Goal: Information Seeking & Learning: Learn about a topic

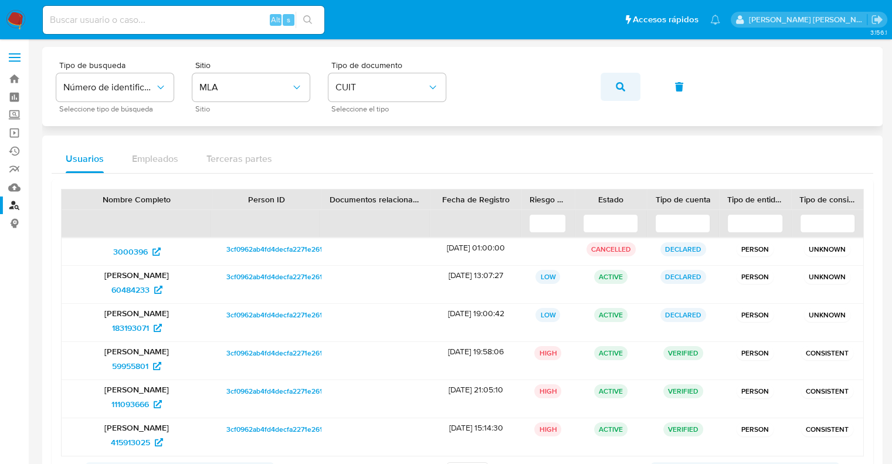
click at [613, 89] on button "button" at bounding box center [621, 87] width 40 height 28
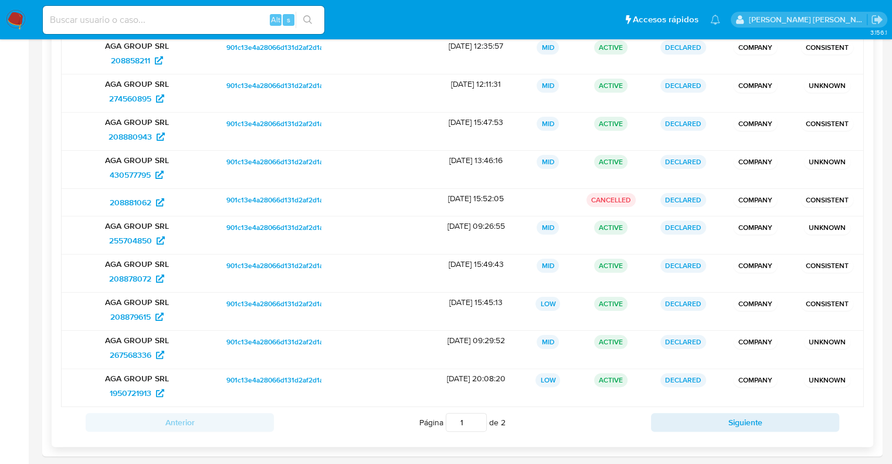
scroll to position [209, 0]
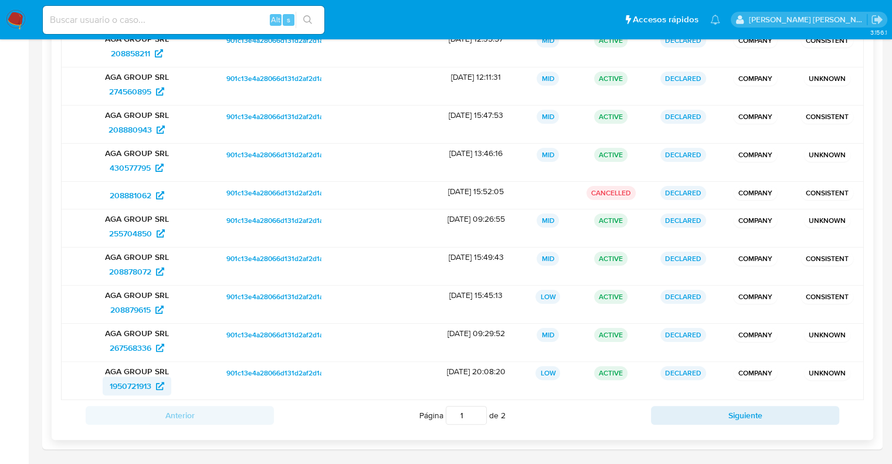
click at [129, 385] on span "1950721913" at bounding box center [131, 386] width 42 height 19
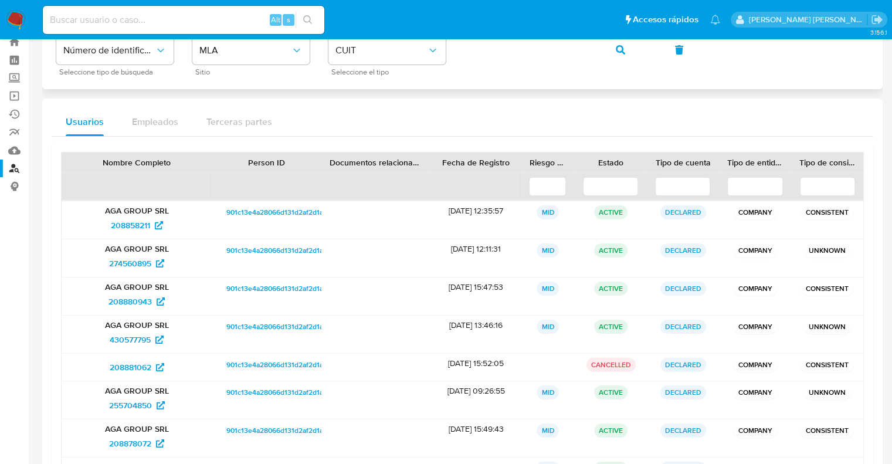
scroll to position [0, 0]
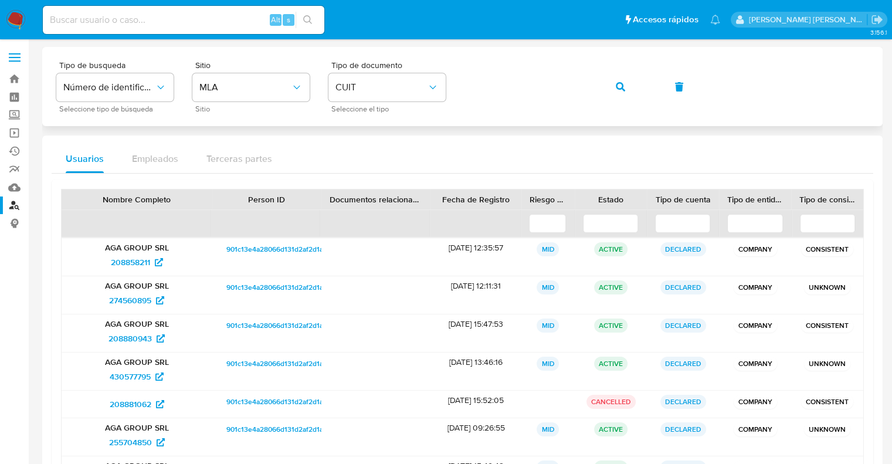
click at [621, 84] on icon "button" at bounding box center [620, 86] width 9 height 9
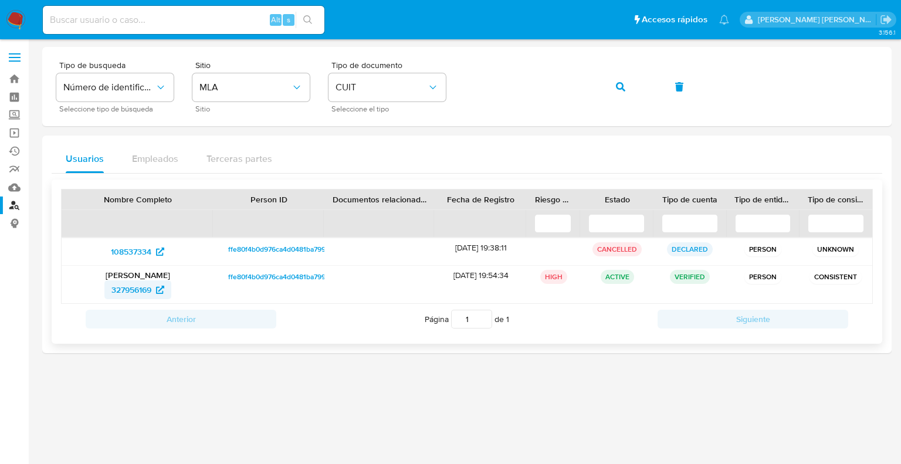
click at [138, 292] on span "327956169" at bounding box center [131, 289] width 40 height 19
click at [619, 88] on icon "button" at bounding box center [620, 86] width 9 height 9
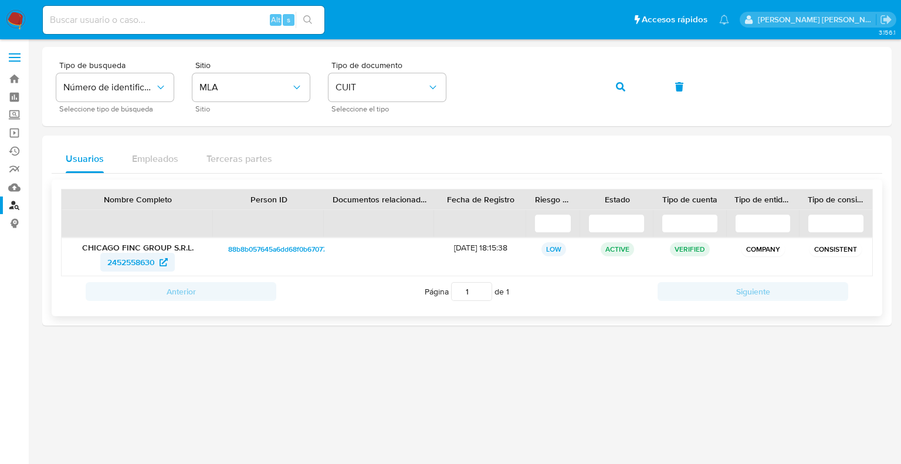
click at [133, 258] on span "2452558630" at bounding box center [131, 262] width 48 height 19
click at [615, 83] on button "button" at bounding box center [621, 87] width 40 height 28
click at [143, 262] on span "16133510" at bounding box center [131, 262] width 33 height 19
click at [610, 86] on button "button" at bounding box center [621, 87] width 40 height 28
click at [135, 267] on span "1101975119" at bounding box center [131, 262] width 38 height 19
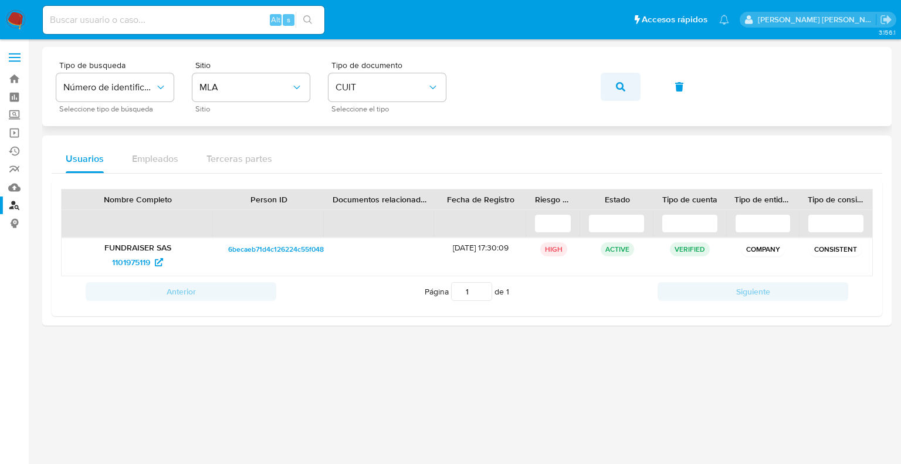
click at [616, 87] on icon "button" at bounding box center [620, 86] width 9 height 9
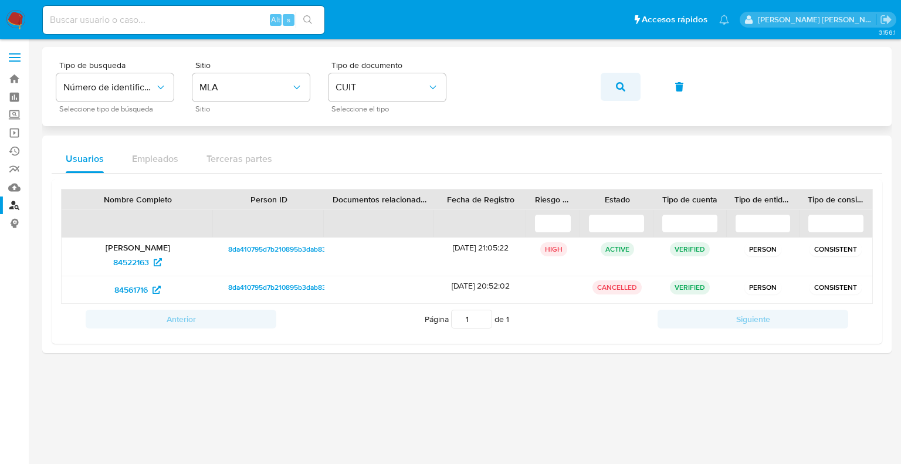
click at [625, 93] on button "button" at bounding box center [621, 87] width 40 height 28
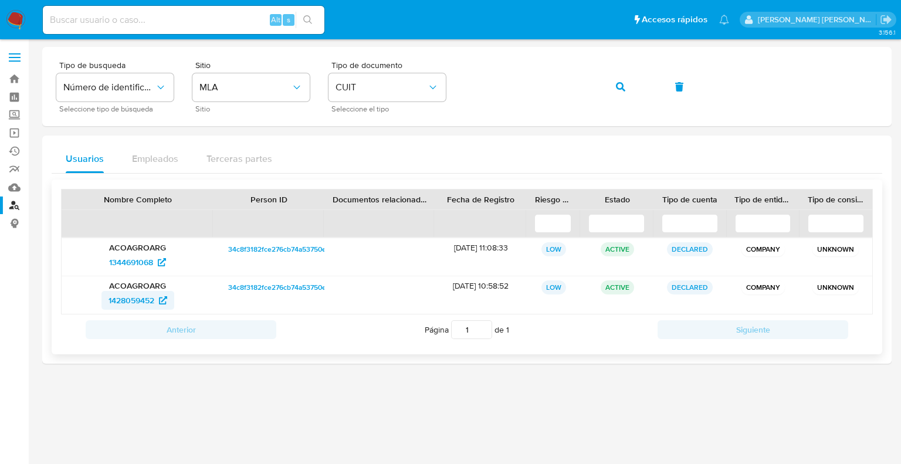
click at [157, 297] on span "1428059452" at bounding box center [138, 300] width 59 height 19
click at [97, 19] on input at bounding box center [184, 19] width 282 height 15
paste input "1711247081"
type input "1711247081"
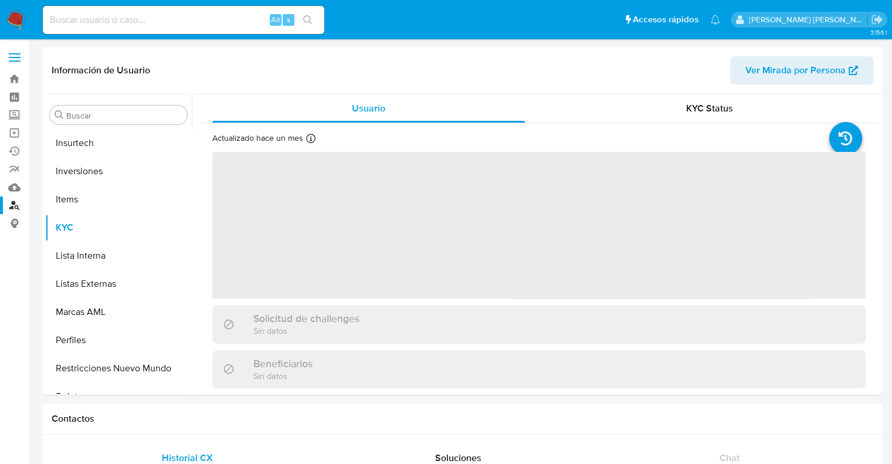
scroll to position [551, 0]
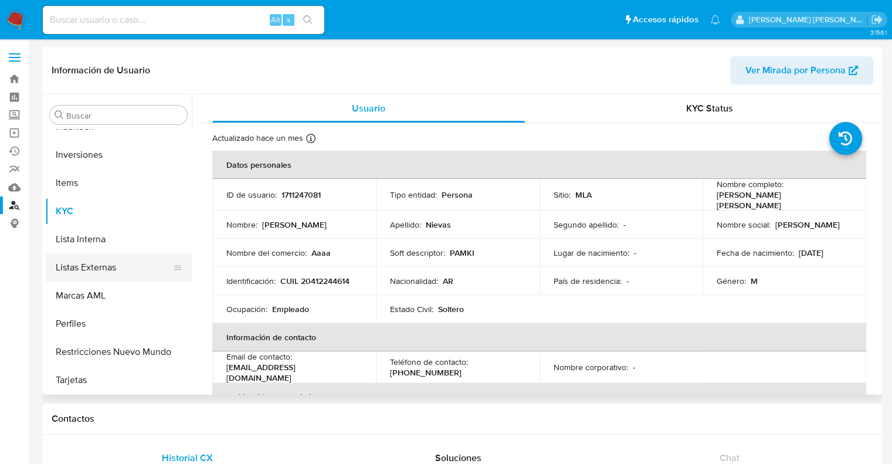
select select "10"
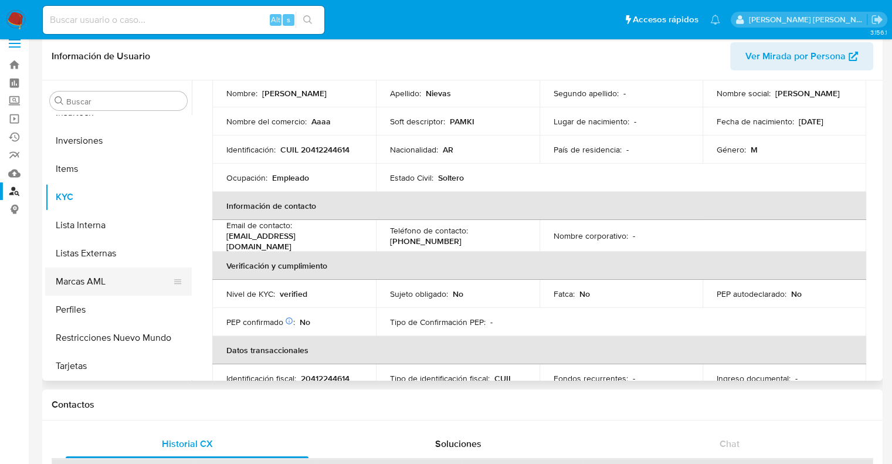
scroll to position [59, 0]
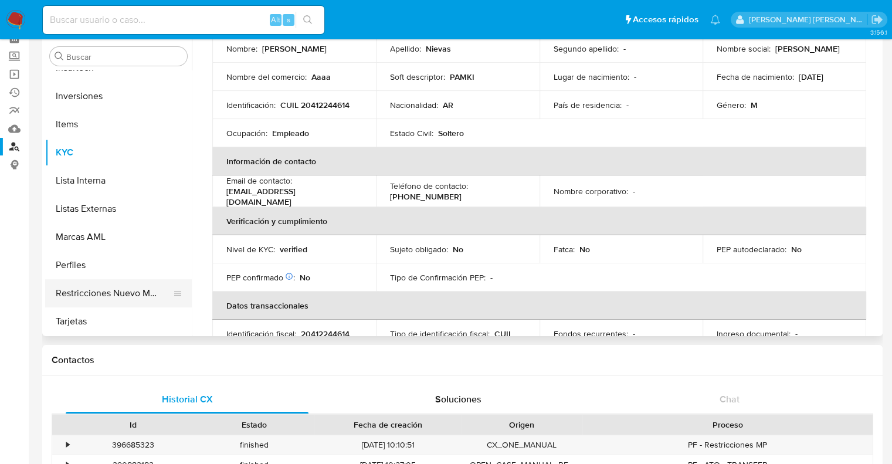
click at [106, 290] on button "Restricciones Nuevo Mundo" at bounding box center [113, 293] width 137 height 28
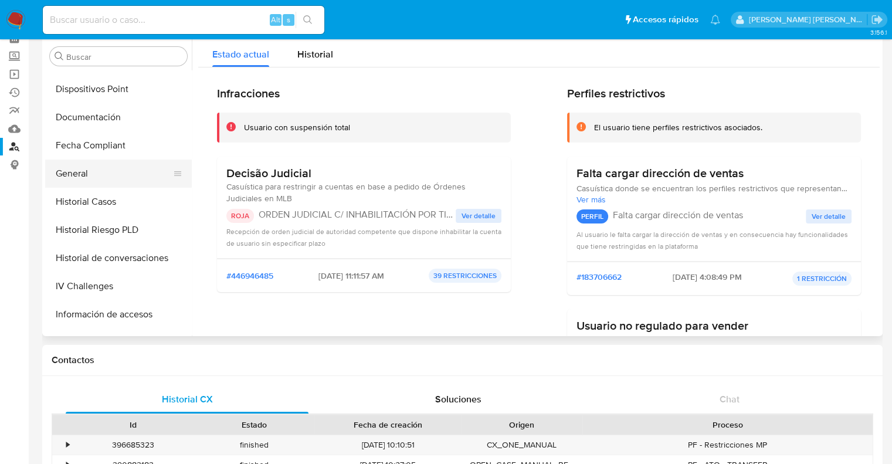
scroll to position [258, 0]
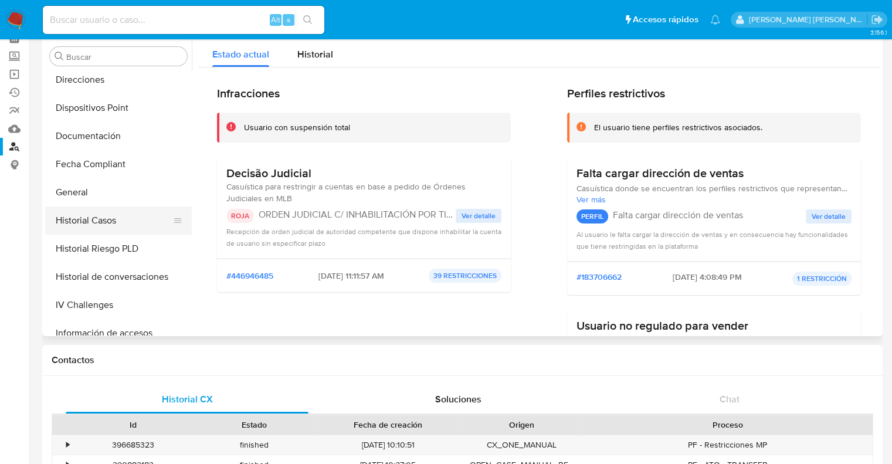
click at [103, 223] on button "Historial Casos" at bounding box center [113, 221] width 137 height 28
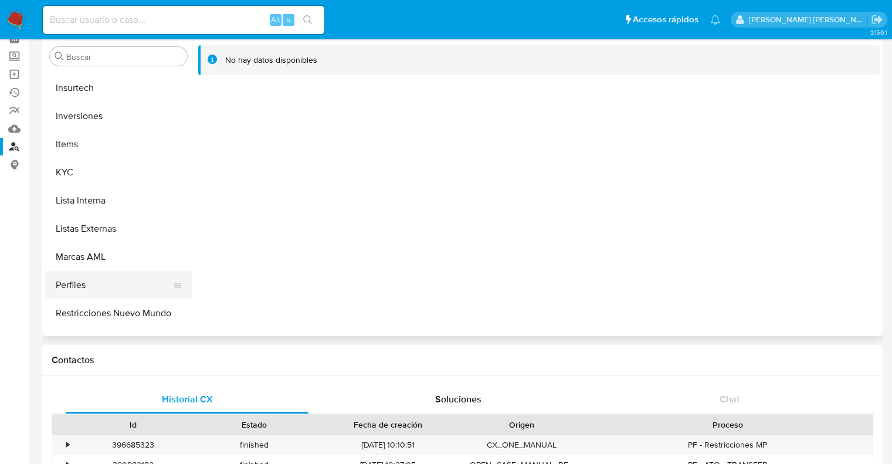
scroll to position [551, 0]
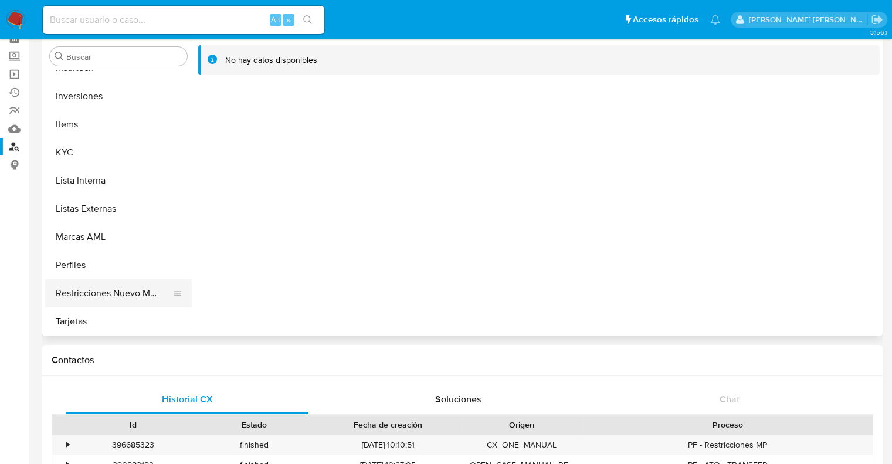
click at [106, 292] on button "Restricciones Nuevo Mundo" at bounding box center [113, 293] width 137 height 28
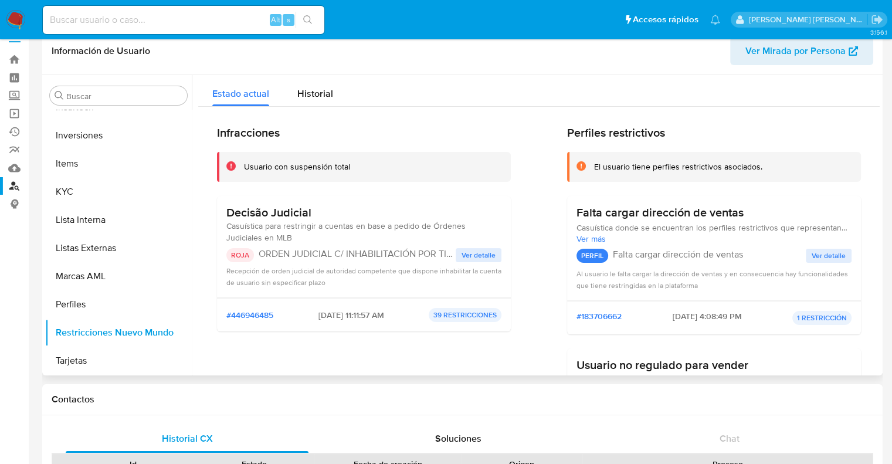
scroll to position [0, 0]
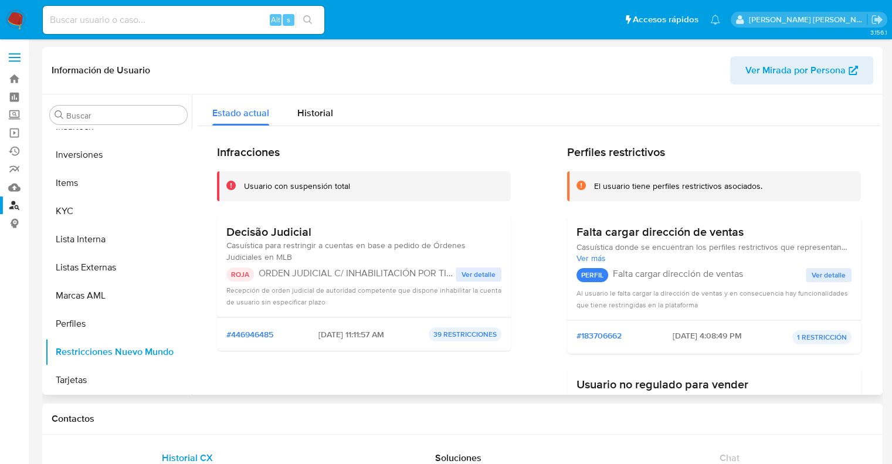
drag, startPoint x: 256, startPoint y: 273, endPoint x: 448, endPoint y: 273, distance: 191.3
click at [448, 273] on div "ROJA ORDEN JUDICIAL C/ INHABILITACIÓN POR TIEMPO ILIMITADO" at bounding box center [340, 275] width 229 height 14
click at [489, 273] on span "Ver detalle" at bounding box center [479, 275] width 34 height 12
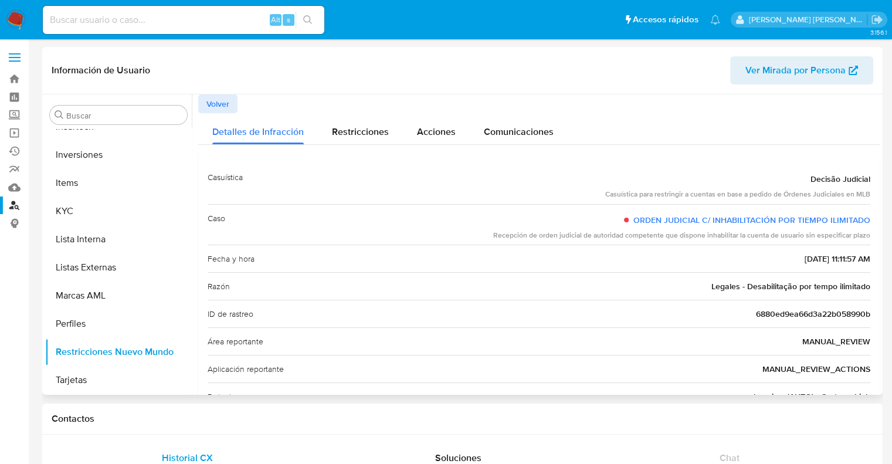
drag, startPoint x: 631, startPoint y: 219, endPoint x: 871, endPoint y: 219, distance: 239.4
click at [871, 219] on div "Casuística Decisão Judicial Casuística para restringir a cuentas en base a pedi…" at bounding box center [539, 342] width 682 height 376
click at [84, 18] on input at bounding box center [184, 19] width 282 height 15
paste input "2395786794"
type input "2395786794"
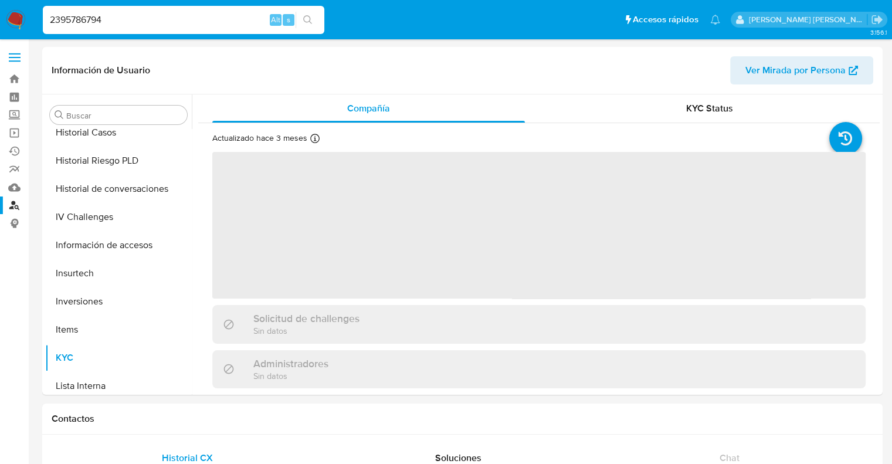
scroll to position [551, 0]
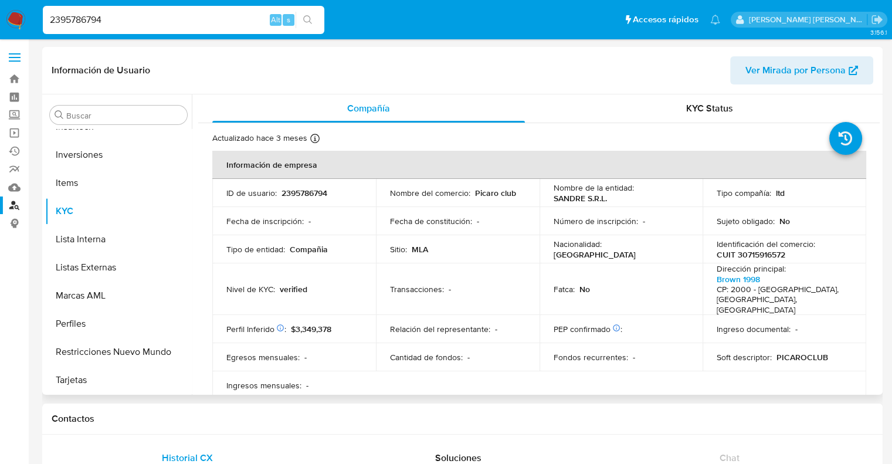
select select "10"
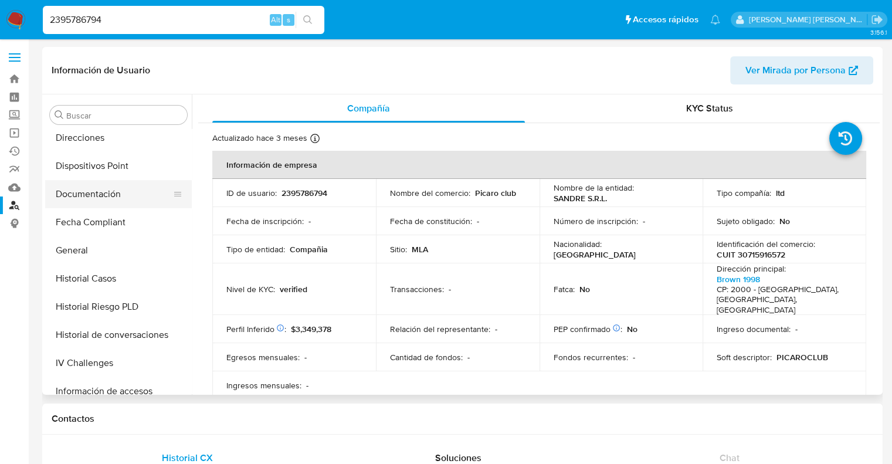
scroll to position [199, 0]
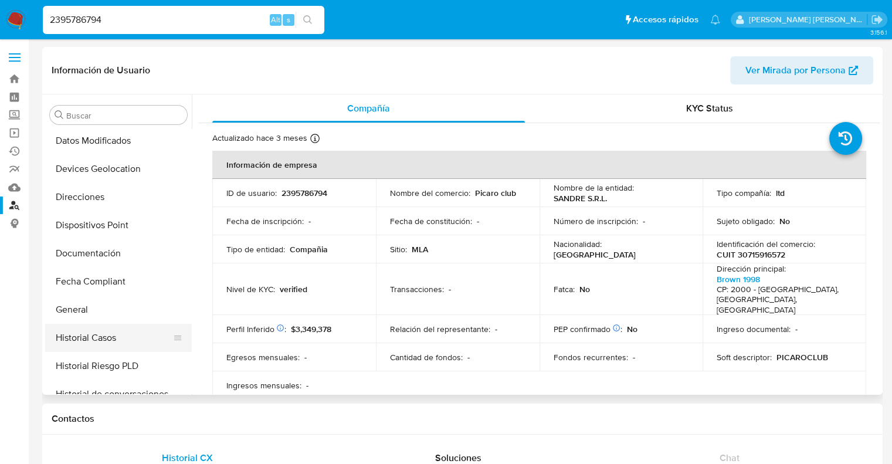
click at [96, 340] on button "Historial Casos" at bounding box center [113, 338] width 137 height 28
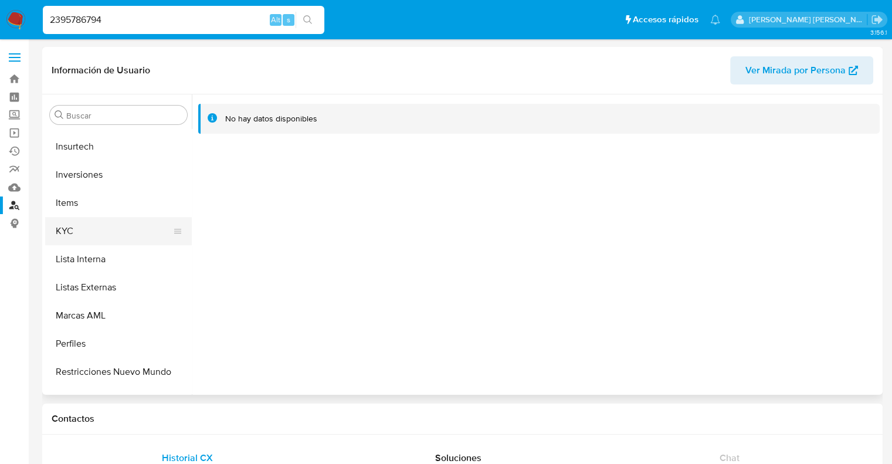
scroll to position [551, 0]
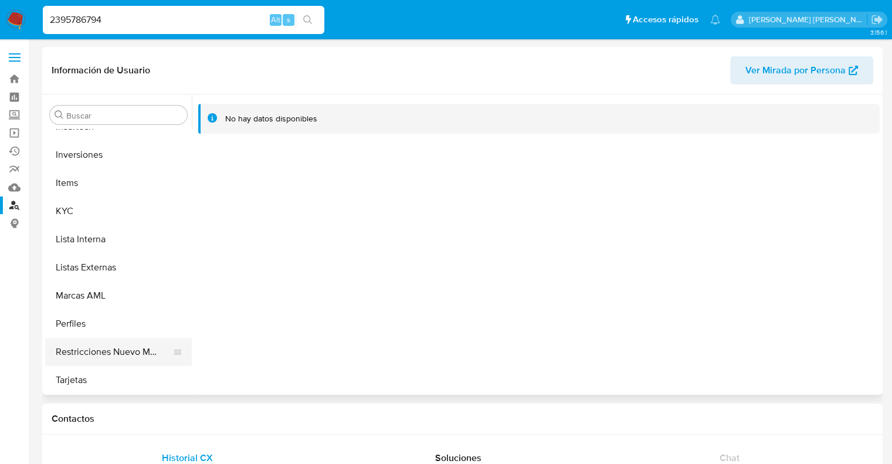
click at [114, 355] on button "Restricciones Nuevo Mundo" at bounding box center [113, 352] width 137 height 28
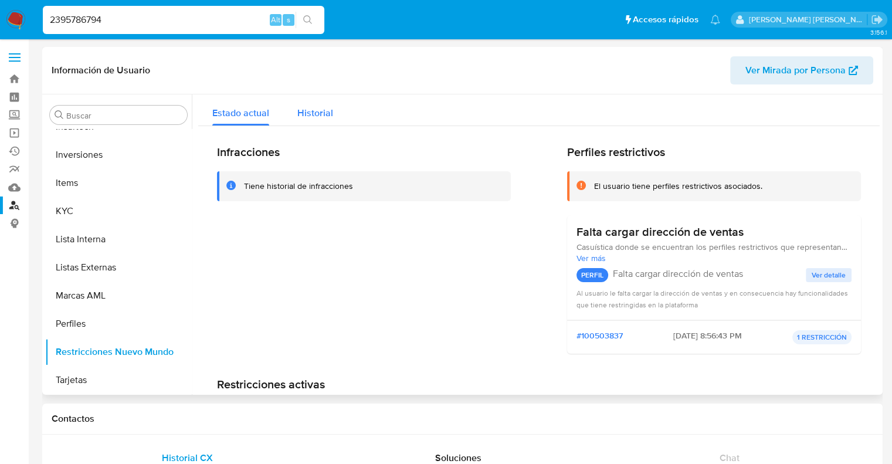
click at [324, 115] on span "Historial" at bounding box center [315, 112] width 36 height 13
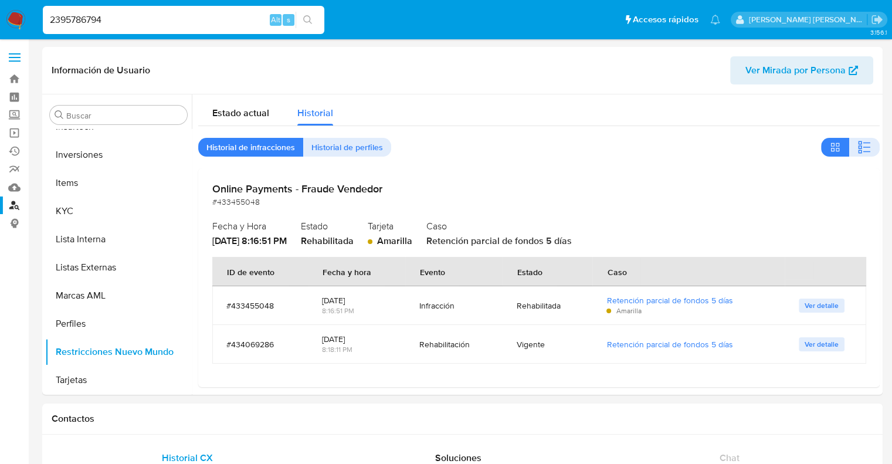
click at [96, 18] on input "2395786794" at bounding box center [184, 19] width 282 height 15
paste input "78420493"
type input "278420493"
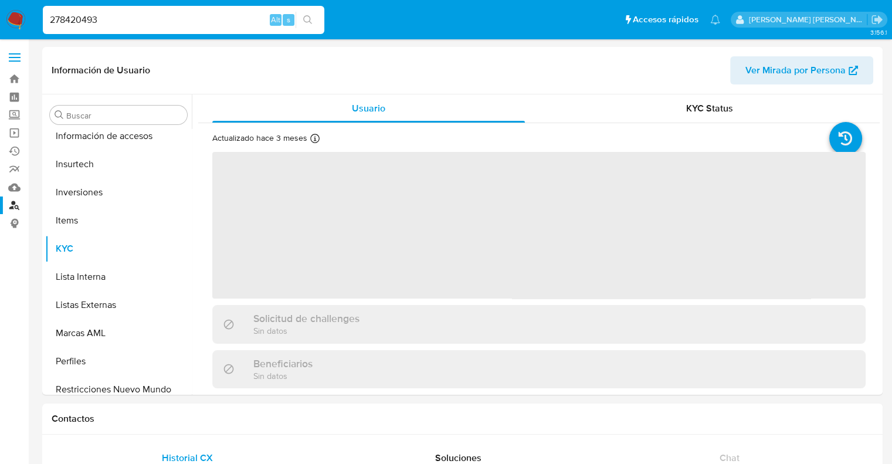
scroll to position [551, 0]
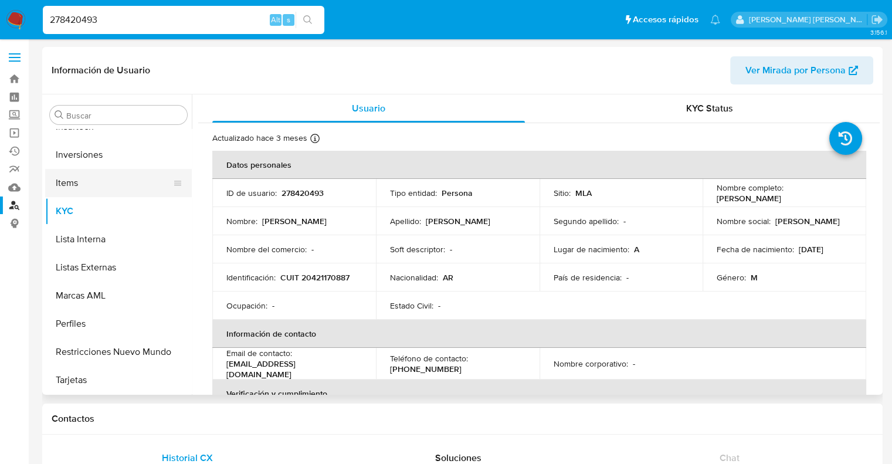
select select "10"
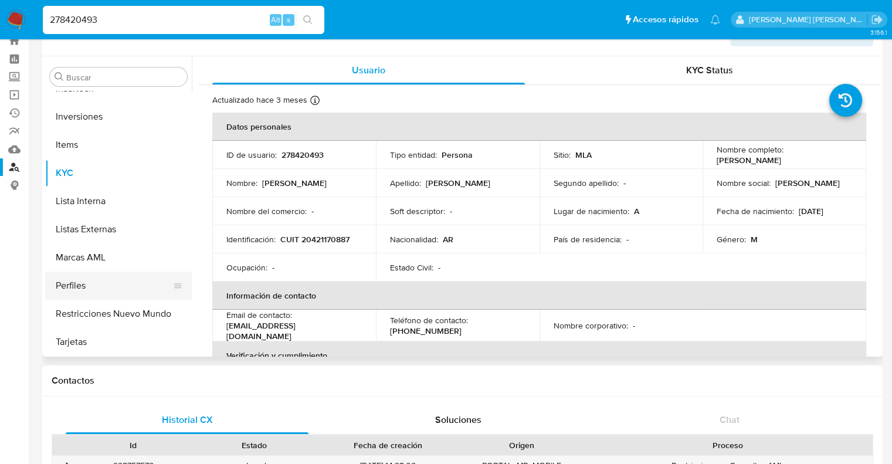
scroll to position [59, 0]
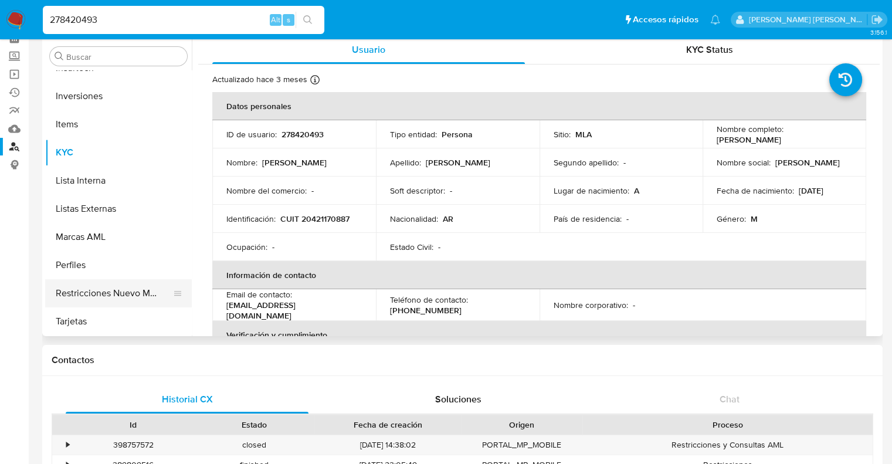
click at [95, 290] on button "Restricciones Nuevo Mundo" at bounding box center [113, 293] width 137 height 28
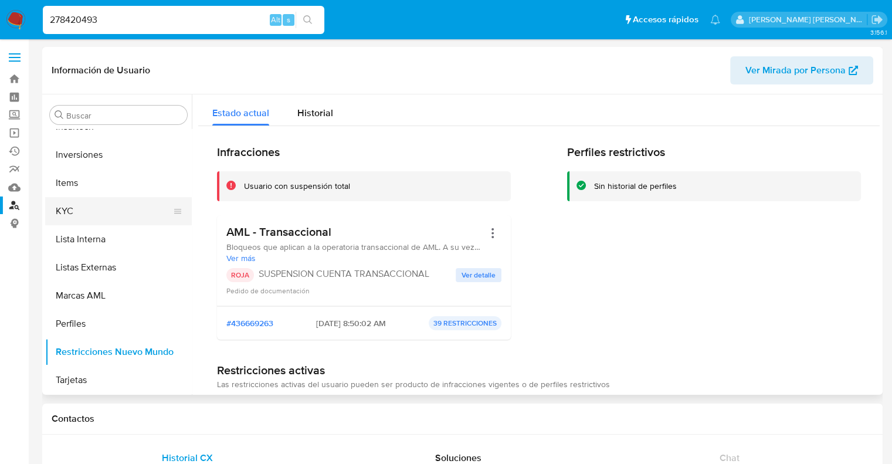
scroll to position [493, 0]
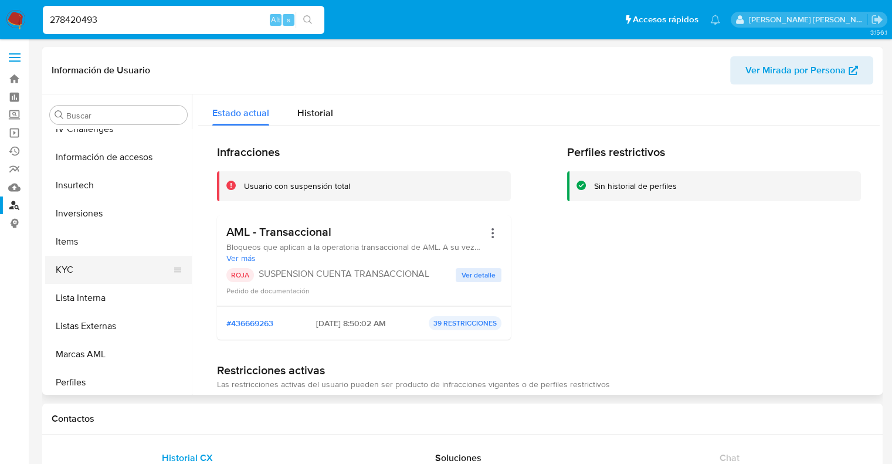
click at [68, 278] on button "KYC" at bounding box center [113, 270] width 137 height 28
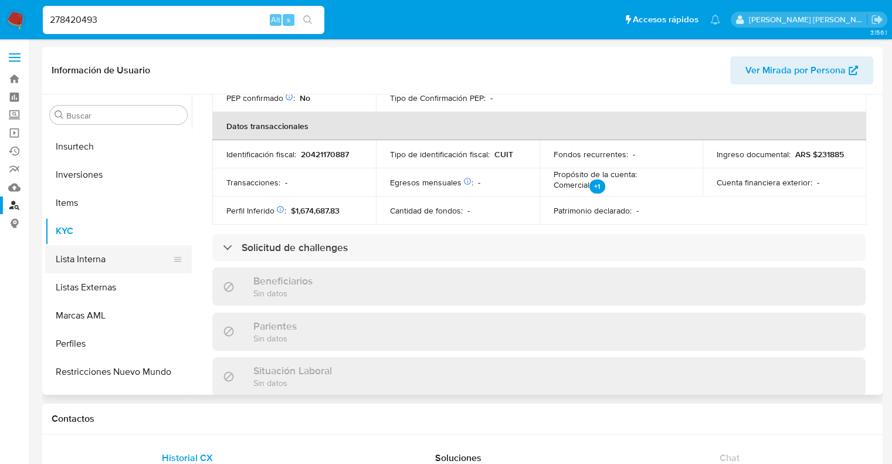
scroll to position [551, 0]
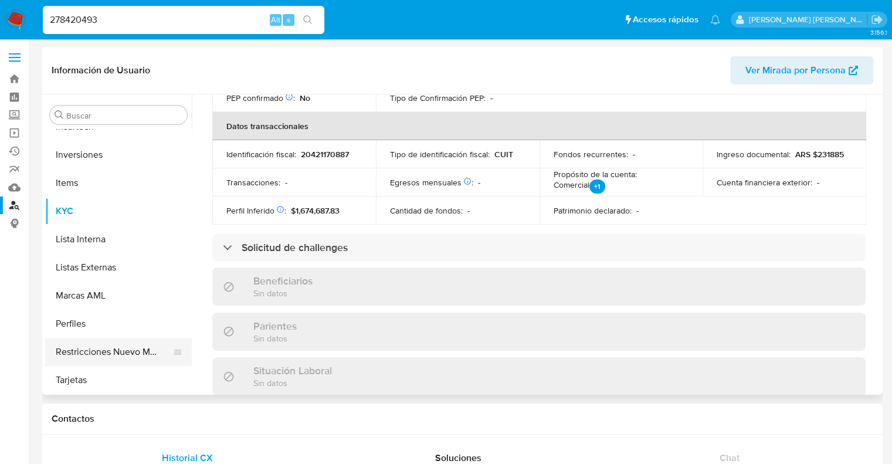
click at [113, 354] on button "Restricciones Nuevo Mundo" at bounding box center [113, 352] width 137 height 28
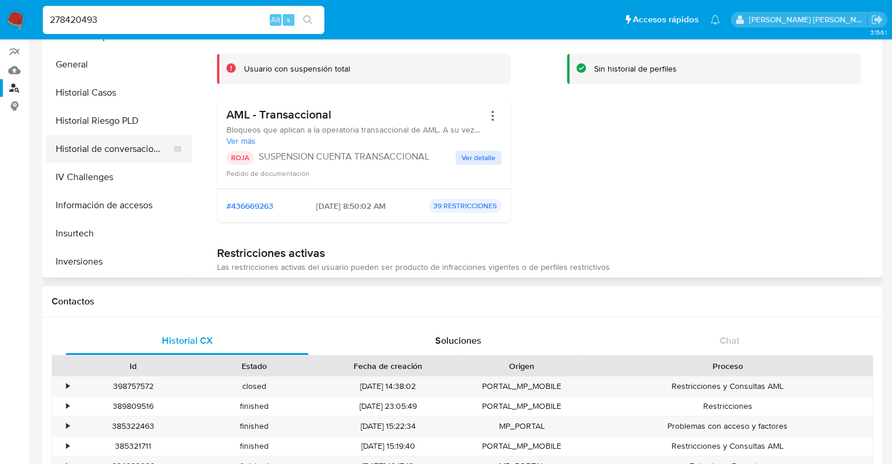
scroll to position [317, 0]
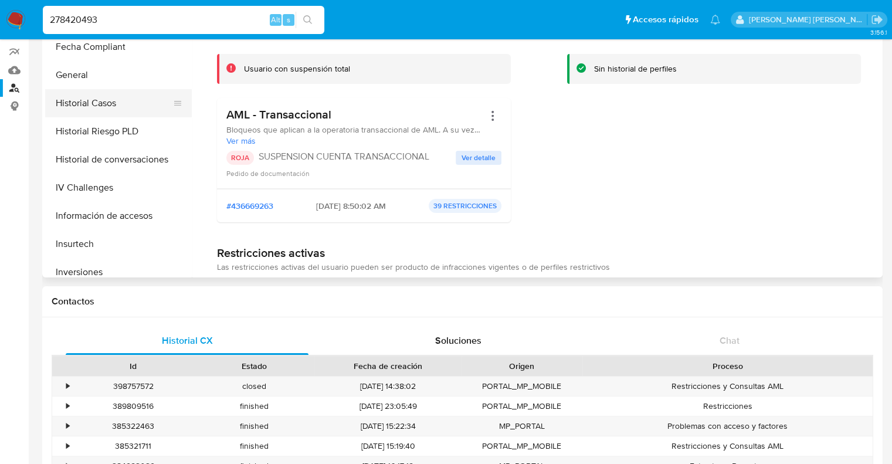
click at [99, 103] on button "Historial Casos" at bounding box center [113, 103] width 137 height 28
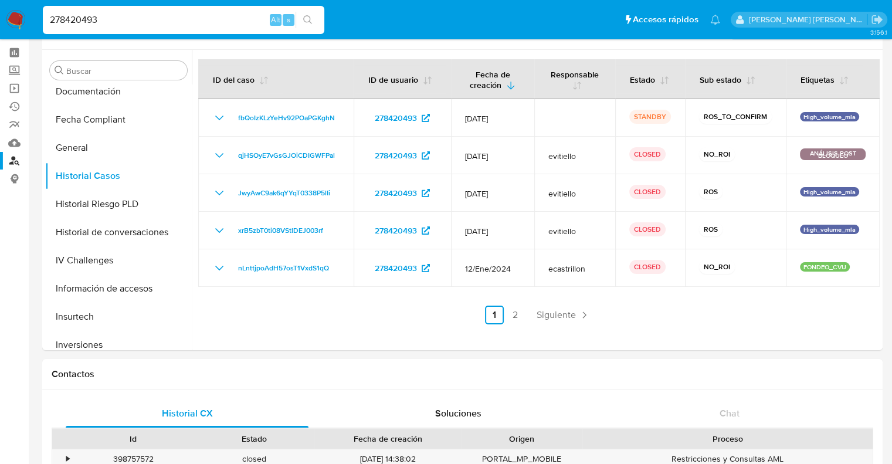
scroll to position [0, 0]
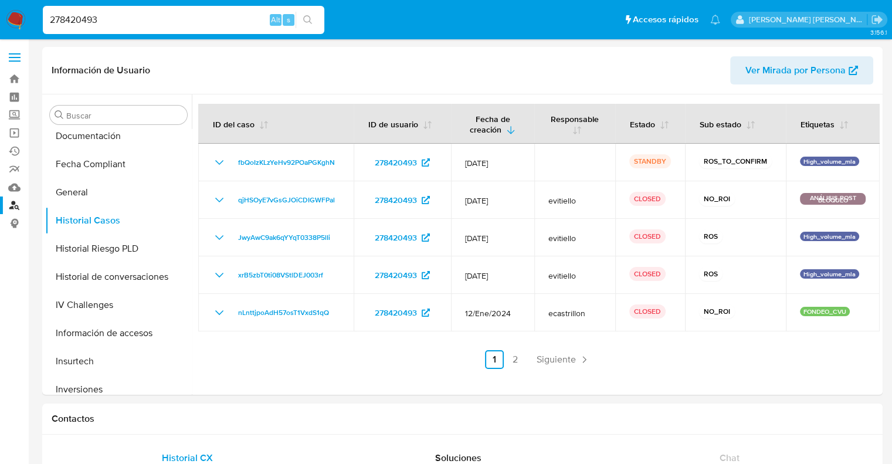
click at [82, 15] on input "278420493" at bounding box center [184, 19] width 282 height 15
paste input "1038416987"
type input "1038416987"
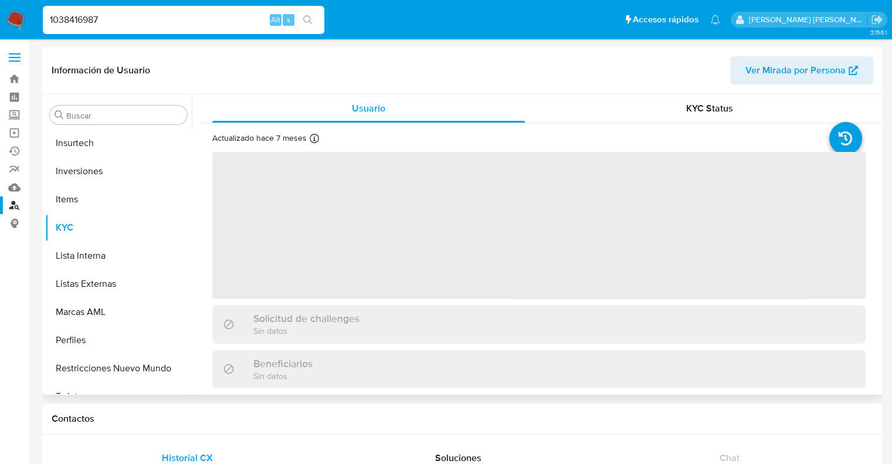
scroll to position [551, 0]
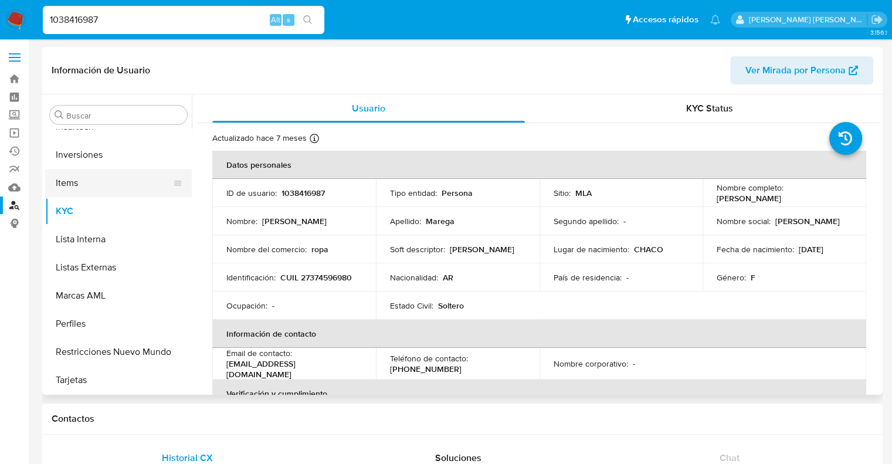
select select "10"
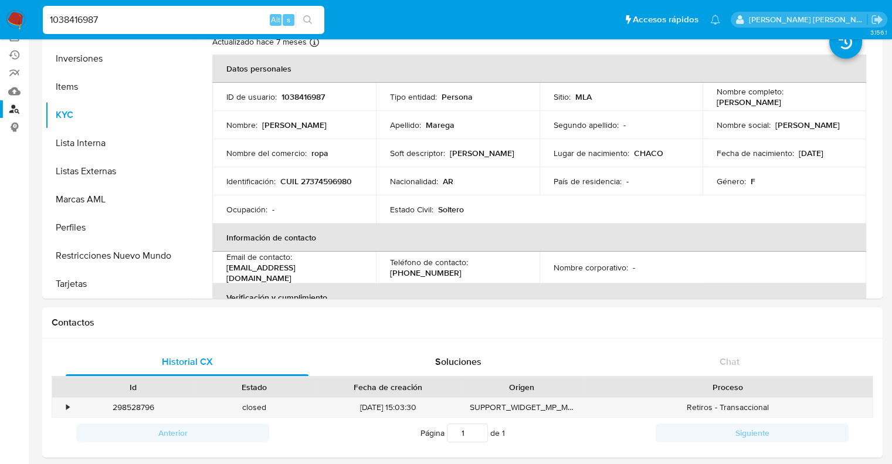
scroll to position [117, 0]
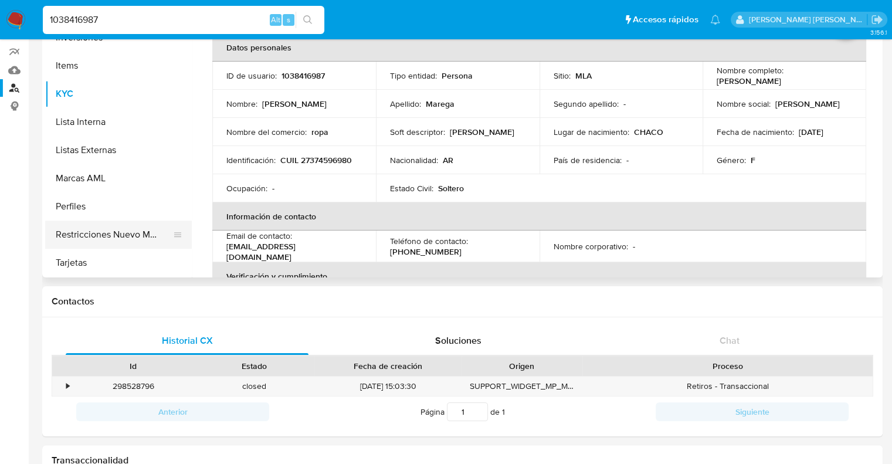
click at [110, 239] on button "Restricciones Nuevo Mundo" at bounding box center [113, 235] width 137 height 28
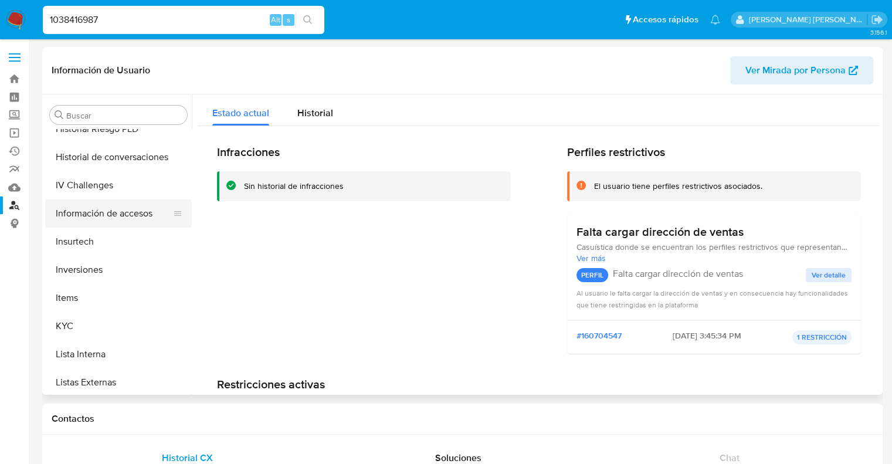
scroll to position [434, 0]
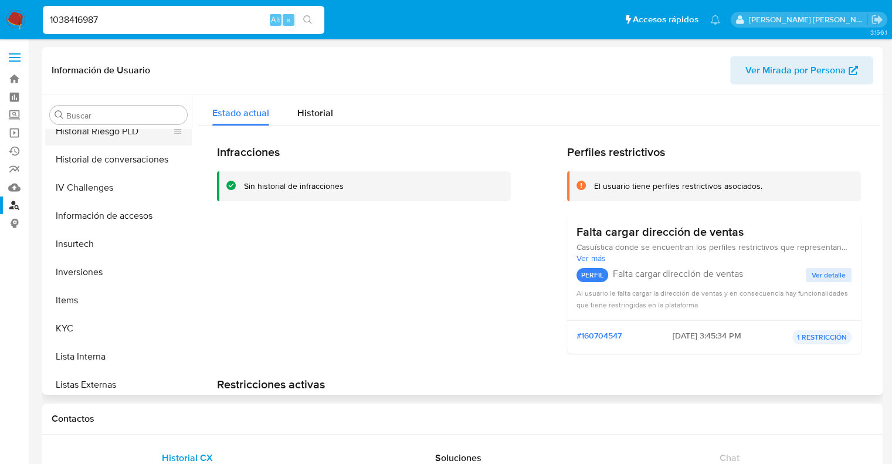
click at [102, 136] on button "Historial Riesgo PLD" at bounding box center [113, 131] width 137 height 28
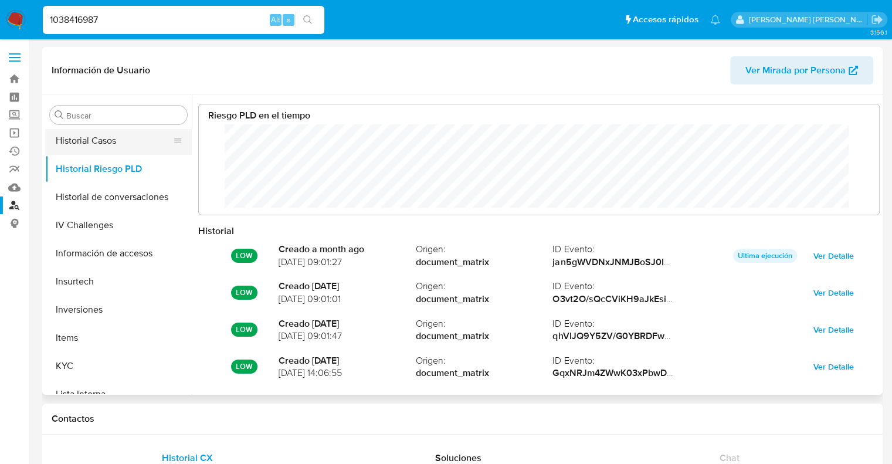
scroll to position [375, 0]
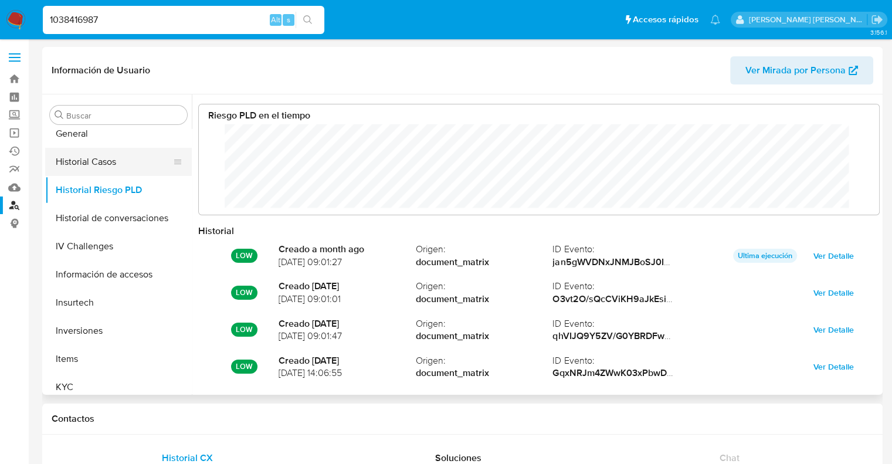
click at [96, 164] on button "Historial Casos" at bounding box center [113, 162] width 137 height 28
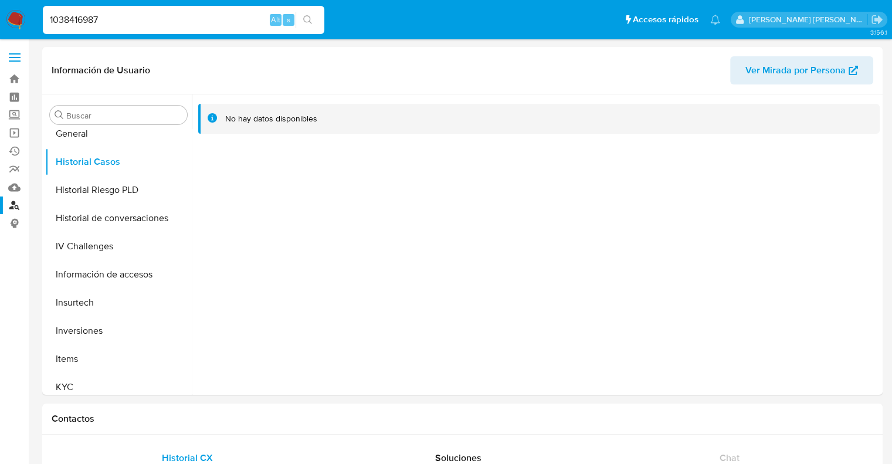
click at [88, 21] on input "1038416987" at bounding box center [184, 19] width 282 height 15
paste input "397453224"
type input "397453224"
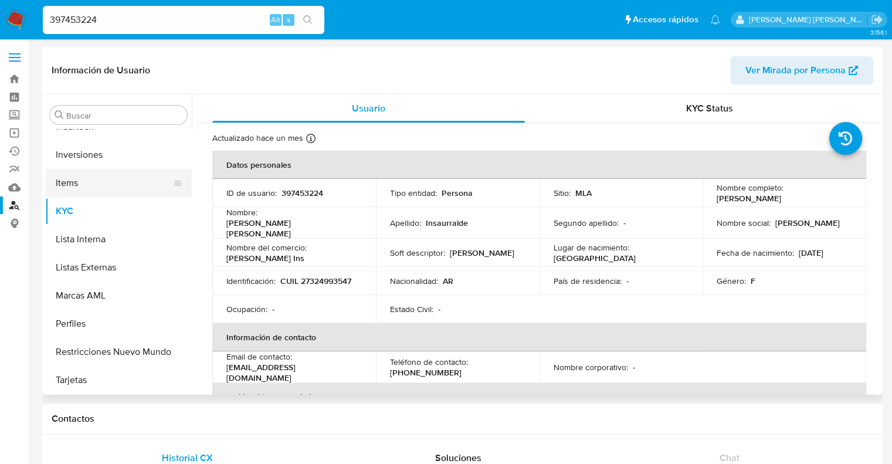
scroll to position [404, 0]
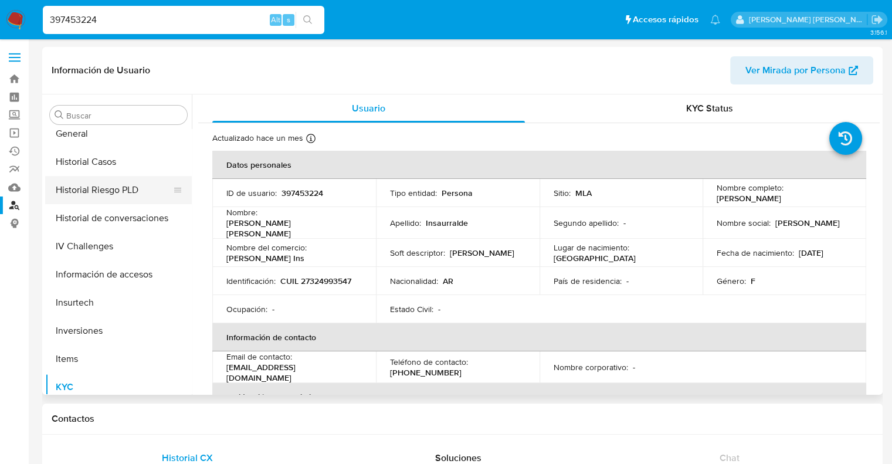
select select "10"
click at [94, 165] on button "Historial Casos" at bounding box center [113, 162] width 137 height 28
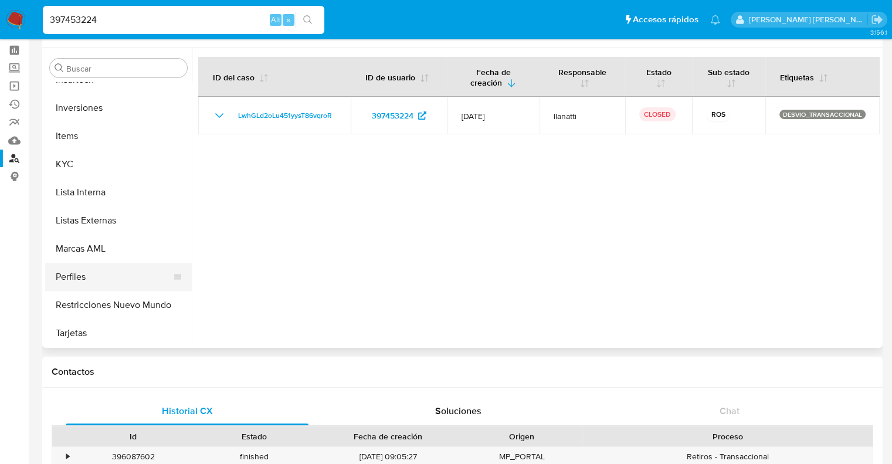
scroll to position [117, 0]
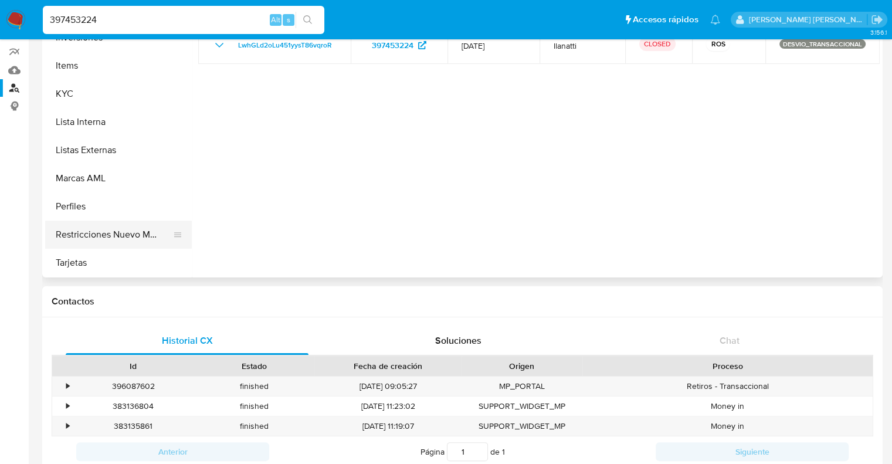
click at [100, 238] on button "Restricciones Nuevo Mundo" at bounding box center [113, 235] width 137 height 28
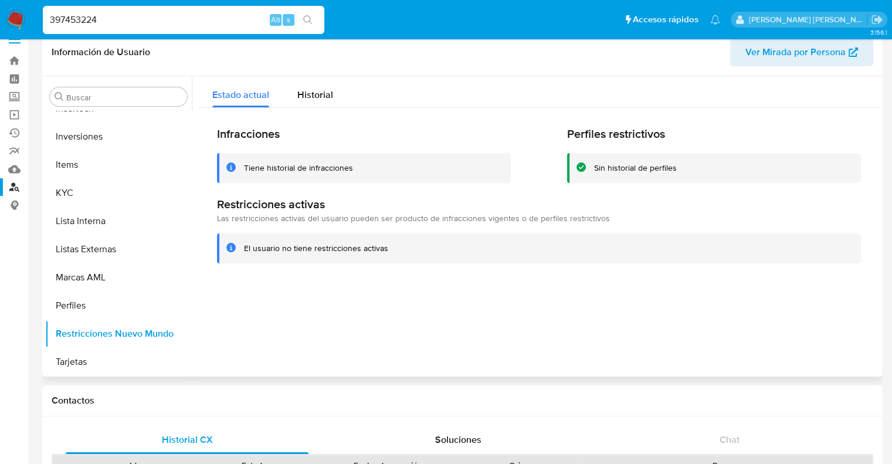
scroll to position [0, 0]
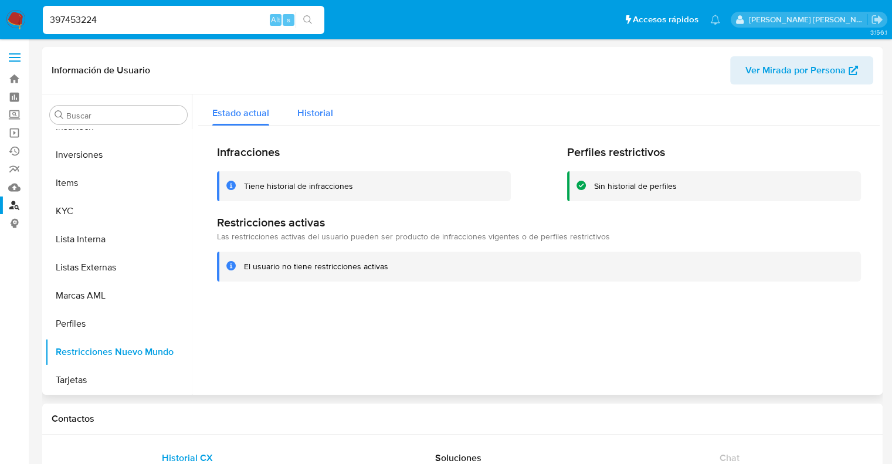
click at [308, 119] on span "Historial" at bounding box center [315, 112] width 36 height 13
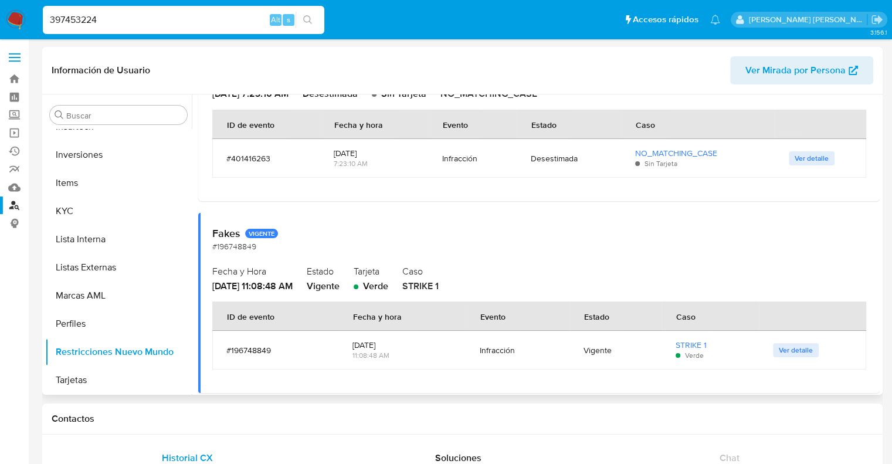
scroll to position [161, 0]
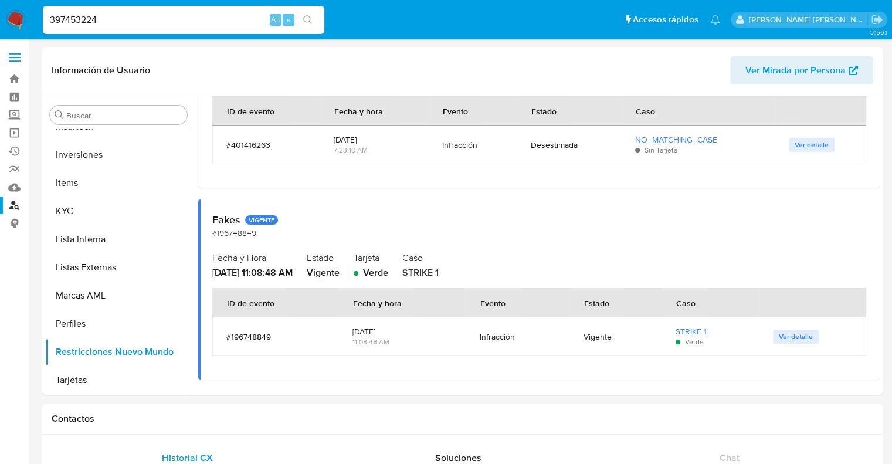
click at [82, 16] on input "397453224" at bounding box center [184, 19] width 282 height 15
paste input "1261507036"
type input "1261507036"
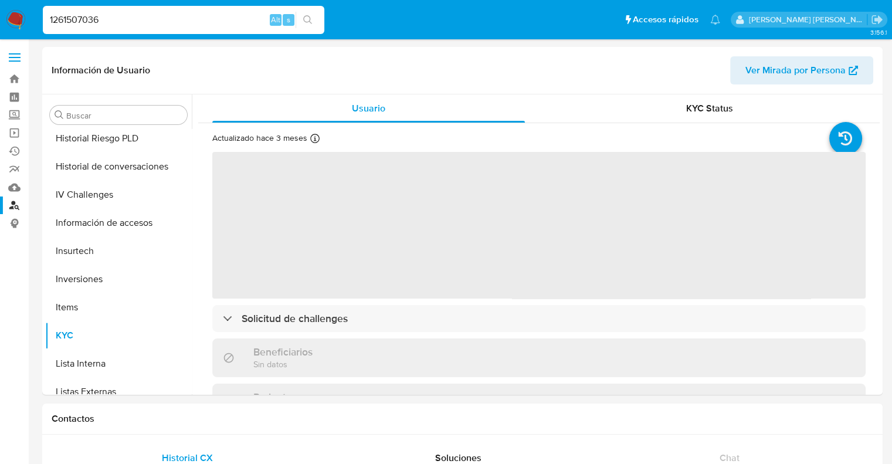
scroll to position [551, 0]
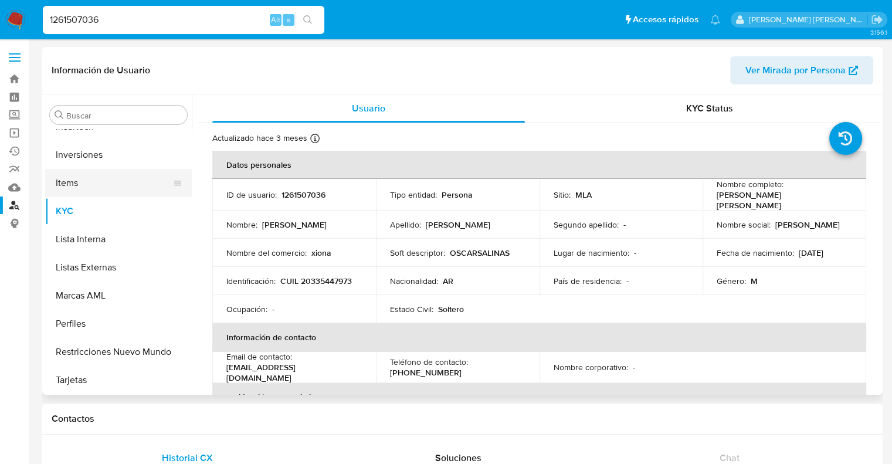
select select "10"
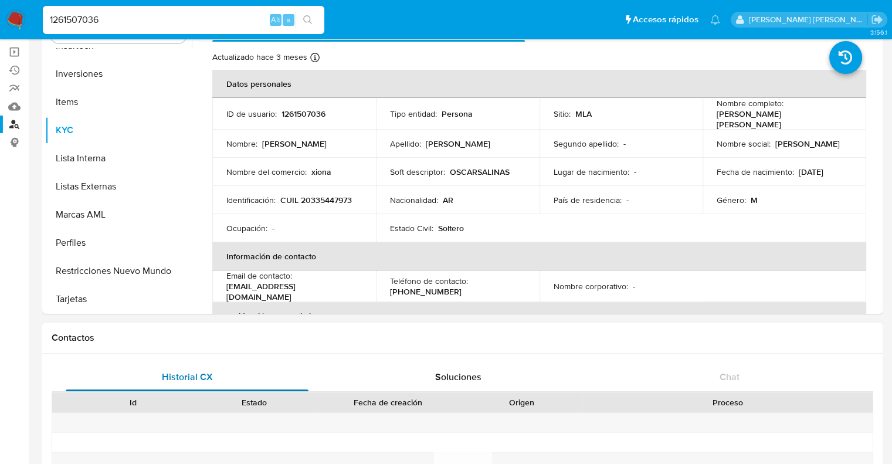
scroll to position [176, 0]
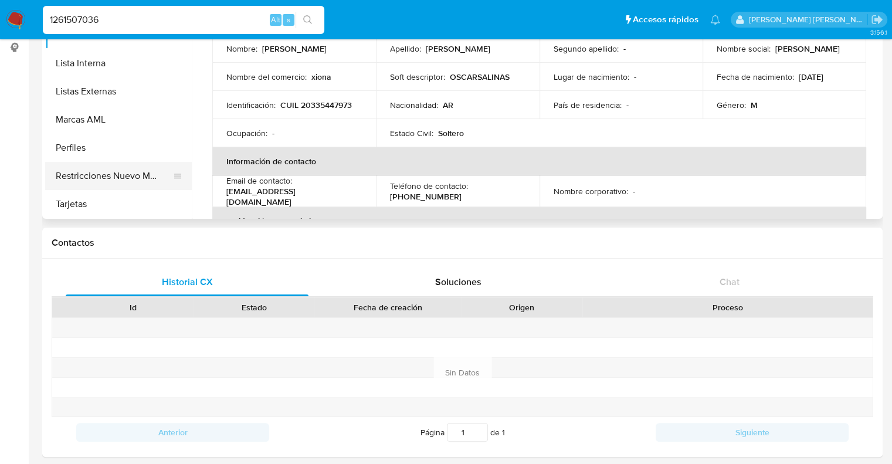
click at [113, 180] on button "Restricciones Nuevo Mundo" at bounding box center [113, 176] width 137 height 28
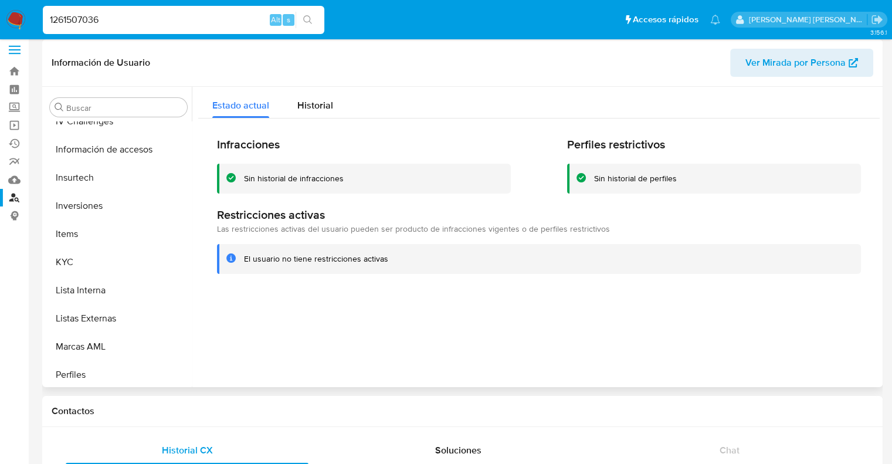
scroll to position [0, 0]
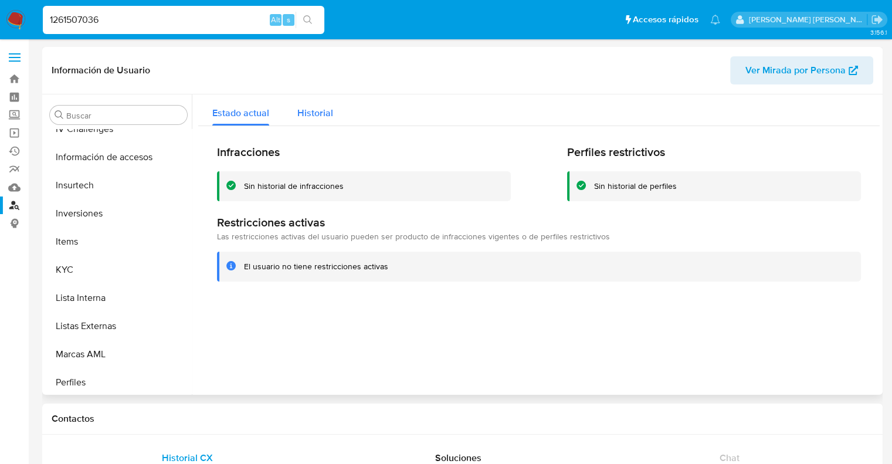
click at [336, 118] on button "Historial" at bounding box center [315, 109] width 64 height 31
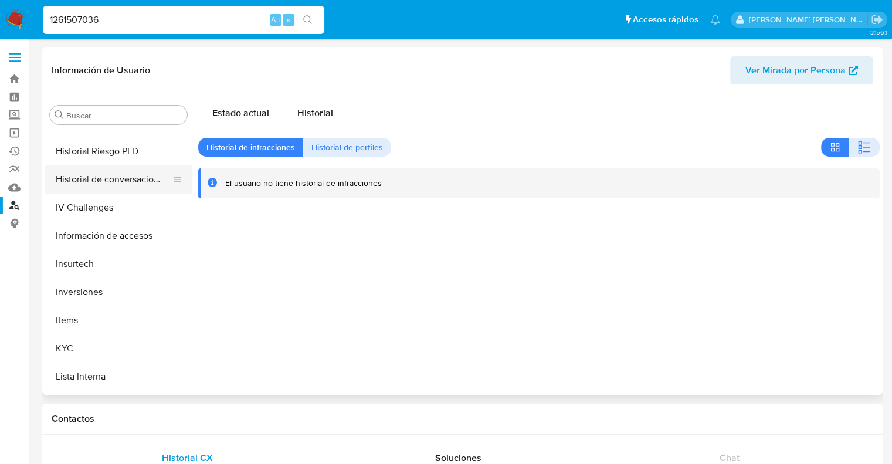
scroll to position [375, 0]
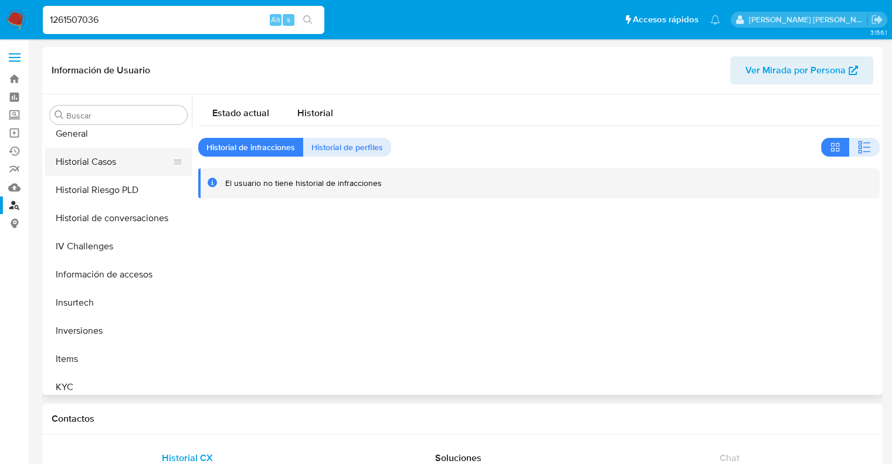
click at [103, 164] on button "Historial Casos" at bounding box center [113, 162] width 137 height 28
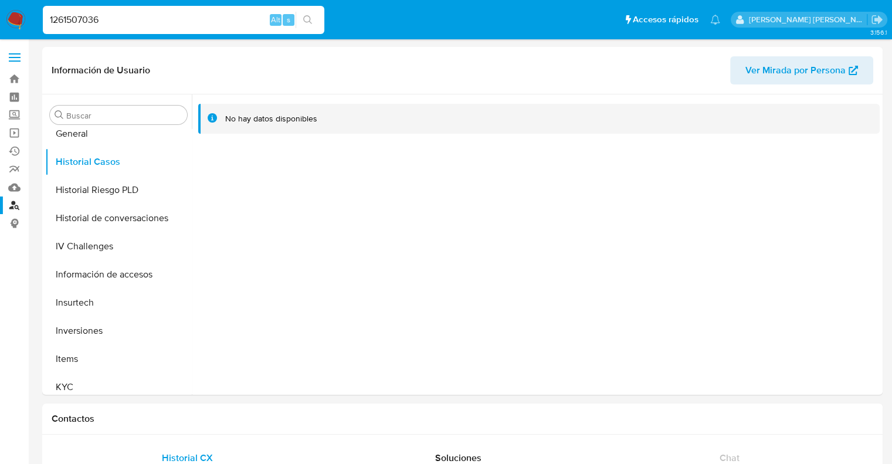
click at [77, 25] on input "1261507036" at bounding box center [184, 19] width 282 height 15
paste input "215198044"
type input "215198044"
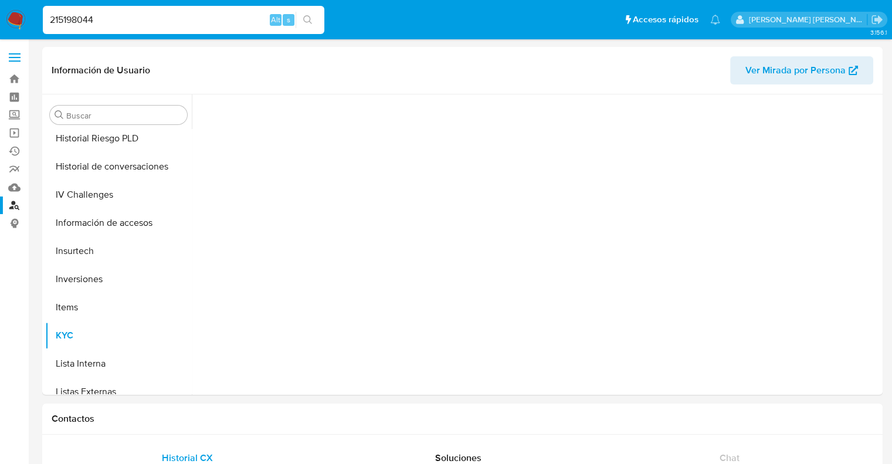
scroll to position [551, 0]
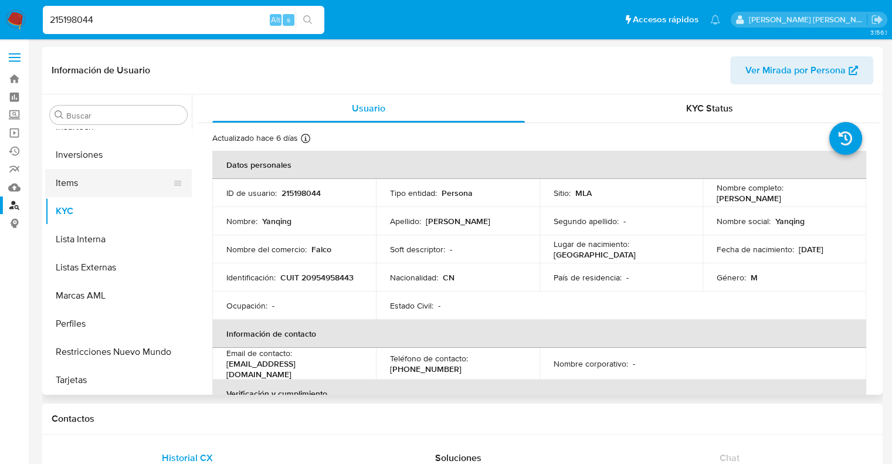
select select "10"
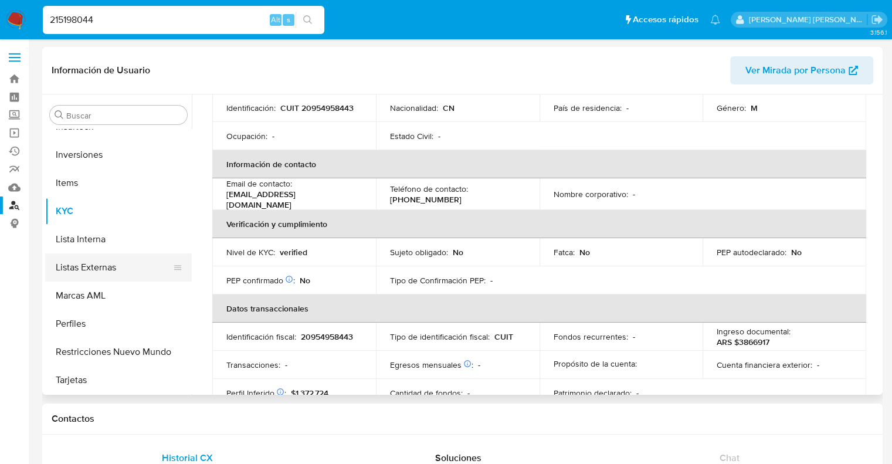
scroll to position [176, 0]
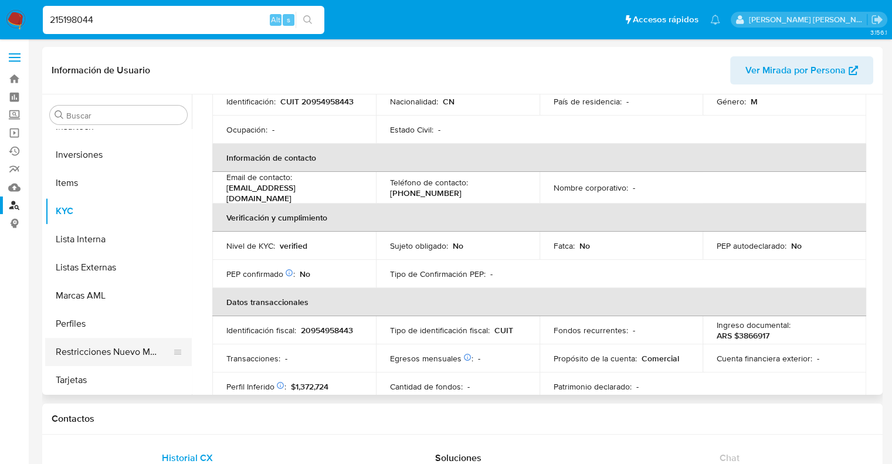
click at [115, 351] on button "Restricciones Nuevo Mundo" at bounding box center [113, 352] width 137 height 28
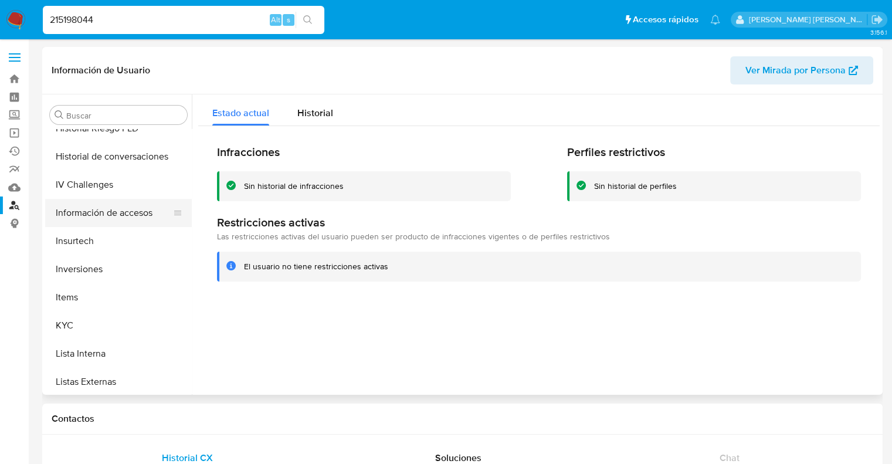
scroll to position [375, 0]
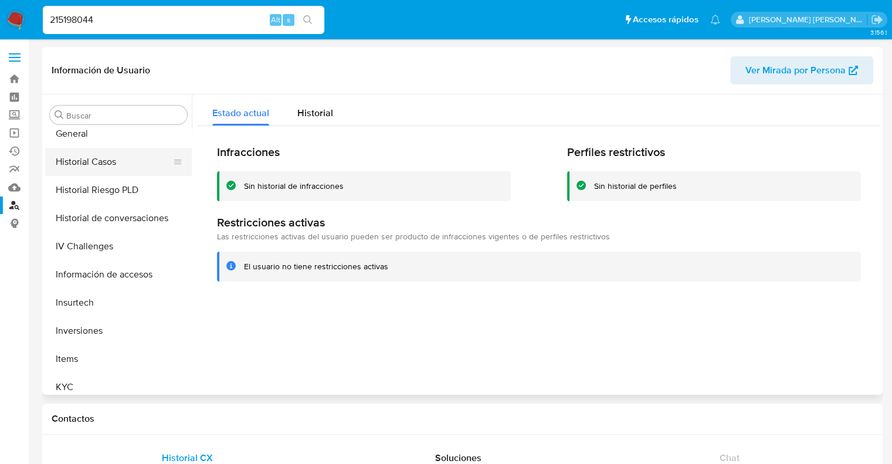
click at [91, 168] on button "Historial Casos" at bounding box center [113, 162] width 137 height 28
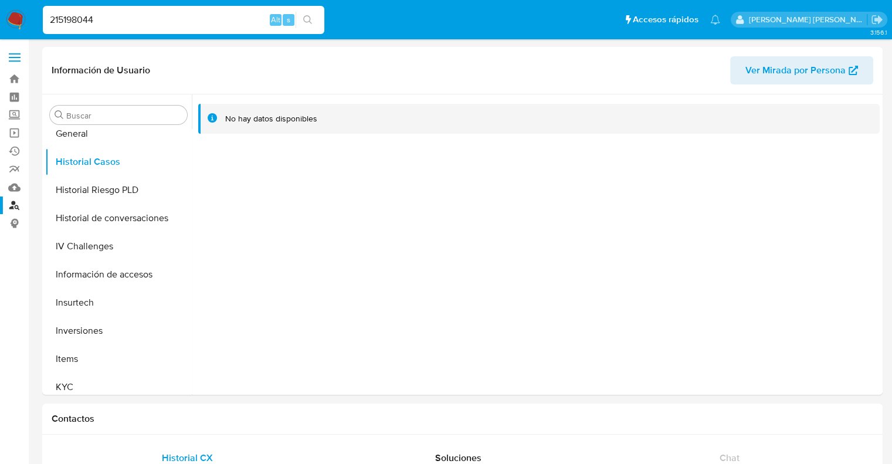
click at [86, 23] on input "215198044" at bounding box center [184, 19] width 282 height 15
paste input "37686522"
type input "376865224"
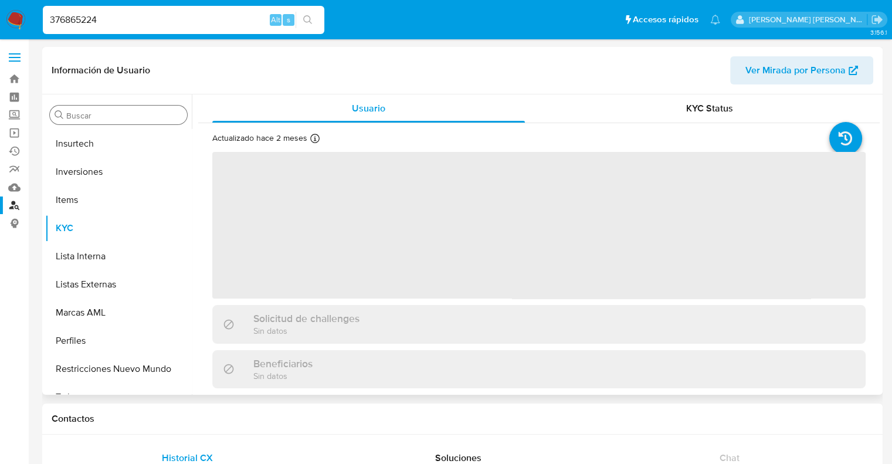
scroll to position [551, 0]
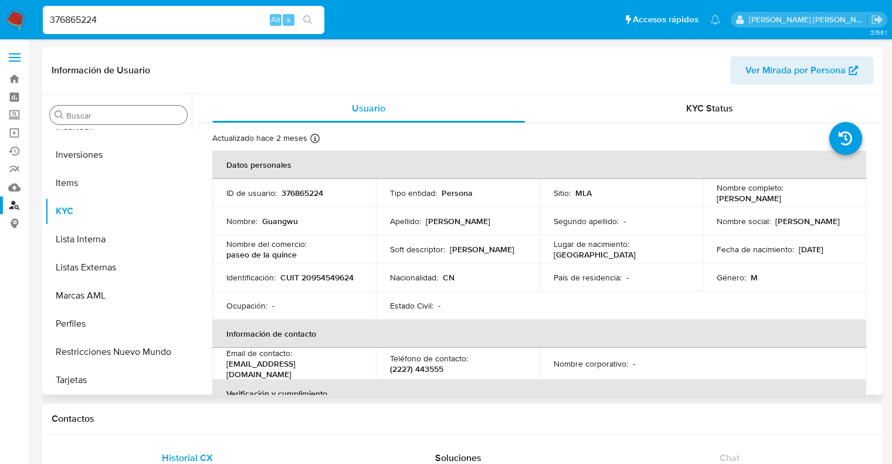
select select "10"
click at [127, 343] on button "Restricciones Nuevo Mundo" at bounding box center [113, 352] width 137 height 28
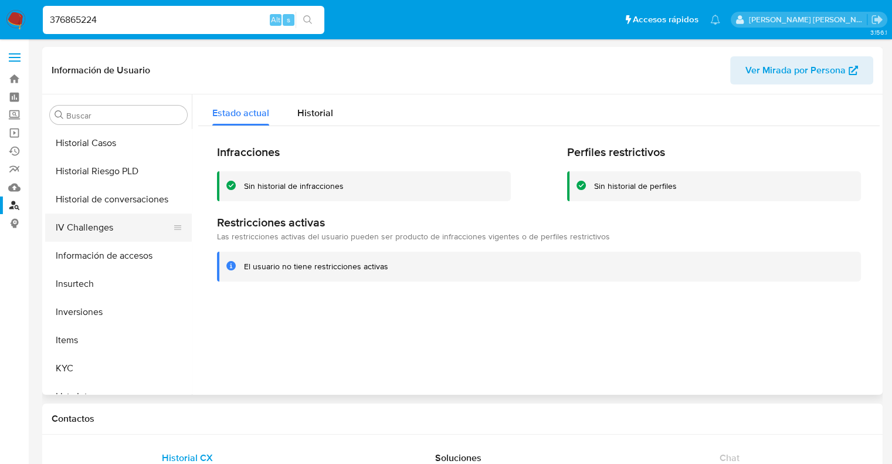
scroll to position [375, 0]
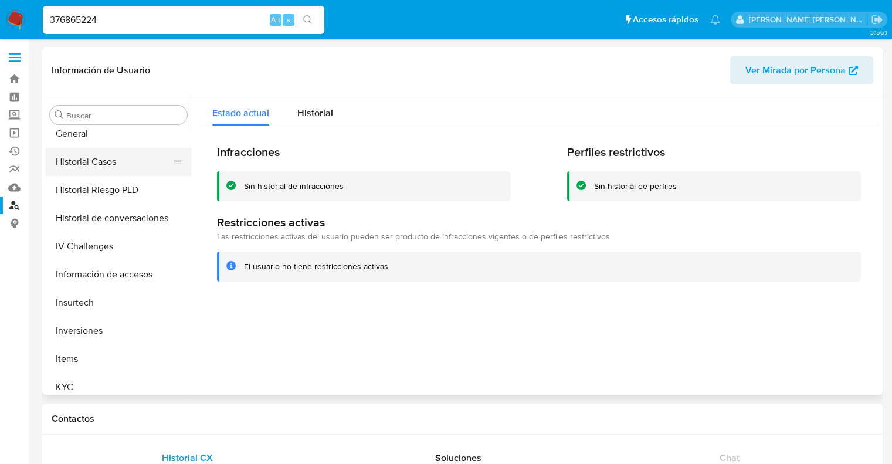
click at [96, 161] on button "Historial Casos" at bounding box center [113, 162] width 137 height 28
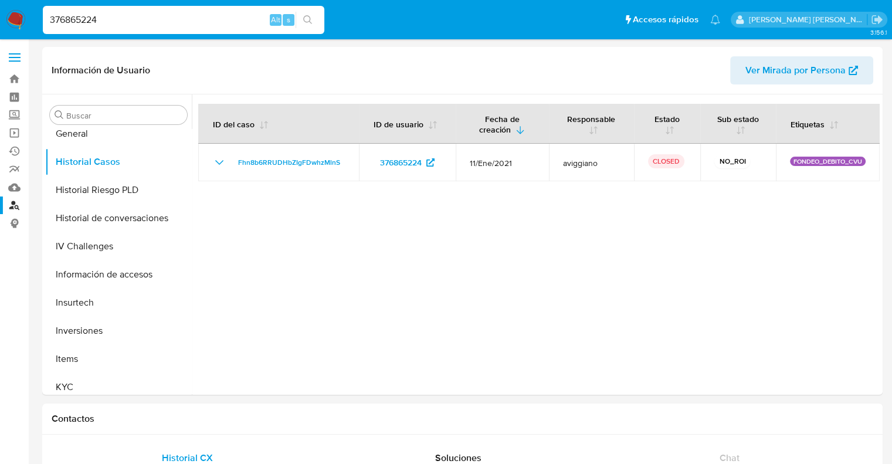
click at [91, 19] on input "376865224" at bounding box center [184, 19] width 282 height 15
paste input "519124791"
type input "519124791"
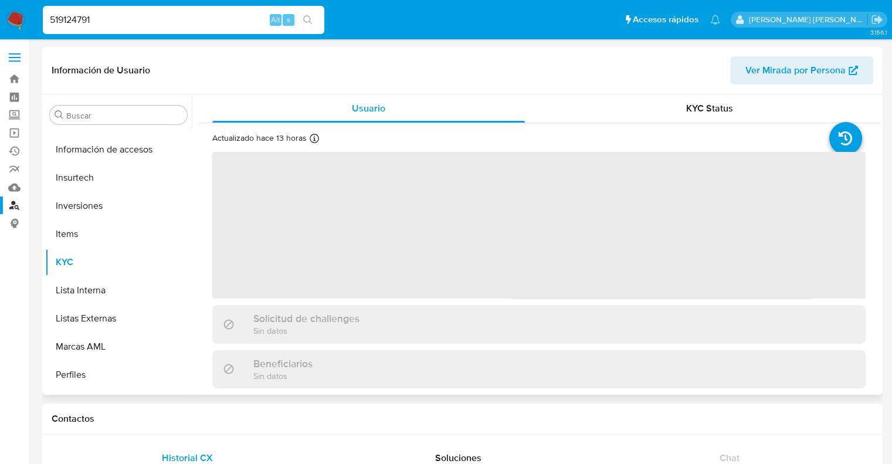
scroll to position [551, 0]
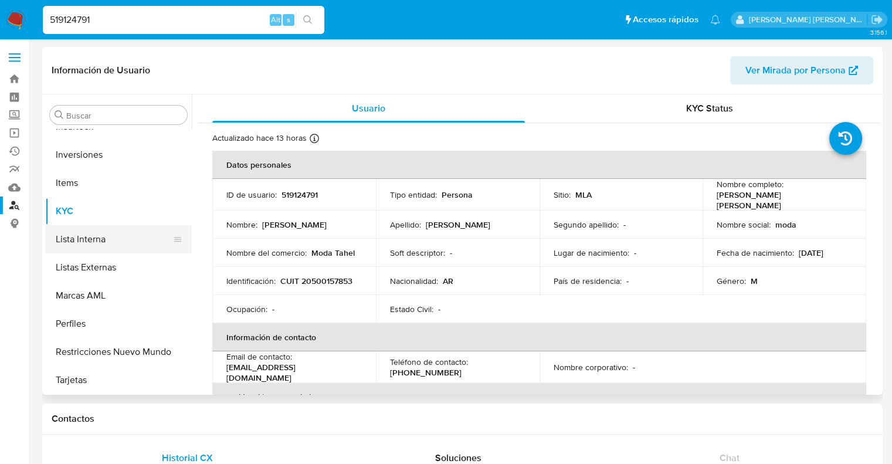
select select "10"
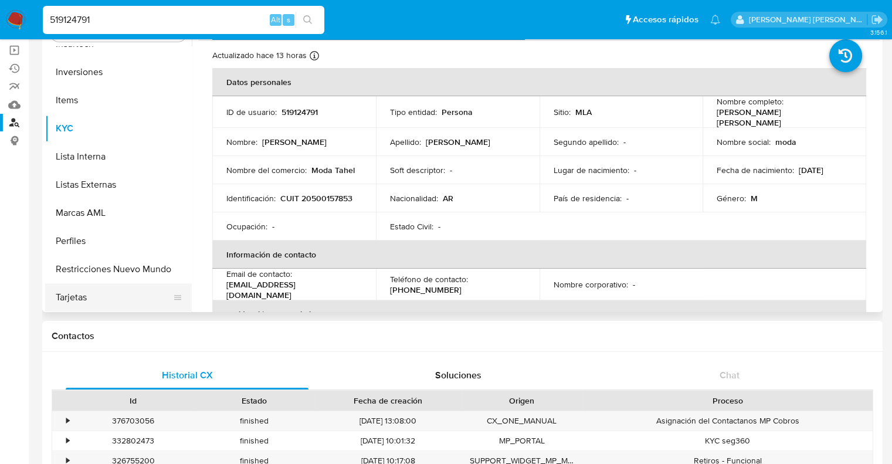
scroll to position [117, 0]
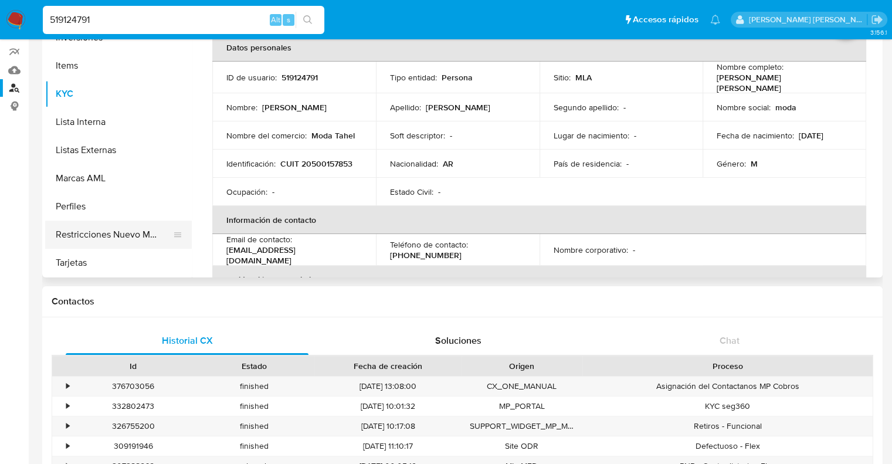
click at [112, 239] on button "Restricciones Nuevo Mundo" at bounding box center [113, 235] width 137 height 28
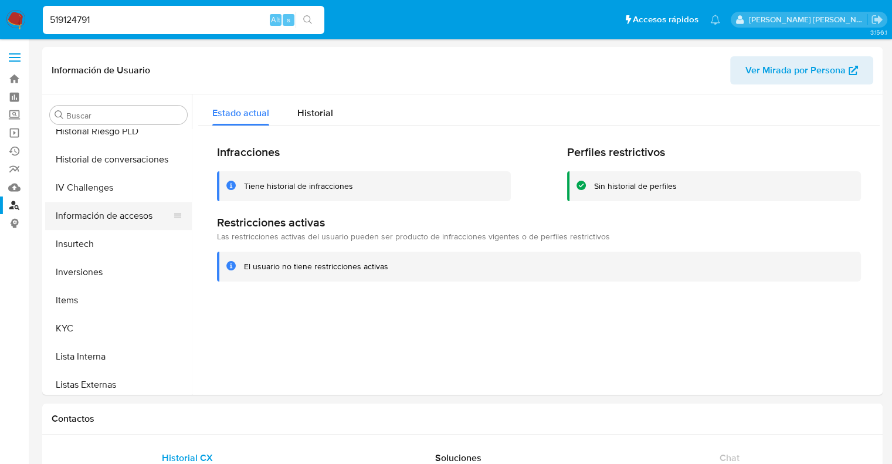
scroll to position [375, 0]
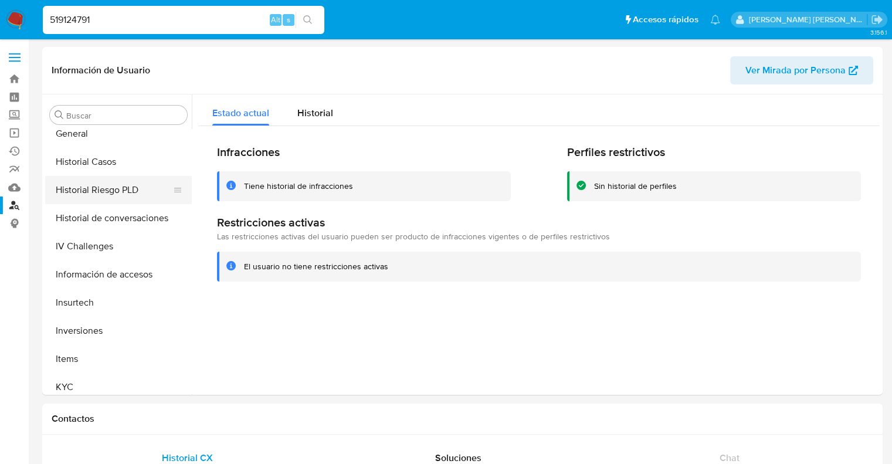
click at [104, 192] on button "Historial Riesgo PLD" at bounding box center [113, 190] width 137 height 28
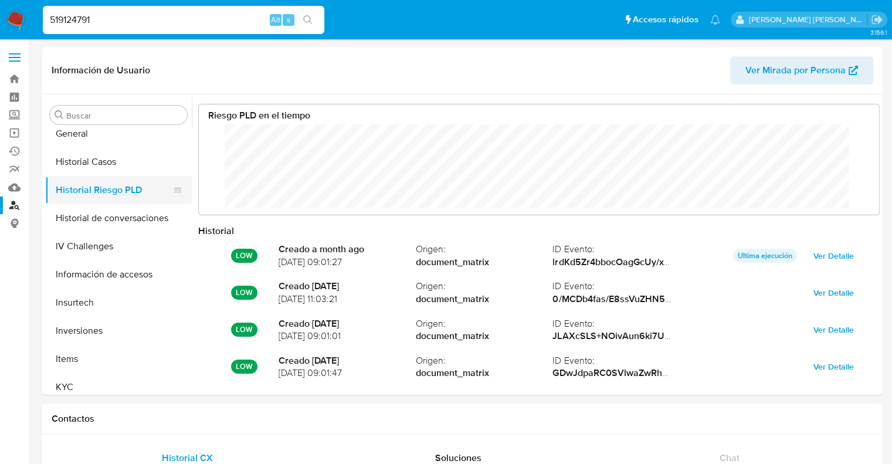
scroll to position [87, 657]
click at [104, 160] on button "Historial Casos" at bounding box center [113, 162] width 137 height 28
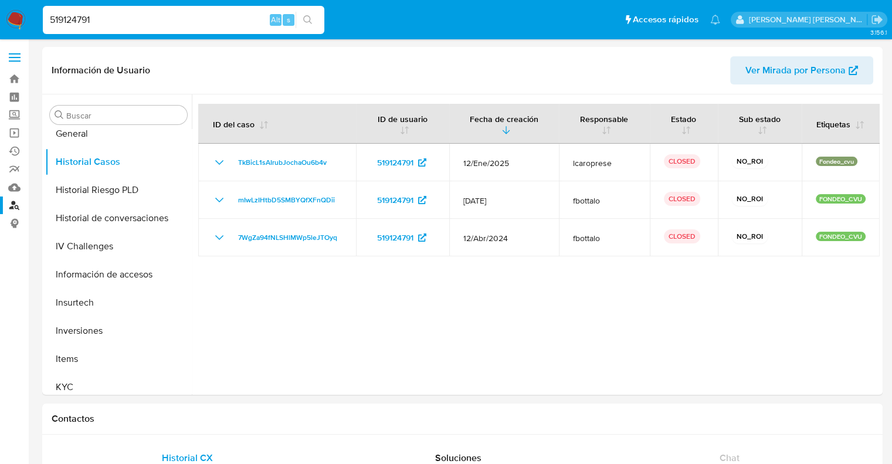
click at [63, 22] on input "519124791" at bounding box center [184, 19] width 282 height 15
paste input "148685705"
type input "148685705"
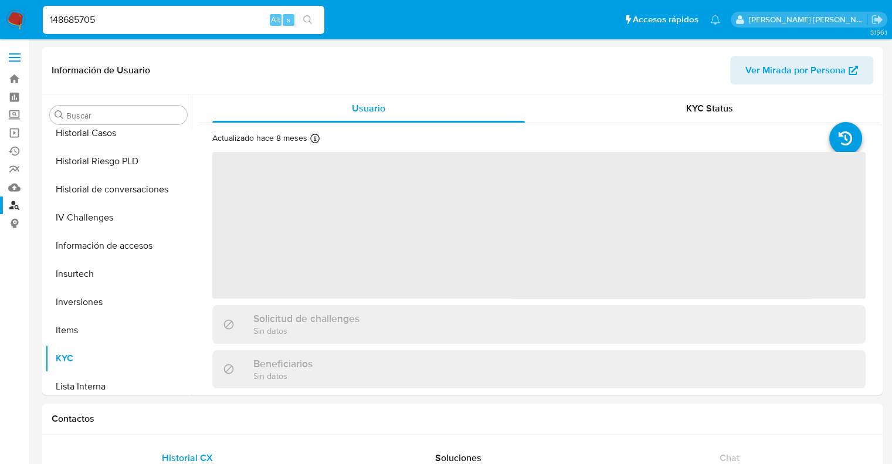
scroll to position [551, 0]
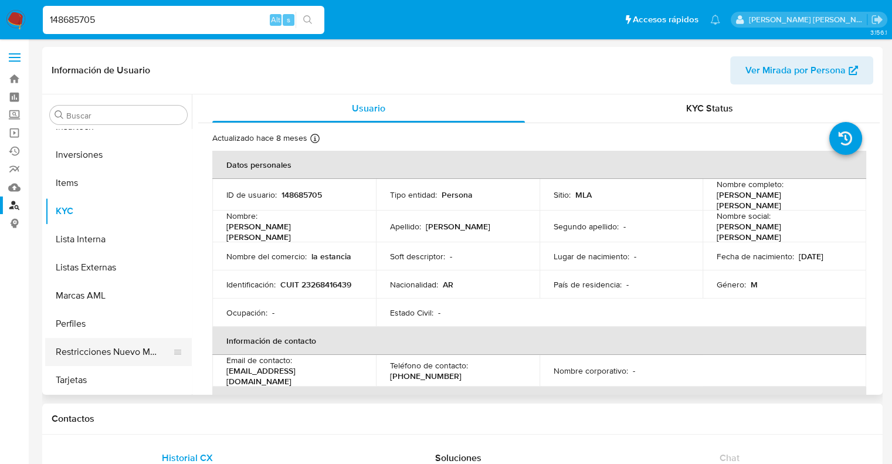
select select "10"
click at [96, 350] on button "Restricciones Nuevo Mundo" at bounding box center [113, 352] width 137 height 28
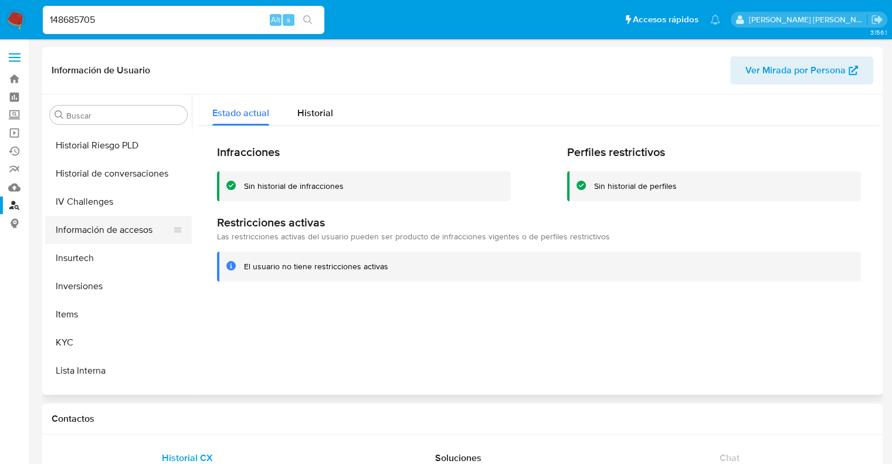
scroll to position [375, 0]
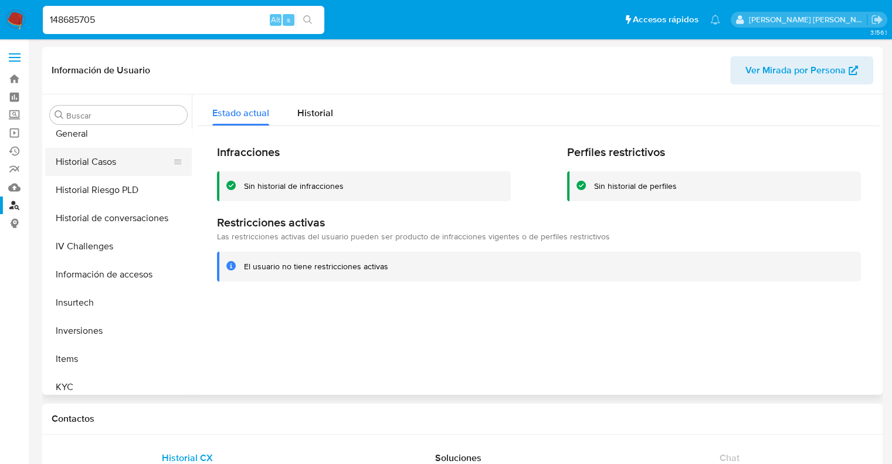
click at [100, 162] on button "Historial Casos" at bounding box center [113, 162] width 137 height 28
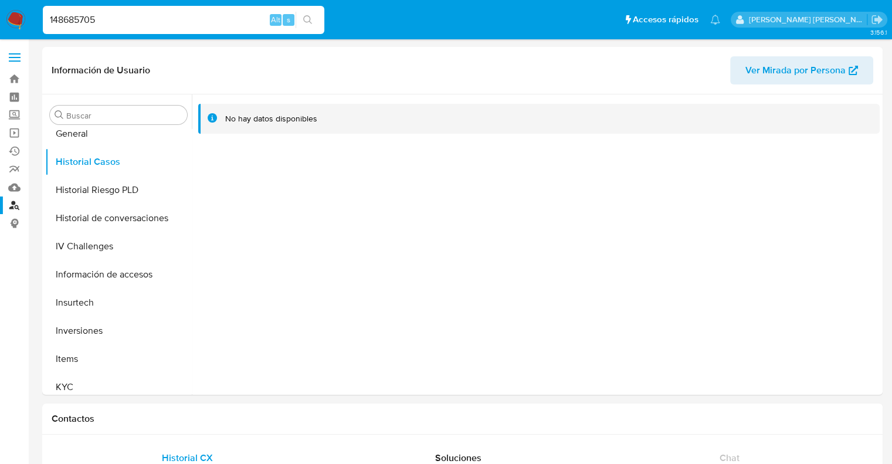
click at [75, 19] on input "148685705" at bounding box center [184, 19] width 282 height 15
paste input "358900388"
type input "358900388"
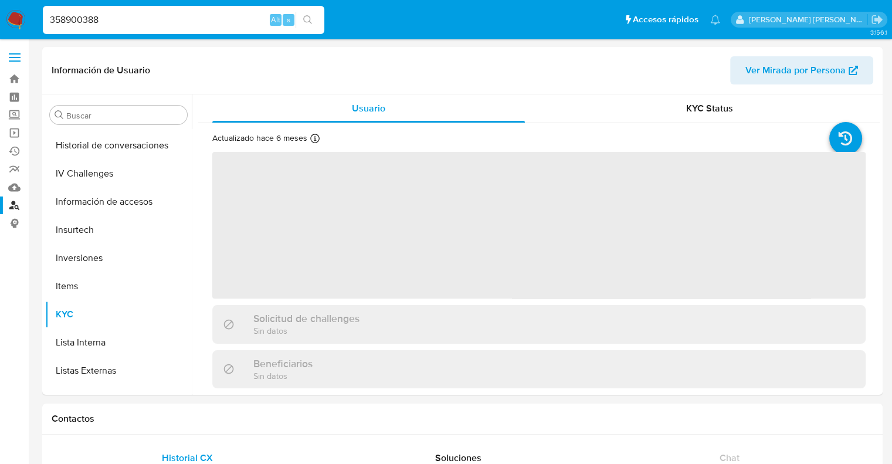
scroll to position [551, 0]
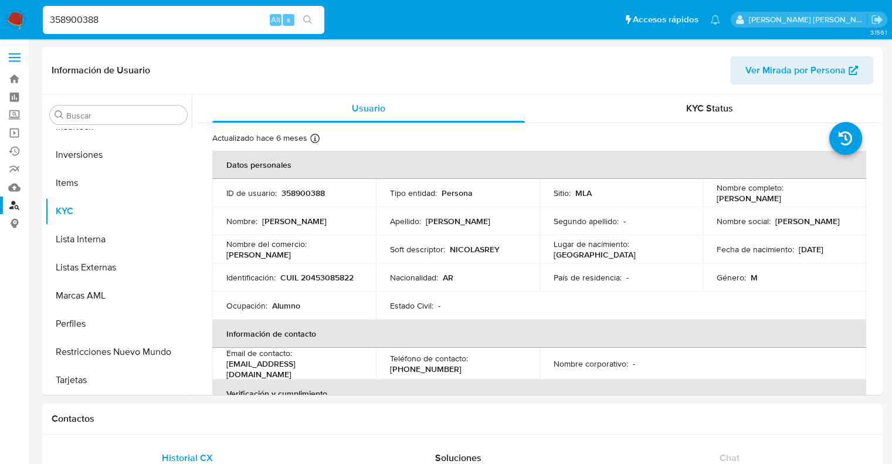
select select "10"
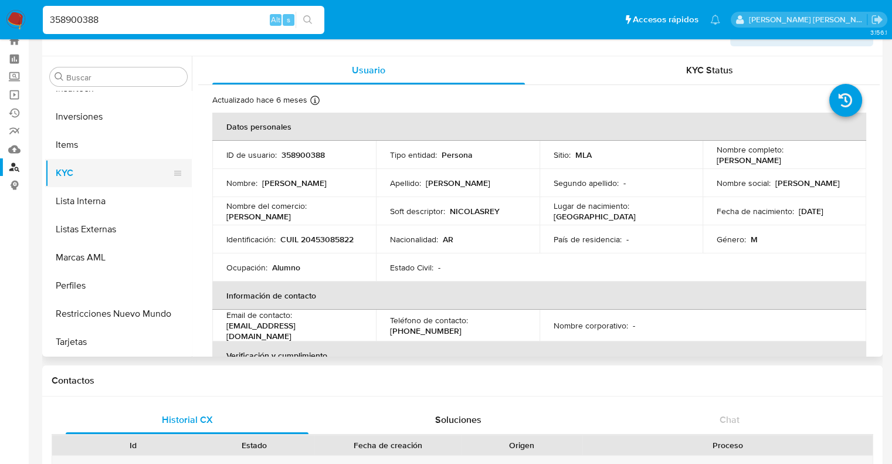
scroll to position [59, 0]
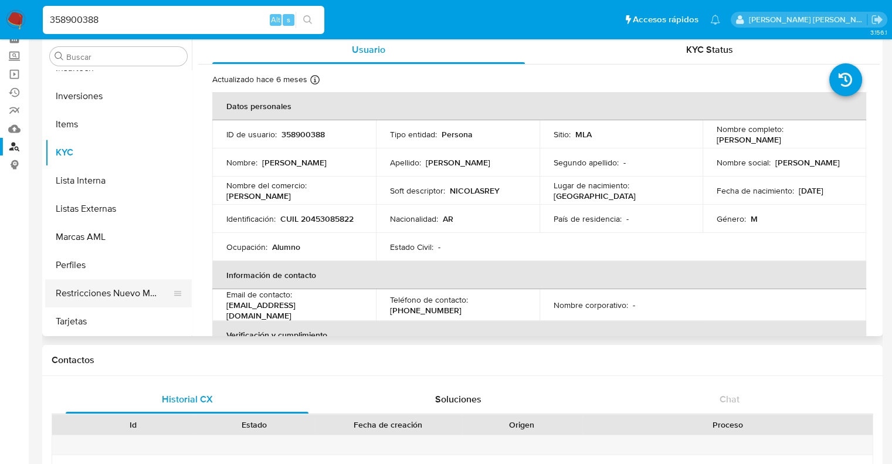
click at [100, 291] on button "Restricciones Nuevo Mundo" at bounding box center [113, 293] width 137 height 28
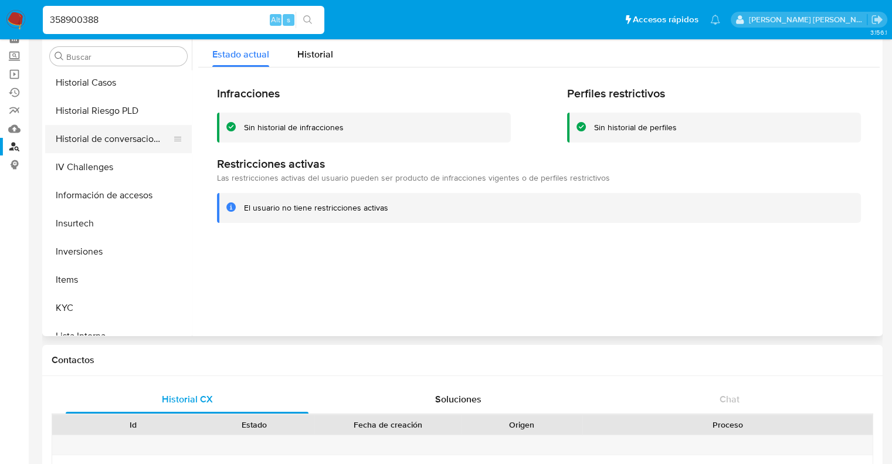
scroll to position [375, 0]
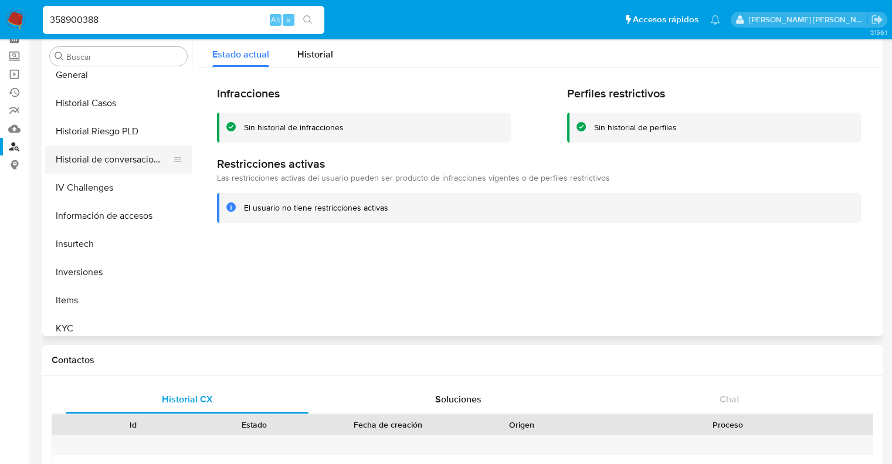
click at [99, 108] on button "Historial Casos" at bounding box center [118, 103] width 147 height 28
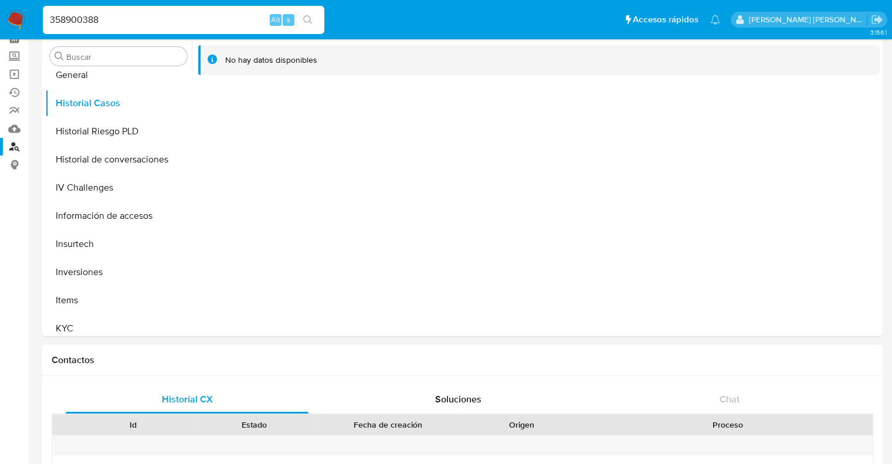
click at [70, 22] on input "358900388" at bounding box center [184, 19] width 282 height 15
paste input "85218440"
type input "385218440"
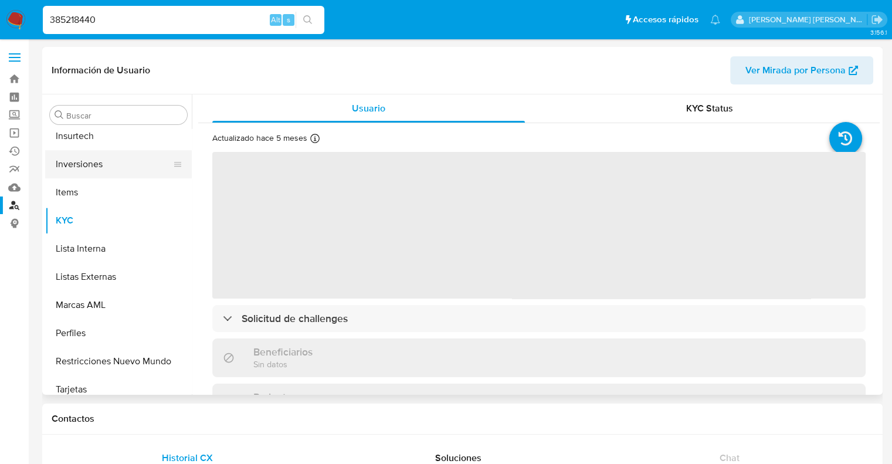
scroll to position [551, 0]
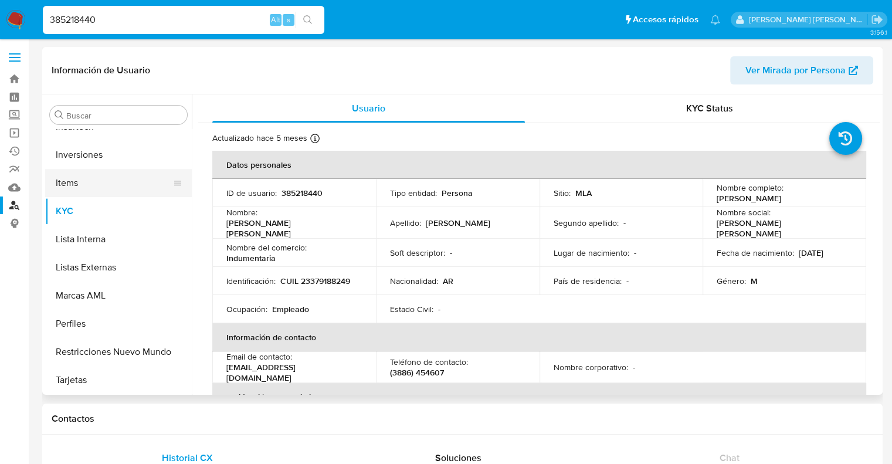
select select "10"
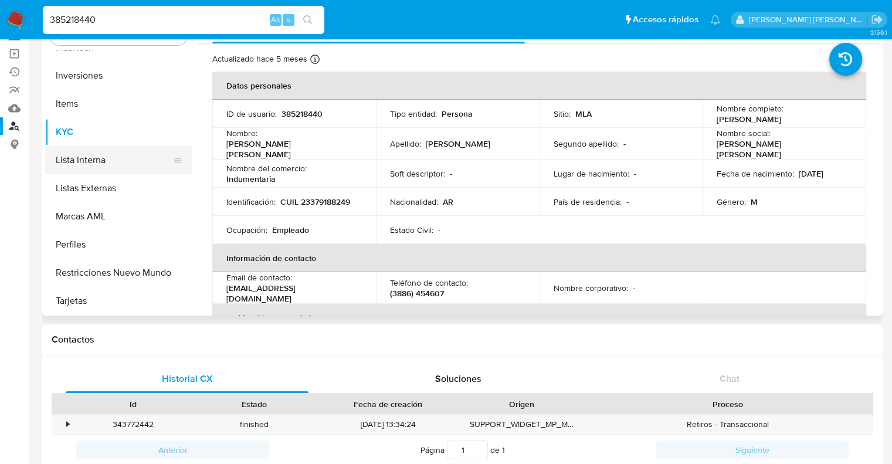
scroll to position [176, 0]
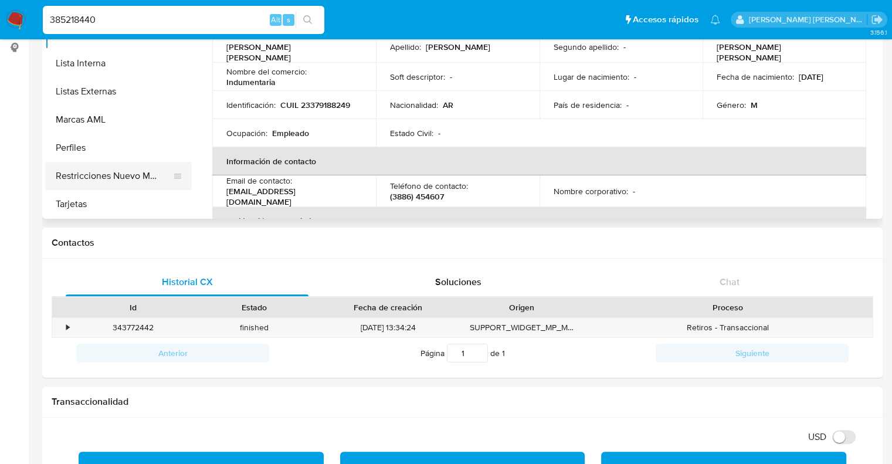
click at [103, 185] on button "Restricciones Nuevo Mundo" at bounding box center [113, 176] width 137 height 28
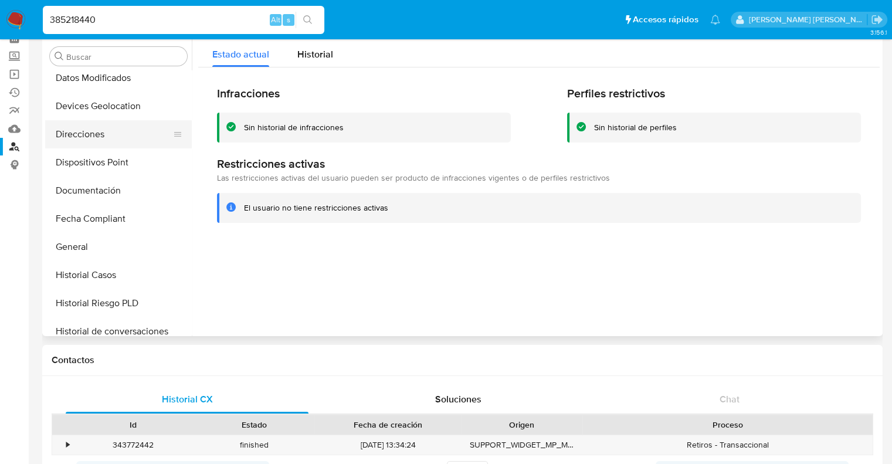
scroll to position [199, 0]
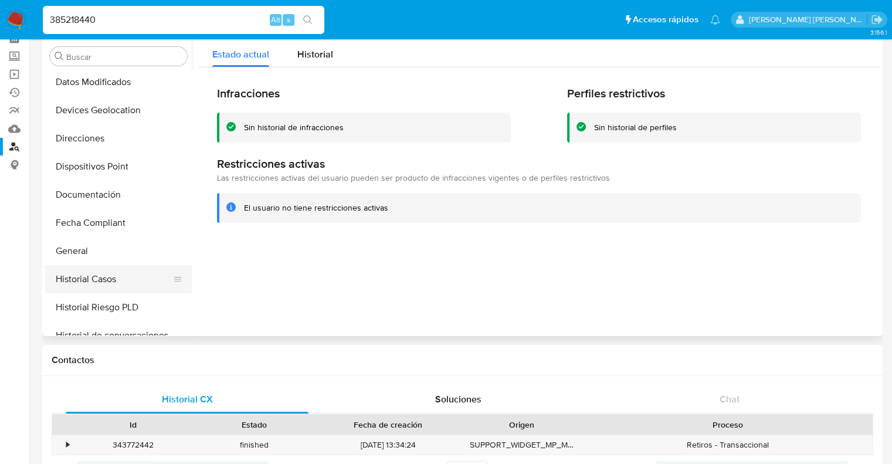
click at [102, 285] on button "Historial Casos" at bounding box center [113, 279] width 137 height 28
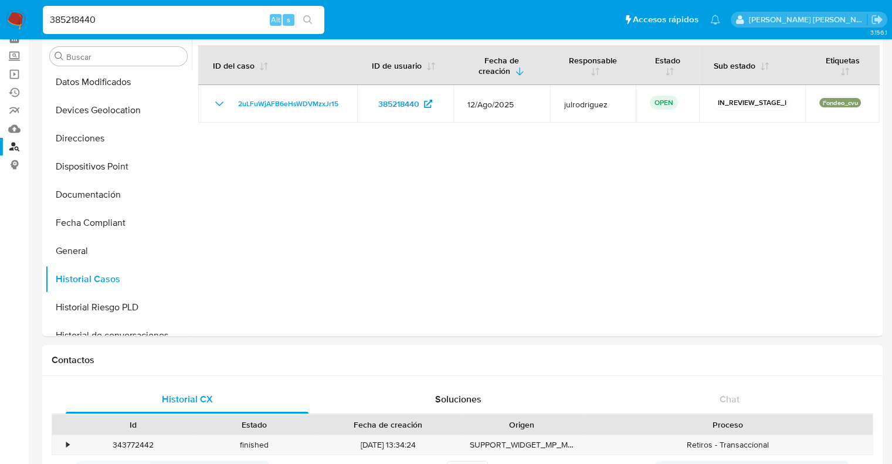
drag, startPoint x: 90, startPoint y: 13, endPoint x: 82, endPoint y: 18, distance: 9.5
click at [90, 13] on input "385218440" at bounding box center [184, 19] width 282 height 15
click at [80, 21] on input "385218440" at bounding box center [184, 19] width 282 height 15
paste input "207676474"
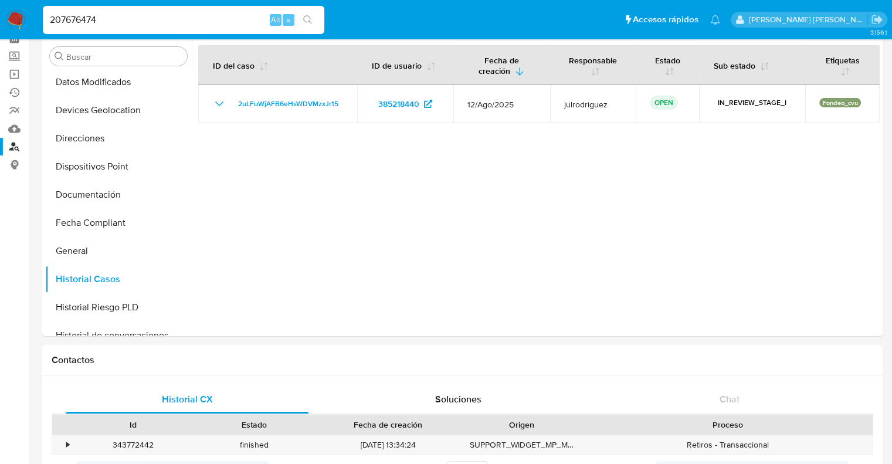
type input "207676474"
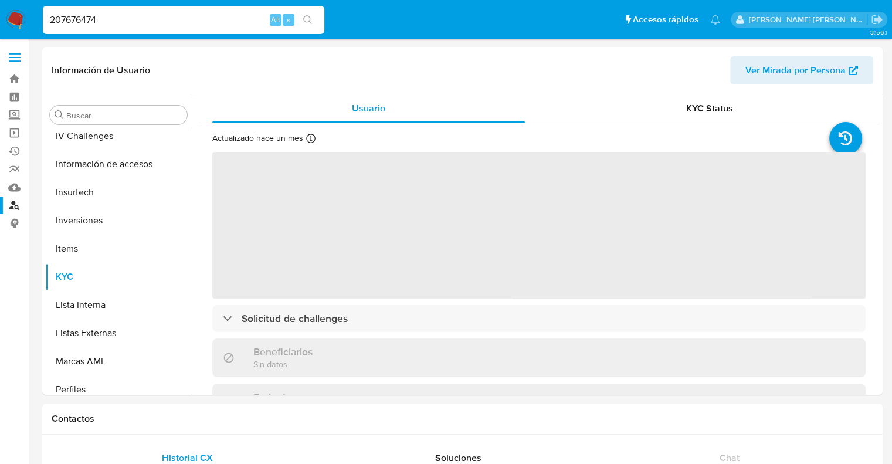
scroll to position [551, 0]
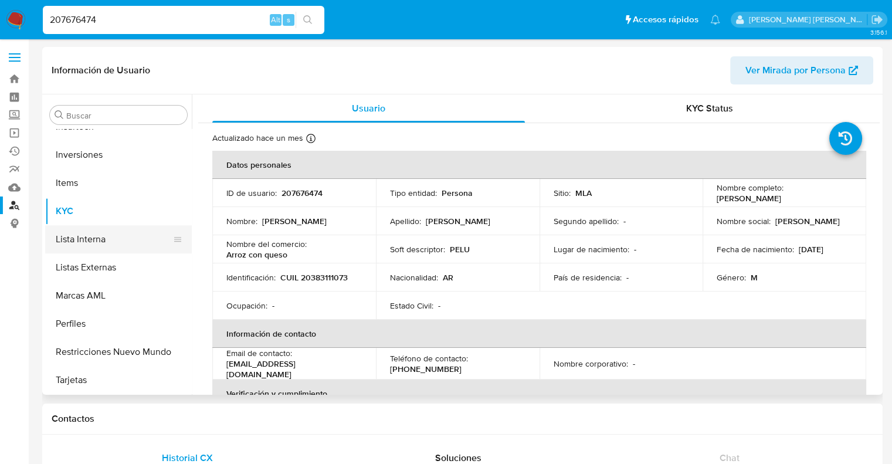
select select "10"
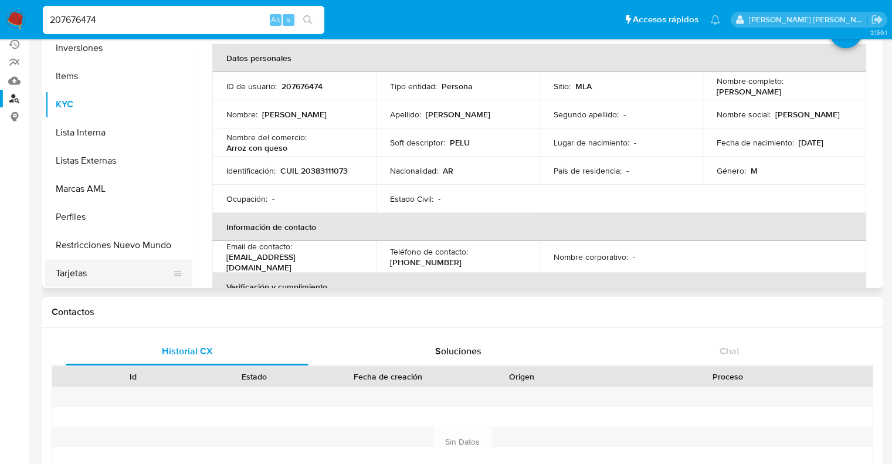
scroll to position [117, 0]
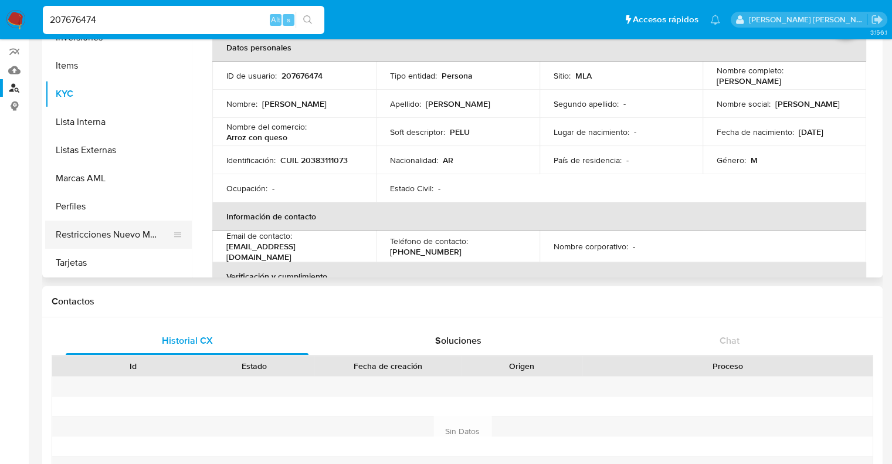
click at [93, 238] on button "Restricciones Nuevo Mundo" at bounding box center [113, 235] width 137 height 28
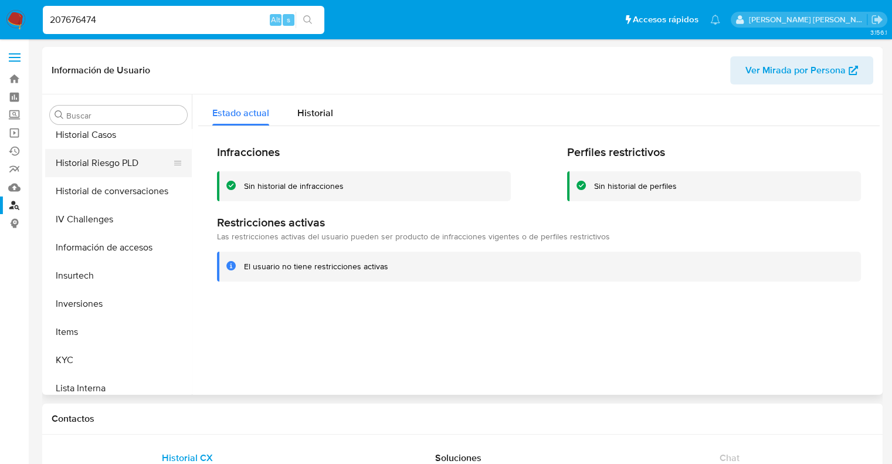
scroll to position [375, 0]
click at [106, 169] on button "Historial Casos" at bounding box center [113, 162] width 137 height 28
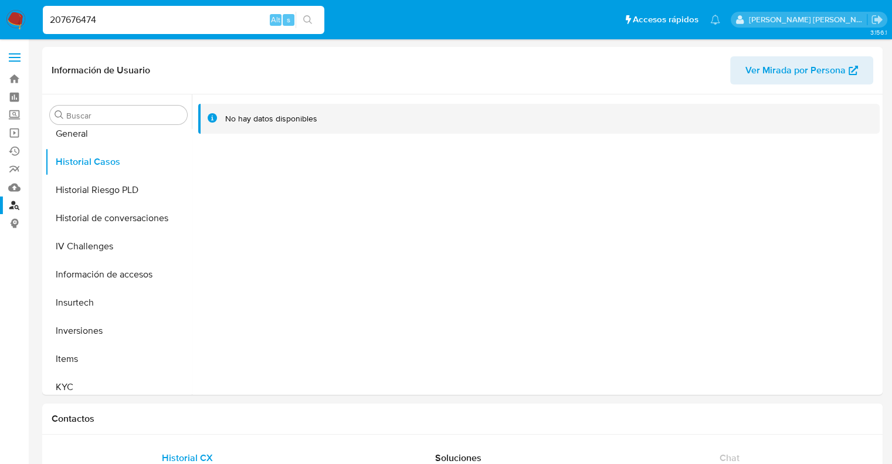
click at [63, 18] on input "207676474" at bounding box center [184, 19] width 282 height 15
paste input "1154603"
type input "1154603"
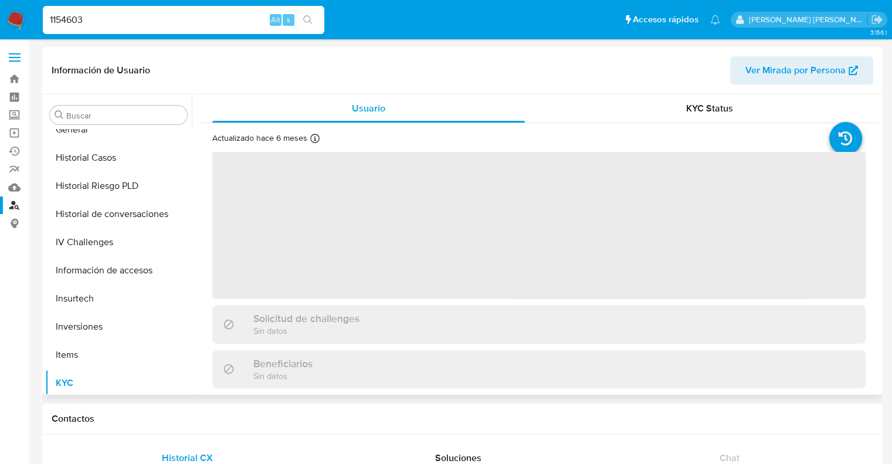
scroll to position [551, 0]
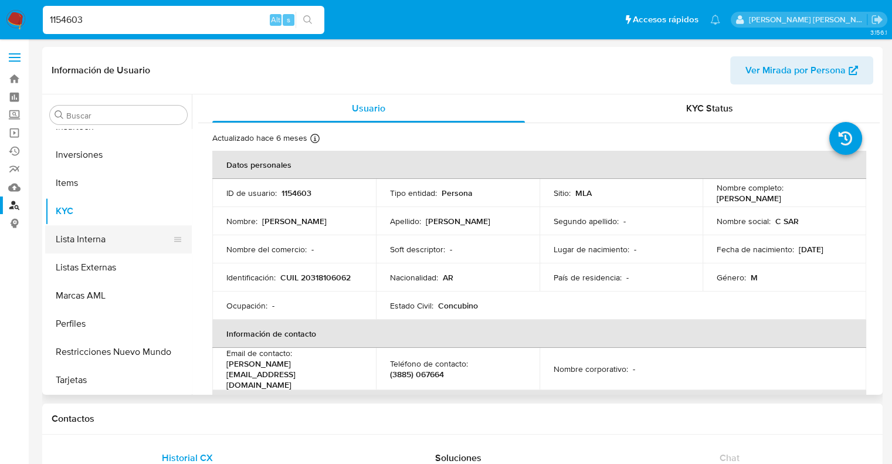
select select "10"
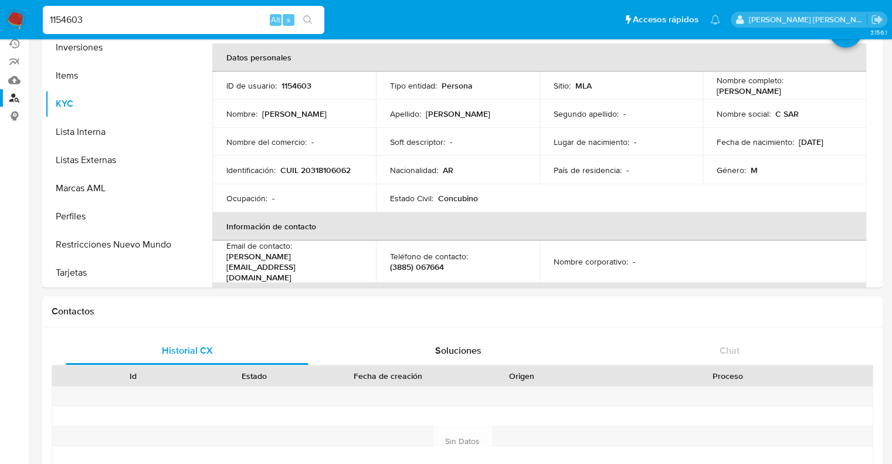
scroll to position [117, 0]
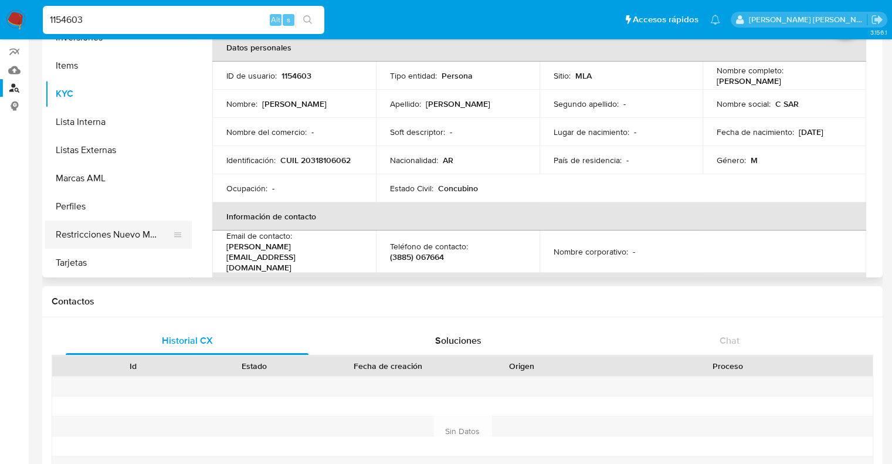
click at [109, 237] on button "Restricciones Nuevo Mundo" at bounding box center [113, 235] width 137 height 28
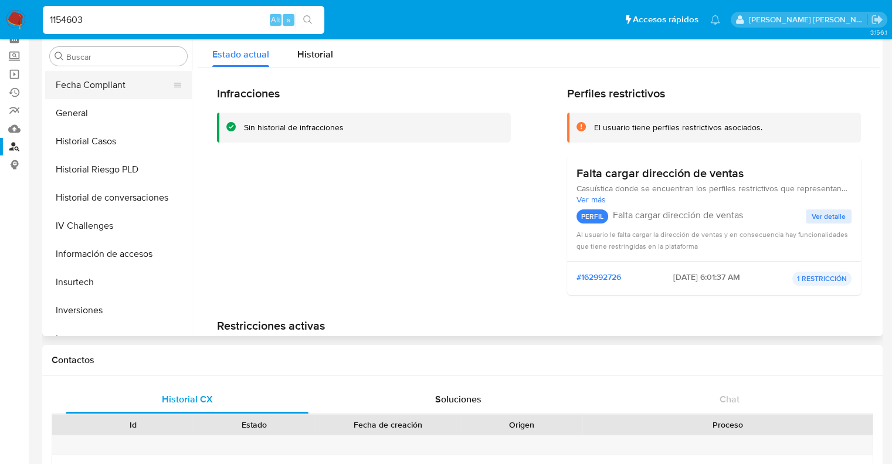
scroll to position [317, 0]
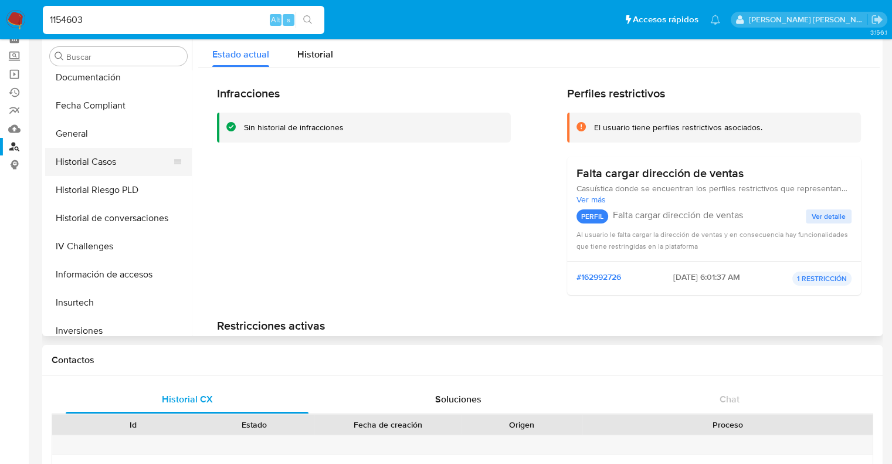
click at [100, 167] on button "Historial Casos" at bounding box center [113, 162] width 137 height 28
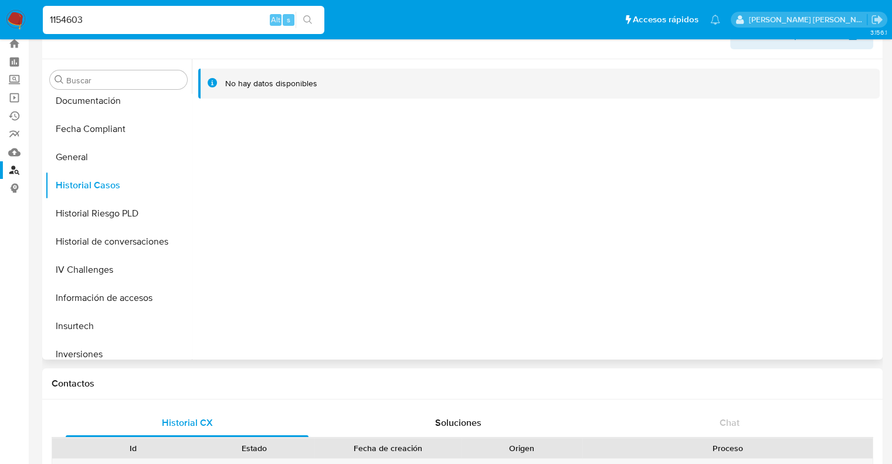
scroll to position [0, 0]
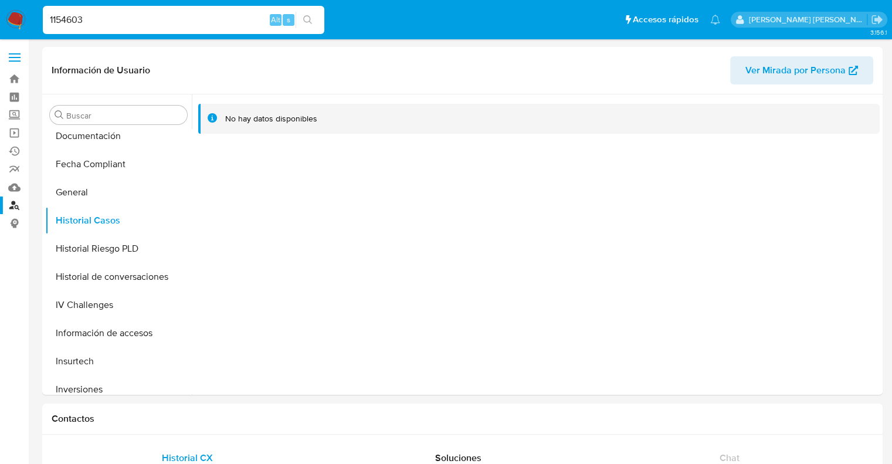
click at [72, 18] on input "1154603" at bounding box center [184, 19] width 282 height 15
paste input "85792199"
type input "1185792199"
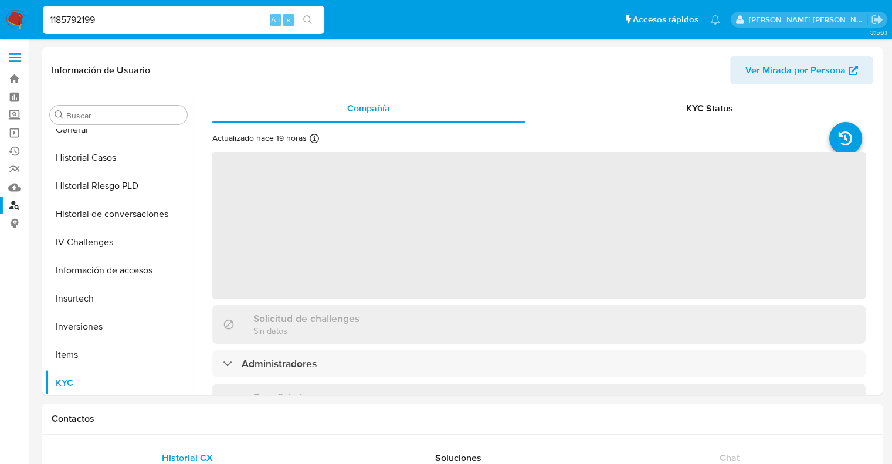
scroll to position [551, 0]
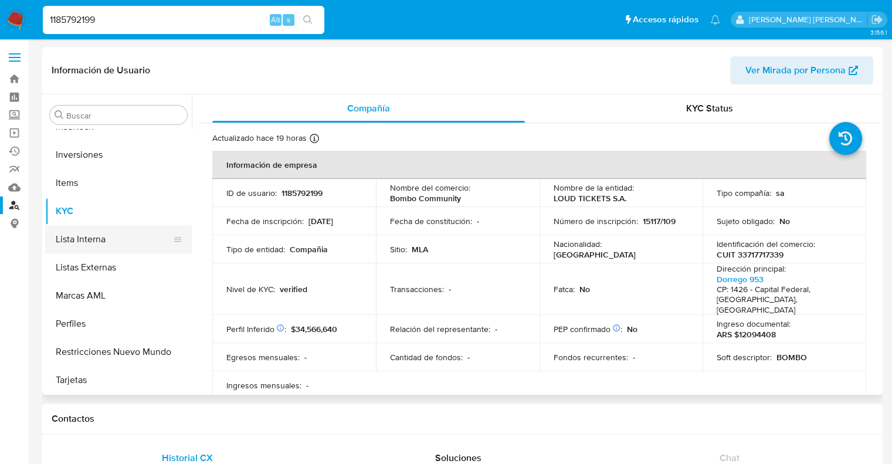
select select "10"
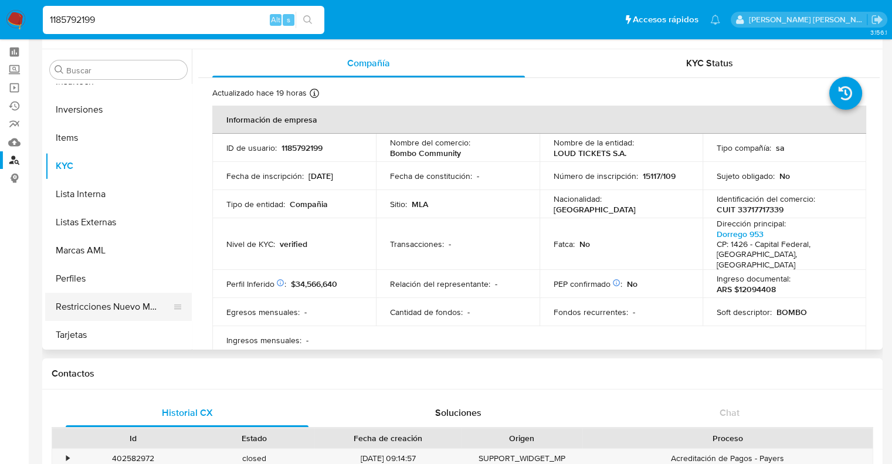
scroll to position [59, 0]
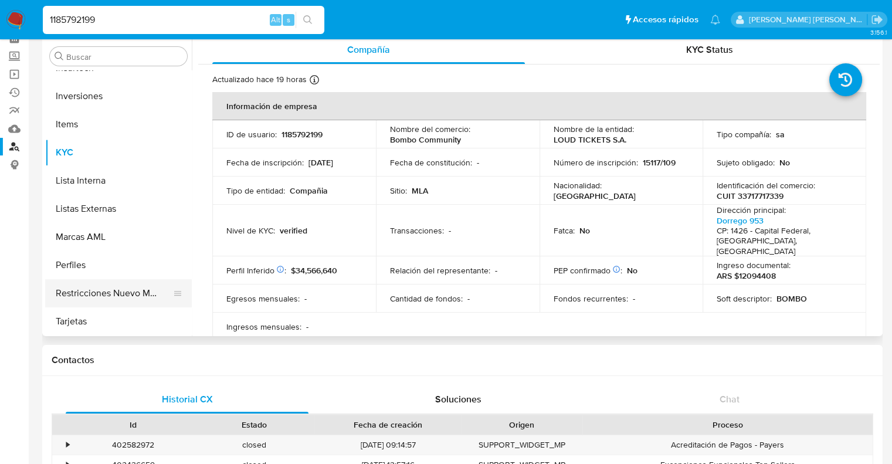
click at [105, 292] on button "Restricciones Nuevo Mundo" at bounding box center [113, 293] width 137 height 28
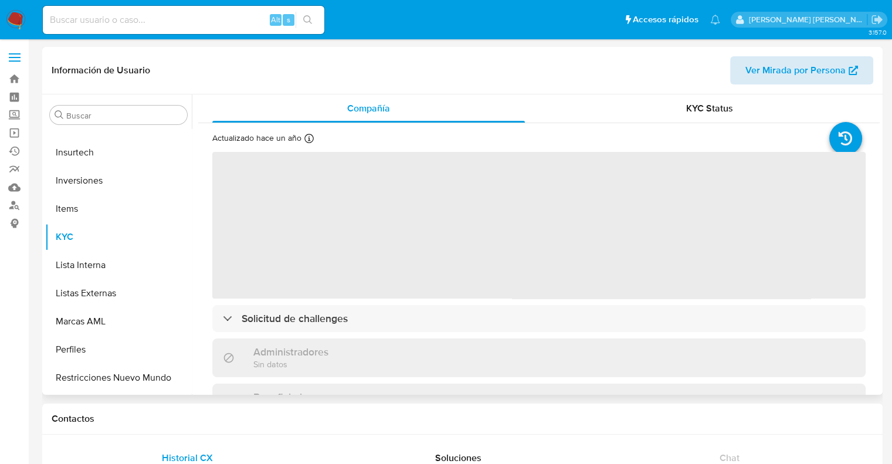
scroll to position [551, 0]
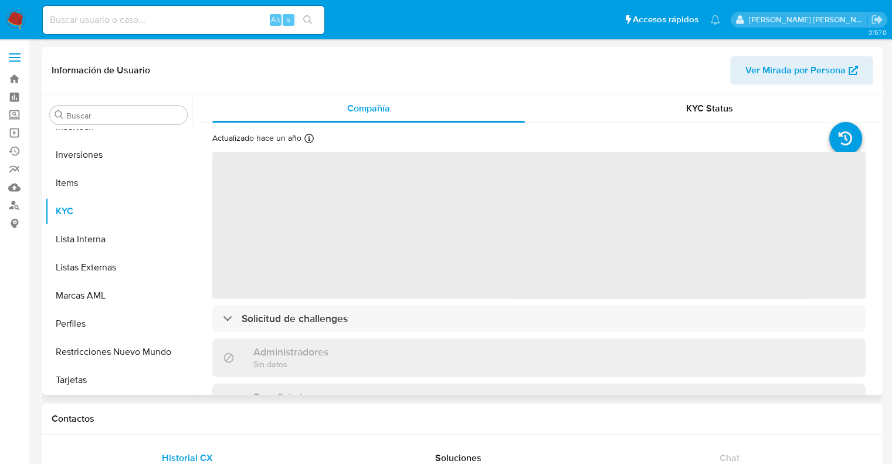
click at [804, 73] on span "Ver Mirada por Persona" at bounding box center [796, 70] width 100 height 28
select select "10"
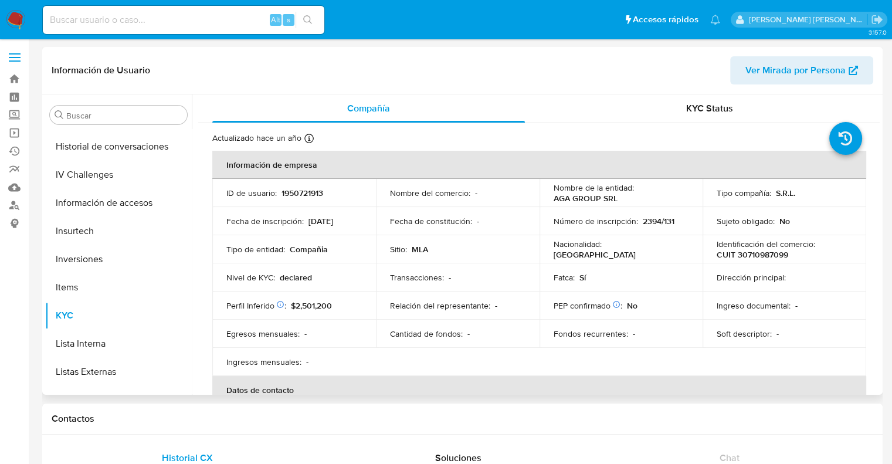
scroll to position [258, 0]
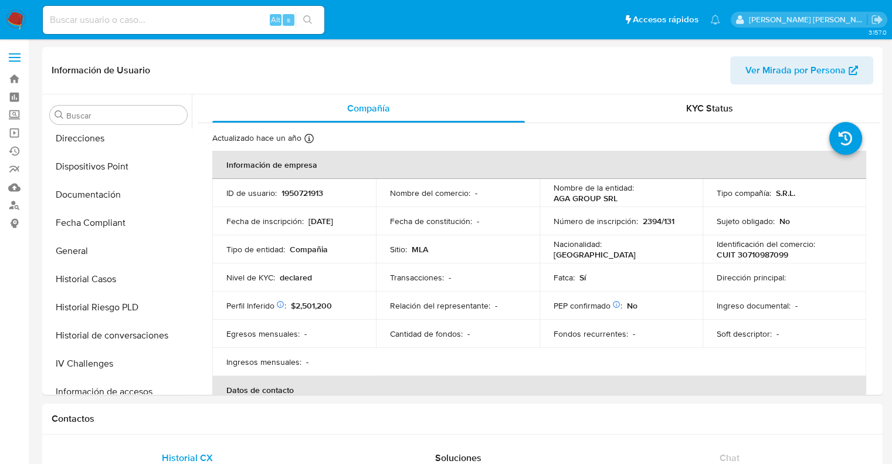
click at [124, 15] on input at bounding box center [184, 19] width 282 height 15
paste input "1694240729"
type input "1694240729"
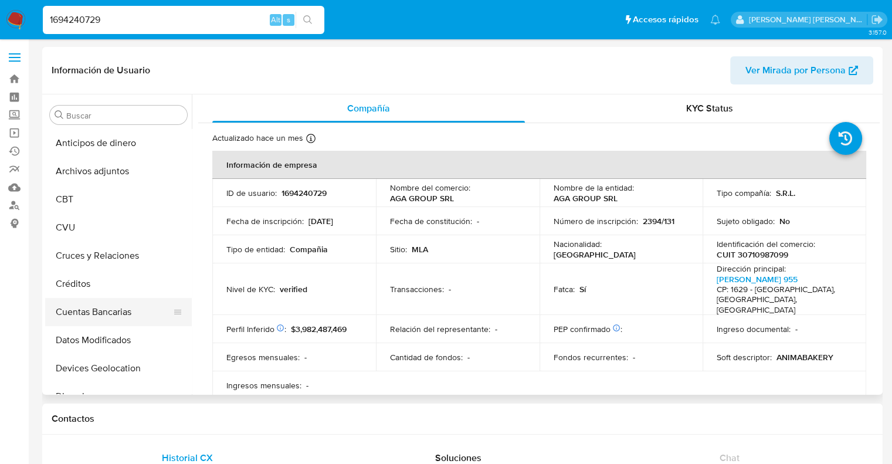
select select "10"
click at [80, 231] on button "CVU" at bounding box center [113, 228] width 137 height 28
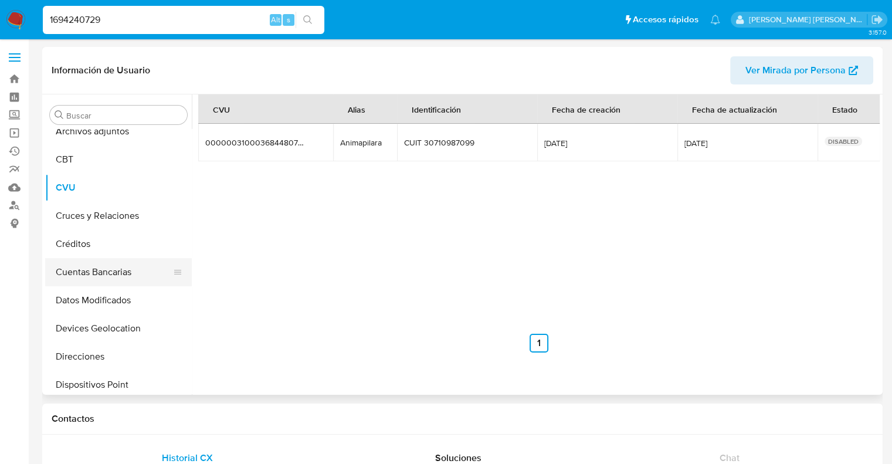
scroll to position [59, 0]
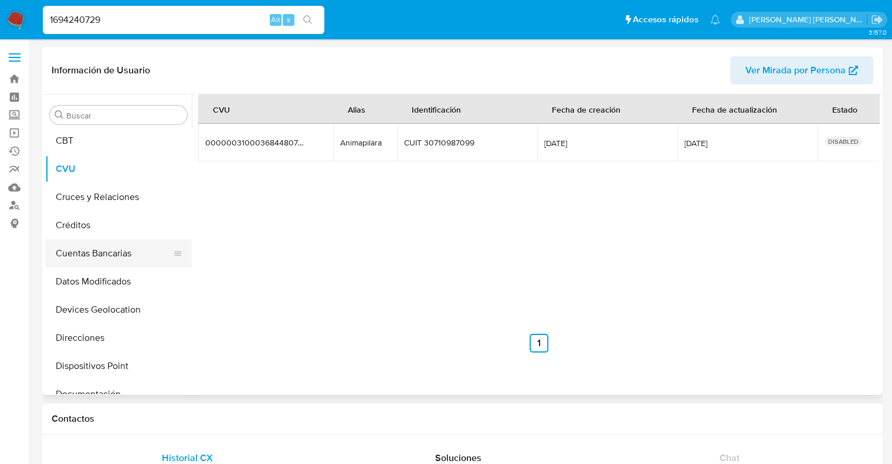
click at [96, 256] on button "Cuentas Bancarias" at bounding box center [113, 253] width 137 height 28
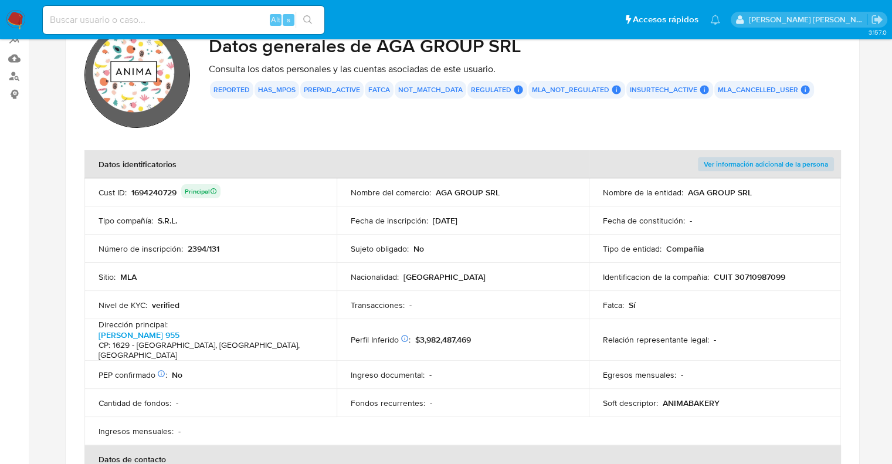
scroll to position [111, 0]
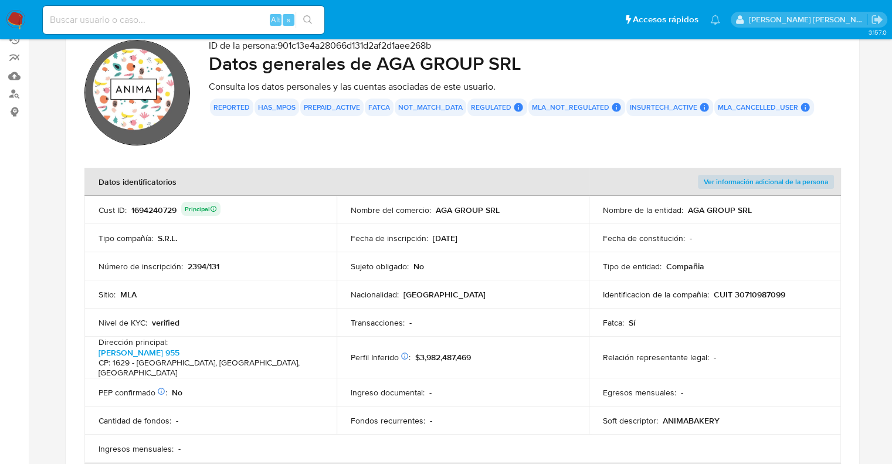
click at [155, 213] on div "1694240729 Principal" at bounding box center [175, 210] width 89 height 16
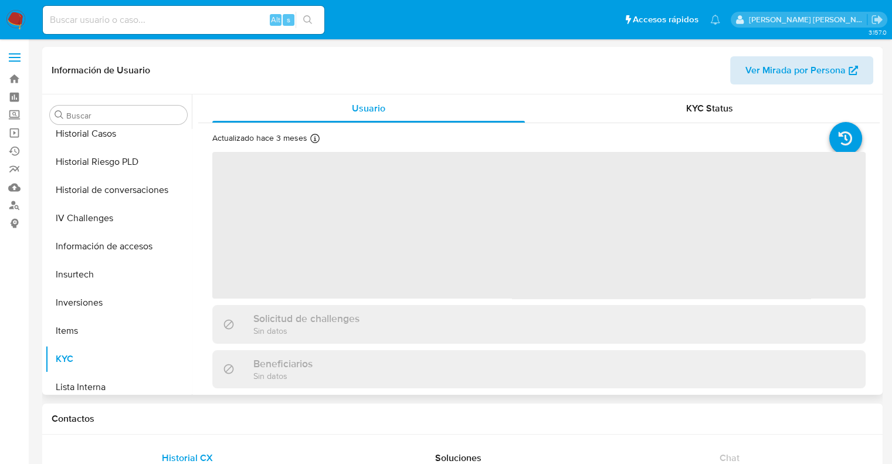
scroll to position [551, 0]
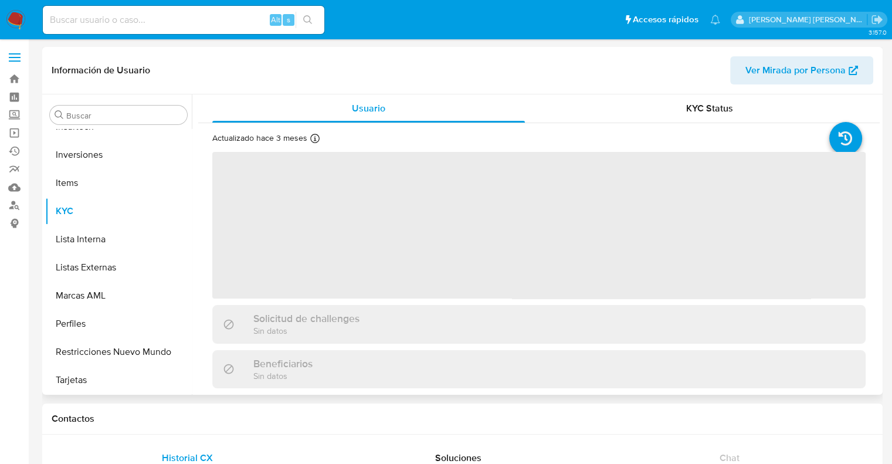
click at [794, 71] on span "Ver Mirada por Persona" at bounding box center [796, 70] width 100 height 28
select select "10"
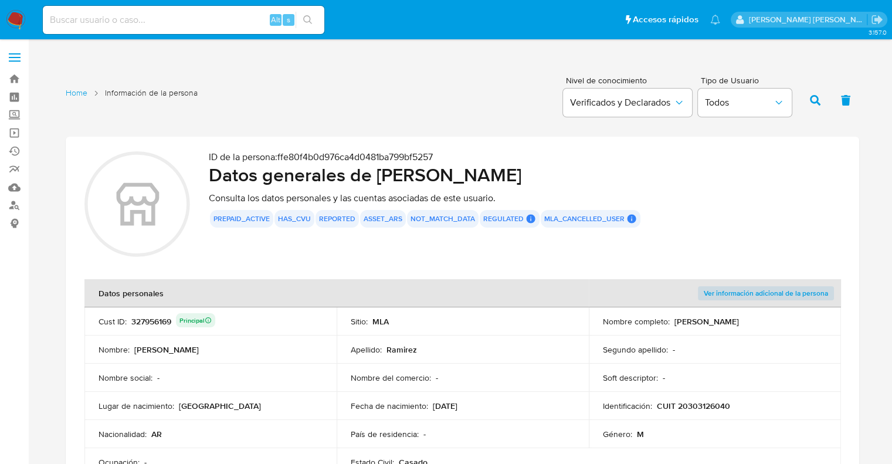
click at [147, 320] on div "327956169 Principal" at bounding box center [173, 321] width 84 height 16
click at [100, 18] on input at bounding box center [184, 19] width 282 height 15
paste input "327956169"
type input "327956169"
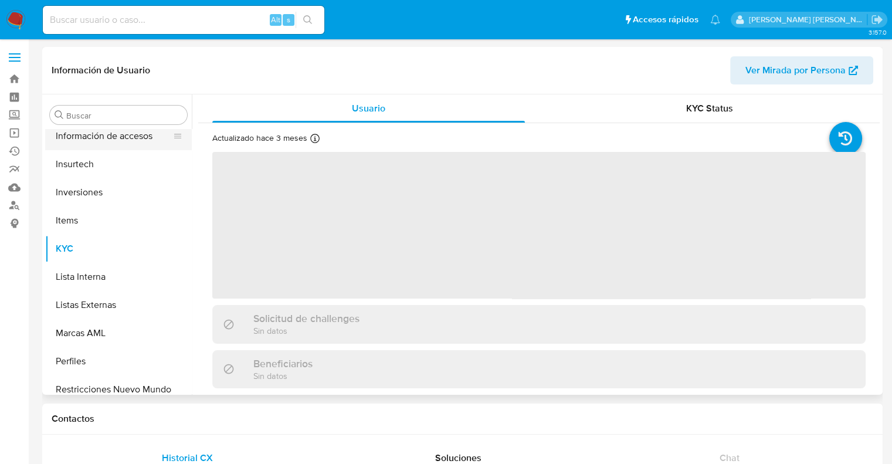
scroll to position [551, 0]
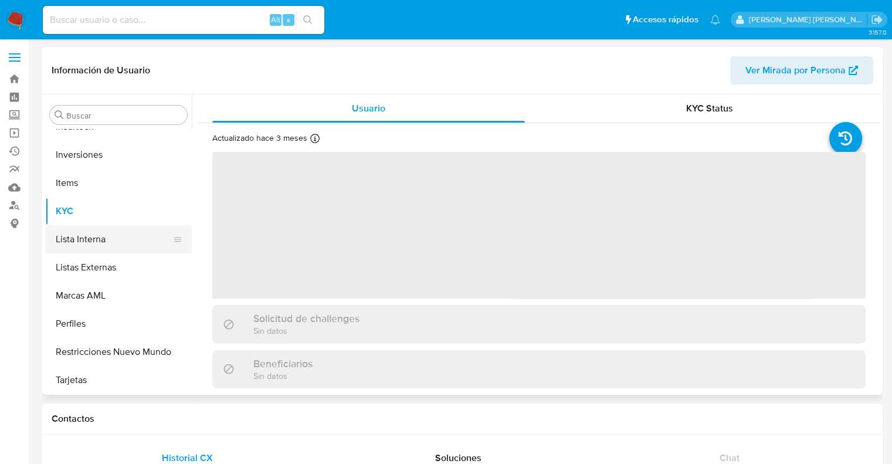
select select "10"
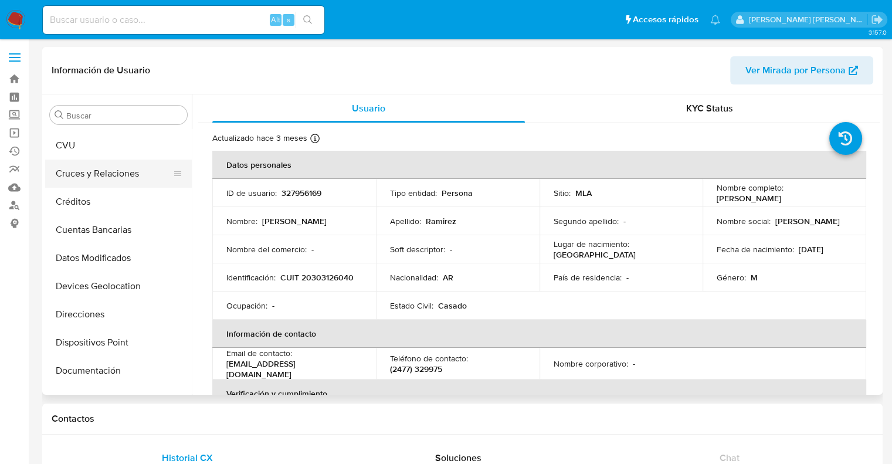
scroll to position [23, 0]
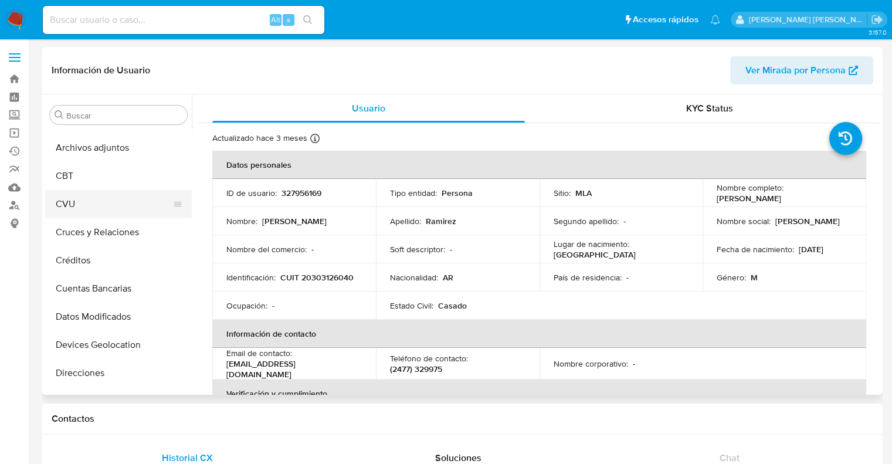
click at [84, 207] on button "CVU" at bounding box center [113, 204] width 137 height 28
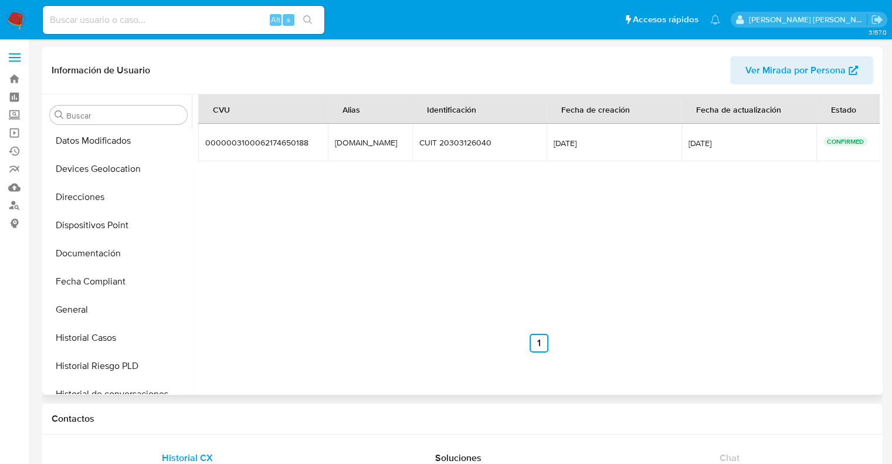
scroll to position [141, 0]
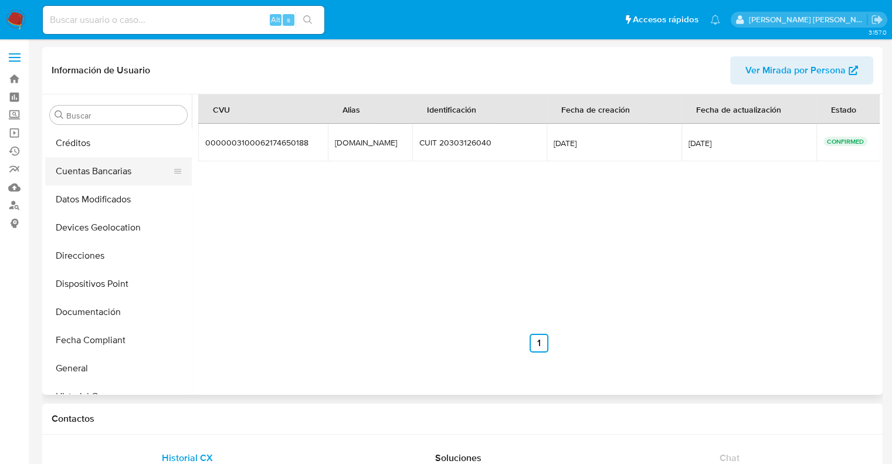
click at [96, 175] on button "Cuentas Bancarias" at bounding box center [113, 171] width 137 height 28
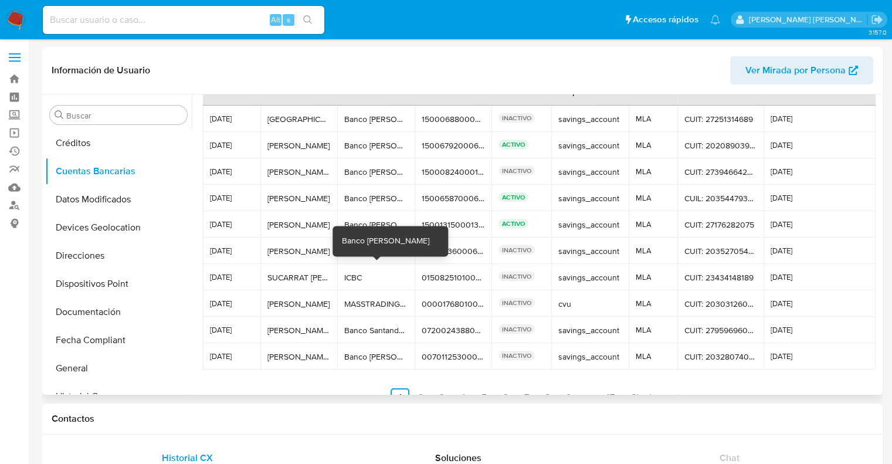
scroll to position [55, 0]
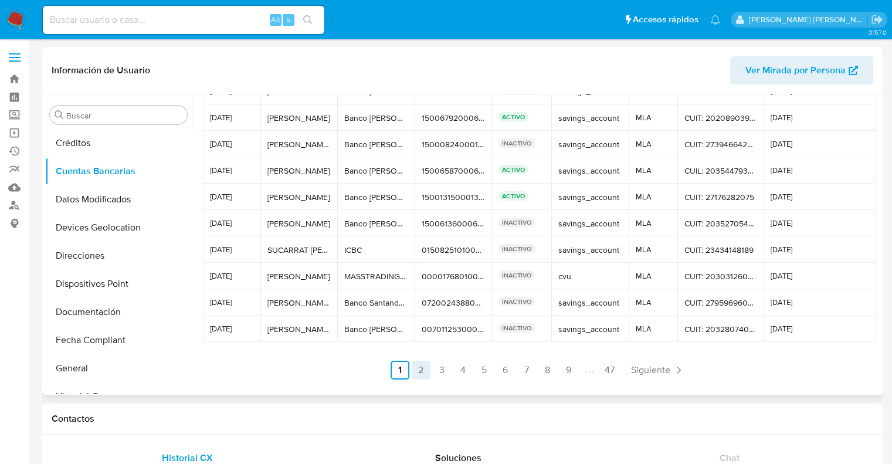
click at [415, 368] on link "2" at bounding box center [421, 370] width 19 height 19
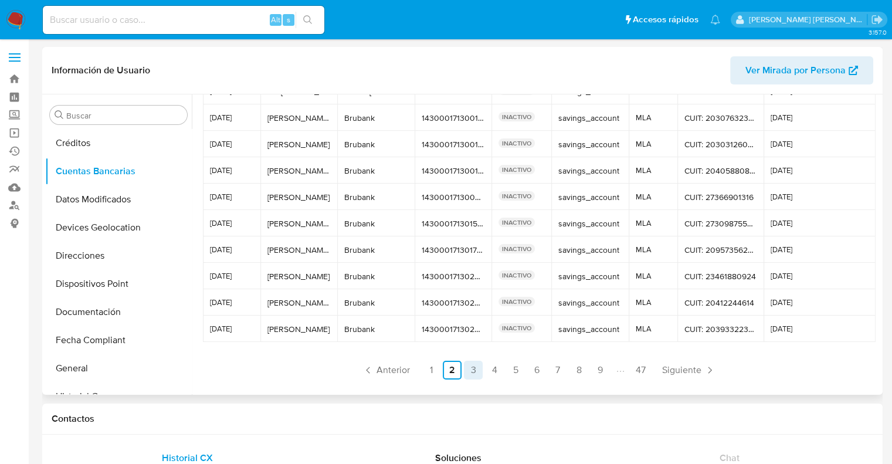
click at [471, 370] on link "3" at bounding box center [473, 370] width 19 height 19
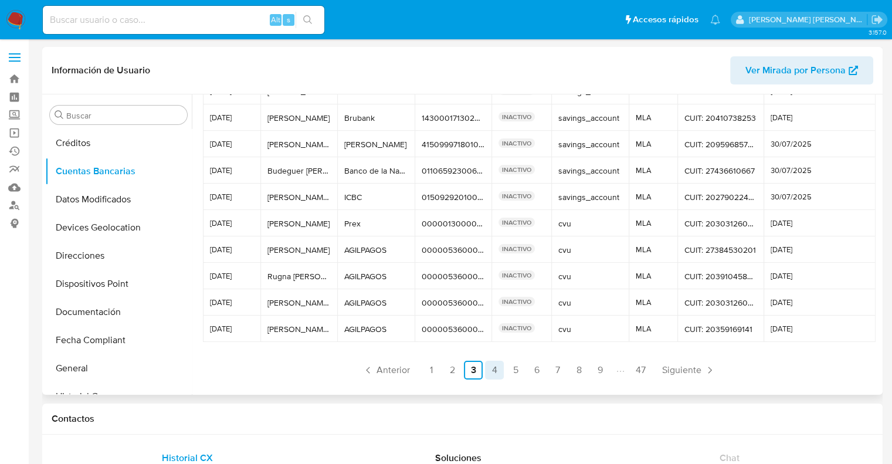
click at [491, 373] on link "4" at bounding box center [494, 370] width 19 height 19
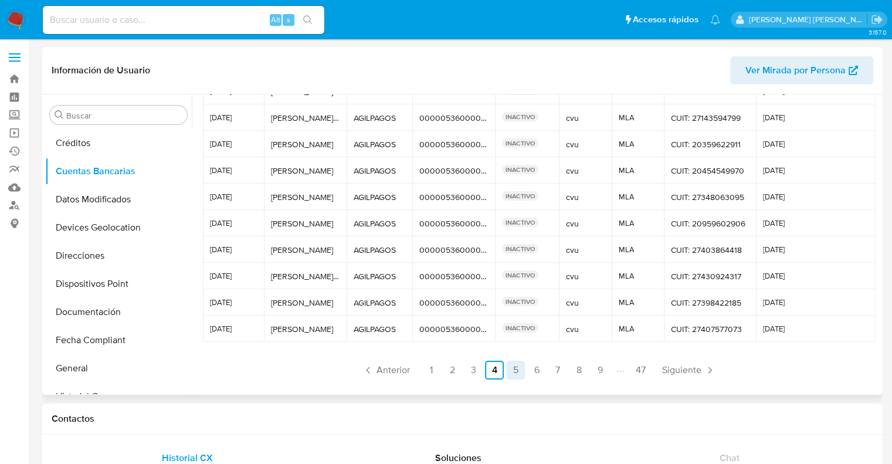
click at [513, 370] on link "5" at bounding box center [515, 370] width 19 height 19
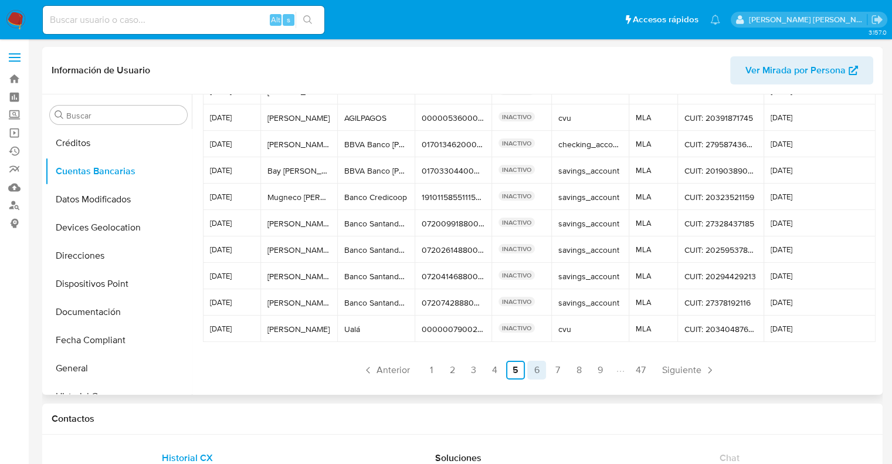
click at [537, 373] on link "6" at bounding box center [536, 370] width 19 height 19
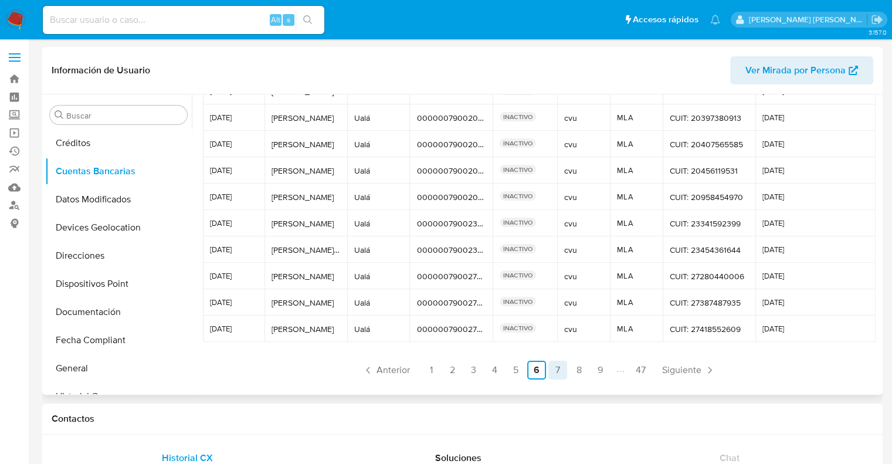
click at [554, 373] on link "7" at bounding box center [558, 370] width 19 height 19
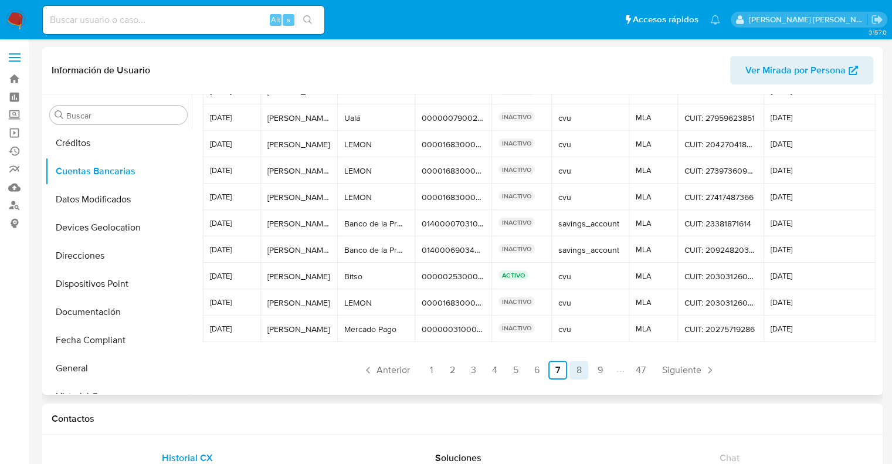
click at [570, 371] on link "8" at bounding box center [579, 370] width 19 height 19
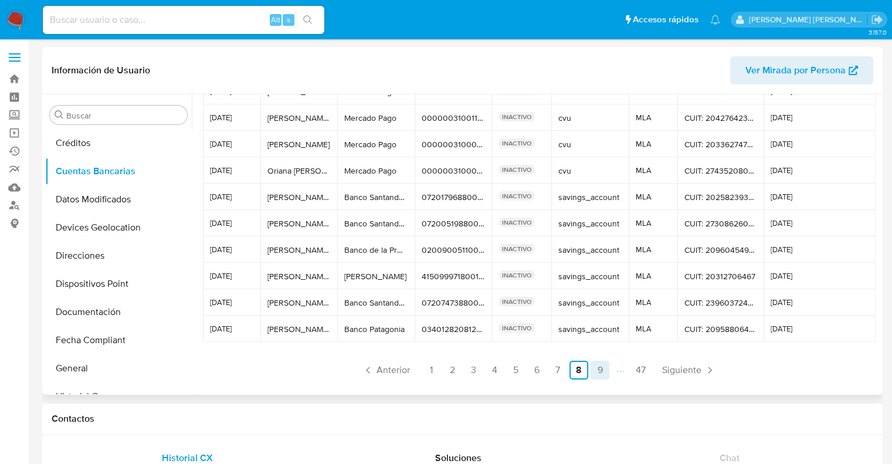
click at [593, 373] on link "9" at bounding box center [600, 370] width 19 height 19
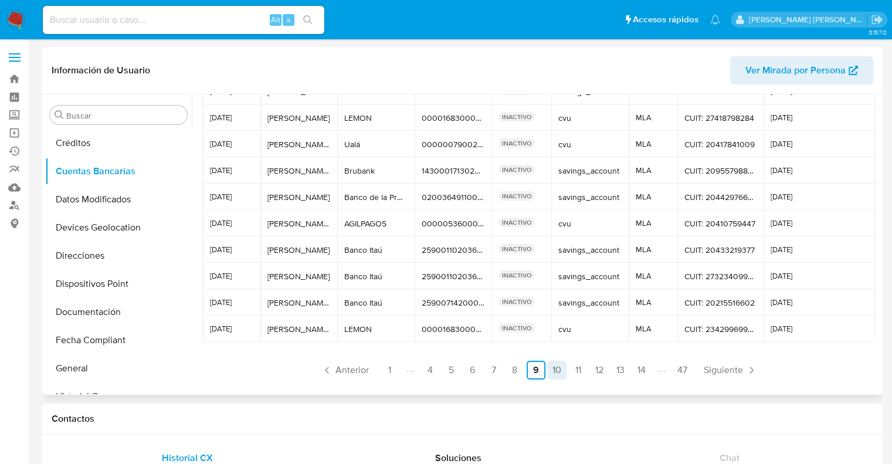
click at [556, 373] on link "10" at bounding box center [557, 370] width 19 height 19
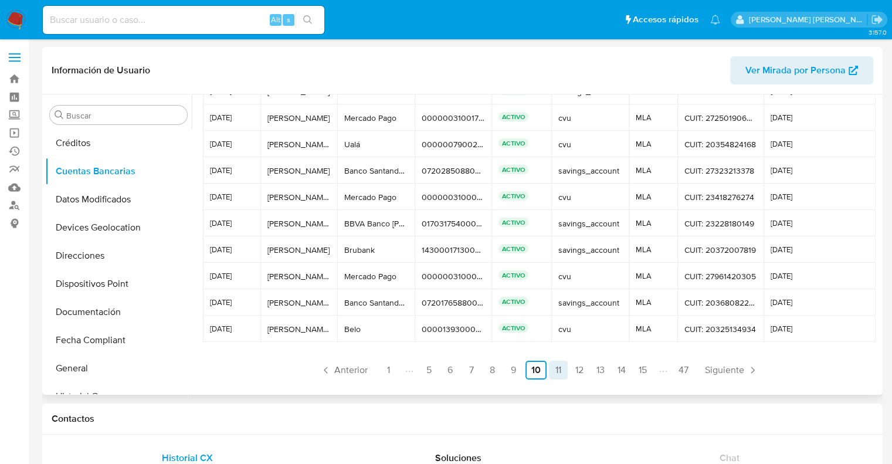
click at [556, 370] on link "11" at bounding box center [558, 370] width 19 height 19
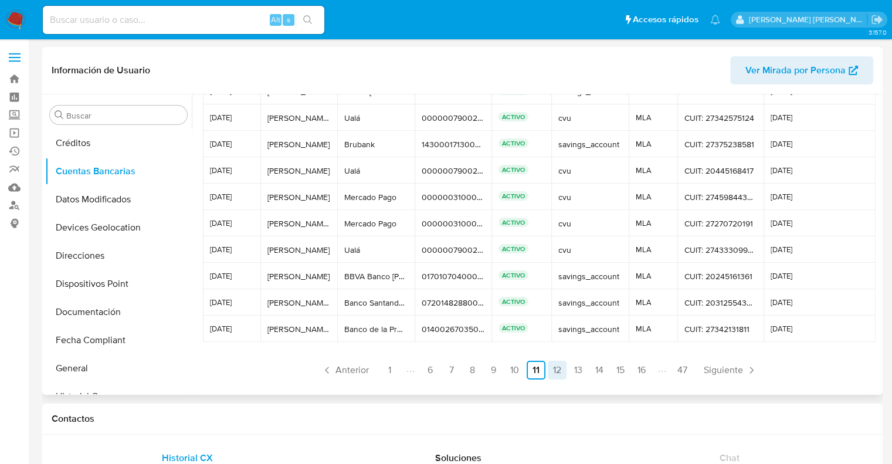
click at [553, 374] on link "12" at bounding box center [557, 370] width 19 height 19
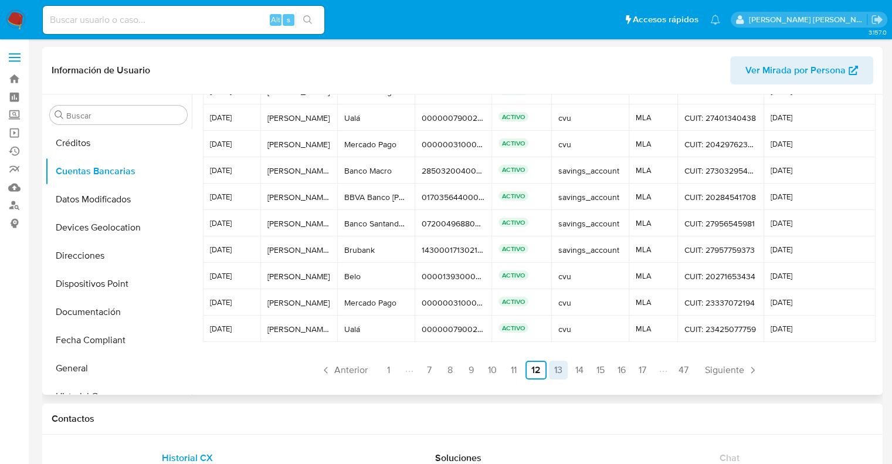
click at [561, 373] on link "13" at bounding box center [558, 370] width 19 height 19
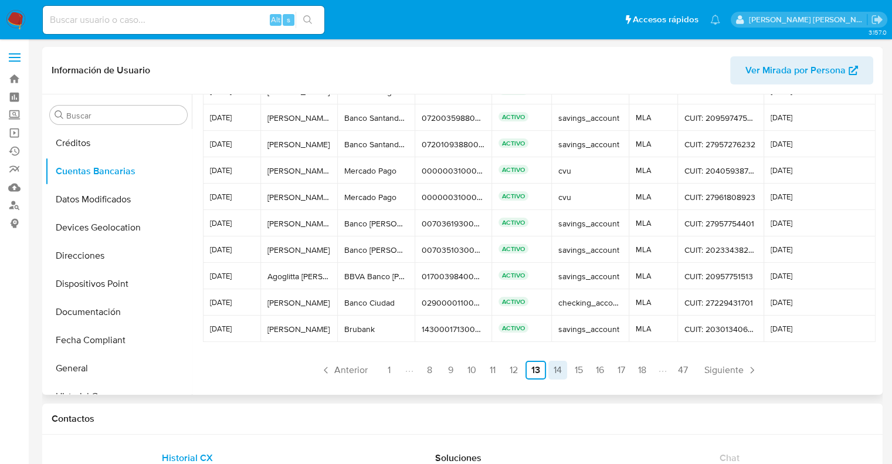
click at [557, 372] on link "14" at bounding box center [558, 370] width 19 height 19
click at [556, 375] on link "15" at bounding box center [558, 370] width 19 height 19
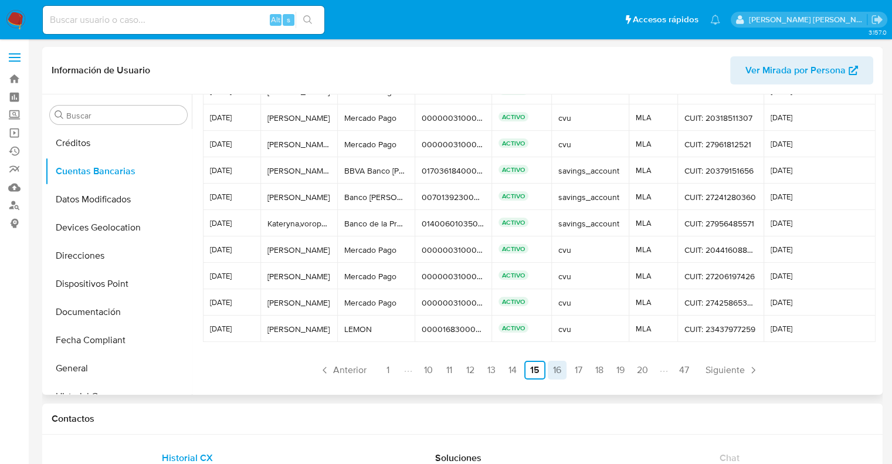
click at [556, 375] on link "16" at bounding box center [557, 370] width 19 height 19
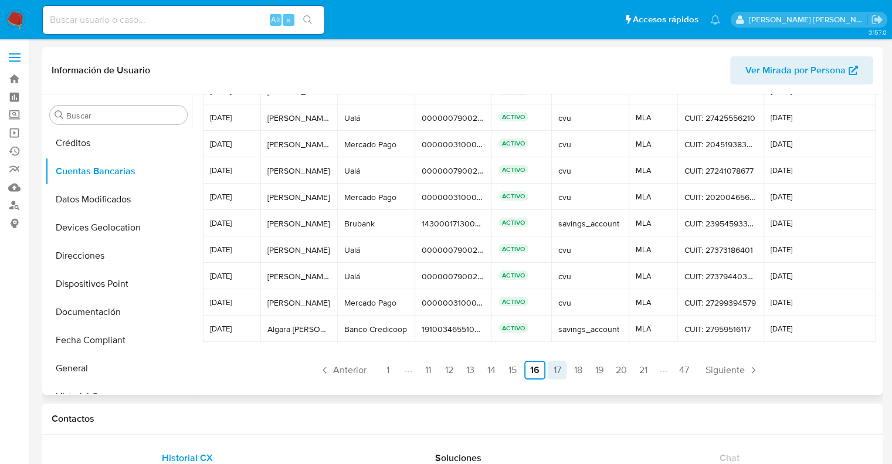
click at [551, 370] on link "17" at bounding box center [557, 370] width 19 height 19
click at [551, 374] on link "18" at bounding box center [556, 370] width 19 height 19
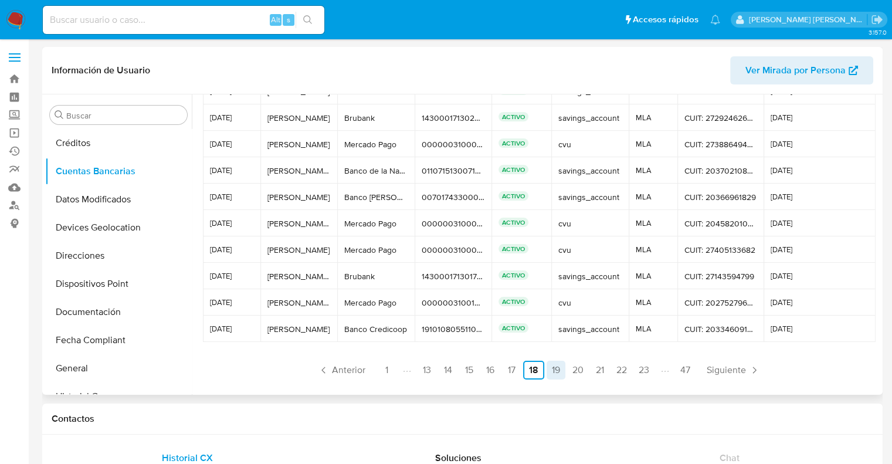
click at [554, 375] on link "19" at bounding box center [556, 370] width 19 height 19
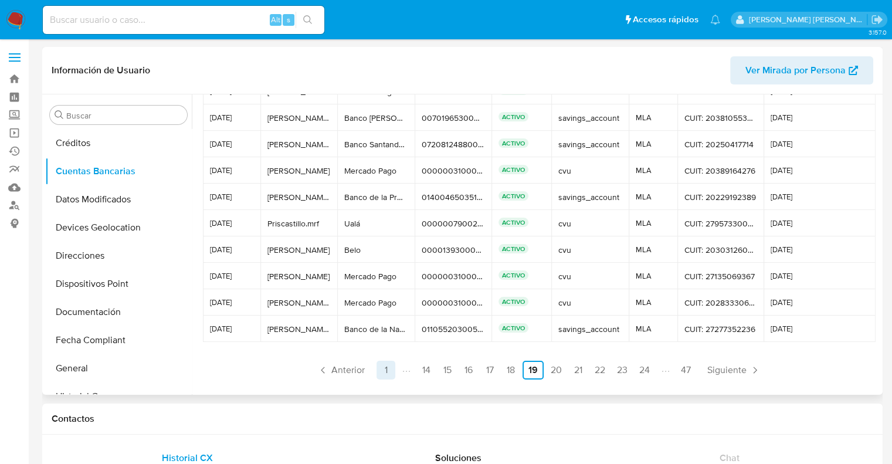
click at [382, 368] on link "1" at bounding box center [386, 370] width 19 height 19
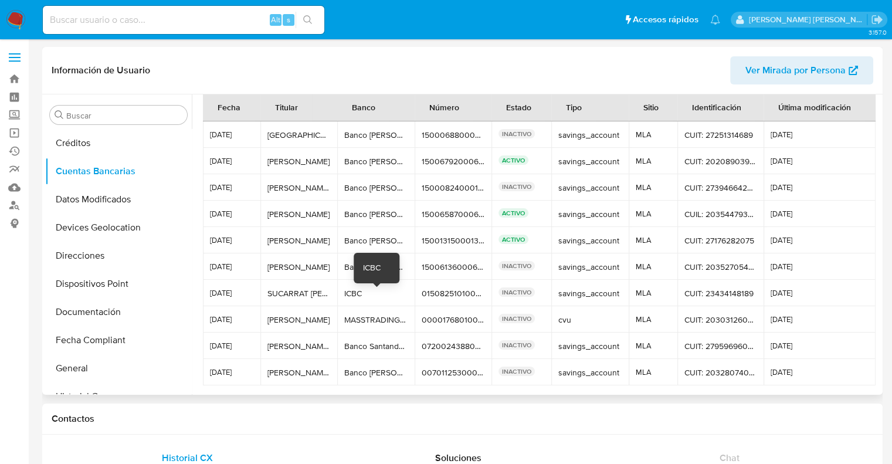
scroll to position [0, 0]
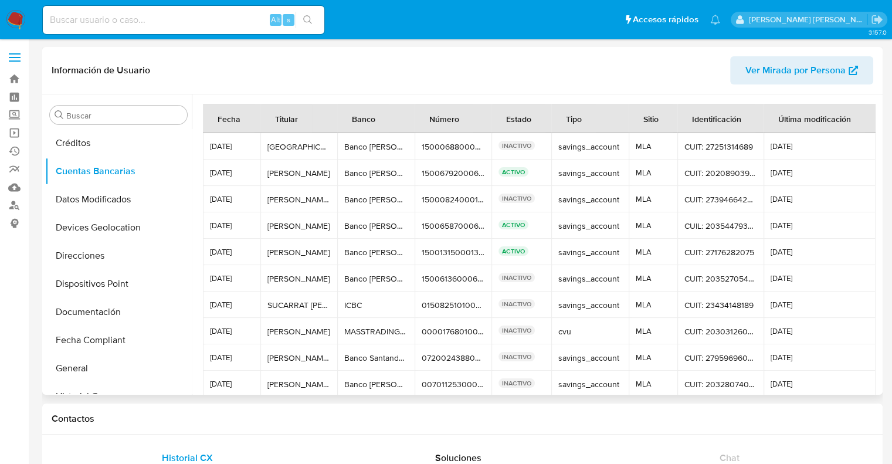
click at [525, 119] on div "Estado" at bounding box center [518, 118] width 53 height 28
click at [516, 119] on div "Estado" at bounding box center [518, 118] width 53 height 28
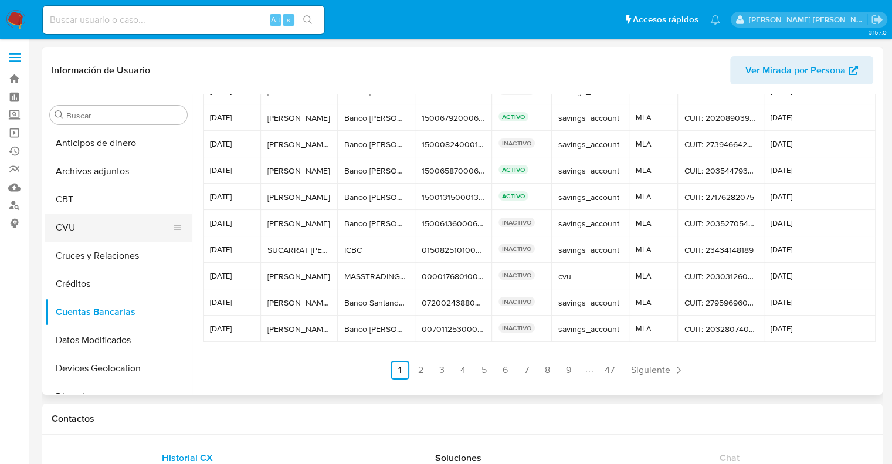
click at [77, 229] on button "CVU" at bounding box center [113, 228] width 137 height 28
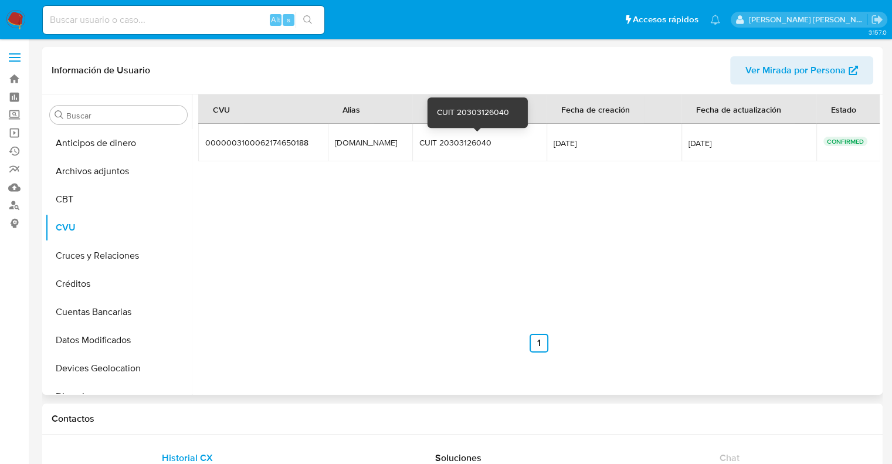
click at [481, 140] on div "CUIT 20303126040" at bounding box center [470, 142] width 103 height 11
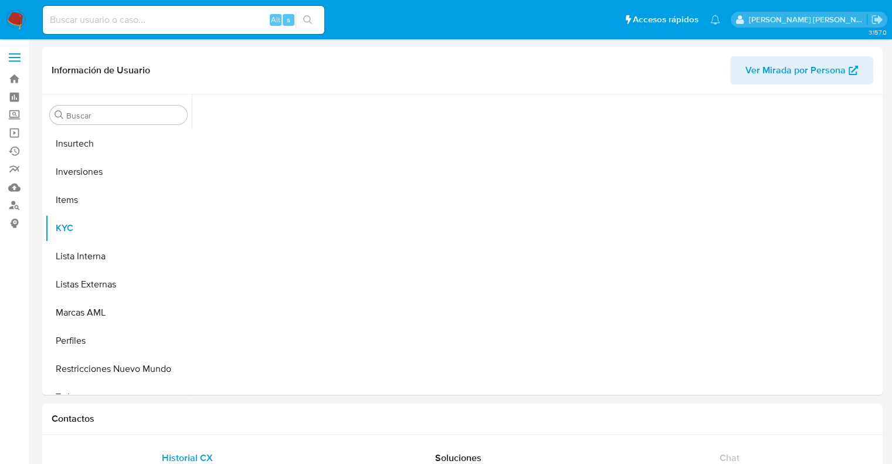
scroll to position [551, 0]
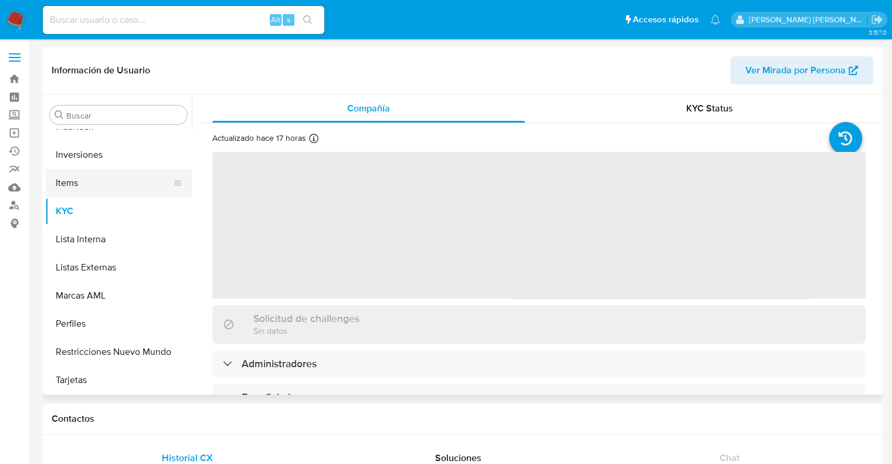
select select "10"
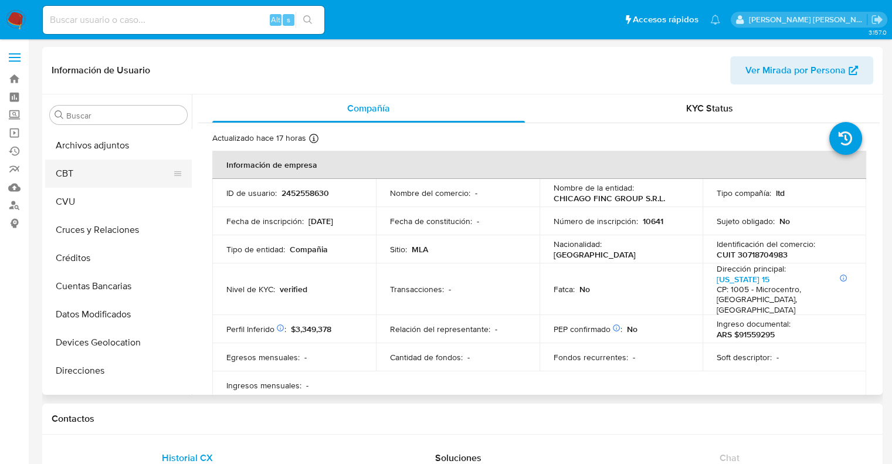
scroll to position [23, 0]
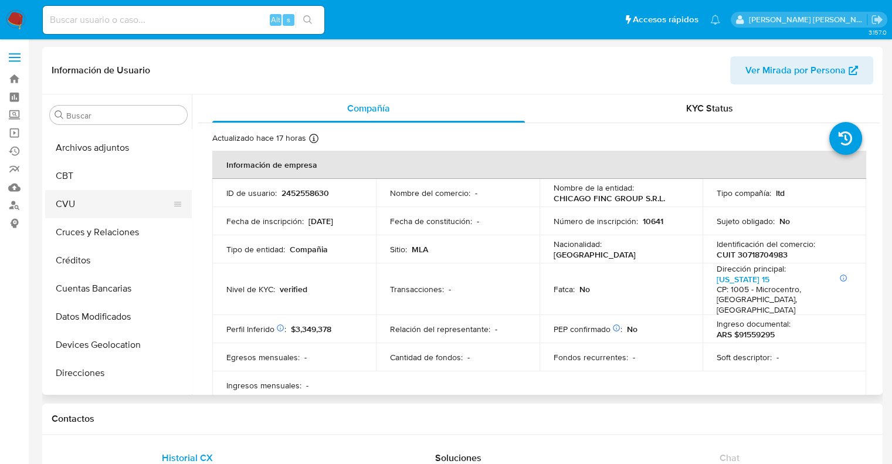
click at [73, 202] on button "CVU" at bounding box center [113, 204] width 137 height 28
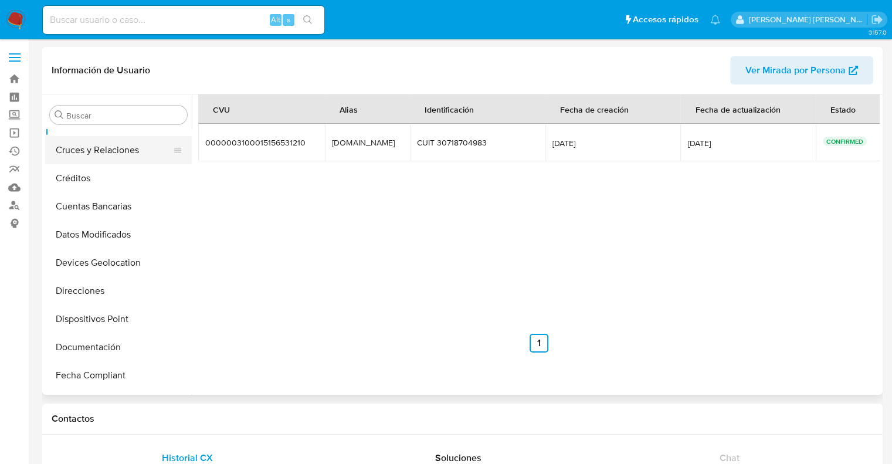
scroll to position [141, 0]
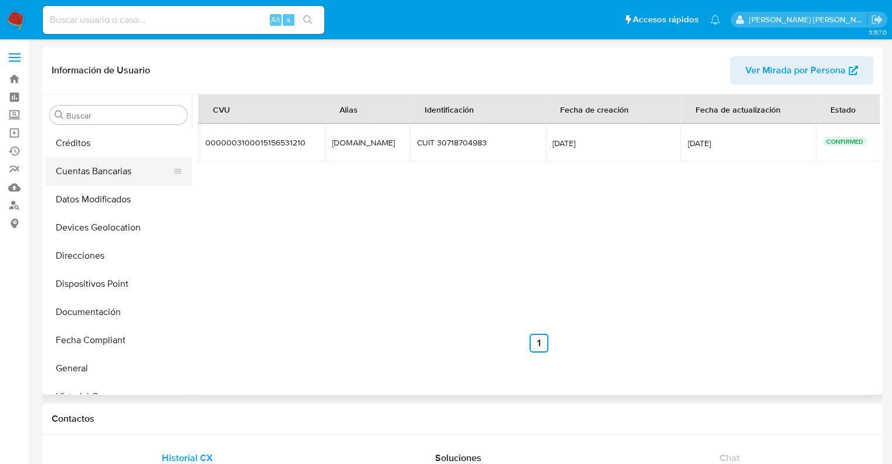
click at [98, 175] on button "Cuentas Bancarias" at bounding box center [113, 171] width 137 height 28
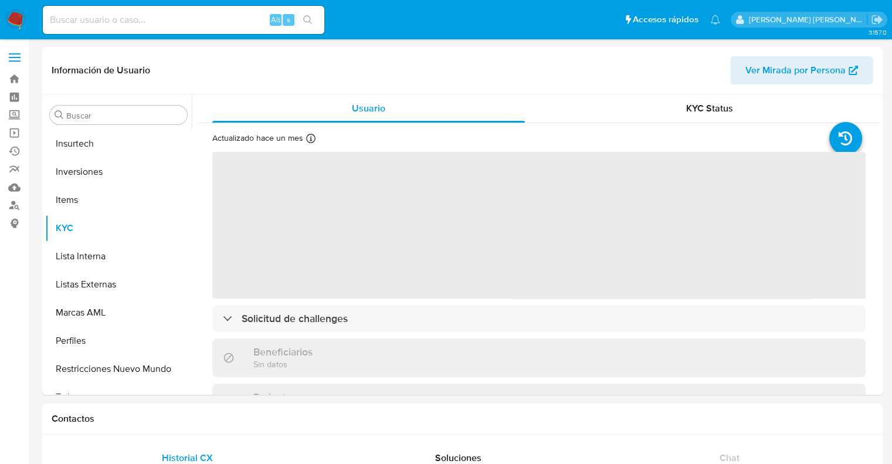
scroll to position [551, 0]
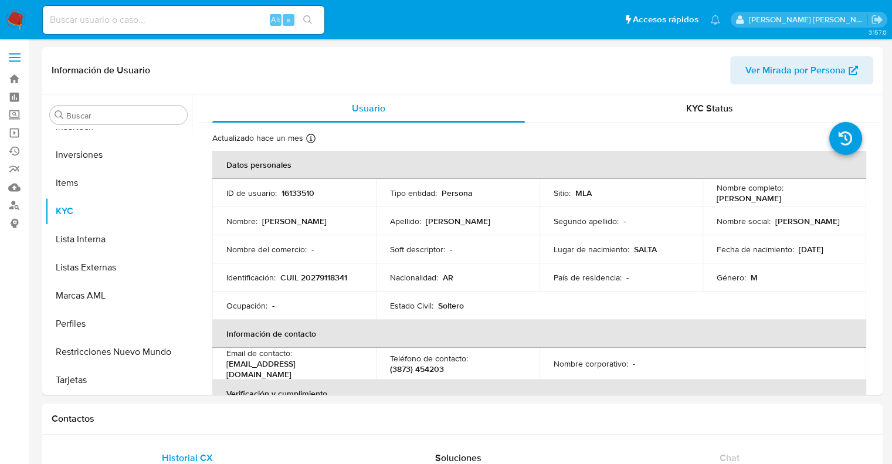
select select "10"
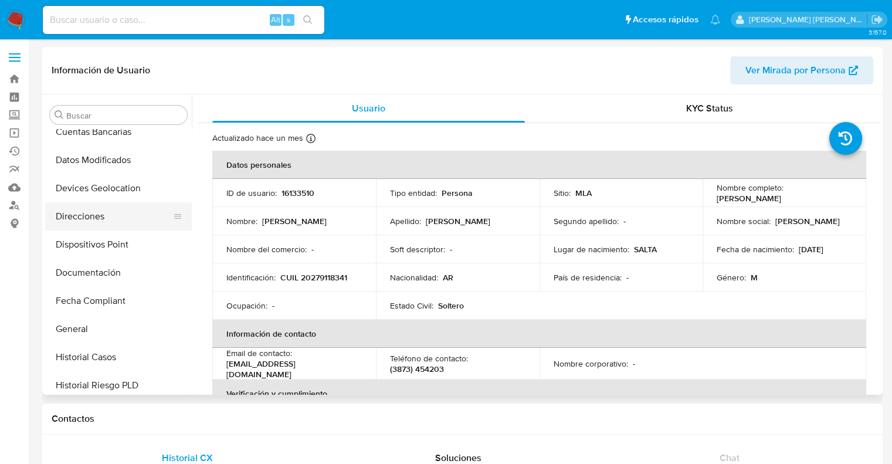
scroll to position [23, 0]
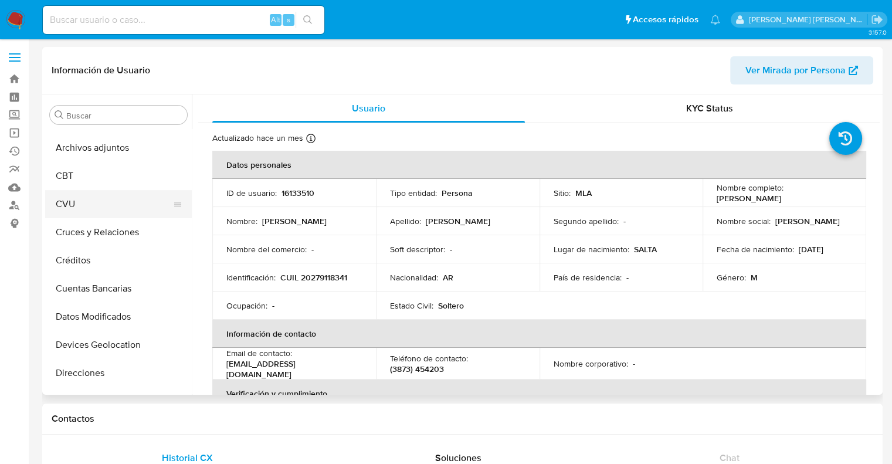
click at [75, 208] on button "CVU" at bounding box center [113, 204] width 137 height 28
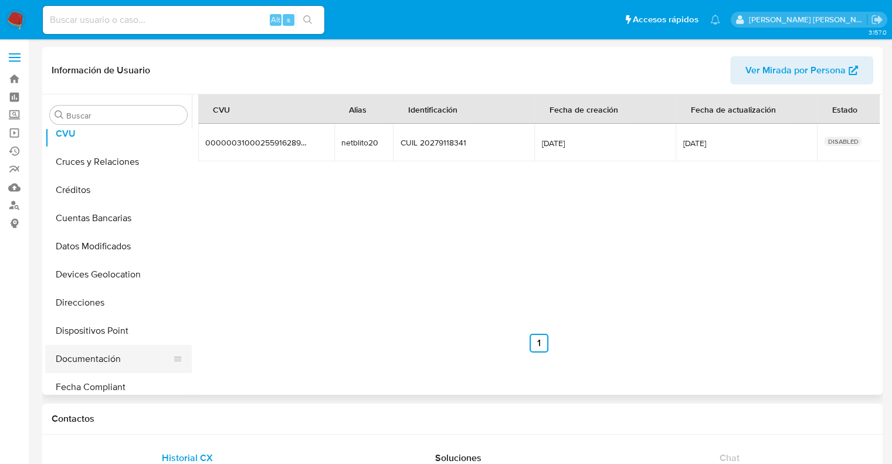
scroll to position [82, 0]
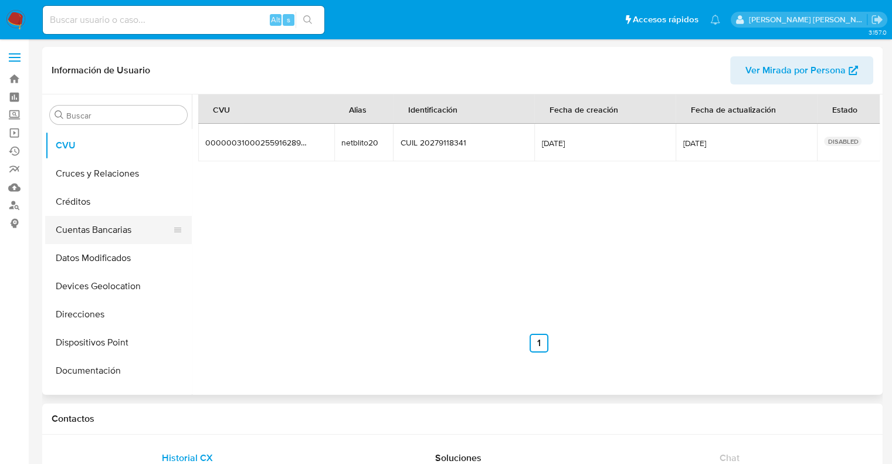
click at [95, 238] on button "Cuentas Bancarias" at bounding box center [113, 230] width 137 height 28
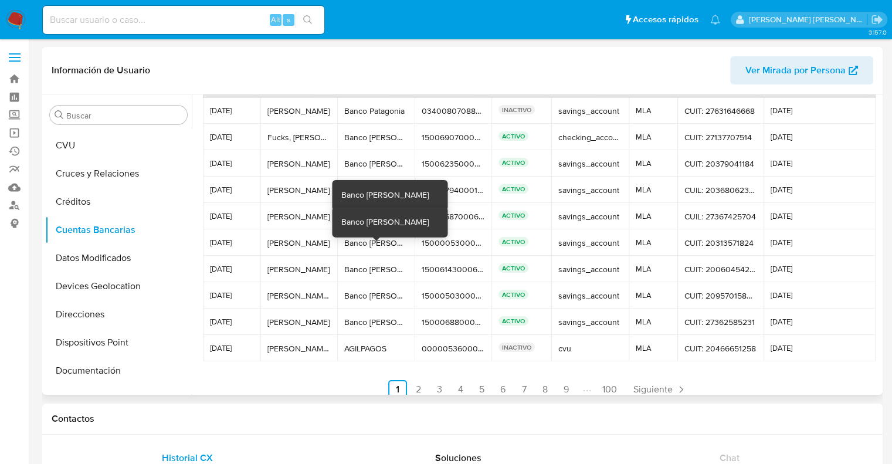
scroll to position [55, 0]
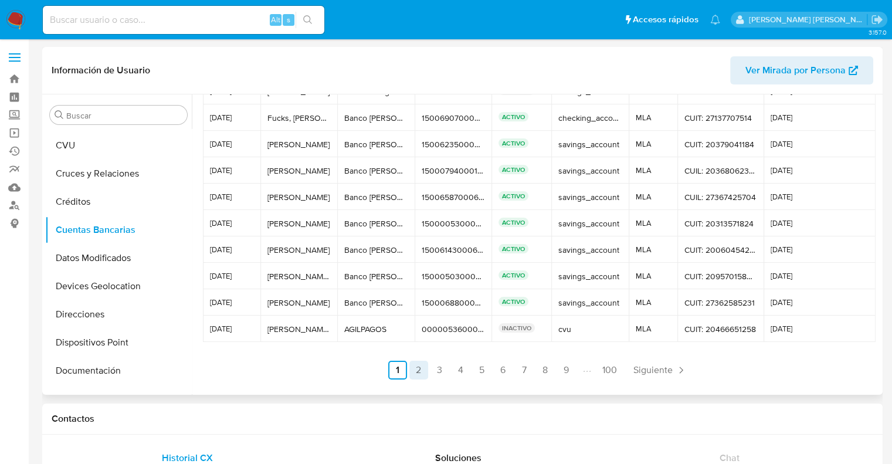
click at [418, 367] on link "2" at bounding box center [419, 370] width 19 height 19
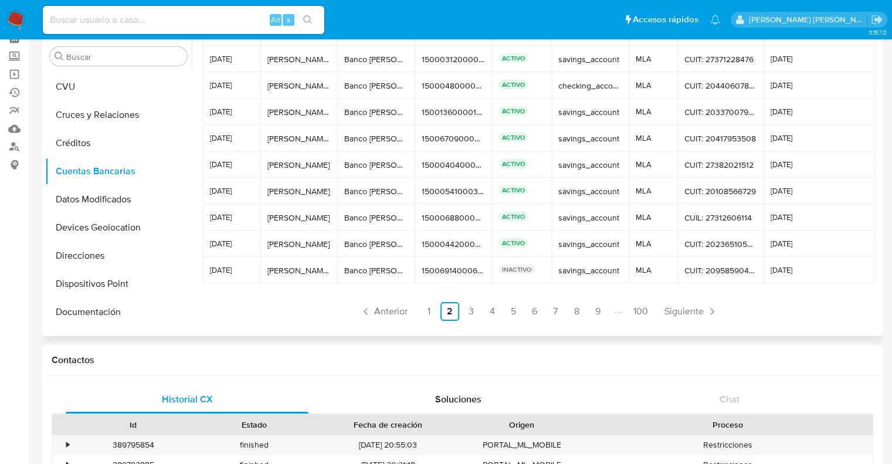
scroll to position [0, 0]
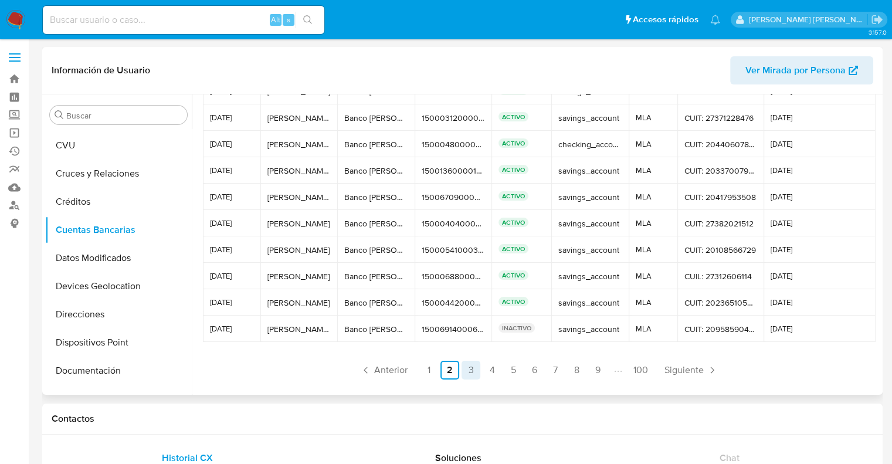
click at [467, 373] on link "3" at bounding box center [471, 370] width 19 height 19
click at [488, 370] on link "4" at bounding box center [492, 370] width 19 height 19
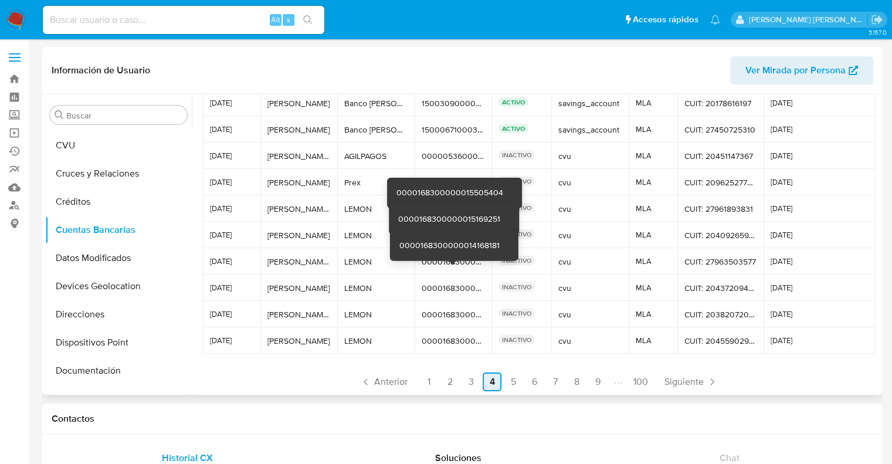
scroll to position [55, 0]
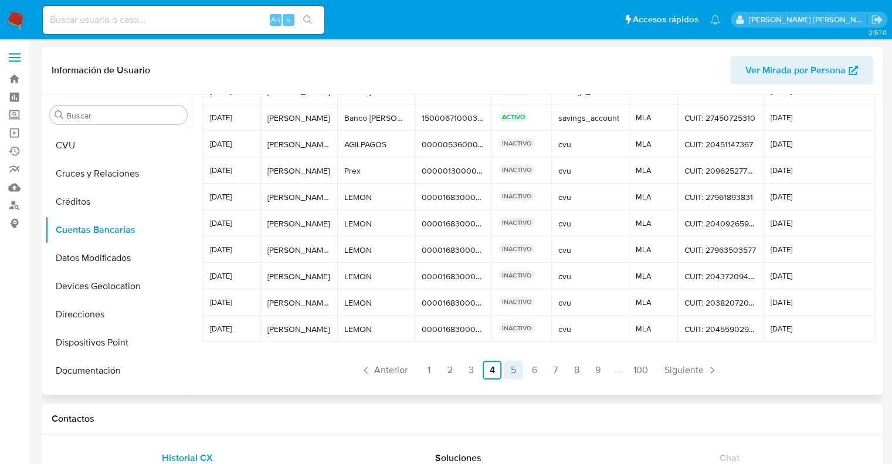
click at [517, 375] on link "5" at bounding box center [513, 370] width 19 height 19
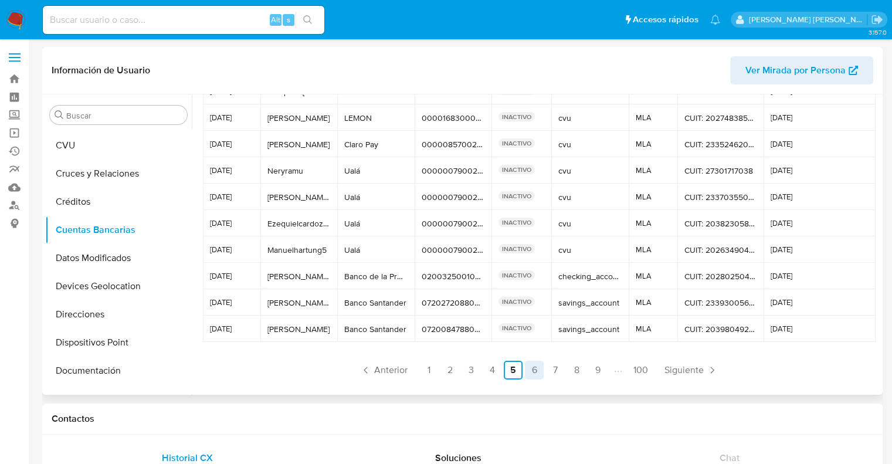
click at [533, 368] on link "6" at bounding box center [534, 370] width 19 height 19
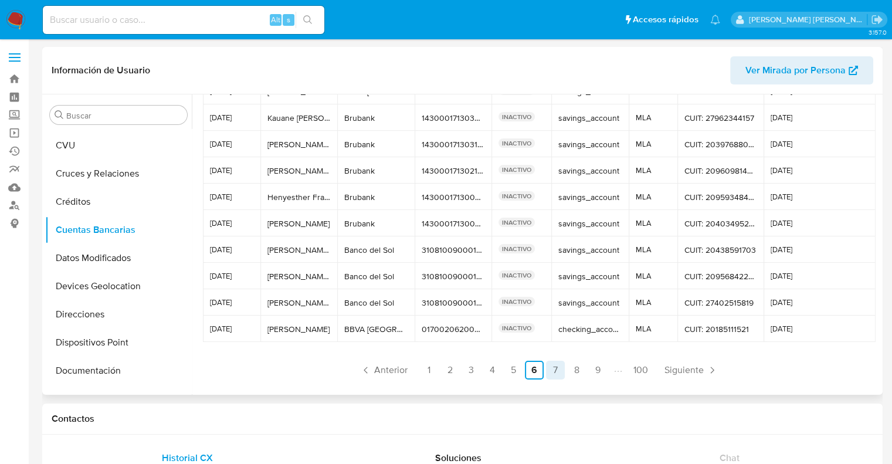
click at [557, 375] on link "7" at bounding box center [555, 370] width 19 height 19
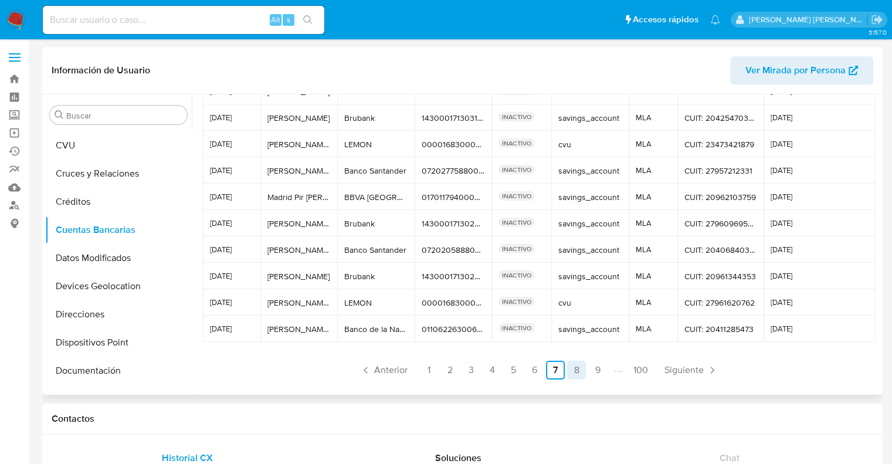
click at [570, 374] on link "8" at bounding box center [576, 370] width 19 height 19
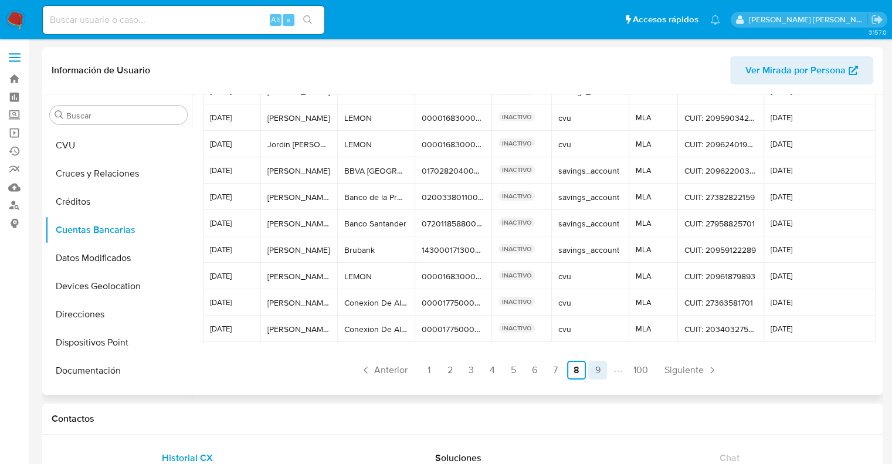
click at [592, 376] on link "9" at bounding box center [597, 370] width 19 height 19
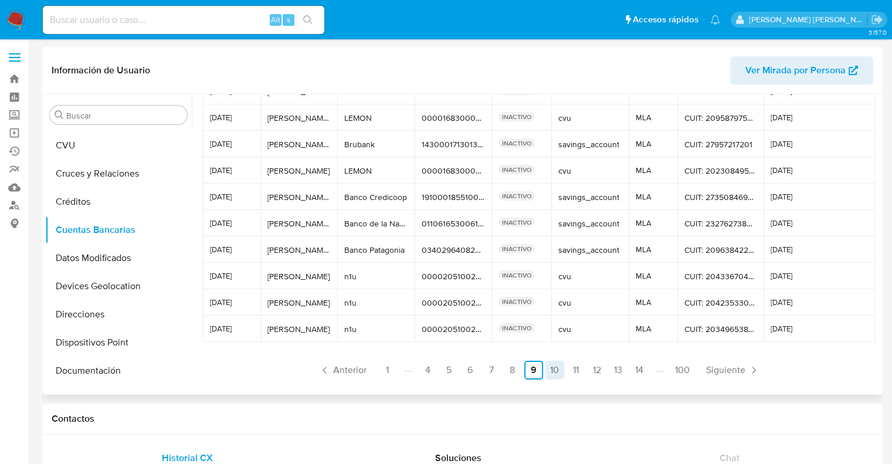
click at [551, 373] on link "10" at bounding box center [555, 370] width 19 height 19
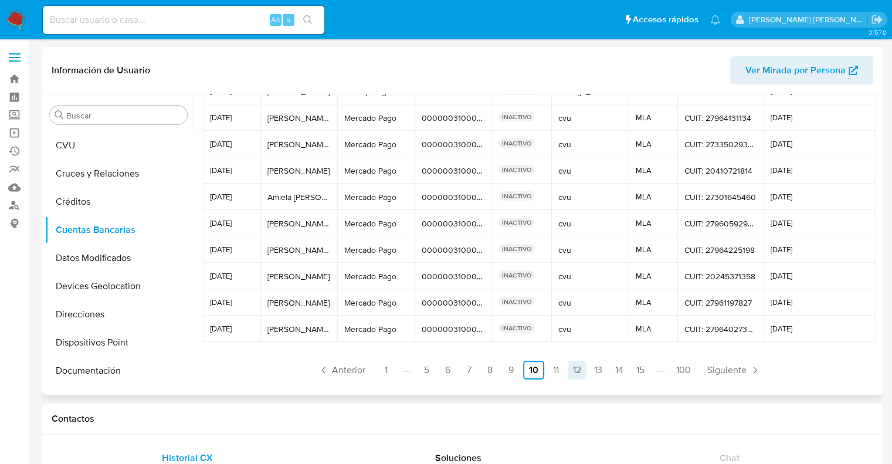
click at [557, 371] on link "11" at bounding box center [556, 370] width 19 height 19
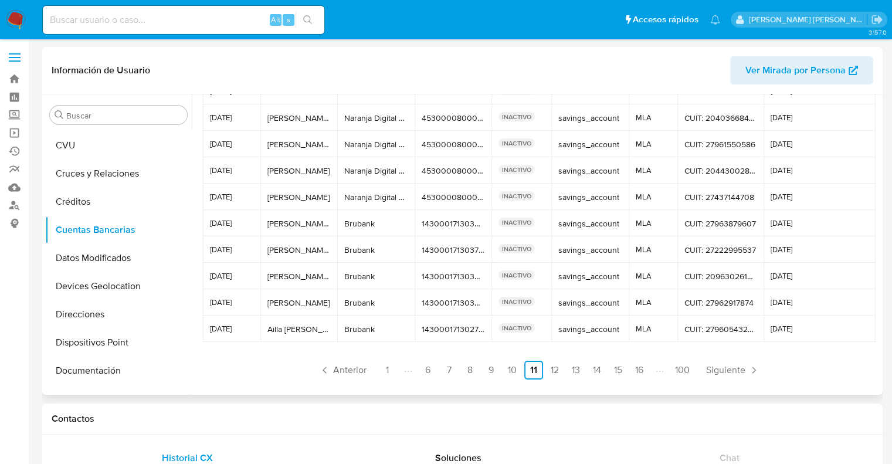
click at [562, 373] on ul "Anterior 1 6 7 8 9 10 11 12 13 14 15 16 100 Siguiente" at bounding box center [539, 370] width 672 height 19
click at [551, 373] on link "12" at bounding box center [555, 370] width 19 height 19
click at [573, 373] on link "14" at bounding box center [577, 370] width 19 height 19
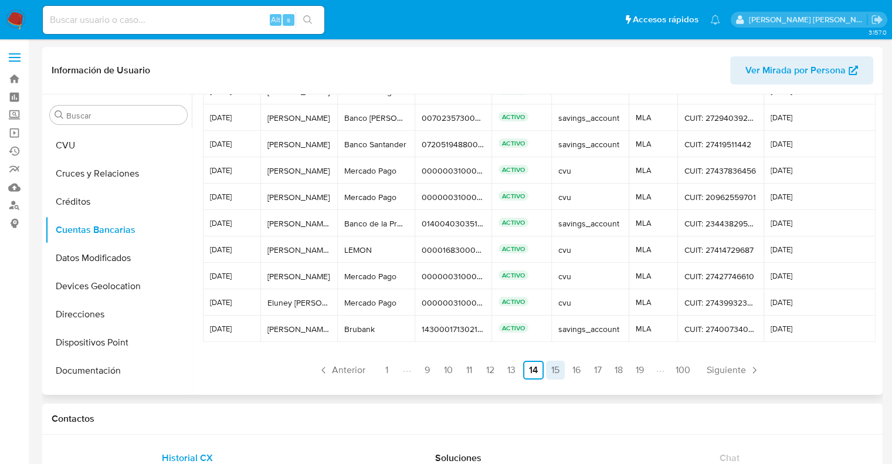
click at [555, 371] on link "15" at bounding box center [555, 370] width 19 height 19
click at [550, 371] on link "16" at bounding box center [555, 370] width 19 height 19
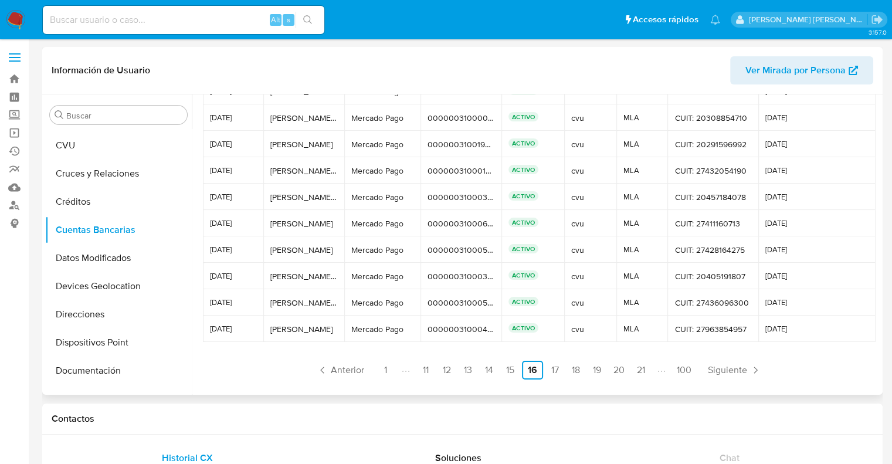
scroll to position [0, 0]
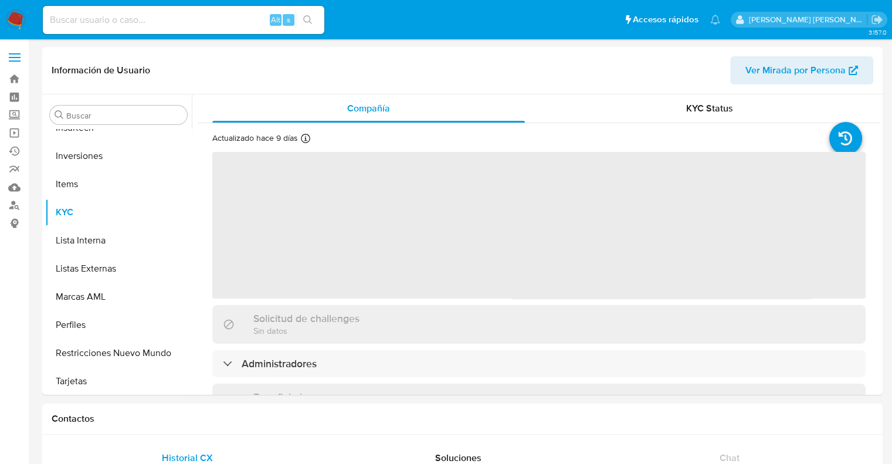
scroll to position [551, 0]
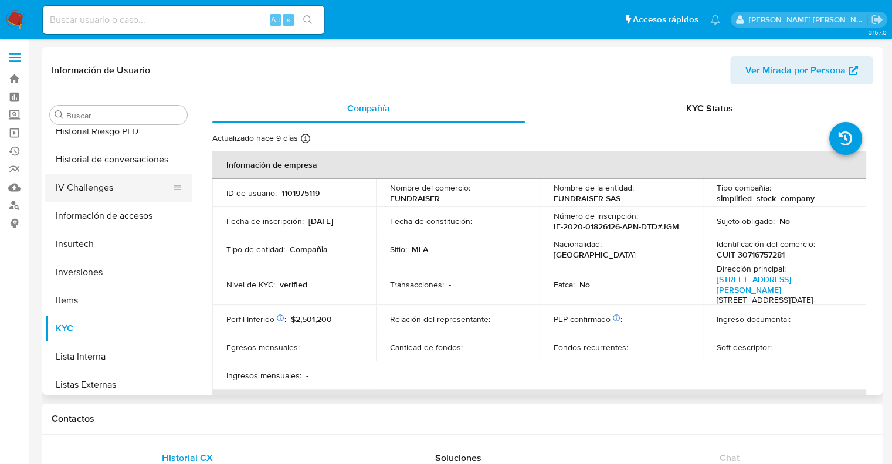
select select "10"
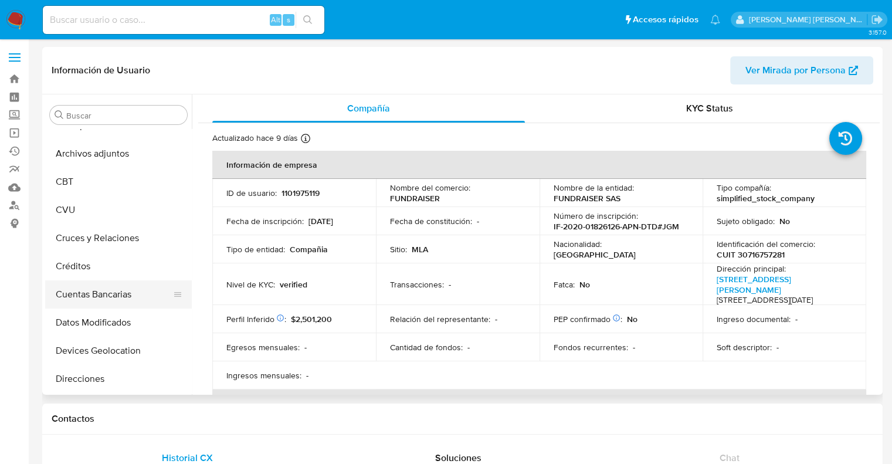
scroll to position [0, 0]
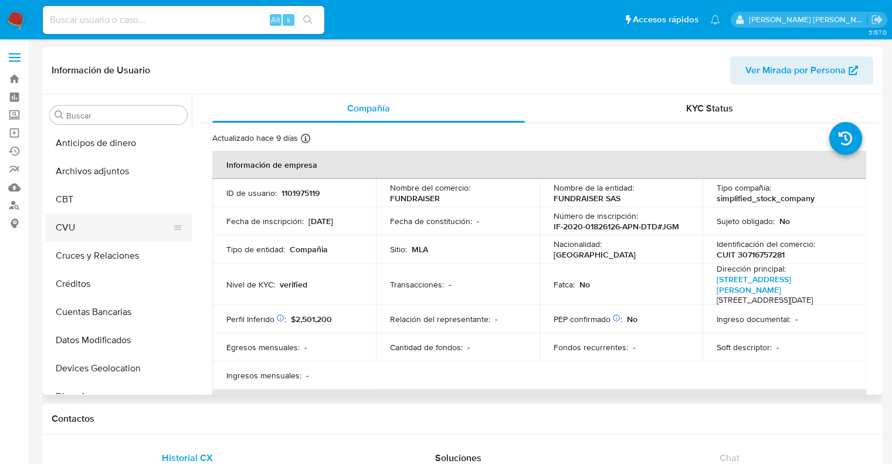
click at [82, 220] on button "CVU" at bounding box center [113, 228] width 137 height 28
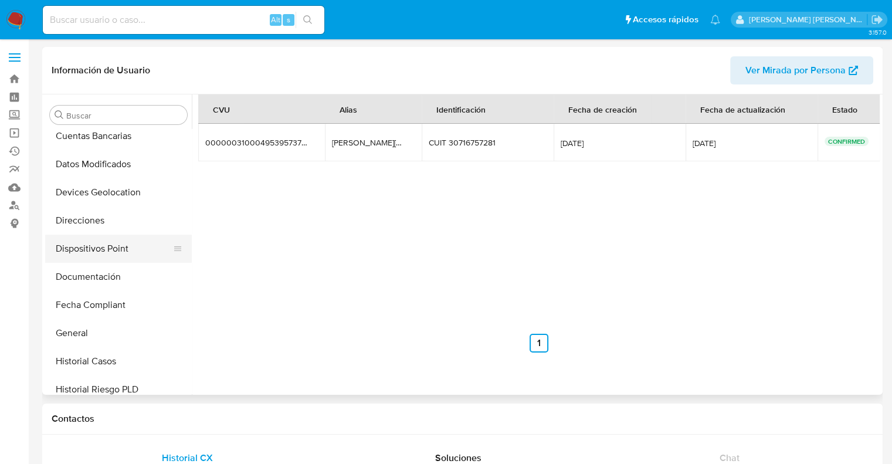
scroll to position [235, 0]
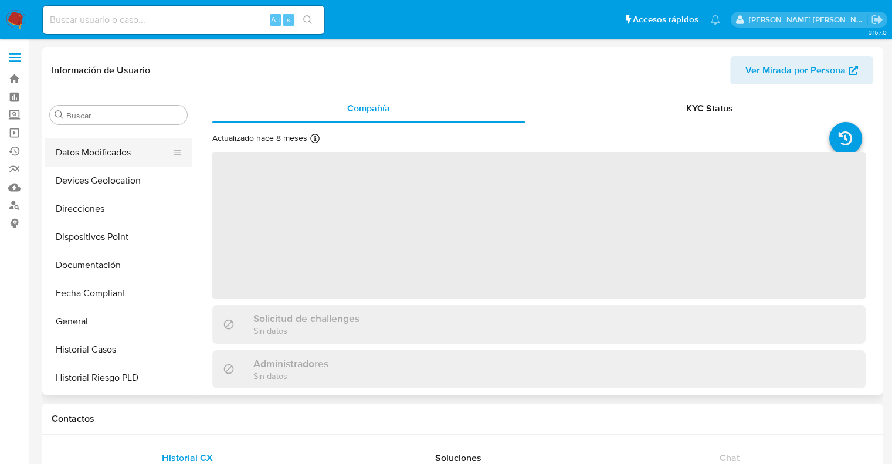
scroll to position [141, 0]
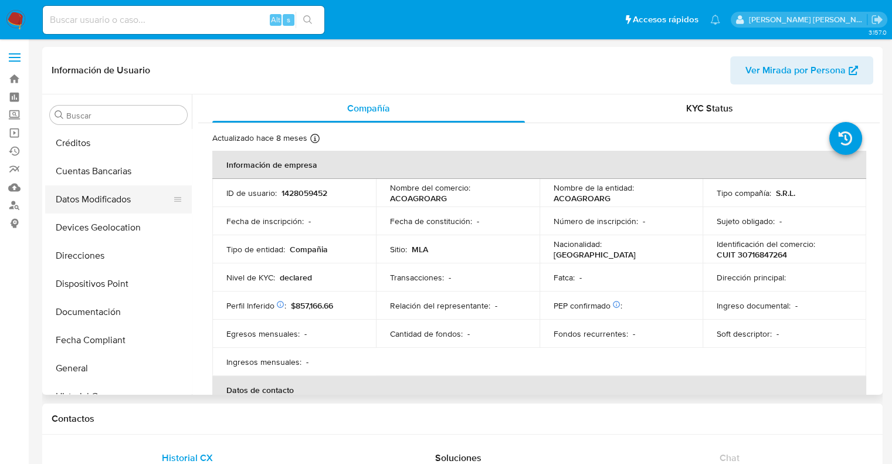
select select "10"
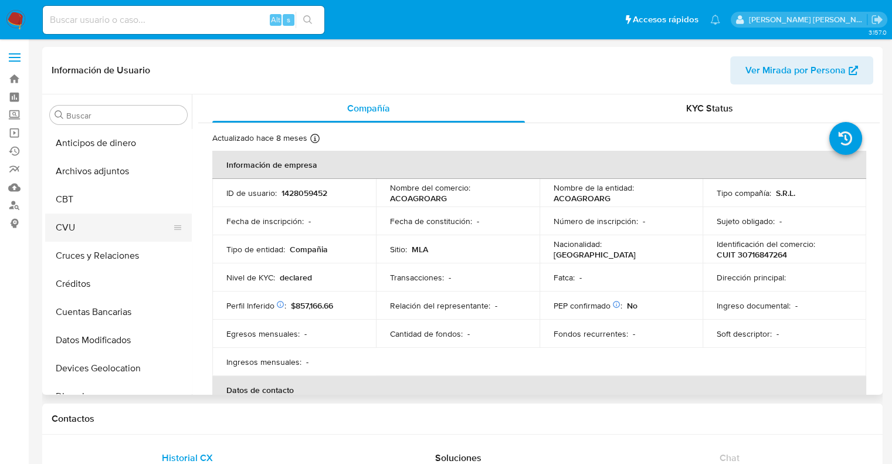
click at [73, 231] on button "CVU" at bounding box center [113, 228] width 137 height 28
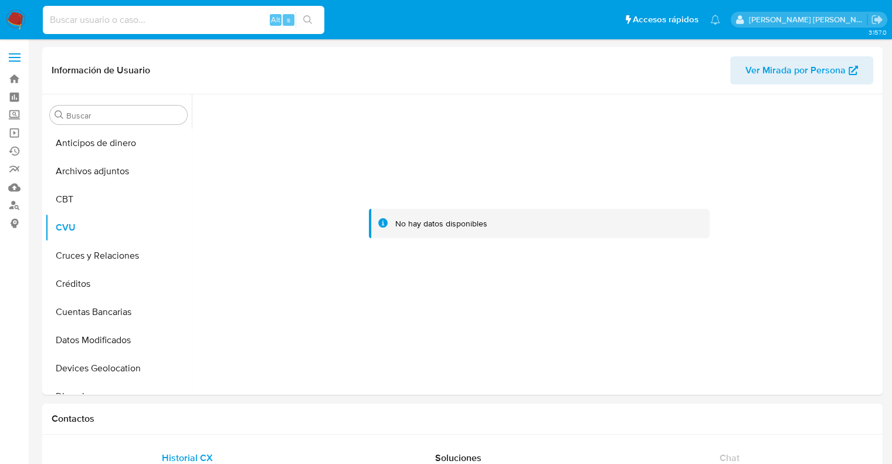
click at [99, 21] on input at bounding box center [184, 19] width 282 height 15
paste input "1185792199"
type input "1185792199"
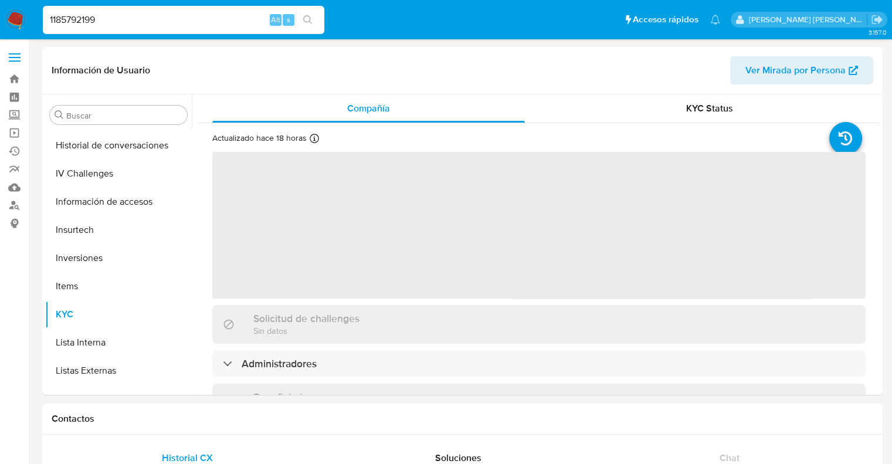
scroll to position [551, 0]
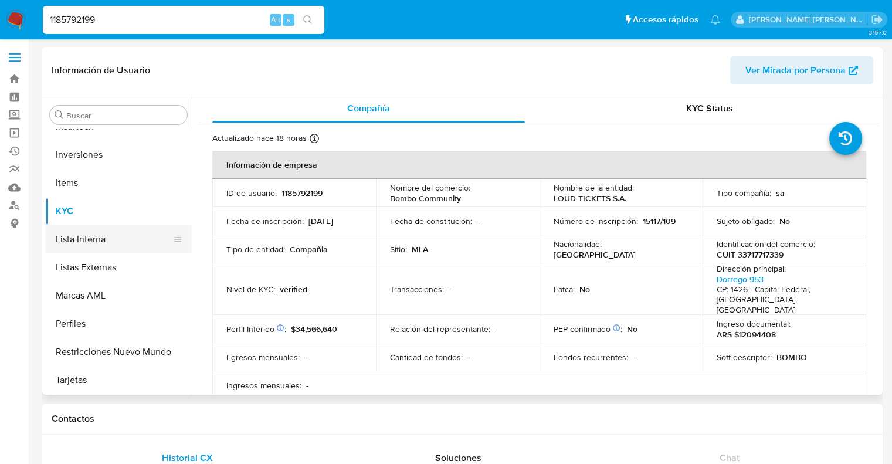
select select "10"
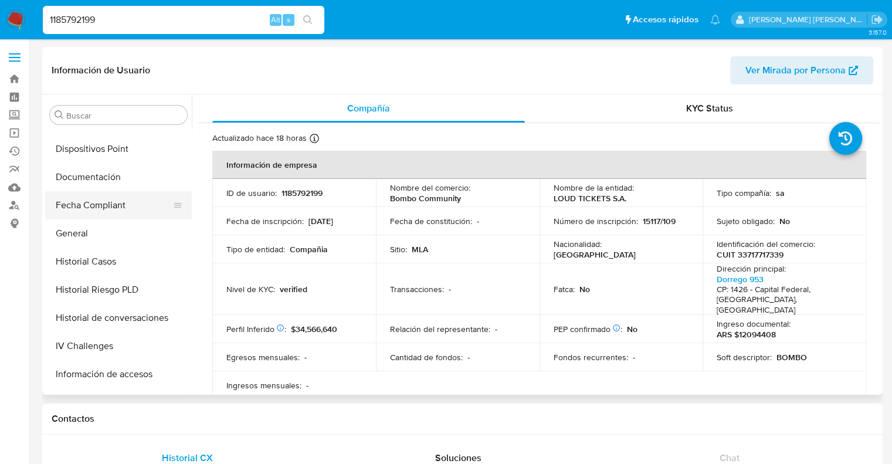
scroll to position [293, 0]
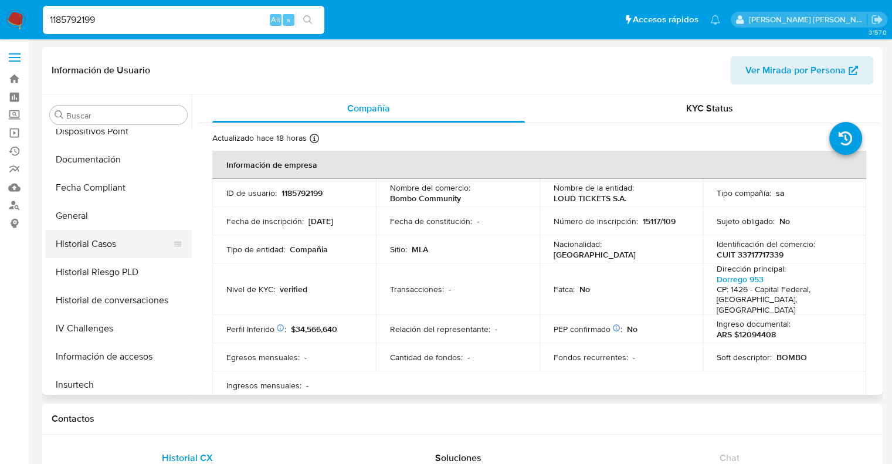
click at [93, 248] on button "Historial Casos" at bounding box center [113, 244] width 137 height 28
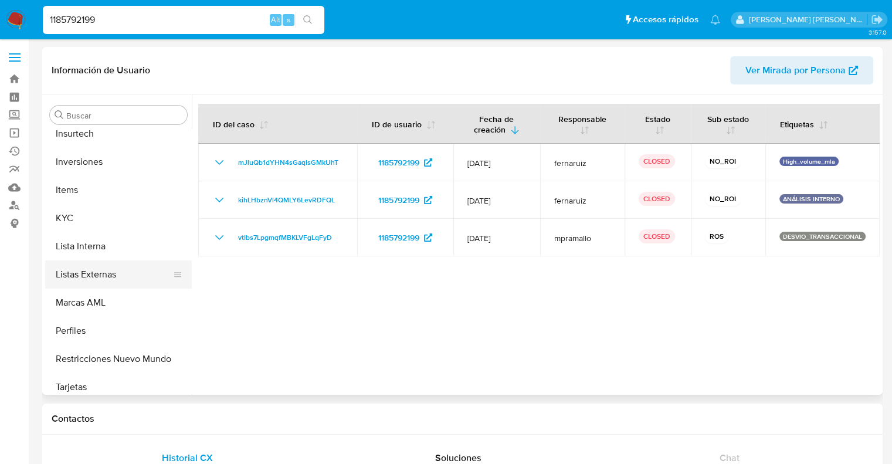
scroll to position [551, 0]
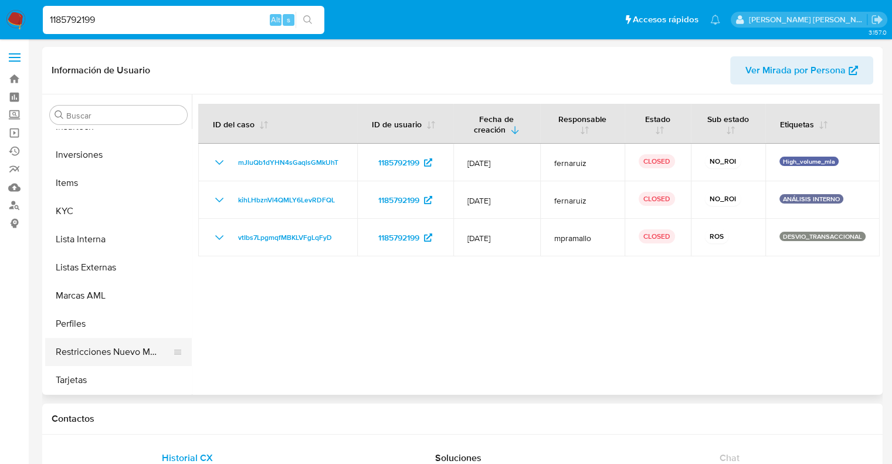
click at [102, 354] on button "Restricciones Nuevo Mundo" at bounding box center [113, 352] width 137 height 28
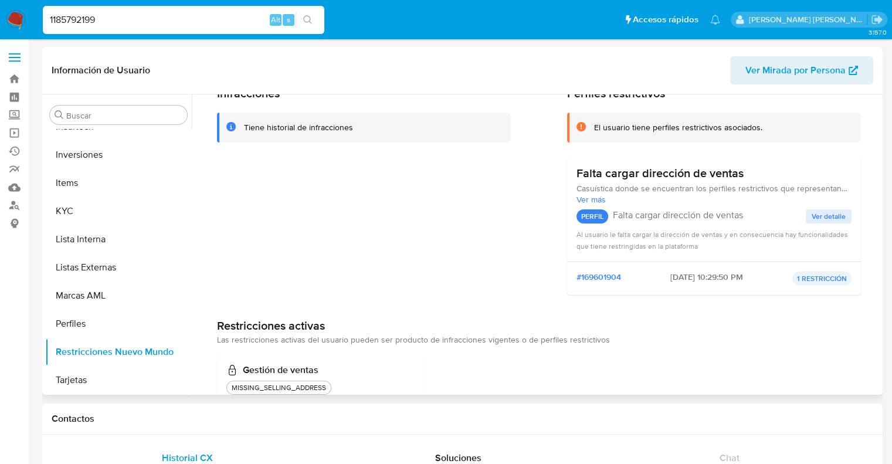
scroll to position [0, 0]
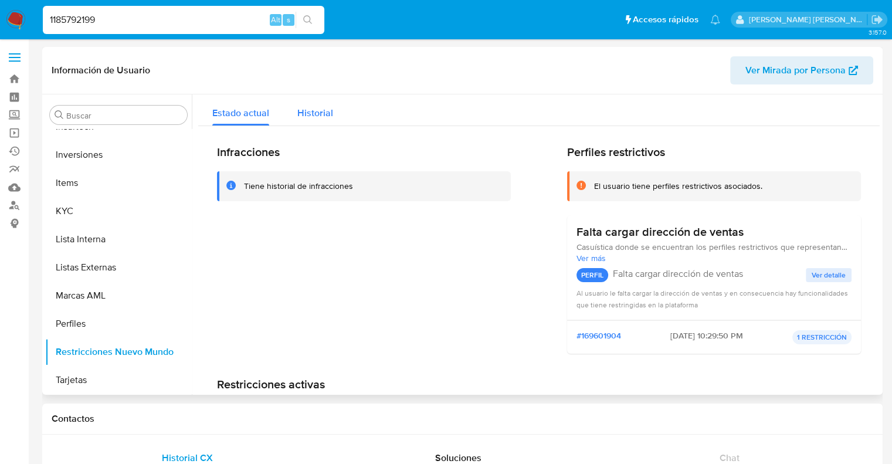
click at [312, 114] on span "Historial" at bounding box center [315, 112] width 36 height 13
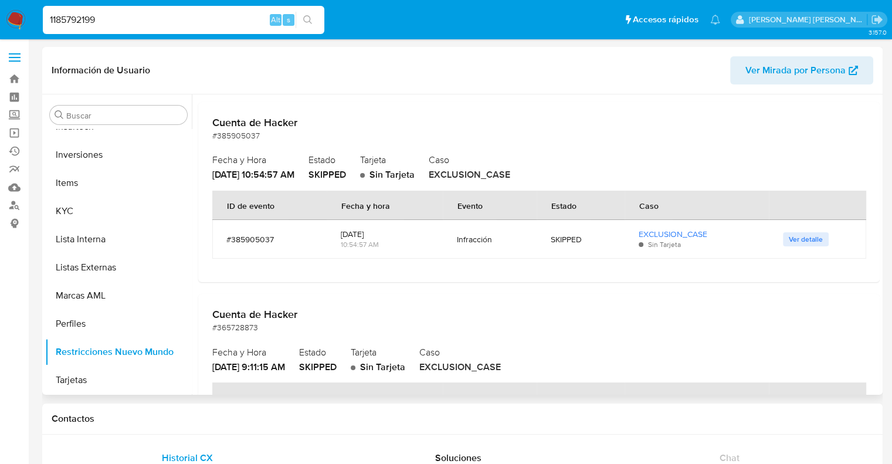
scroll to position [176, 0]
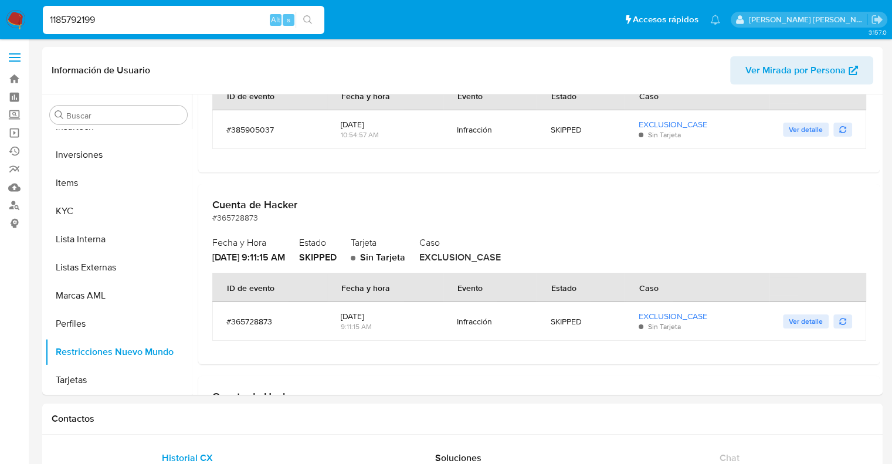
click at [86, 23] on input "1185792199" at bounding box center [184, 19] width 282 height 15
click at [85, 23] on input "1185792199" at bounding box center [184, 19] width 282 height 15
paste input "92753640"
type input "92753640"
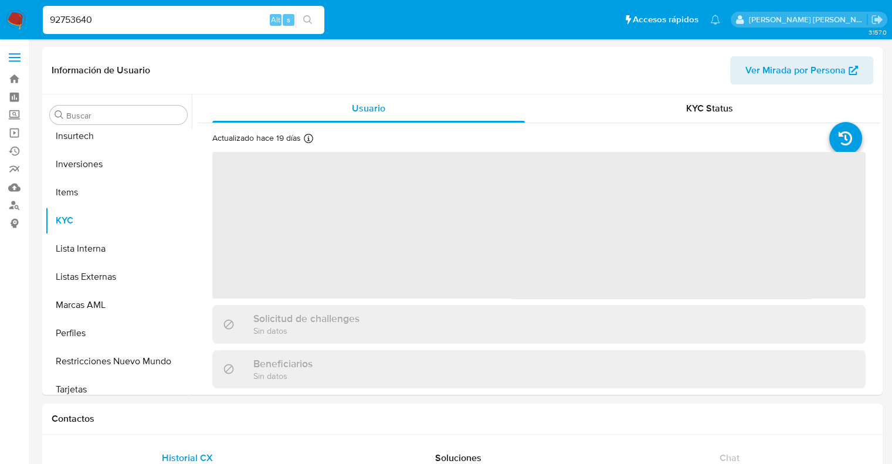
scroll to position [551, 0]
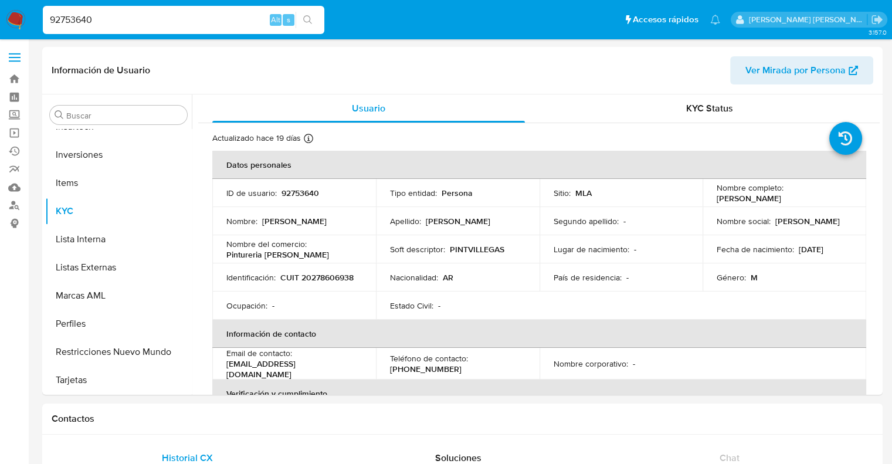
select select "10"
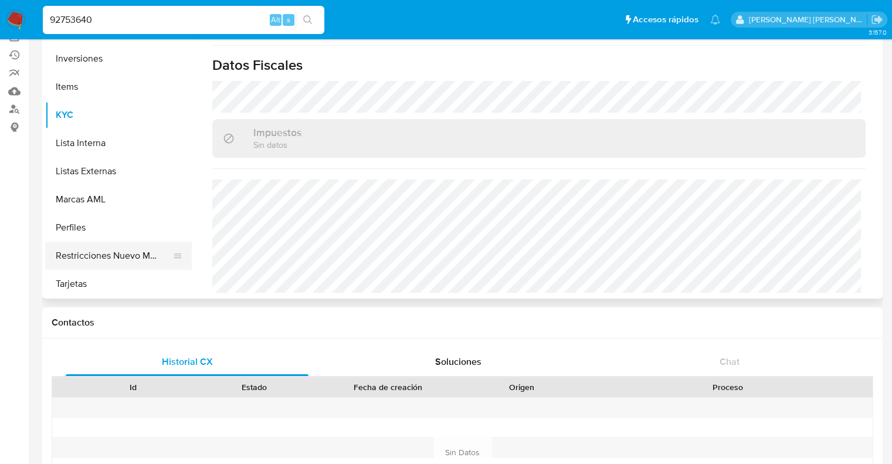
scroll to position [117, 0]
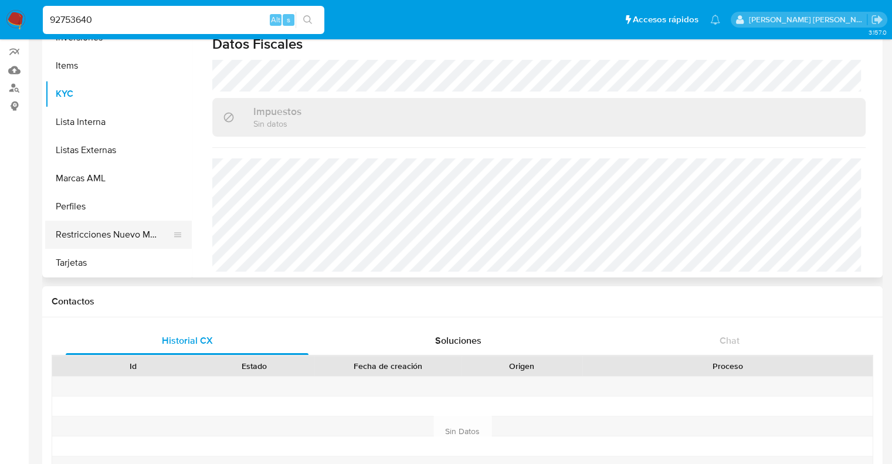
click at [111, 238] on button "Restricciones Nuevo Mundo" at bounding box center [113, 235] width 137 height 28
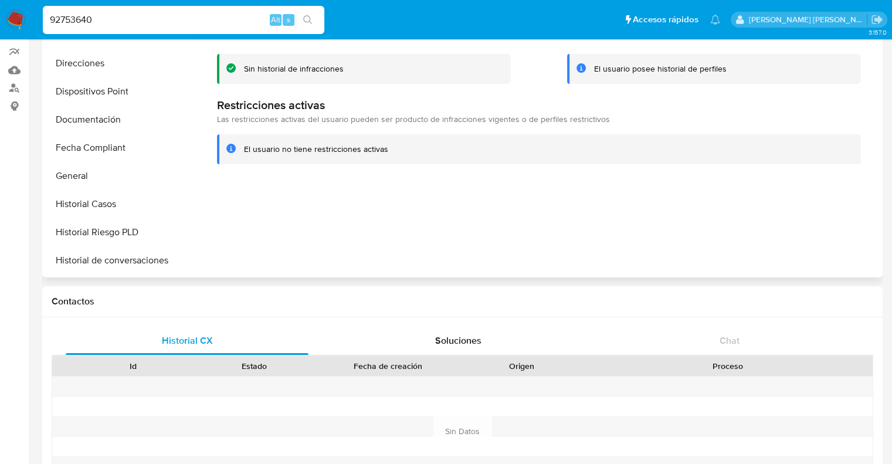
scroll to position [199, 0]
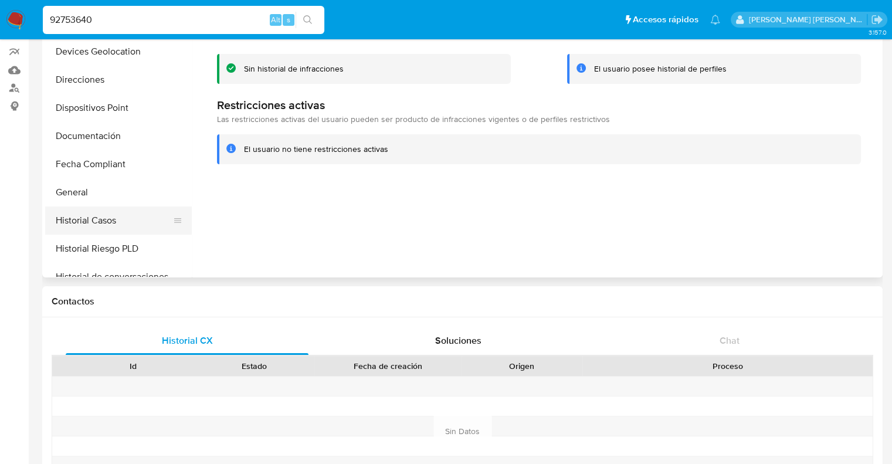
click at [109, 222] on button "Historial Casos" at bounding box center [113, 221] width 137 height 28
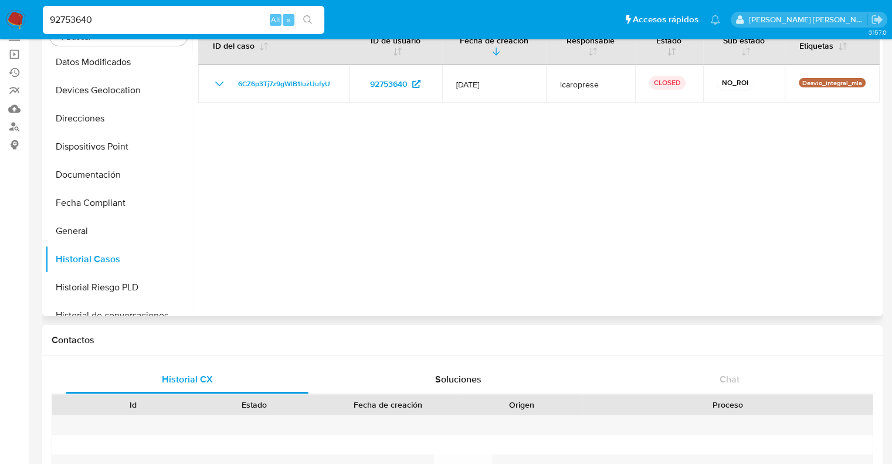
scroll to position [59, 0]
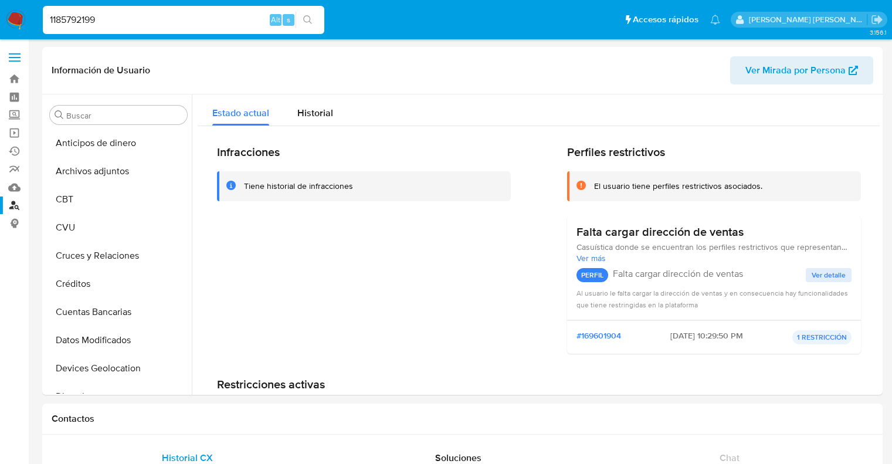
select select "10"
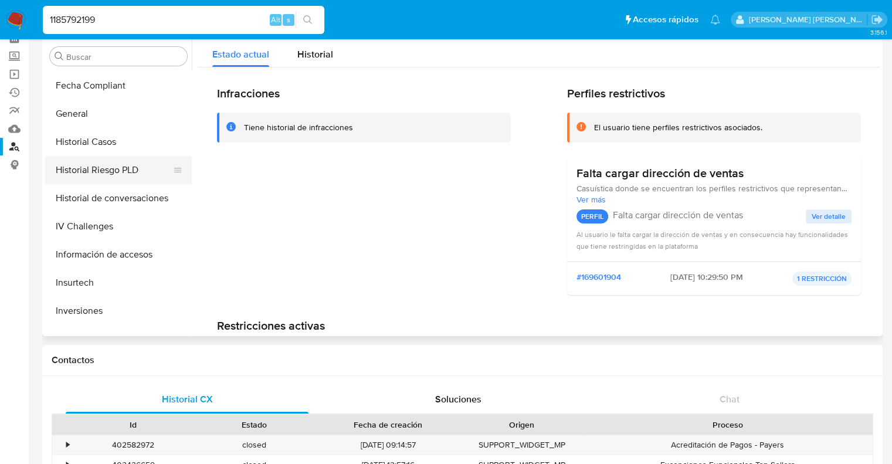
scroll to position [317, 0]
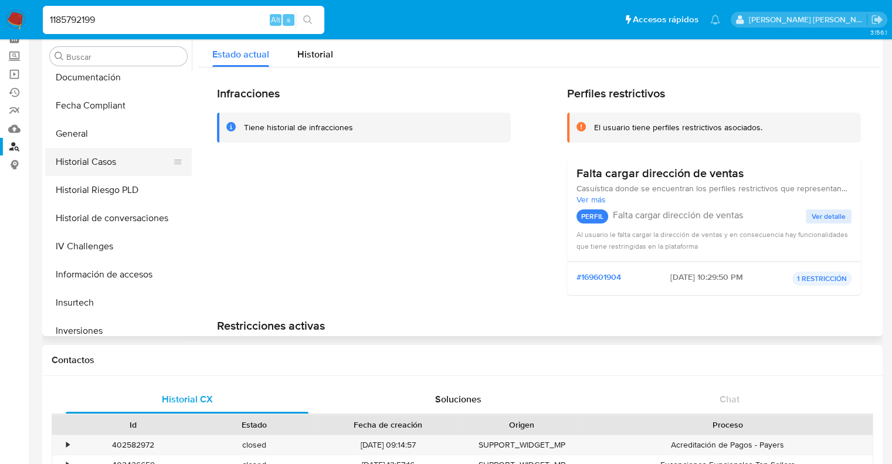
click at [99, 164] on button "Historial Casos" at bounding box center [113, 162] width 137 height 28
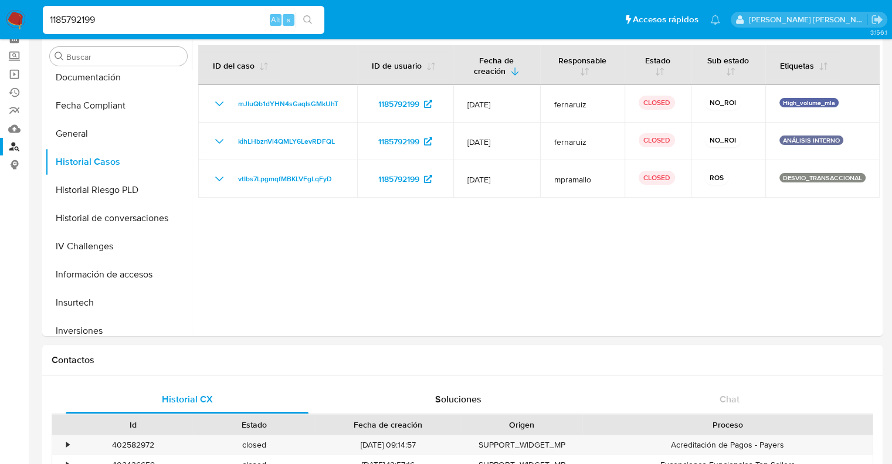
click at [79, 18] on input "1185792199" at bounding box center [184, 19] width 282 height 15
paste input "201832514"
type input "1201832514"
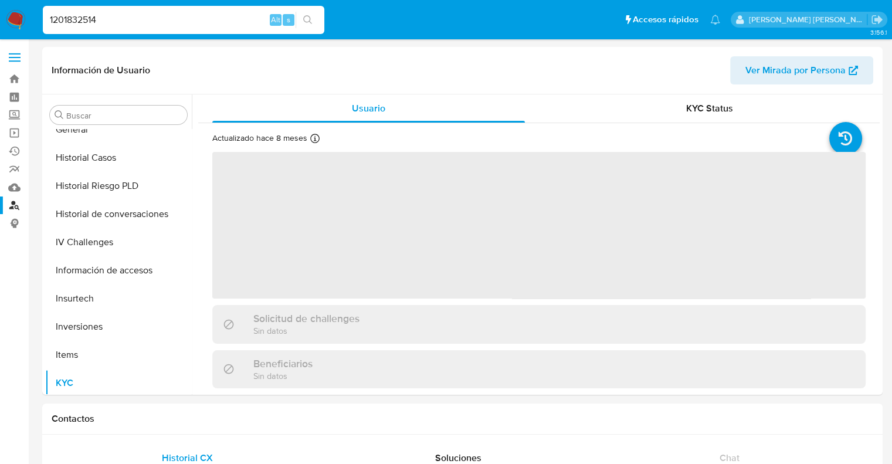
scroll to position [551, 0]
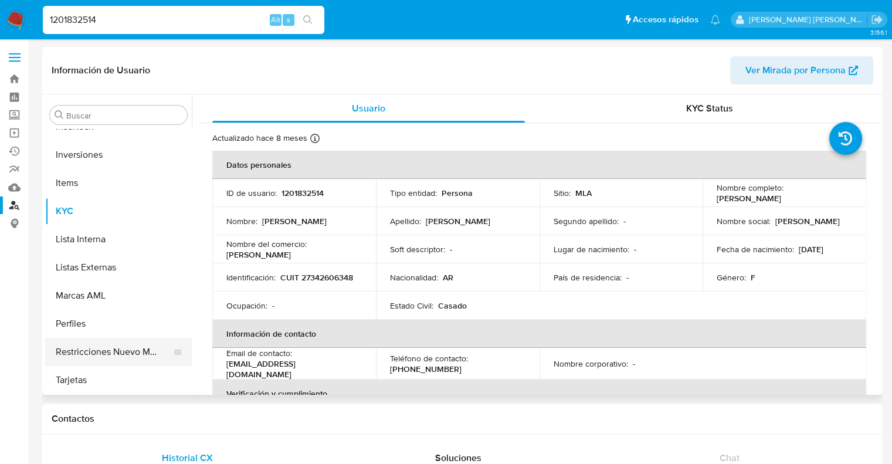
click at [98, 351] on button "Restricciones Nuevo Mundo" at bounding box center [113, 352] width 137 height 28
select select "10"
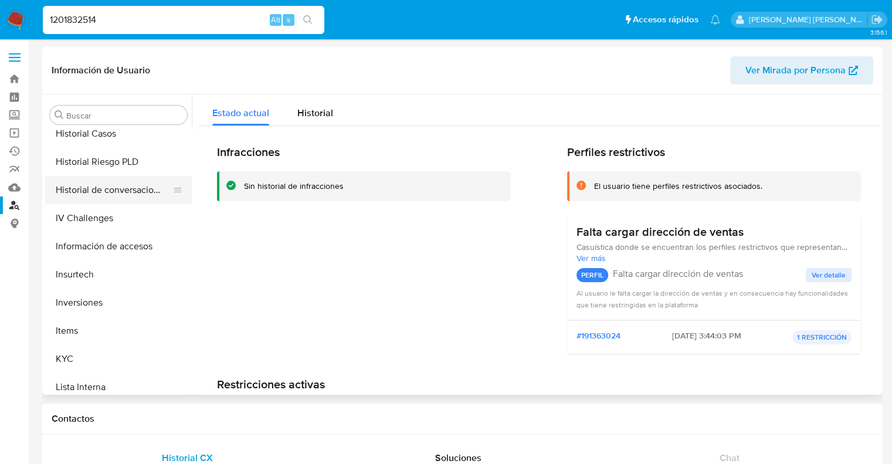
scroll to position [375, 0]
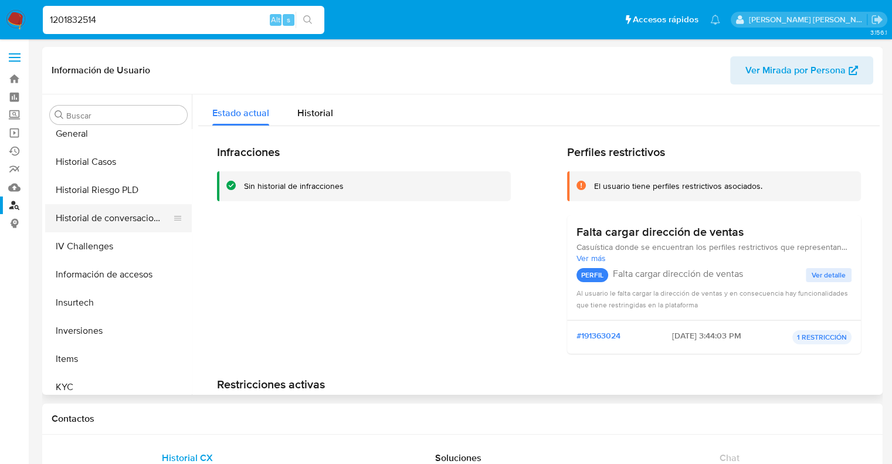
click at [102, 162] on button "Historial Casos" at bounding box center [118, 162] width 147 height 28
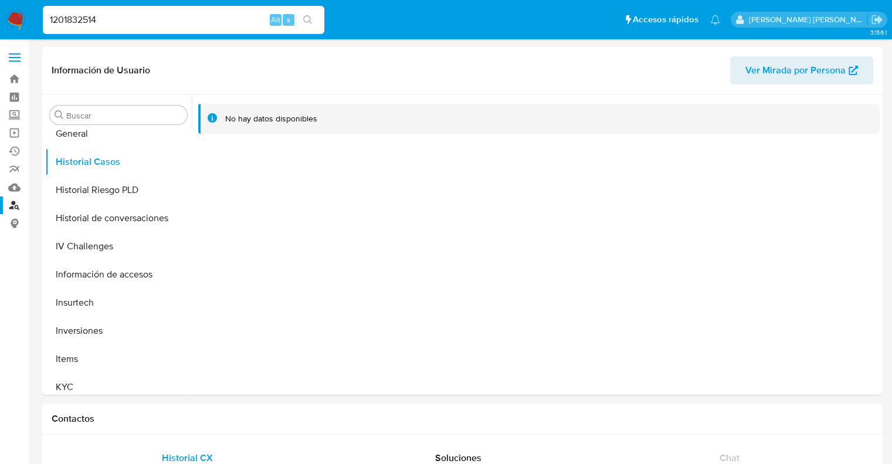
click at [72, 22] on input "1201832514" at bounding box center [184, 19] width 282 height 15
paste input "570790101"
type input "1570790101"
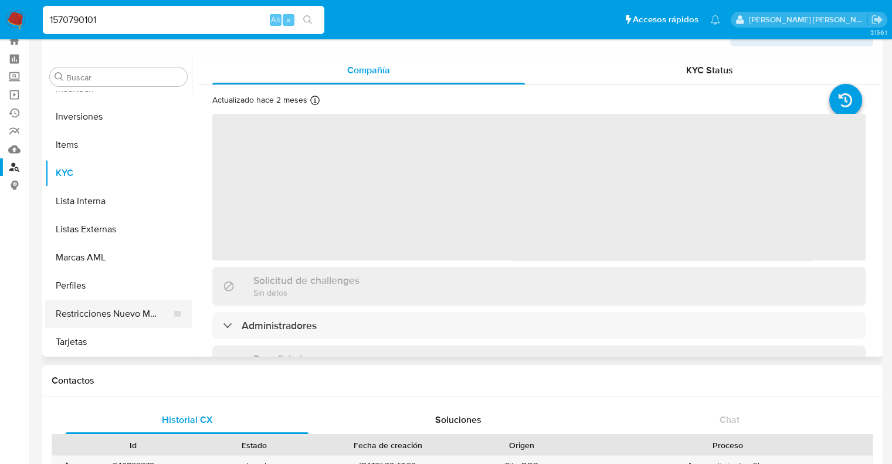
scroll to position [59, 0]
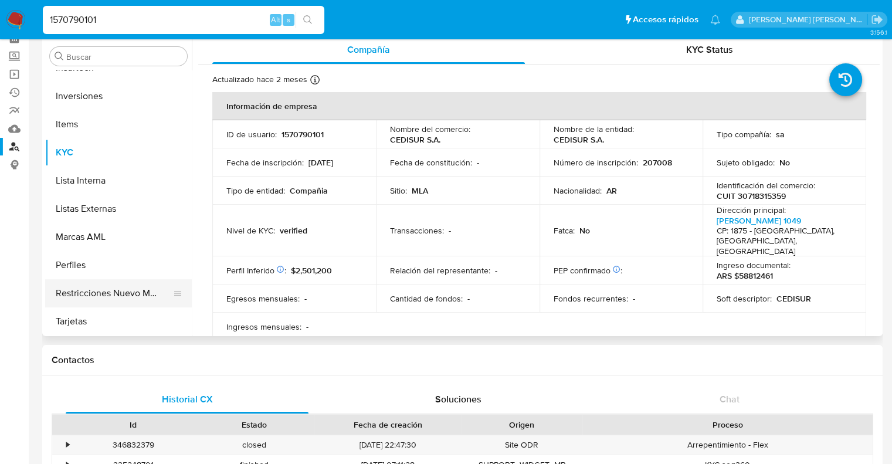
click at [113, 289] on button "Restricciones Nuevo Mundo" at bounding box center [113, 293] width 137 height 28
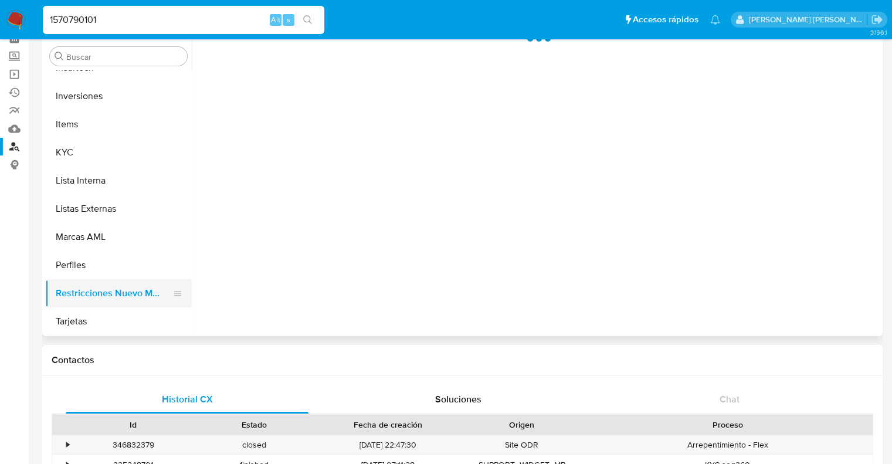
select select "10"
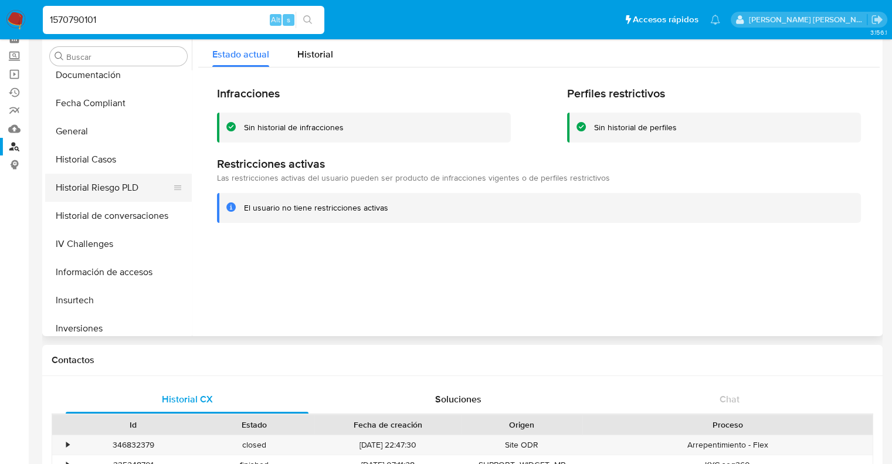
scroll to position [317, 0]
click at [102, 161] on button "Historial Casos" at bounding box center [113, 162] width 137 height 28
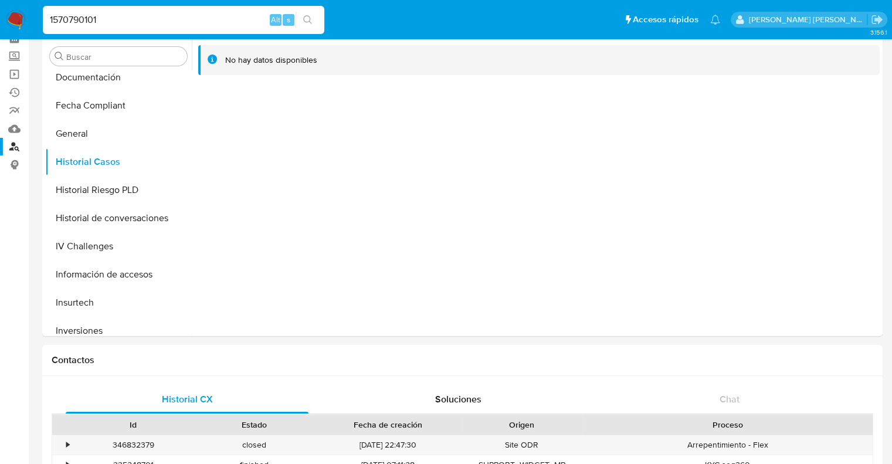
click at [87, 18] on input "1570790101" at bounding box center [184, 19] width 282 height 15
paste input "221576886"
type input "1221576886"
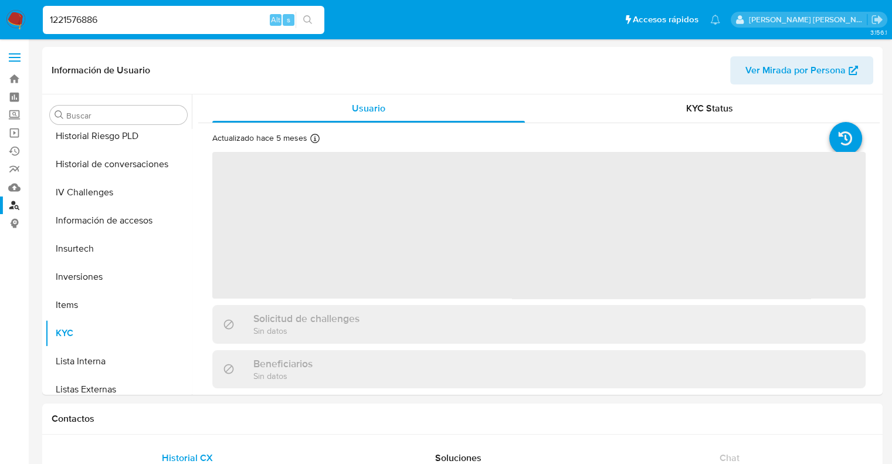
scroll to position [580, 0]
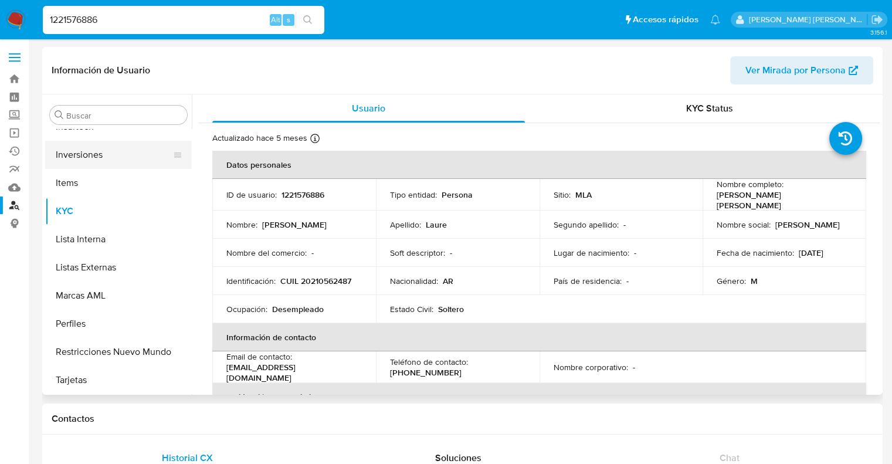
select select "10"
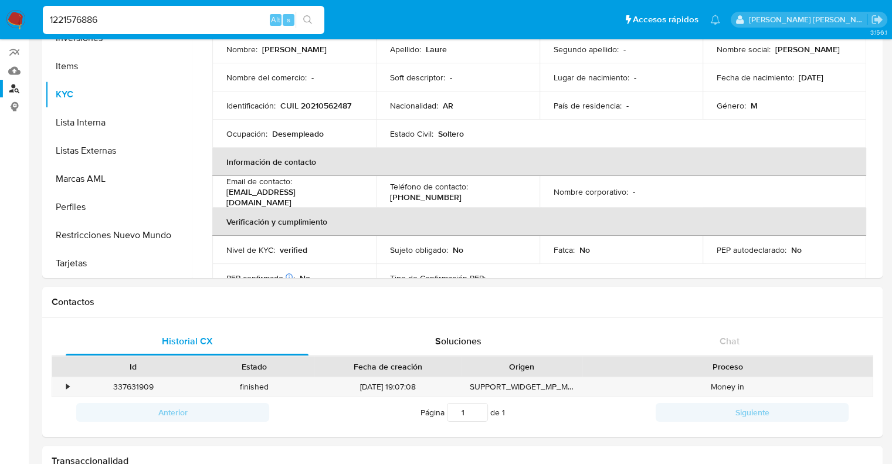
scroll to position [176, 0]
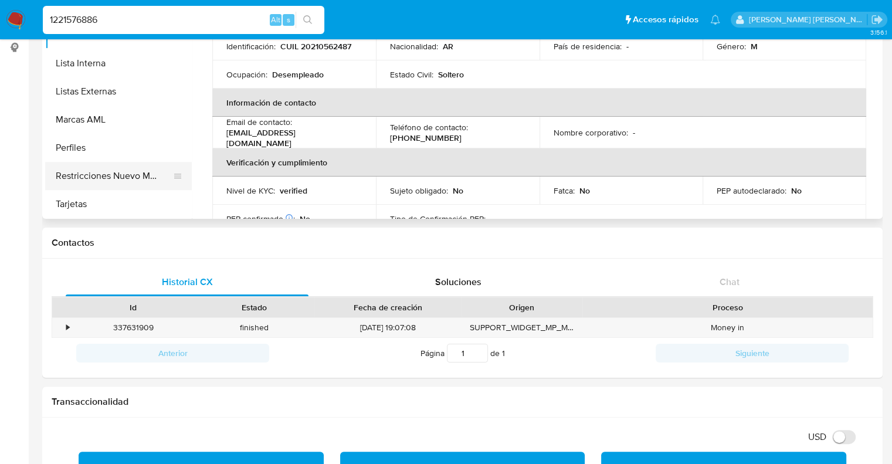
click at [110, 168] on button "Restricciones Nuevo Mundo" at bounding box center [113, 176] width 137 height 28
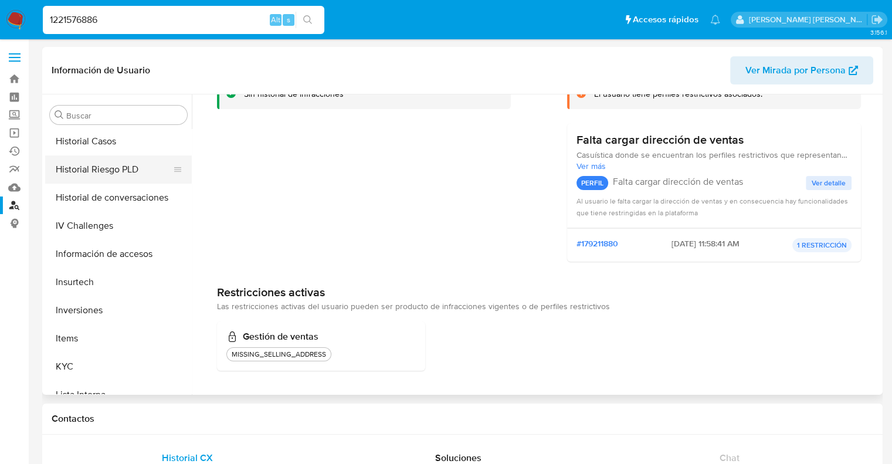
scroll to position [404, 0]
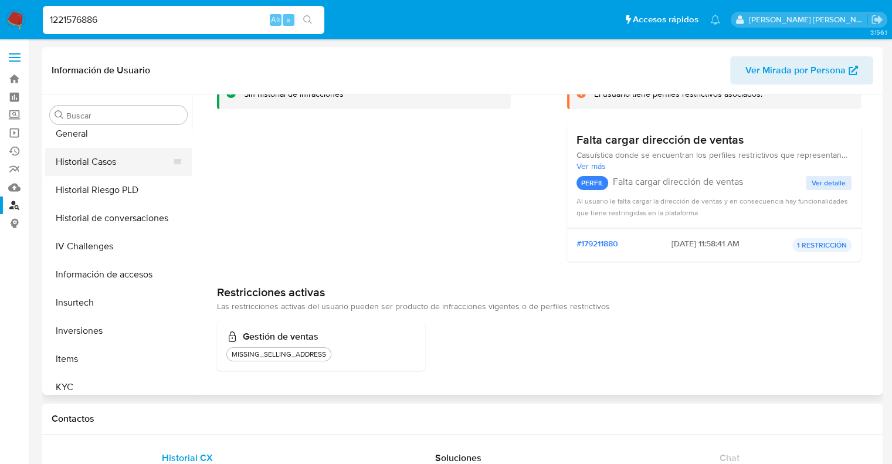
click at [106, 167] on button "Historial Casos" at bounding box center [113, 162] width 137 height 28
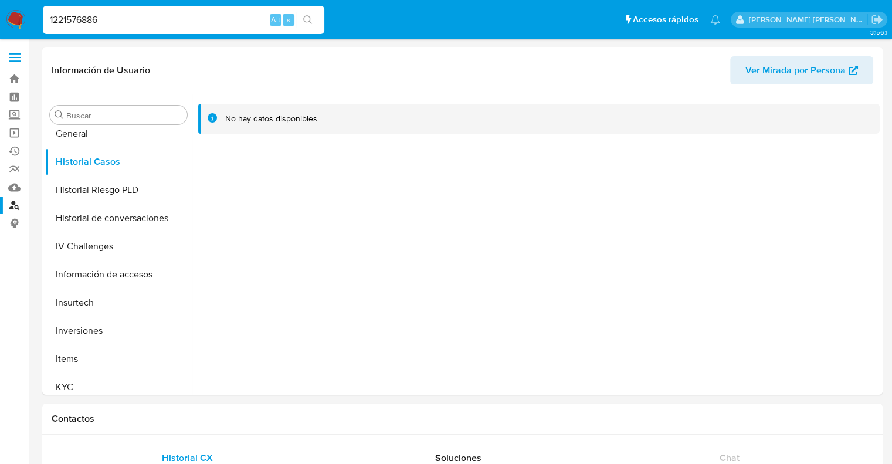
click at [76, 18] on input "1221576886" at bounding box center [184, 19] width 282 height 15
paste input "256197469"
type input "256197469"
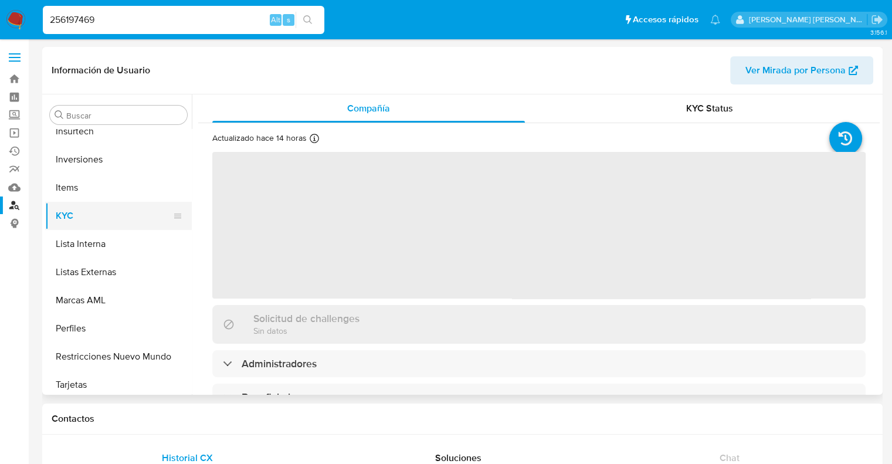
scroll to position [551, 0]
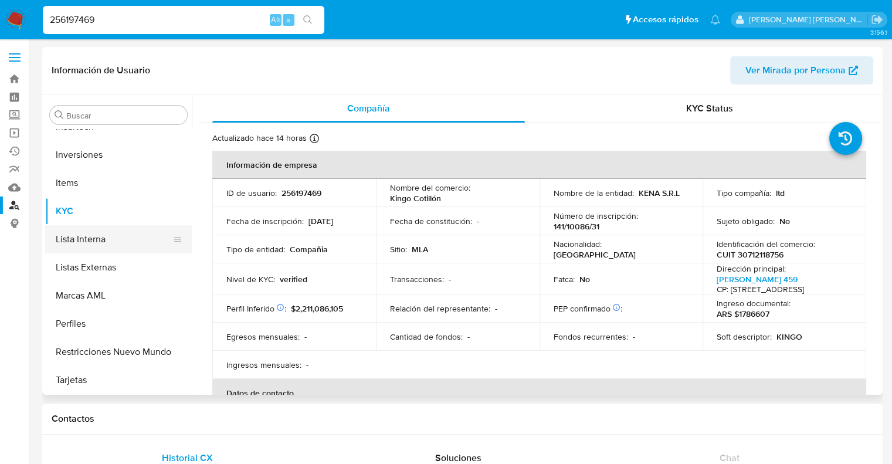
select select "10"
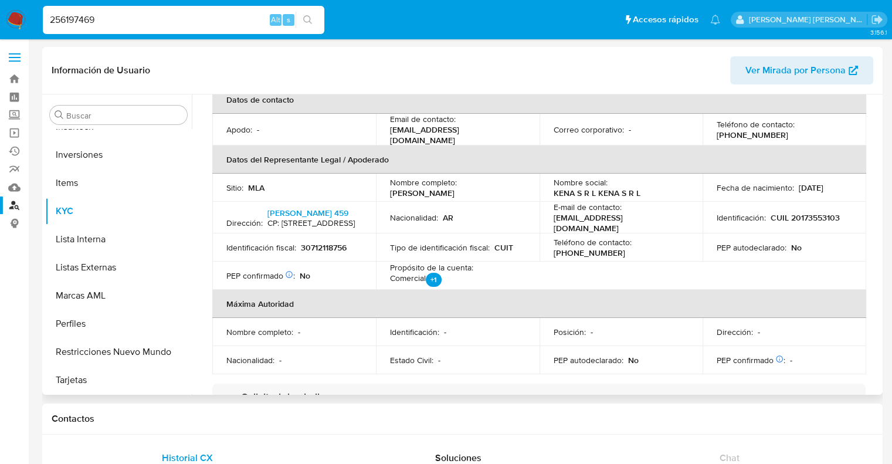
scroll to position [352, 0]
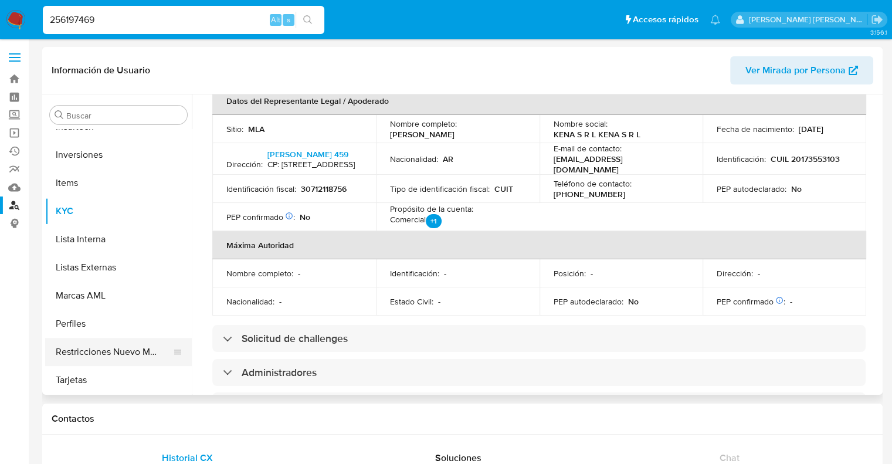
click at [90, 358] on button "Restricciones Nuevo Mundo" at bounding box center [113, 352] width 137 height 28
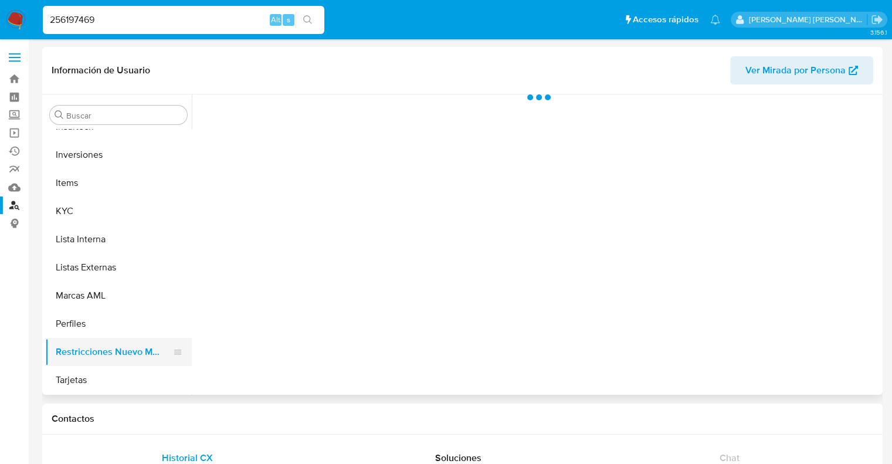
scroll to position [0, 0]
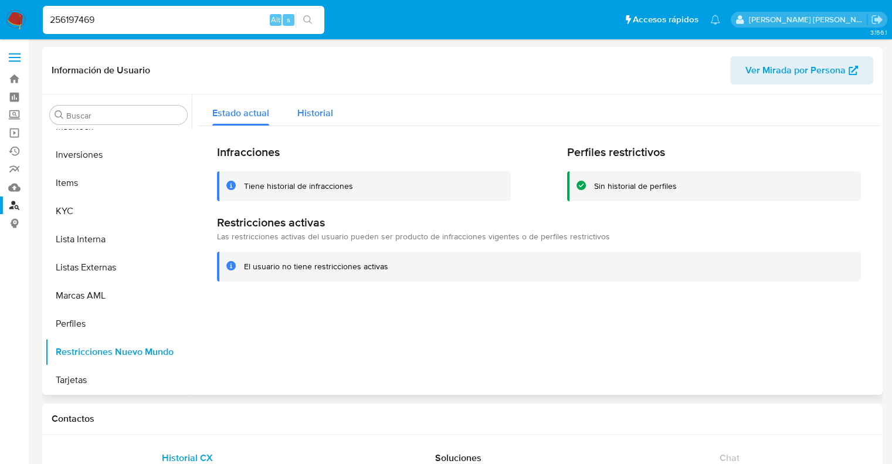
click at [314, 121] on div "Historial" at bounding box center [315, 109] width 36 height 31
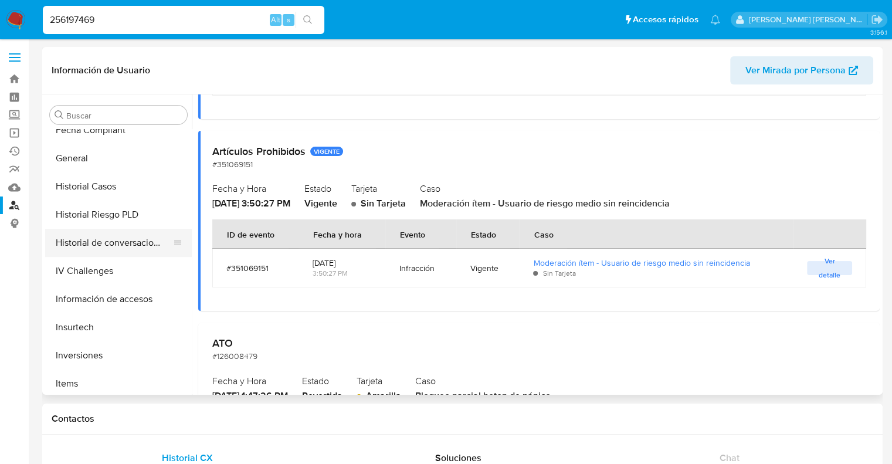
scroll to position [317, 0]
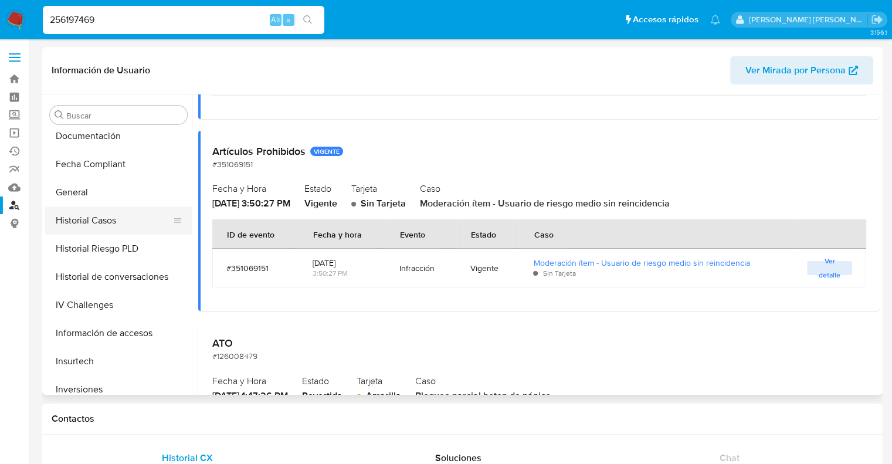
click at [88, 230] on button "Historial Casos" at bounding box center [113, 221] width 137 height 28
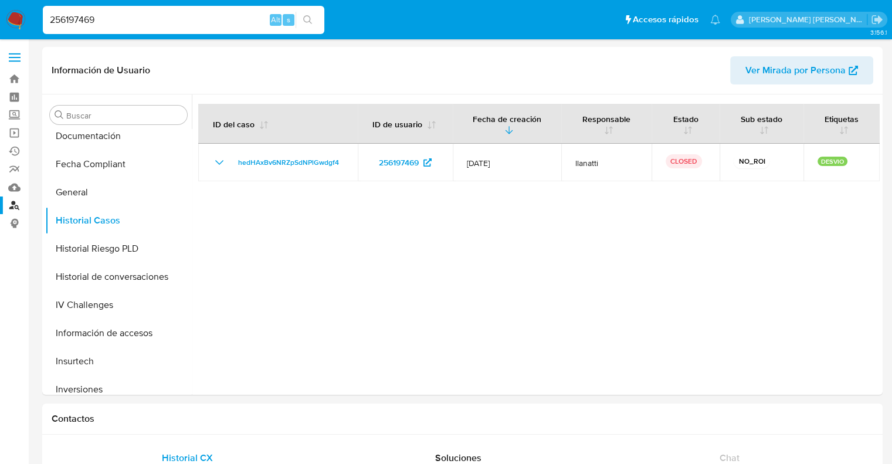
click at [80, 24] on input "256197469" at bounding box center [184, 19] width 282 height 15
paste input "471922475"
type input "471922475"
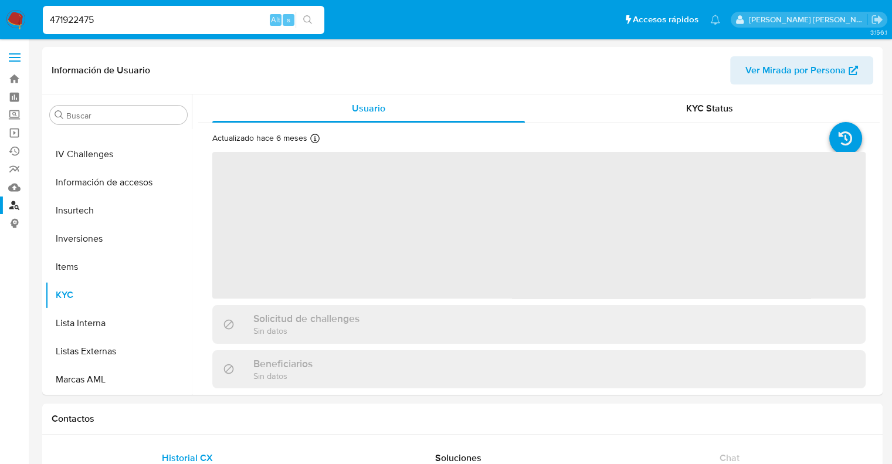
scroll to position [551, 0]
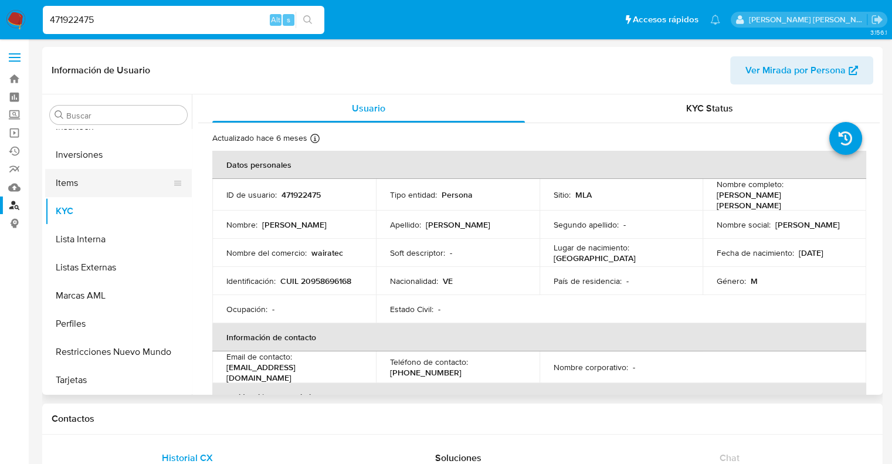
select select "10"
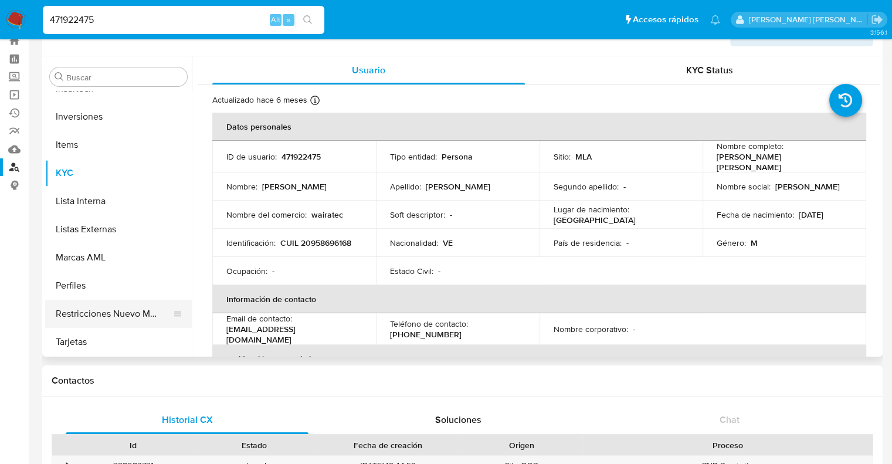
scroll to position [59, 0]
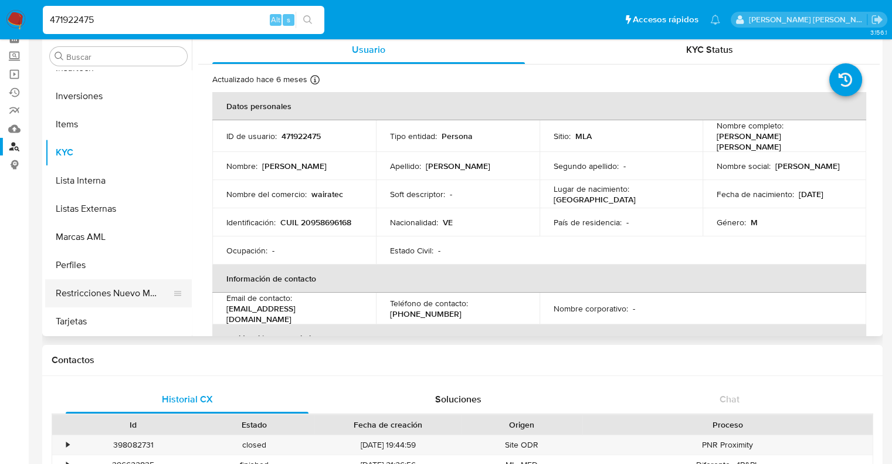
click at [112, 292] on button "Restricciones Nuevo Mundo" at bounding box center [113, 293] width 137 height 28
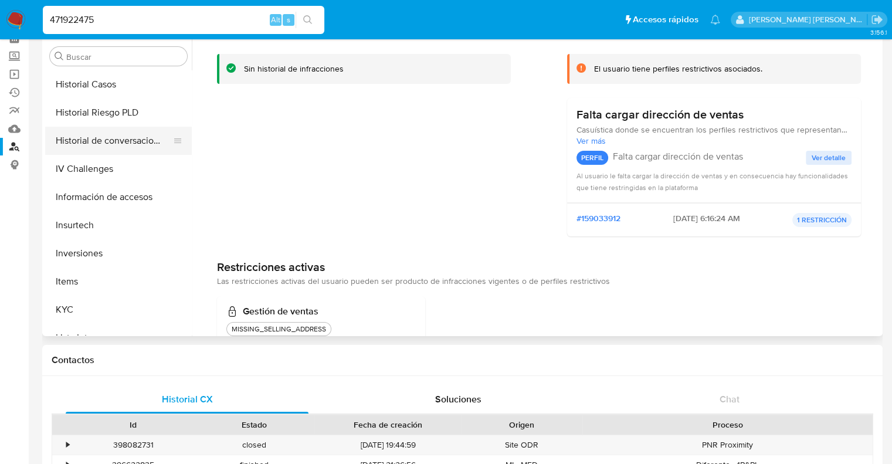
scroll to position [375, 0]
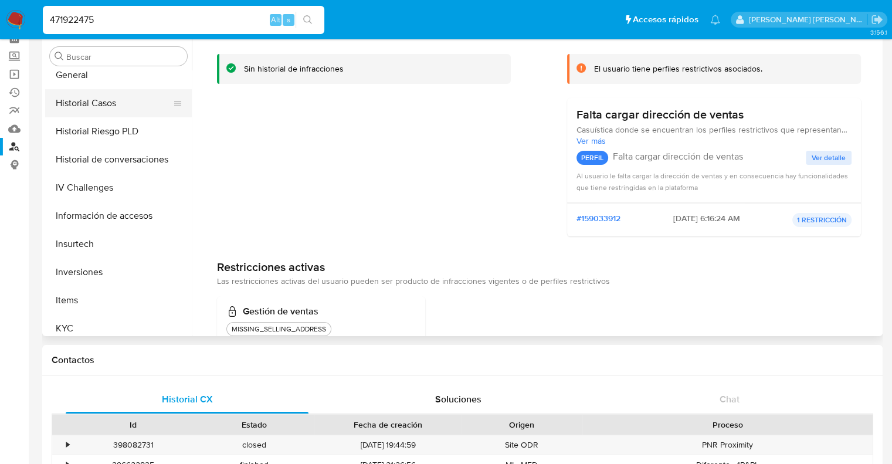
click at [94, 105] on button "Historial Casos" at bounding box center [113, 103] width 137 height 28
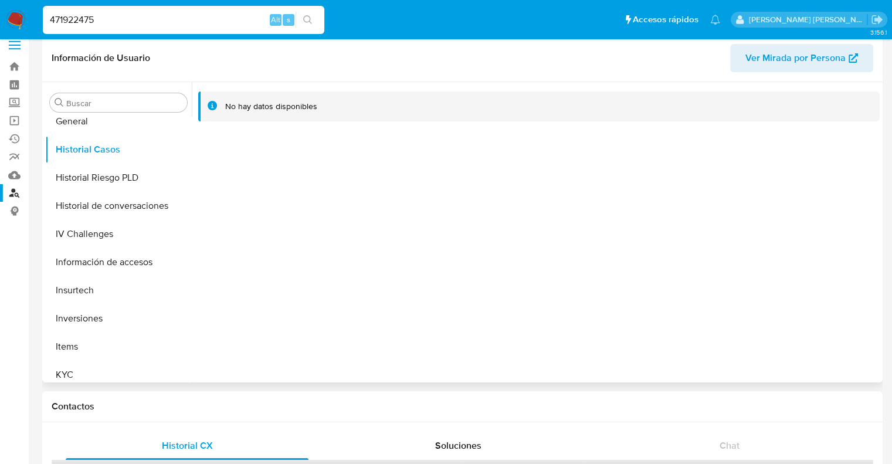
scroll to position [0, 0]
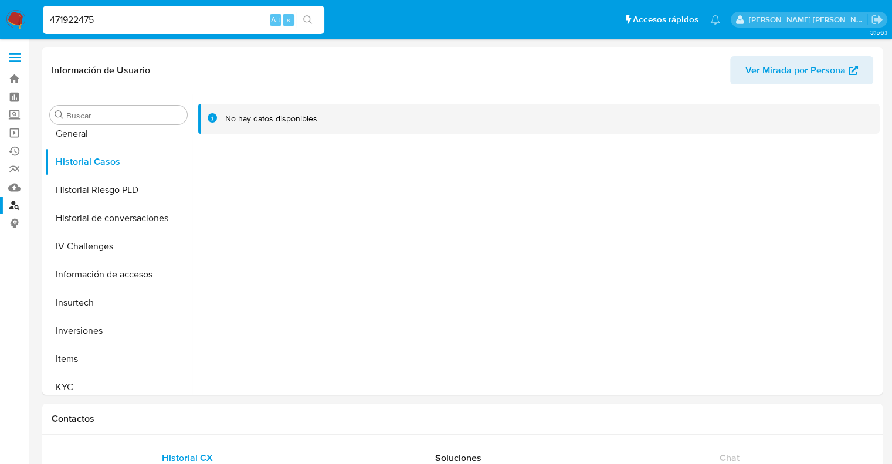
click at [77, 13] on input "471922475" at bounding box center [184, 19] width 282 height 15
click at [80, 21] on input "471922475" at bounding box center [184, 19] width 282 height 15
paste input "1274872038"
type input "1274872038"
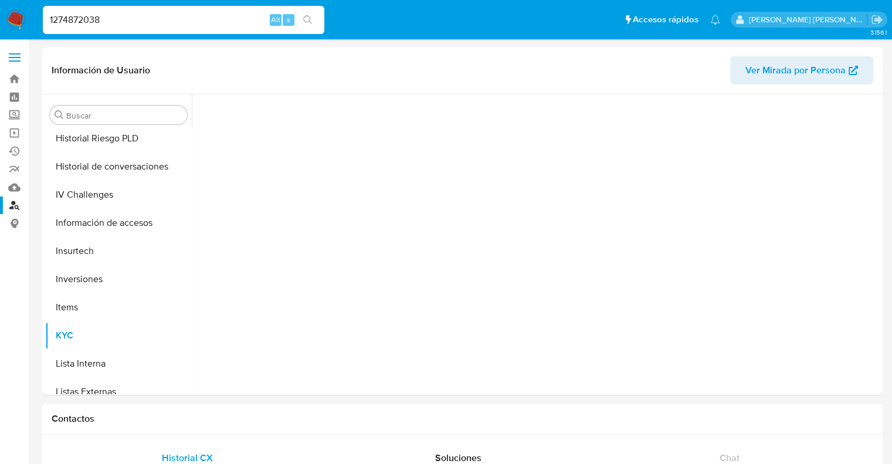
scroll to position [551, 0]
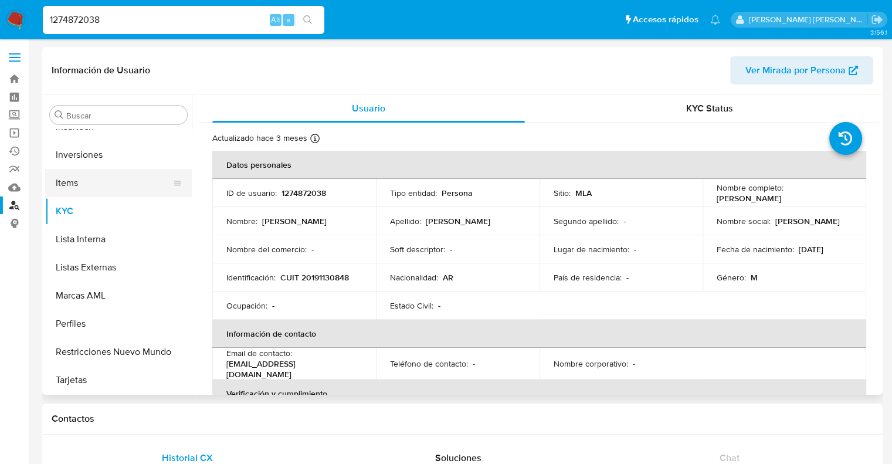
select select "10"
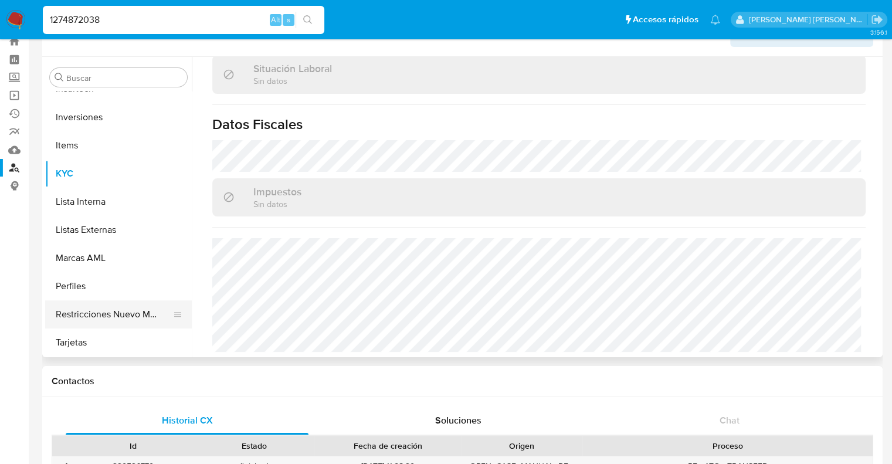
scroll to position [59, 0]
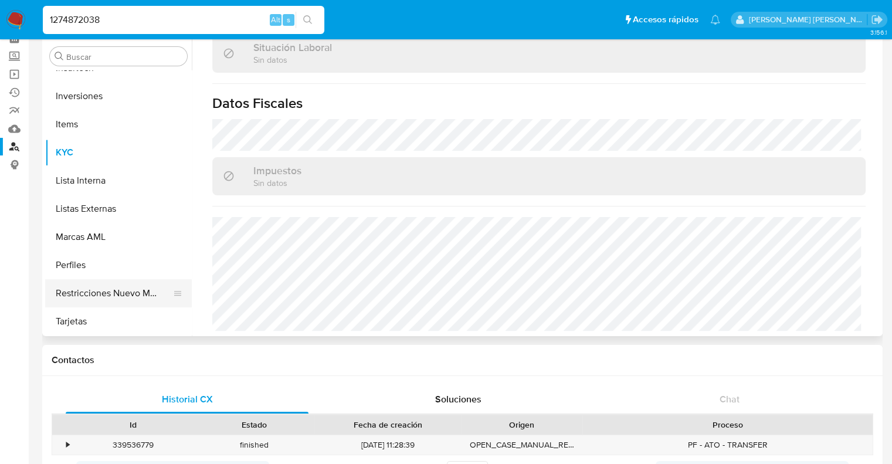
click at [110, 297] on button "Restricciones Nuevo Mundo" at bounding box center [113, 293] width 137 height 28
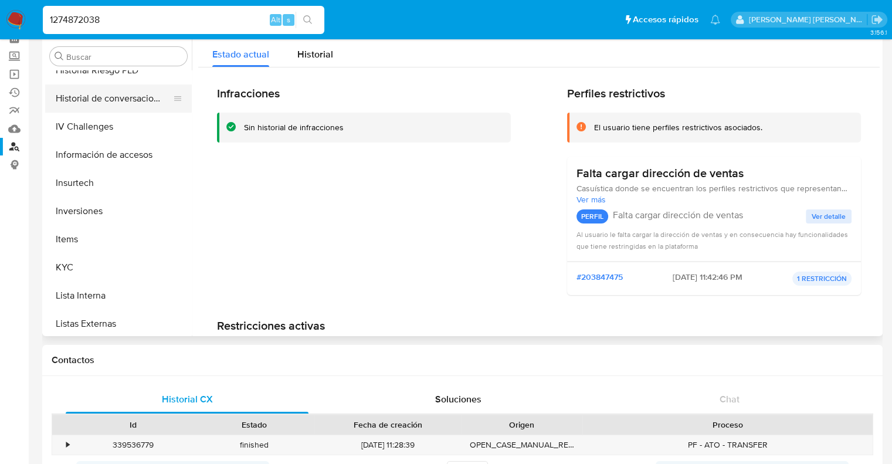
scroll to position [317, 0]
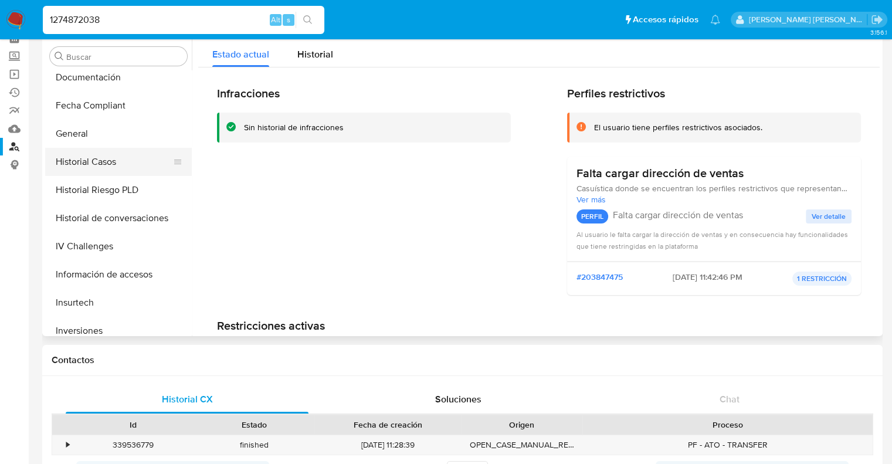
click at [103, 161] on button "Historial Casos" at bounding box center [113, 162] width 137 height 28
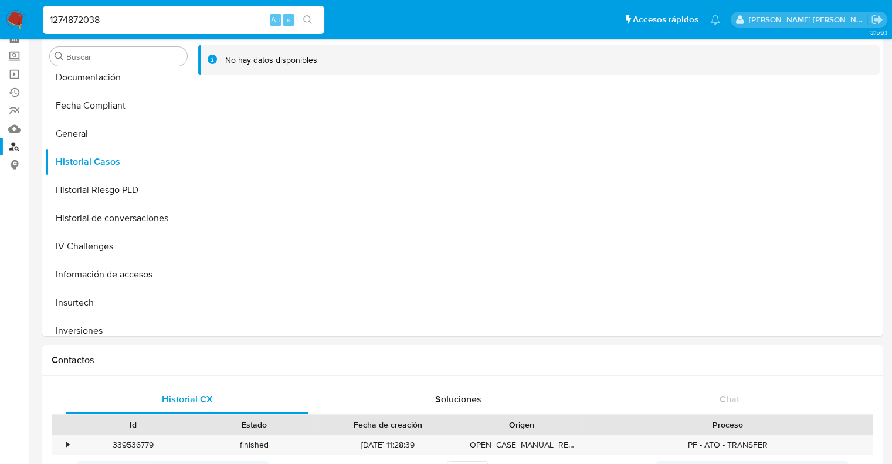
click at [83, 18] on input "1274872038" at bounding box center [184, 19] width 282 height 15
paste input "62755855"
type input "162755855"
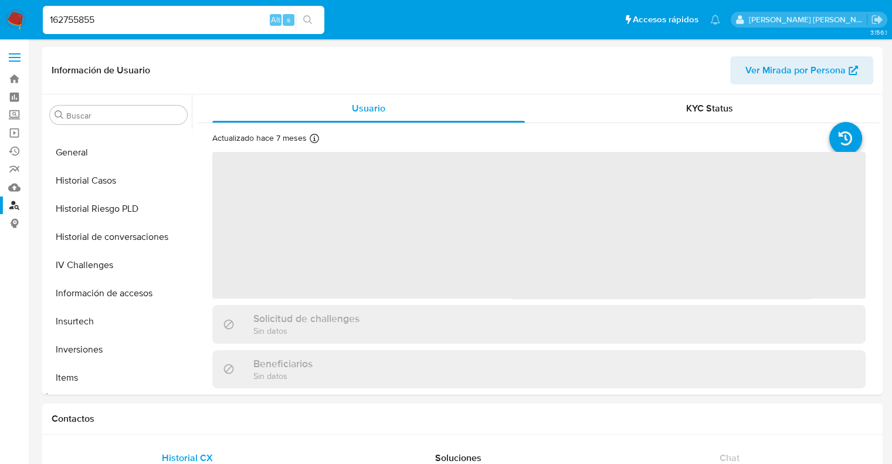
scroll to position [580, 0]
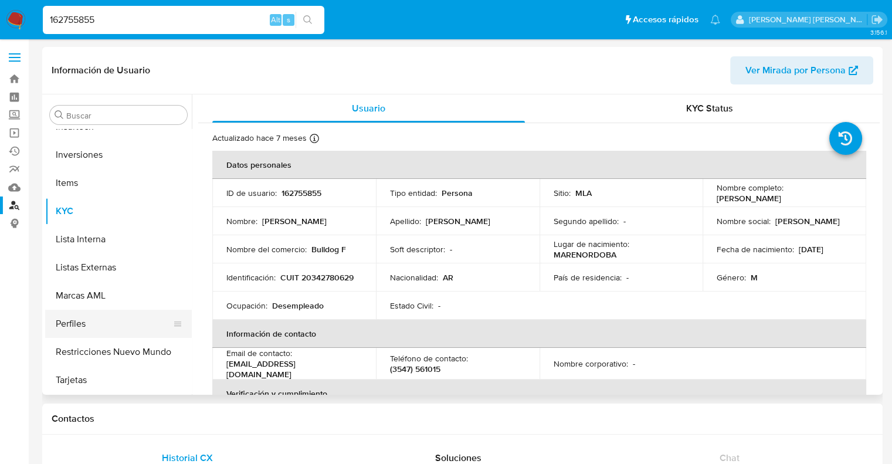
select select "10"
click at [105, 346] on button "Restricciones Nuevo Mundo" at bounding box center [113, 352] width 137 height 28
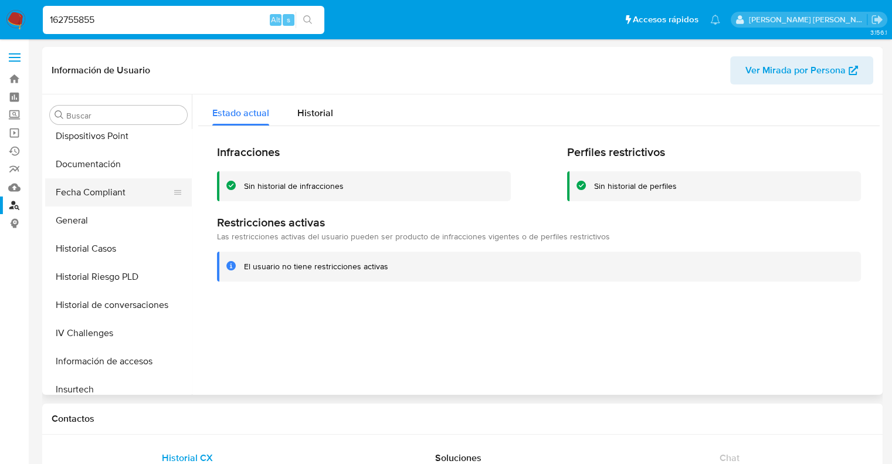
scroll to position [286, 0]
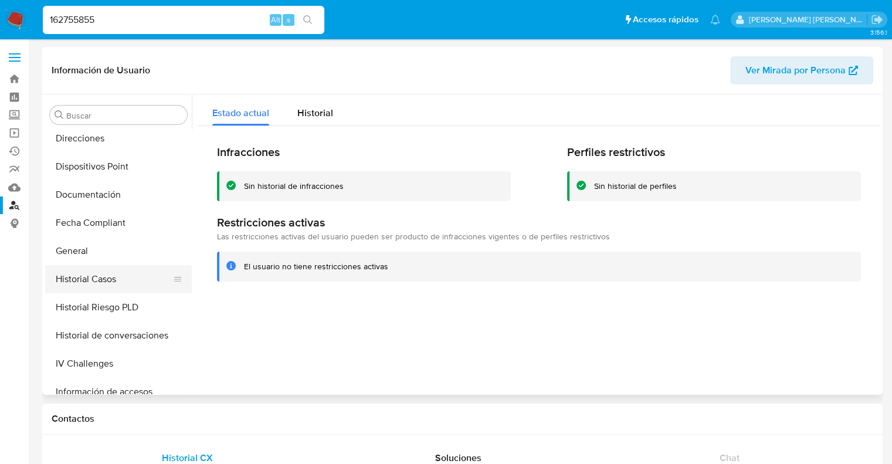
click at [93, 281] on button "Historial Casos" at bounding box center [113, 279] width 137 height 28
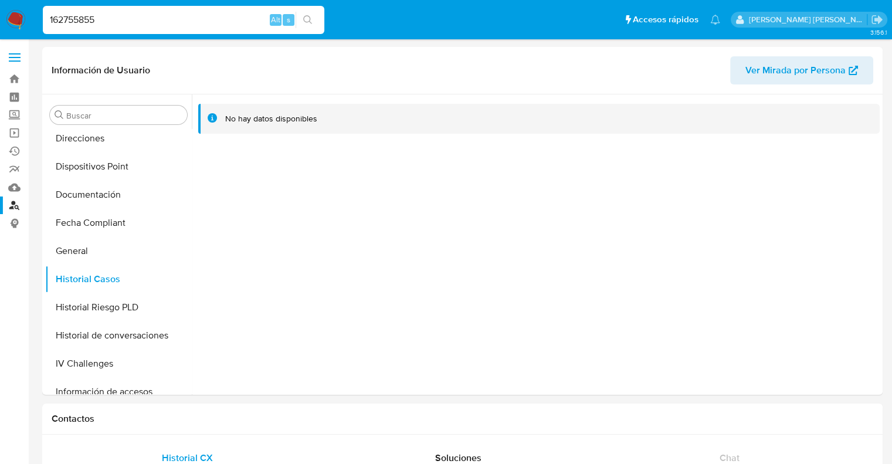
click at [60, 16] on input "162755855" at bounding box center [184, 19] width 282 height 15
click at [61, 16] on input "162755855" at bounding box center [184, 19] width 282 height 15
click at [77, 22] on input "162755855" at bounding box center [184, 19] width 282 height 15
paste input "485582271"
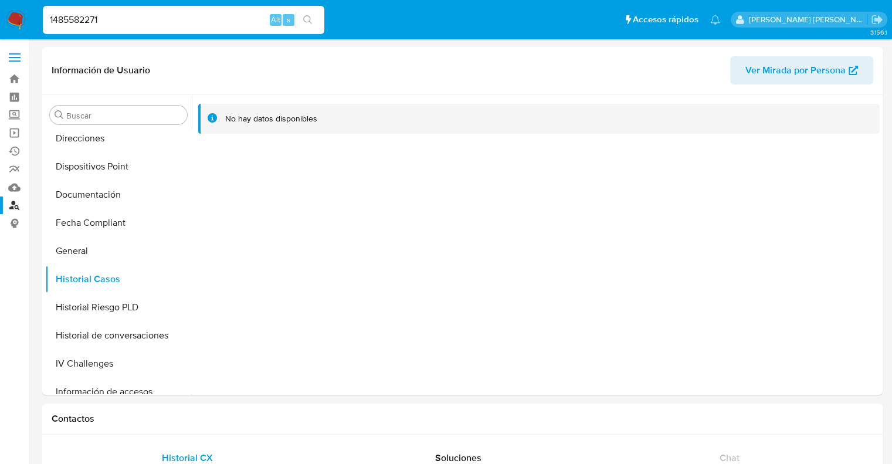
type input "1485582271"
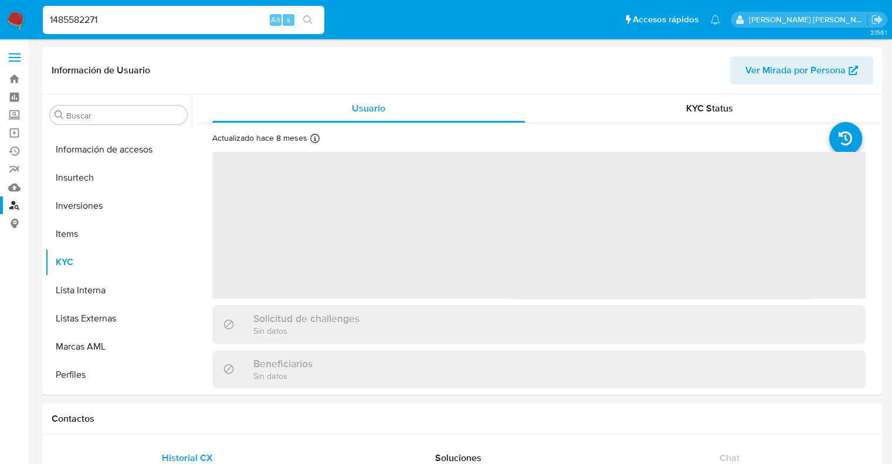
scroll to position [551, 0]
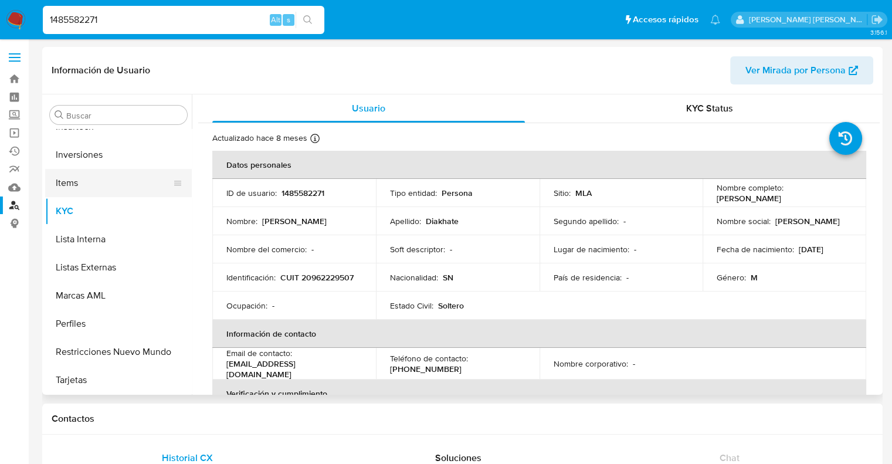
select select "10"
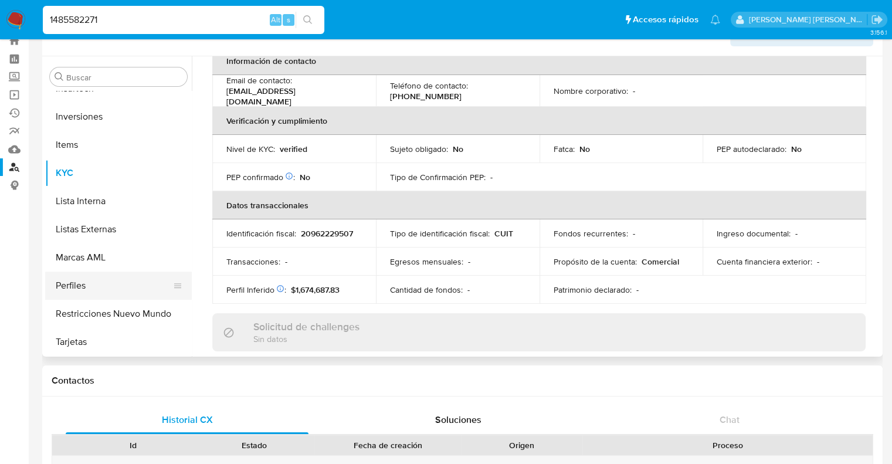
scroll to position [59, 0]
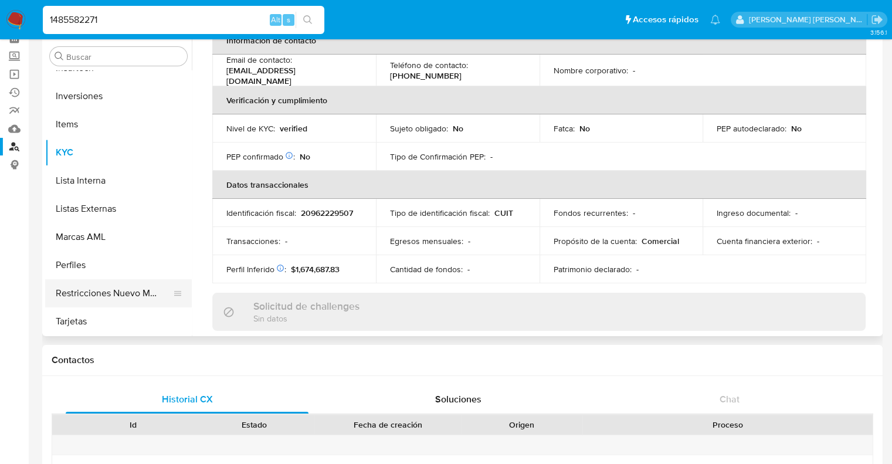
click at [108, 308] on button "Tarjetas" at bounding box center [118, 321] width 147 height 28
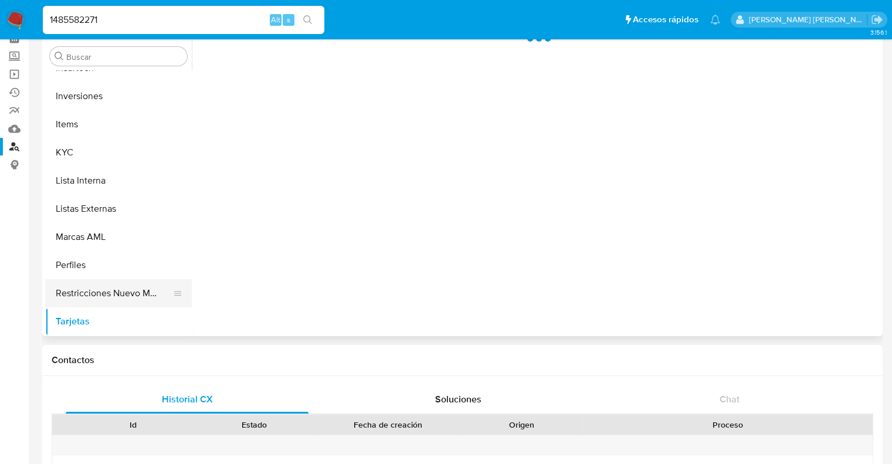
scroll to position [0, 0]
click at [110, 297] on button "Restricciones Nuevo Mundo" at bounding box center [113, 293] width 137 height 28
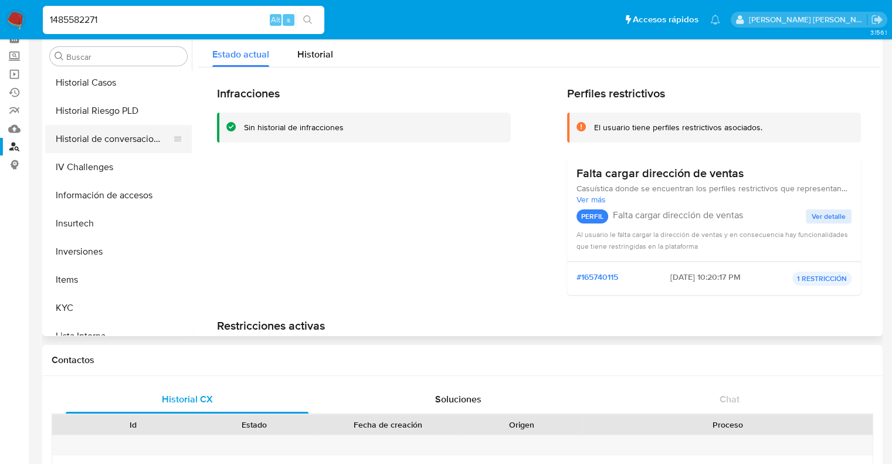
scroll to position [375, 0]
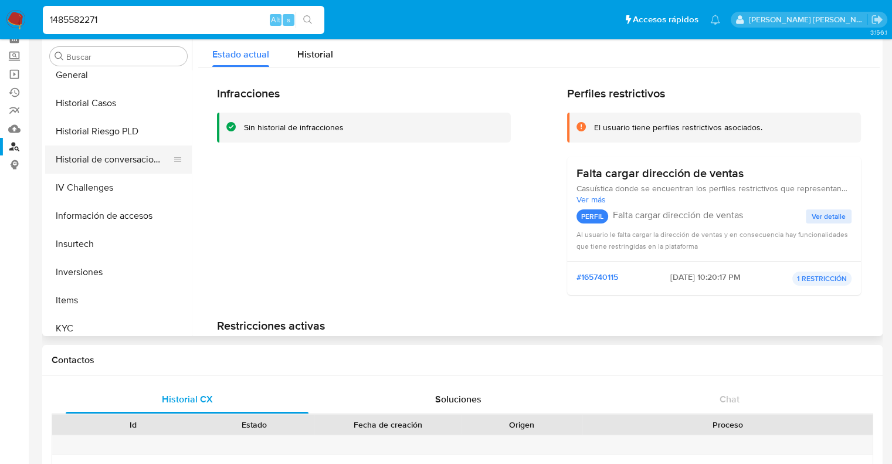
click at [106, 110] on button "Historial Casos" at bounding box center [118, 103] width 147 height 28
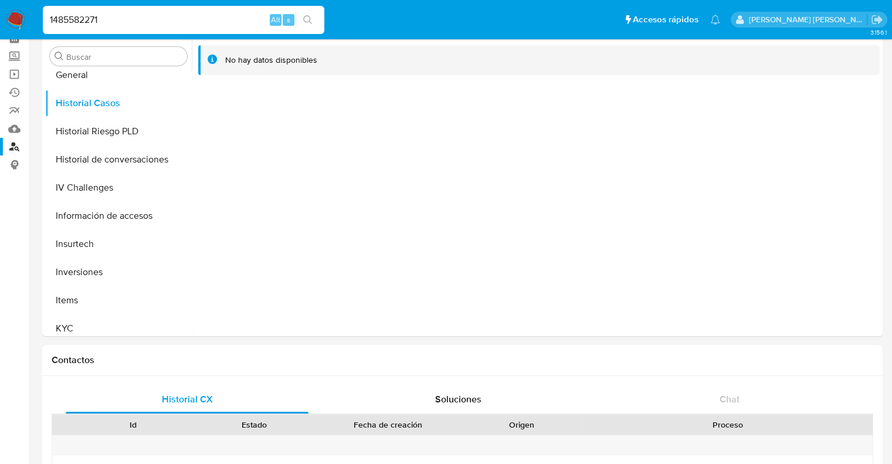
click at [86, 16] on input "1485582271" at bounding box center [184, 19] width 282 height 15
paste input "31282618"
type input "131282618"
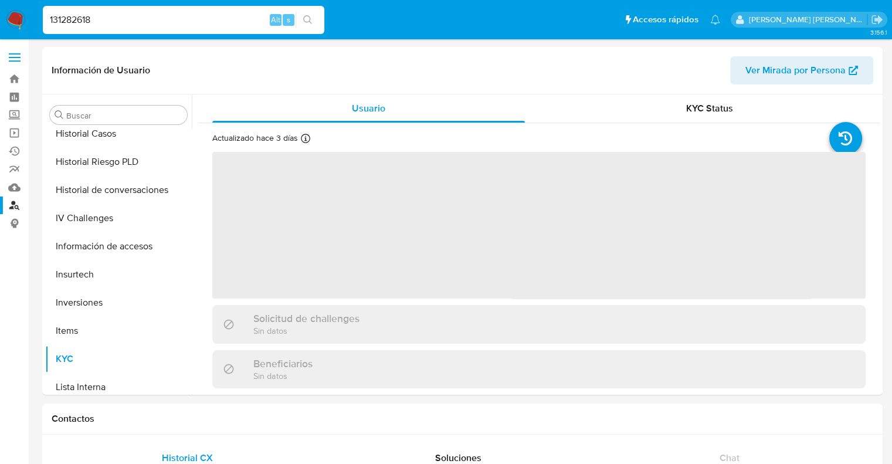
scroll to position [551, 0]
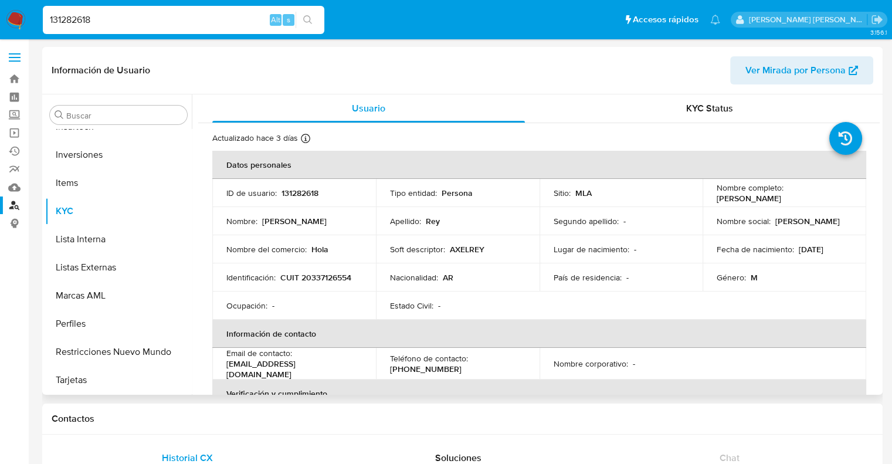
select select "10"
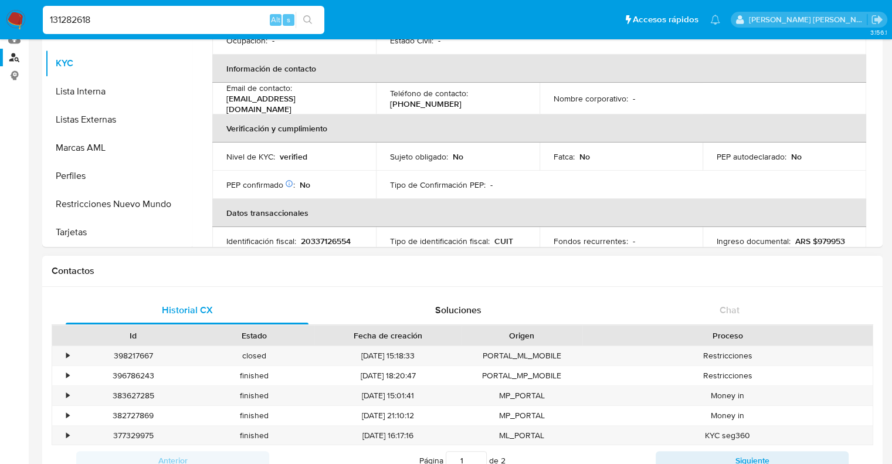
scroll to position [176, 0]
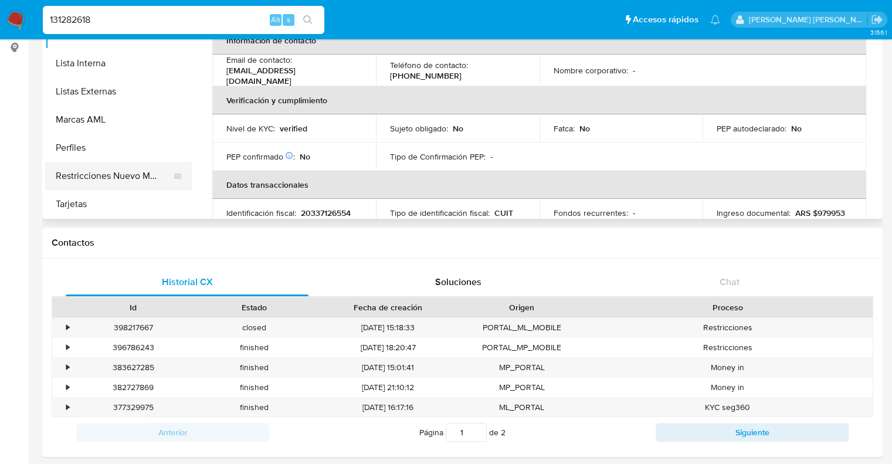
click at [96, 181] on button "Restricciones Nuevo Mundo" at bounding box center [113, 176] width 137 height 28
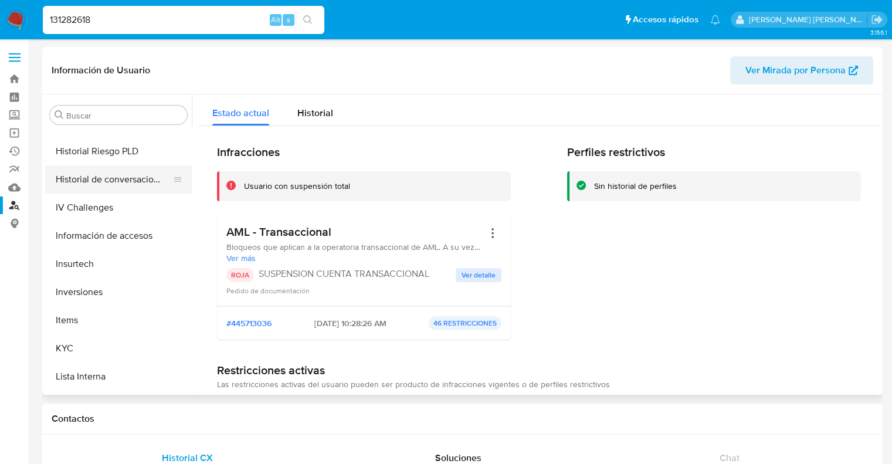
scroll to position [375, 0]
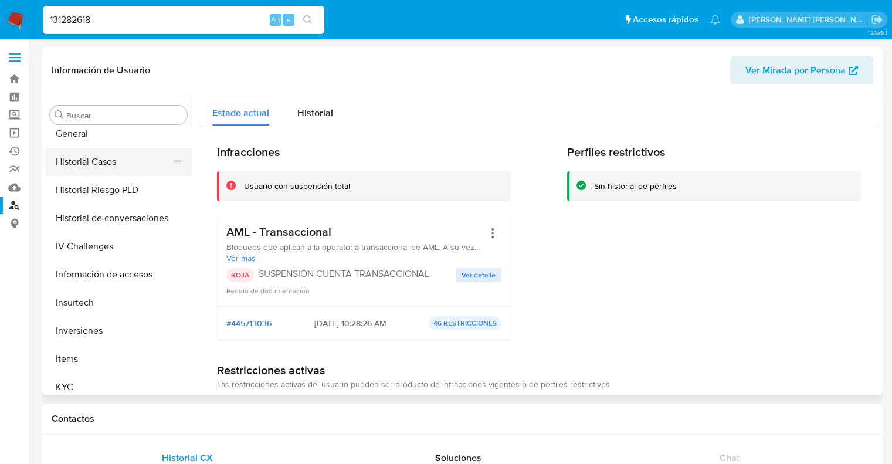
click at [101, 164] on button "Historial Casos" at bounding box center [113, 162] width 137 height 28
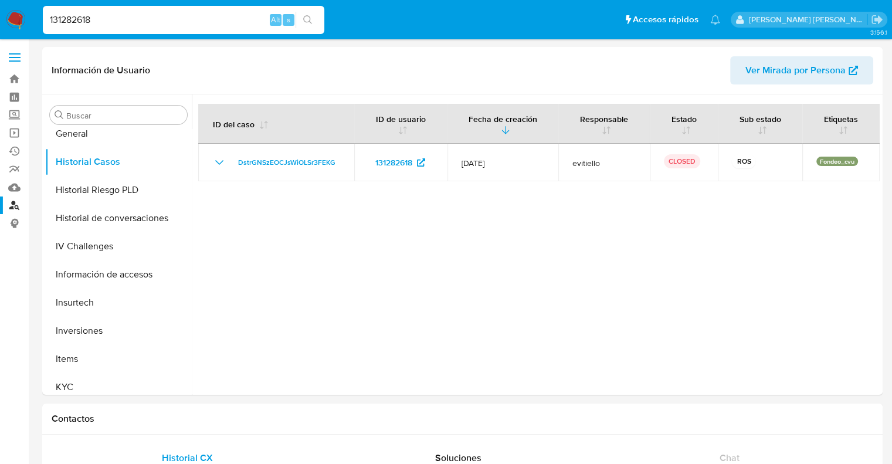
click at [76, 21] on input "131282618" at bounding box center [184, 19] width 282 height 15
paste input "3197927"
type input "133197927"
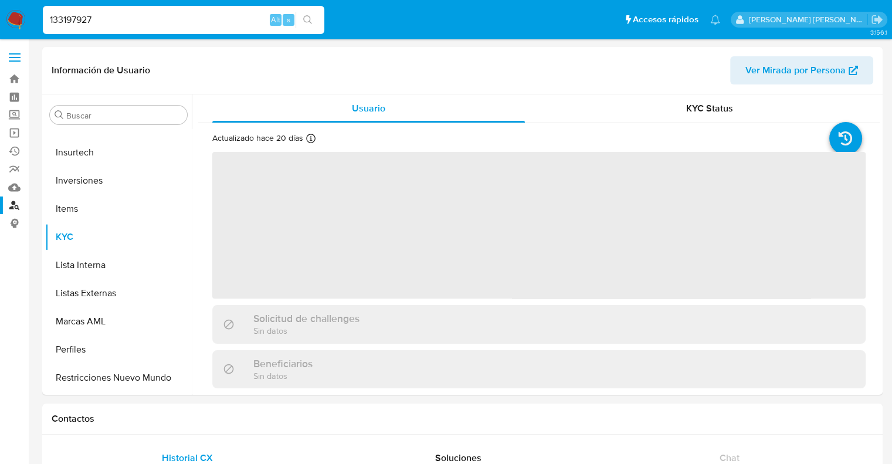
scroll to position [551, 0]
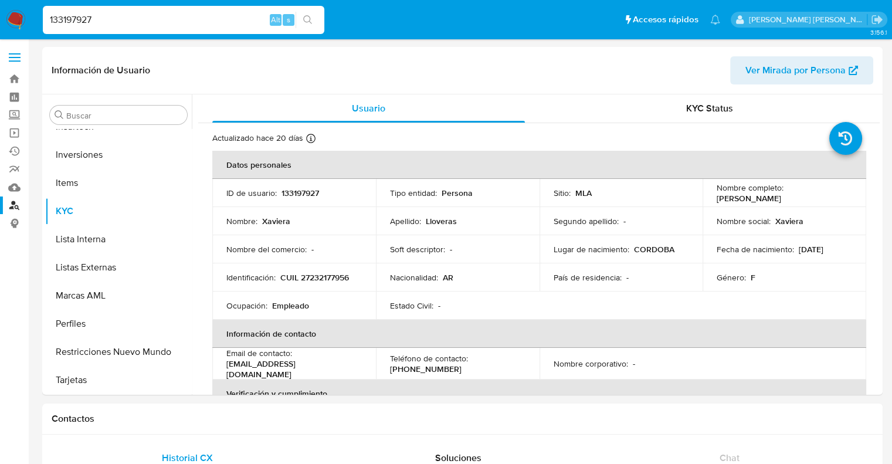
select select "10"
click at [105, 347] on button "Restricciones Nuevo Mundo" at bounding box center [113, 352] width 137 height 28
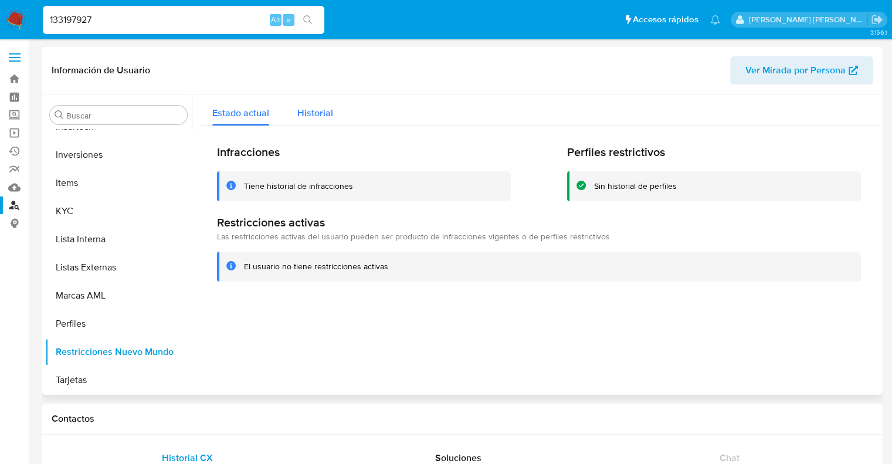
click at [318, 116] on span "Historial" at bounding box center [315, 112] width 36 height 13
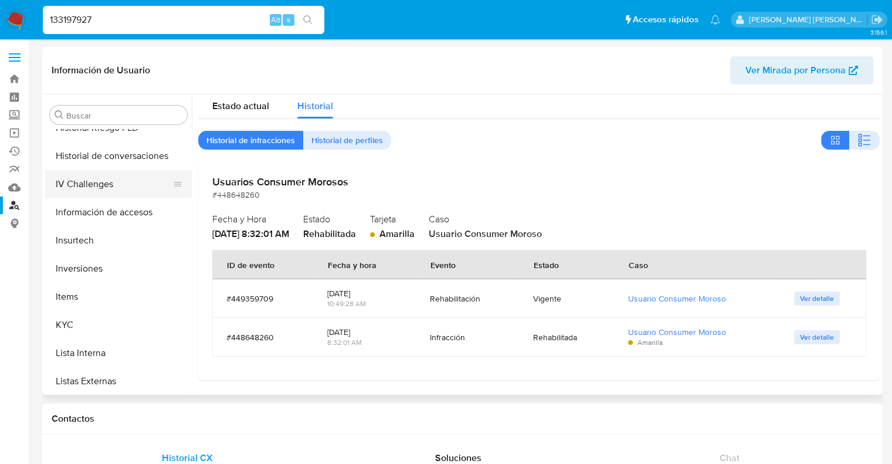
scroll to position [434, 0]
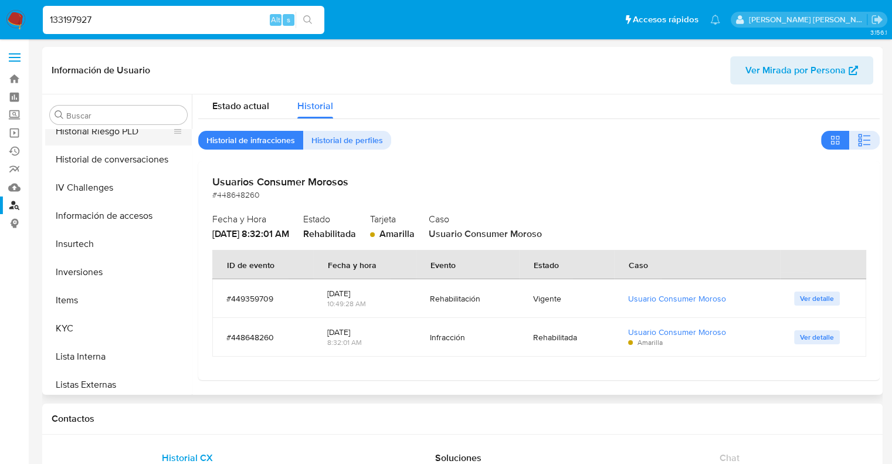
click at [101, 135] on button "Historial Riesgo PLD" at bounding box center [113, 131] width 137 height 28
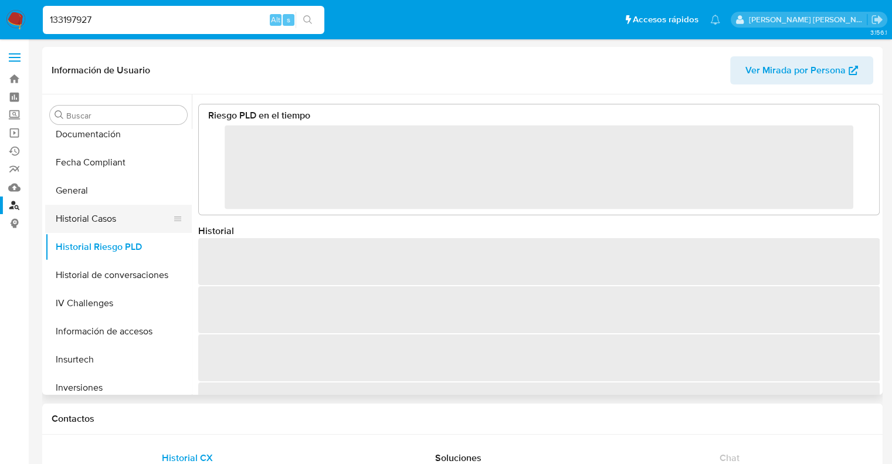
scroll to position [317, 0]
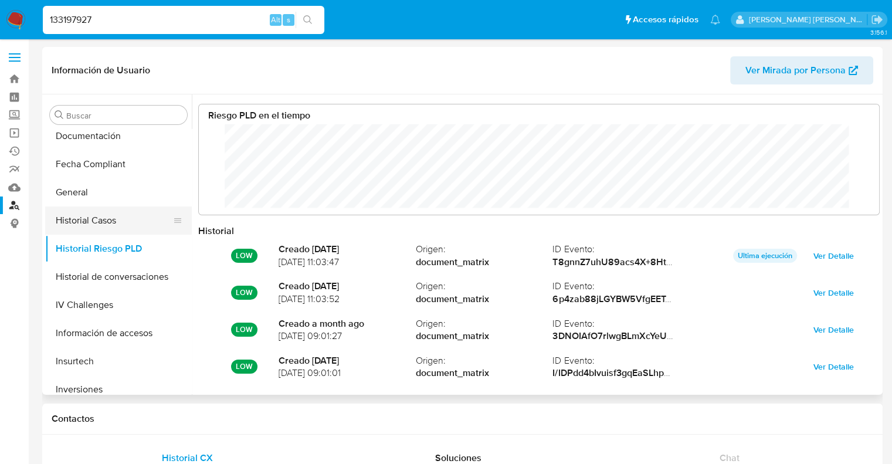
click at [106, 219] on button "Historial Casos" at bounding box center [113, 221] width 137 height 28
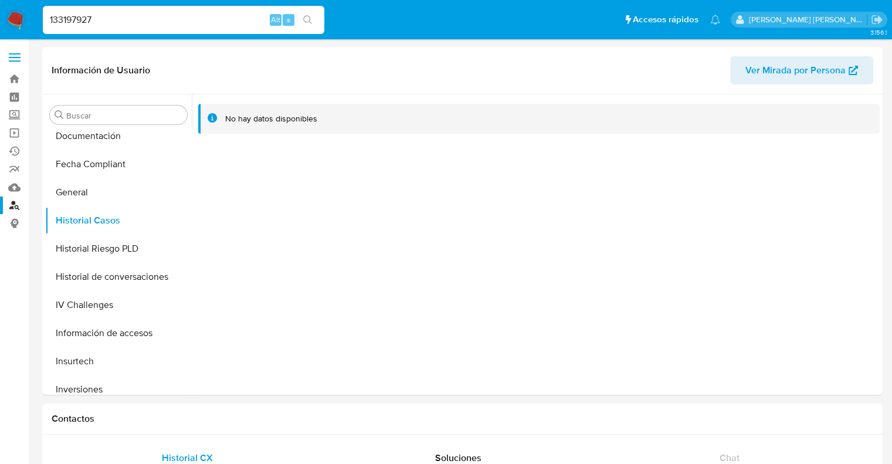
click at [73, 26] on input "133197927" at bounding box center [184, 19] width 282 height 15
paste input "221859425"
type input "221859425"
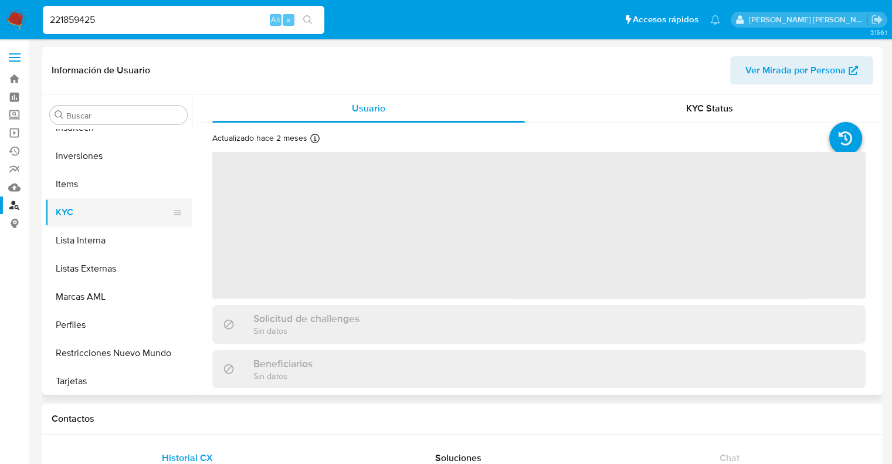
scroll to position [551, 0]
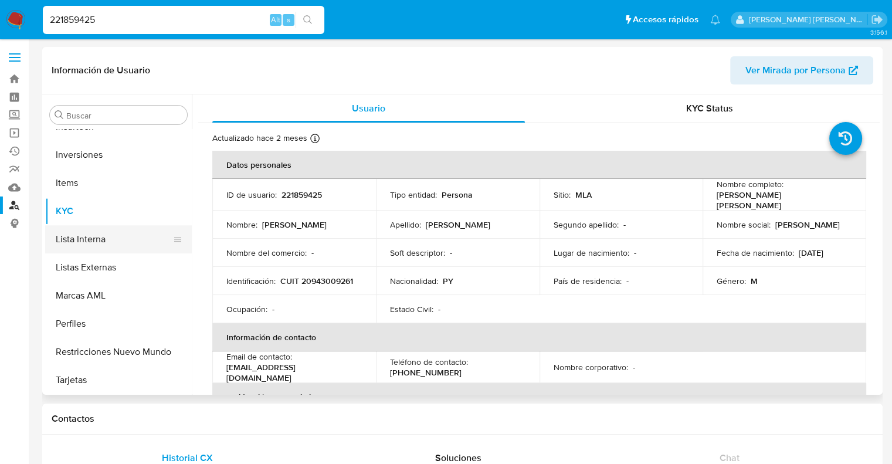
select select "10"
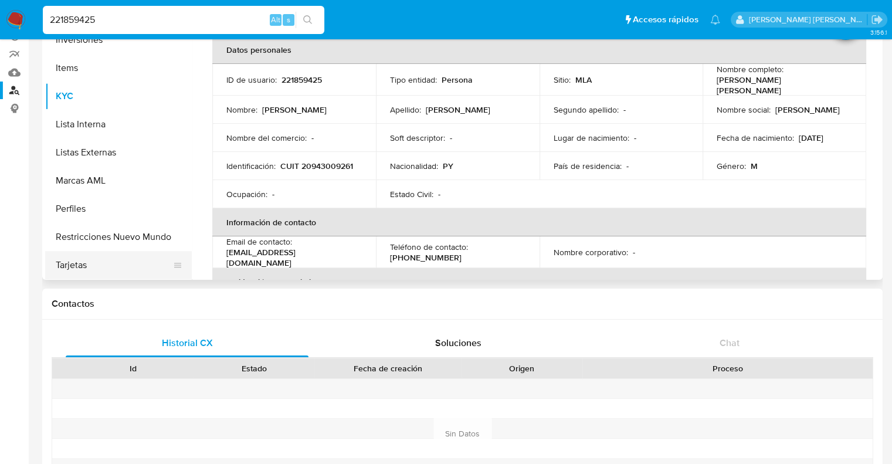
scroll to position [117, 0]
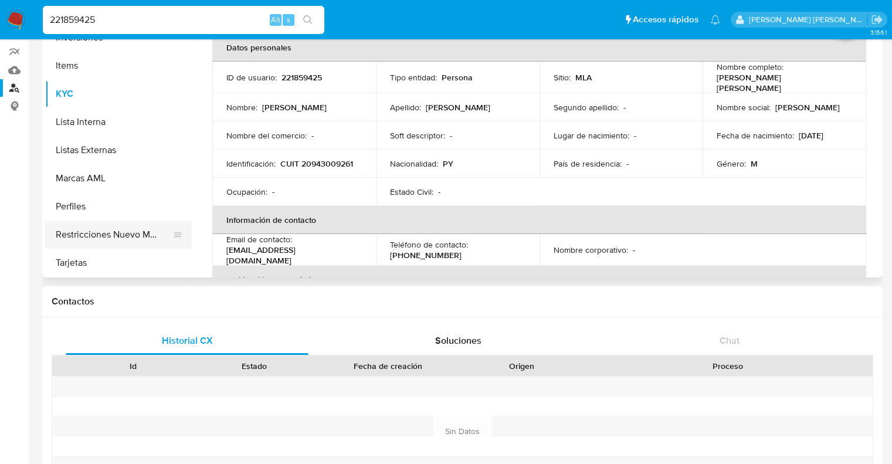
click at [102, 233] on button "Restricciones Nuevo Mundo" at bounding box center [113, 235] width 137 height 28
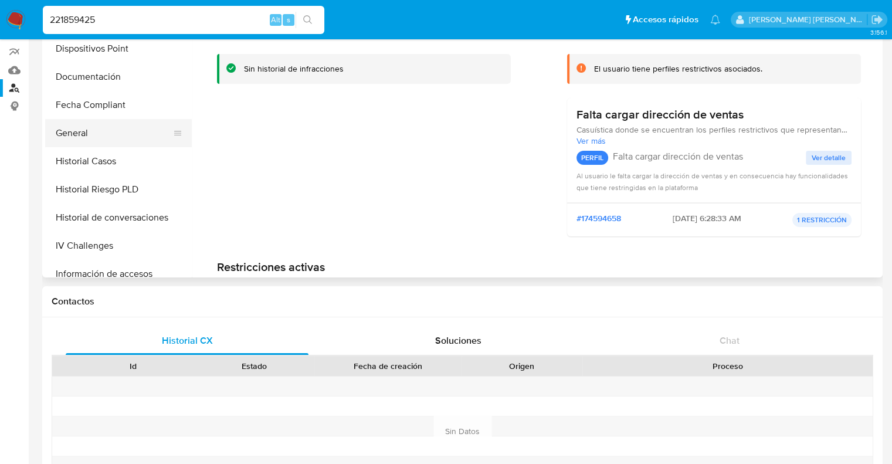
scroll to position [258, 0]
drag, startPoint x: 90, startPoint y: 169, endPoint x: 101, endPoint y: 170, distance: 11.8
click at [92, 170] on button "Historial Casos" at bounding box center [113, 162] width 137 height 28
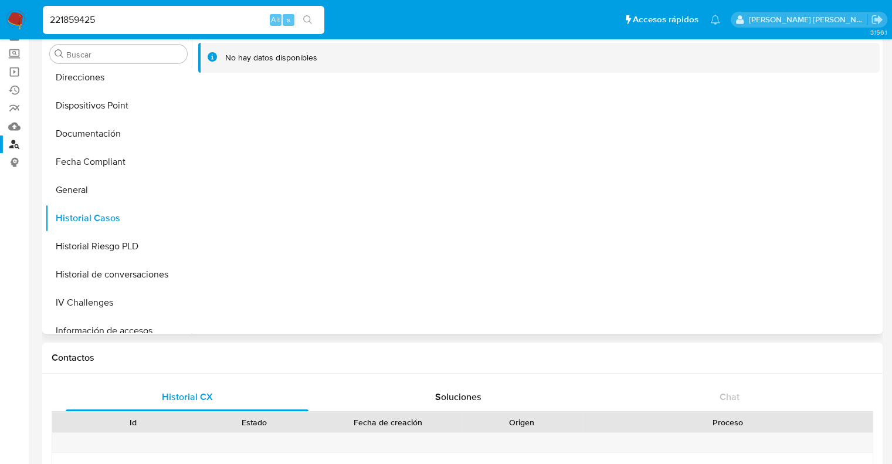
scroll to position [0, 0]
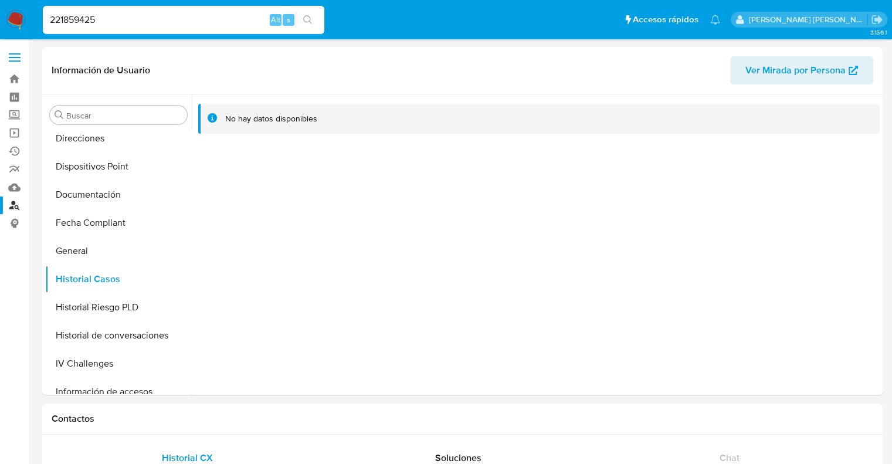
click at [80, 21] on input "221859425" at bounding box center [184, 19] width 282 height 15
paste input "529395887"
type input "529395887"
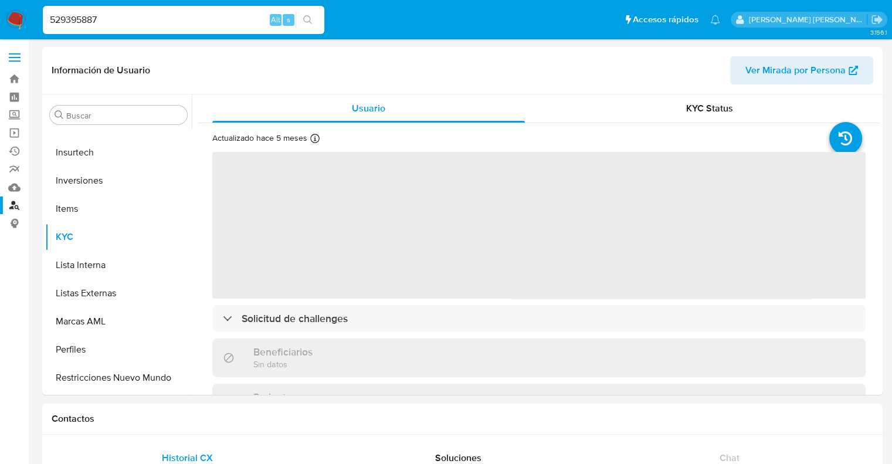
scroll to position [551, 0]
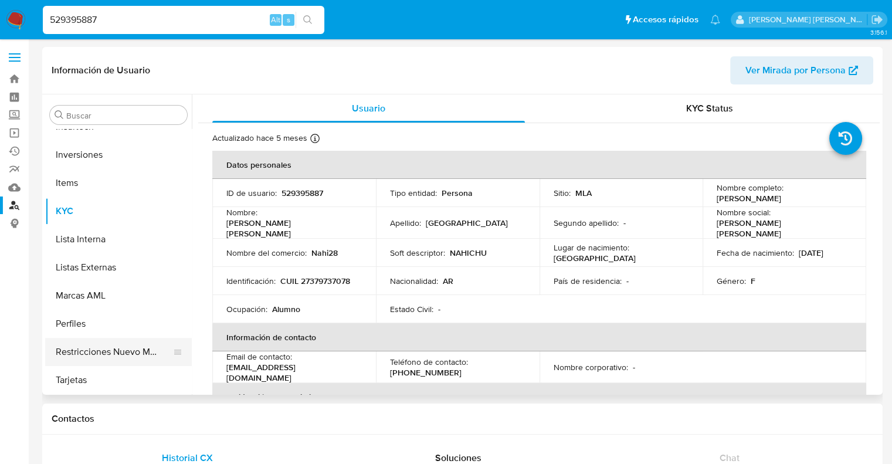
click at [80, 356] on button "Restricciones Nuevo Mundo" at bounding box center [113, 352] width 137 height 28
select select "10"
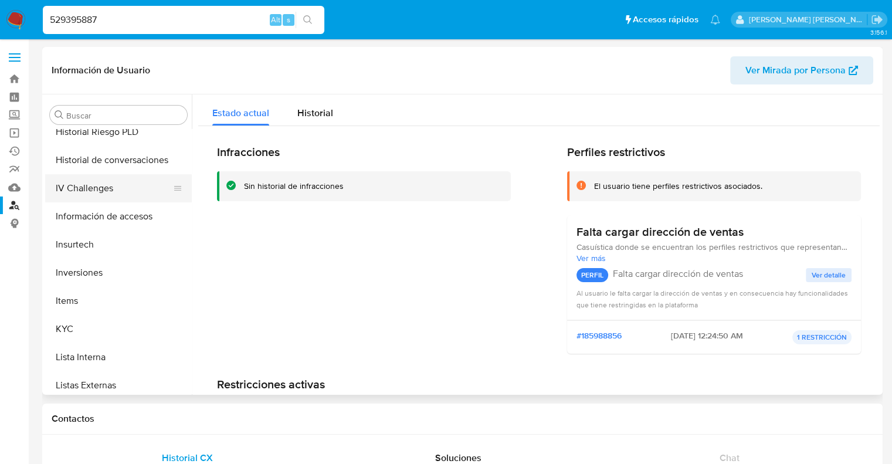
scroll to position [375, 0]
click at [99, 165] on button "Historial Casos" at bounding box center [113, 162] width 137 height 28
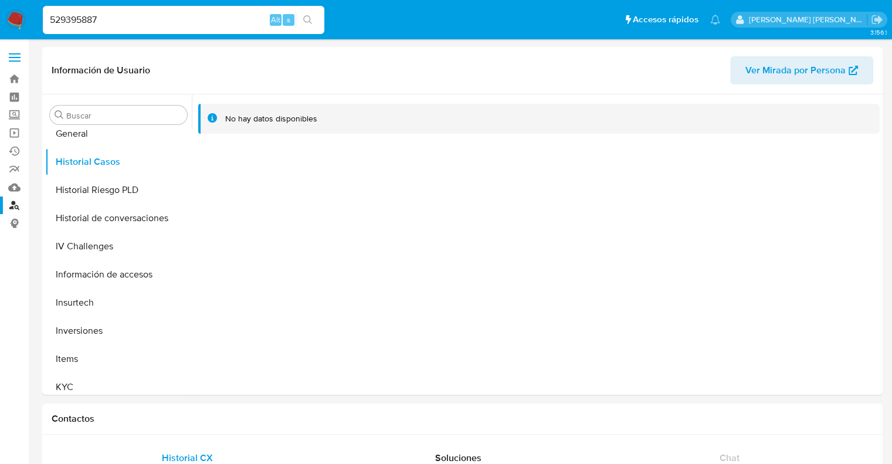
click at [89, 23] on input "529395887" at bounding box center [184, 19] width 282 height 15
paste input "192512995"
type input "192512995"
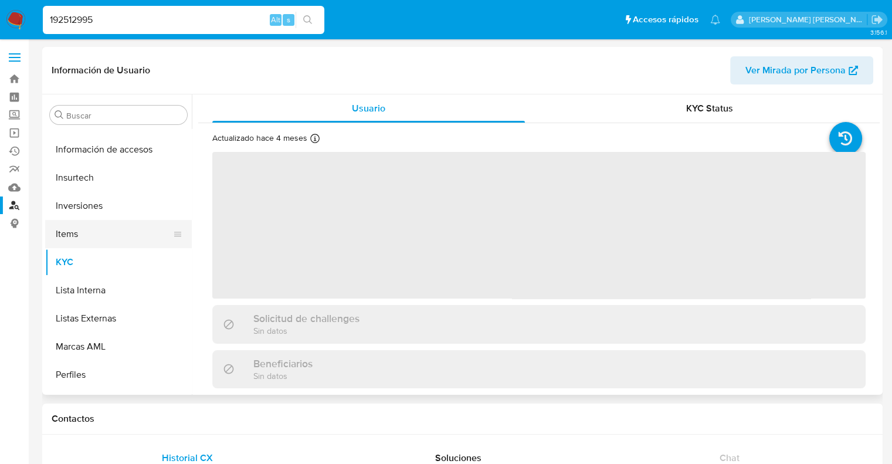
scroll to position [551, 0]
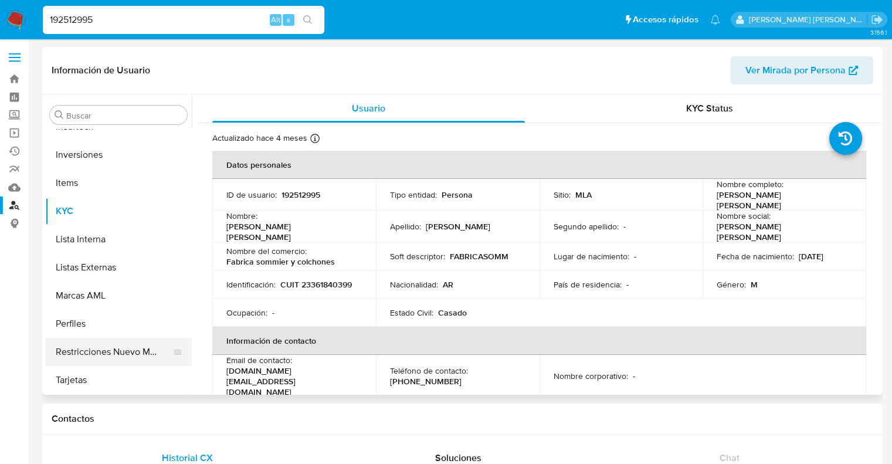
select select "10"
click at [99, 350] on button "Restricciones Nuevo Mundo" at bounding box center [113, 352] width 137 height 28
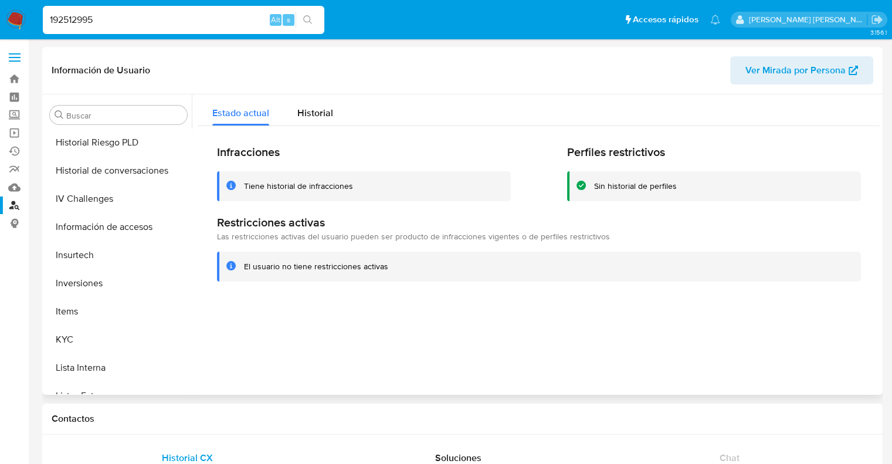
scroll to position [317, 0]
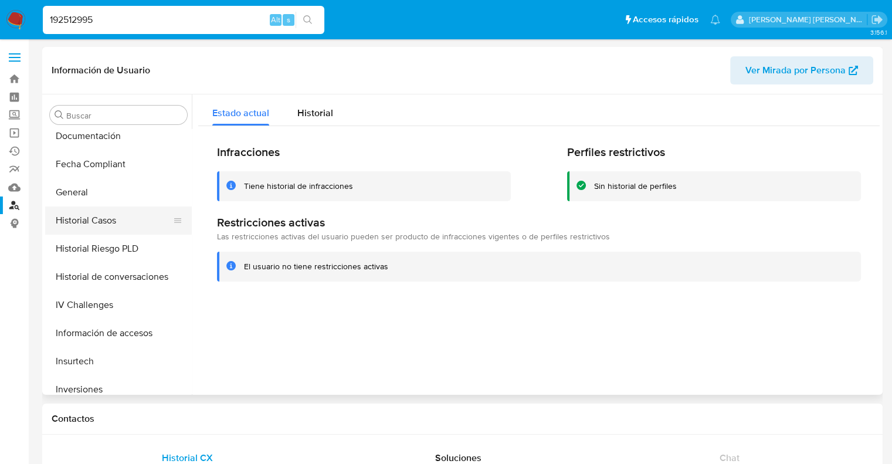
click at [101, 221] on button "Historial Casos" at bounding box center [113, 221] width 137 height 28
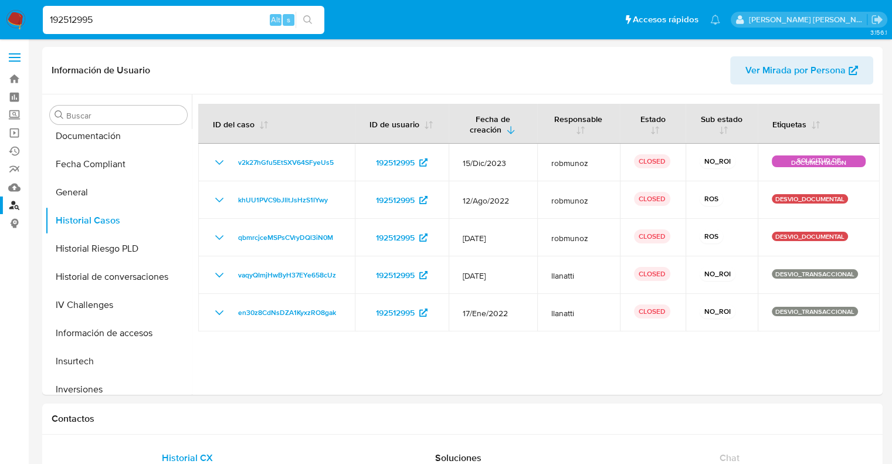
click at [73, 14] on input "192512995" at bounding box center [184, 19] width 282 height 15
paste input "738532310"
type input "1738532310"
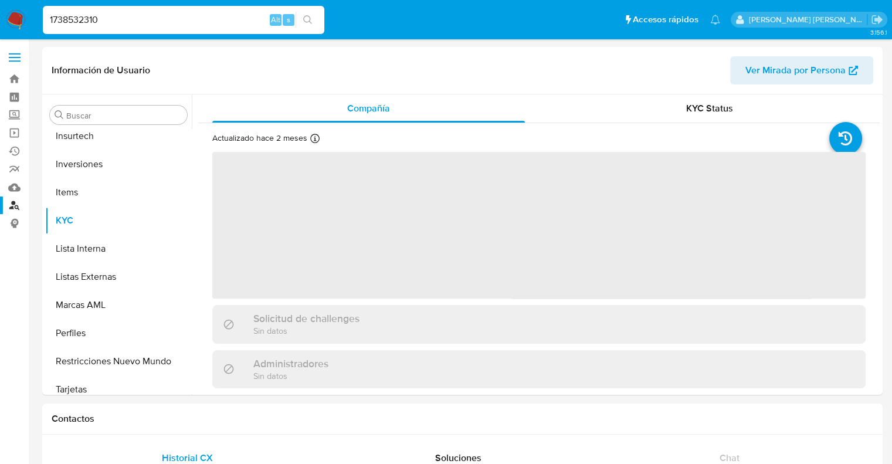
scroll to position [551, 0]
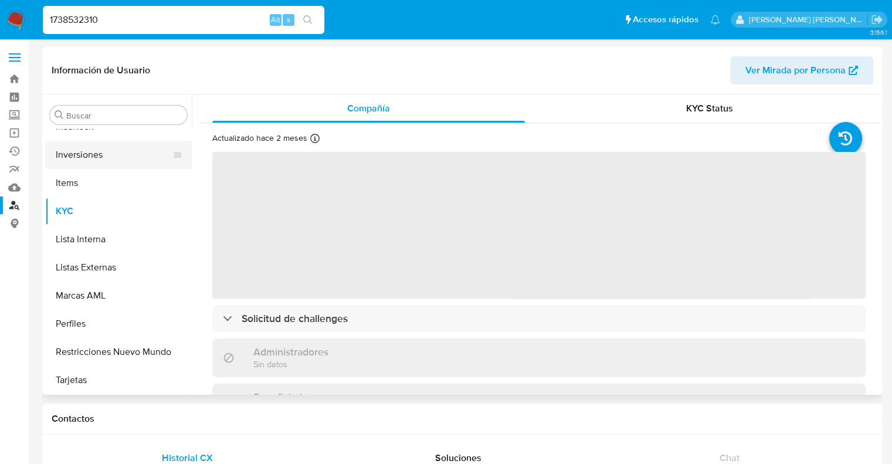
select select "10"
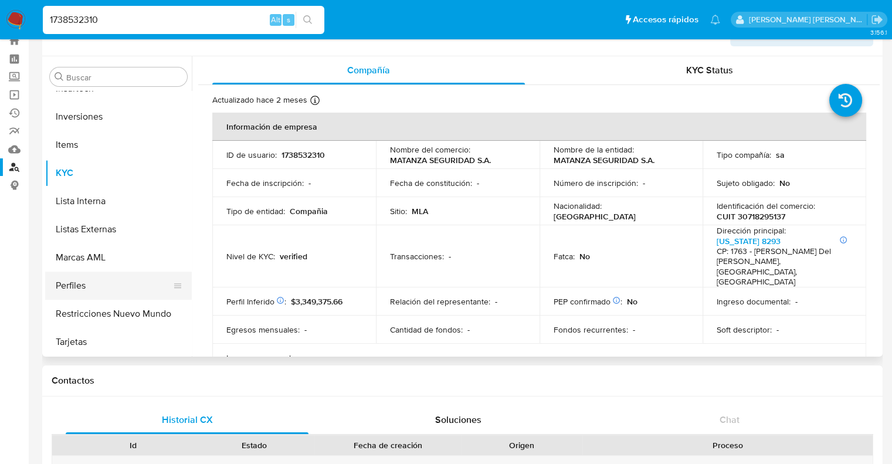
scroll to position [59, 0]
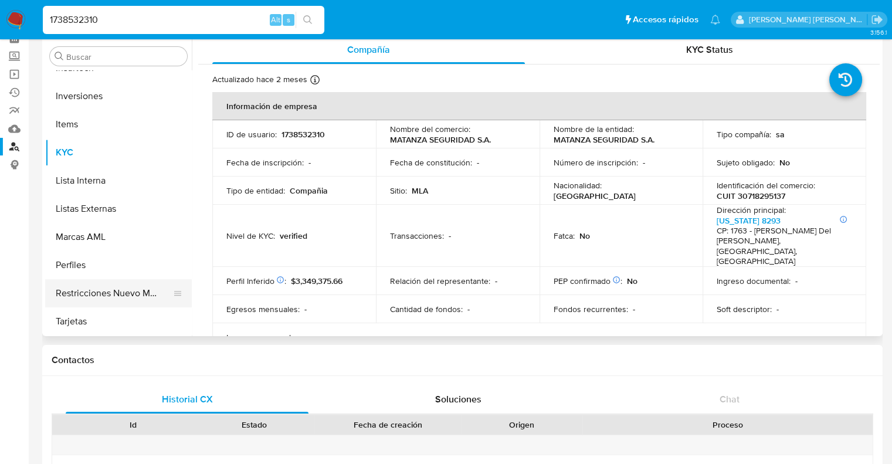
click at [114, 294] on button "Restricciones Nuevo Mundo" at bounding box center [113, 293] width 137 height 28
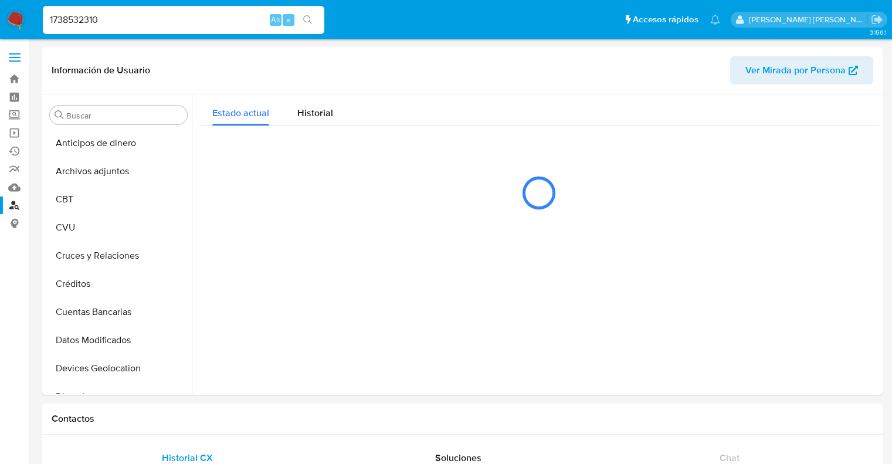
select select "10"
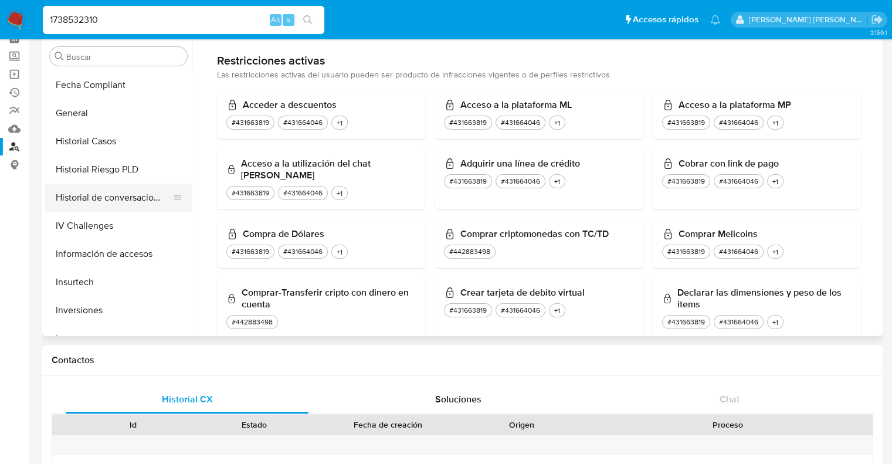
scroll to position [317, 0]
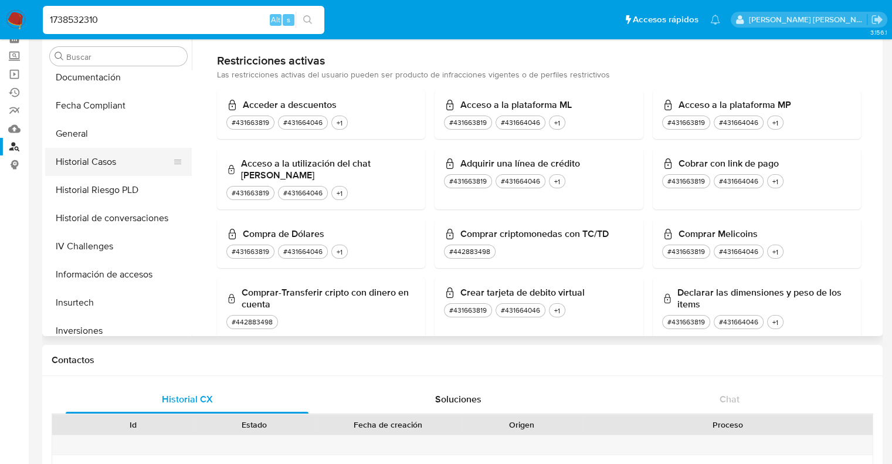
click at [86, 158] on button "Historial Casos" at bounding box center [113, 162] width 137 height 28
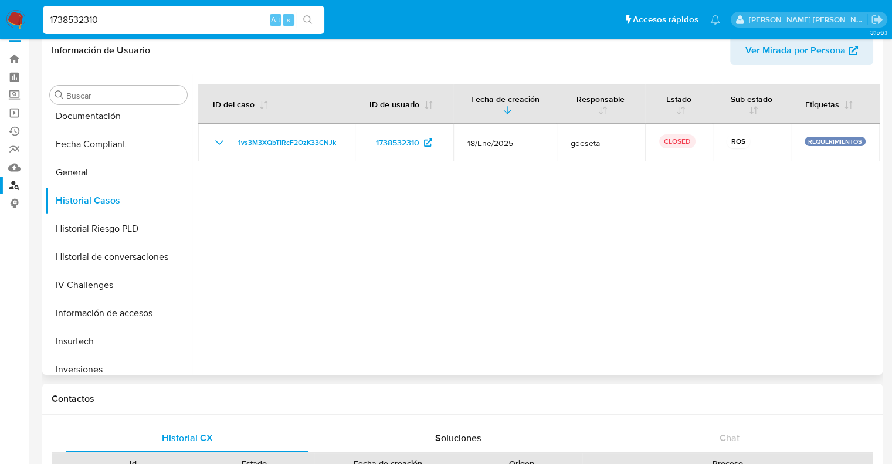
scroll to position [0, 0]
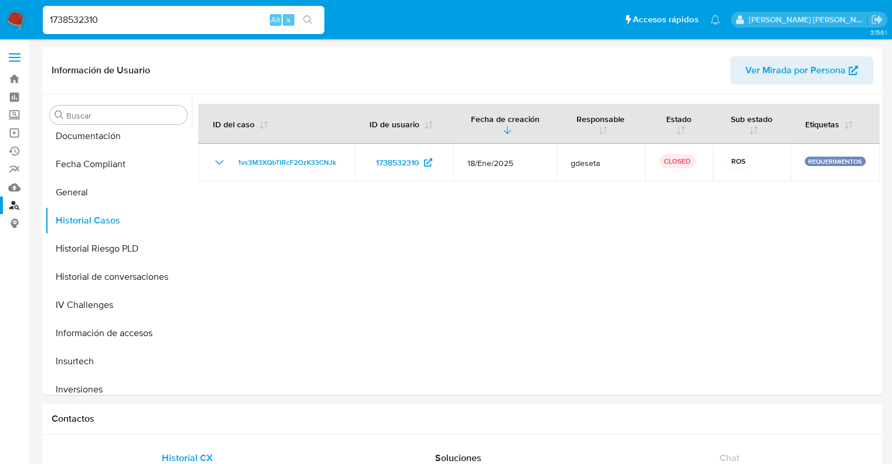
click at [66, 24] on input "1738532310" at bounding box center [184, 19] width 282 height 15
paste input "30378308"
type input "30378308"
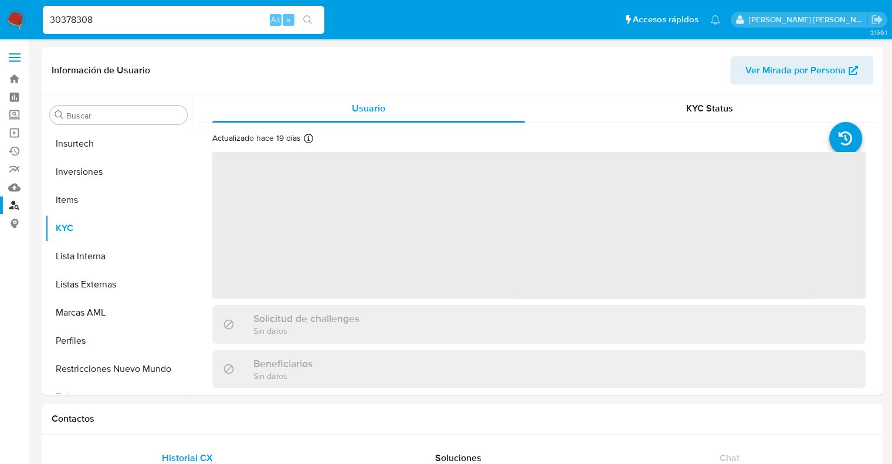
scroll to position [551, 0]
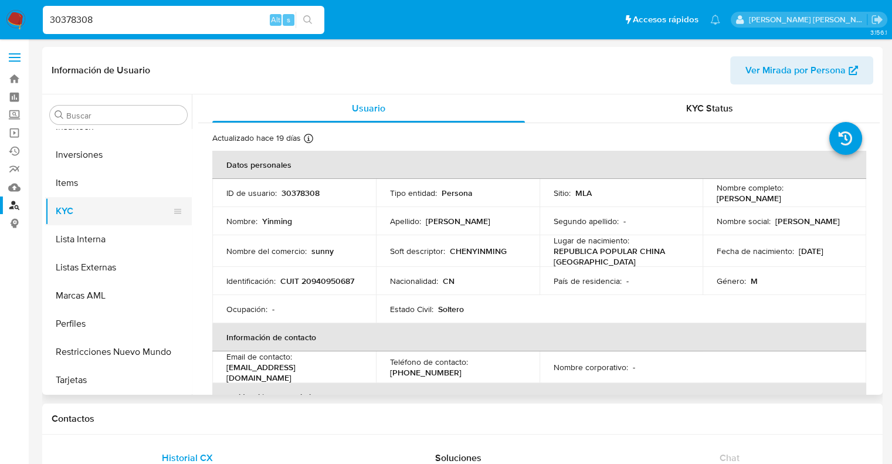
select select "10"
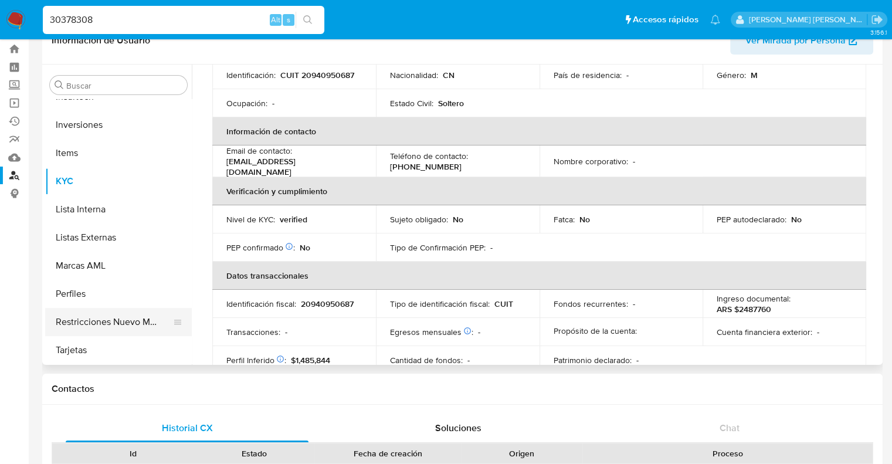
scroll to position [59, 0]
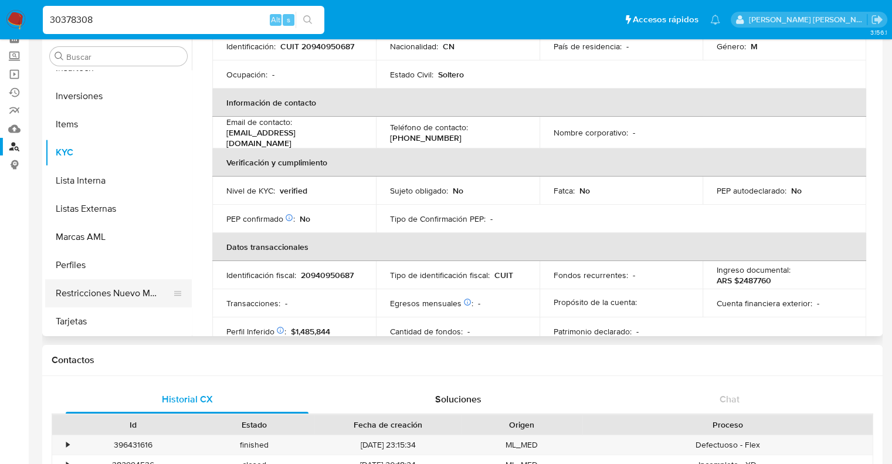
click at [96, 300] on button "Restricciones Nuevo Mundo" at bounding box center [113, 293] width 137 height 28
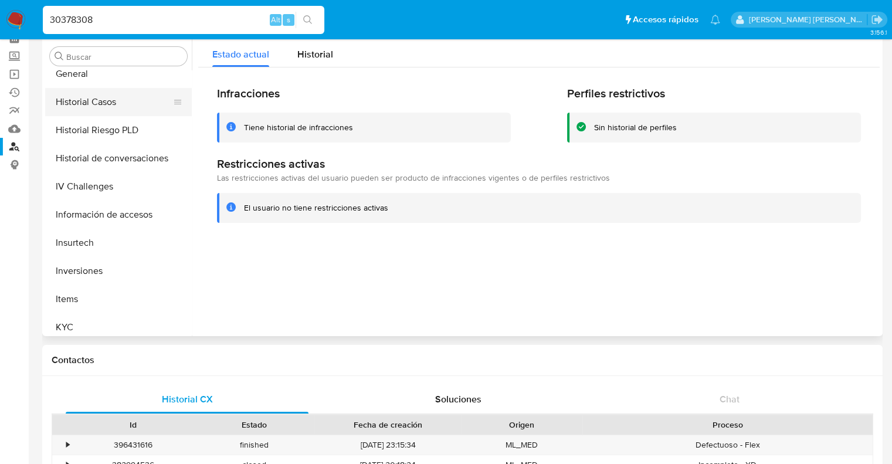
scroll to position [317, 0]
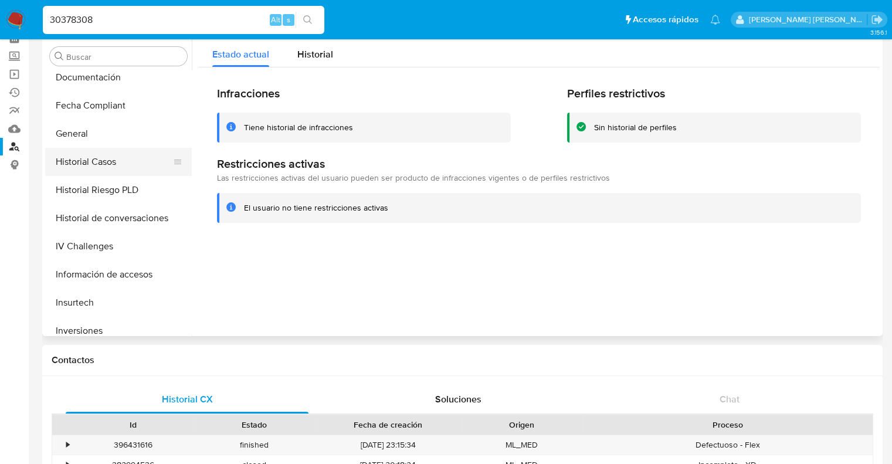
click at [102, 161] on button "Historial Casos" at bounding box center [113, 162] width 137 height 28
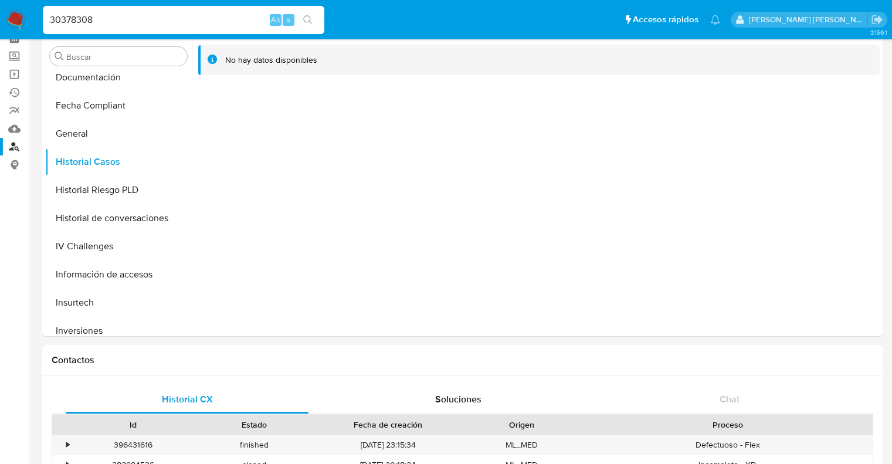
click at [92, 23] on input "30378308" at bounding box center [184, 19] width 282 height 15
paste input "1465498883"
type input "1465498883"
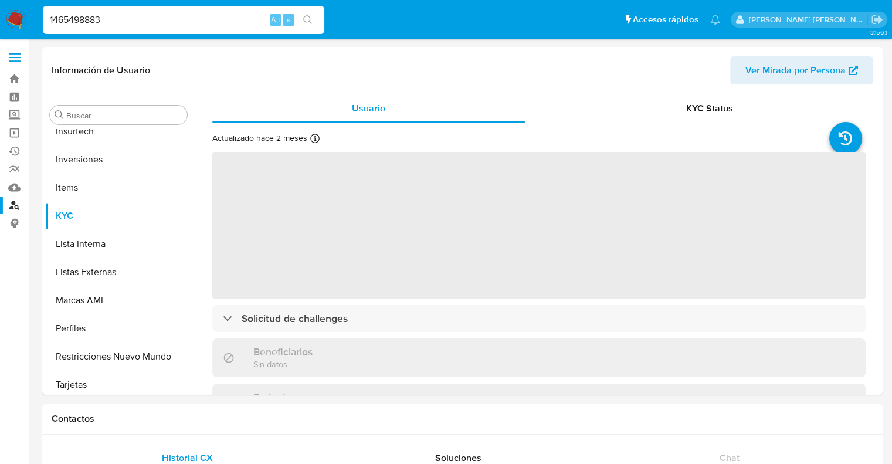
scroll to position [551, 0]
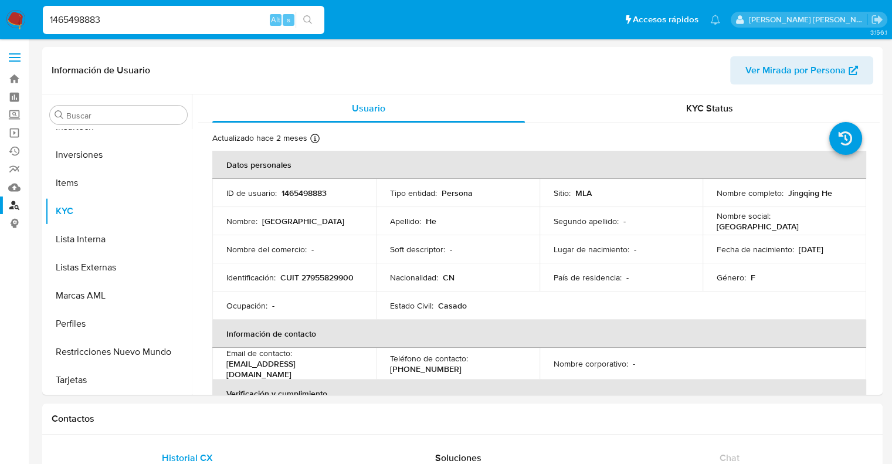
select select "10"
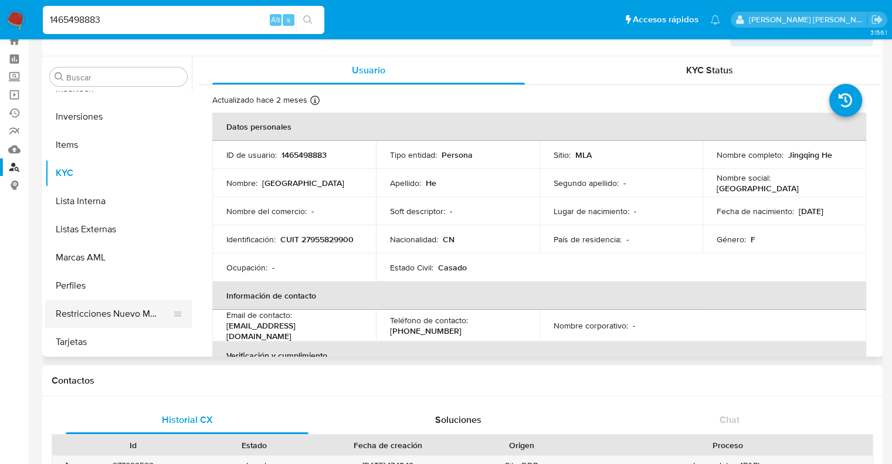
scroll to position [59, 0]
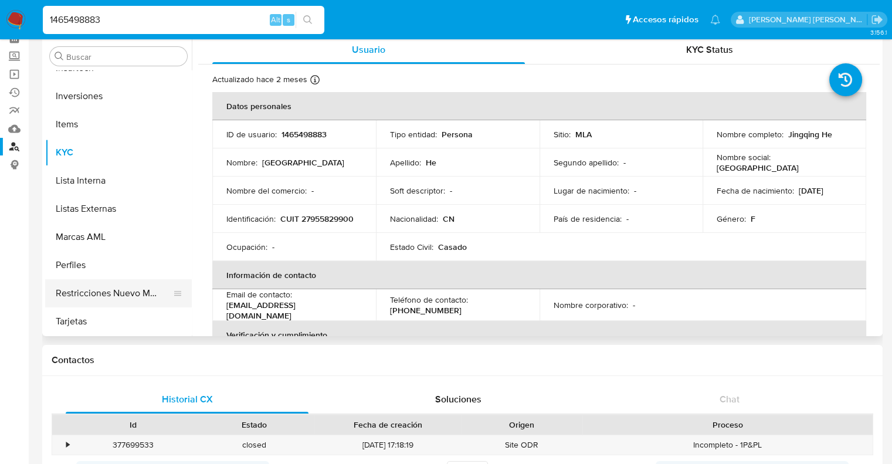
click at [89, 300] on button "Restricciones Nuevo Mundo" at bounding box center [113, 293] width 137 height 28
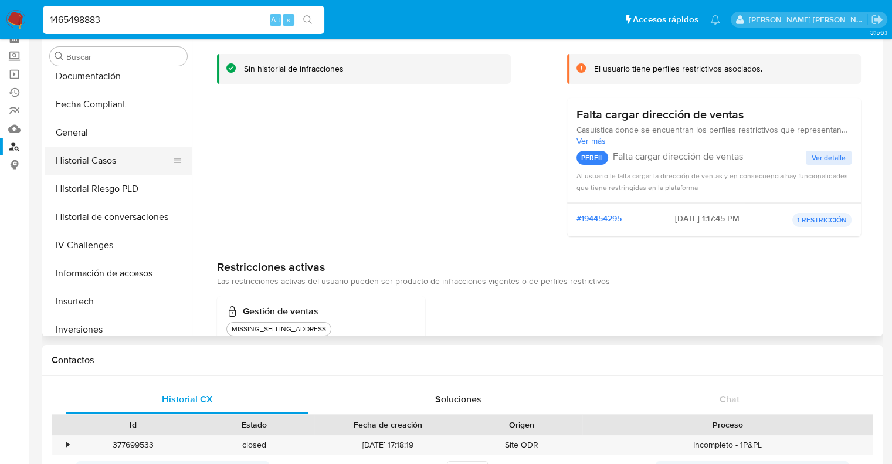
scroll to position [317, 0]
click at [93, 164] on button "Historial Casos" at bounding box center [113, 162] width 137 height 28
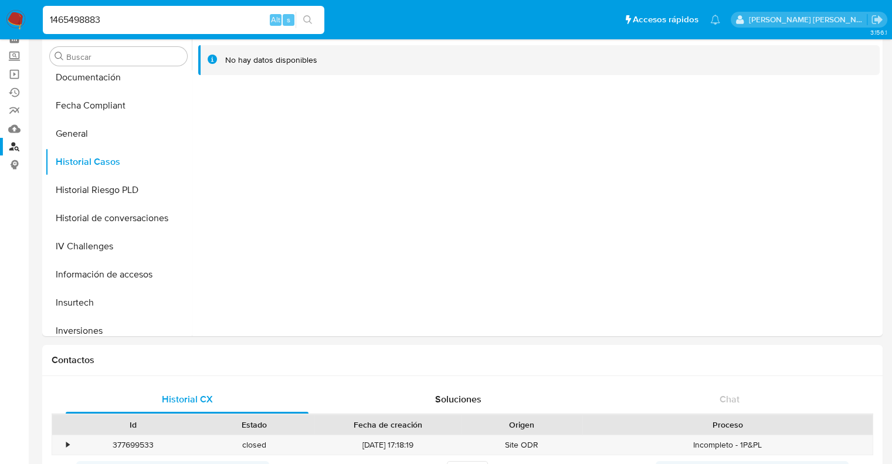
click at [89, 22] on input "1465498883" at bounding box center [184, 19] width 282 height 15
paste input "323164001"
type input "323164001"
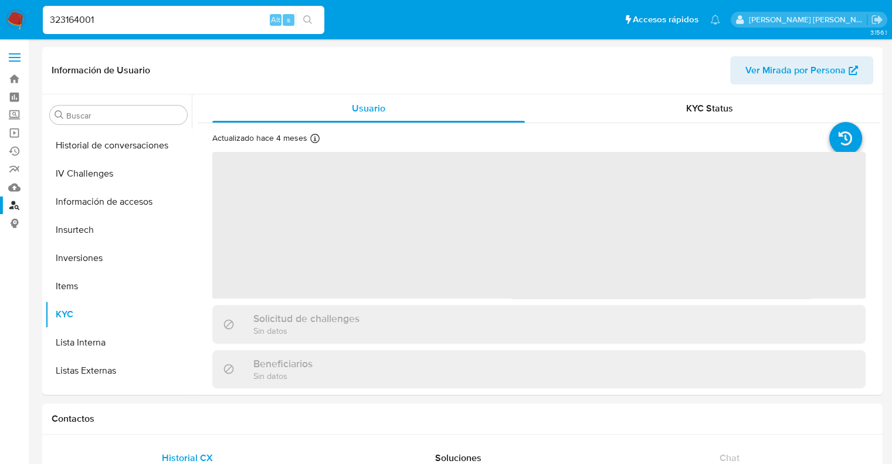
scroll to position [551, 0]
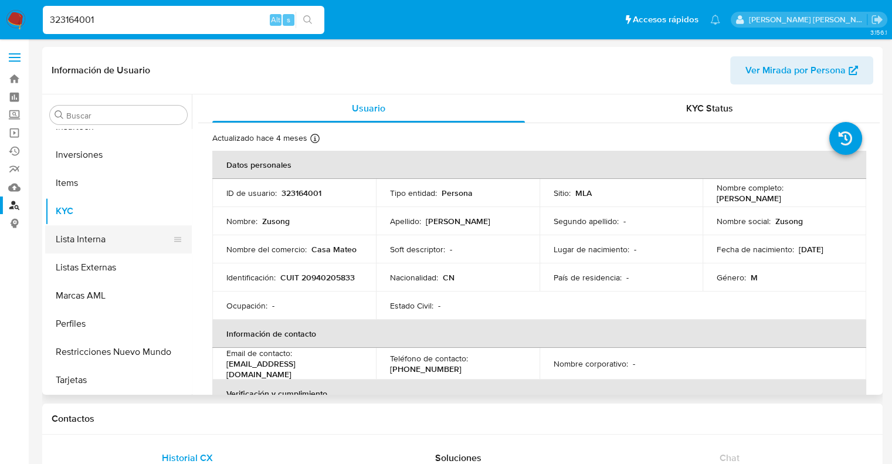
select select "10"
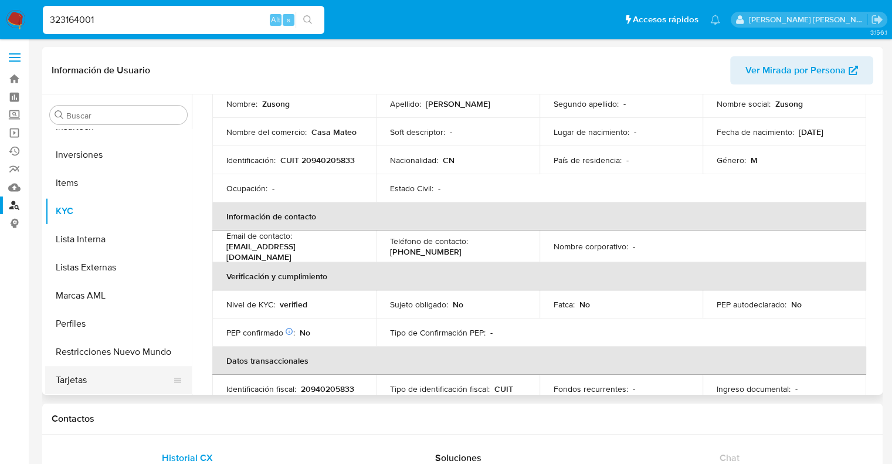
scroll to position [59, 0]
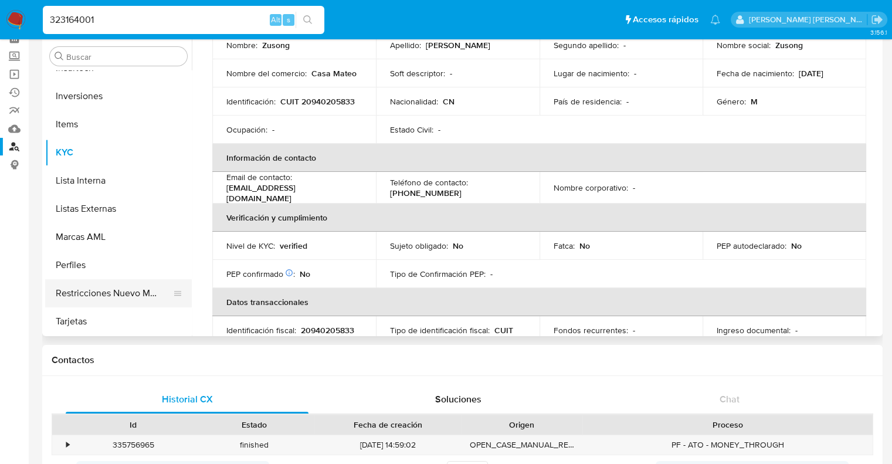
click at [108, 293] on button "Restricciones Nuevo Mundo" at bounding box center [113, 293] width 137 height 28
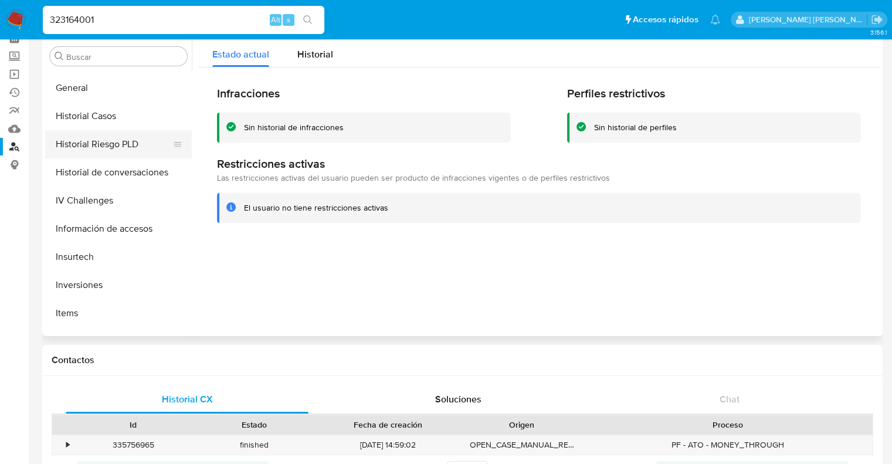
scroll to position [317, 0]
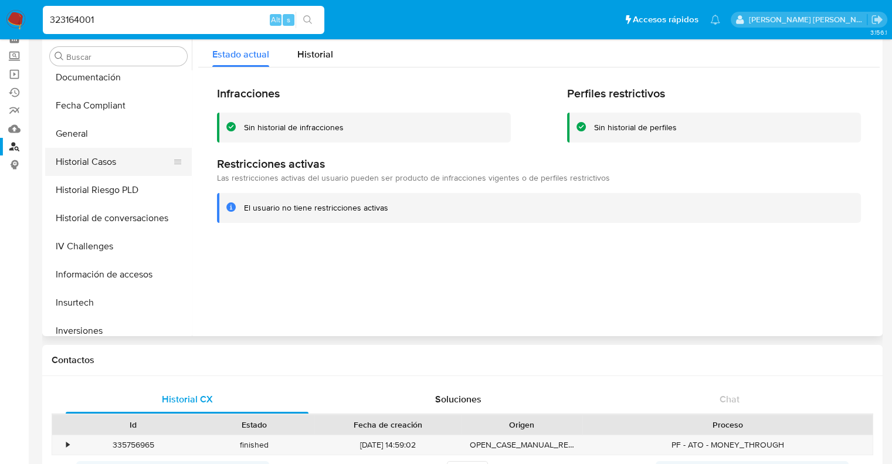
click at [83, 165] on button "Historial Casos" at bounding box center [113, 162] width 137 height 28
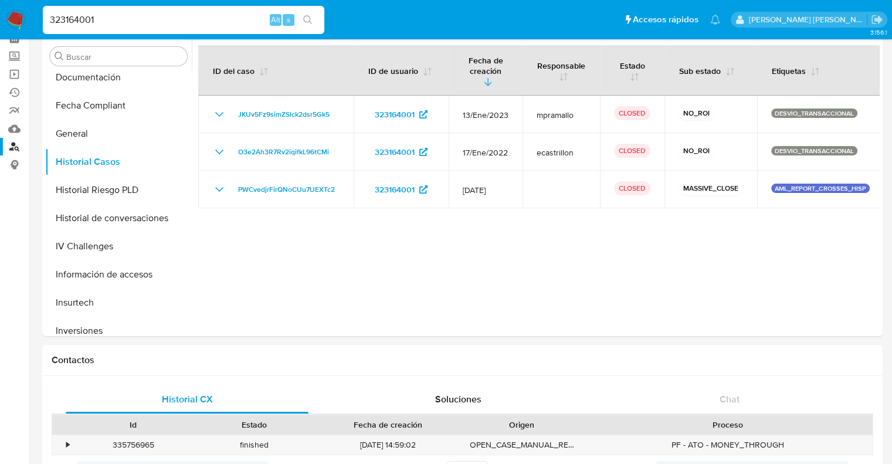
click at [72, 16] on input "323164001" at bounding box center [184, 19] width 282 height 15
paste input "1878090003"
type input "1878090003"
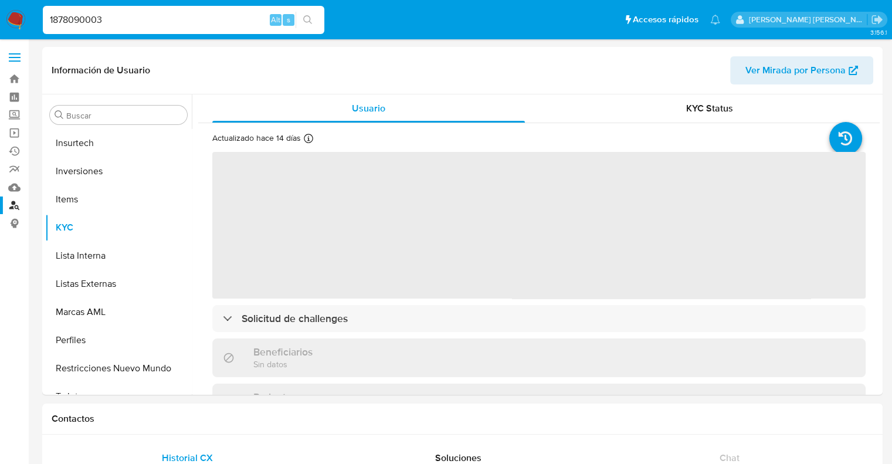
scroll to position [551, 0]
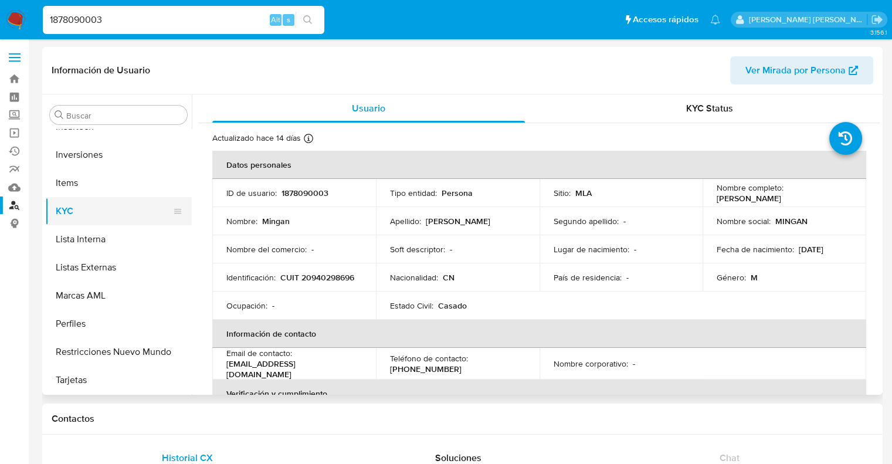
select select "10"
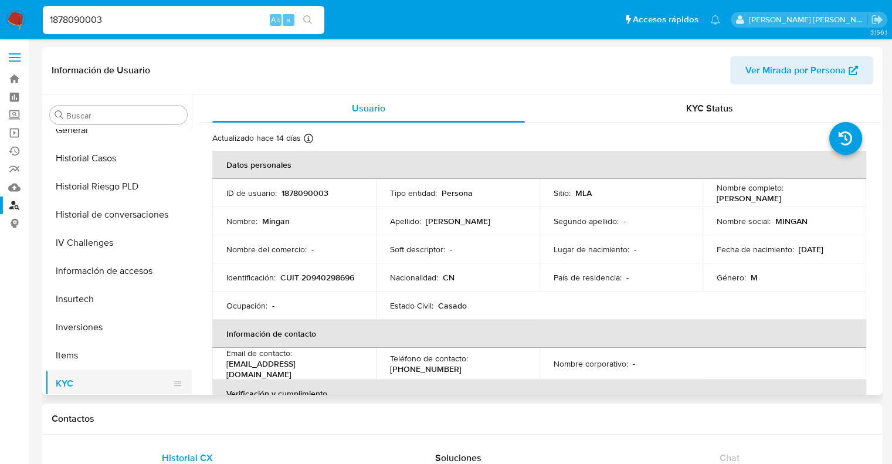
scroll to position [375, 0]
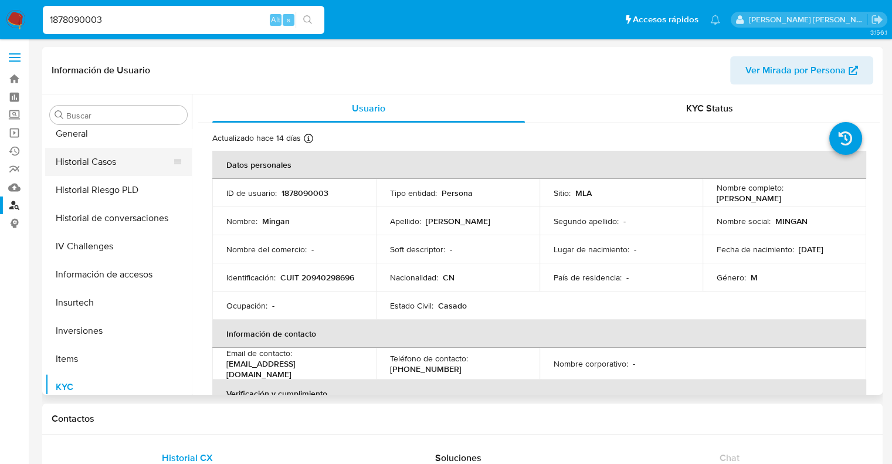
click at [100, 162] on button "Historial Casos" at bounding box center [113, 162] width 137 height 28
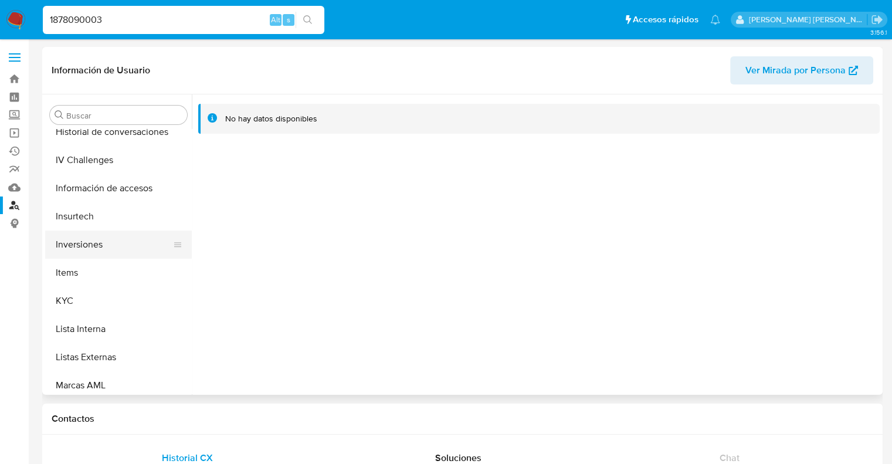
scroll to position [551, 0]
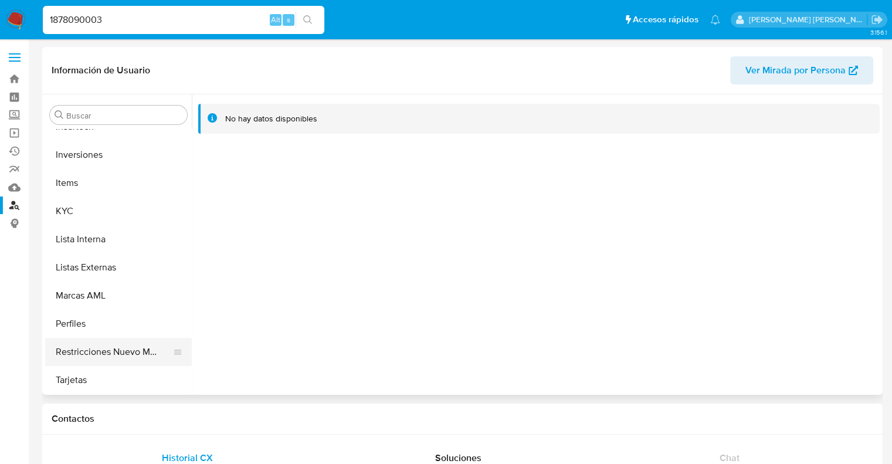
click at [103, 353] on button "Restricciones Nuevo Mundo" at bounding box center [113, 352] width 137 height 28
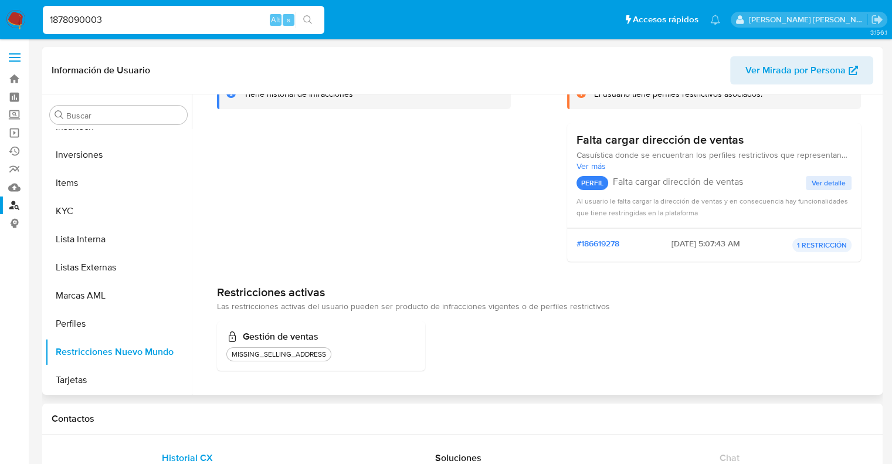
scroll to position [0, 0]
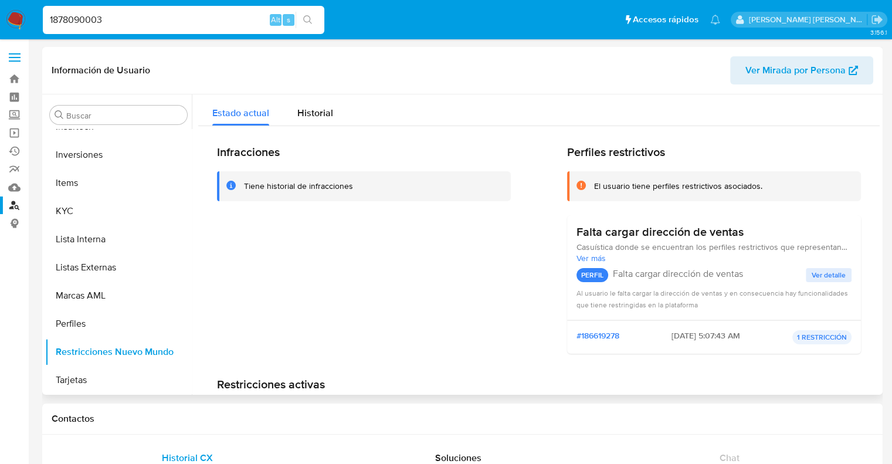
click at [329, 111] on span "Historial" at bounding box center [315, 112] width 36 height 13
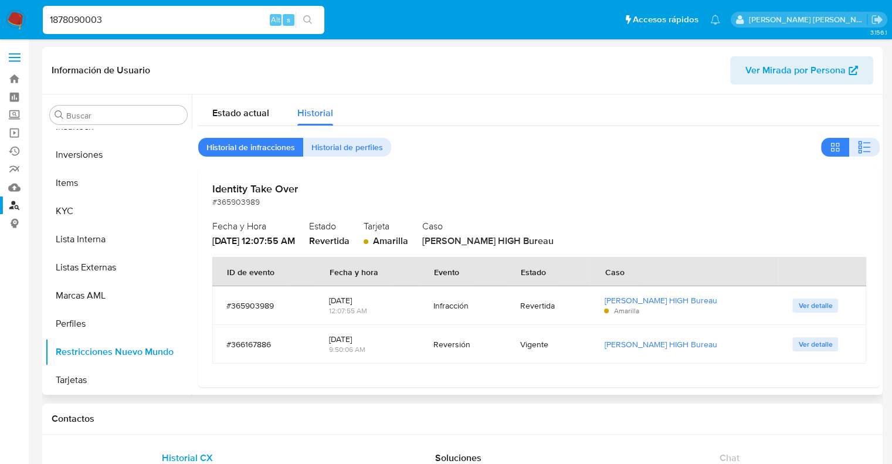
click at [75, 23] on input "1878090003" at bounding box center [184, 19] width 282 height 15
paste input "340587331"
type input "340587331"
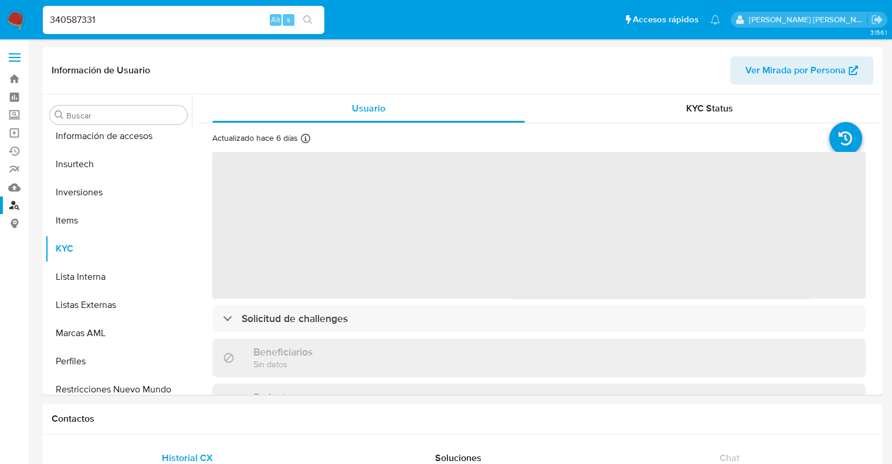
scroll to position [551, 0]
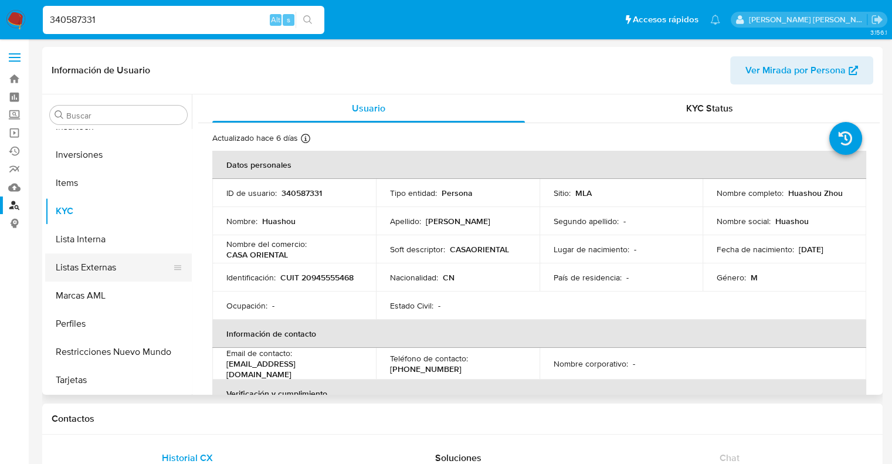
select select "10"
click at [90, 343] on button "Restricciones Nuevo Mundo" at bounding box center [113, 352] width 137 height 28
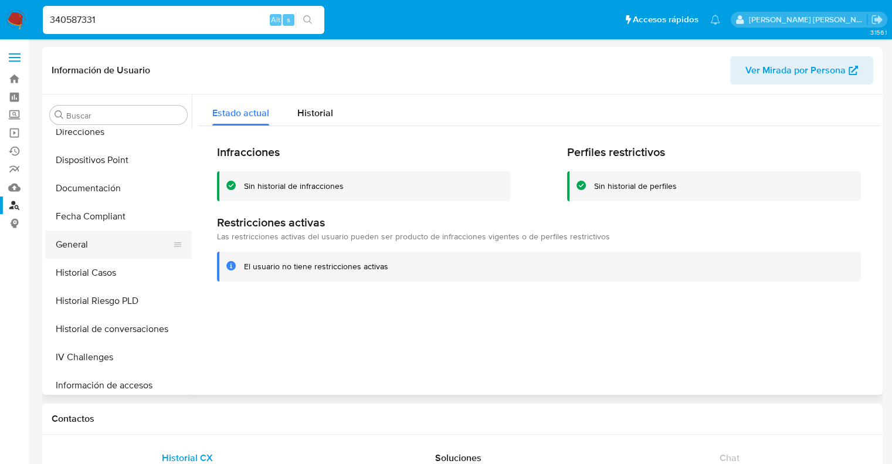
scroll to position [258, 0]
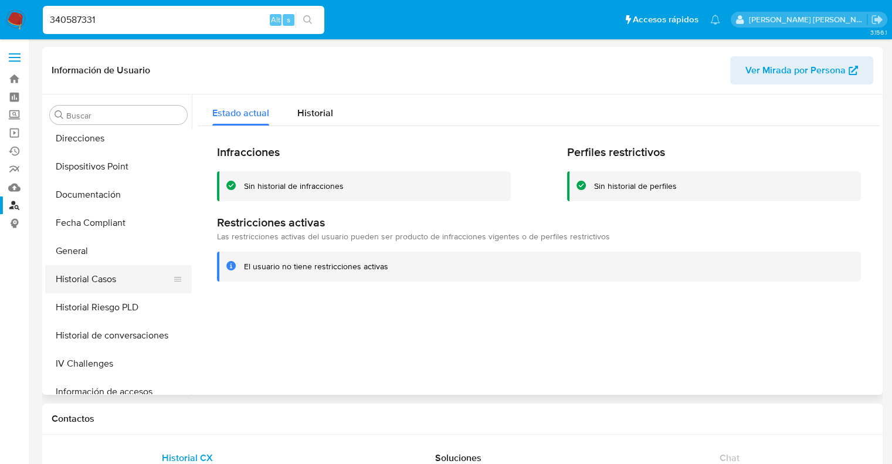
click at [99, 285] on button "Historial Casos" at bounding box center [113, 279] width 137 height 28
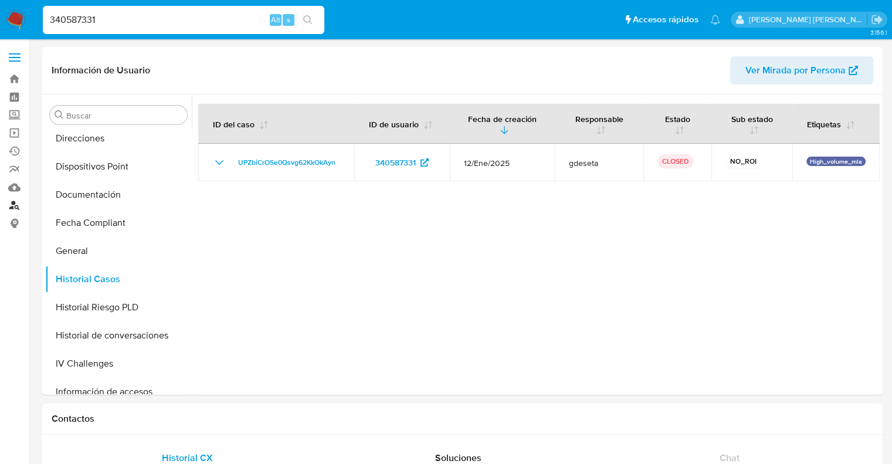
click at [16, 204] on link "Buscador de personas" at bounding box center [70, 206] width 140 height 18
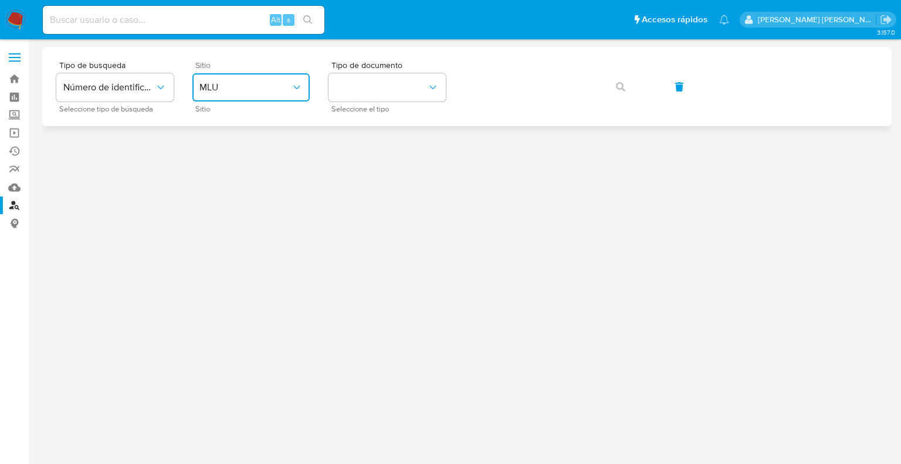
click at [232, 93] on button "MLU" at bounding box center [250, 87] width 117 height 28
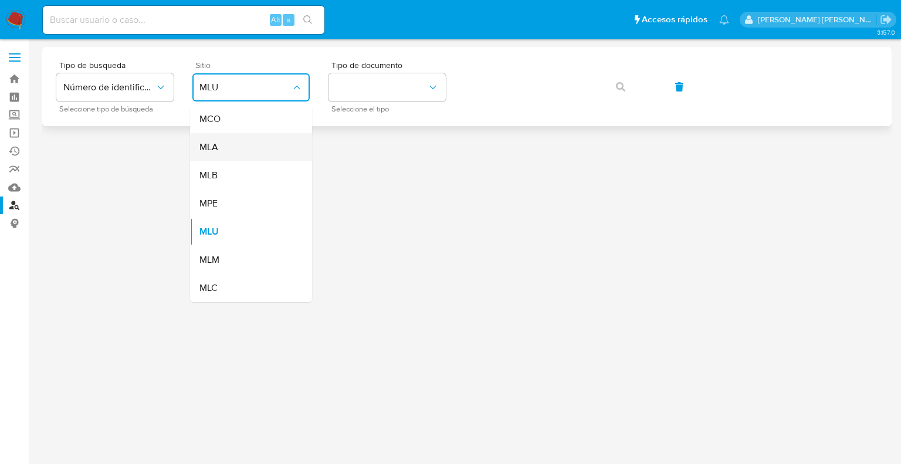
click at [221, 153] on div "MLA" at bounding box center [247, 147] width 96 height 28
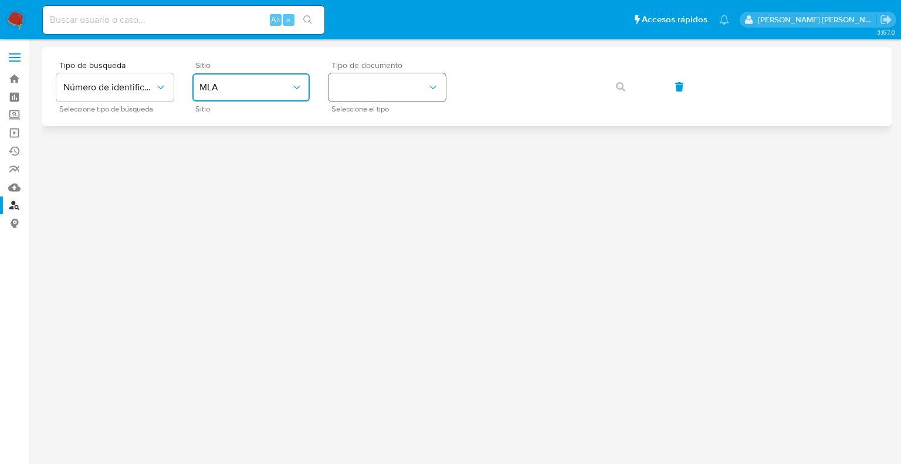
click at [408, 89] on button "identificationType" at bounding box center [387, 87] width 117 height 28
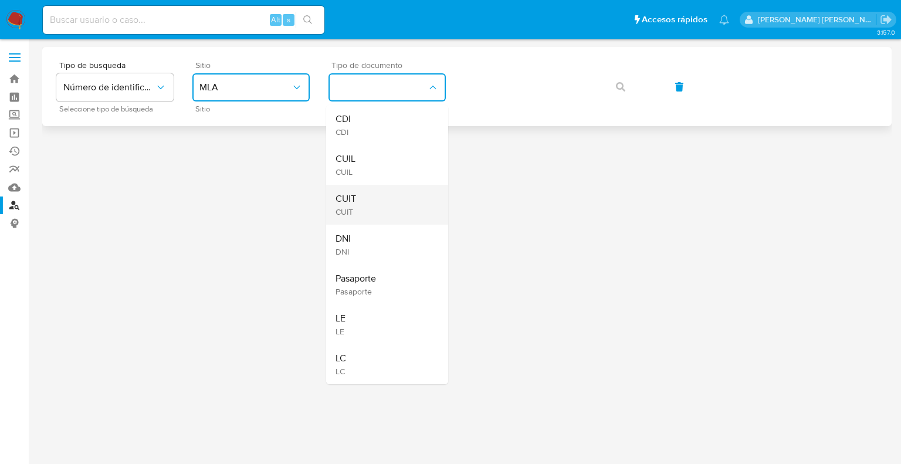
click at [369, 191] on div "CUIT CUIT" at bounding box center [384, 205] width 96 height 40
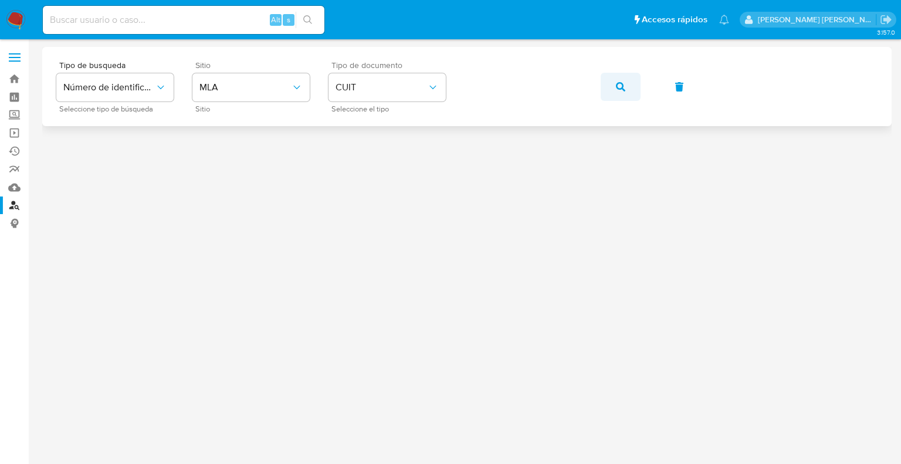
click at [622, 92] on span "button" at bounding box center [620, 87] width 9 height 26
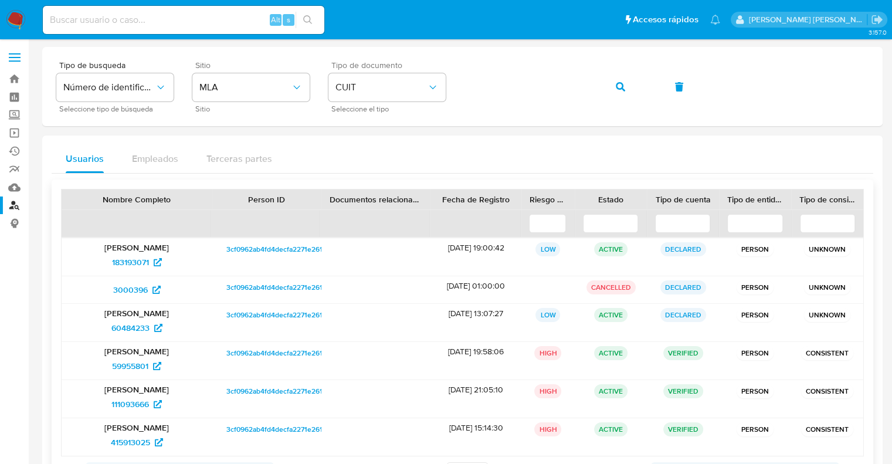
scroll to position [57, 0]
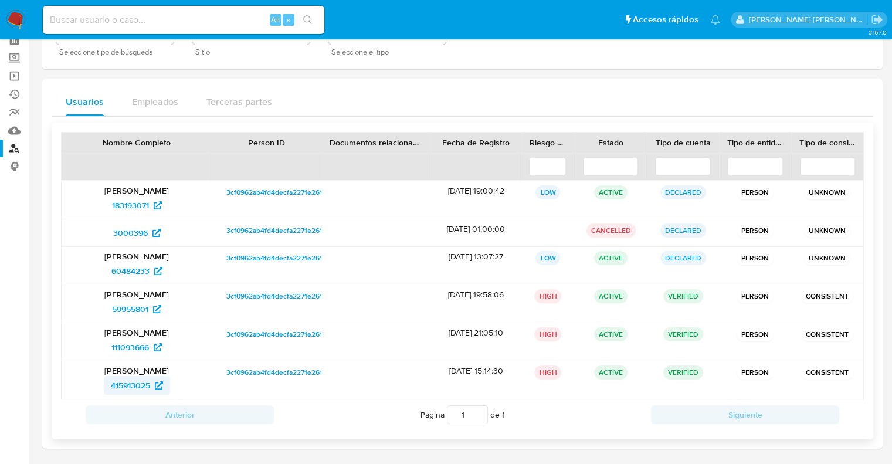
click at [117, 381] on span "415913025" at bounding box center [130, 385] width 39 height 19
click at [133, 351] on span "111093666" at bounding box center [130, 347] width 38 height 19
click at [142, 310] on span "59955801" at bounding box center [130, 309] width 36 height 19
click at [126, 271] on span "60484233" at bounding box center [130, 271] width 38 height 19
click at [138, 232] on span "3000396" at bounding box center [130, 233] width 35 height 19
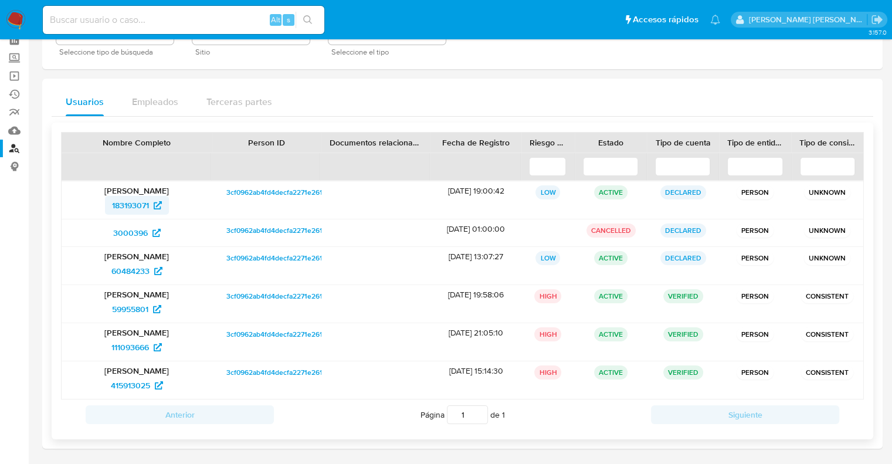
click at [141, 208] on span "183193071" at bounding box center [130, 205] width 37 height 19
click at [135, 377] on span "415913025" at bounding box center [130, 385] width 39 height 19
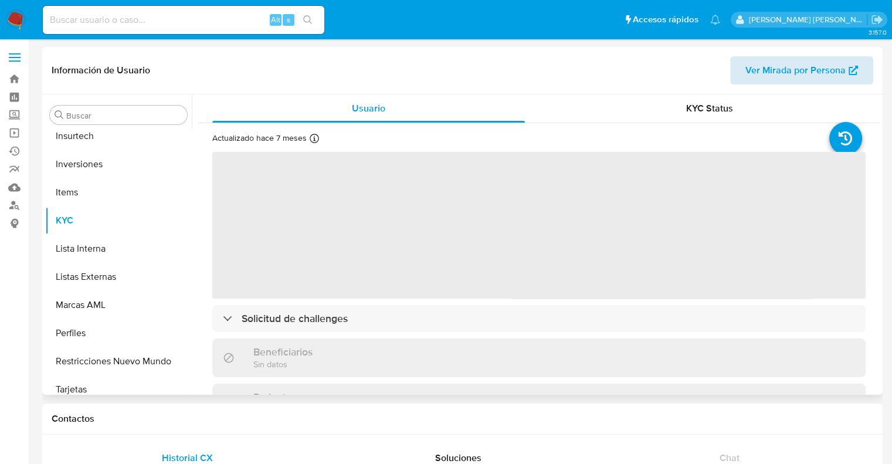
scroll to position [551, 0]
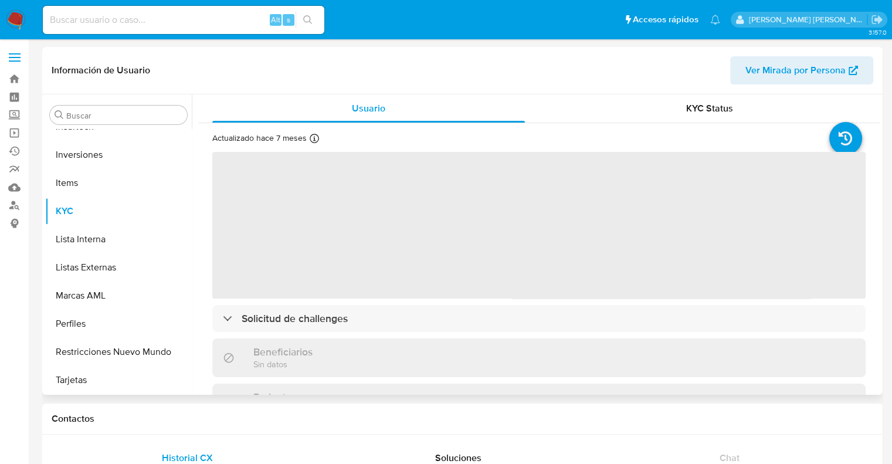
click at [781, 72] on span "Ver Mirada por Persona" at bounding box center [796, 70] width 100 height 28
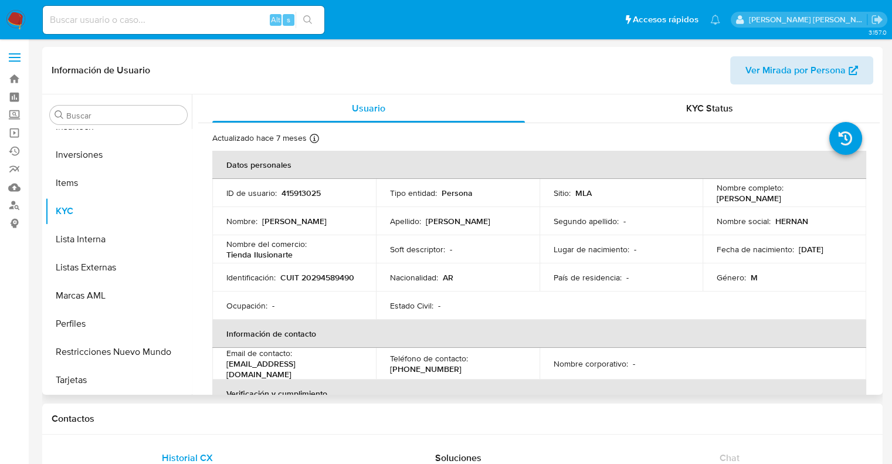
select select "10"
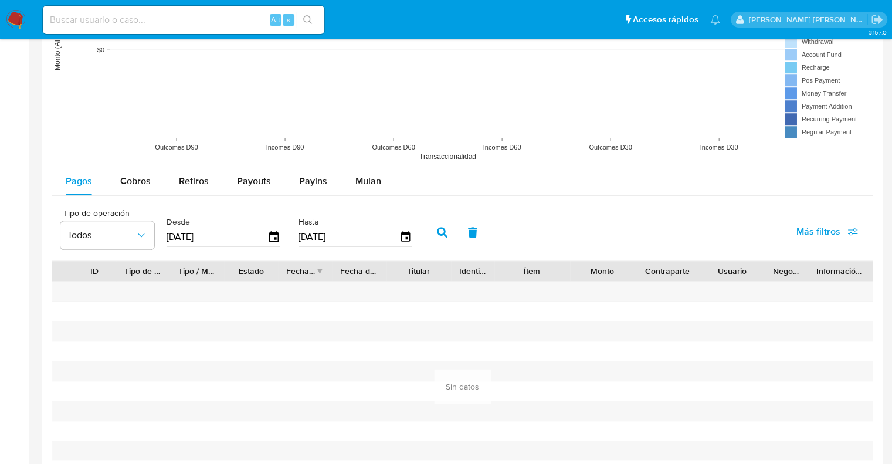
scroll to position [997, 0]
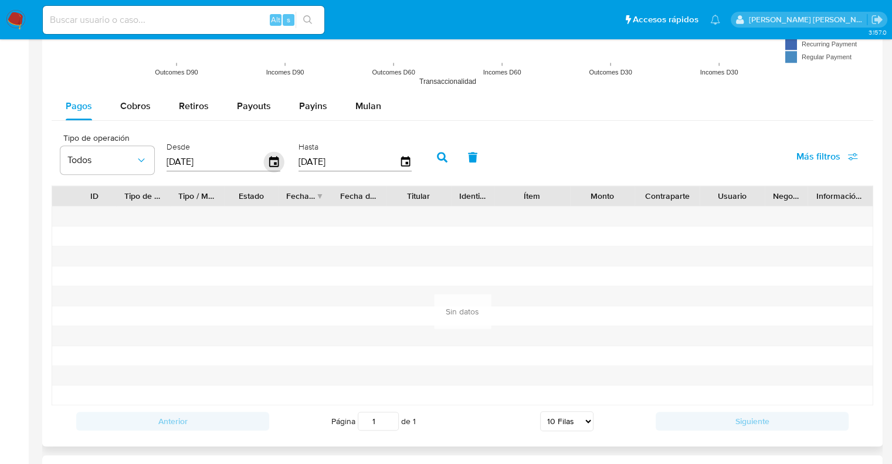
click at [272, 163] on icon "button" at bounding box center [274, 162] width 21 height 21
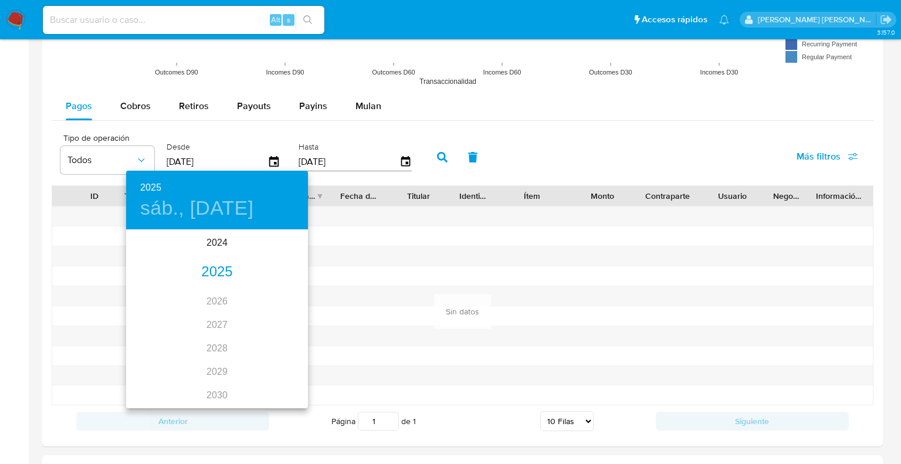
click at [214, 272] on div "2025" at bounding box center [217, 271] width 182 height 23
click at [151, 252] on div "ene." at bounding box center [156, 253] width 60 height 44
type input "[DATE]"
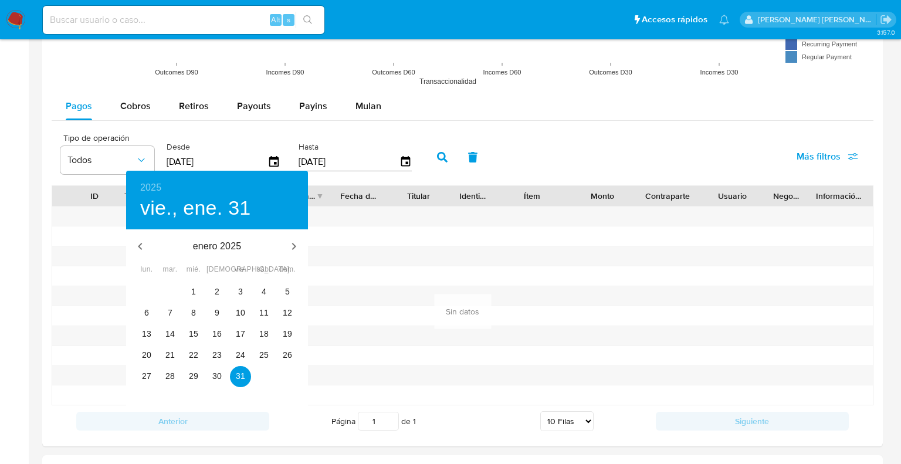
click at [440, 158] on div at bounding box center [450, 232] width 901 height 464
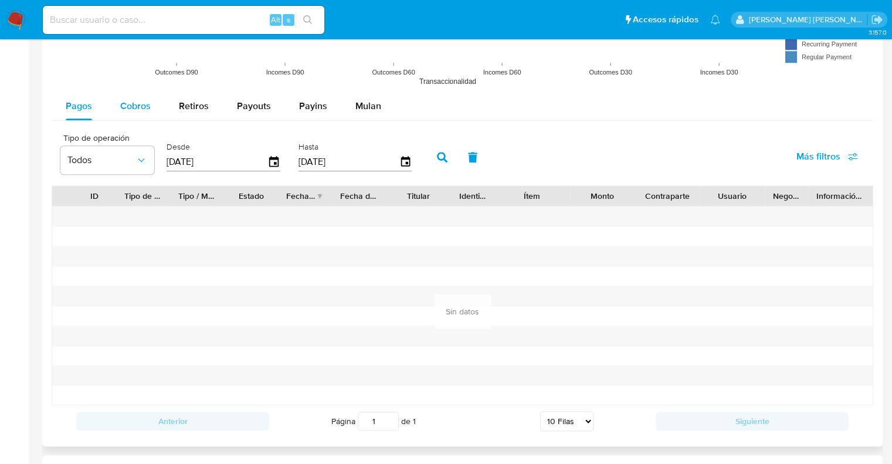
click at [139, 103] on span "Cobros" at bounding box center [135, 105] width 31 height 13
select select "10"
click at [277, 161] on icon "button" at bounding box center [274, 162] width 21 height 21
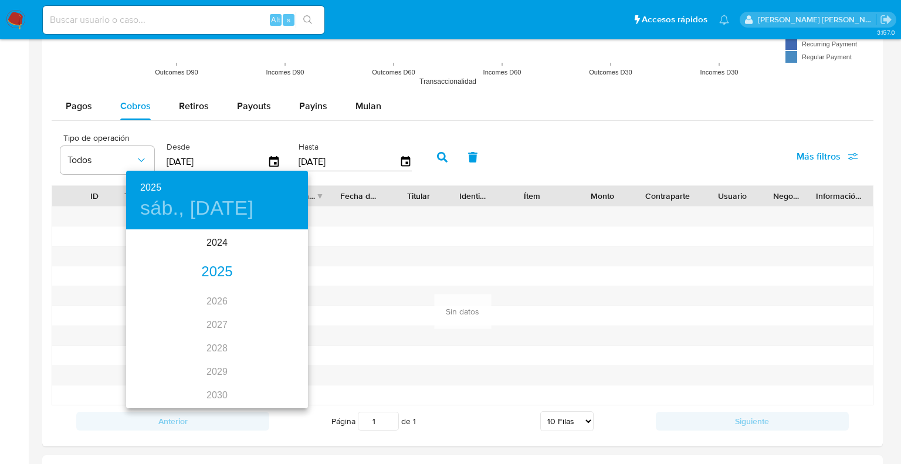
click at [203, 262] on div "2025" at bounding box center [217, 271] width 182 height 23
click at [158, 249] on div "ene." at bounding box center [156, 253] width 60 height 44
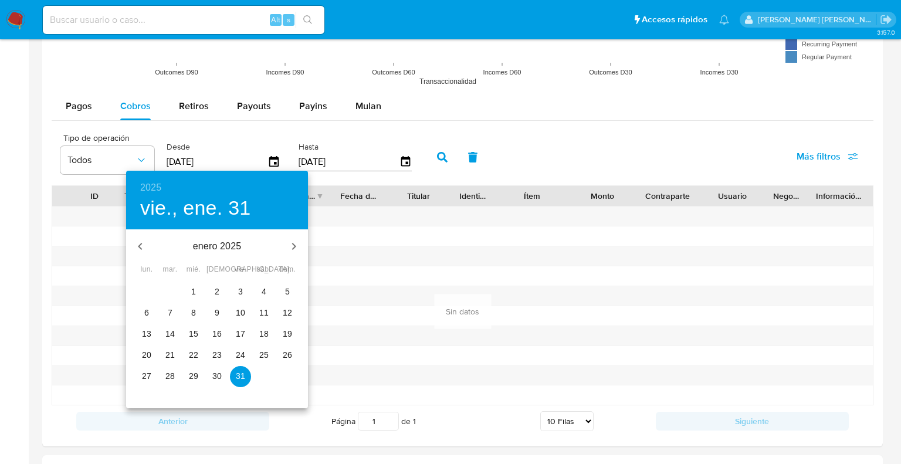
click at [193, 293] on p "1" at bounding box center [193, 292] width 5 height 12
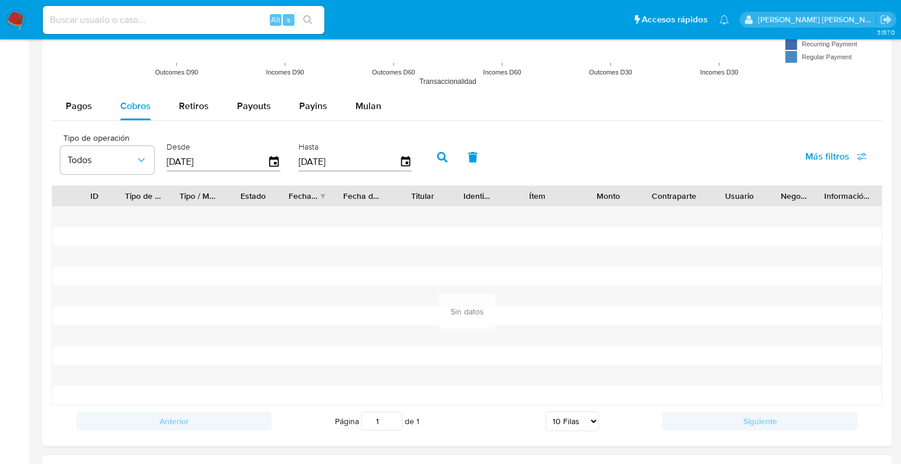
type input "[DATE]"
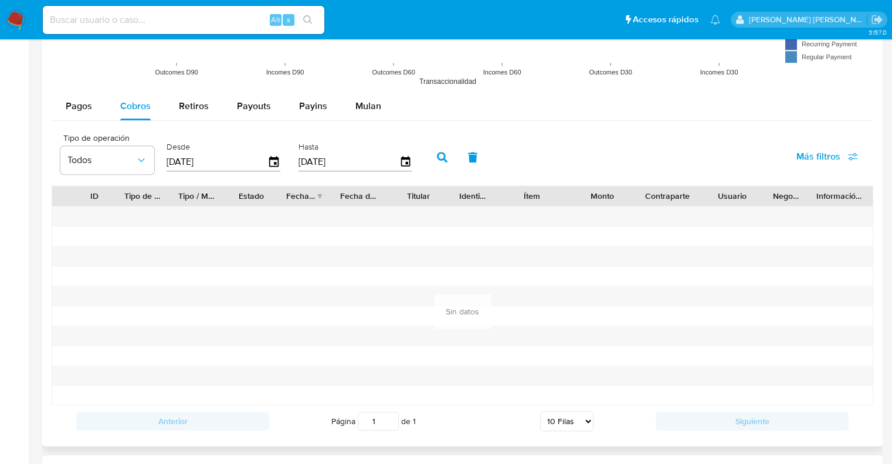
click at [436, 163] on button "button" at bounding box center [442, 157] width 31 height 28
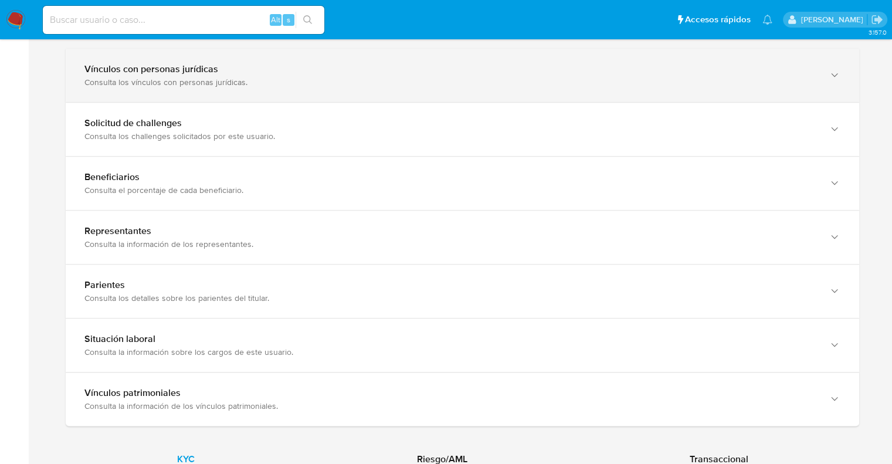
scroll to position [821, 0]
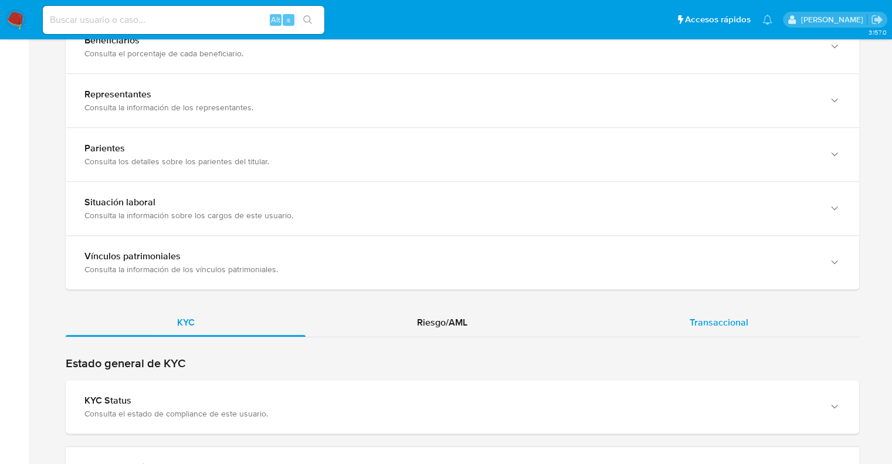
click at [692, 325] on span "Transaccional" at bounding box center [719, 322] width 59 height 13
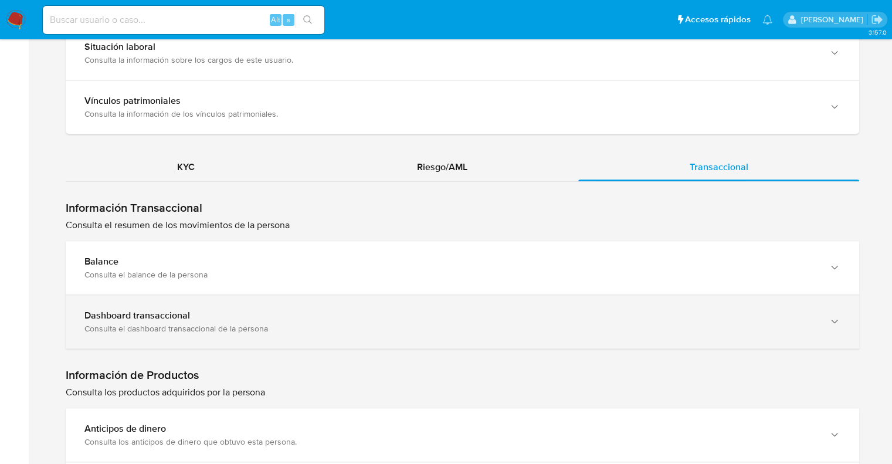
scroll to position [997, 0]
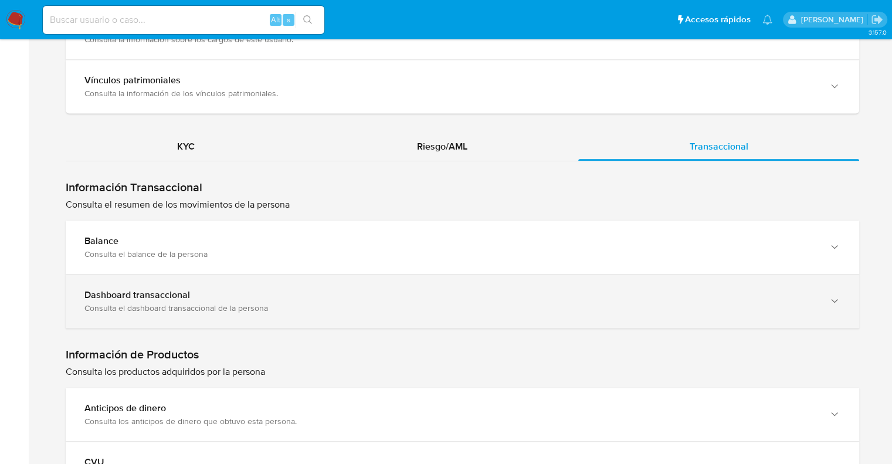
click at [164, 299] on b "Dashboard transaccional" at bounding box center [137, 294] width 106 height 13
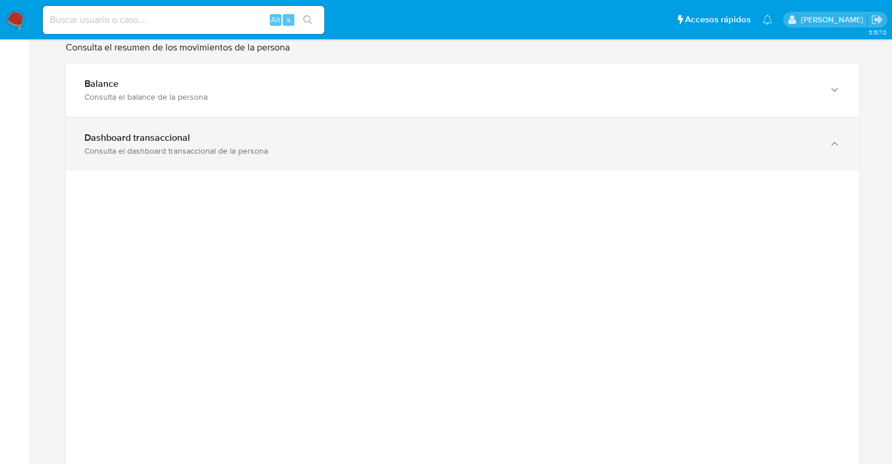
scroll to position [1173, 0]
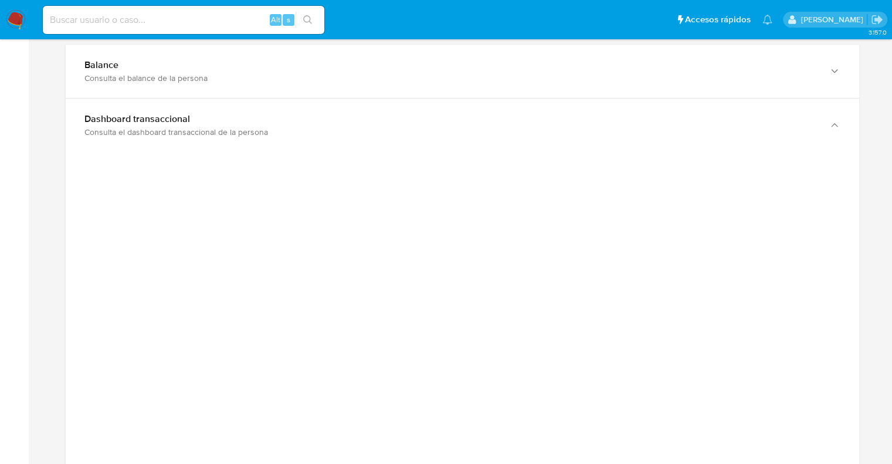
click at [65, 179] on div "Home Información de la persona Nivel de conocimiento Verificados y Declarados T…" at bounding box center [462, 238] width 841 height 2682
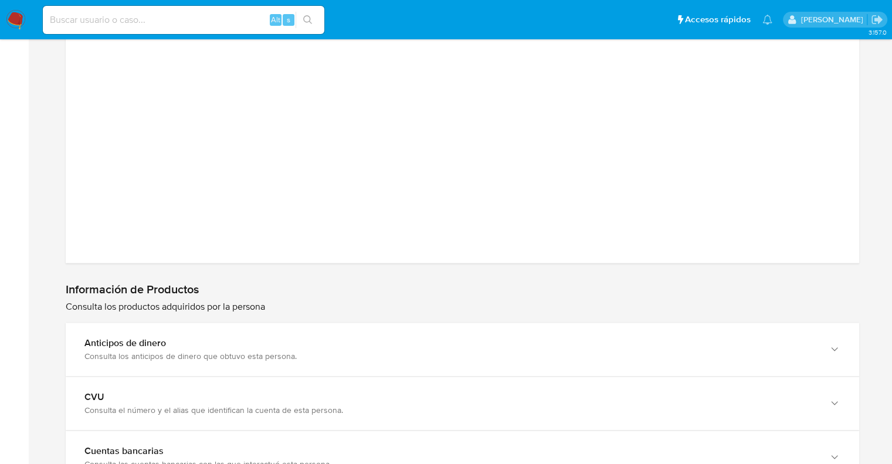
scroll to position [1701, 0]
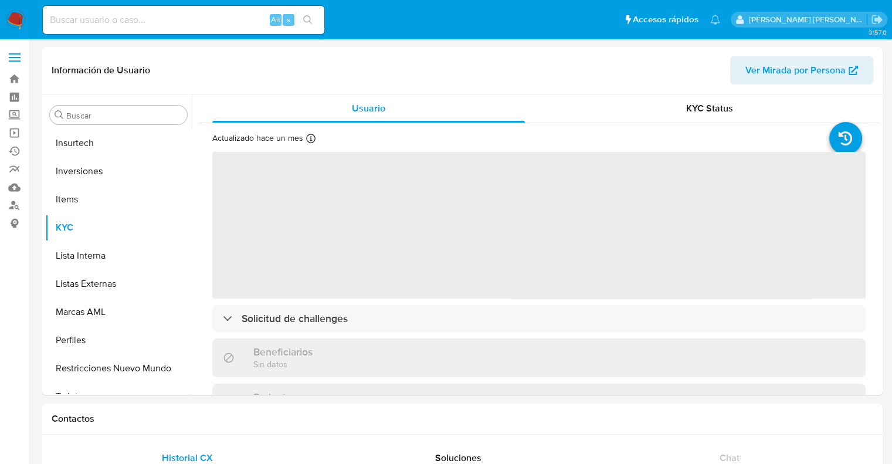
scroll to position [551, 0]
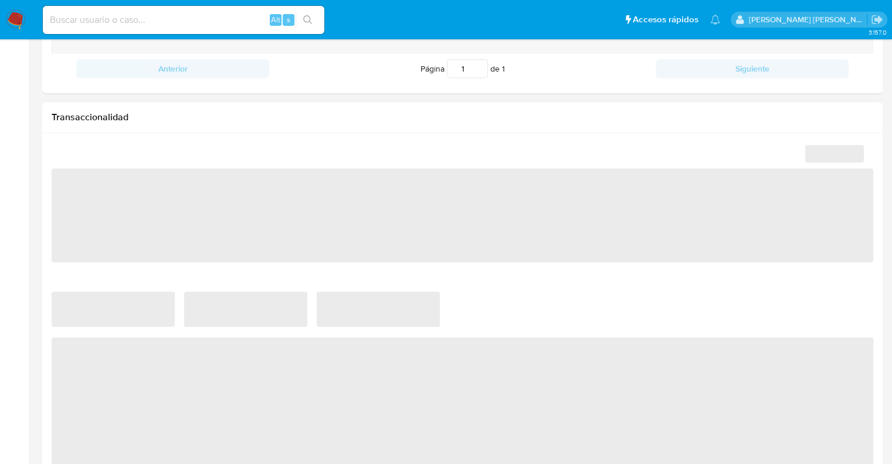
select select "10"
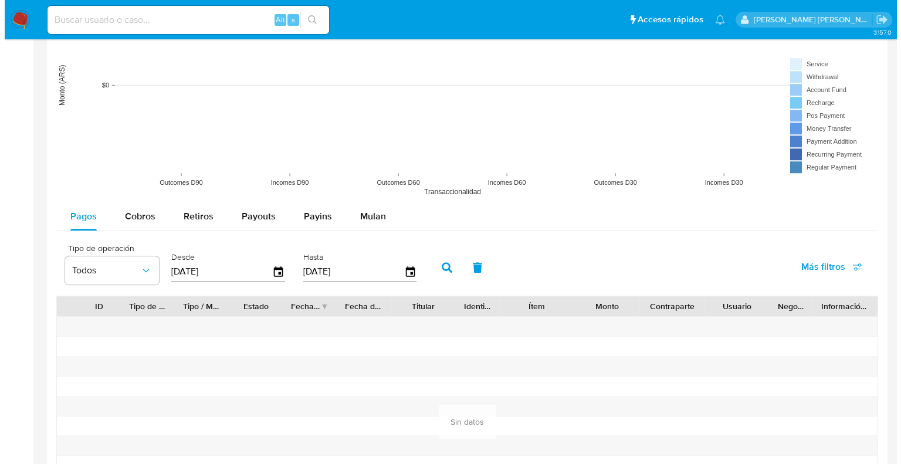
scroll to position [939, 0]
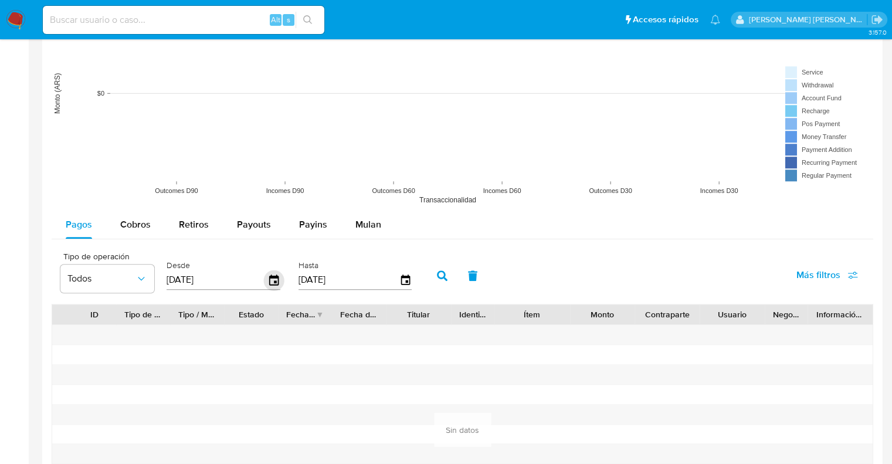
click at [273, 281] on icon "button" at bounding box center [274, 280] width 21 height 21
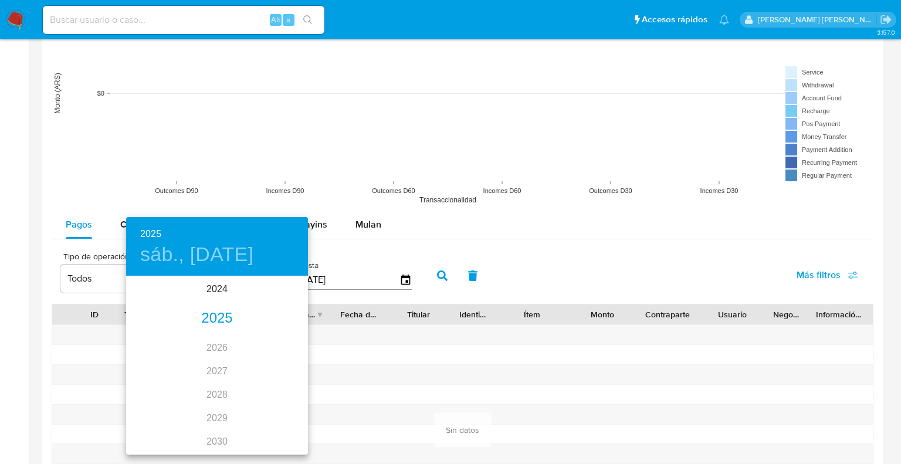
click at [212, 317] on div "2025" at bounding box center [217, 318] width 182 height 23
click at [153, 293] on div "ene." at bounding box center [156, 300] width 60 height 44
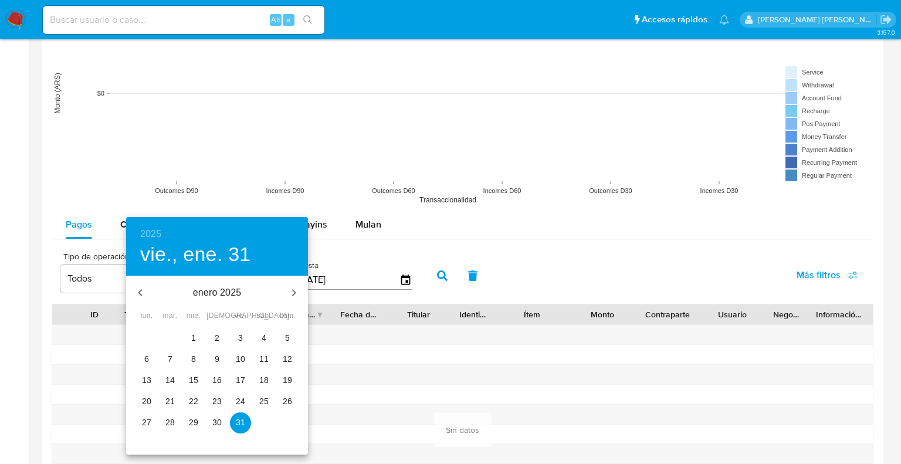
click at [190, 337] on span "1" at bounding box center [193, 338] width 21 height 12
type input "[DATE]"
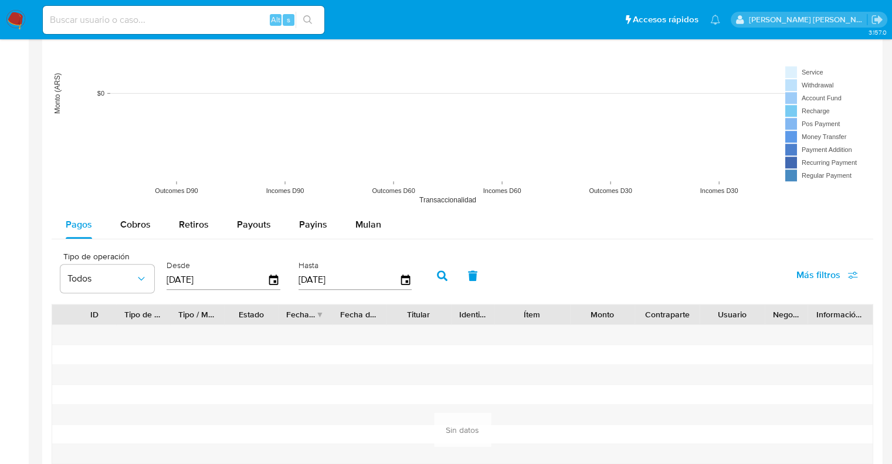
click at [438, 278] on icon "button" at bounding box center [442, 275] width 11 height 11
click at [133, 226] on span "Cobros" at bounding box center [135, 224] width 31 height 13
select select "10"
click at [267, 283] on icon "button" at bounding box center [274, 280] width 21 height 21
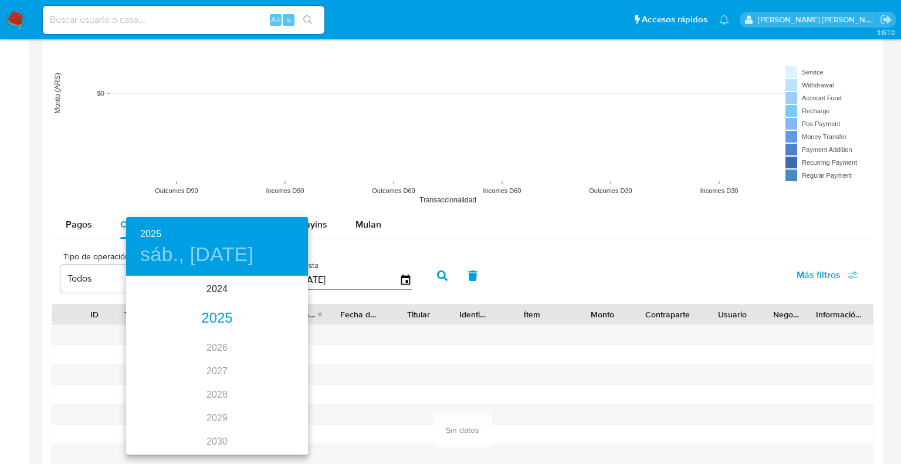
click at [216, 317] on div "2025" at bounding box center [217, 318] width 182 height 23
click at [150, 299] on div "ene." at bounding box center [156, 300] width 60 height 44
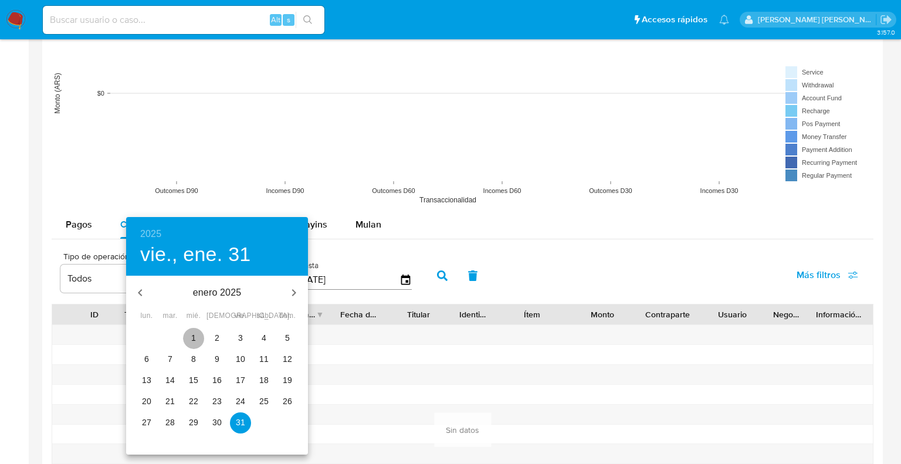
click at [195, 340] on p "1" at bounding box center [193, 338] width 5 height 12
type input "[DATE]"
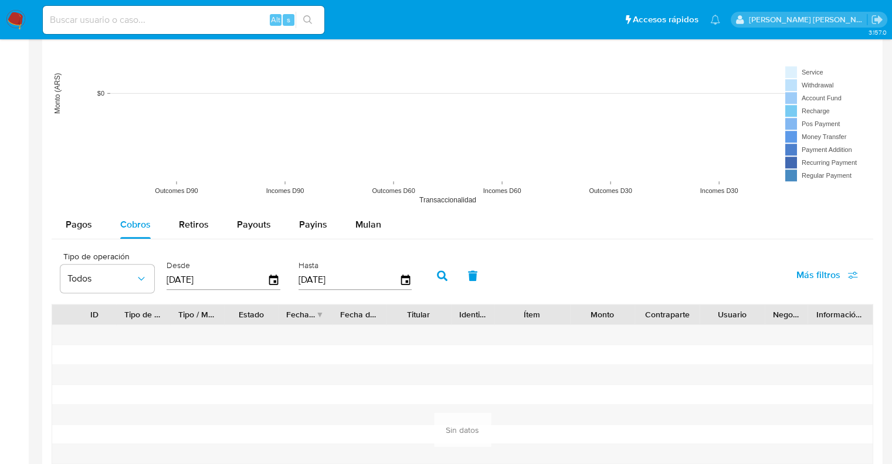
click at [437, 278] on icon "button" at bounding box center [442, 275] width 11 height 11
click at [207, 226] on button "Retiros" at bounding box center [194, 225] width 58 height 28
select select "10"
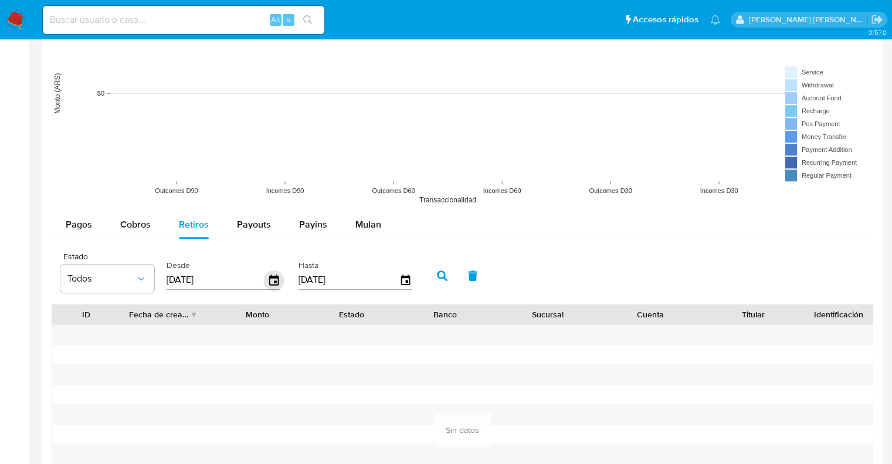
click at [272, 283] on icon "button" at bounding box center [274, 280] width 21 height 21
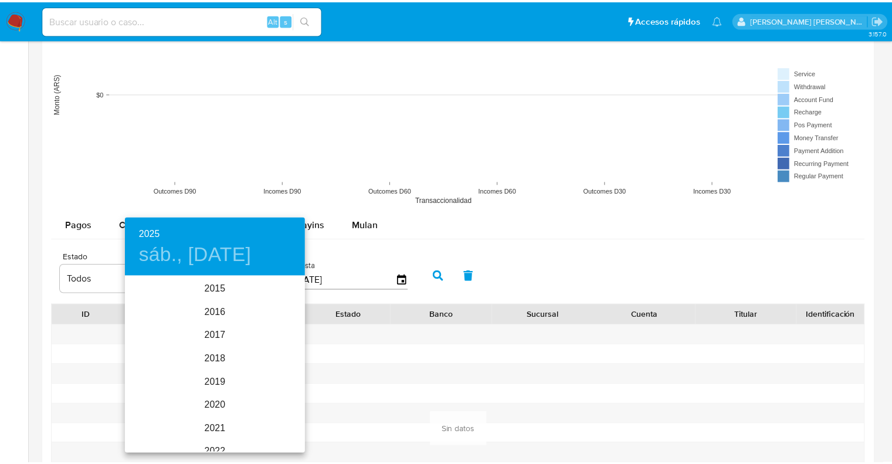
scroll to position [164, 0]
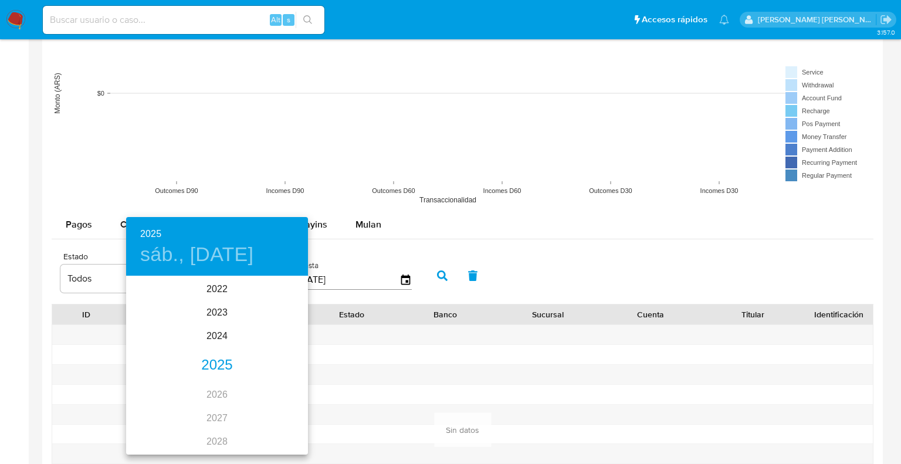
click at [214, 368] on div "2025" at bounding box center [217, 365] width 182 height 23
click at [163, 305] on div "ene." at bounding box center [156, 300] width 60 height 44
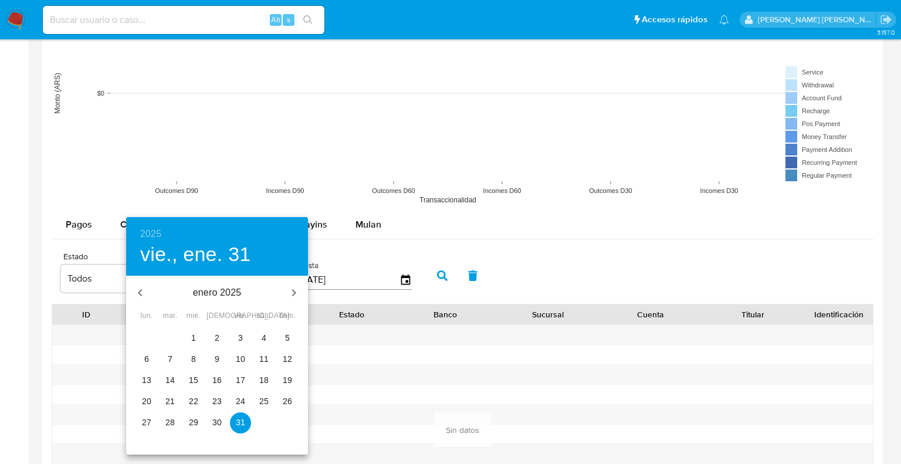
click at [186, 333] on span "1" at bounding box center [193, 338] width 21 height 12
type input "01/01/2025"
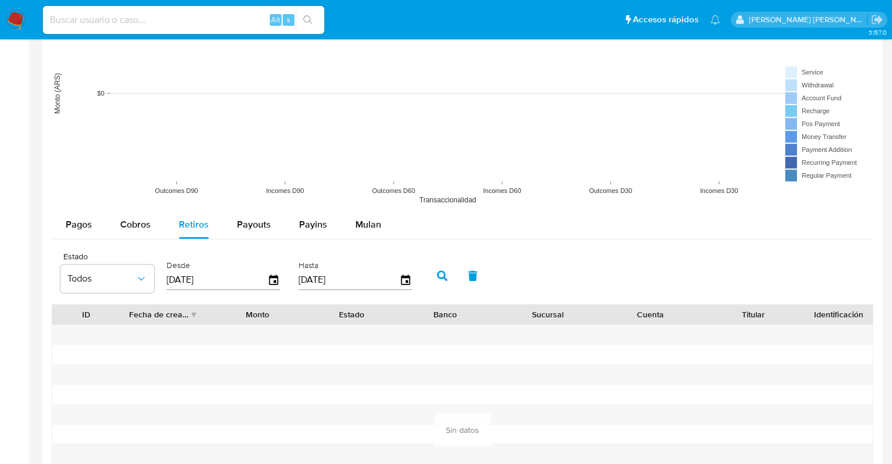
click at [432, 278] on button "button" at bounding box center [442, 276] width 31 height 28
click at [238, 233] on div "Payouts" at bounding box center [254, 225] width 34 height 28
select select "10"
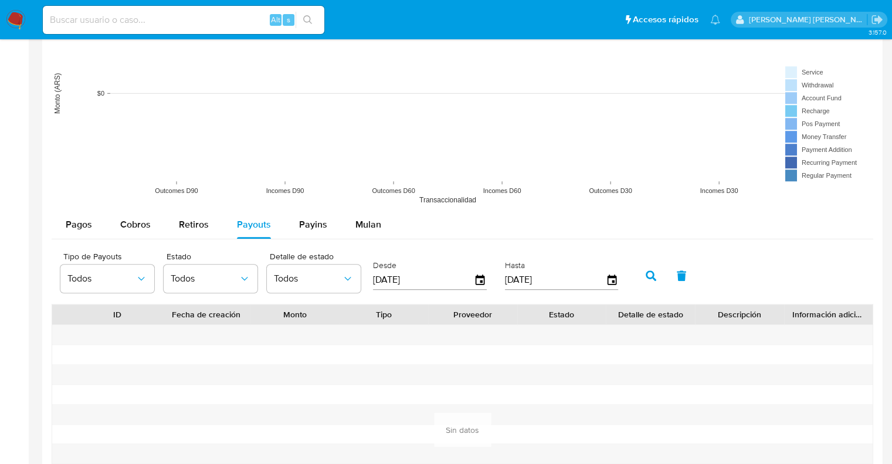
drag, startPoint x: 466, startPoint y: 283, endPoint x: 467, endPoint y: 277, distance: 6.5
click at [466, 283] on input "[DATE]" at bounding box center [423, 279] width 101 height 19
click at [478, 277] on icon "button" at bounding box center [480, 280] width 9 height 11
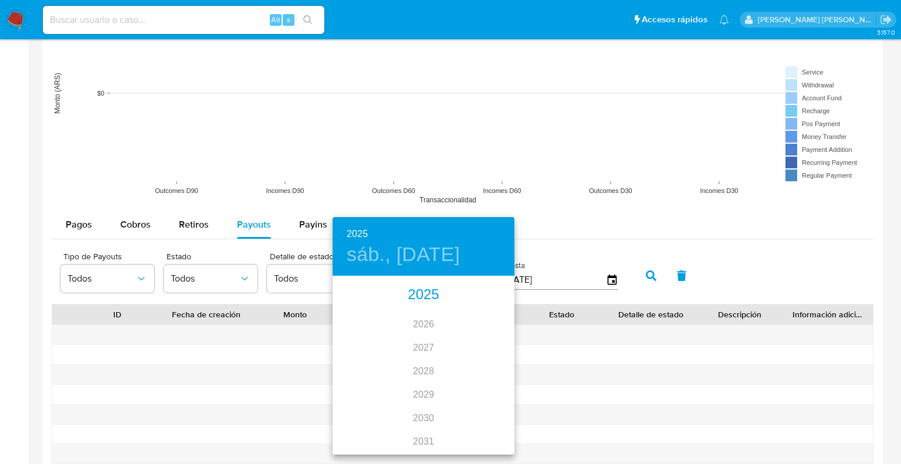
click at [417, 300] on div "2025" at bounding box center [424, 294] width 182 height 23
click at [420, 297] on div "feb." at bounding box center [423, 300] width 60 height 44
type input "28/02/2025"
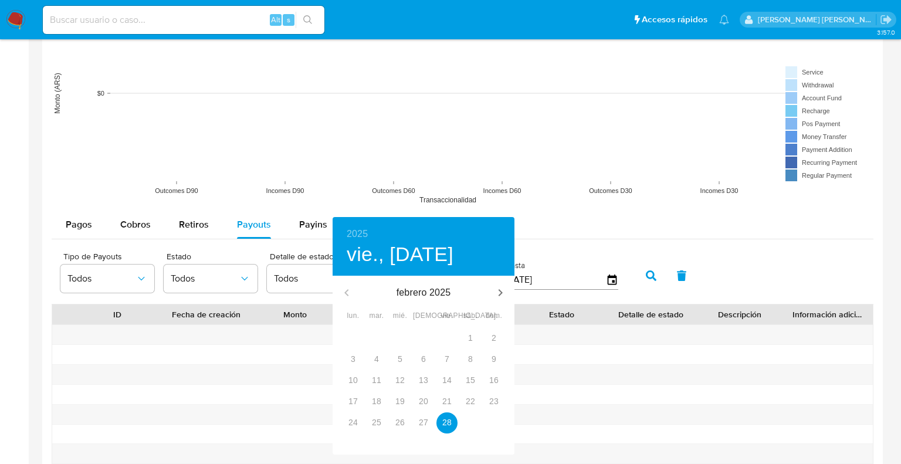
click at [655, 274] on div at bounding box center [450, 232] width 901 height 464
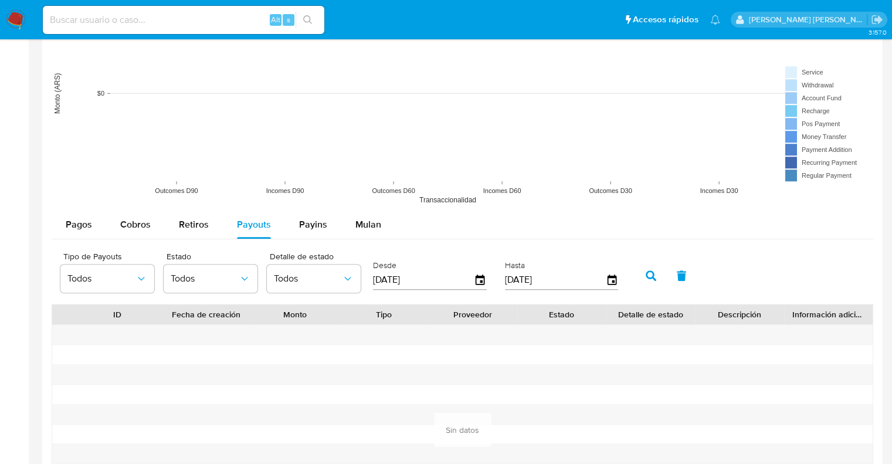
click at [648, 275] on icon "button" at bounding box center [651, 275] width 11 height 11
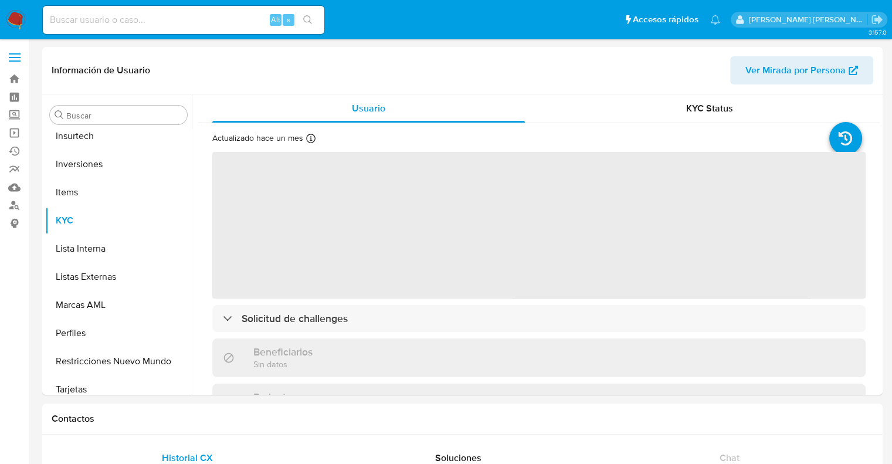
scroll to position [551, 0]
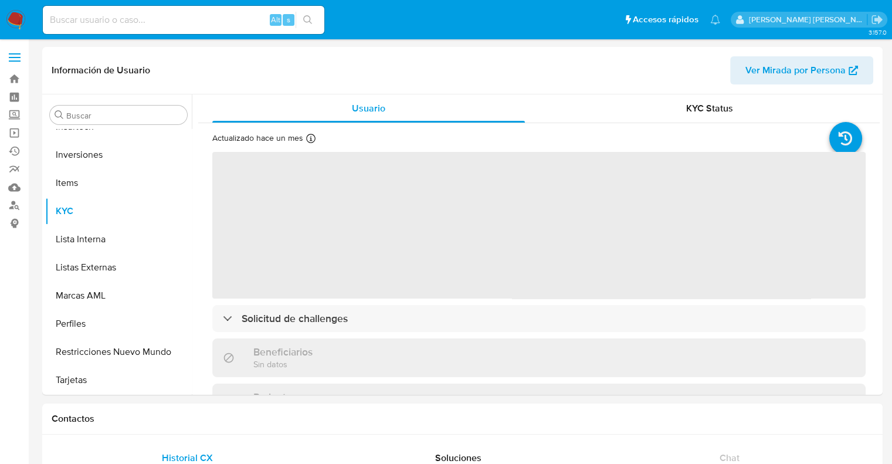
select select "10"
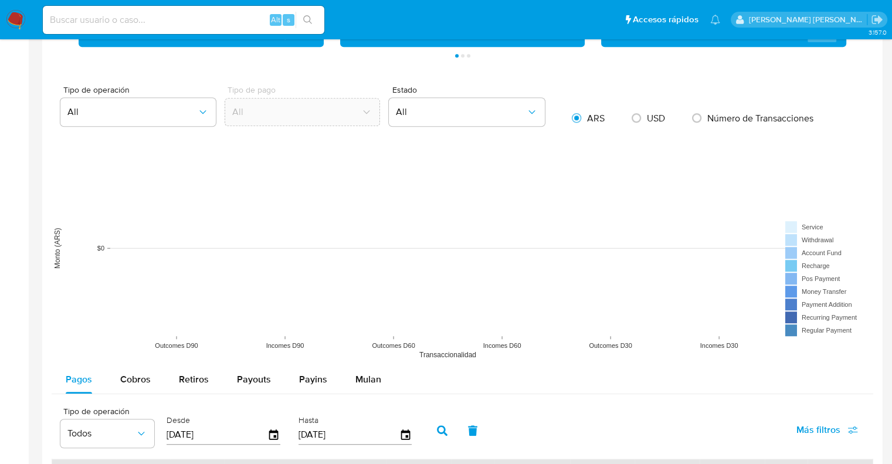
scroll to position [763, 0]
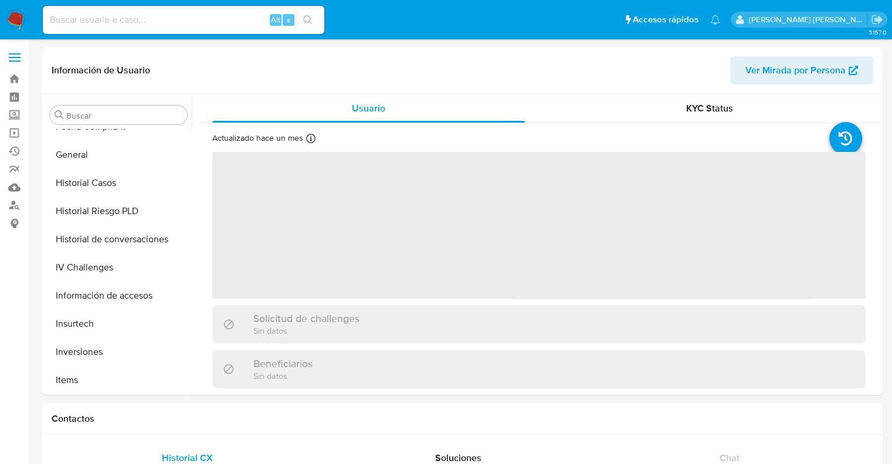
scroll to position [551, 0]
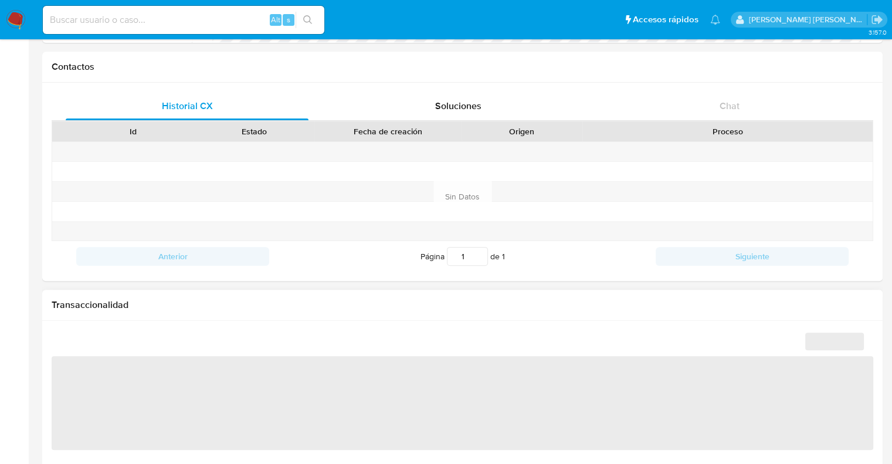
select select "10"
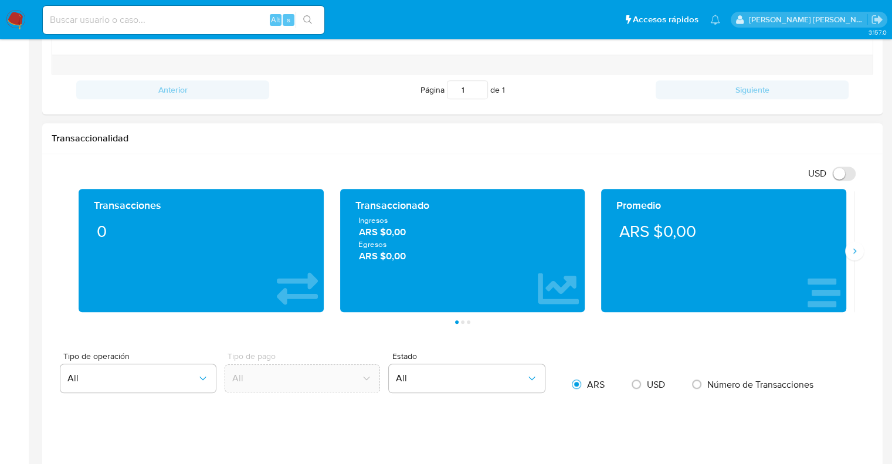
scroll to position [528, 0]
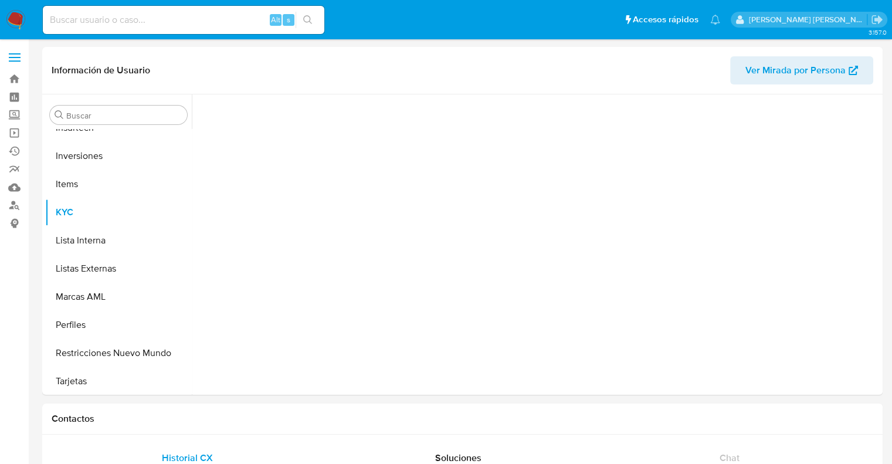
scroll to position [551, 0]
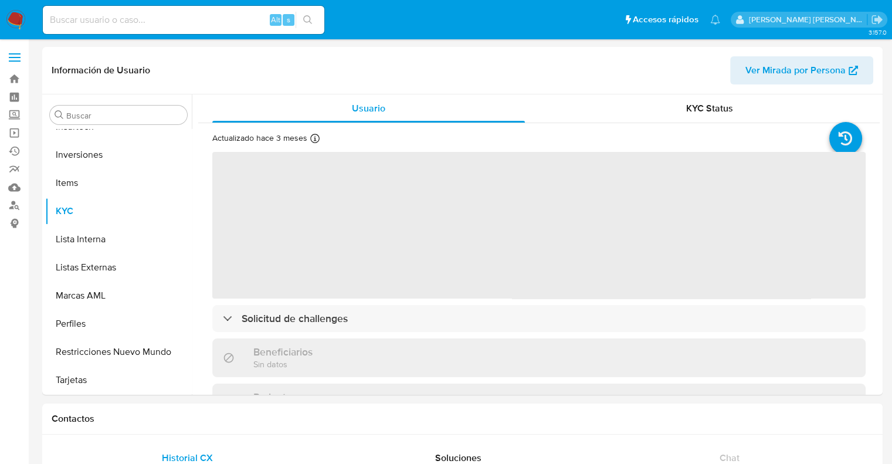
select select "10"
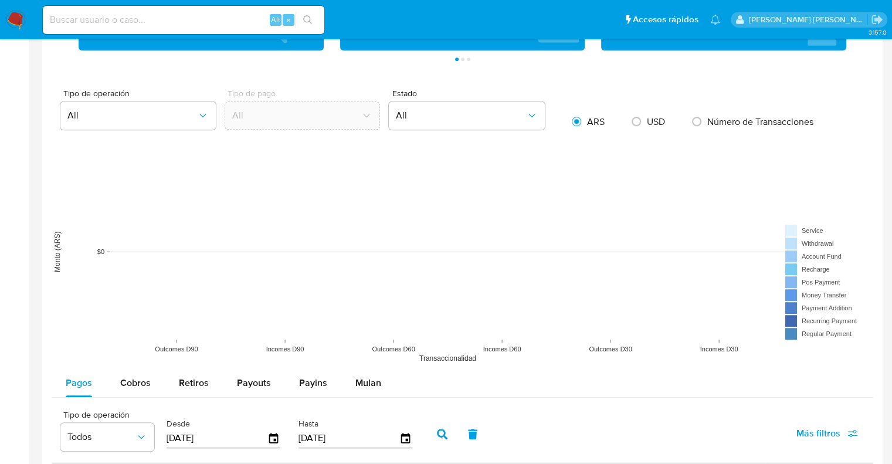
scroll to position [880, 0]
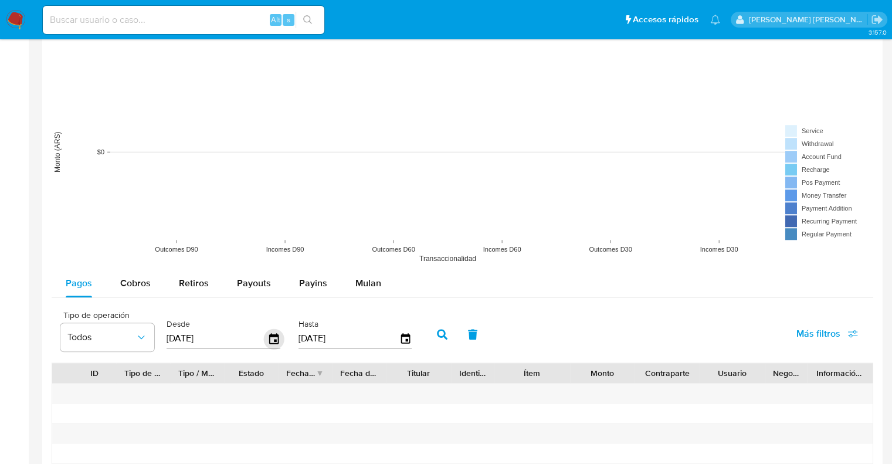
click at [276, 333] on icon "button" at bounding box center [273, 338] width 9 height 11
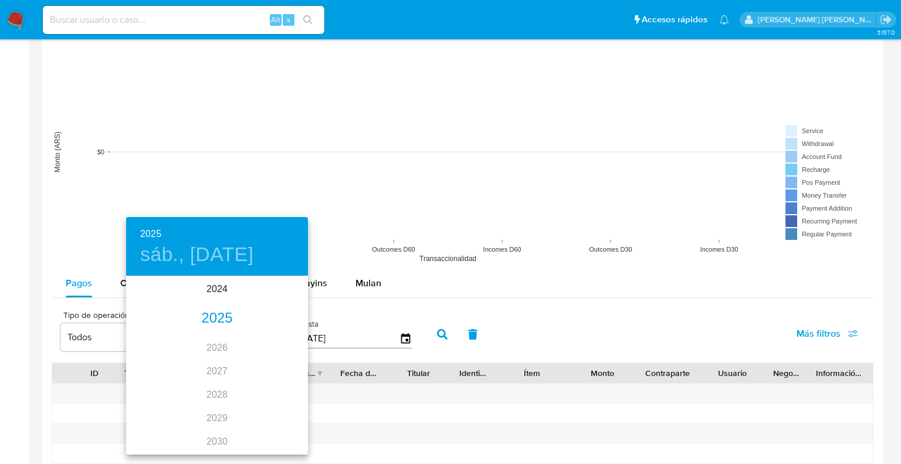
click at [203, 316] on div "2025" at bounding box center [217, 318] width 182 height 23
click at [164, 305] on div "ene." at bounding box center [156, 300] width 60 height 44
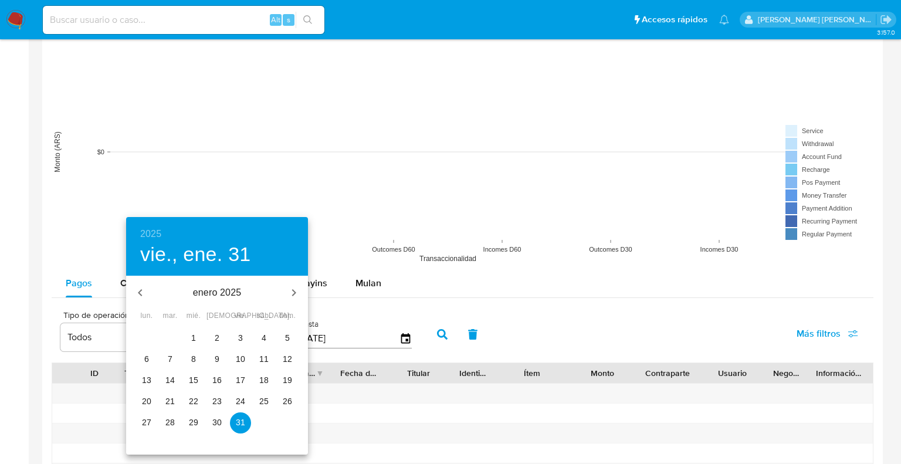
click at [192, 333] on p "1" at bounding box center [193, 338] width 5 height 12
type input "01/01/2025"
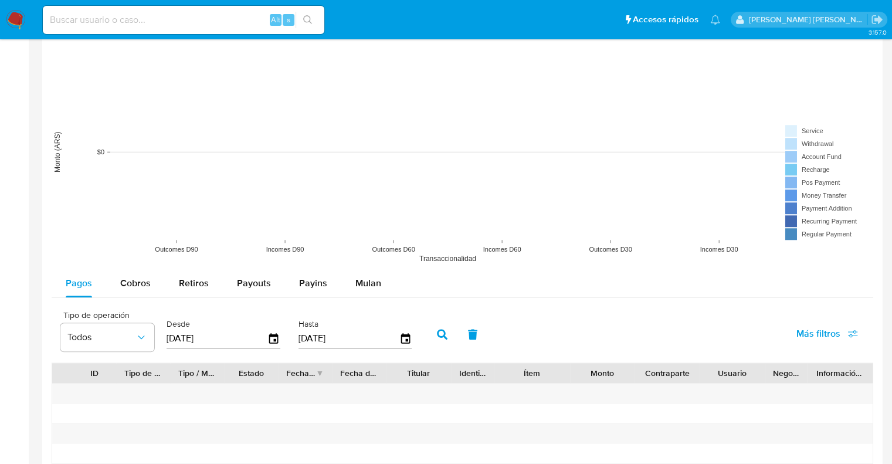
click at [437, 337] on icon "button" at bounding box center [442, 334] width 11 height 11
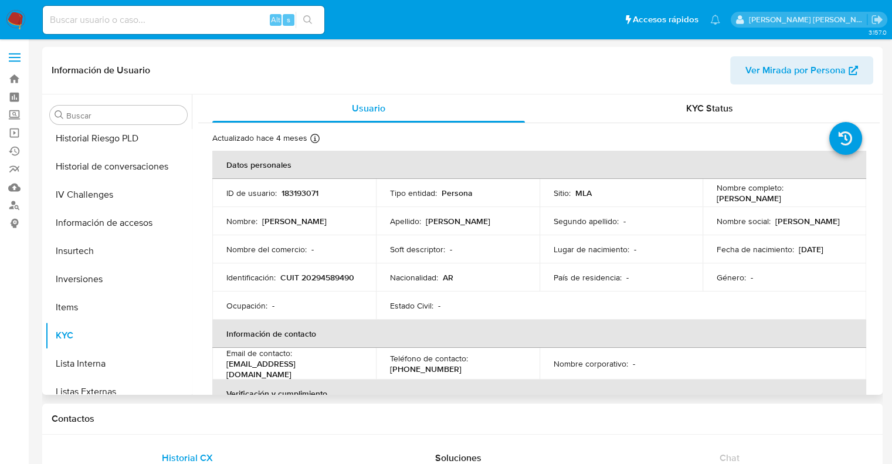
scroll to position [551, 0]
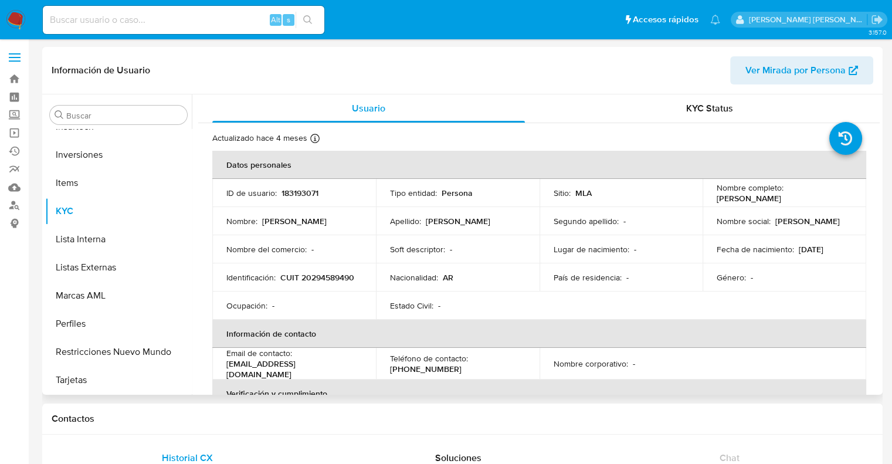
select select "10"
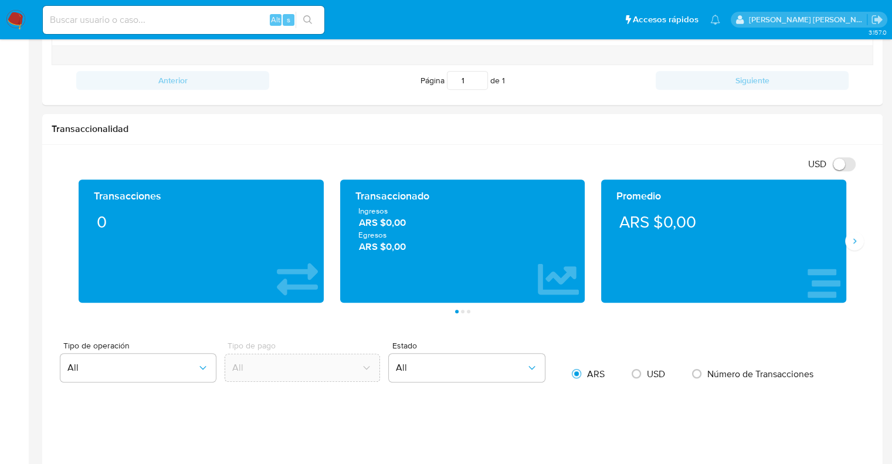
scroll to position [235, 0]
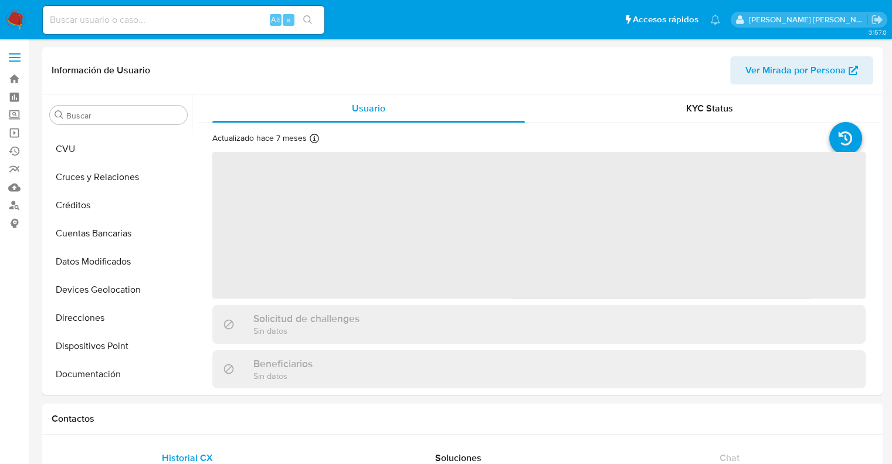
scroll to position [427, 0]
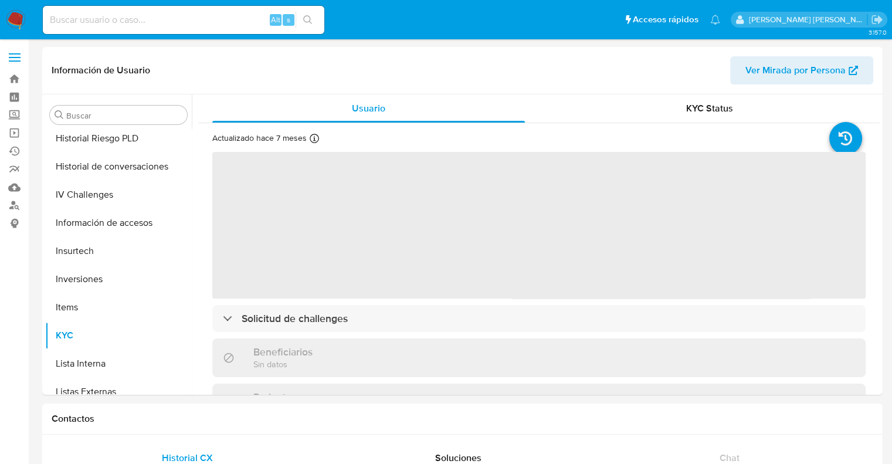
select select "10"
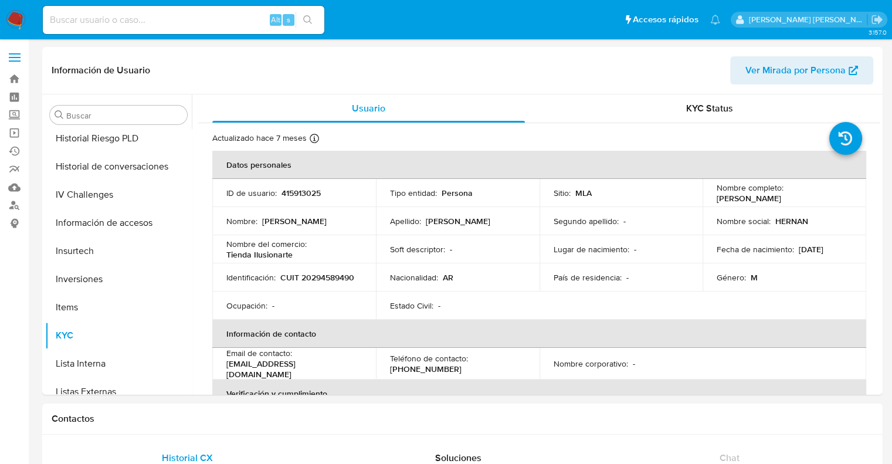
scroll to position [551, 0]
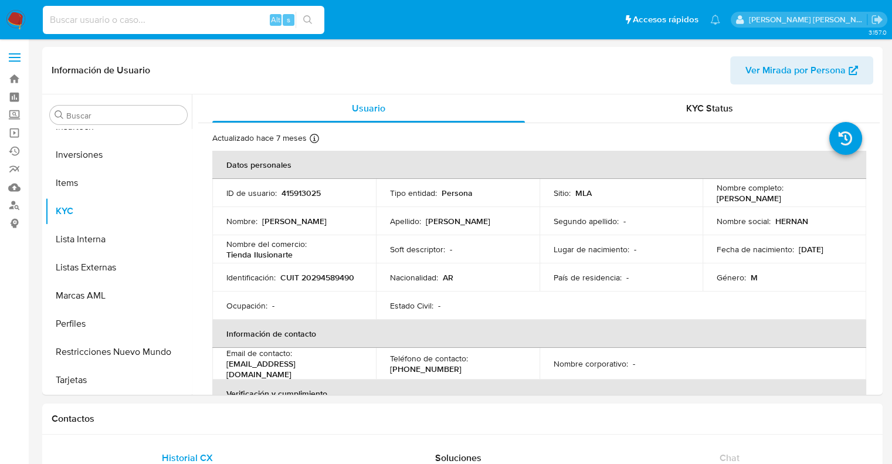
click at [84, 25] on input at bounding box center [184, 19] width 282 height 15
paste input "446515511"
type input "446515511"
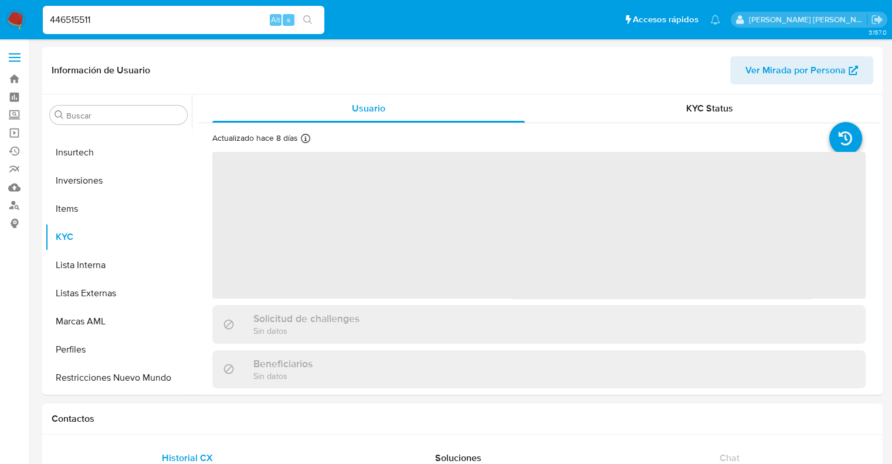
scroll to position [551, 0]
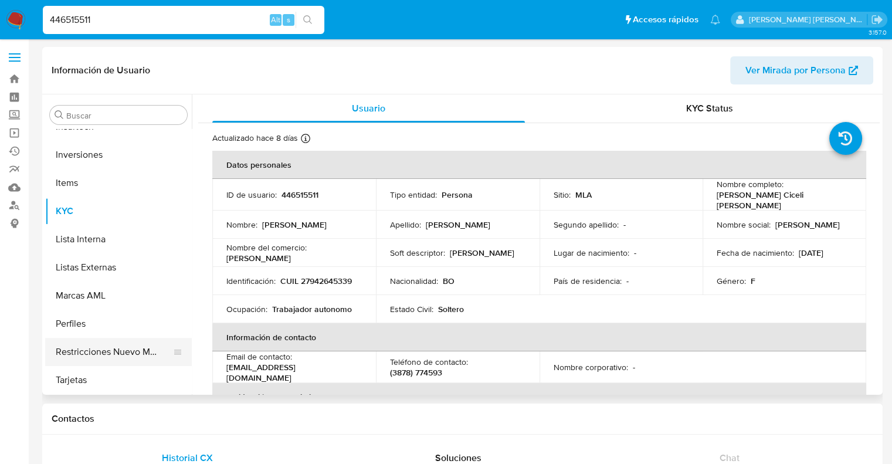
select select "10"
click at [121, 348] on button "Restricciones Nuevo Mundo" at bounding box center [113, 352] width 137 height 28
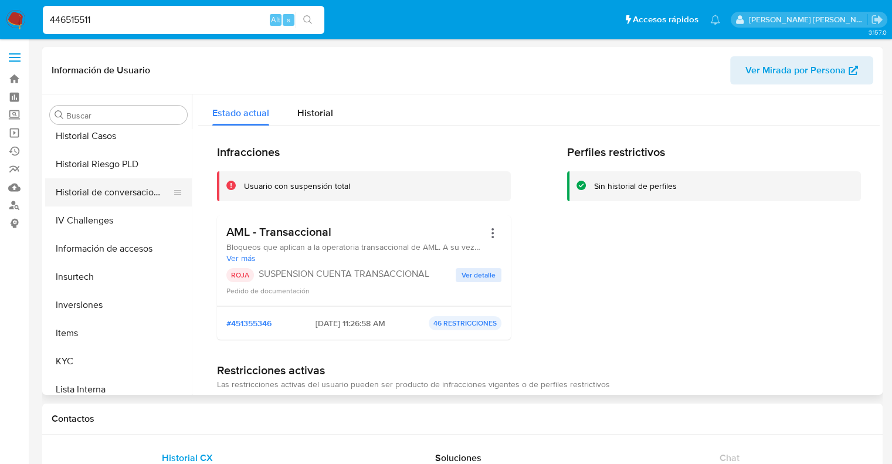
scroll to position [375, 0]
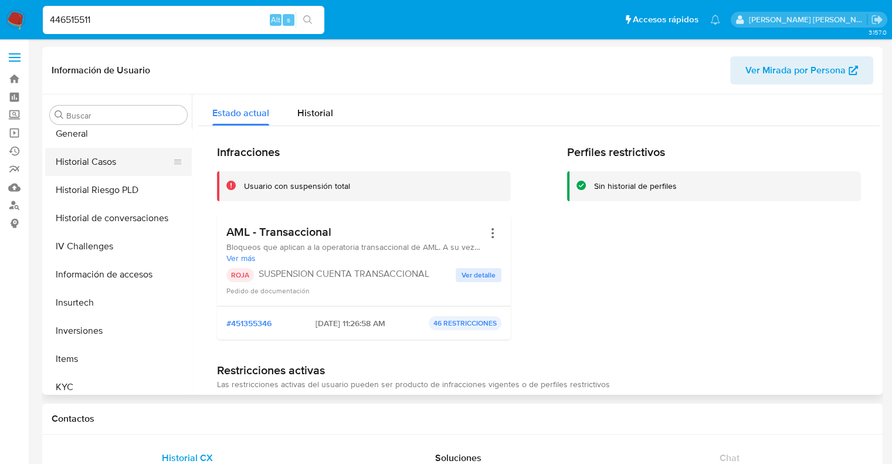
click at [106, 168] on button "Historial Casos" at bounding box center [113, 162] width 137 height 28
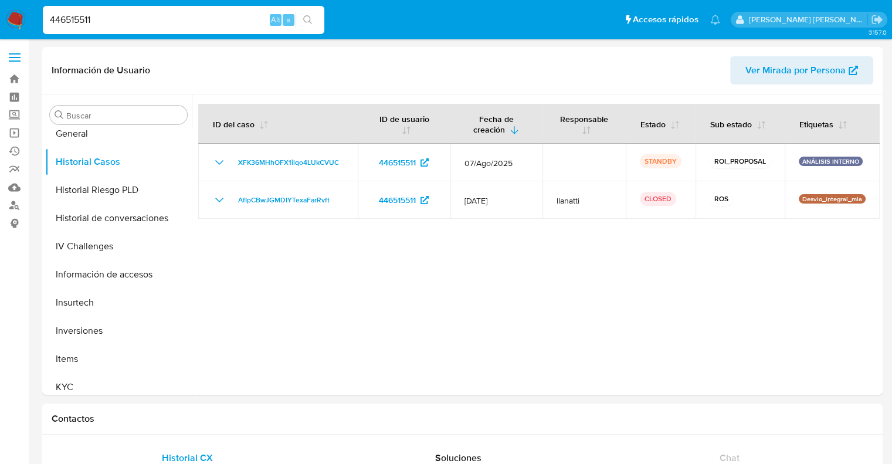
click at [84, 22] on input "446515511" at bounding box center [184, 19] width 282 height 15
paste input "2096783864"
type input "2096783864"
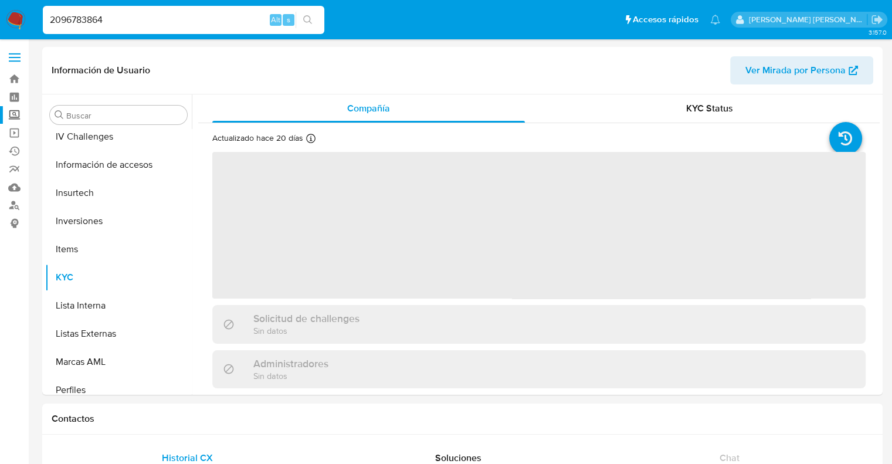
scroll to position [551, 0]
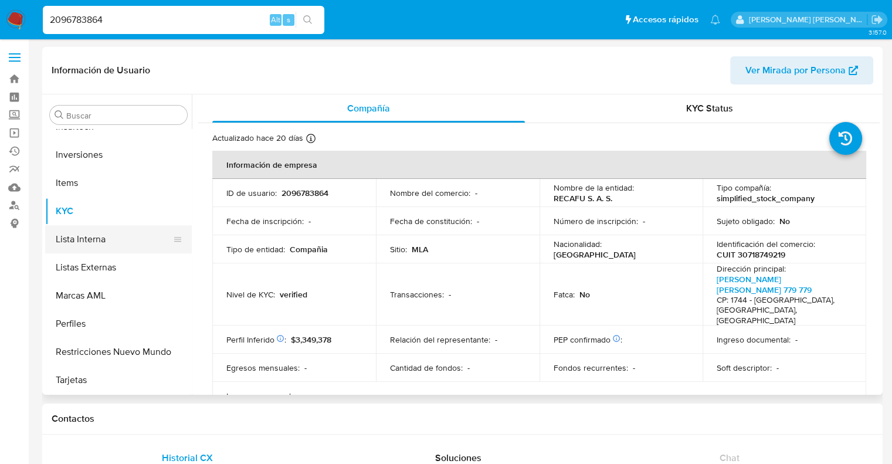
select select "10"
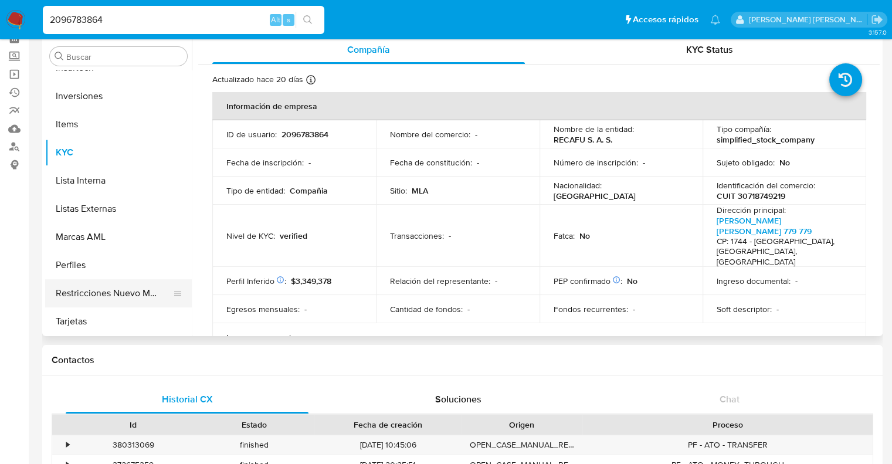
click at [93, 292] on button "Restricciones Nuevo Mundo" at bounding box center [113, 293] width 137 height 28
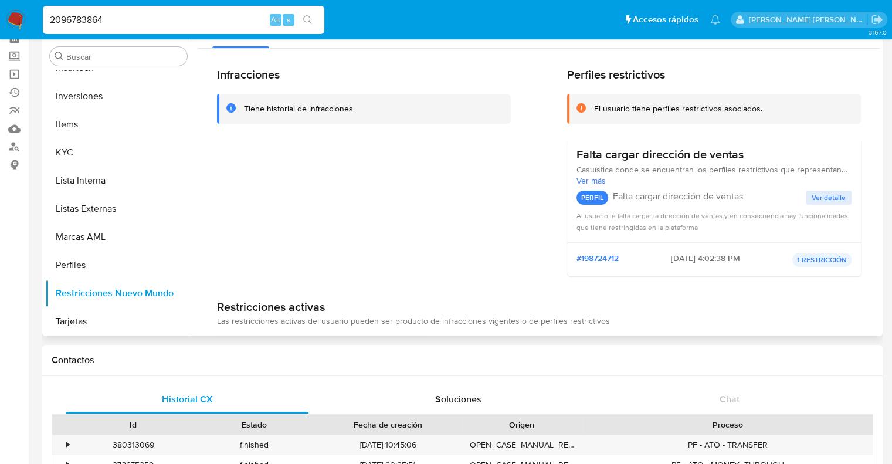
scroll to position [0, 0]
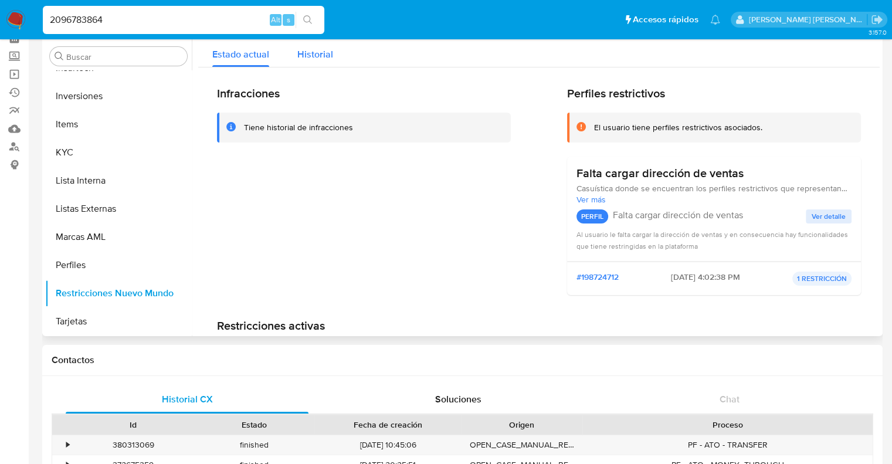
click at [313, 56] on span "Historial" at bounding box center [315, 54] width 36 height 13
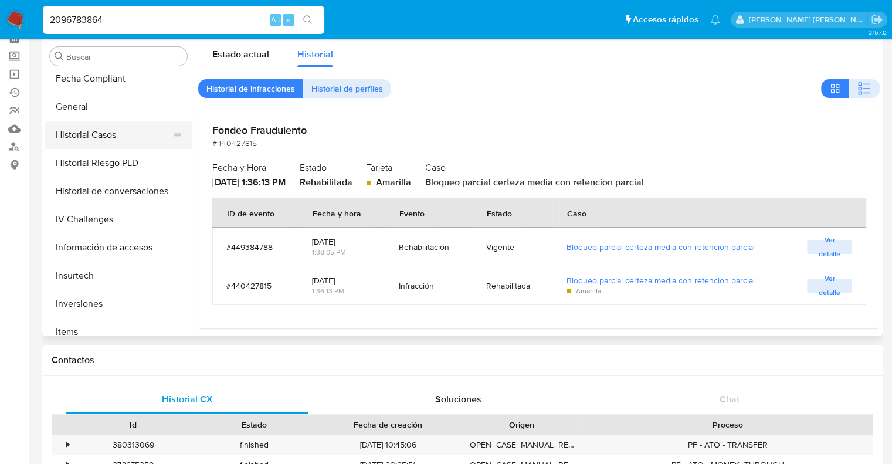
scroll to position [317, 0]
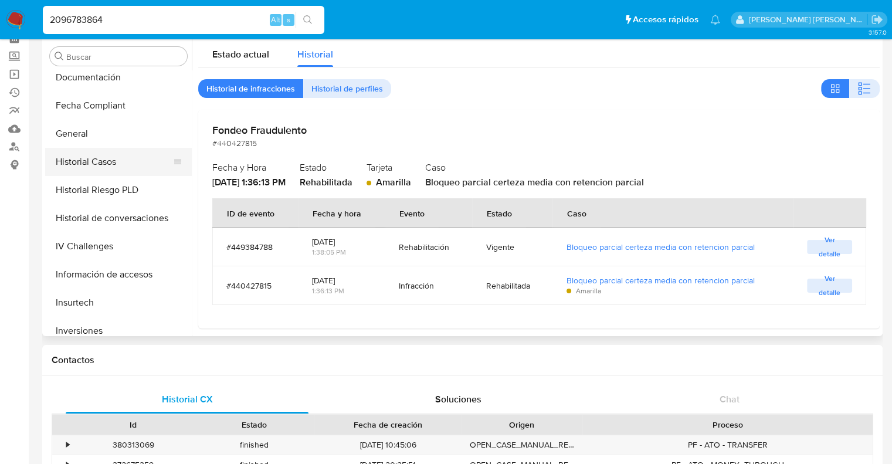
click at [89, 160] on button "Historial Casos" at bounding box center [113, 162] width 137 height 28
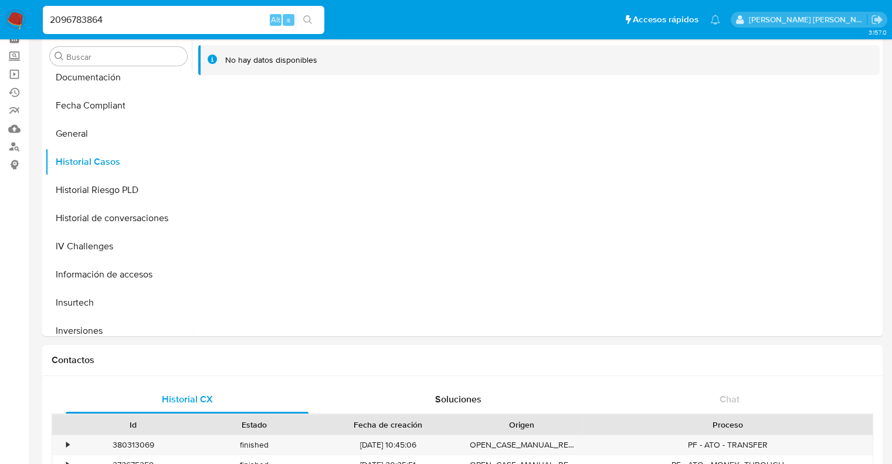
click at [72, 26] on input "2096783864" at bounding box center [184, 19] width 282 height 15
click at [73, 25] on input "2096783864" at bounding box center [184, 19] width 282 height 15
click at [75, 23] on input "2096783864" at bounding box center [184, 19] width 282 height 15
paste input "159755463"
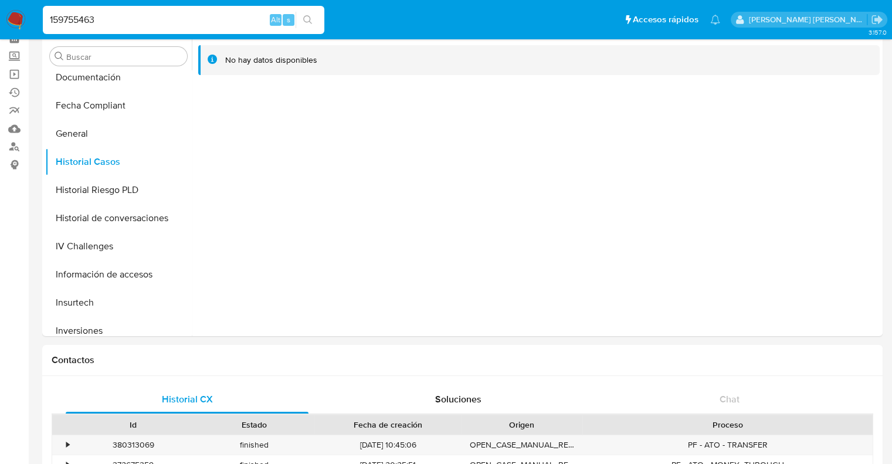
type input "159755463"
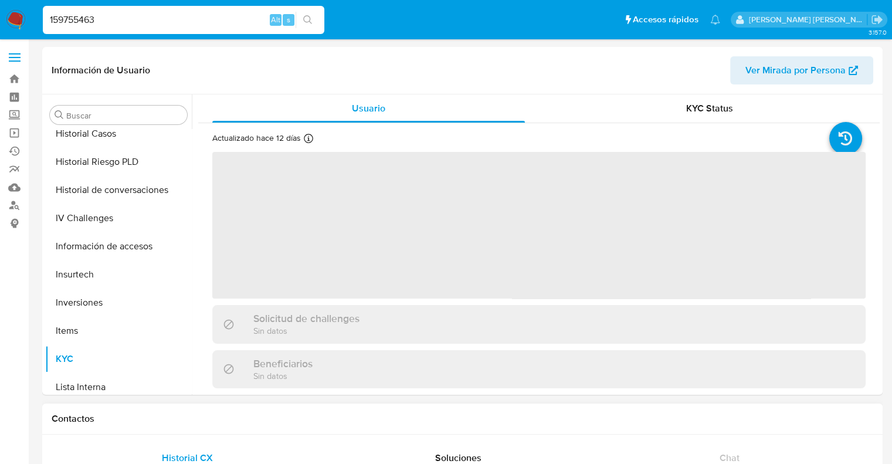
scroll to position [551, 0]
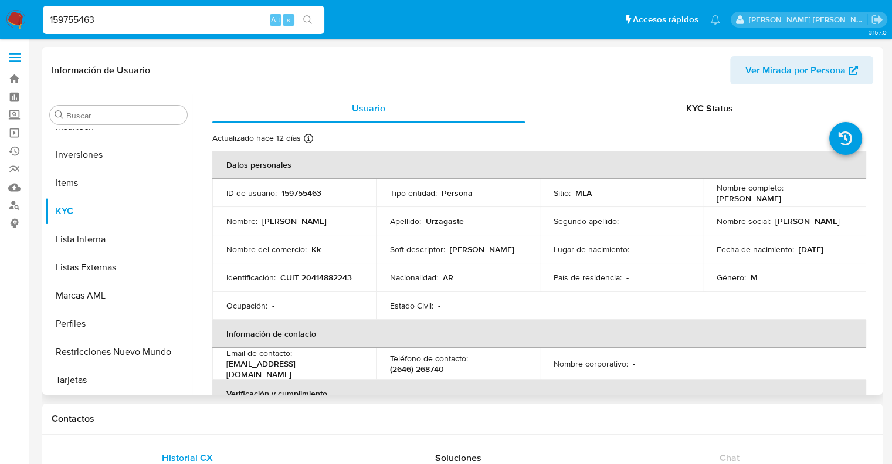
select select "10"
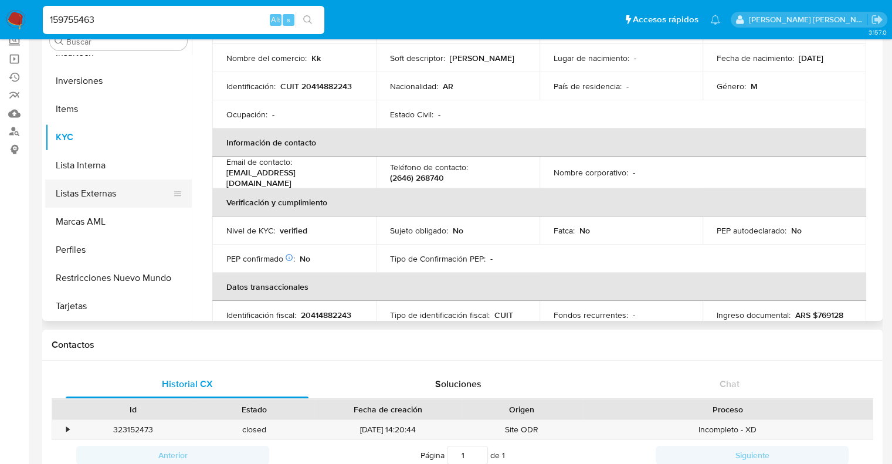
scroll to position [176, 0]
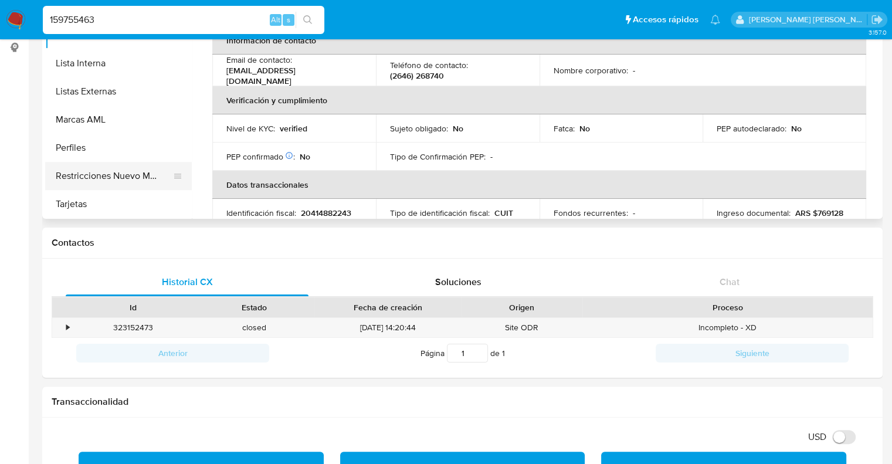
click at [108, 173] on button "Restricciones Nuevo Mundo" at bounding box center [113, 176] width 137 height 28
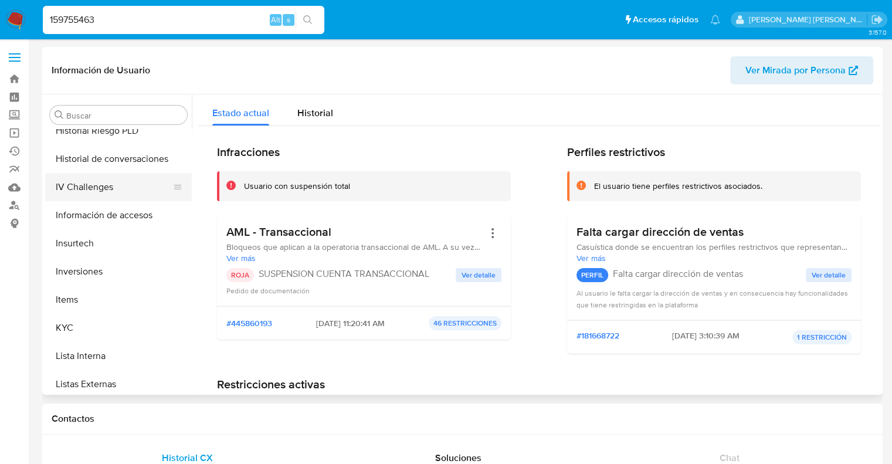
scroll to position [434, 0]
click at [110, 134] on button "Historial Riesgo PLD" at bounding box center [113, 131] width 137 height 28
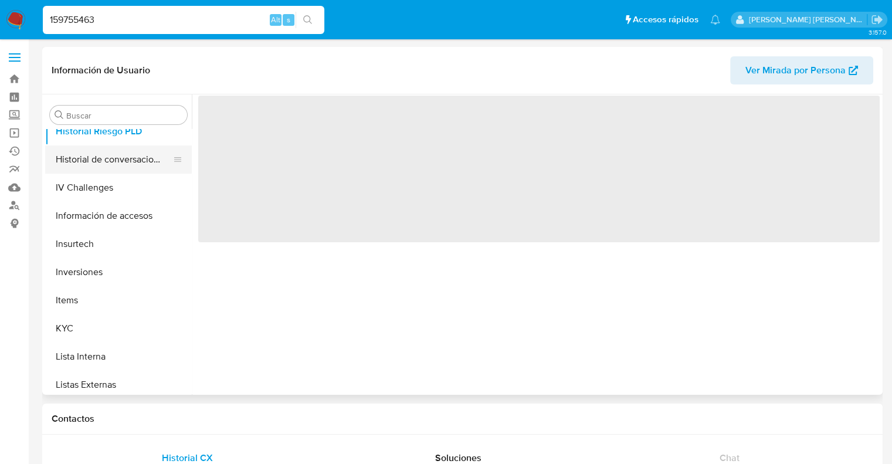
scroll to position [375, 0]
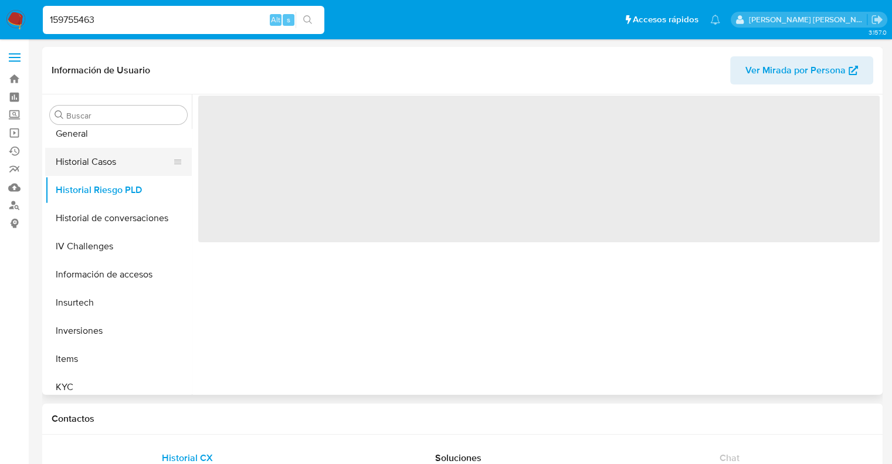
click at [107, 163] on button "Historial Casos" at bounding box center [113, 162] width 137 height 28
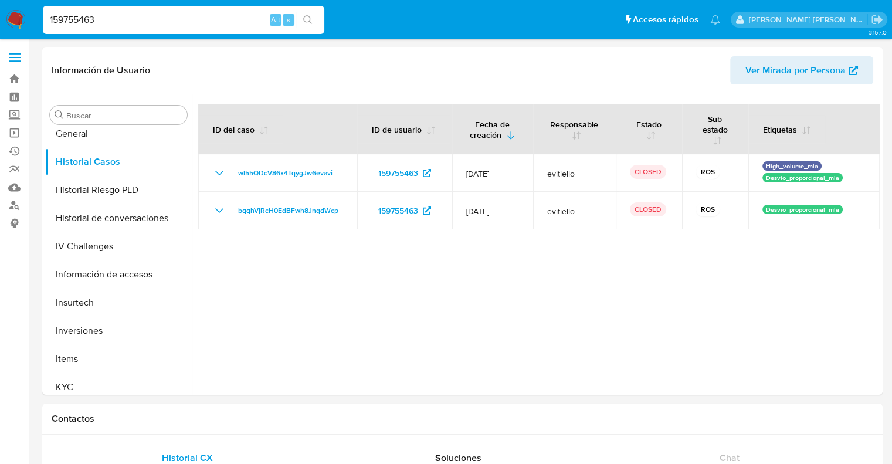
click at [85, 21] on input "159755463" at bounding box center [184, 19] width 282 height 15
paste input "611795674"
type input "611795674"
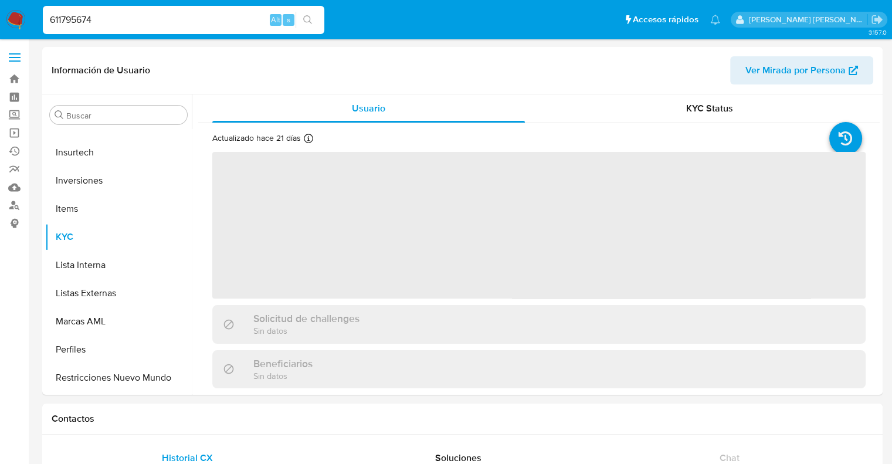
scroll to position [551, 0]
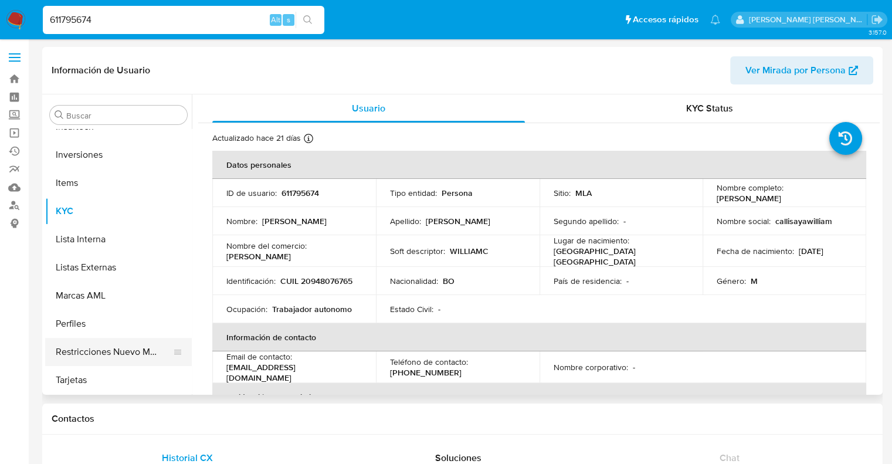
select select "10"
click at [96, 347] on button "Restricciones Nuevo Mundo" at bounding box center [113, 352] width 137 height 28
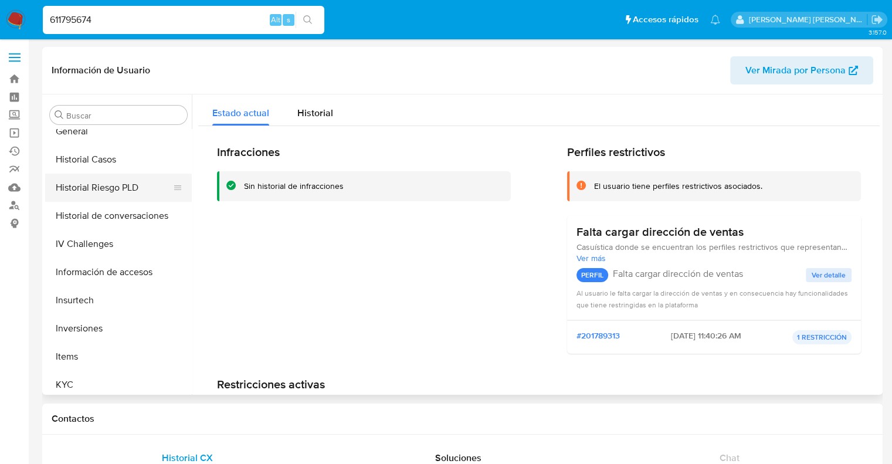
scroll to position [375, 0]
click at [111, 168] on button "Historial Casos" at bounding box center [113, 162] width 137 height 28
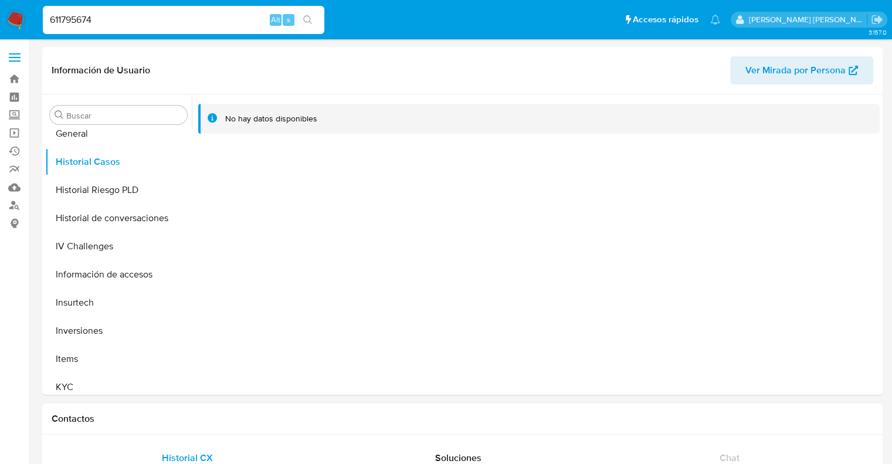
click at [72, 26] on input "611795674" at bounding box center [184, 19] width 282 height 15
paste input "1814648388"
type input "1814648388"
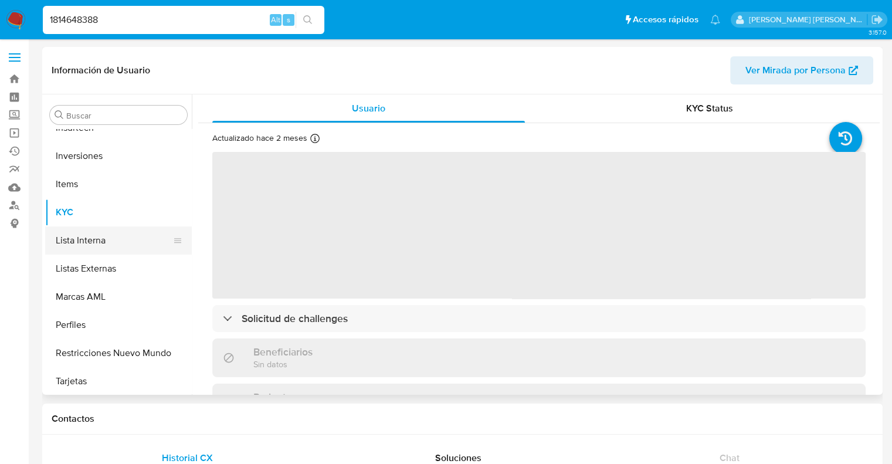
scroll to position [551, 0]
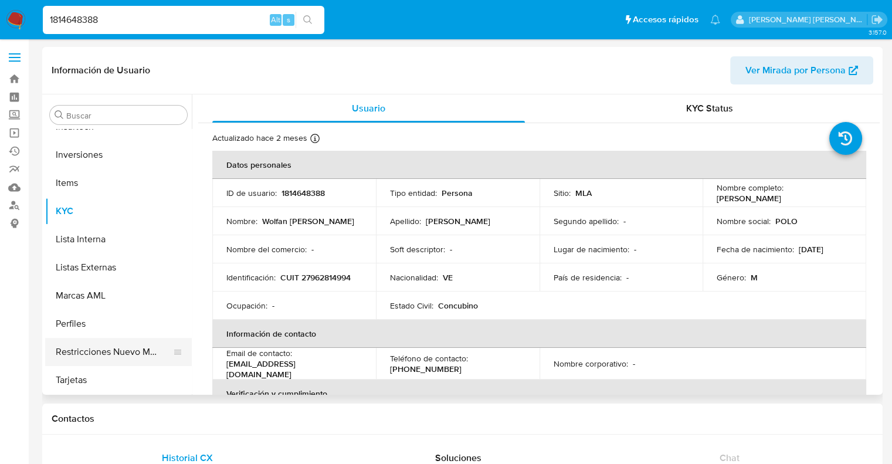
click at [106, 351] on button "Restricciones Nuevo Mundo" at bounding box center [113, 352] width 137 height 28
select select "10"
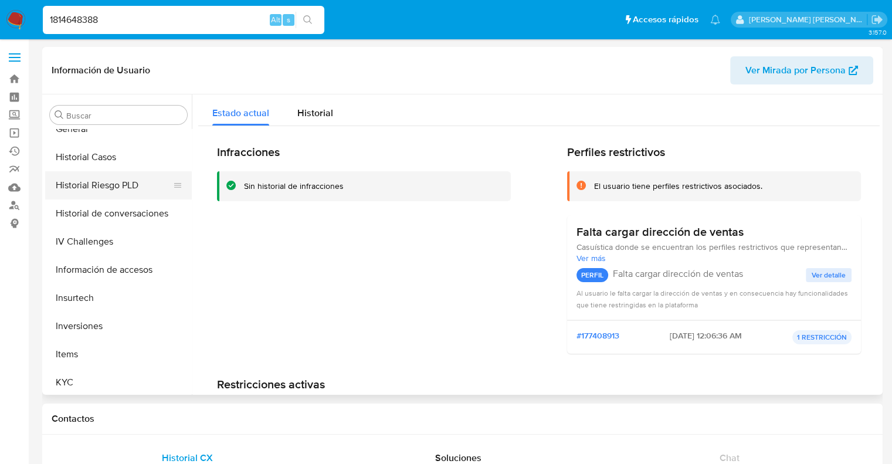
scroll to position [375, 0]
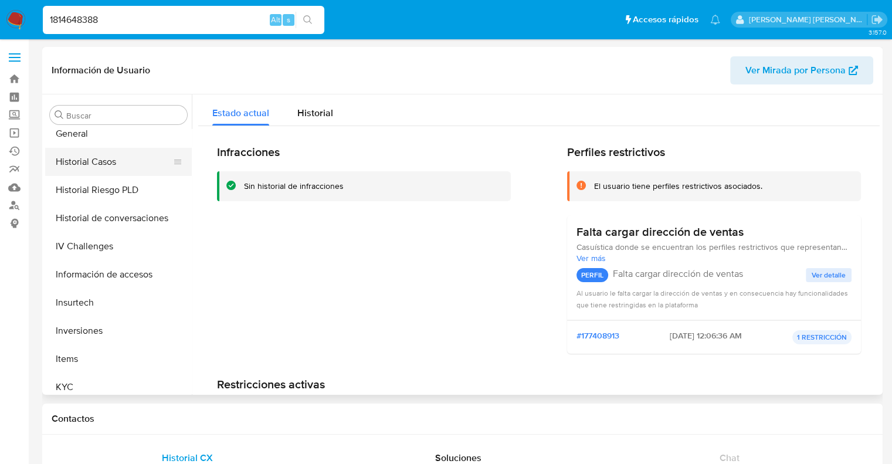
click at [104, 166] on button "Historial Casos" at bounding box center [113, 162] width 137 height 28
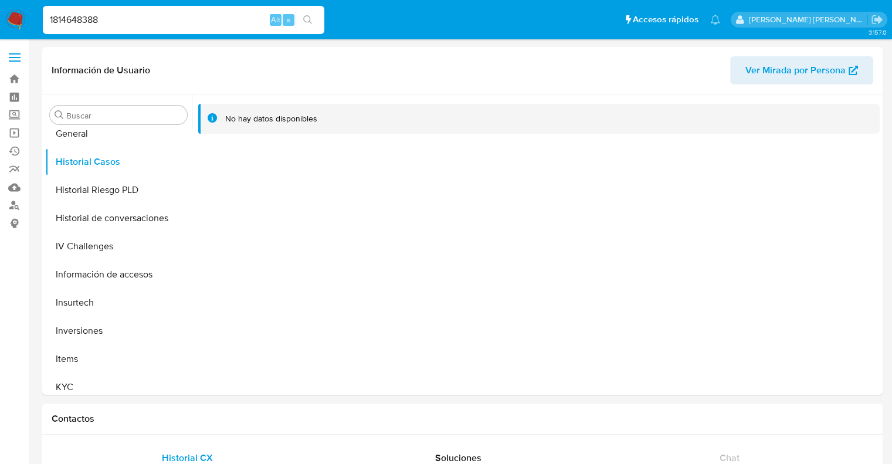
click at [87, 18] on input "1814648388" at bounding box center [184, 19] width 282 height 15
paste input "2229034160"
type input "2229034160"
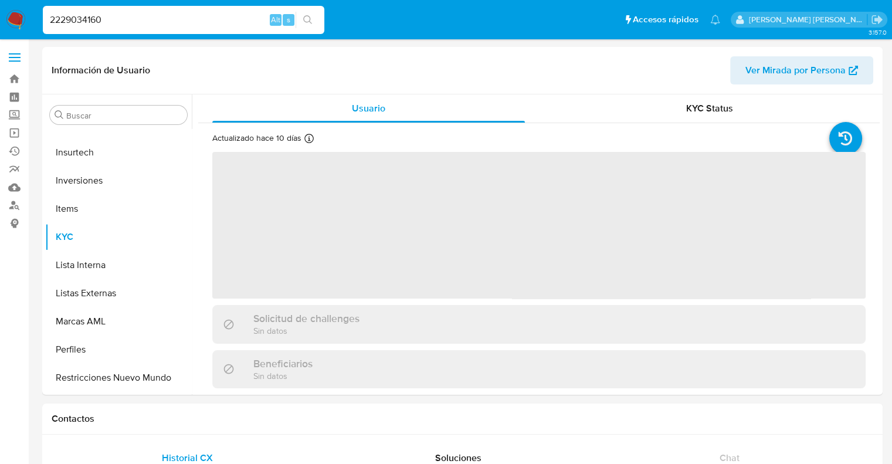
scroll to position [551, 0]
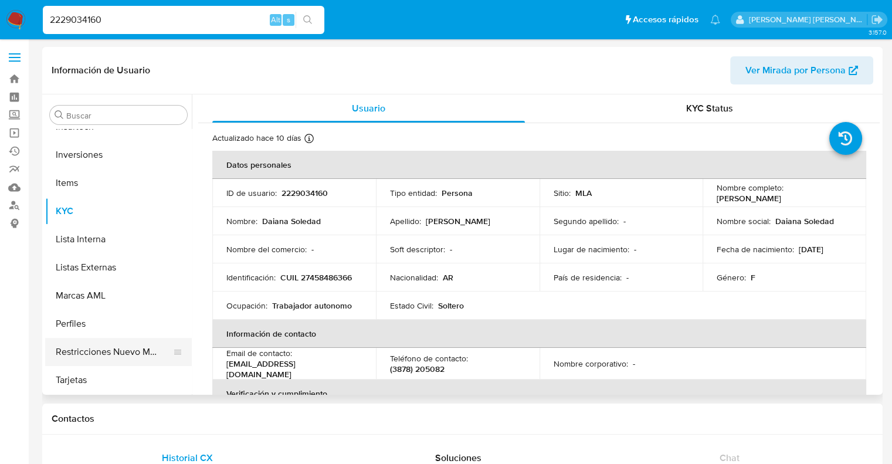
click at [108, 355] on button "Restricciones Nuevo Mundo" at bounding box center [113, 352] width 137 height 28
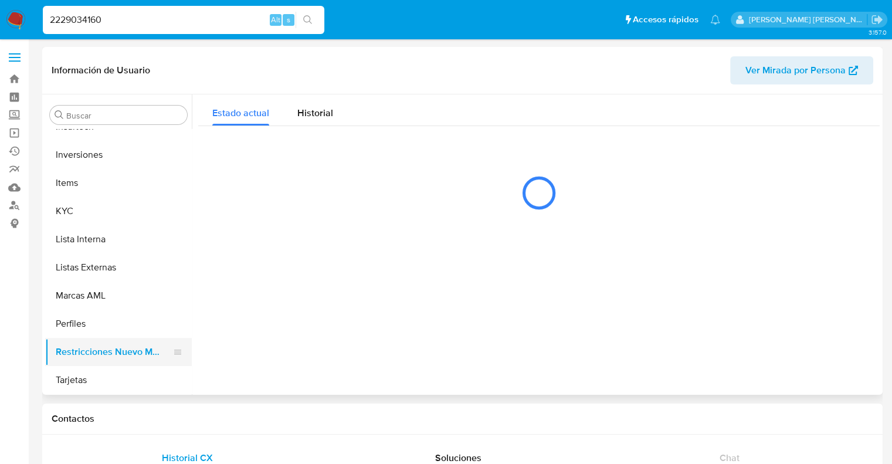
select select "10"
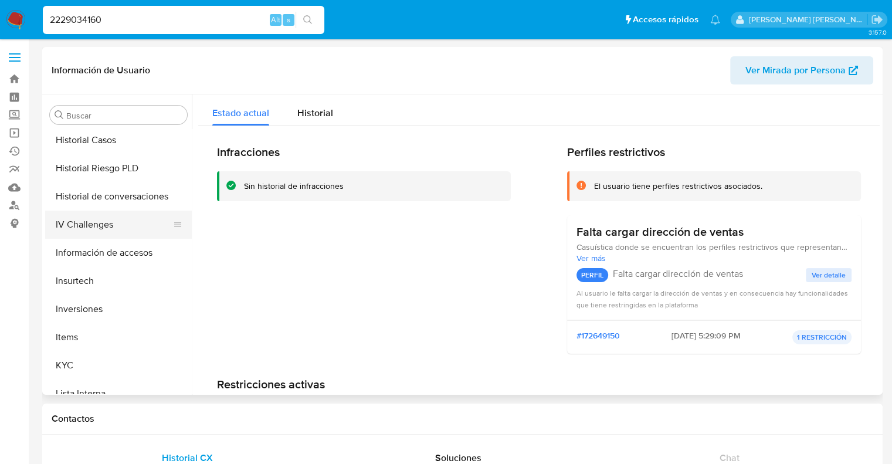
scroll to position [375, 0]
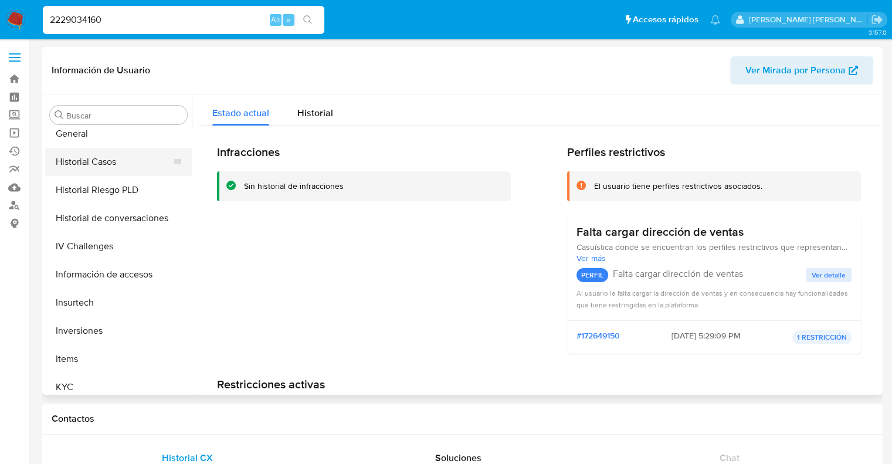
click at [103, 168] on button "Historial Casos" at bounding box center [113, 162] width 137 height 28
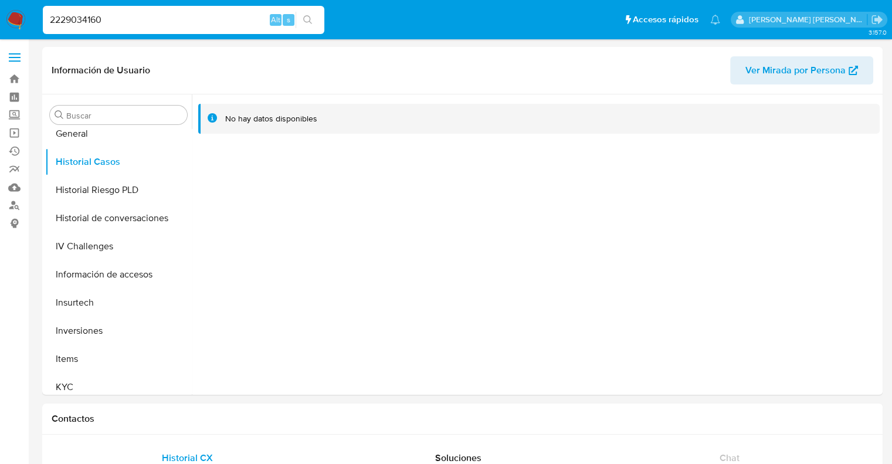
click at [86, 19] on input "2229034160" at bounding box center [184, 19] width 282 height 15
paste input "878184"
type input "2878184"
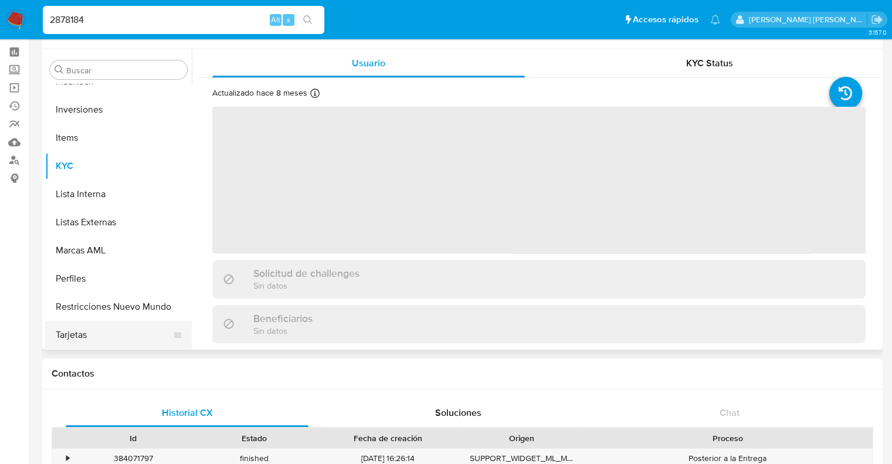
scroll to position [117, 0]
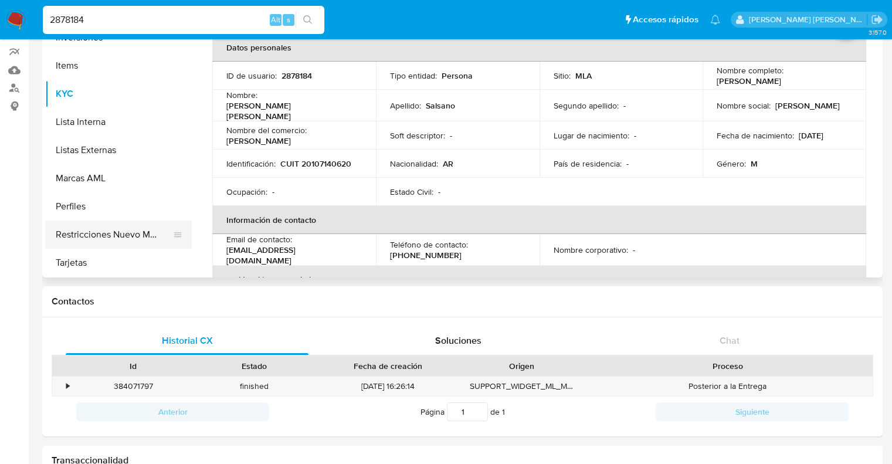
click at [101, 229] on button "Restricciones Nuevo Mundo" at bounding box center [113, 235] width 137 height 28
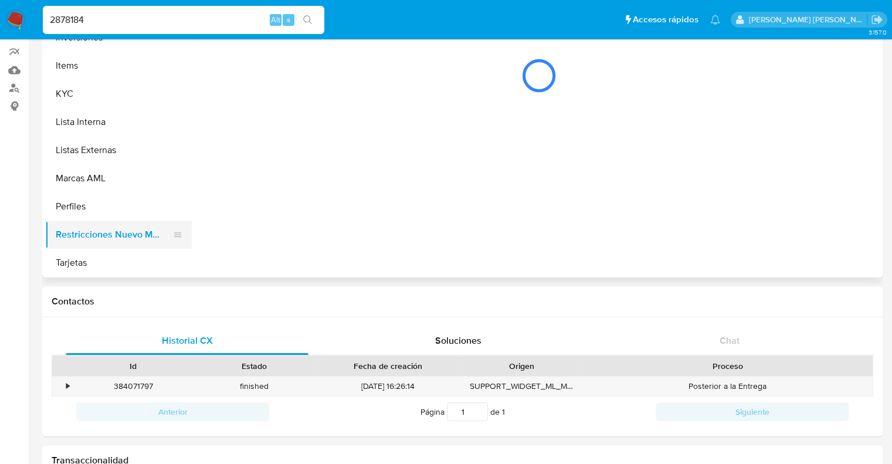
select select "10"
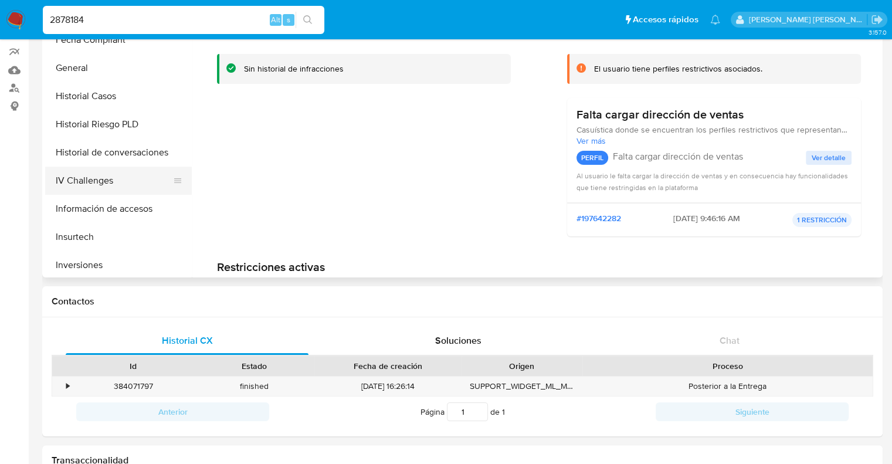
scroll to position [317, 0]
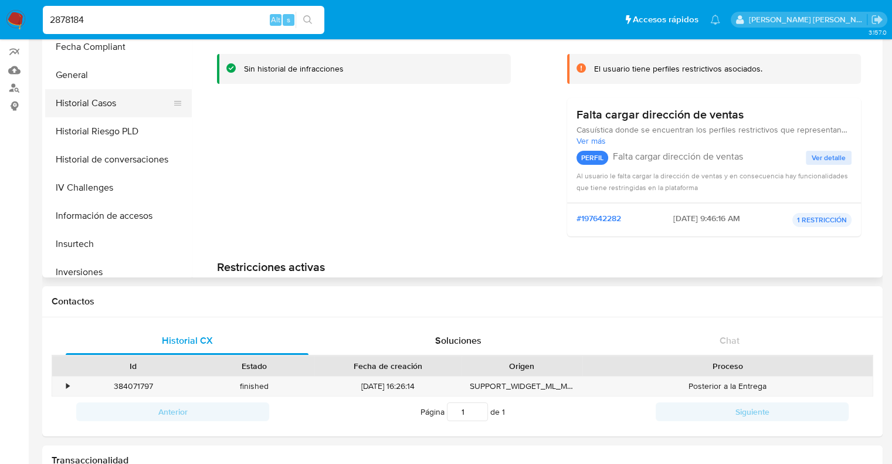
click at [98, 100] on button "Historial Casos" at bounding box center [113, 103] width 137 height 28
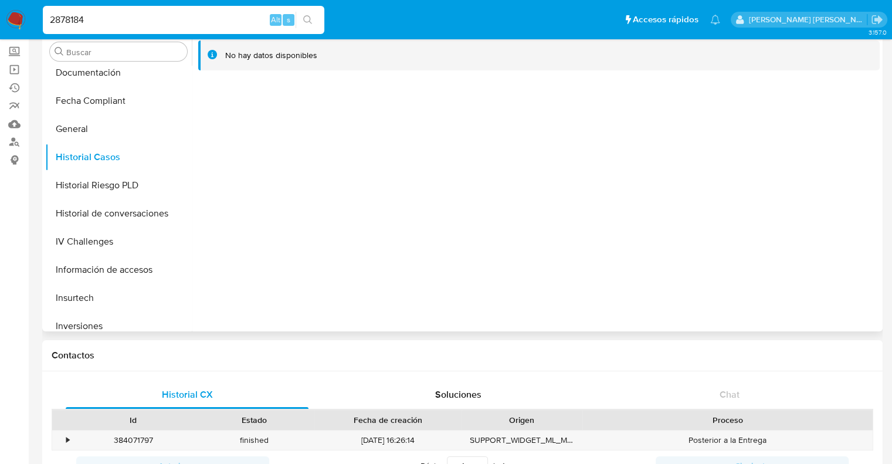
scroll to position [0, 0]
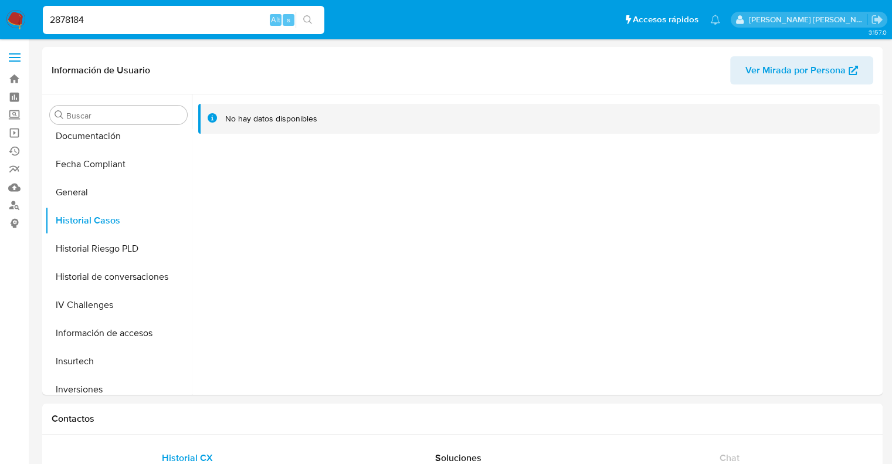
click at [75, 25] on input "2878184" at bounding box center [184, 19] width 282 height 15
paste input "163631880"
type input "2163631880"
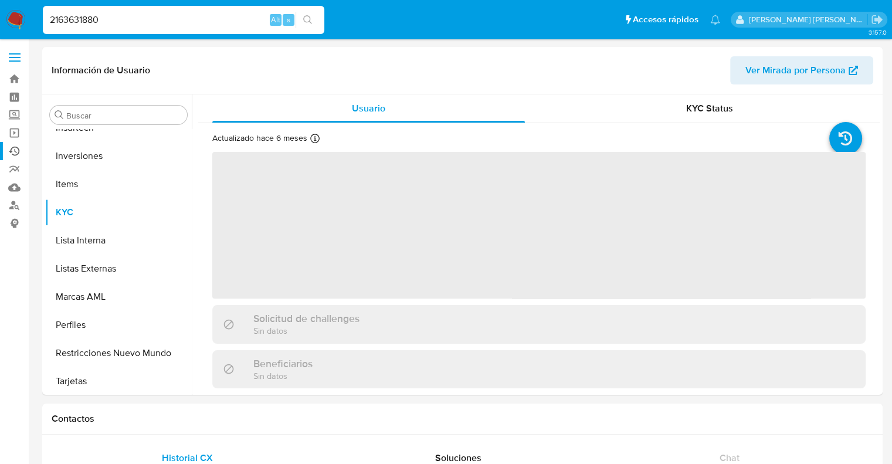
scroll to position [551, 0]
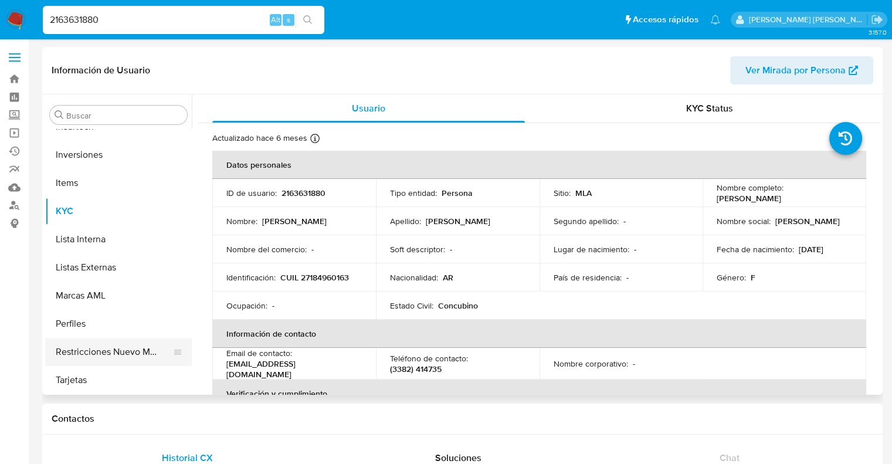
select select "10"
click at [117, 347] on button "Restricciones Nuevo Mundo" at bounding box center [113, 352] width 137 height 28
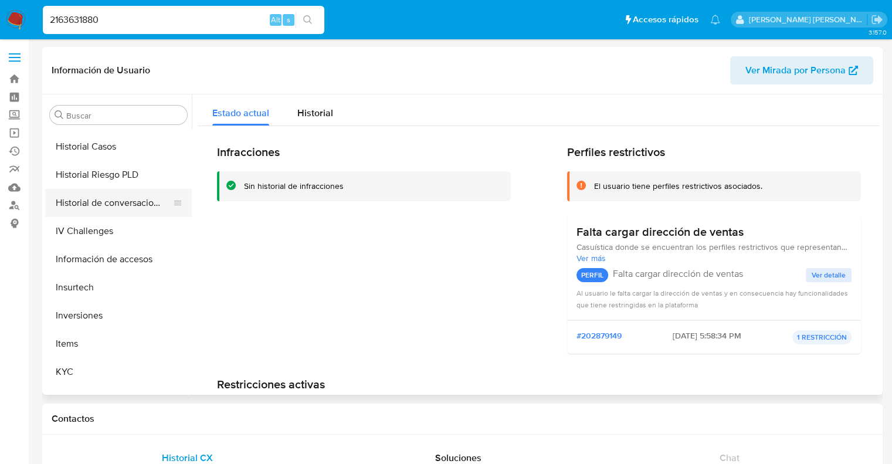
scroll to position [375, 0]
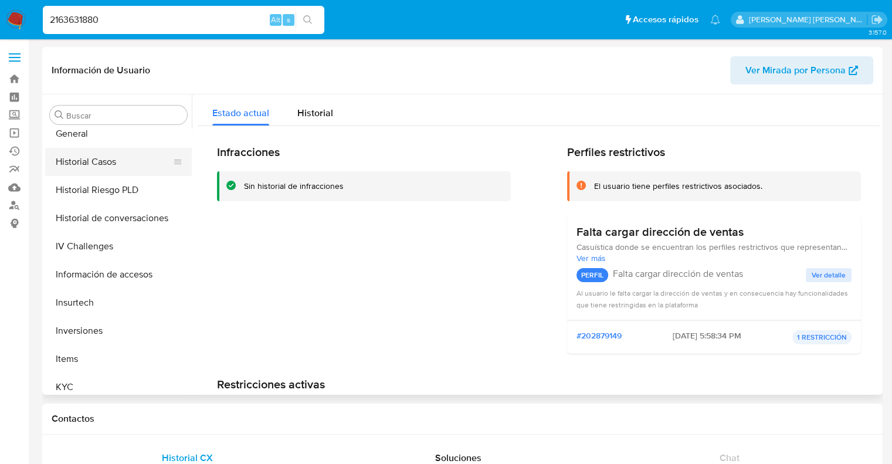
click at [103, 168] on button "Historial Casos" at bounding box center [113, 162] width 137 height 28
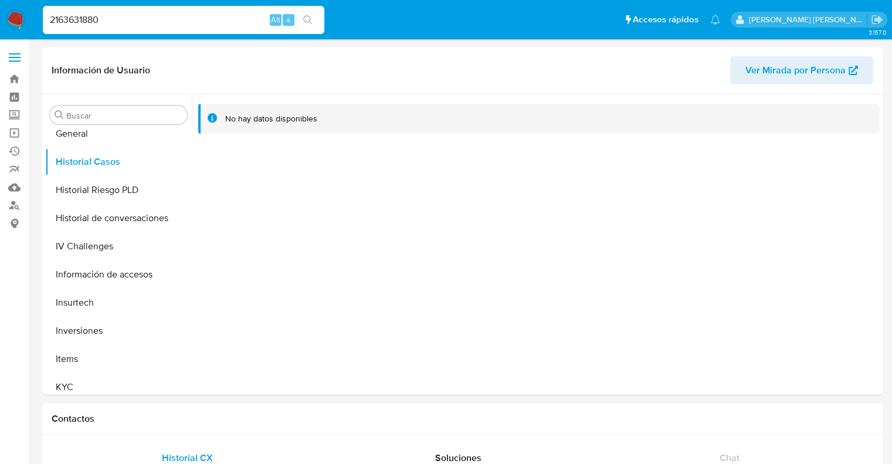
click at [72, 19] on input "2163631880" at bounding box center [184, 19] width 282 height 15
paste input "787398408"
type input "787398408"
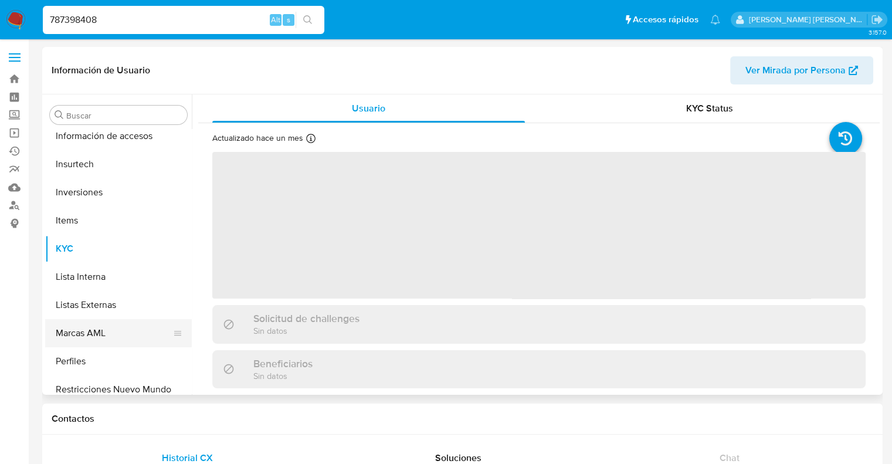
scroll to position [551, 0]
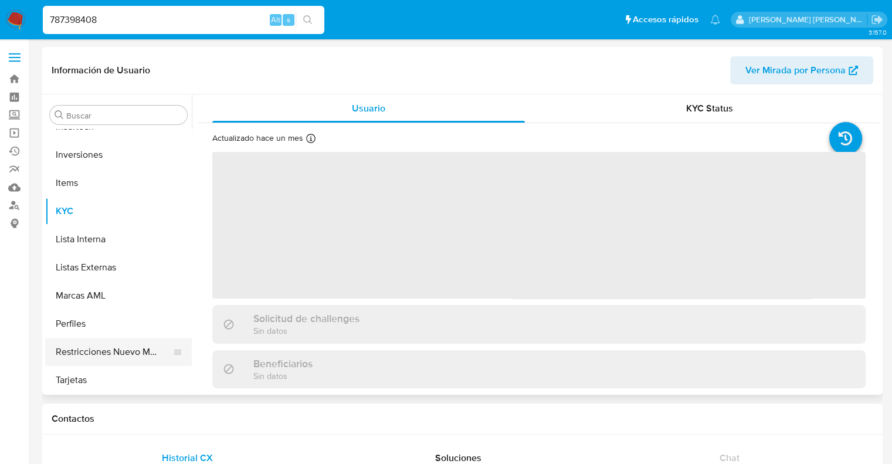
click at [120, 354] on button "Restricciones Nuevo Mundo" at bounding box center [113, 352] width 137 height 28
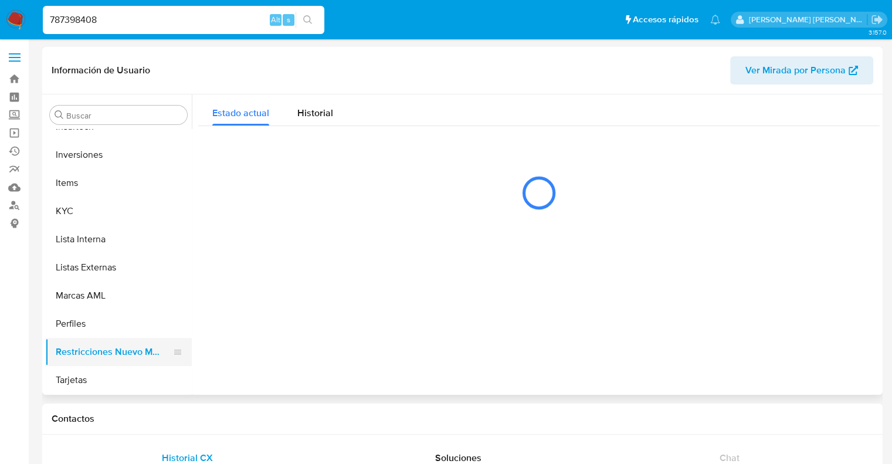
select select "10"
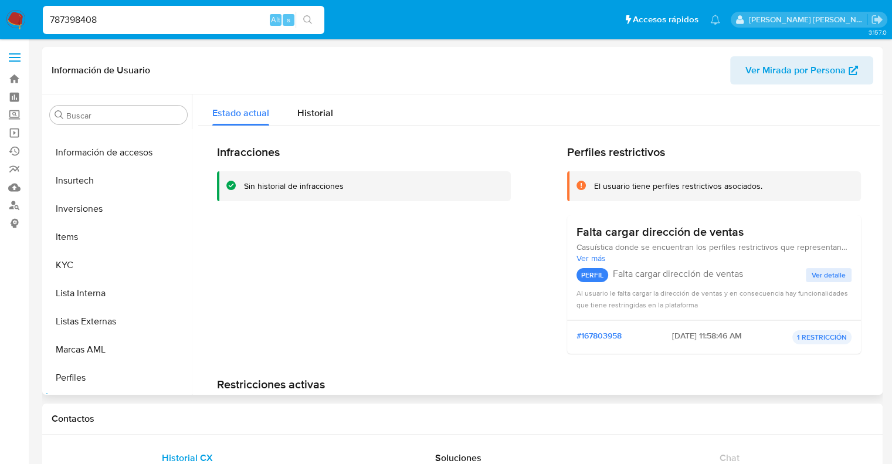
scroll to position [375, 0]
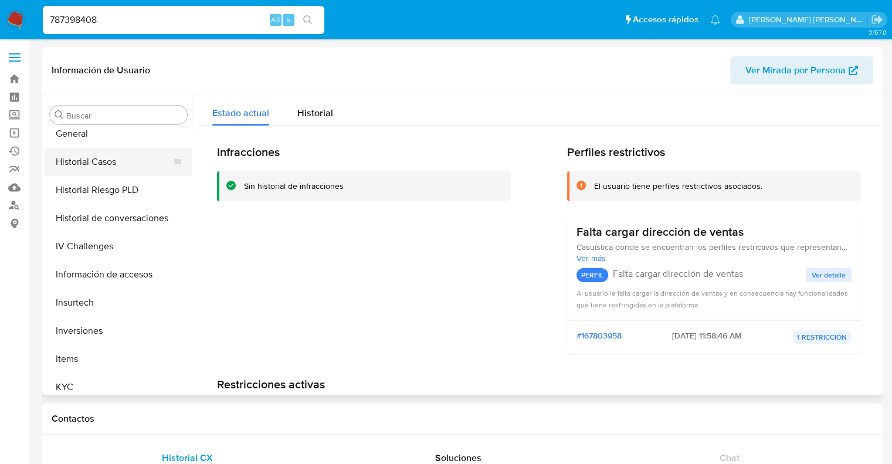
click at [116, 167] on button "Historial Casos" at bounding box center [113, 162] width 137 height 28
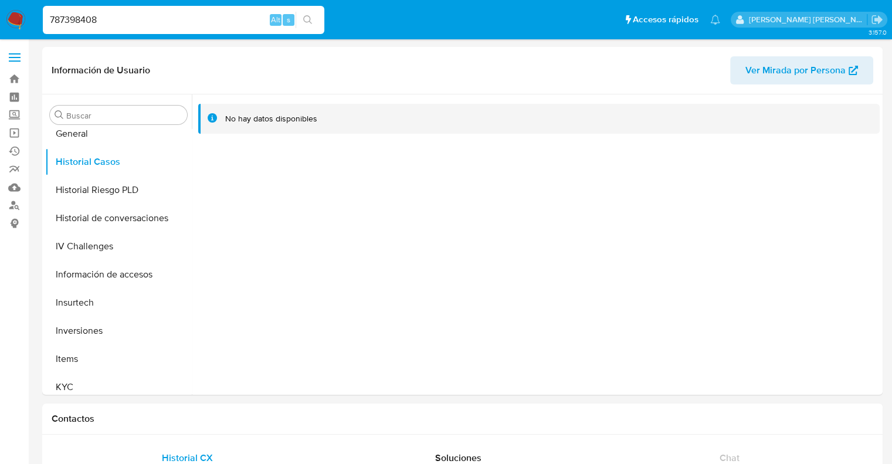
click at [80, 17] on input "787398408" at bounding box center [184, 19] width 282 height 15
paste input "639312074"
type input "639312074"
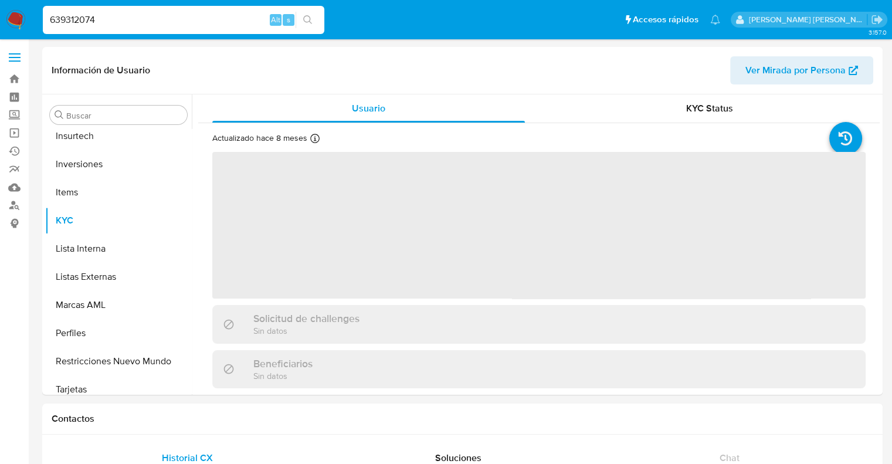
scroll to position [551, 0]
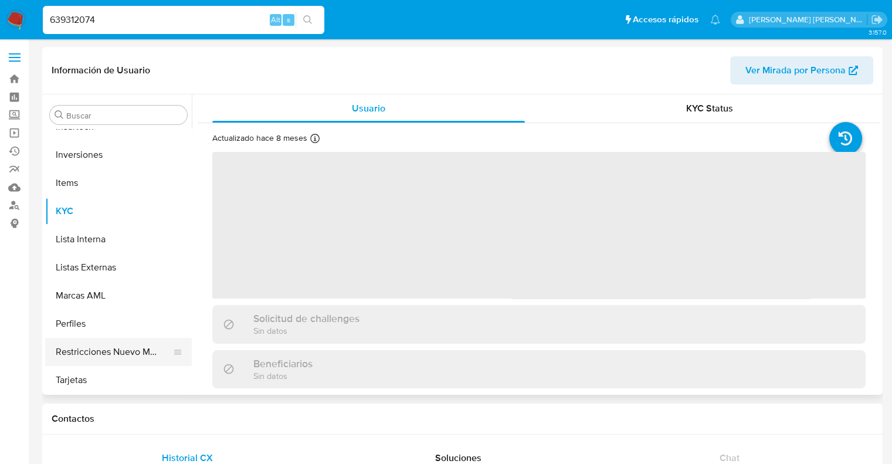
click at [94, 354] on button "Restricciones Nuevo Mundo" at bounding box center [113, 352] width 137 height 28
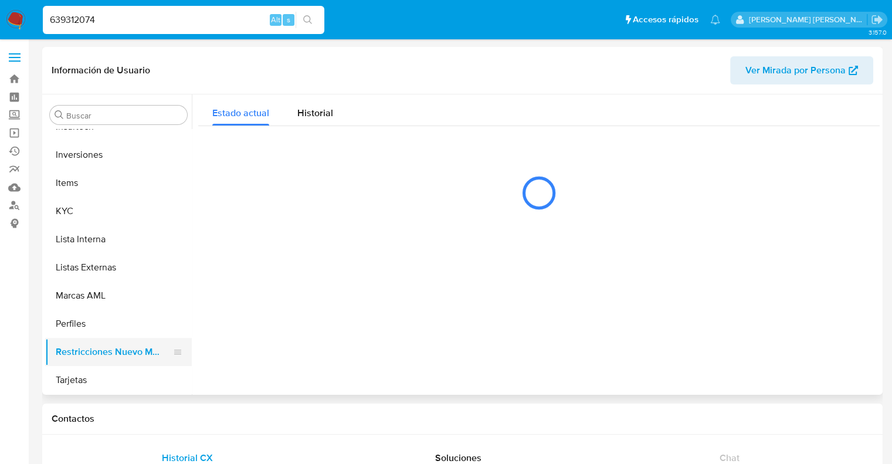
select select "10"
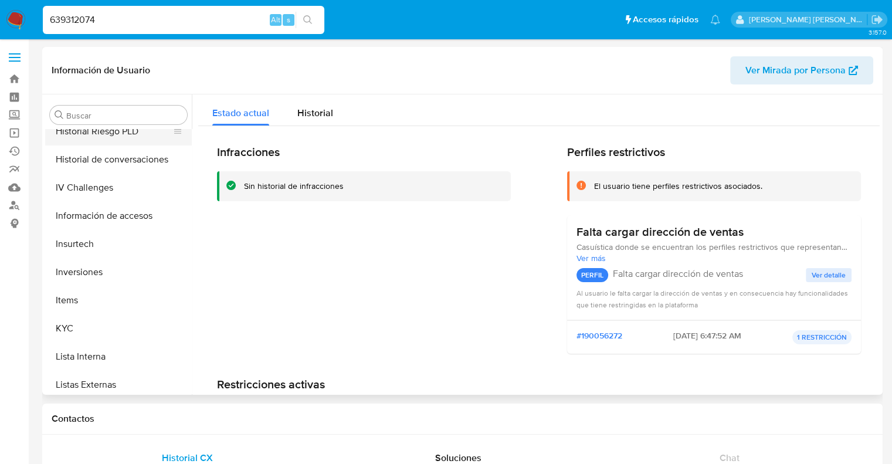
scroll to position [375, 0]
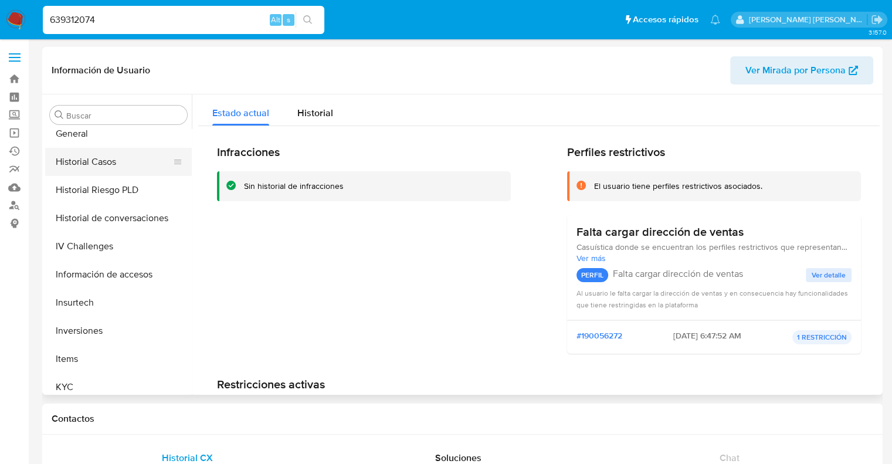
click at [104, 156] on button "Historial Casos" at bounding box center [113, 162] width 137 height 28
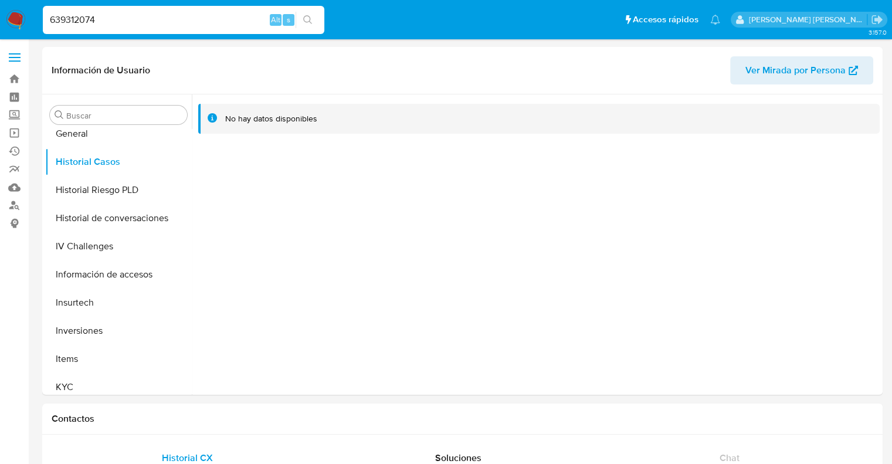
click at [76, 22] on input "639312074" at bounding box center [184, 19] width 282 height 15
paste input "15186169"
type input "1518616974"
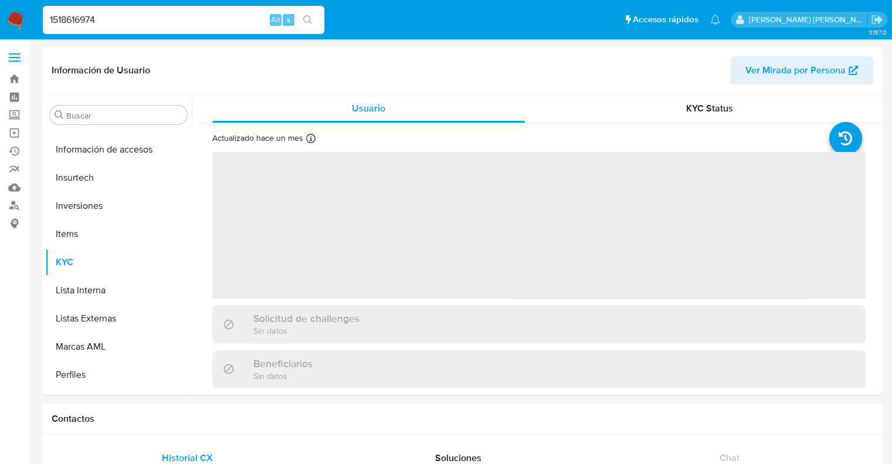
scroll to position [551, 0]
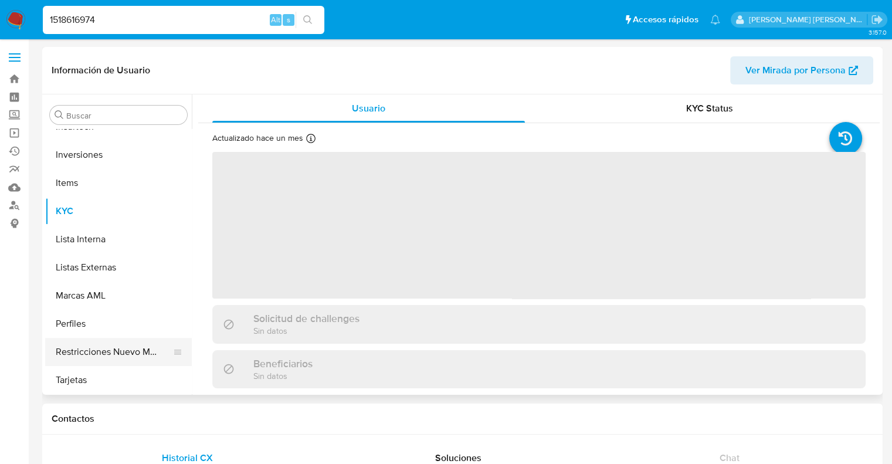
click at [107, 349] on button "Restricciones Nuevo Mundo" at bounding box center [113, 352] width 137 height 28
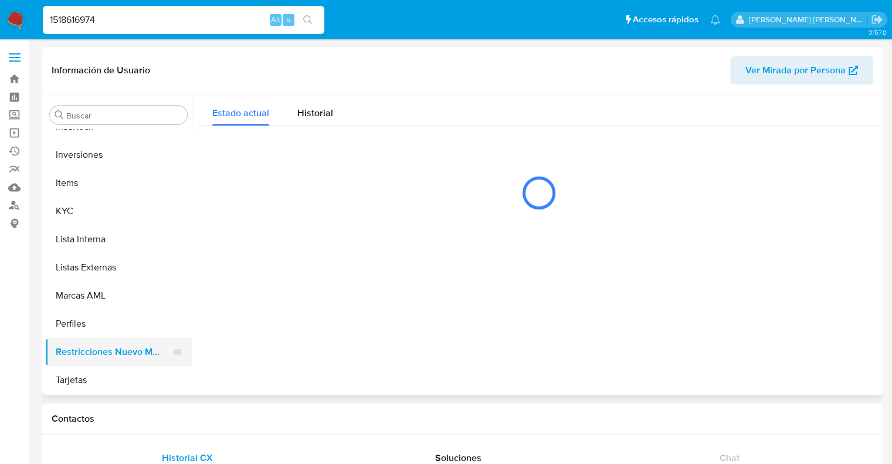
select select "10"
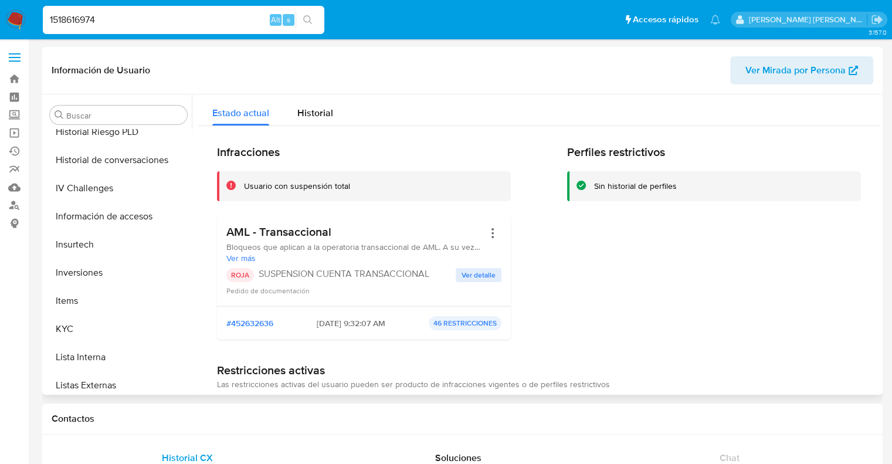
scroll to position [375, 0]
click at [102, 164] on button "Historial Casos" at bounding box center [113, 162] width 137 height 28
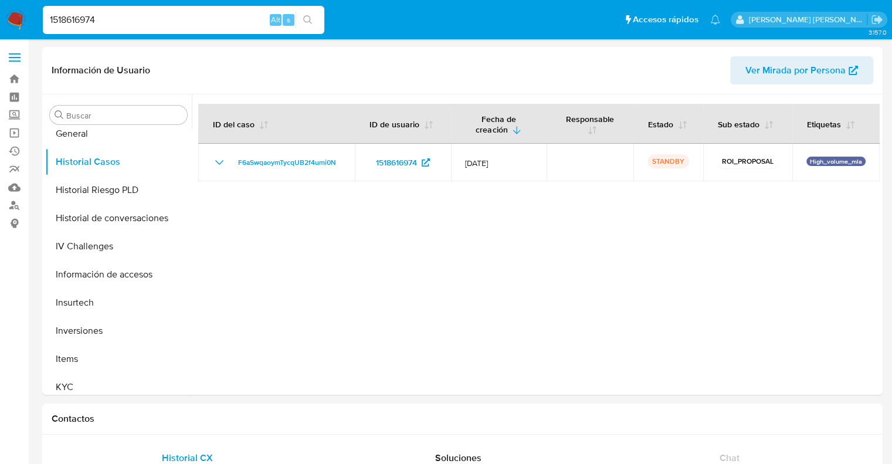
click at [69, 21] on input "1518616974" at bounding box center [184, 19] width 282 height 15
click at [66, 21] on input "1518616974" at bounding box center [184, 19] width 282 height 15
paste input "446139625"
click at [118, 17] on input "1518446139625616974" at bounding box center [184, 19] width 282 height 15
drag, startPoint x: 148, startPoint y: 21, endPoint x: 55, endPoint y: 21, distance: 92.7
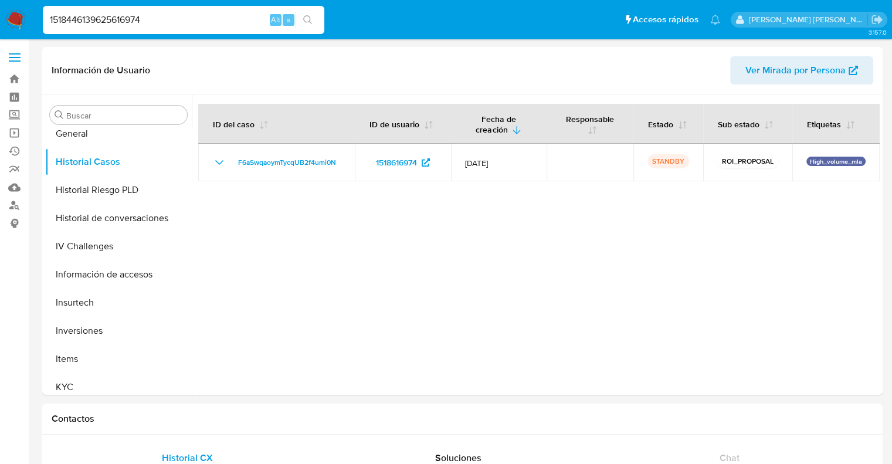
click at [55, 21] on input "1518446139625616974" at bounding box center [184, 19] width 282 height 15
paste input "446139625"
drag, startPoint x: 108, startPoint y: 20, endPoint x: 44, endPoint y: 22, distance: 64.0
click at [44, 22] on input "1446139625" at bounding box center [184, 19] width 282 height 15
paste input
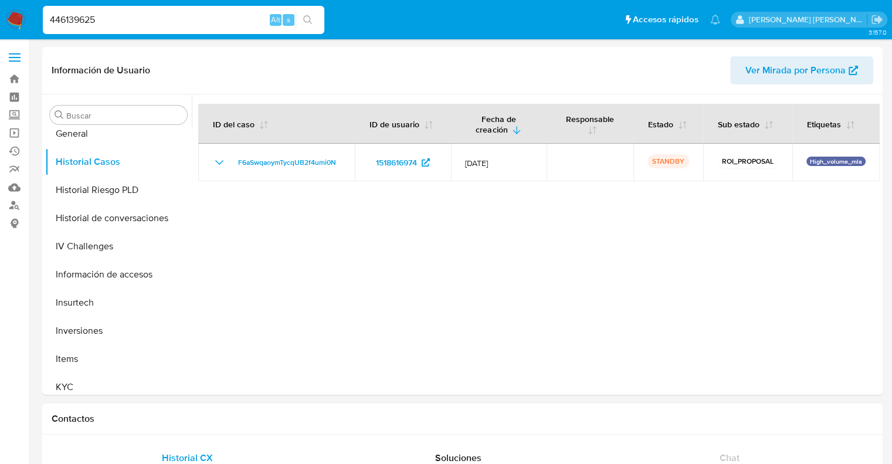
type input "446139625"
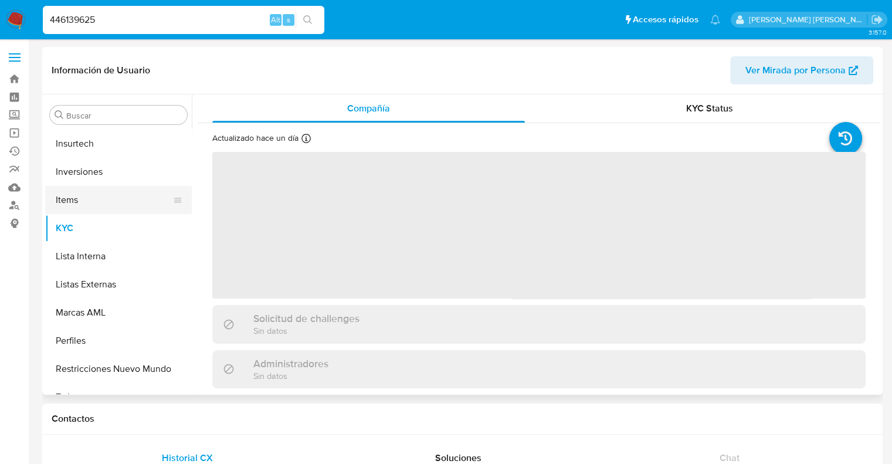
scroll to position [551, 0]
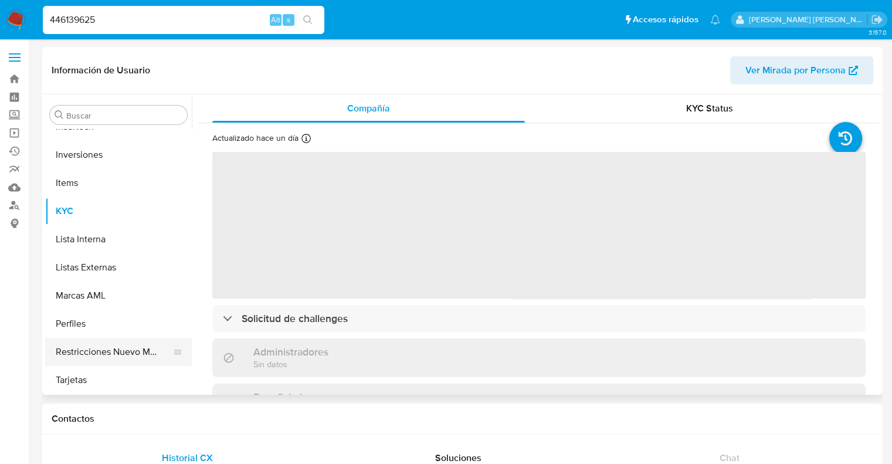
click at [107, 358] on button "Restricciones Nuevo Mundo" at bounding box center [113, 352] width 137 height 28
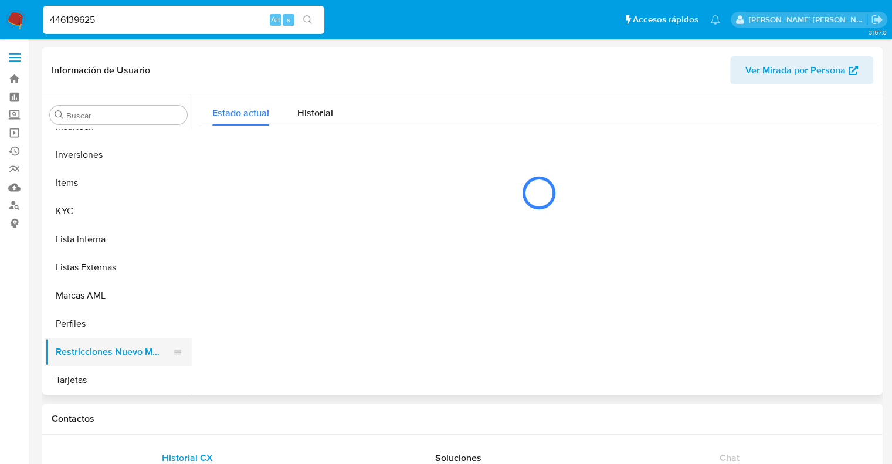
select select "10"
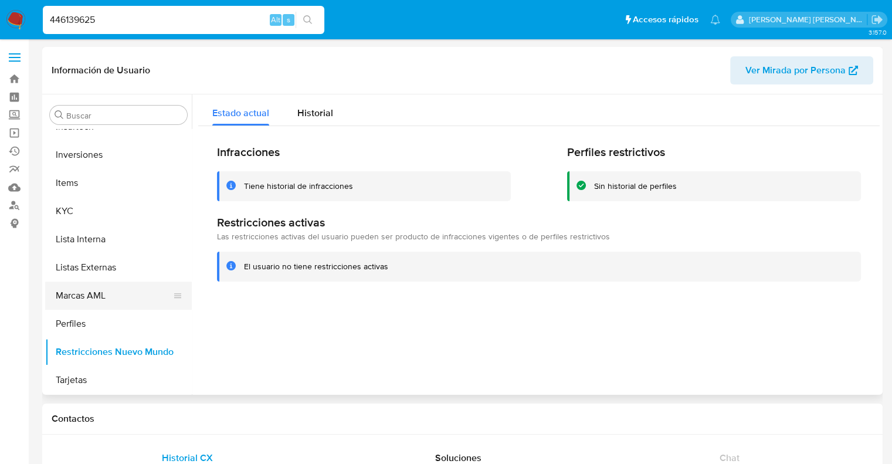
scroll to position [434, 0]
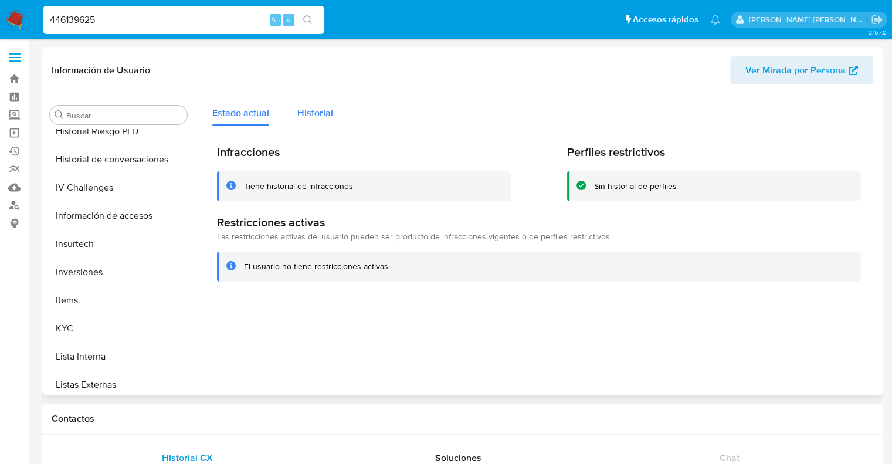
click at [303, 109] on span "Historial" at bounding box center [315, 112] width 36 height 13
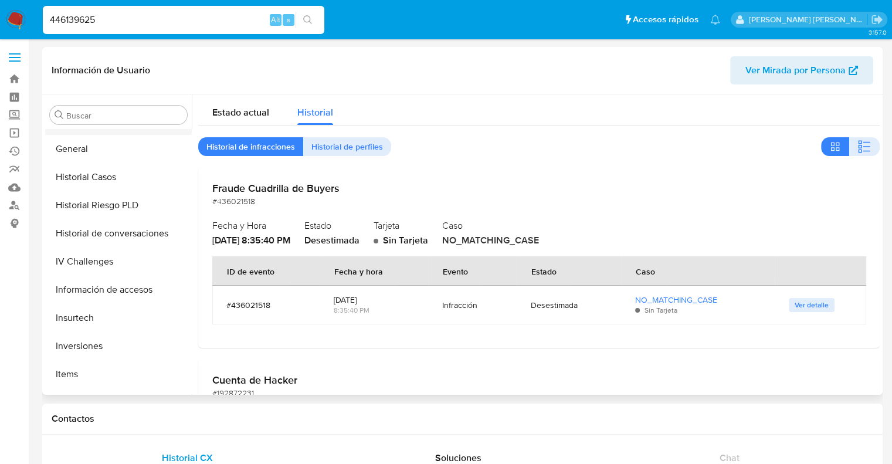
scroll to position [258, 0]
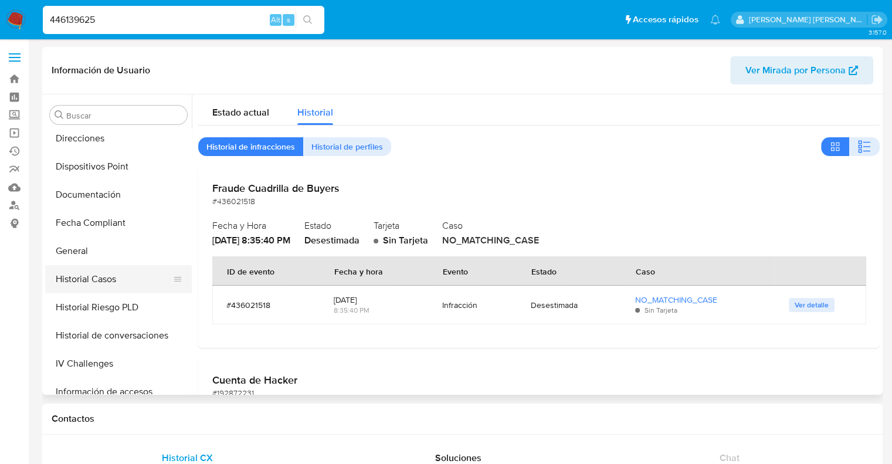
click at [101, 277] on button "Historial Casos" at bounding box center [113, 279] width 137 height 28
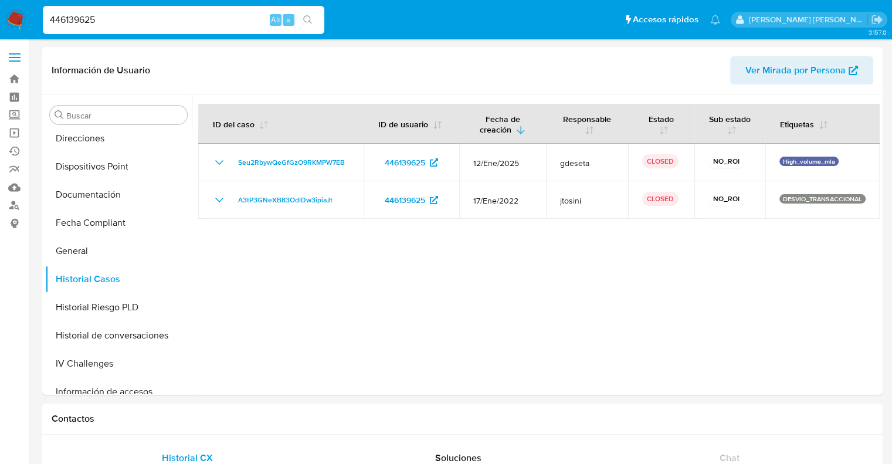
click at [86, 21] on input "446139625" at bounding box center [184, 19] width 282 height 15
paste input "34687337"
type input "34687337"
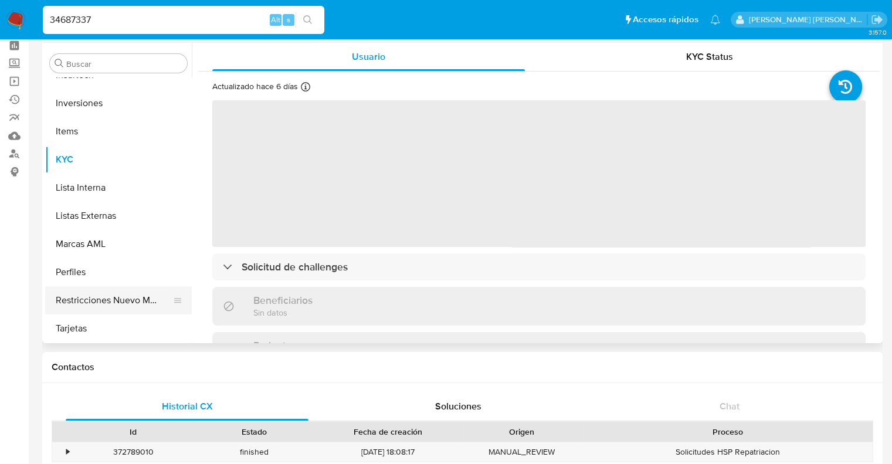
scroll to position [59, 0]
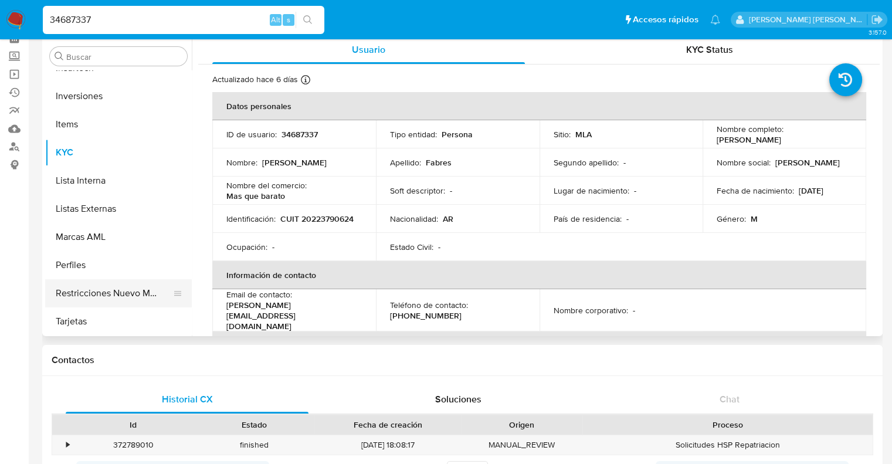
click at [110, 290] on button "Restricciones Nuevo Mundo" at bounding box center [113, 293] width 137 height 28
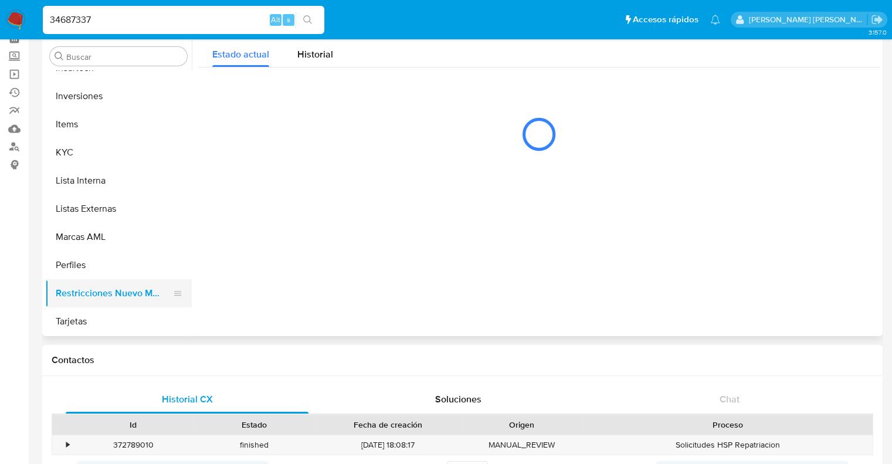
select select "10"
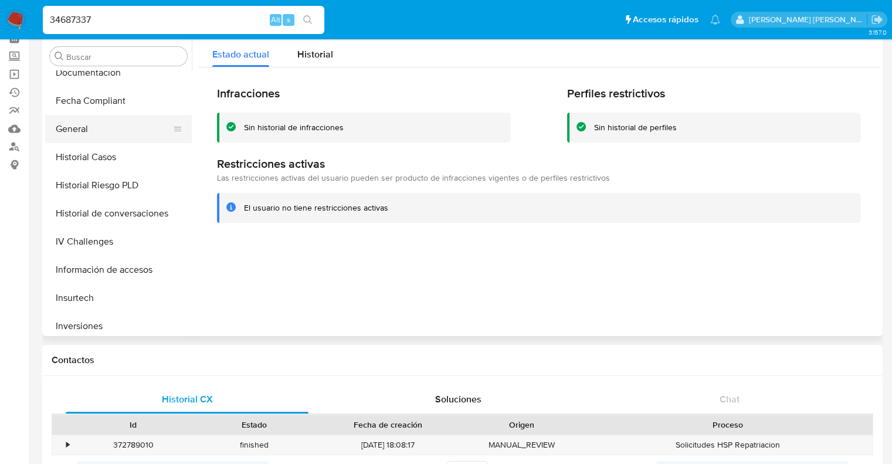
scroll to position [317, 0]
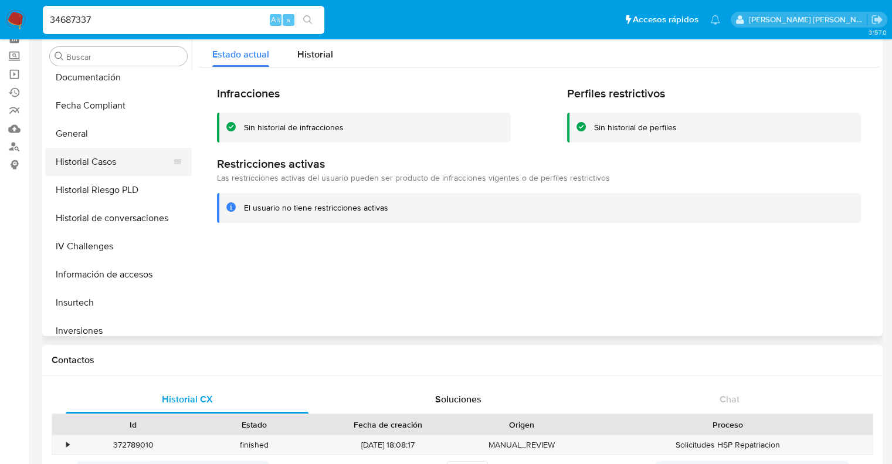
click at [80, 163] on button "Historial Casos" at bounding box center [113, 162] width 137 height 28
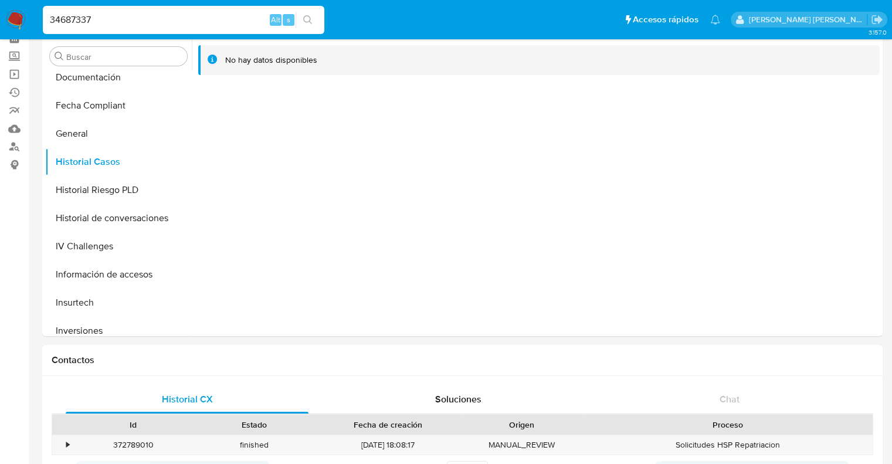
click at [88, 22] on input "34687337" at bounding box center [184, 19] width 282 height 15
paste input "15617968"
type input "15617968"
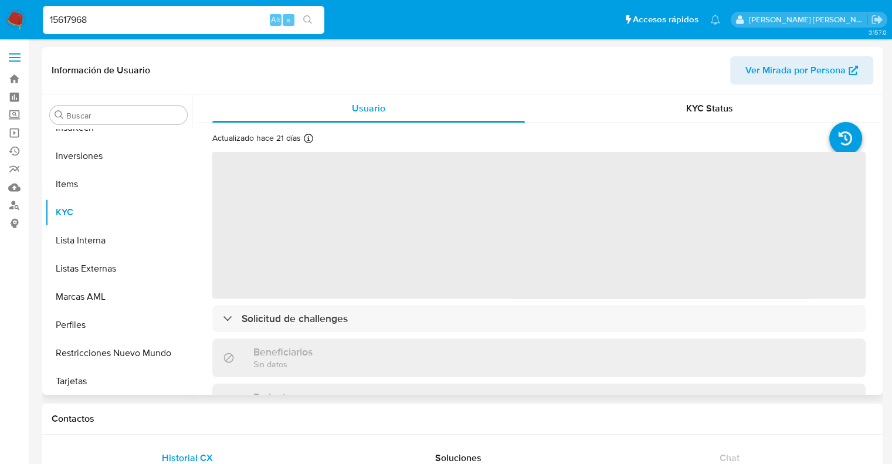
scroll to position [551, 0]
click at [126, 358] on button "Restricciones Nuevo Mundo" at bounding box center [113, 352] width 137 height 28
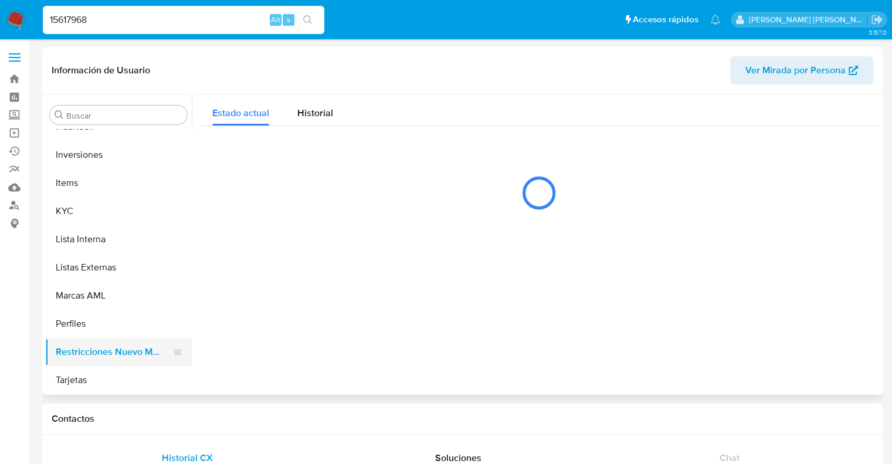
select select "10"
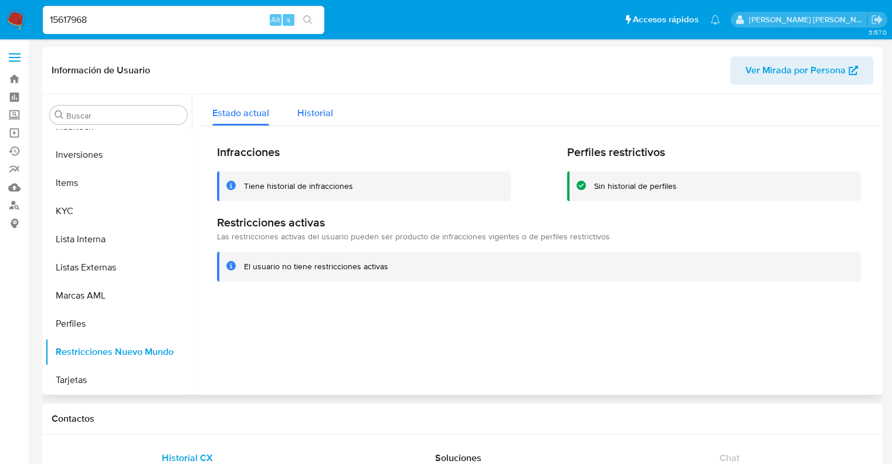
click at [303, 105] on div "Historial" at bounding box center [315, 109] width 36 height 31
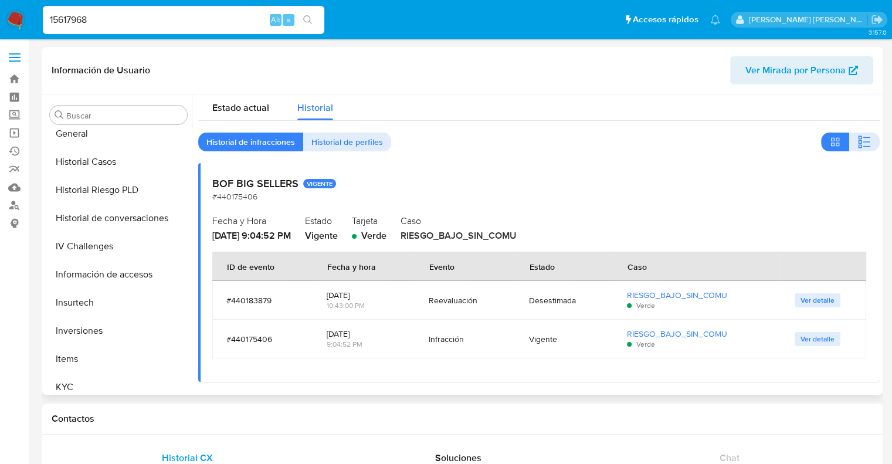
scroll to position [7, 0]
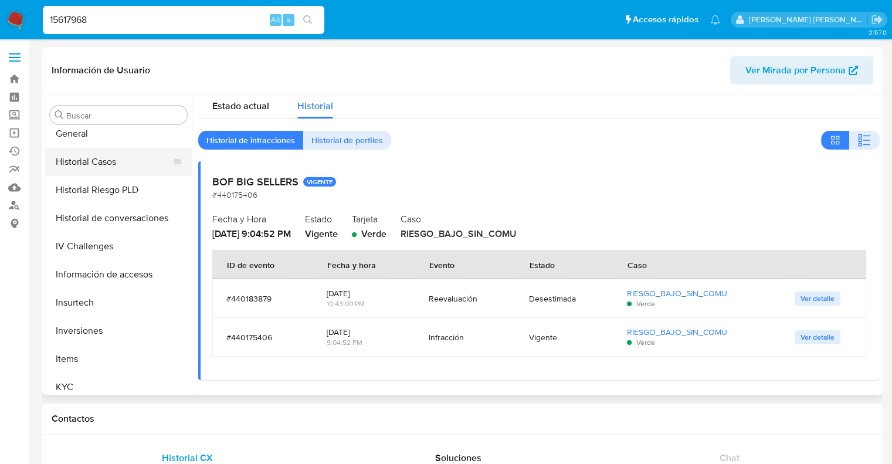
click at [99, 163] on button "Historial Casos" at bounding box center [113, 162] width 137 height 28
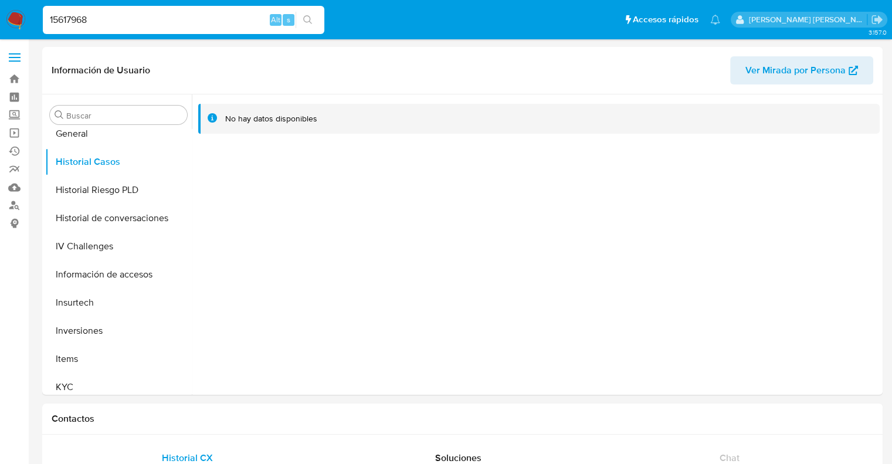
click at [82, 26] on input "15617968" at bounding box center [184, 19] width 282 height 15
paste input "18616974"
type input "1518616974"
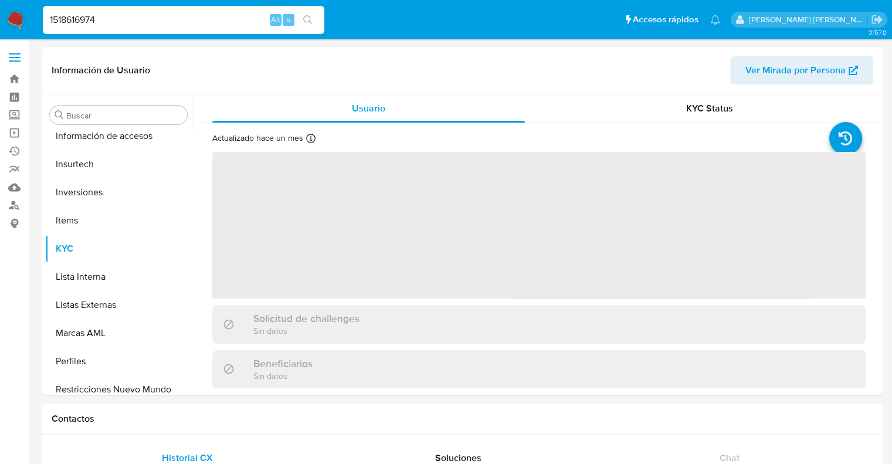
scroll to position [551, 0]
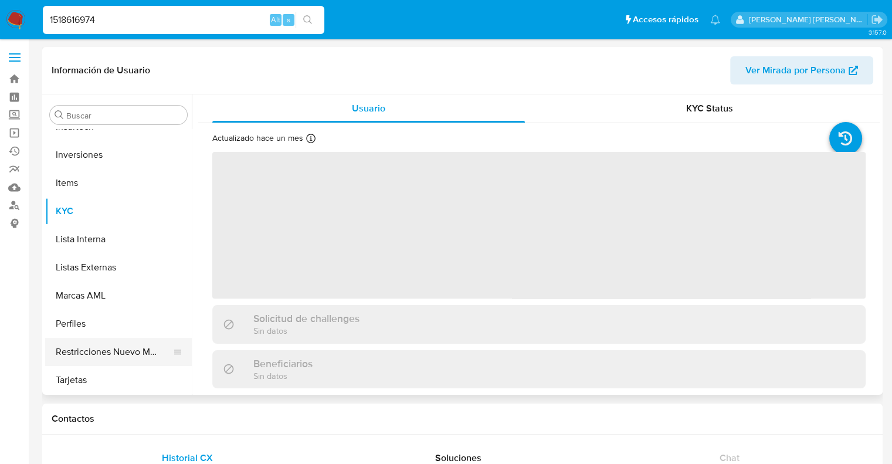
click at [130, 351] on button "Restricciones Nuevo Mundo" at bounding box center [113, 352] width 137 height 28
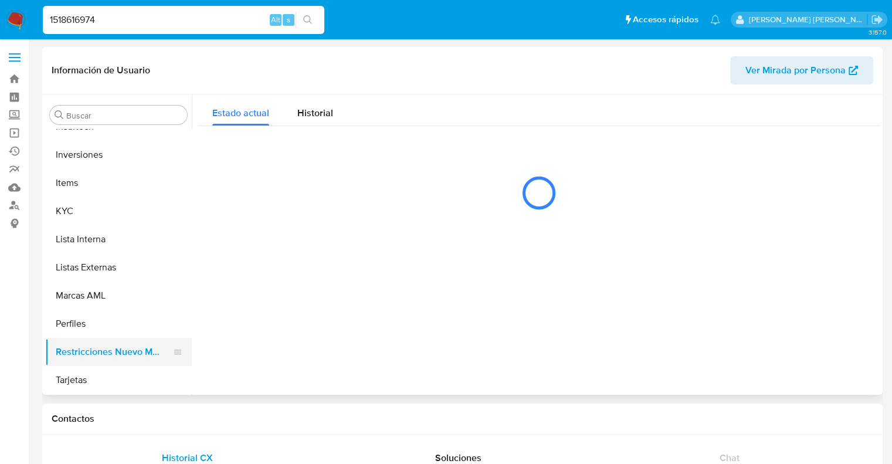
select select "10"
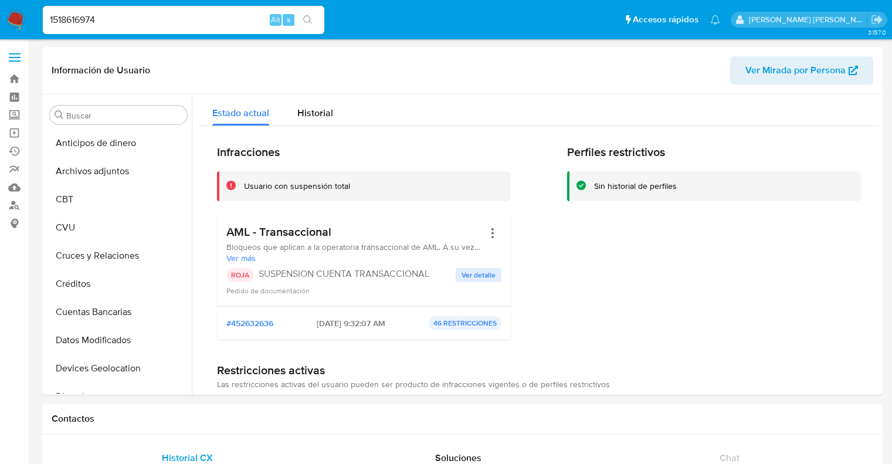
select select "10"
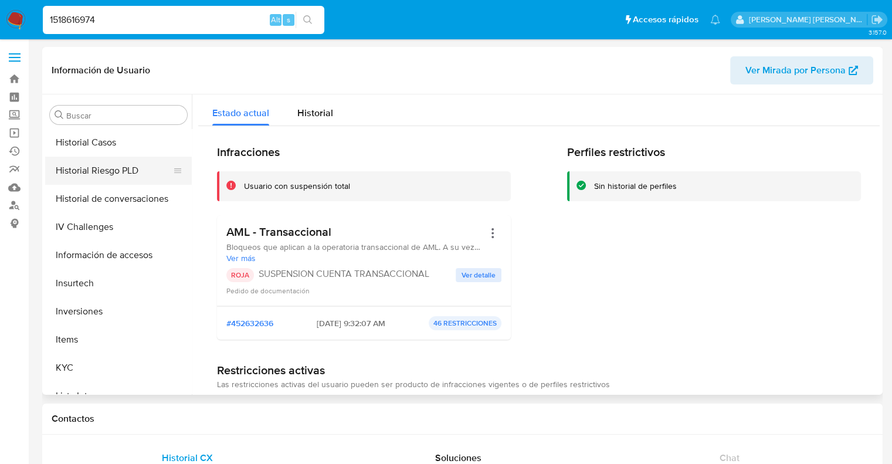
scroll to position [375, 0]
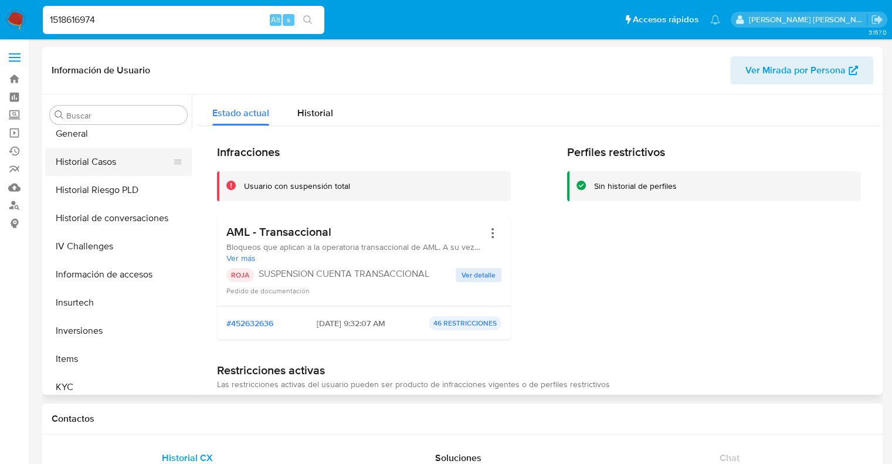
click at [104, 166] on button "Historial Casos" at bounding box center [113, 162] width 137 height 28
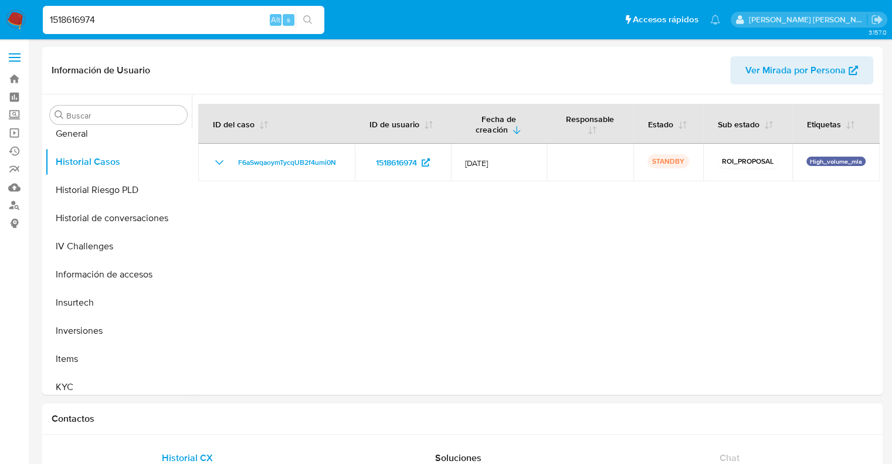
click at [97, 23] on input "1518616974" at bounding box center [184, 19] width 282 height 15
paste input "2318494989"
type input "2318494989"
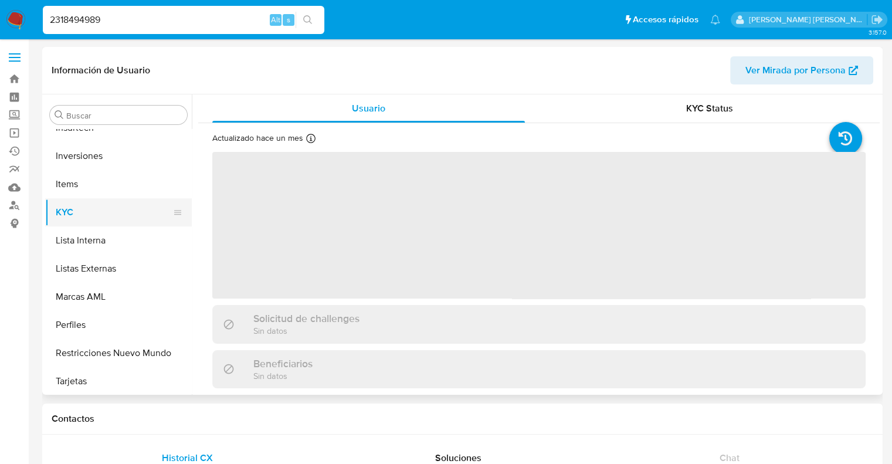
scroll to position [551, 0]
click at [98, 342] on button "Restricciones Nuevo Mundo" at bounding box center [113, 352] width 137 height 28
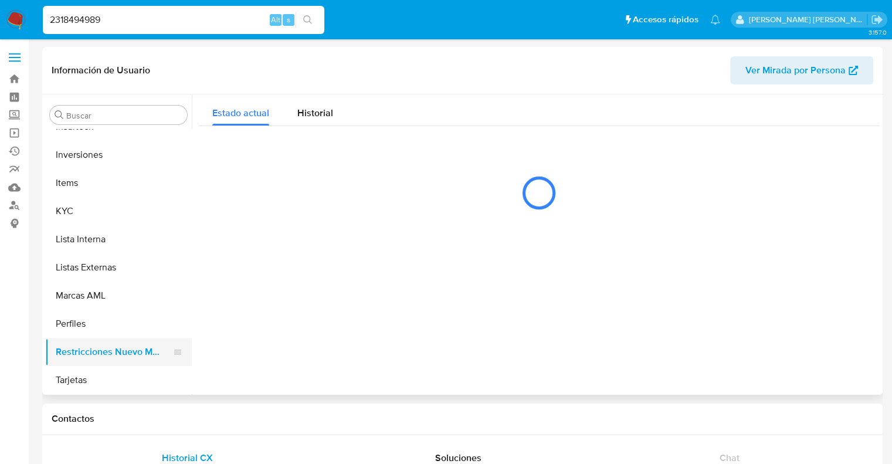
select select "10"
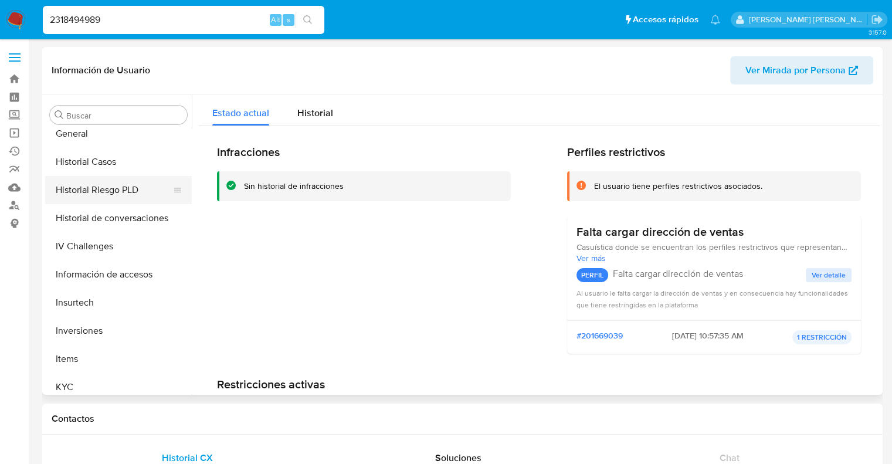
scroll to position [317, 0]
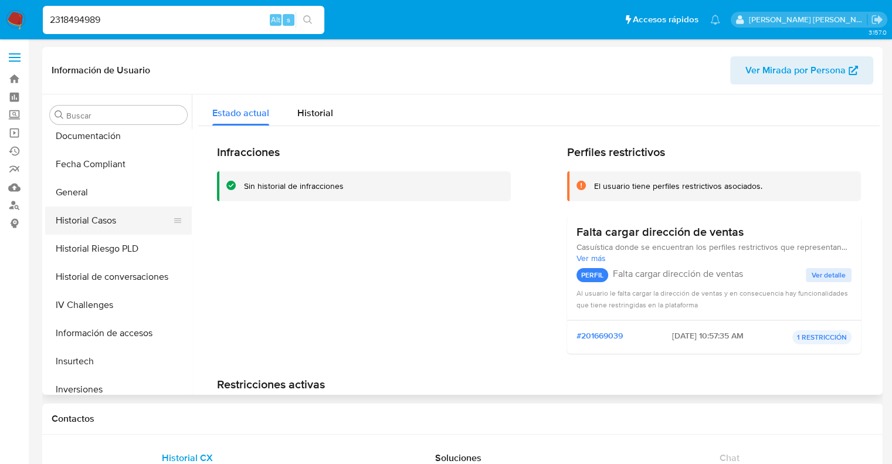
click at [97, 218] on button "Historial Casos" at bounding box center [113, 221] width 137 height 28
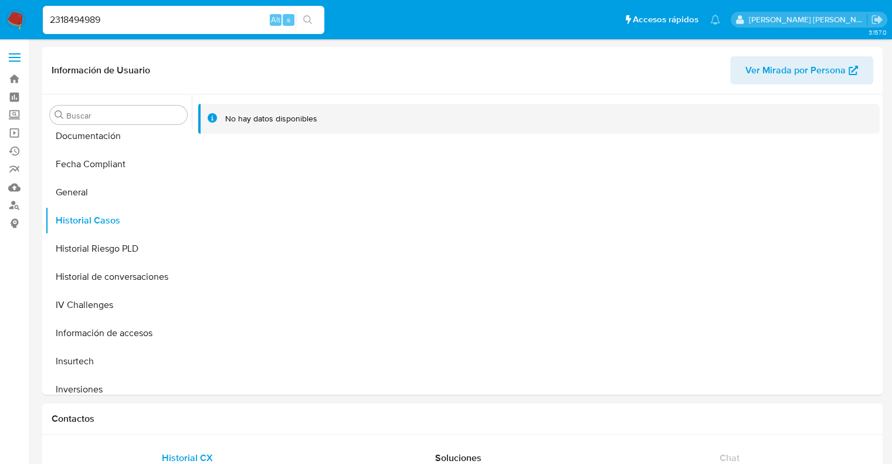
click at [81, 22] on input "2318494989" at bounding box center [184, 19] width 282 height 15
paste input "94113240"
type input "94113240"
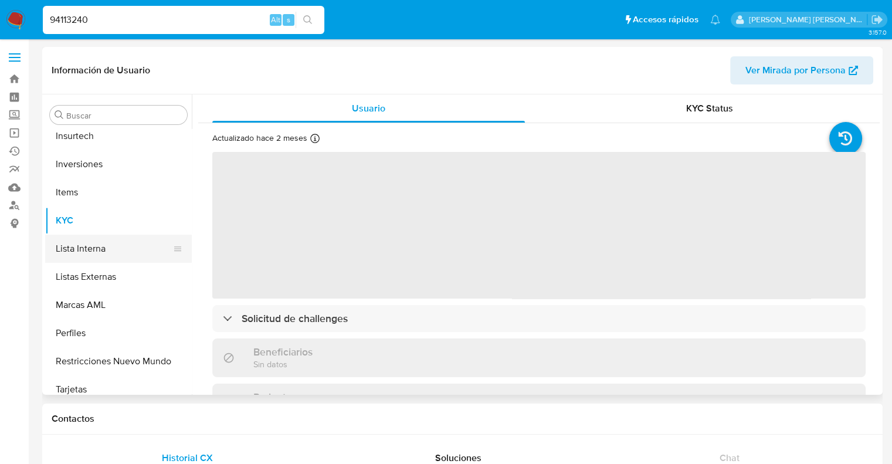
scroll to position [551, 0]
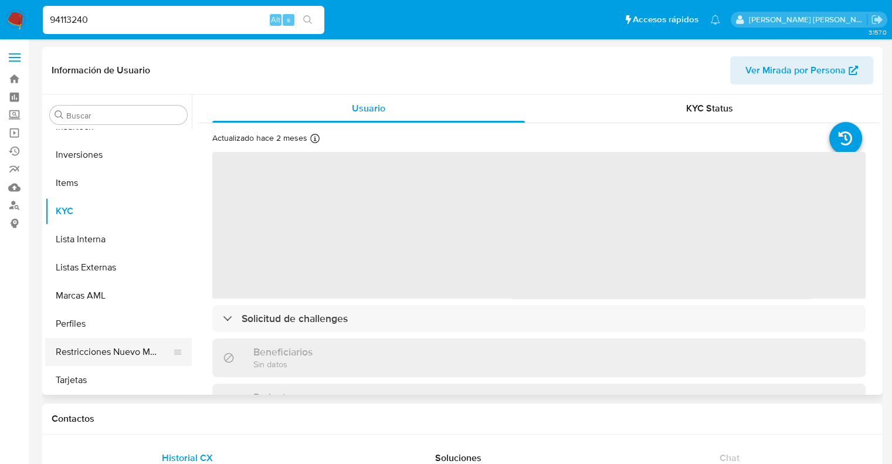
click at [118, 354] on button "Restricciones Nuevo Mundo" at bounding box center [113, 352] width 137 height 28
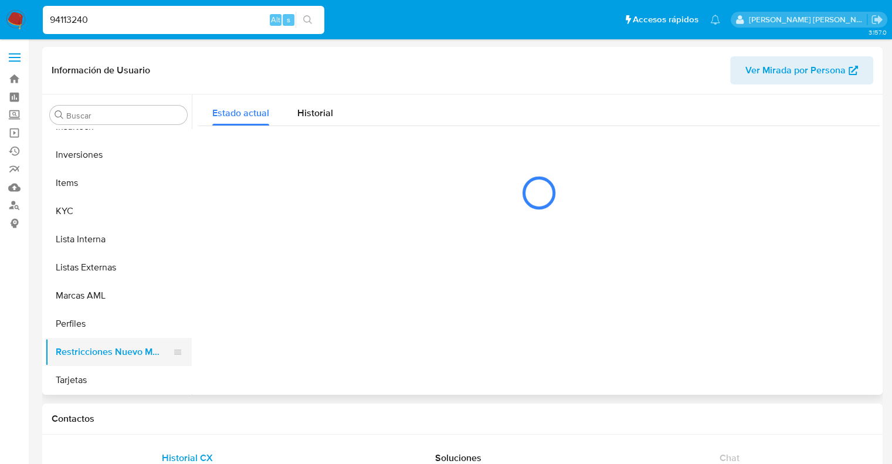
select select "10"
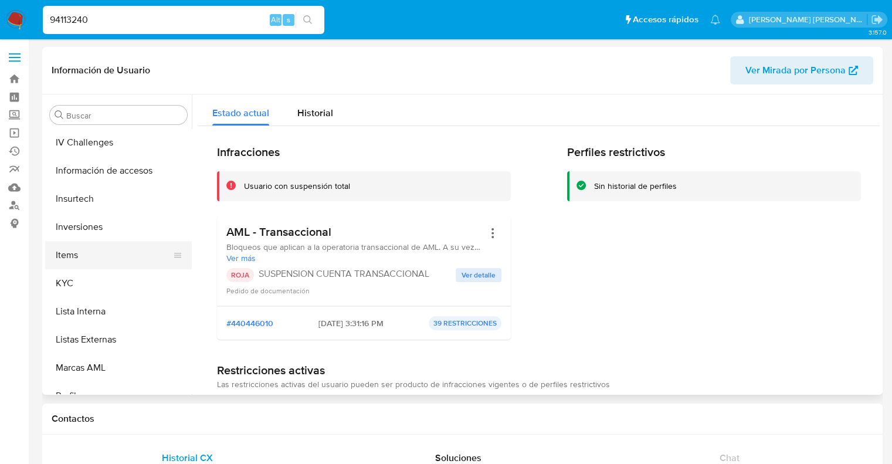
scroll to position [317, 0]
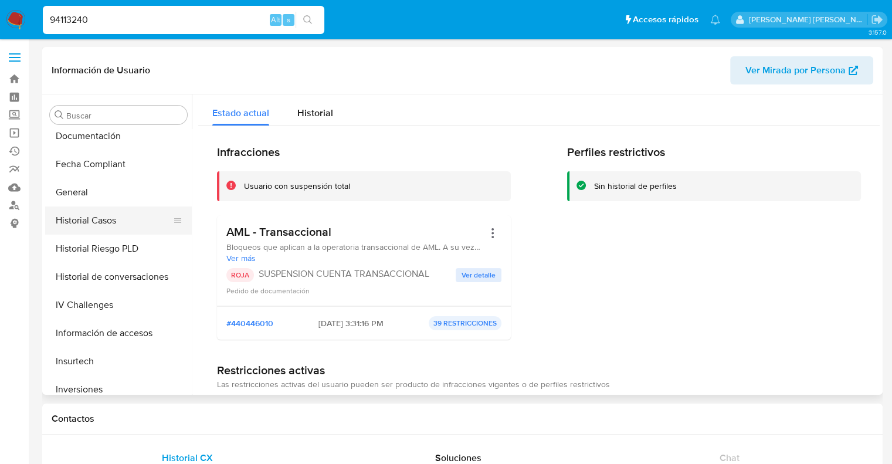
click at [101, 221] on button "Historial Casos" at bounding box center [113, 221] width 137 height 28
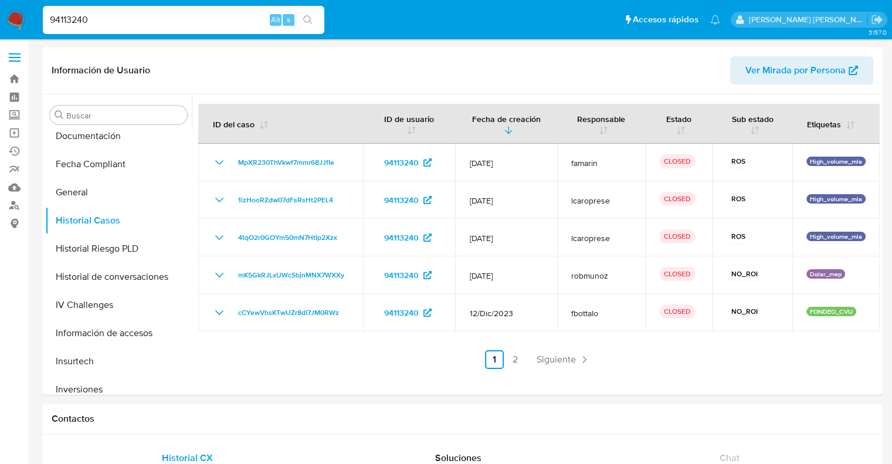
click at [80, 22] on input "94113240" at bounding box center [184, 19] width 282 height 15
paste input "152128705"
type input "152128705"
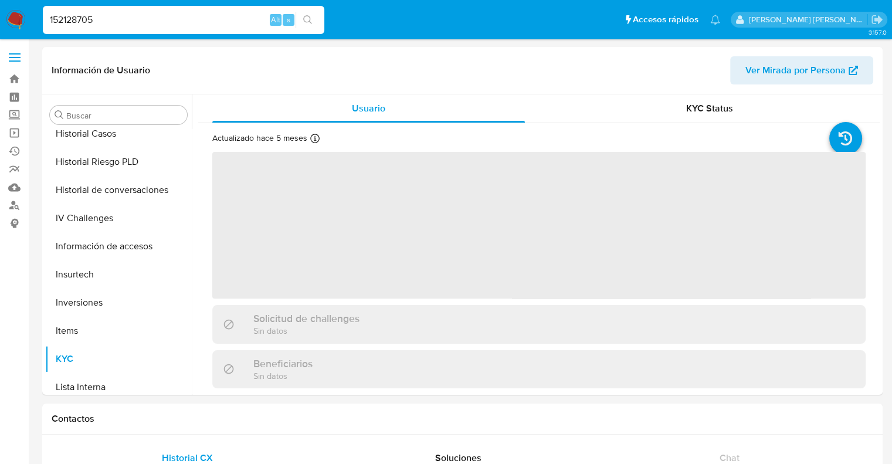
scroll to position [551, 0]
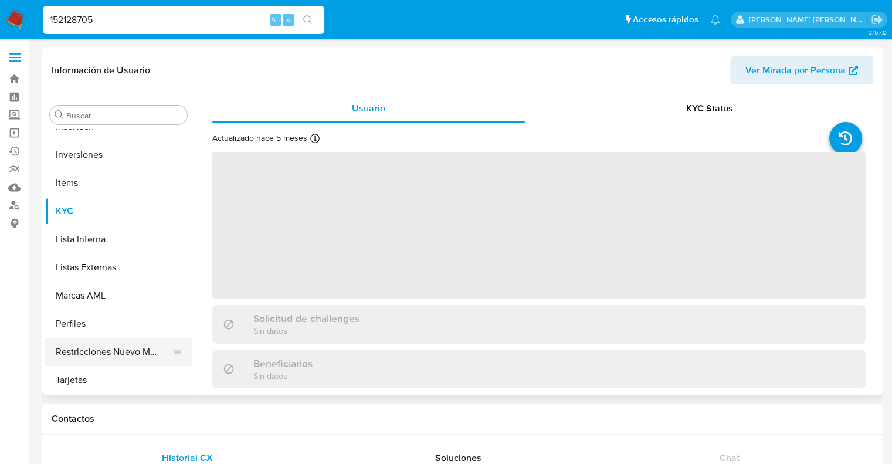
click at [119, 354] on button "Restricciones Nuevo Mundo" at bounding box center [113, 352] width 137 height 28
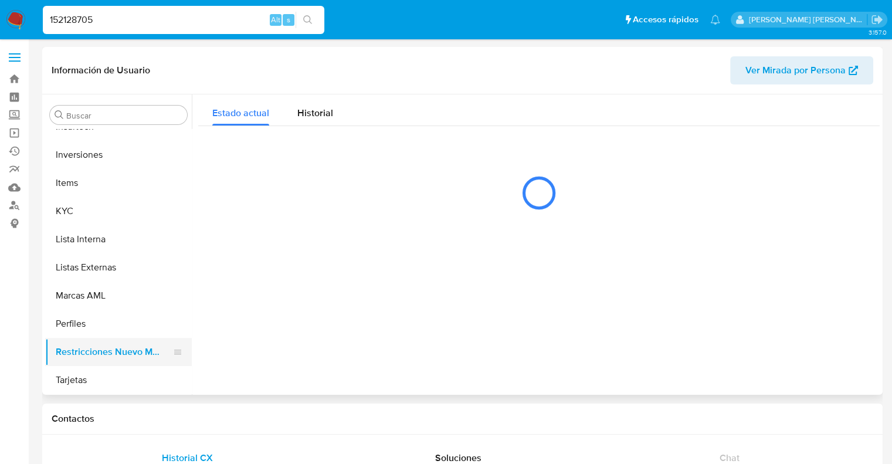
select select "10"
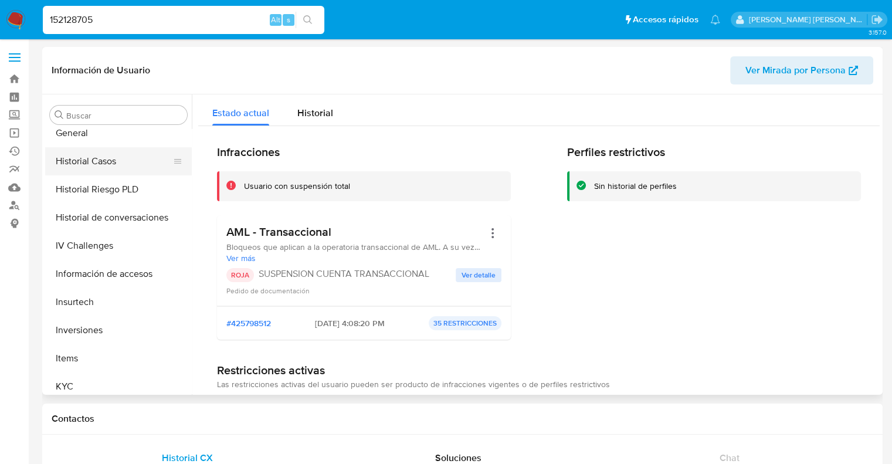
scroll to position [375, 0]
click at [97, 161] on button "Historial Casos" at bounding box center [113, 162] width 137 height 28
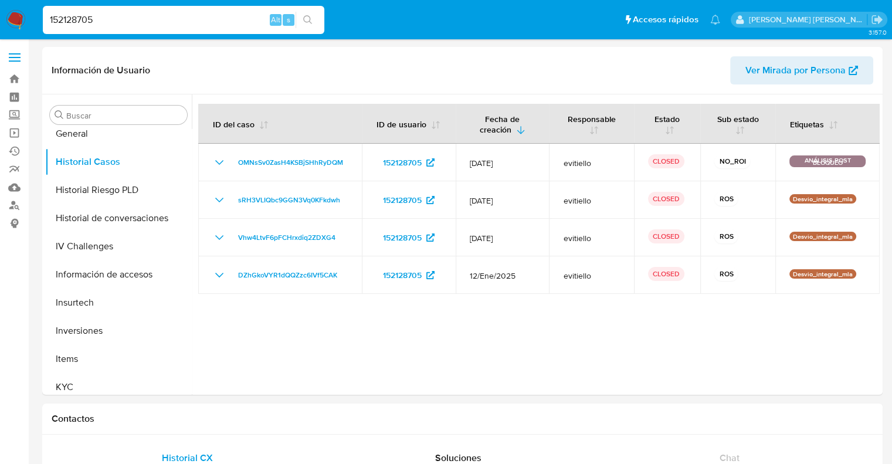
click at [84, 21] on input "152128705" at bounding box center [184, 19] width 282 height 15
paste input "83690042"
type input "1836900425"
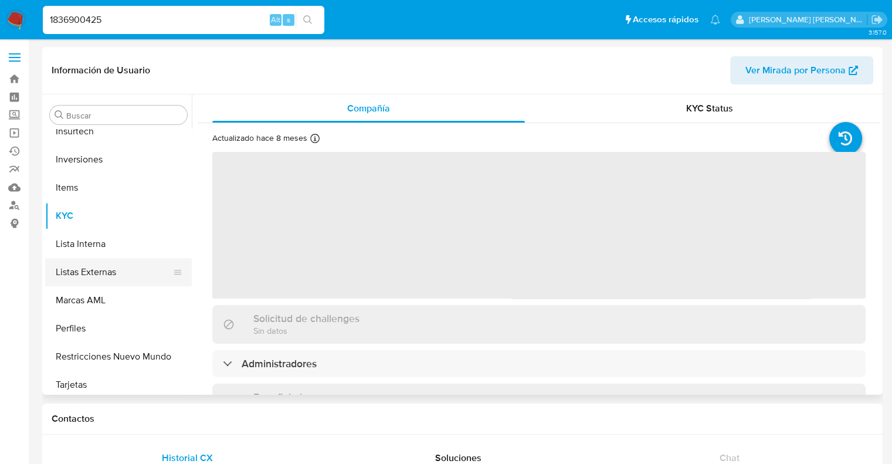
scroll to position [551, 0]
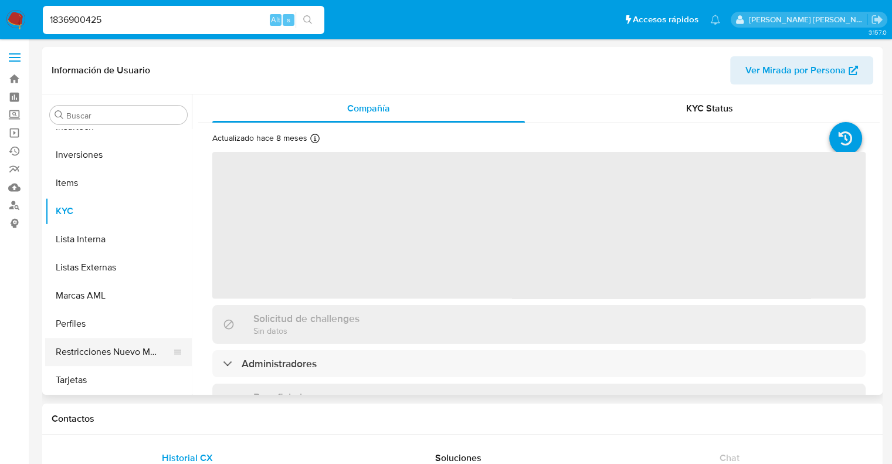
click at [104, 362] on button "Restricciones Nuevo Mundo" at bounding box center [113, 352] width 137 height 28
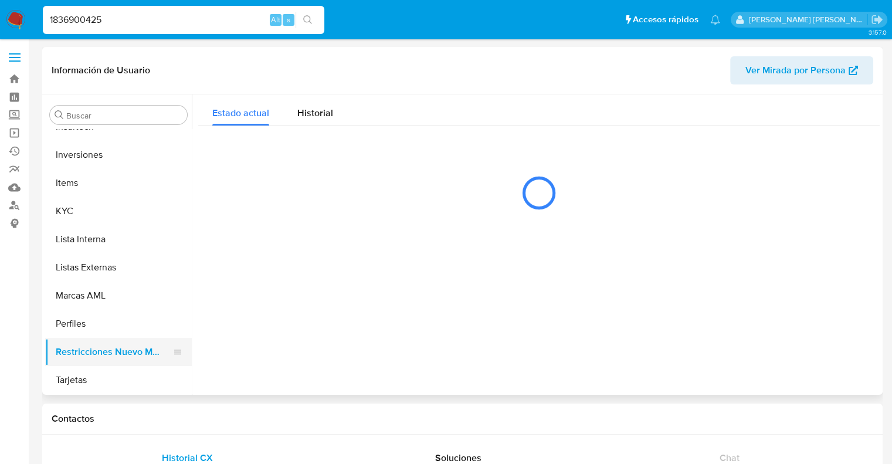
select select "10"
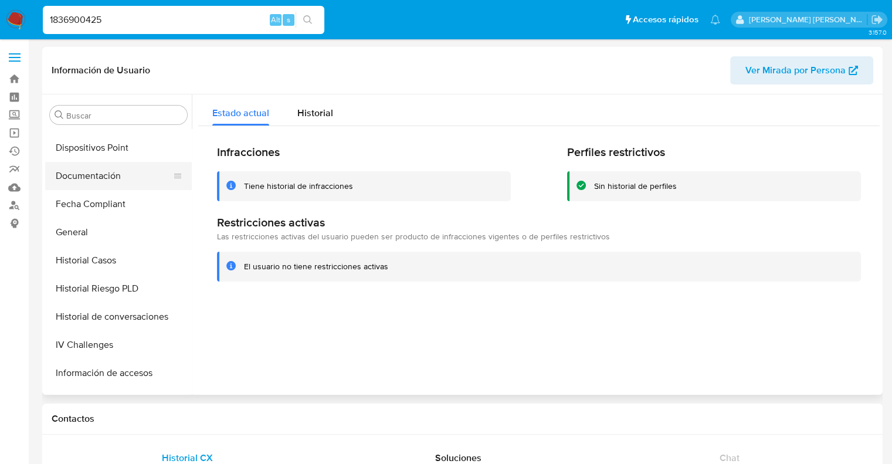
scroll to position [258, 0]
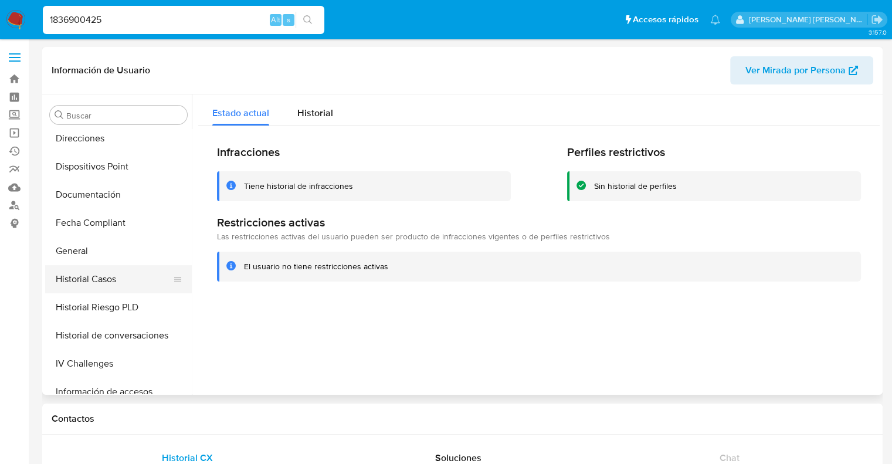
click at [94, 278] on button "Historial Casos" at bounding box center [113, 279] width 137 height 28
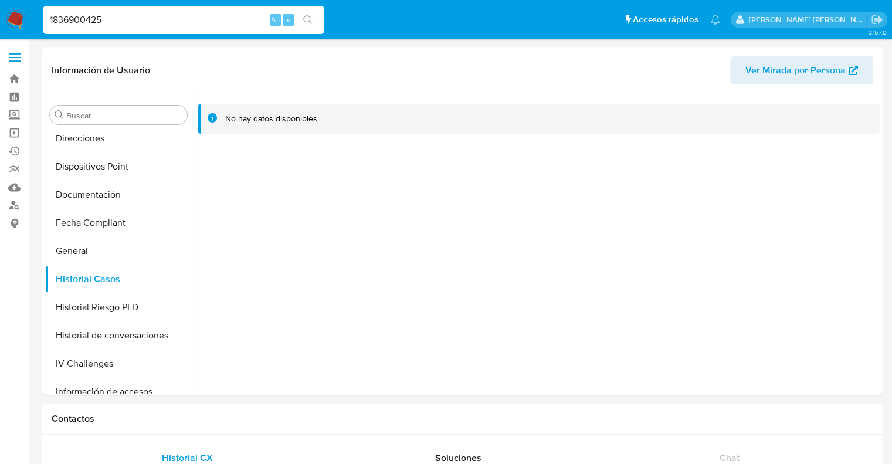
click at [101, 21] on input "1836900425" at bounding box center [184, 19] width 282 height 15
paste input "388768010"
type input "388768010"
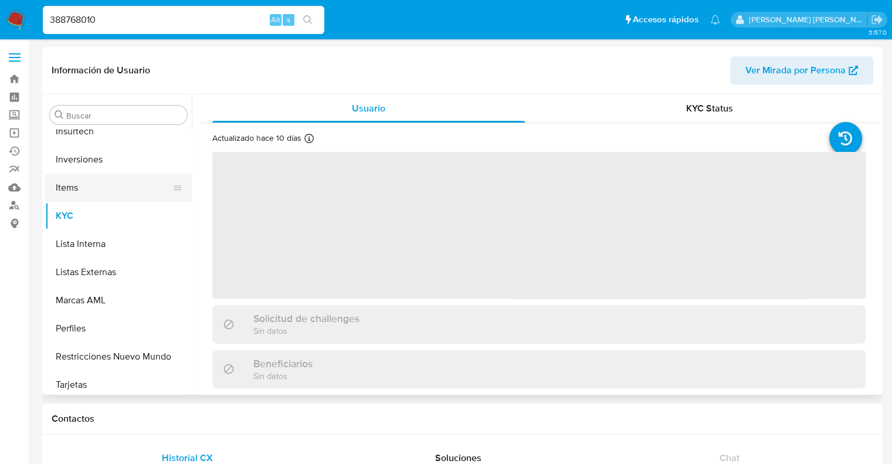
scroll to position [551, 0]
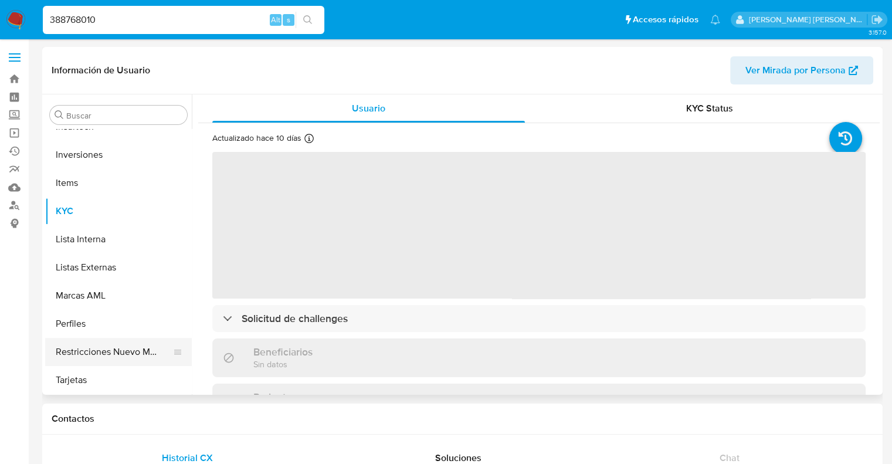
click at [107, 354] on button "Restricciones Nuevo Mundo" at bounding box center [113, 352] width 137 height 28
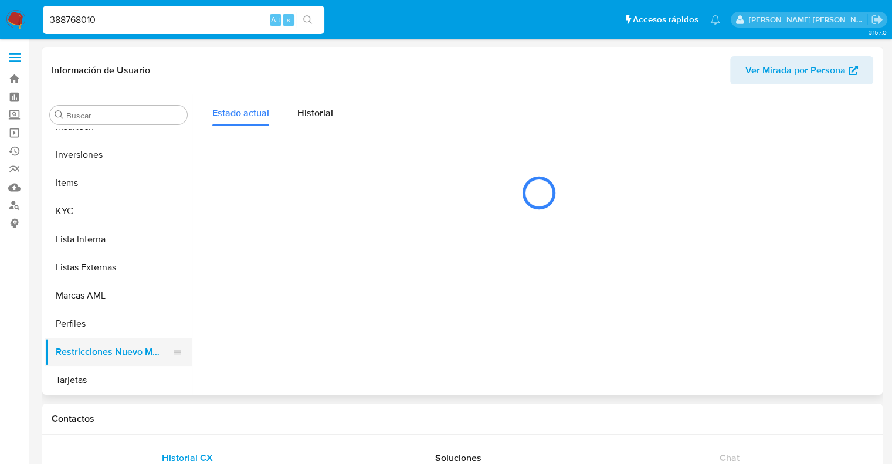
select select "10"
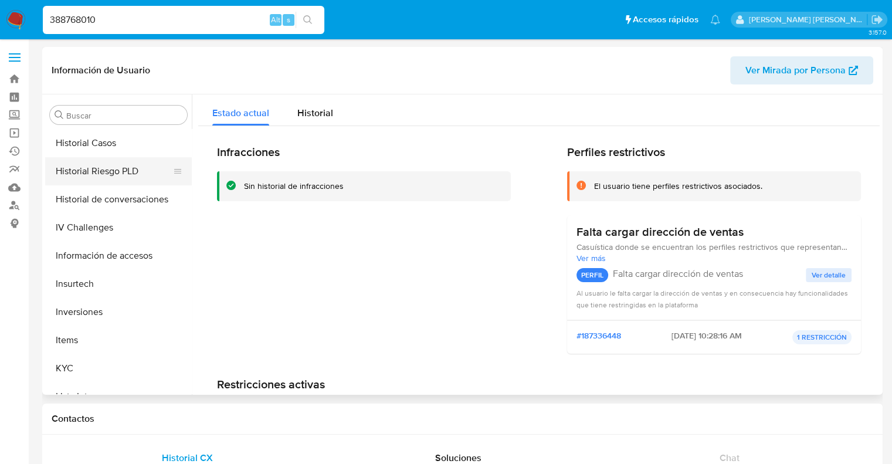
scroll to position [375, 0]
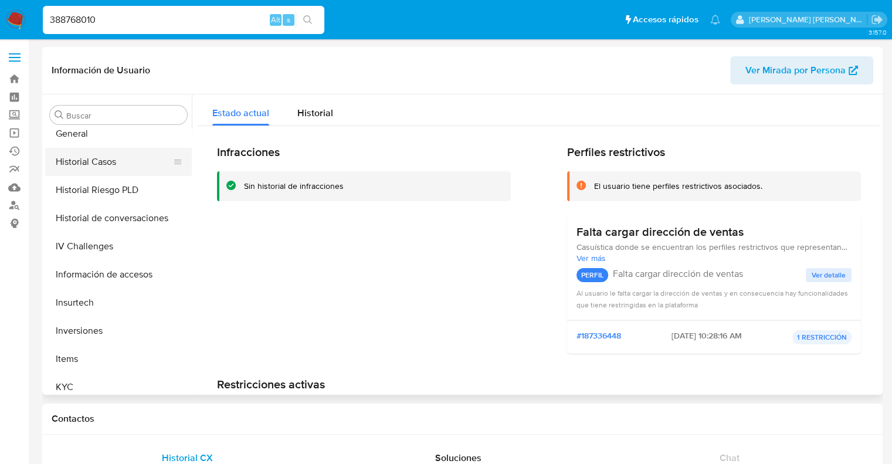
click at [94, 154] on button "Historial Casos" at bounding box center [113, 162] width 137 height 28
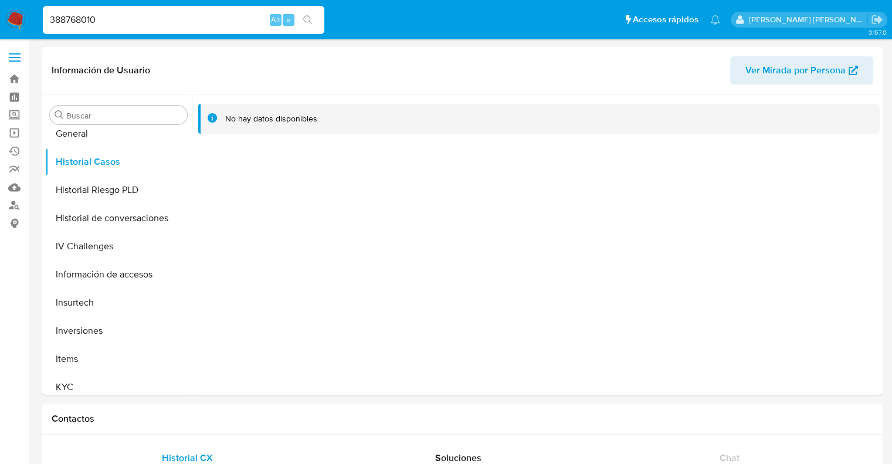
click at [84, 17] on input "388768010" at bounding box center [184, 19] width 282 height 15
paste input "1247624855"
type input "1247624855"
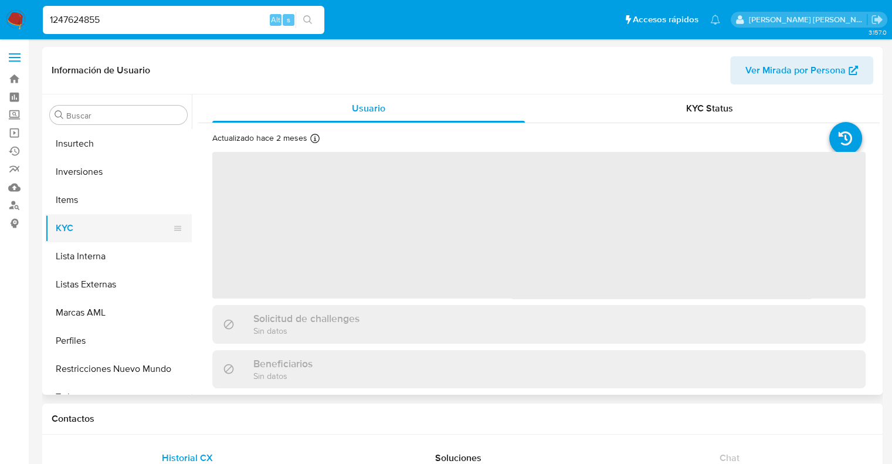
scroll to position [551, 0]
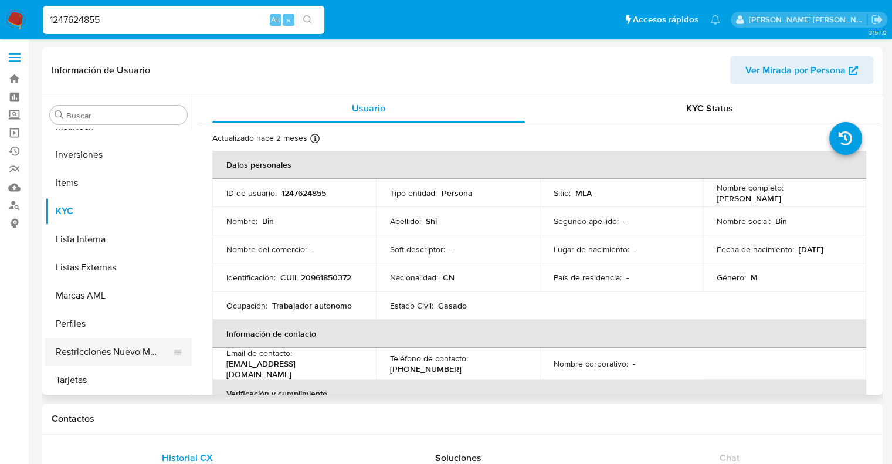
click at [122, 347] on button "Restricciones Nuevo Mundo" at bounding box center [113, 352] width 137 height 28
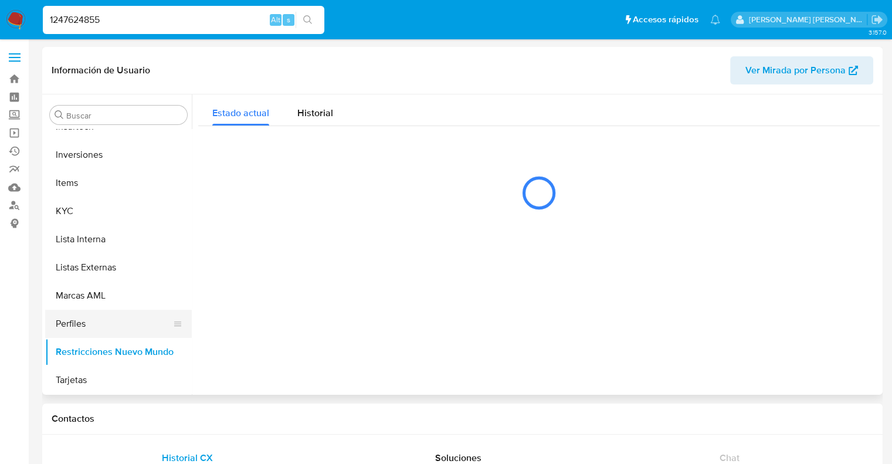
select select "10"
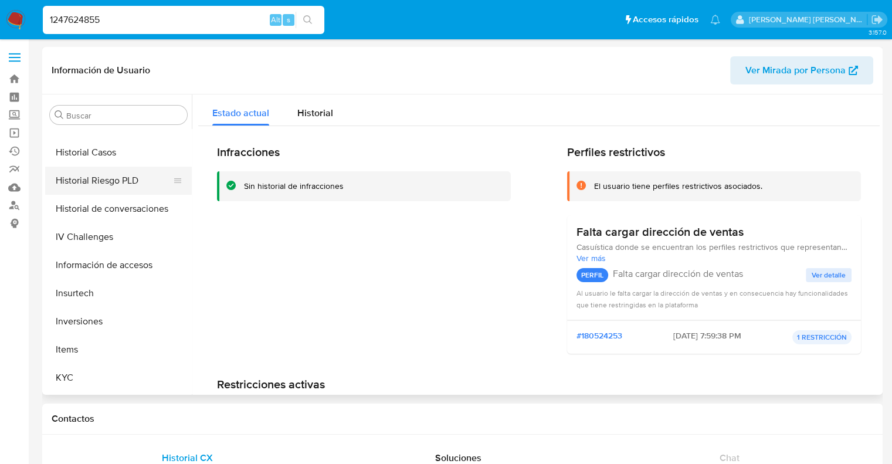
scroll to position [375, 0]
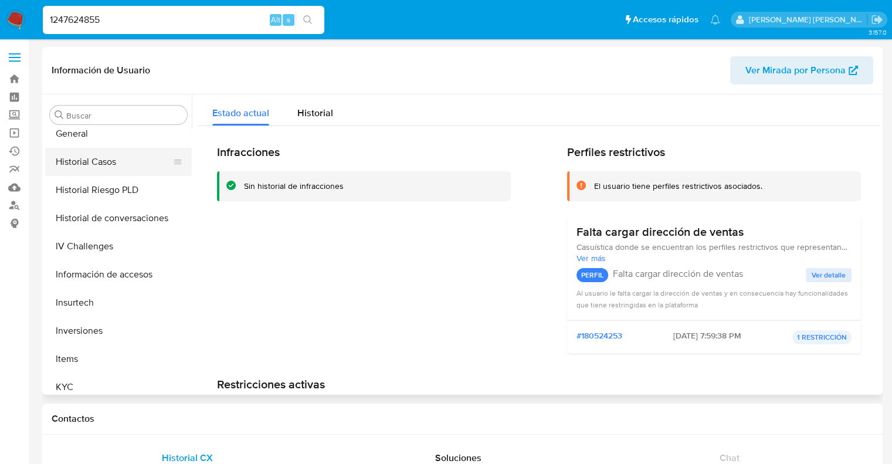
click at [110, 166] on button "Historial Casos" at bounding box center [113, 162] width 137 height 28
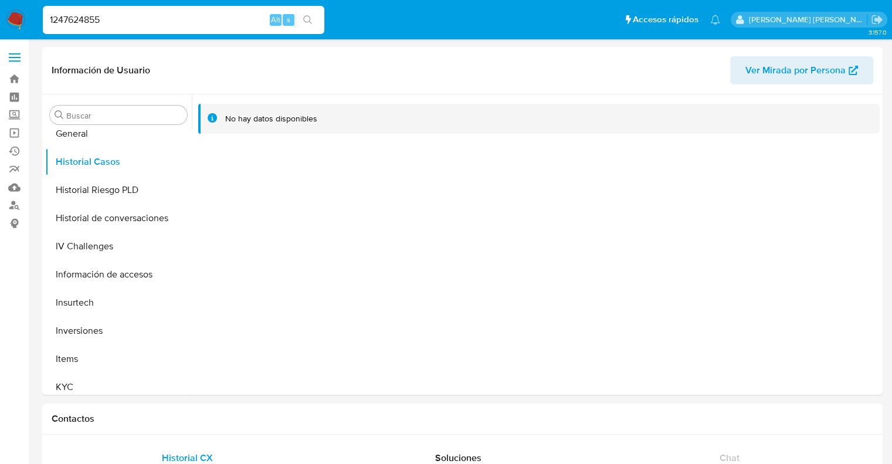
click at [84, 13] on input "1247624855" at bounding box center [184, 19] width 282 height 15
click at [83, 18] on input "1247624855" at bounding box center [184, 19] width 282 height 15
paste input "175349614"
type input "1175349614"
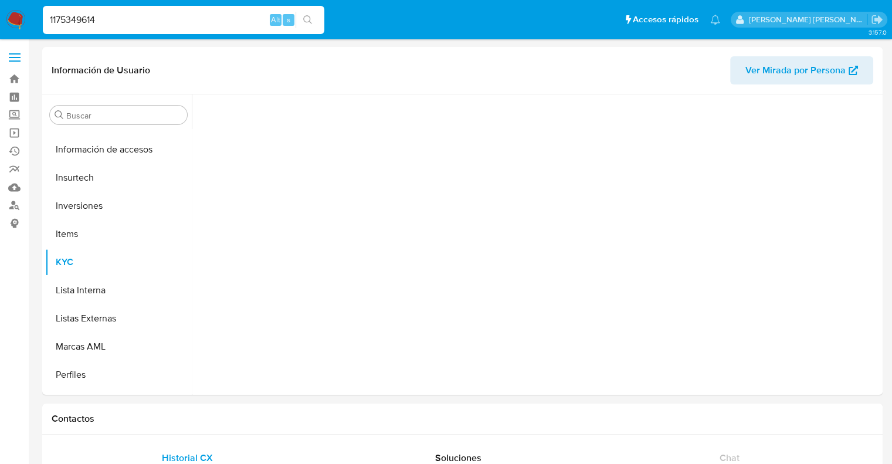
scroll to position [551, 0]
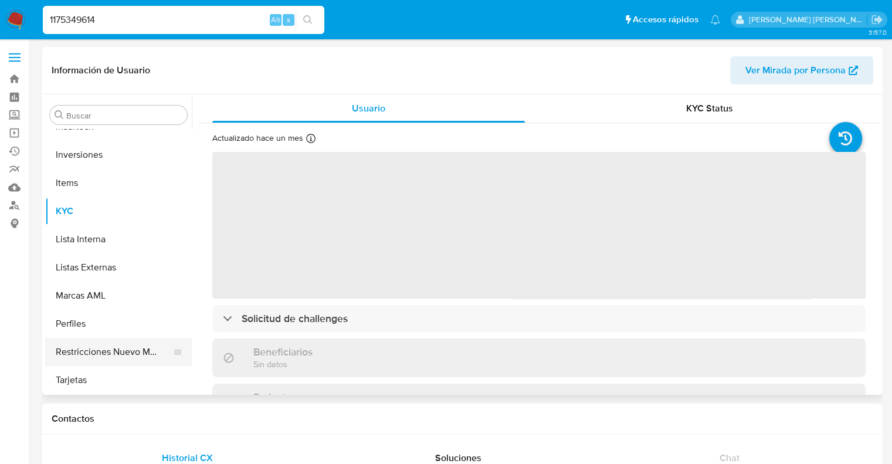
click at [127, 351] on button "Restricciones Nuevo Mundo" at bounding box center [113, 352] width 137 height 28
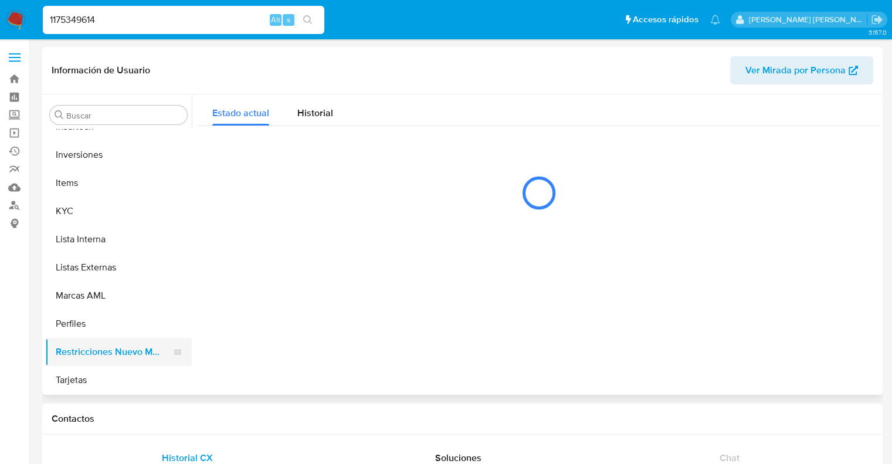
select select "10"
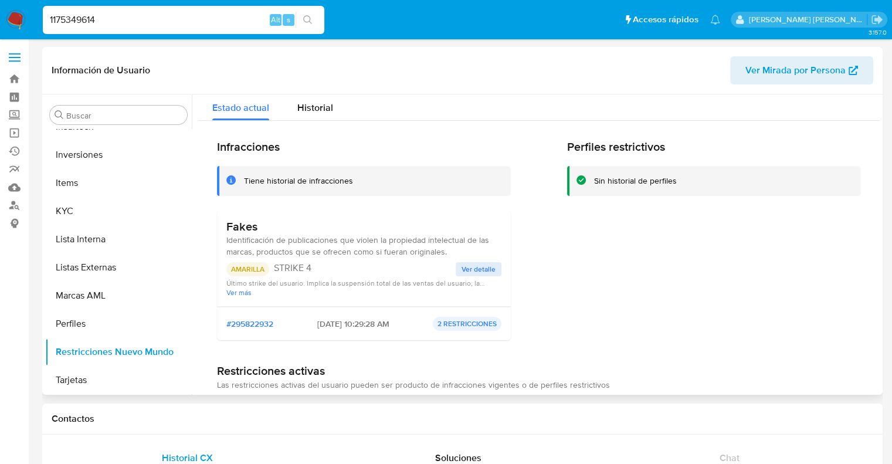
scroll to position [0, 0]
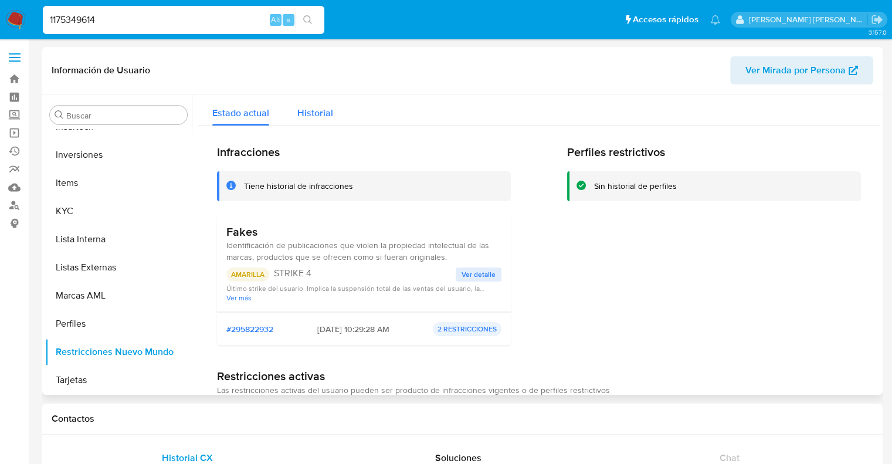
click at [319, 114] on span "Historial" at bounding box center [315, 112] width 36 height 13
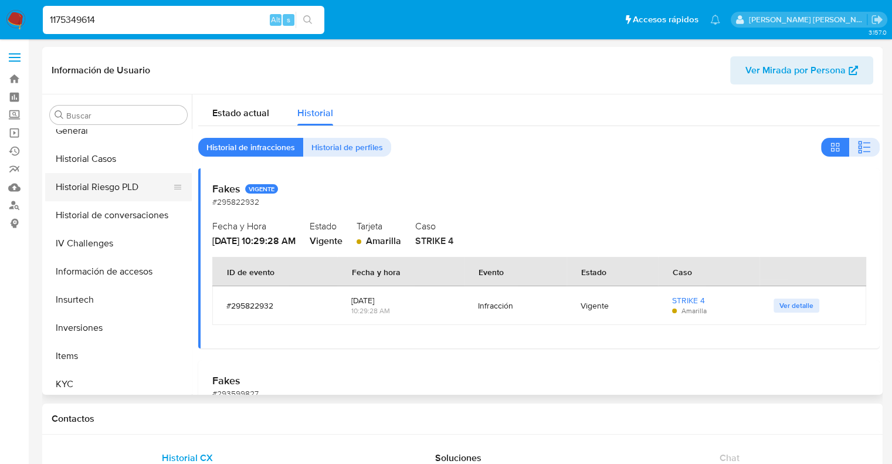
scroll to position [375, 0]
click at [97, 168] on button "Historial Casos" at bounding box center [113, 162] width 137 height 28
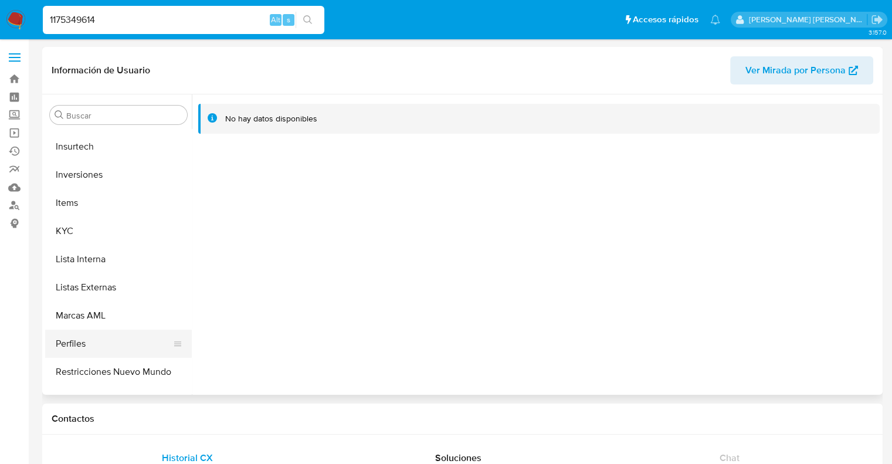
scroll to position [551, 0]
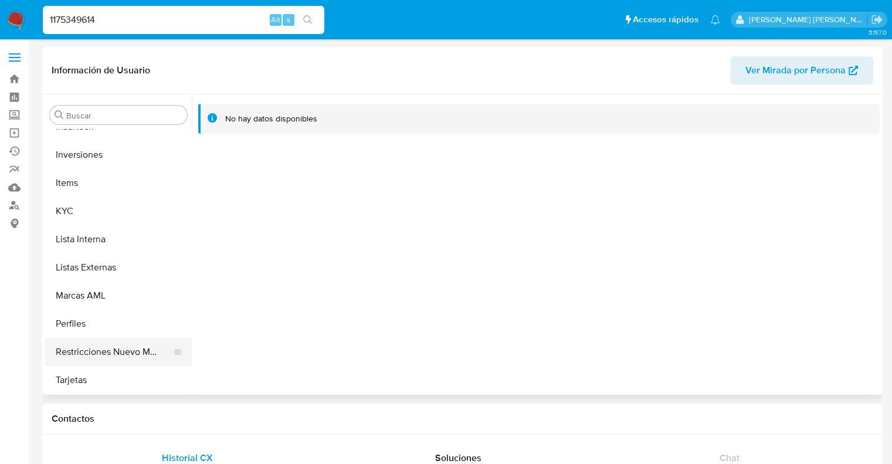
click at [99, 353] on button "Restricciones Nuevo Mundo" at bounding box center [113, 352] width 137 height 28
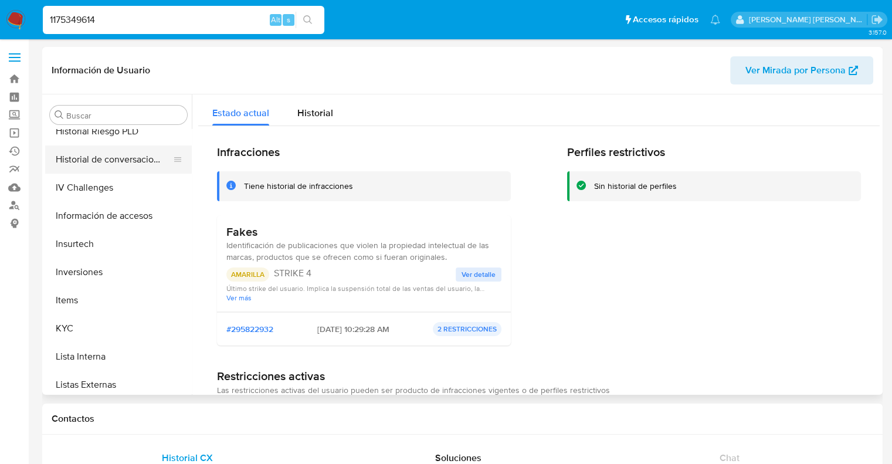
scroll to position [375, 0]
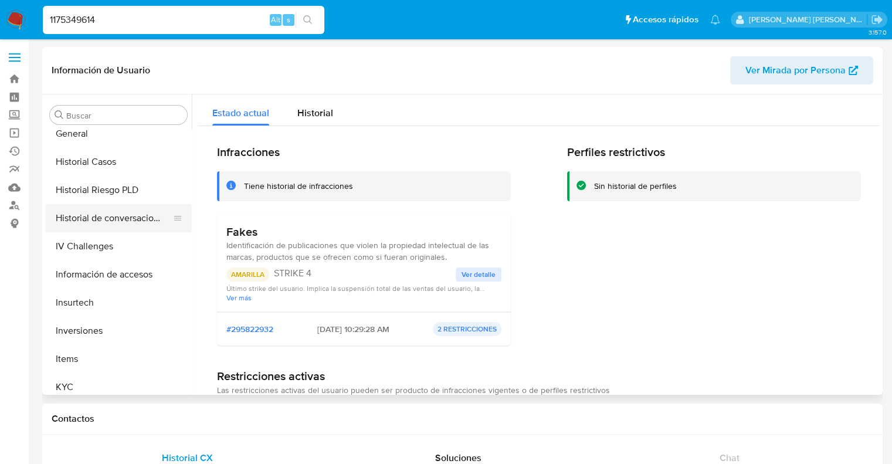
click at [103, 168] on button "Historial Casos" at bounding box center [118, 162] width 147 height 28
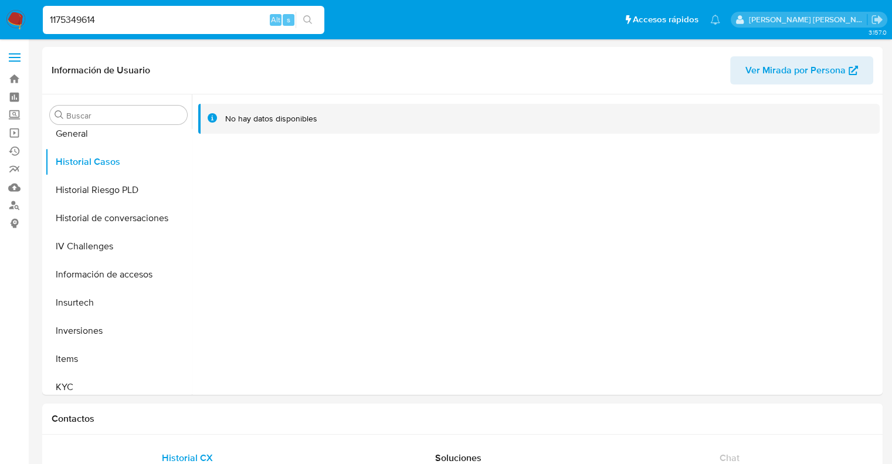
click at [64, 21] on input "1175349614" at bounding box center [184, 19] width 282 height 15
paste input "646140809"
type input "646140809"
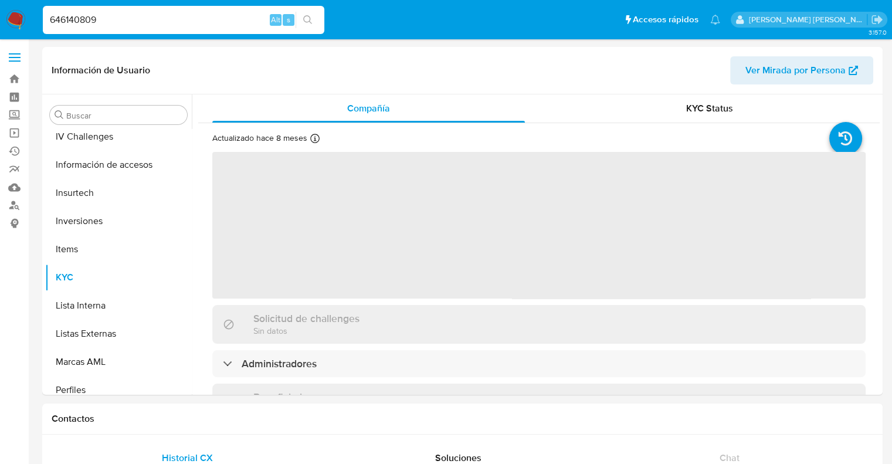
scroll to position [551, 0]
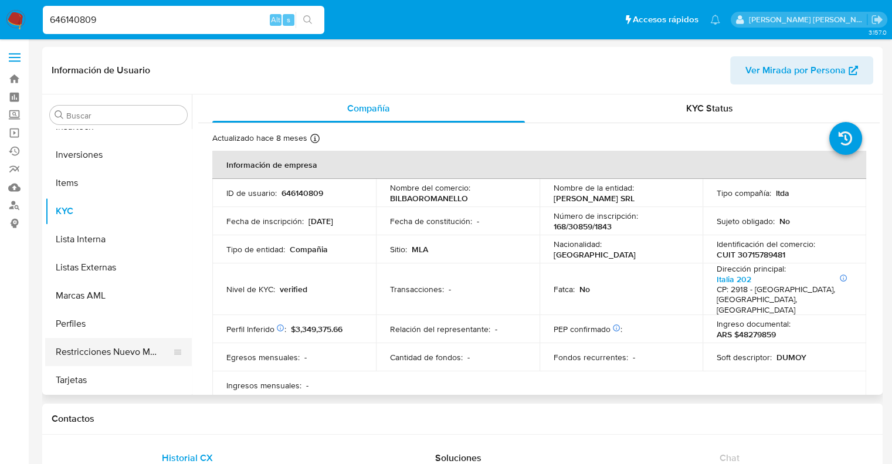
click at [116, 348] on button "Restricciones Nuevo Mundo" at bounding box center [113, 352] width 137 height 28
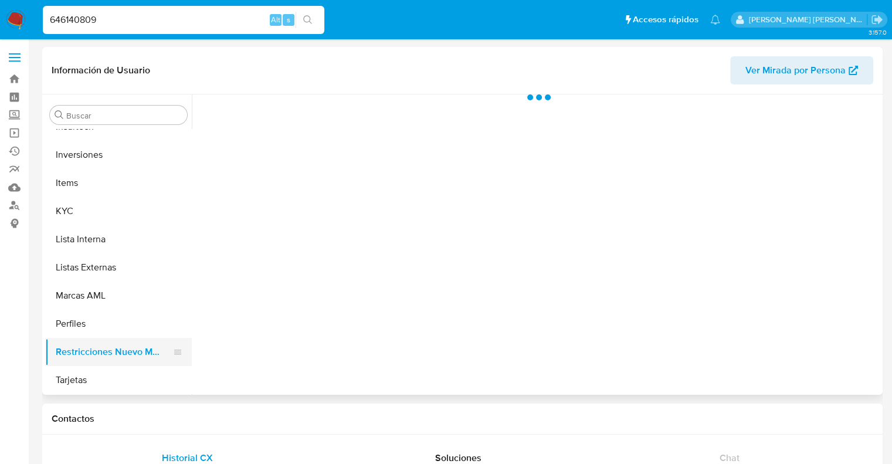
select select "10"
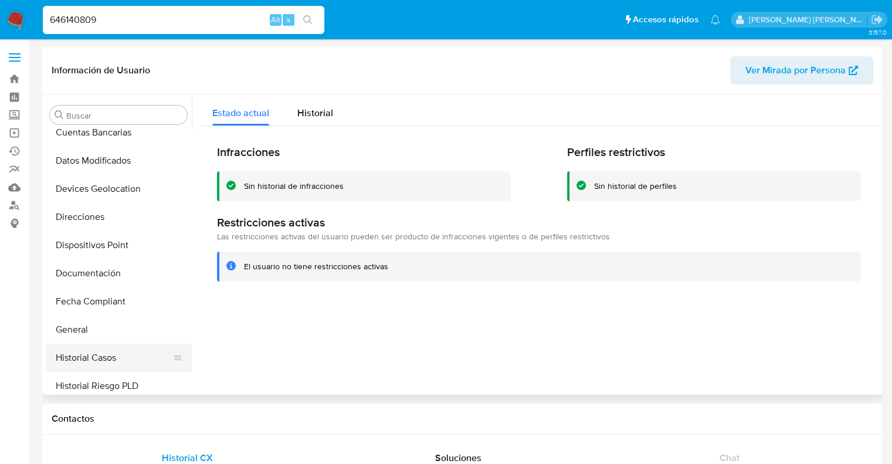
scroll to position [199, 0]
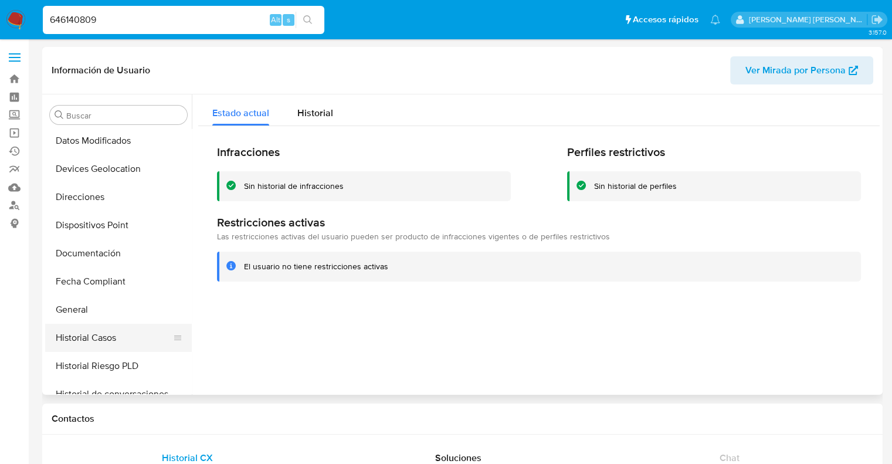
click at [100, 333] on button "Historial Casos" at bounding box center [113, 338] width 137 height 28
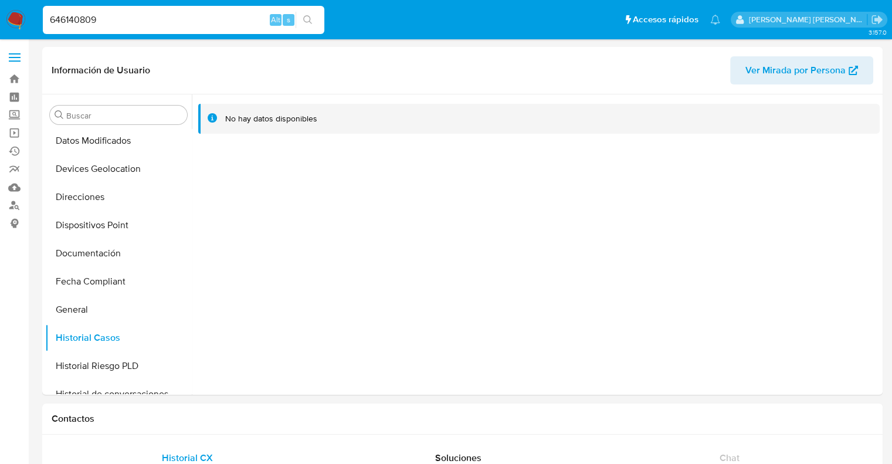
click at [86, 18] on input "646140809" at bounding box center [184, 19] width 282 height 15
paste input "135960657"
type input "135960657"
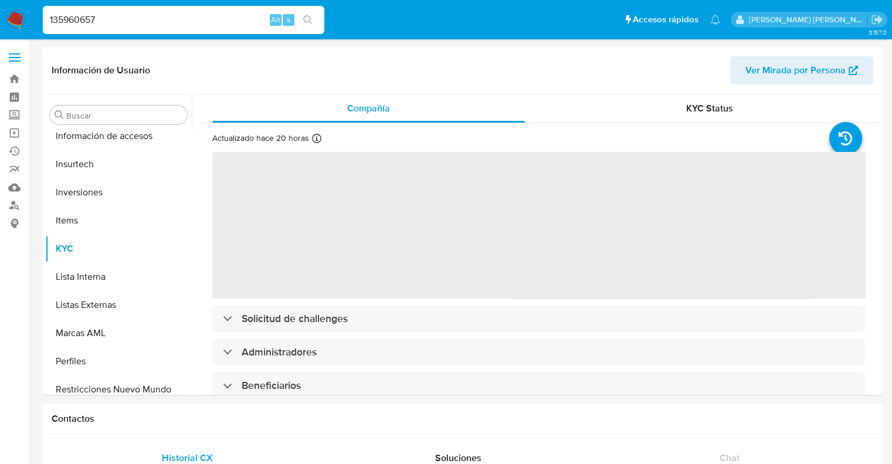
scroll to position [551, 0]
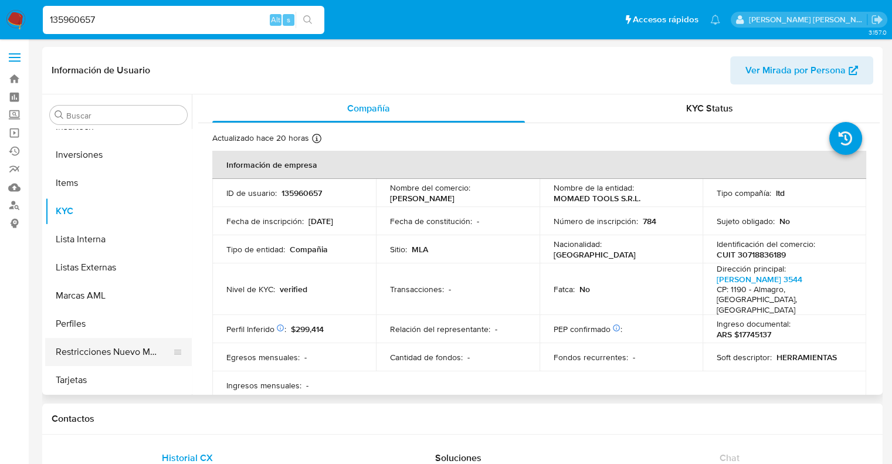
select select "10"
click at [100, 350] on button "Restricciones Nuevo Mundo" at bounding box center [113, 352] width 137 height 28
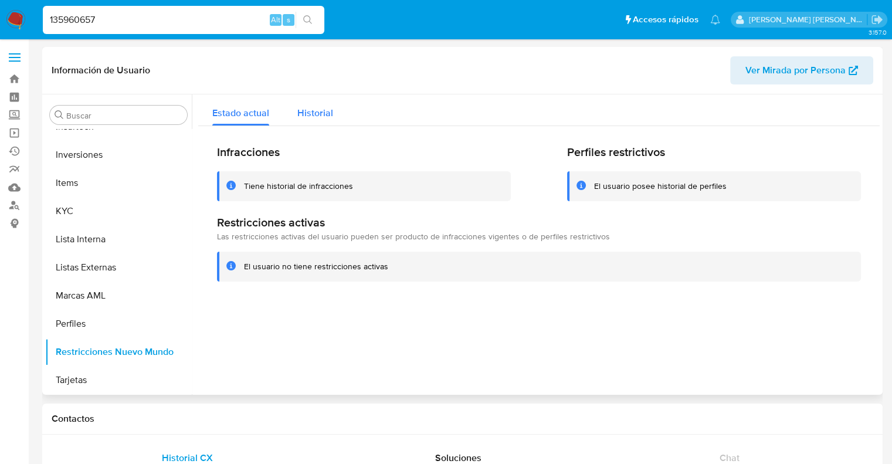
click at [305, 117] on span "Historial" at bounding box center [315, 112] width 36 height 13
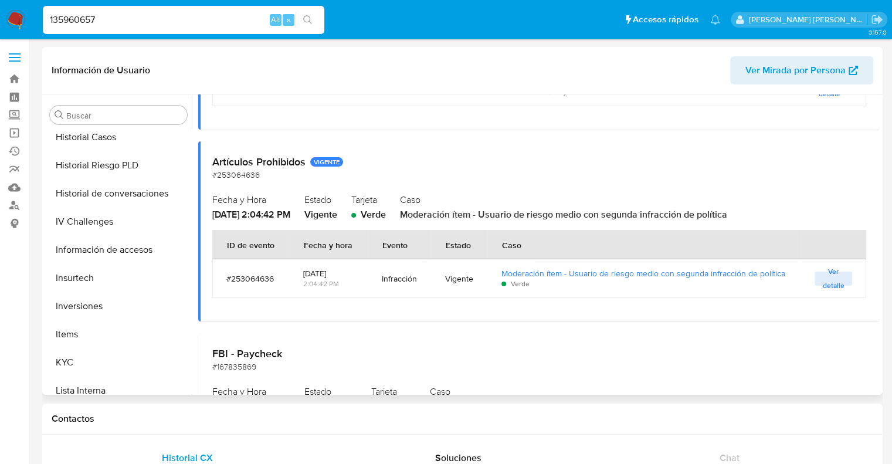
scroll to position [258, 0]
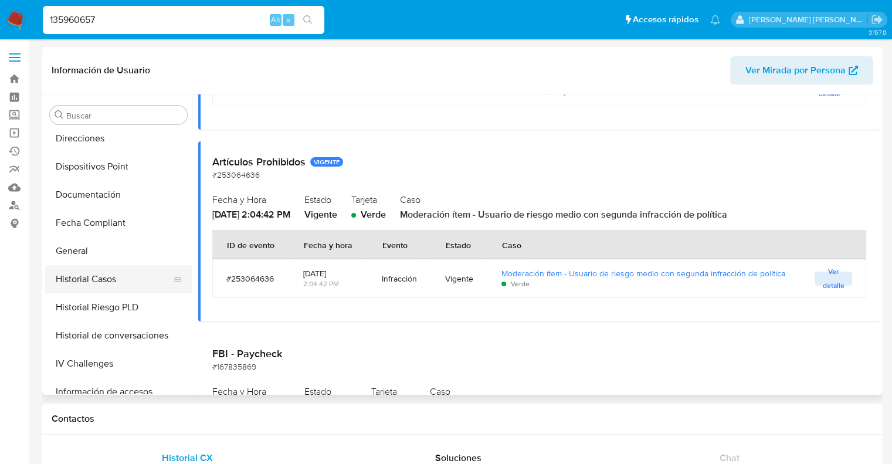
click at [82, 274] on button "Historial Casos" at bounding box center [113, 279] width 137 height 28
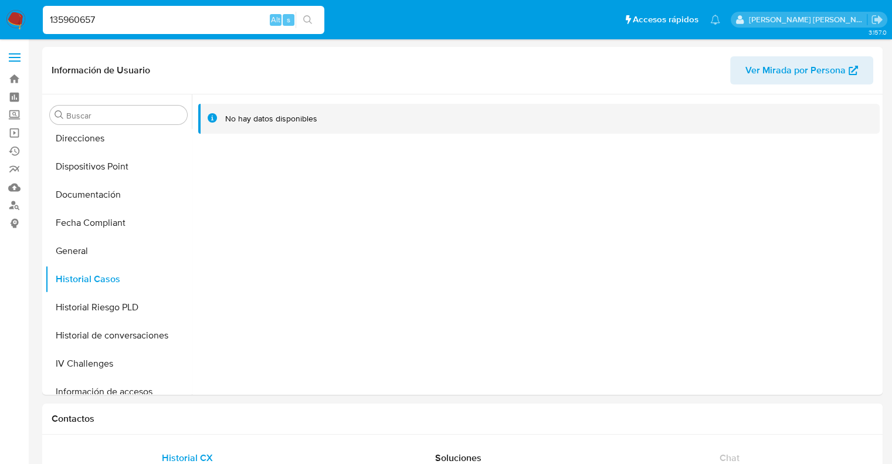
click at [76, 33] on div "135960657 Alt s" at bounding box center [184, 20] width 282 height 28
click at [78, 23] on input "135960657" at bounding box center [184, 19] width 282 height 15
paste input "2113727642"
type input "2113727642"
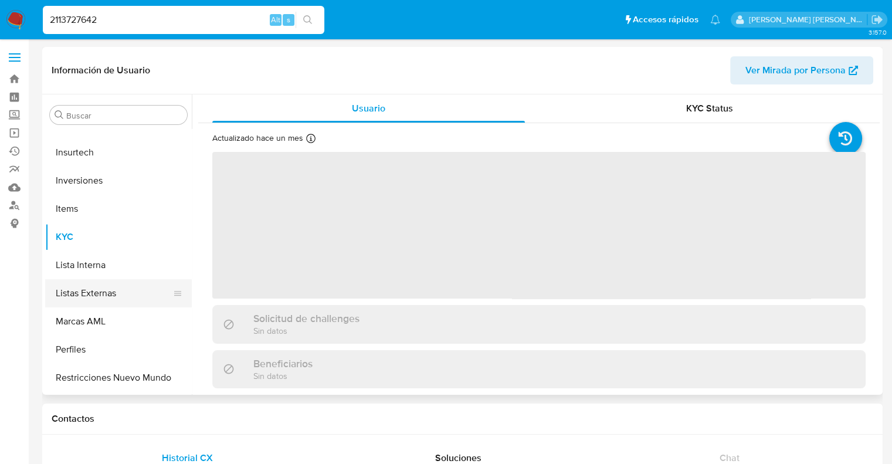
scroll to position [551, 0]
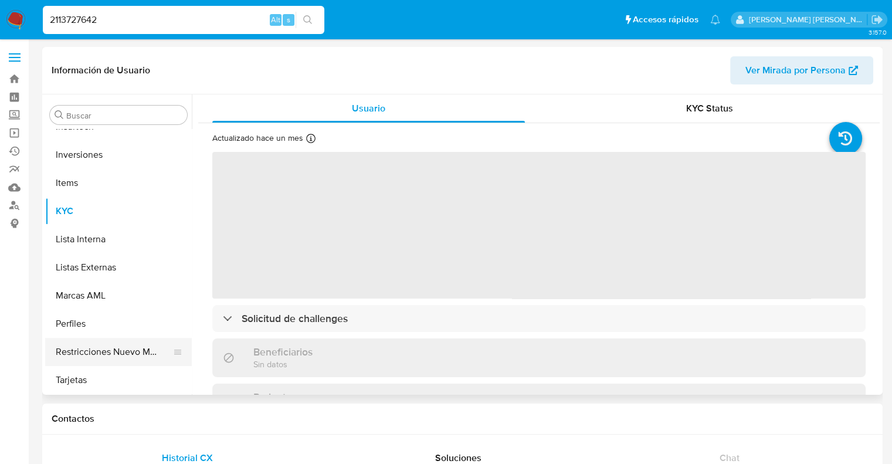
click at [110, 355] on button "Restricciones Nuevo Mundo" at bounding box center [113, 352] width 137 height 28
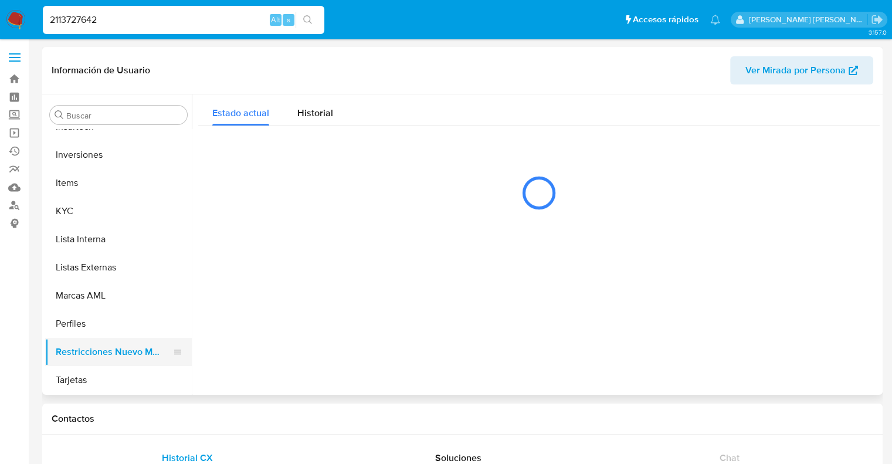
select select "10"
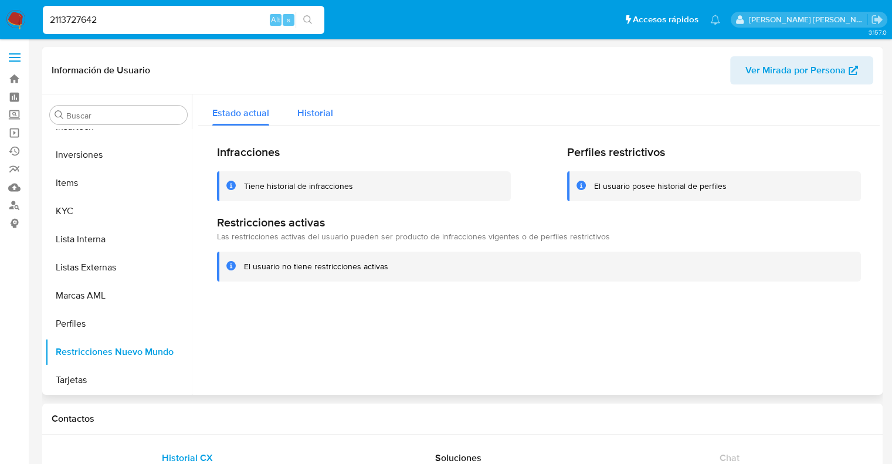
click at [312, 114] on span "Historial" at bounding box center [315, 112] width 36 height 13
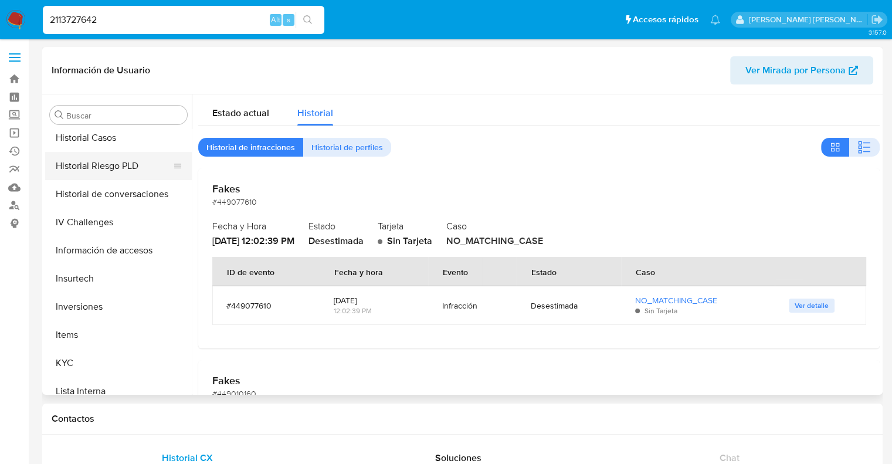
scroll to position [317, 0]
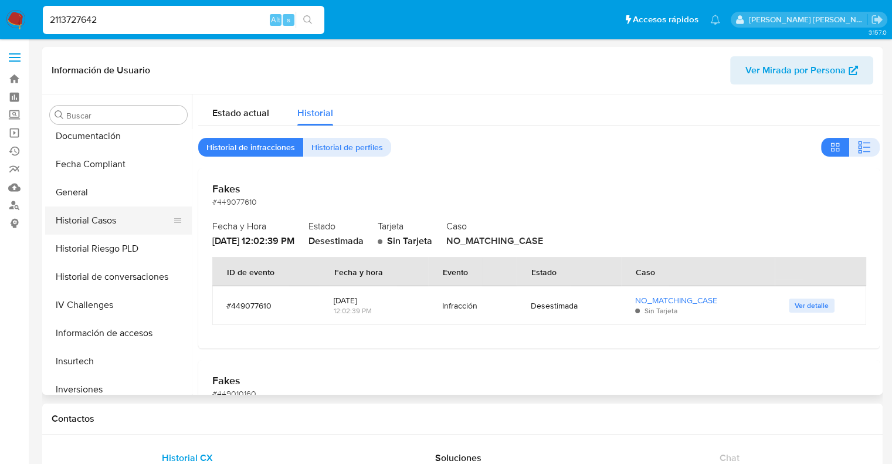
click at [90, 218] on button "Historial Casos" at bounding box center [113, 221] width 137 height 28
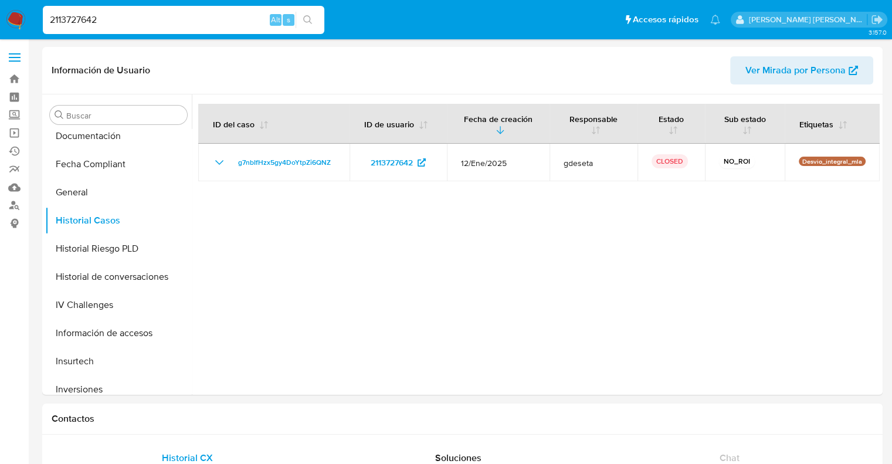
click at [98, 21] on input "2113727642" at bounding box center [184, 19] width 282 height 15
click at [97, 21] on input "2113727642" at bounding box center [184, 19] width 282 height 15
paste input "1185792199"
type input "1185792199"
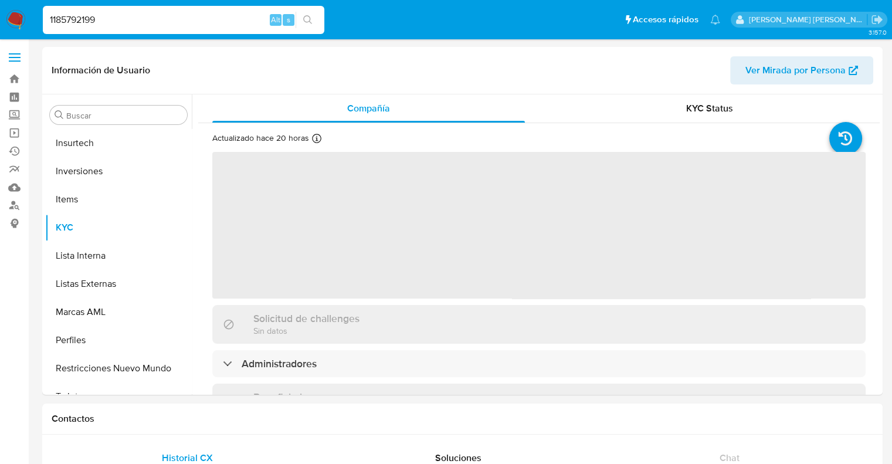
scroll to position [551, 0]
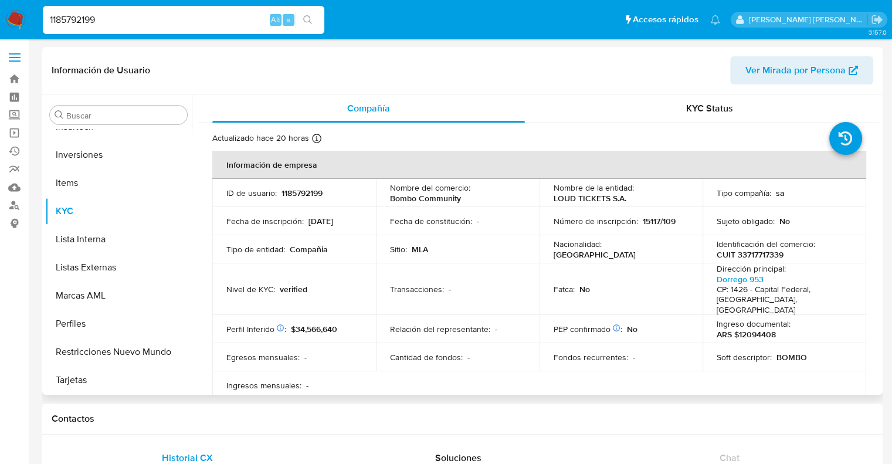
select select "10"
click at [749, 250] on p "CUIT 33717717339" at bounding box center [750, 254] width 67 height 11
copy p "33717717339"
drag, startPoint x: 544, startPoint y: 197, endPoint x: 624, endPoint y: 197, distance: 79.2
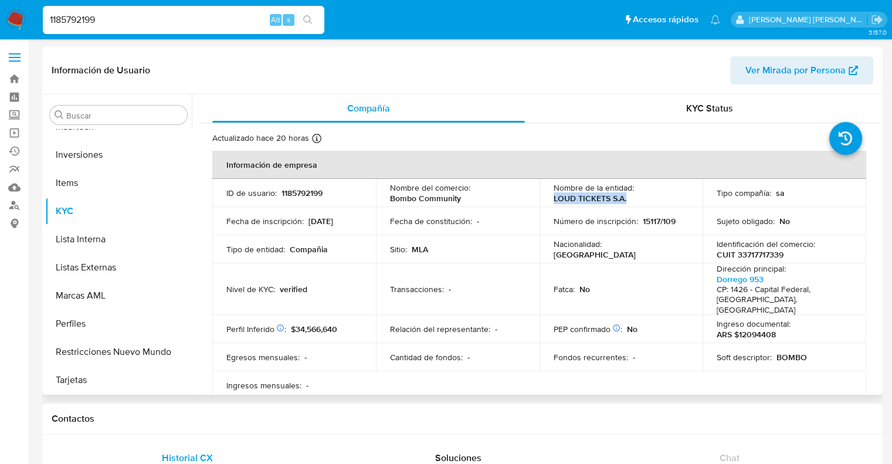
click at [624, 197] on td "Nombre de la entidad : LOUD TICKETS S.A." at bounding box center [622, 193] width 164 height 28
copy p "LOUD TICKETS S.A."
drag, startPoint x: 304, startPoint y: 225, endPoint x: 344, endPoint y: 220, distance: 40.8
click at [356, 220] on div "Fecha de inscripción : 18/08/2022" at bounding box center [294, 221] width 136 height 11
copy div "[DATE]"
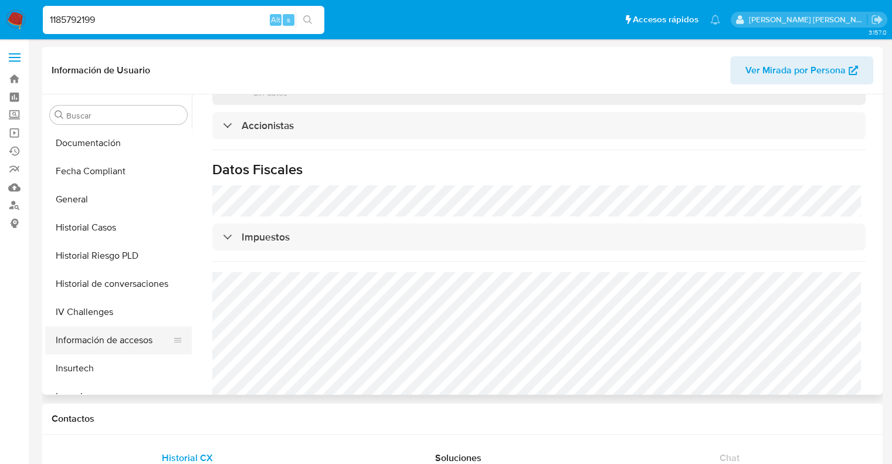
scroll to position [317, 0]
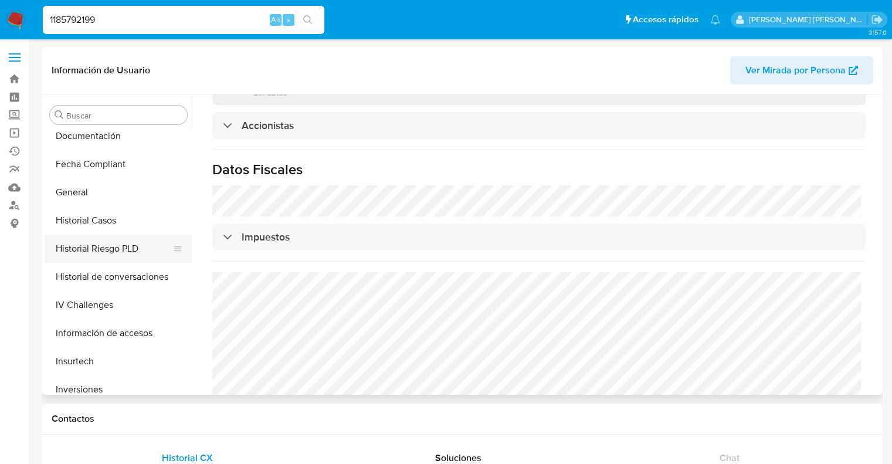
click at [103, 248] on button "Historial Riesgo PLD" at bounding box center [113, 249] width 137 height 28
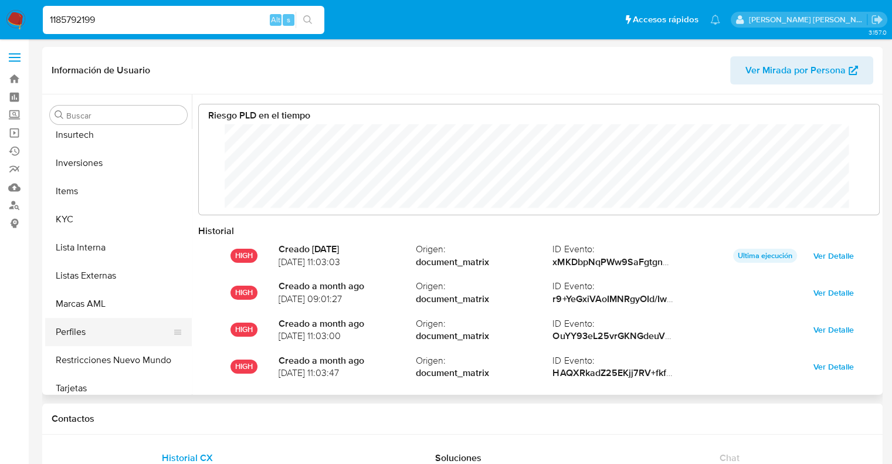
scroll to position [551, 0]
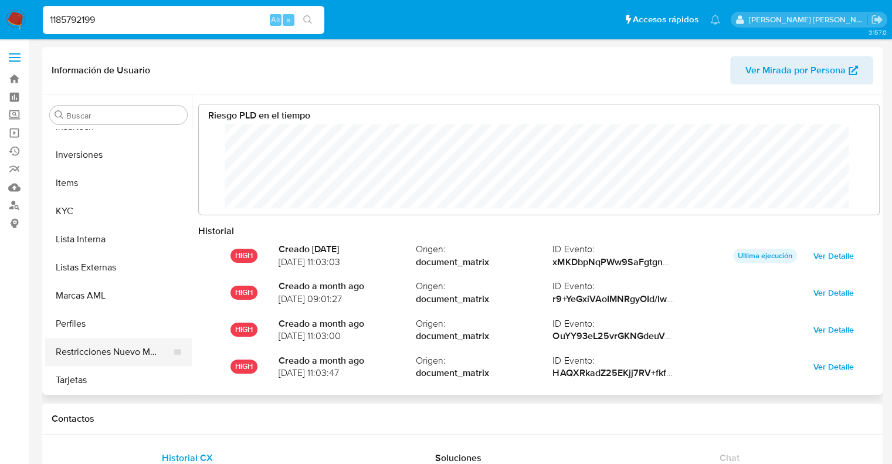
click at [94, 358] on button "Restricciones Nuevo Mundo" at bounding box center [113, 352] width 137 height 28
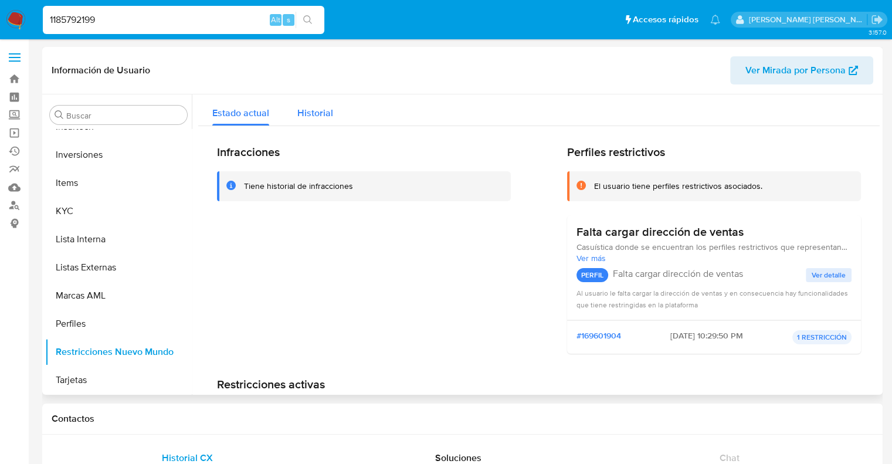
click at [310, 110] on span "Historial" at bounding box center [315, 112] width 36 height 13
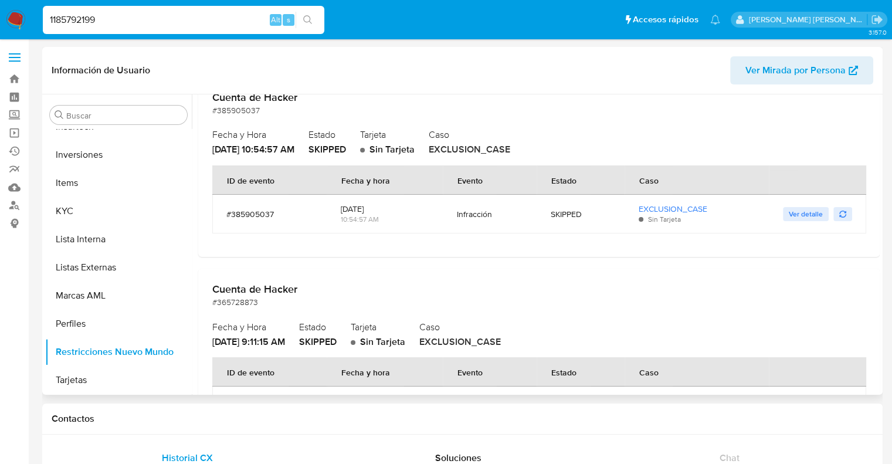
scroll to position [0, 0]
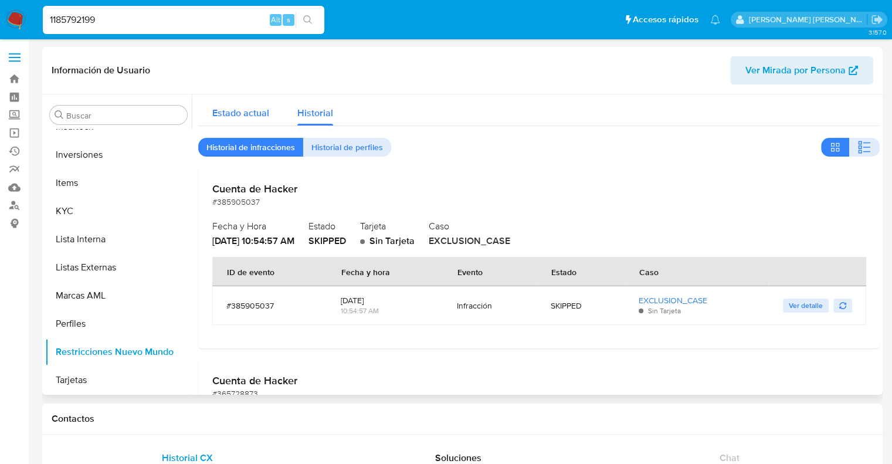
click at [243, 117] on span "Estado actual" at bounding box center [240, 112] width 57 height 13
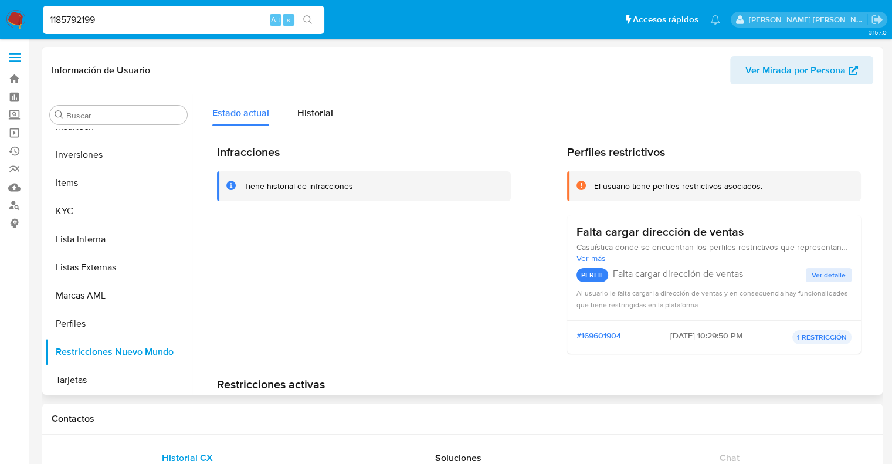
click at [298, 211] on div "Infracciones Tiene historial de infracciones" at bounding box center [364, 254] width 294 height 218
click at [309, 115] on span "Historial" at bounding box center [315, 112] width 36 height 13
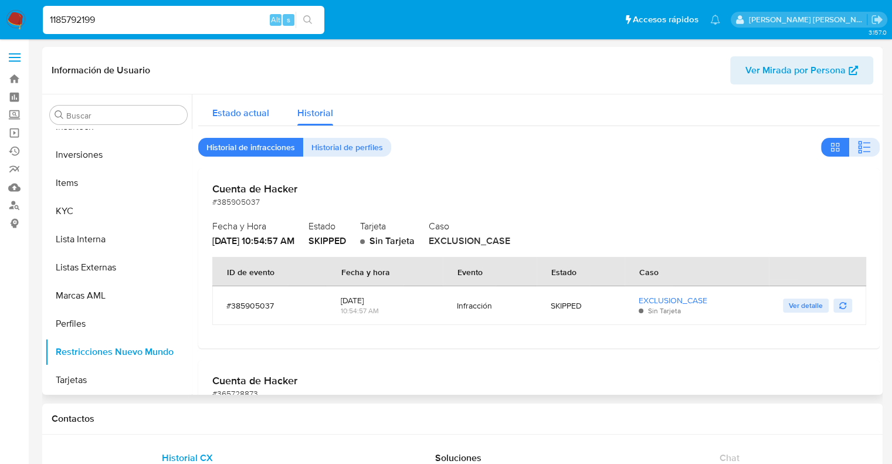
click at [242, 107] on span "Estado actual" at bounding box center [240, 112] width 57 height 13
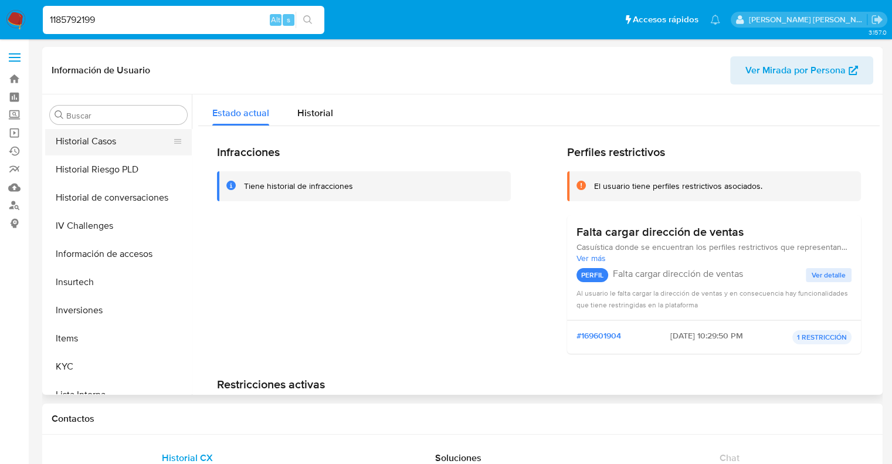
scroll to position [375, 0]
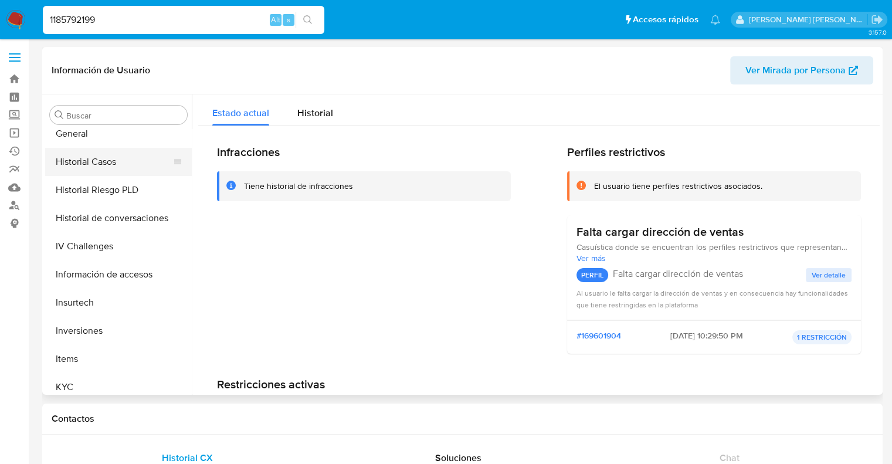
click at [92, 168] on button "Historial Casos" at bounding box center [113, 162] width 137 height 28
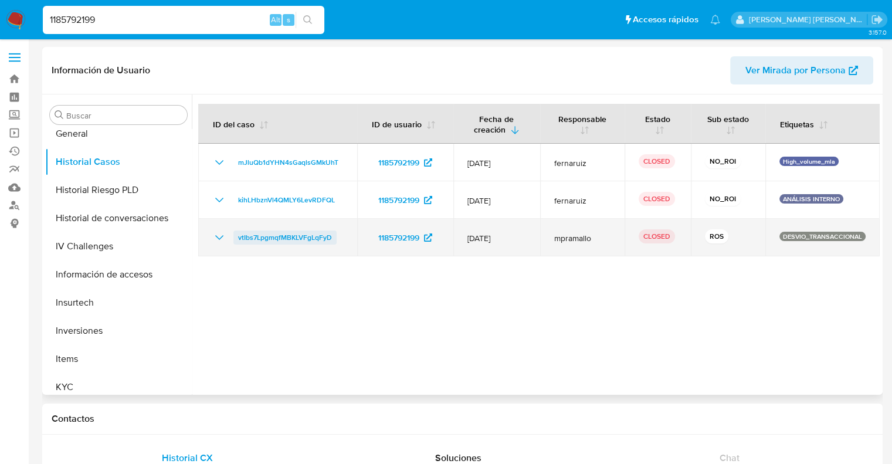
click at [286, 238] on span "vtIbs7LpgmqfMBKLVFgLqFyD" at bounding box center [285, 238] width 94 height 14
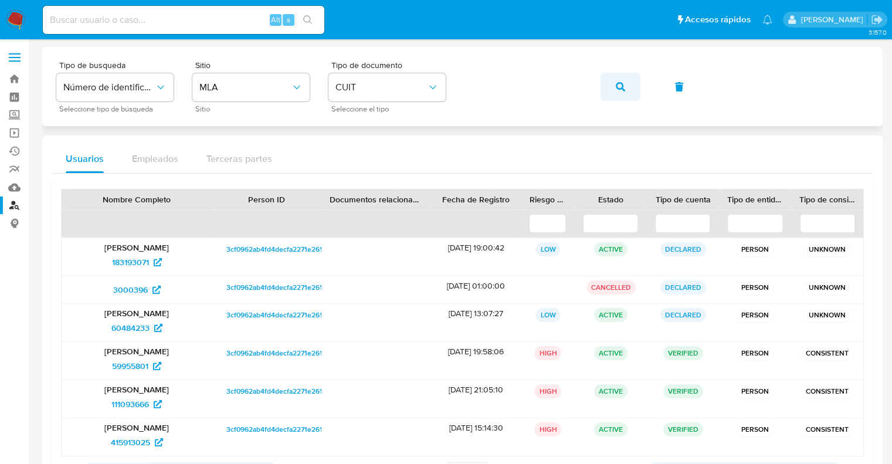
click at [620, 86] on icon "button" at bounding box center [620, 86] width 9 height 9
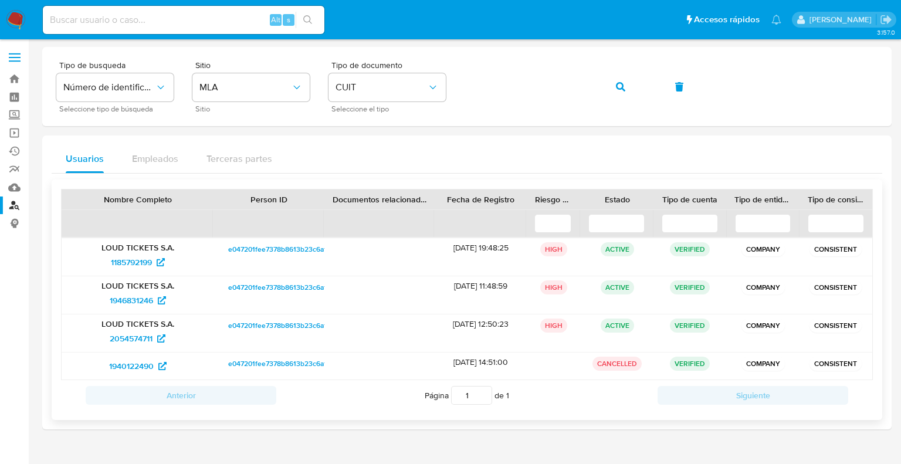
drag, startPoint x: 442, startPoint y: 248, endPoint x: 488, endPoint y: 246, distance: 45.8
click at [488, 246] on div "[DATE] 19:48:25" at bounding box center [481, 257] width 92 height 38
click at [143, 260] on span "1185792199" at bounding box center [131, 262] width 41 height 19
click at [620, 88] on icon "button" at bounding box center [620, 86] width 9 height 9
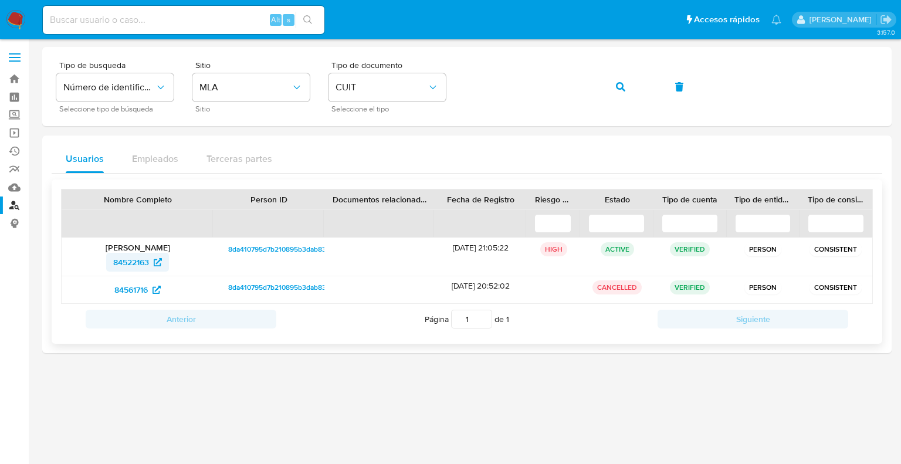
click at [134, 263] on span "84522163" at bounding box center [131, 262] width 36 height 19
drag, startPoint x: 103, startPoint y: 293, endPoint x: 154, endPoint y: 294, distance: 50.5
click at [154, 294] on div "84561716" at bounding box center [138, 289] width 136 height 19
click at [132, 293] on span "84561716" at bounding box center [130, 289] width 33 height 19
click at [615, 93] on button "button" at bounding box center [621, 87] width 40 height 28
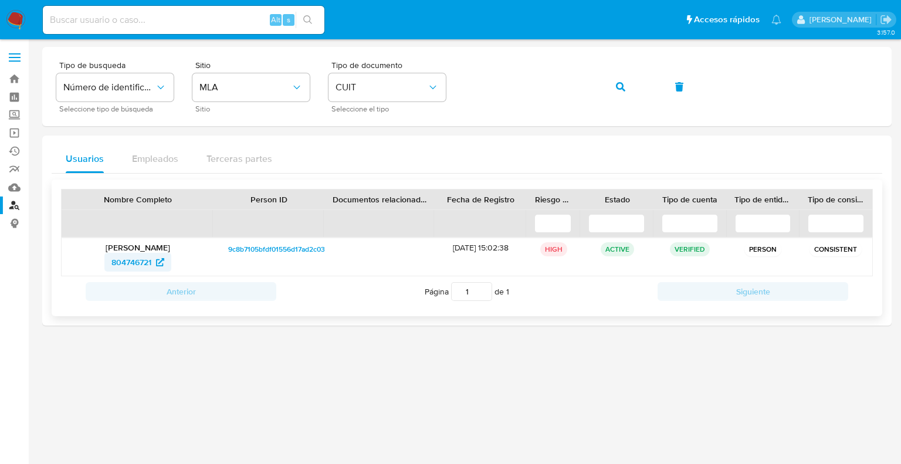
click at [141, 263] on span "804746721" at bounding box center [131, 262] width 40 height 19
drag, startPoint x: 649, startPoint y: 91, endPoint x: 631, endPoint y: 92, distance: 17.6
click at [645, 92] on div "Tipo de busqueda Número de identificación Seleccione tipo de búsqueda Sitio MLA…" at bounding box center [466, 86] width 821 height 51
click at [624, 89] on icon "button" at bounding box center [620, 86] width 9 height 9
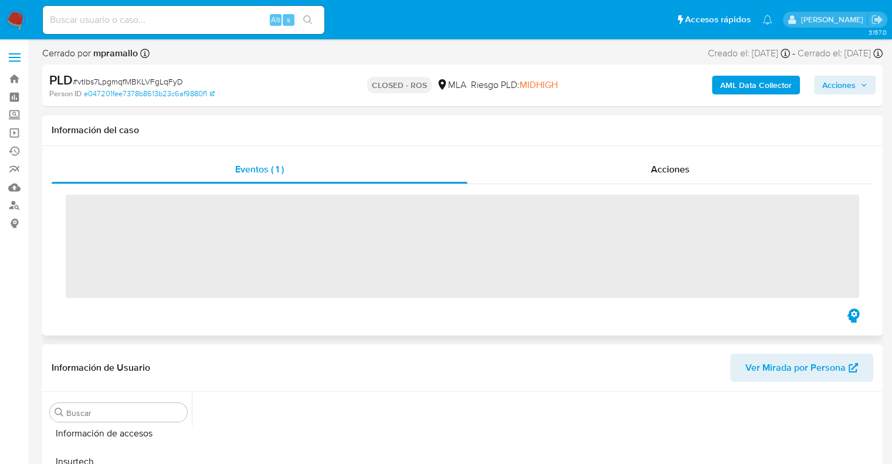
scroll to position [551, 0]
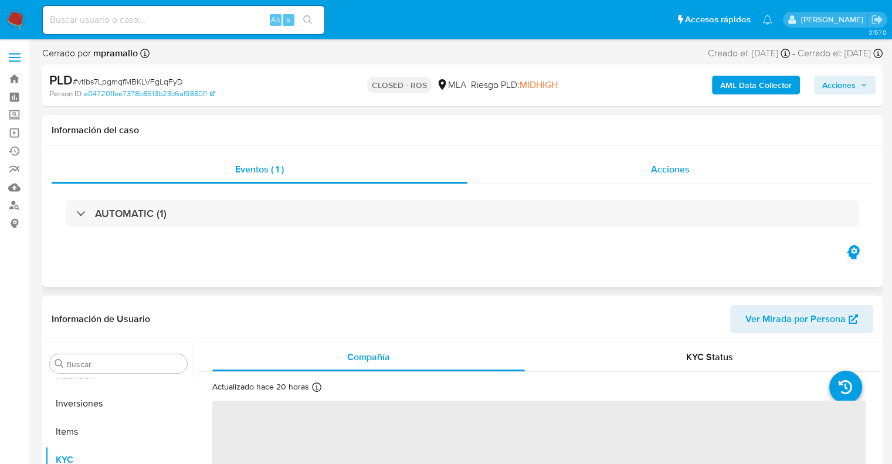
click at [661, 166] on span "Acciones" at bounding box center [670, 169] width 39 height 13
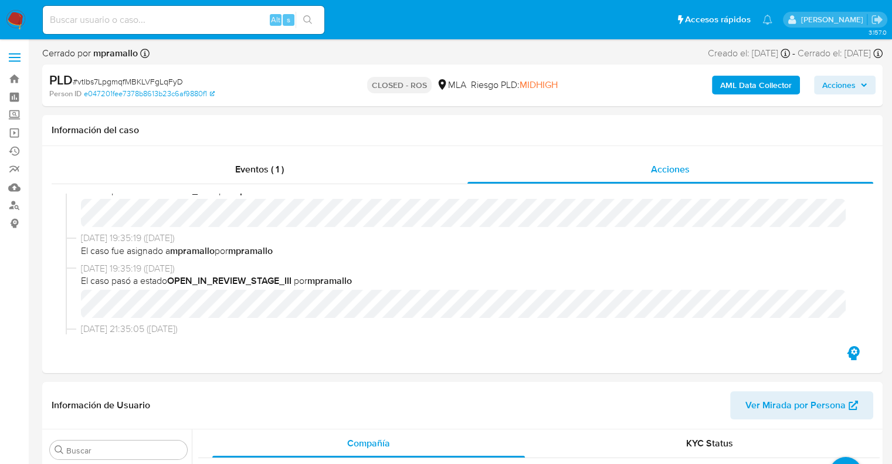
select select "10"
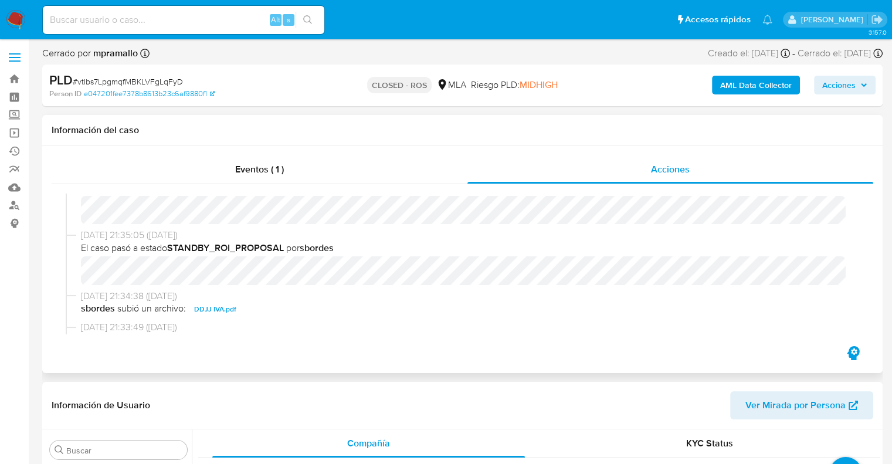
scroll to position [0, 0]
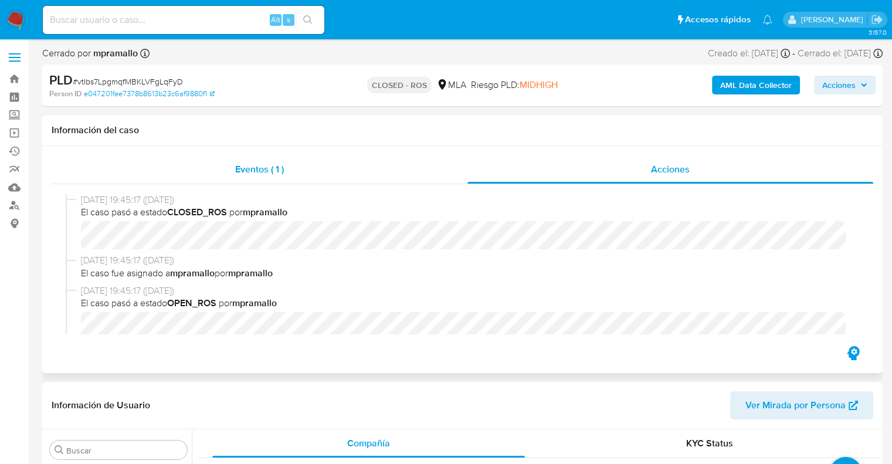
click at [253, 167] on span "Eventos ( 1 )" at bounding box center [259, 169] width 49 height 13
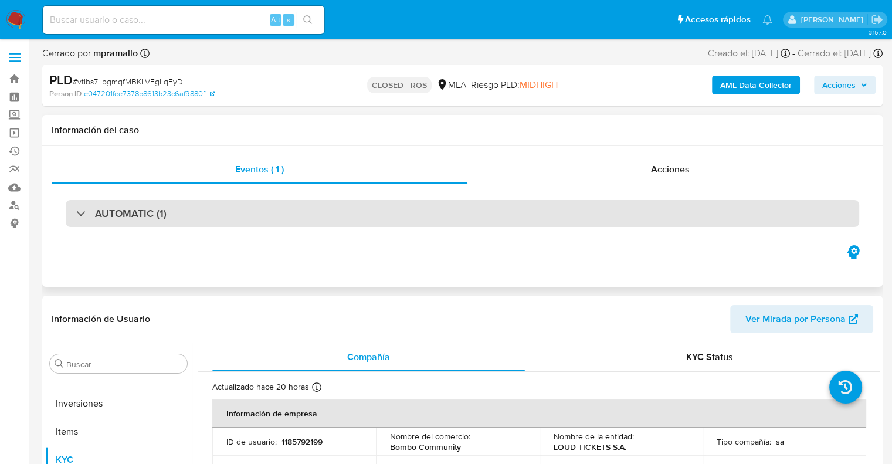
click at [129, 214] on h3 "AUTOMATIC (1)" at bounding box center [131, 213] width 72 height 13
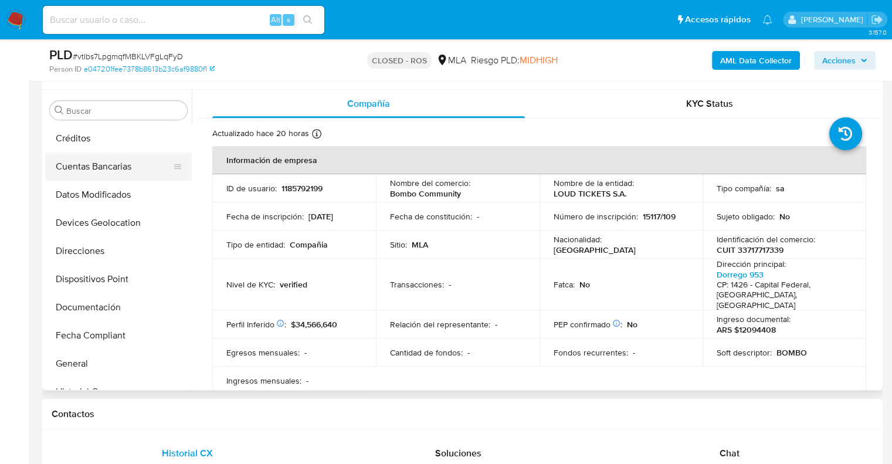
scroll to position [23, 0]
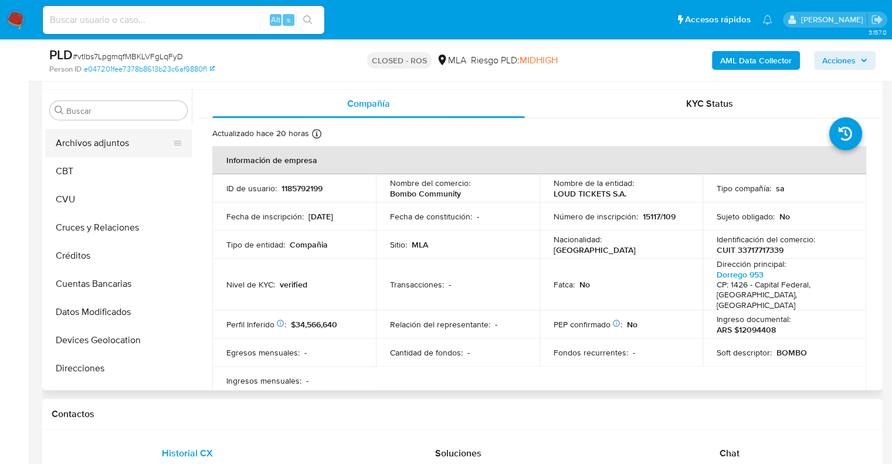
click at [111, 144] on button "Archivos adjuntos" at bounding box center [113, 143] width 137 height 28
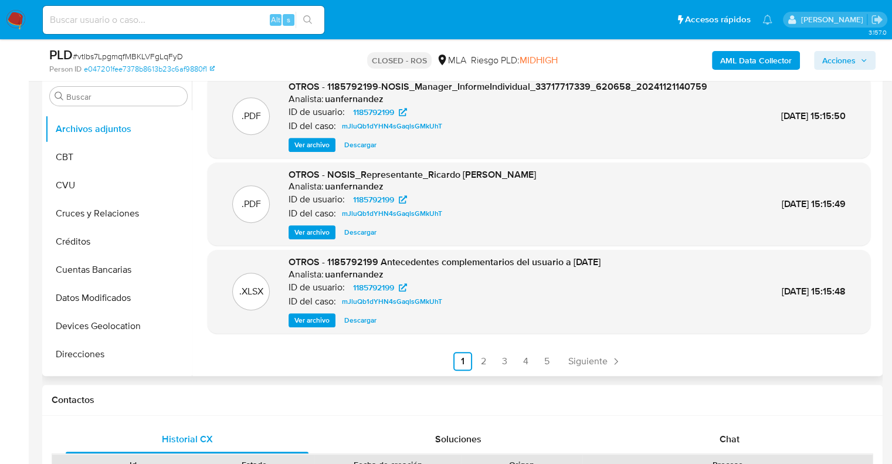
scroll to position [99, 0]
click at [597, 363] on span "Siguiente" at bounding box center [588, 360] width 39 height 9
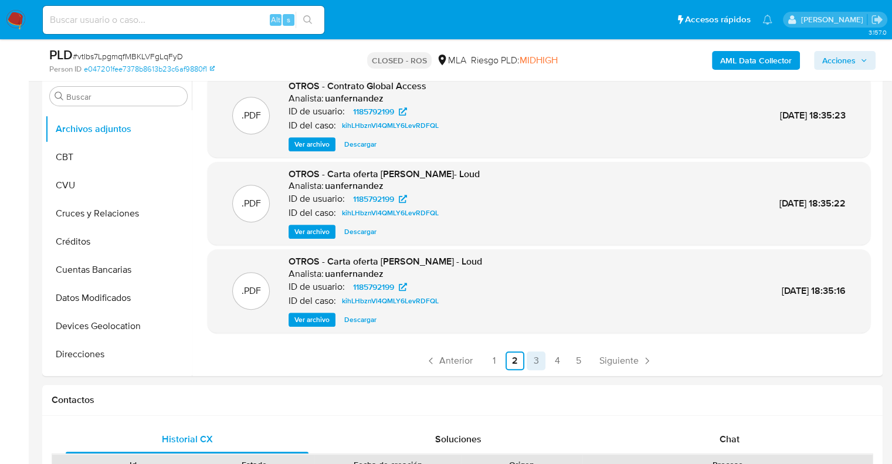
click at [535, 358] on link "3" at bounding box center [536, 360] width 19 height 19
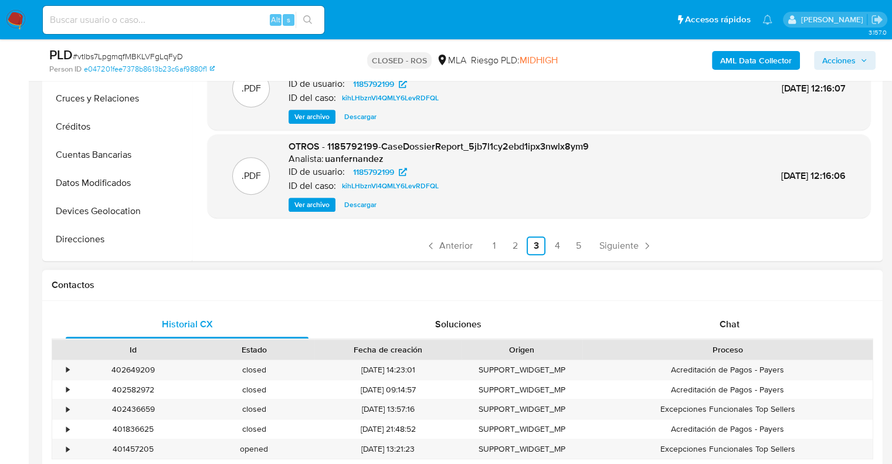
scroll to position [587, 0]
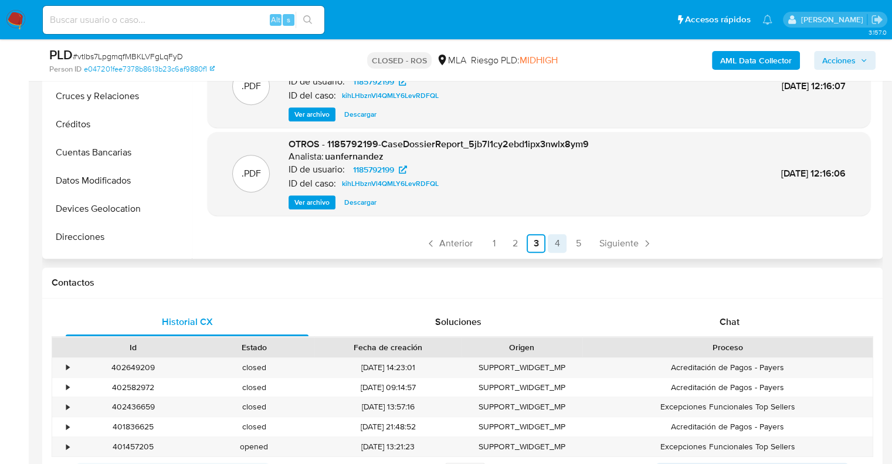
click at [557, 245] on link "4" at bounding box center [557, 243] width 19 height 19
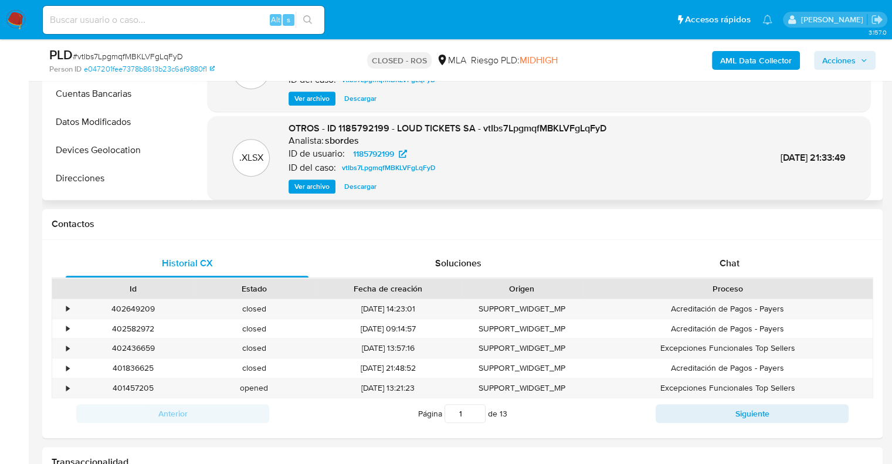
scroll to position [99, 0]
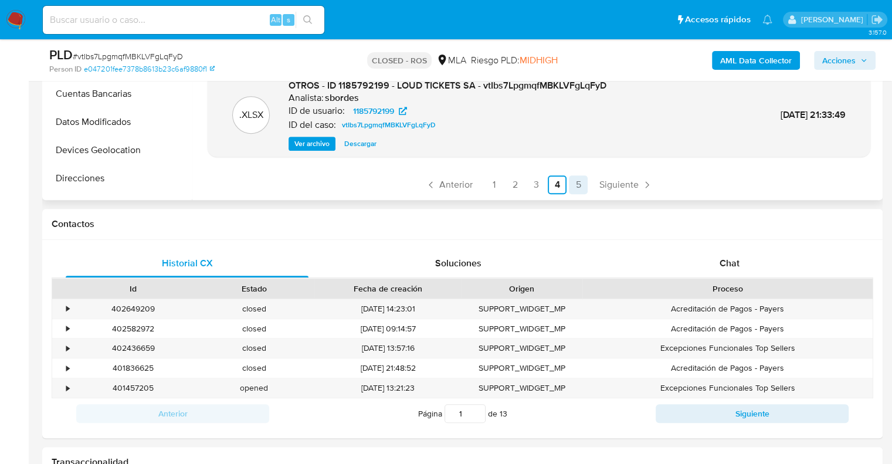
click at [570, 180] on link "5" at bounding box center [578, 184] width 19 height 19
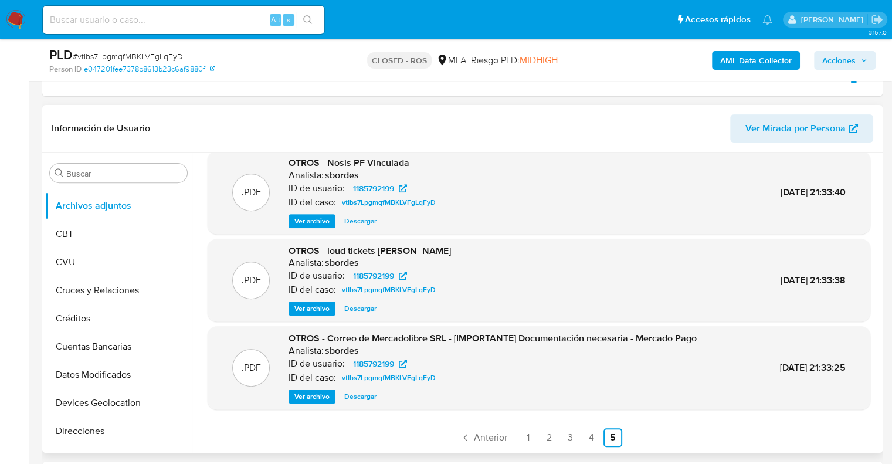
scroll to position [0, 0]
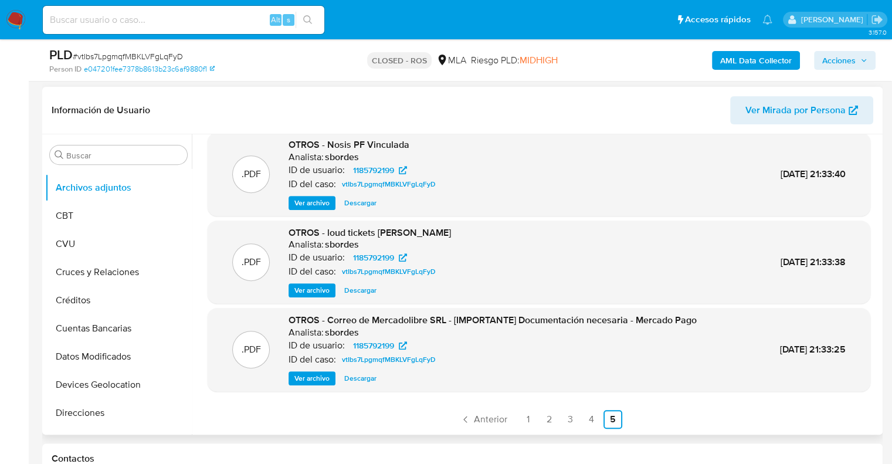
click at [592, 423] on link "4" at bounding box center [592, 419] width 19 height 19
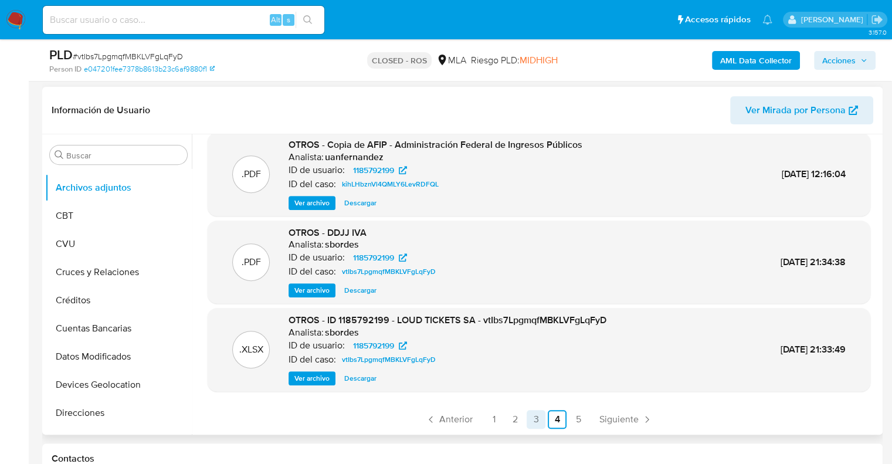
click at [532, 424] on link "3" at bounding box center [536, 419] width 19 height 19
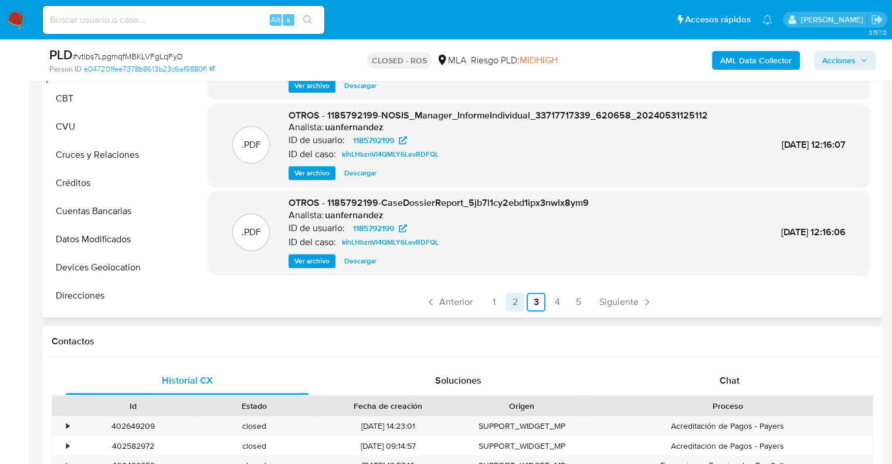
click at [512, 304] on link "2" at bounding box center [515, 302] width 19 height 19
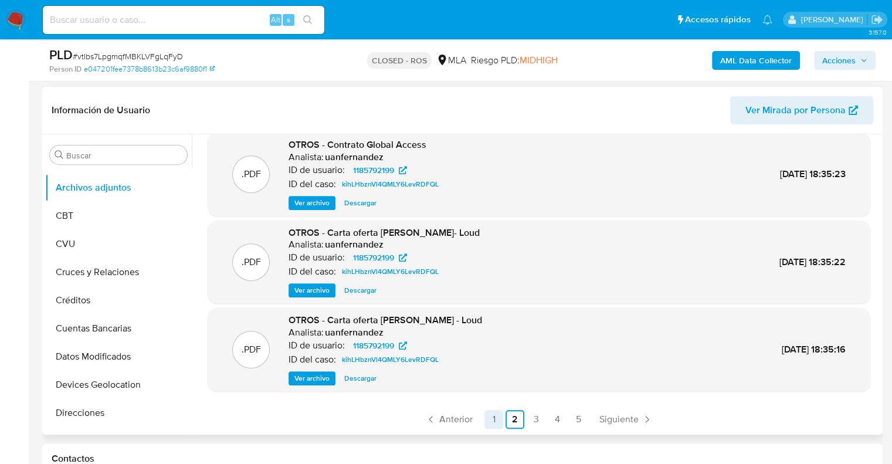
click at [493, 424] on link "1" at bounding box center [494, 419] width 19 height 19
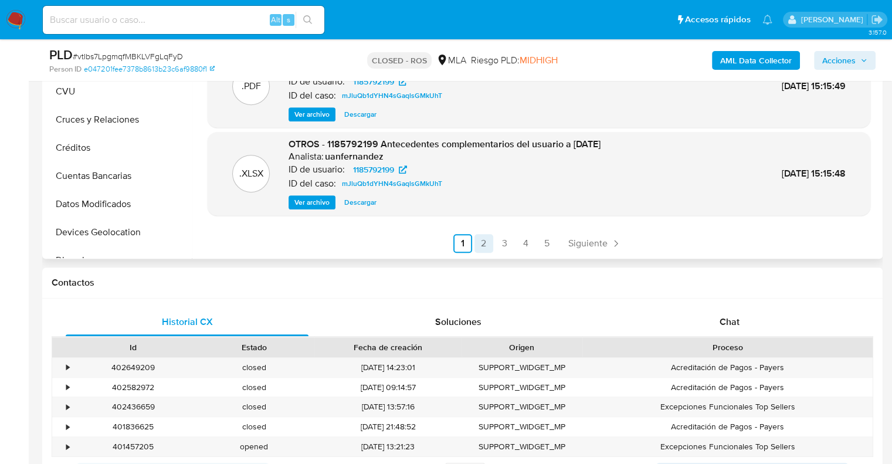
click at [482, 244] on link "2" at bounding box center [484, 243] width 19 height 19
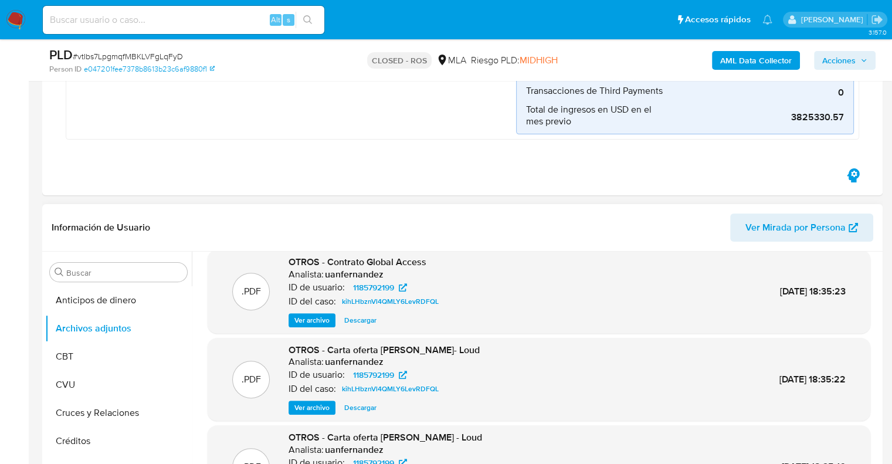
click at [799, 234] on span "Ver Mirada por Persona" at bounding box center [796, 228] width 100 height 28
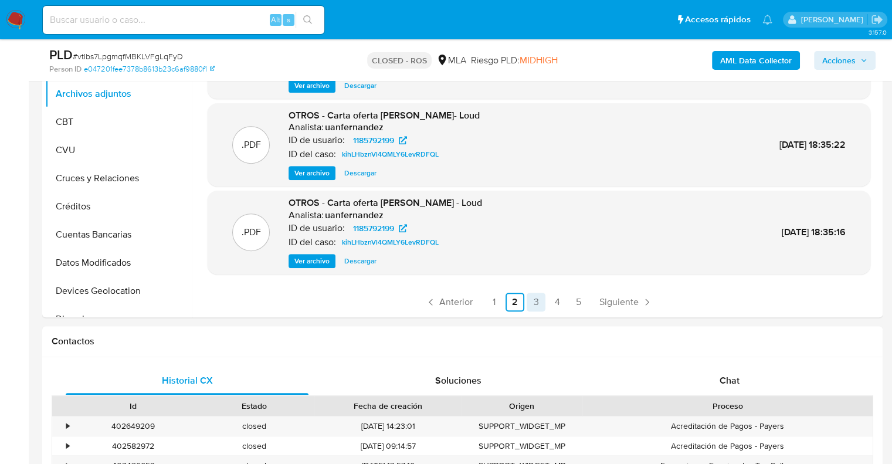
click at [537, 303] on link "3" at bounding box center [536, 302] width 19 height 19
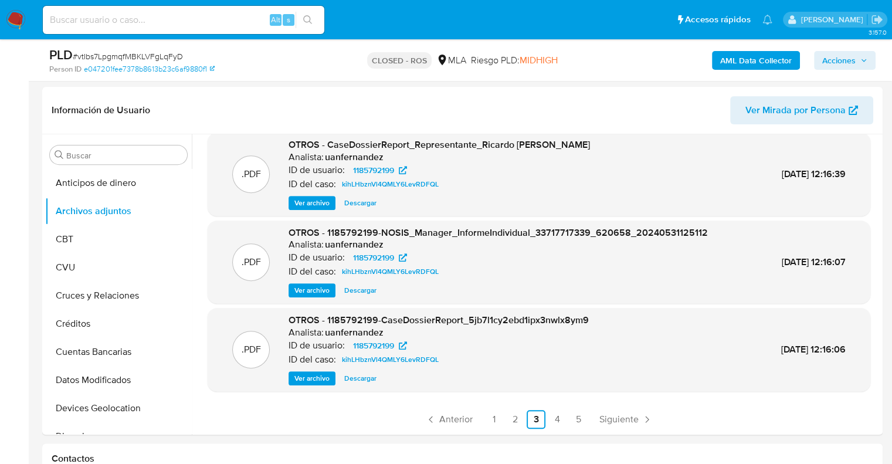
click at [319, 382] on span "Ver archivo" at bounding box center [312, 379] width 35 height 12
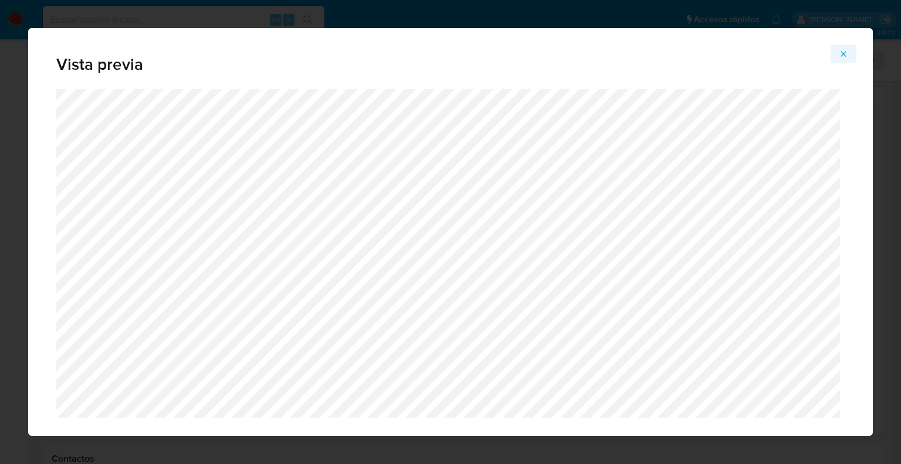
click at [845, 60] on span "Attachment preview" at bounding box center [843, 54] width 9 height 16
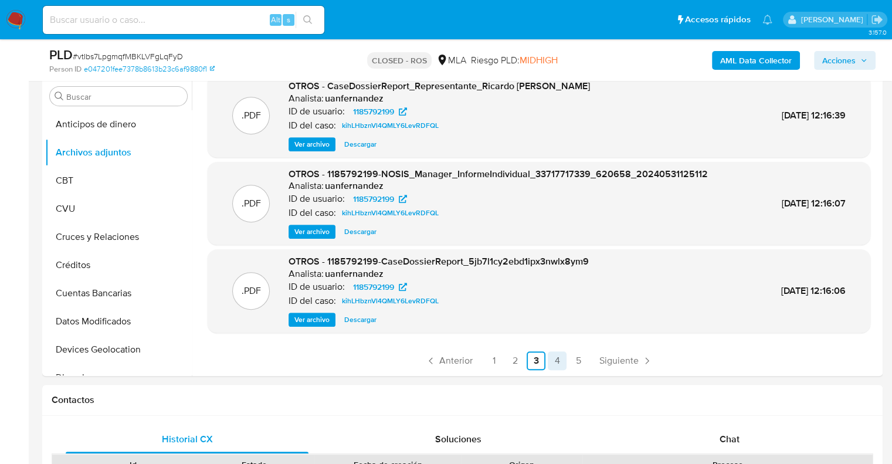
click at [554, 357] on link "4" at bounding box center [557, 360] width 19 height 19
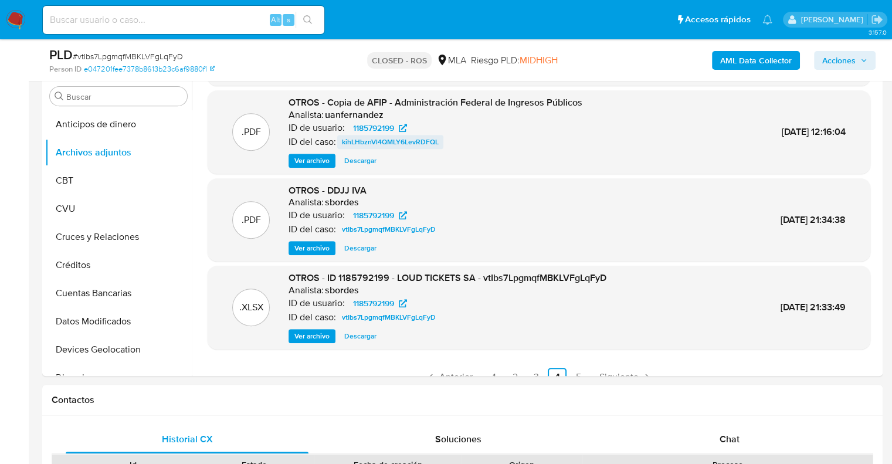
scroll to position [99, 0]
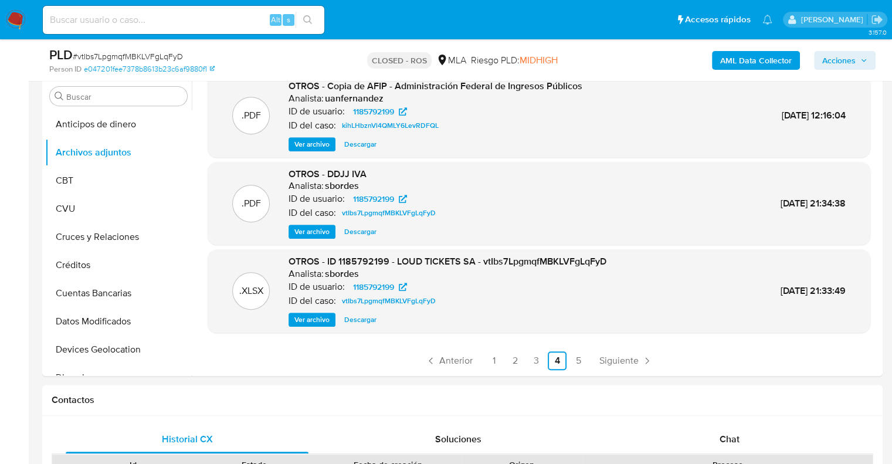
click at [318, 317] on span "Ver archivo" at bounding box center [312, 320] width 35 height 12
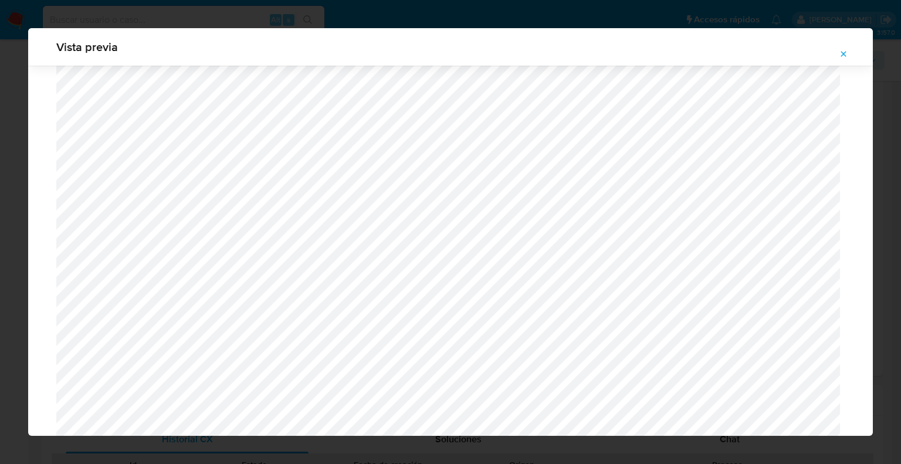
scroll to position [1267, 0]
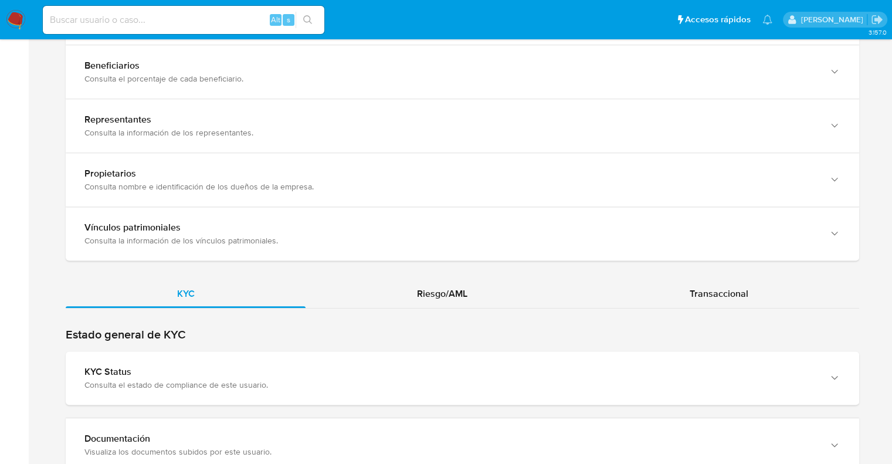
scroll to position [997, 0]
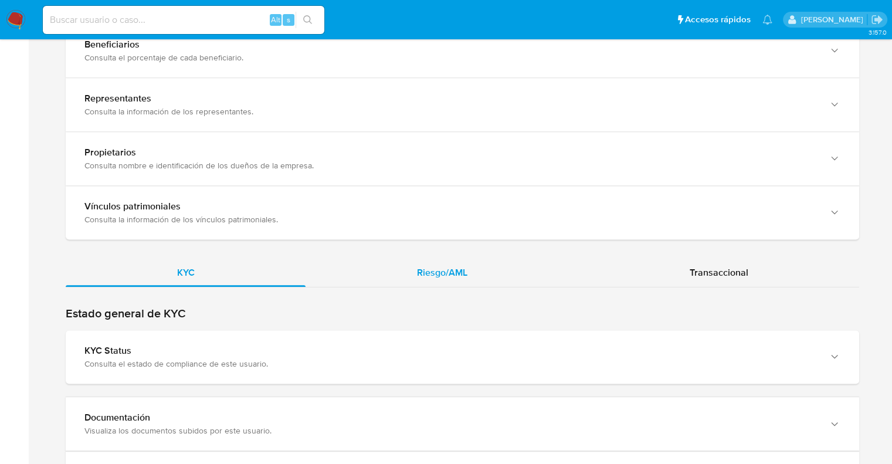
click at [439, 266] on span "Riesgo/AML" at bounding box center [442, 272] width 50 height 13
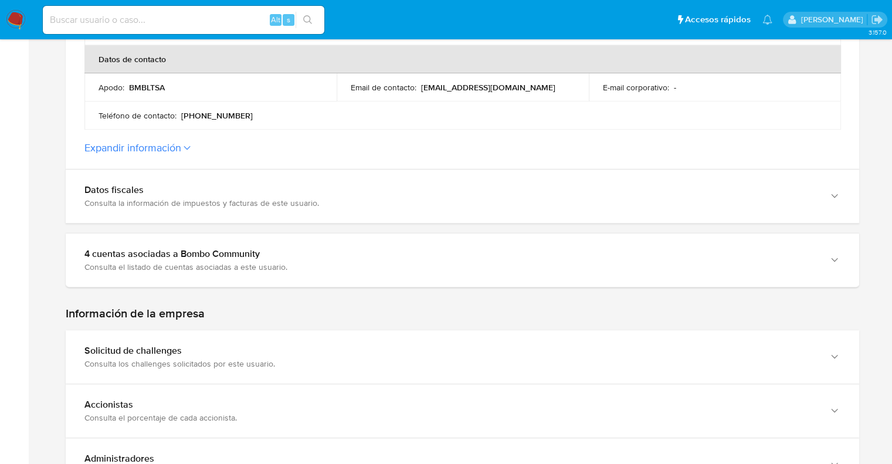
scroll to position [587, 0]
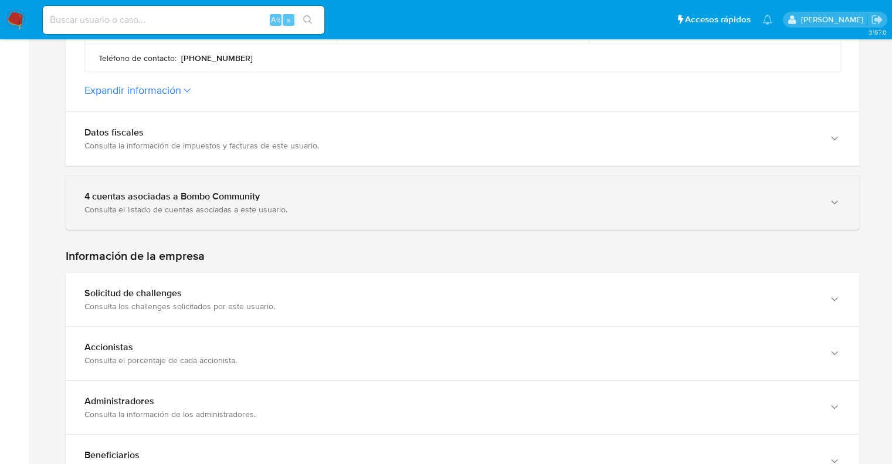
click at [174, 205] on div "4 cuentas asociadas a Bombo Community Consulta el listado de cuentas asociadas …" at bounding box center [463, 202] width 794 height 53
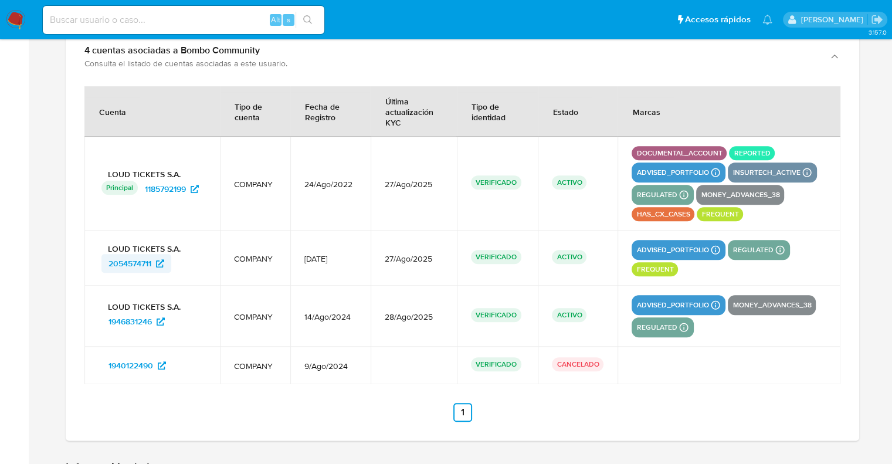
scroll to position [763, 0]
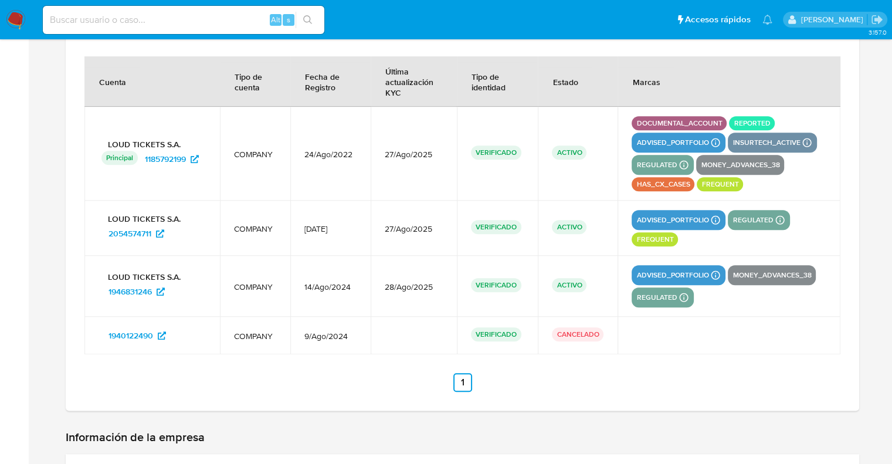
drag, startPoint x: 141, startPoint y: 151, endPoint x: 187, endPoint y: 160, distance: 46.0
click at [188, 158] on td "LOUD TICKETS S.A. Principal Identificado como usuario principal 1185792199" at bounding box center [152, 154] width 136 height 94
click at [136, 166] on td "LOUD TICKETS S.A. Principal Identificado como usuario principal 1185792199" at bounding box center [152, 154] width 136 height 94
drag, startPoint x: 140, startPoint y: 149, endPoint x: 194, endPoint y: 153, distance: 53.5
click at [194, 153] on link "1185792199" at bounding box center [172, 159] width 68 height 19
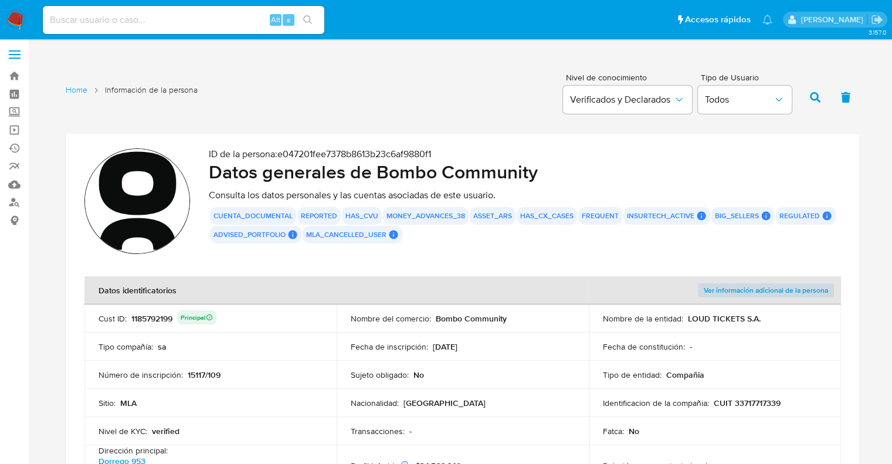
scroll to position [0, 0]
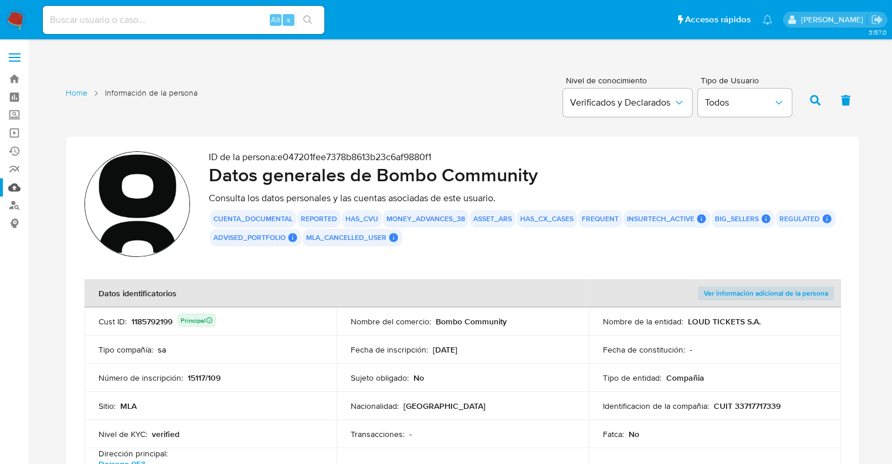
click at [12, 189] on link "Mulan" at bounding box center [70, 187] width 140 height 18
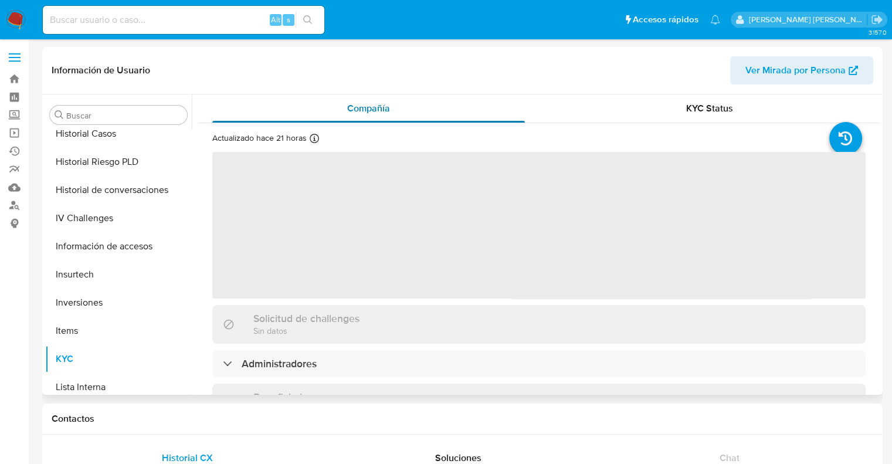
scroll to position [551, 0]
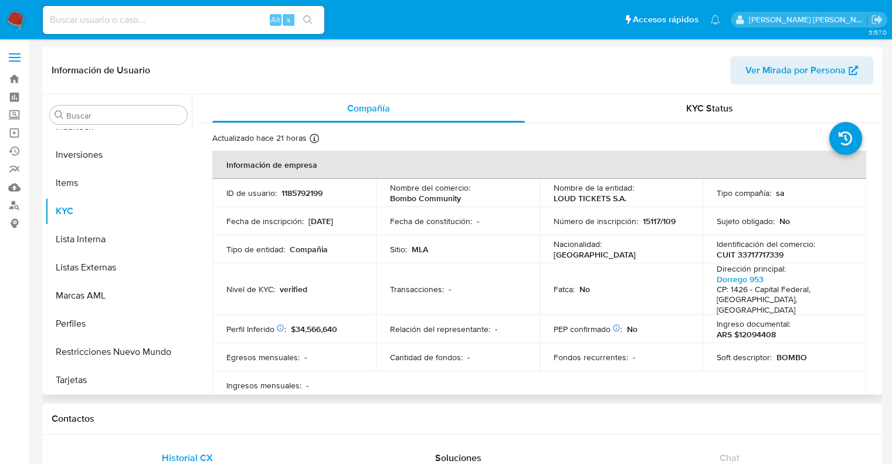
click at [294, 195] on p "1185792199" at bounding box center [302, 193] width 41 height 11
select select "10"
click at [294, 195] on p "1185792199" at bounding box center [302, 193] width 41 height 11
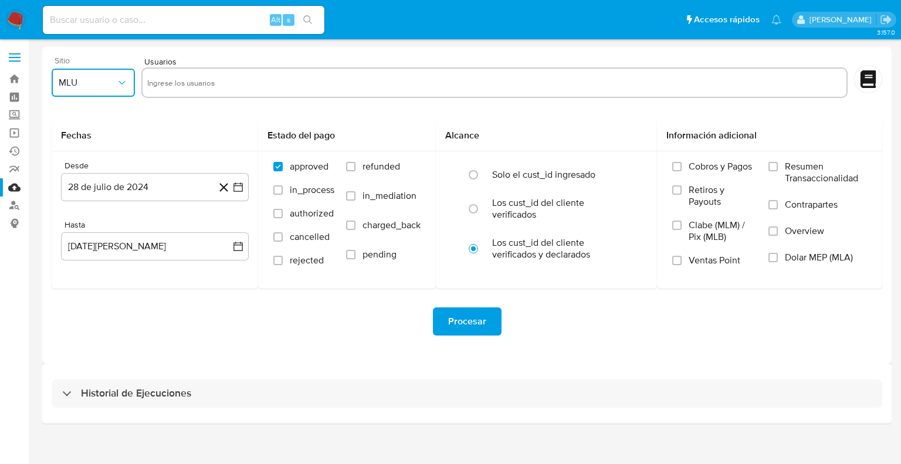
click at [107, 91] on button "MLU" at bounding box center [93, 83] width 83 height 28
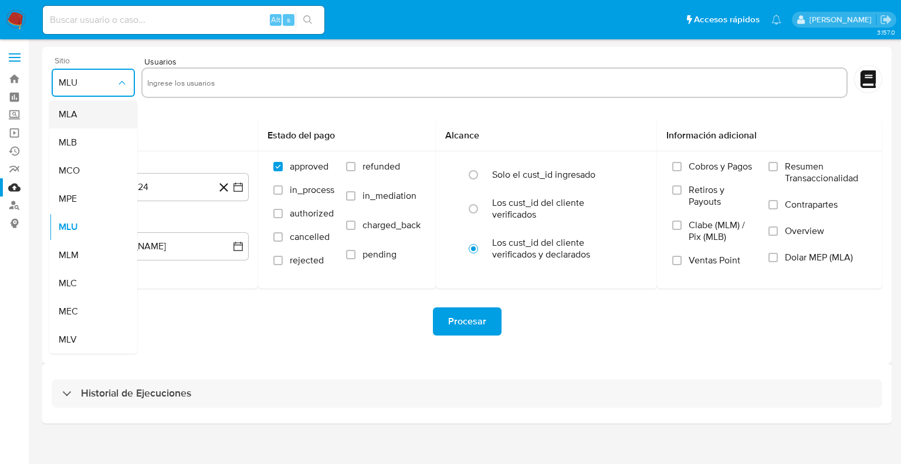
click at [77, 117] on span "MLA" at bounding box center [68, 115] width 19 height 12
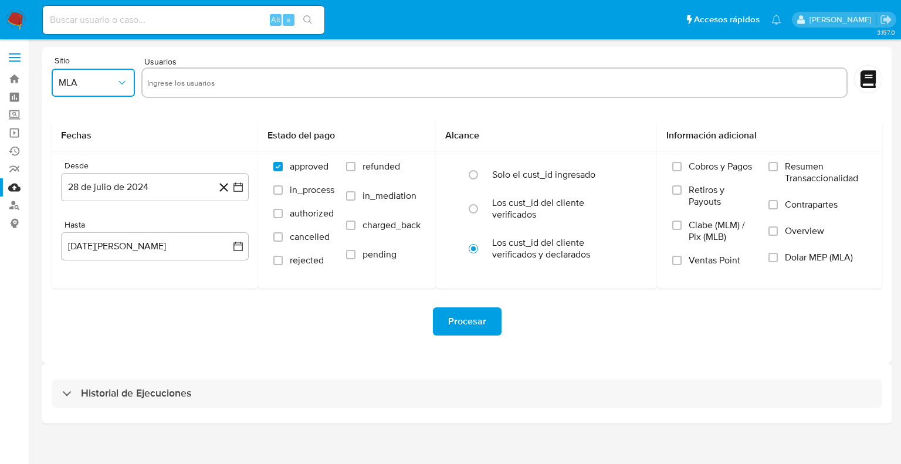
click at [176, 82] on input "text" at bounding box center [494, 82] width 695 height 19
type input "1185792199"
click at [151, 131] on h2 "Fechas" at bounding box center [155, 136] width 188 height 12
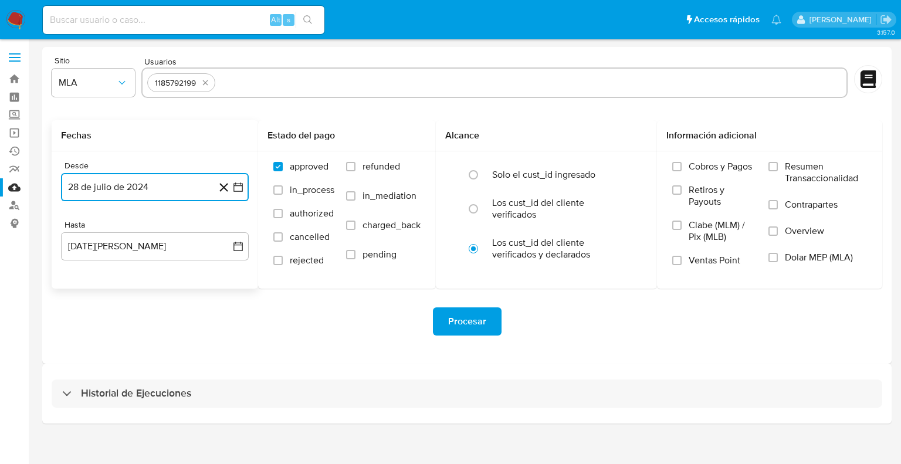
click at [235, 185] on icon "button" at bounding box center [238, 187] width 12 height 12
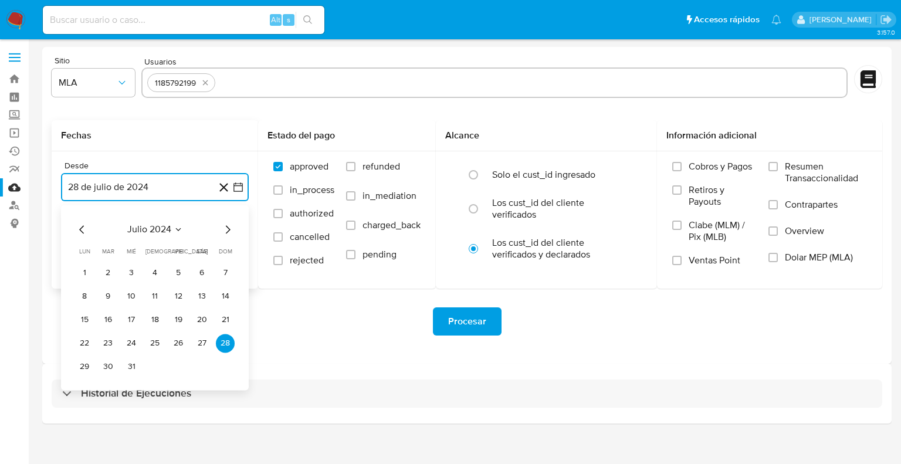
click at [228, 231] on icon "Mes siguiente" at bounding box center [228, 229] width 5 height 8
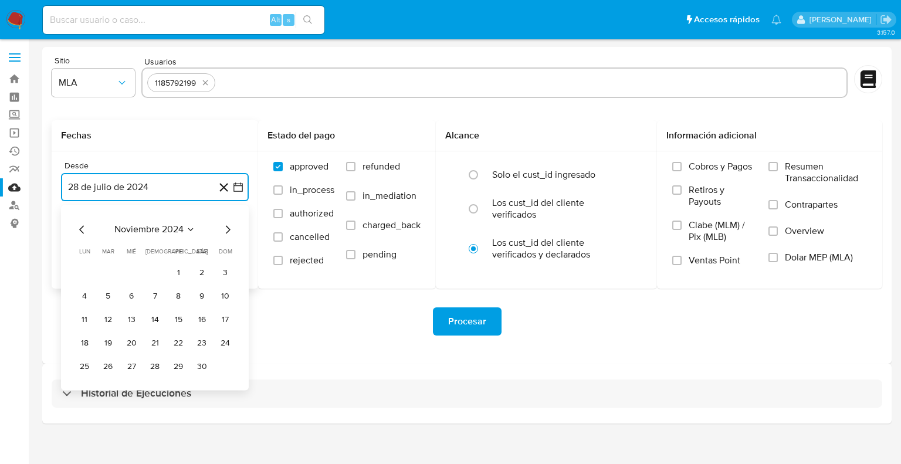
click at [228, 231] on icon "Mes siguiente" at bounding box center [228, 229] width 5 height 8
click at [134, 275] on button "1" at bounding box center [131, 272] width 19 height 19
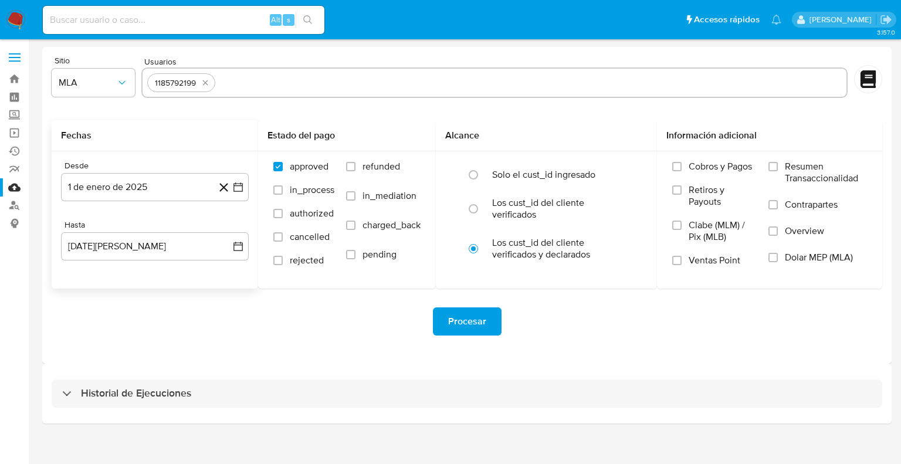
click at [251, 246] on div "Desde 1 de enero de 2025 1-01-2025 Hasta 28 de agosto de 2025 28-08-2025" at bounding box center [155, 219] width 207 height 137
click at [238, 248] on icon "button" at bounding box center [238, 247] width 12 height 12
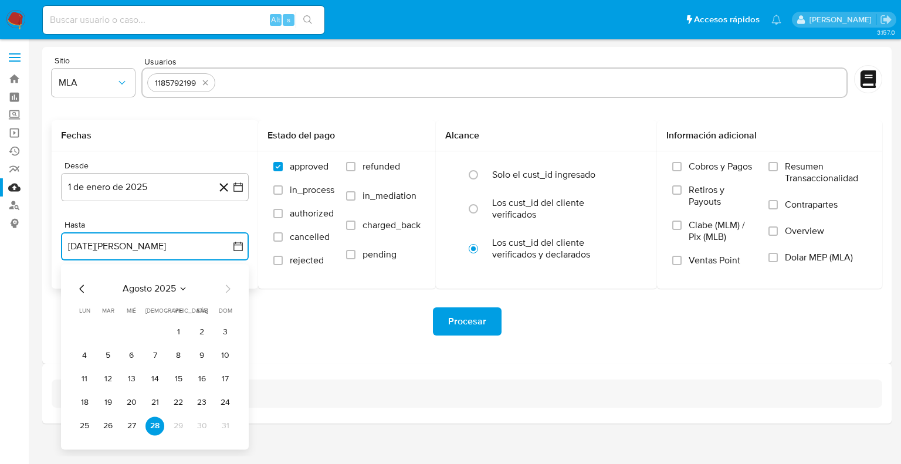
click at [76, 290] on icon "Mes anterior" at bounding box center [82, 289] width 14 height 14
click at [83, 452] on button "30" at bounding box center [84, 449] width 19 height 19
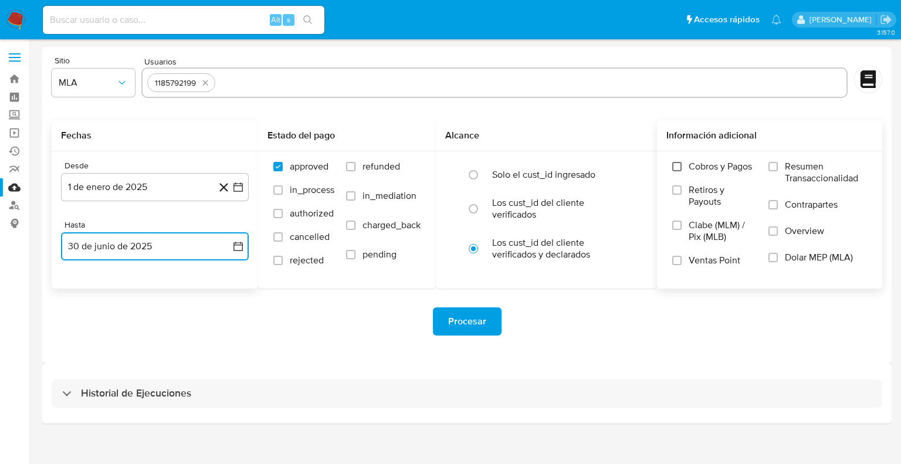
click at [676, 168] on input "Cobros y Pagos" at bounding box center [676, 166] width 9 height 9
click at [681, 187] on input "Retiros y Payouts" at bounding box center [676, 189] width 9 height 9
click at [675, 233] on label "Clabe (MLM) / Pix (MLB)" at bounding box center [714, 236] width 84 height 35
click at [675, 230] on input "Clabe (MLM) / Pix (MLB)" at bounding box center [676, 225] width 9 height 9
click at [678, 227] on input "Clabe (MLM) / Pix (MLB)" at bounding box center [676, 225] width 9 height 9
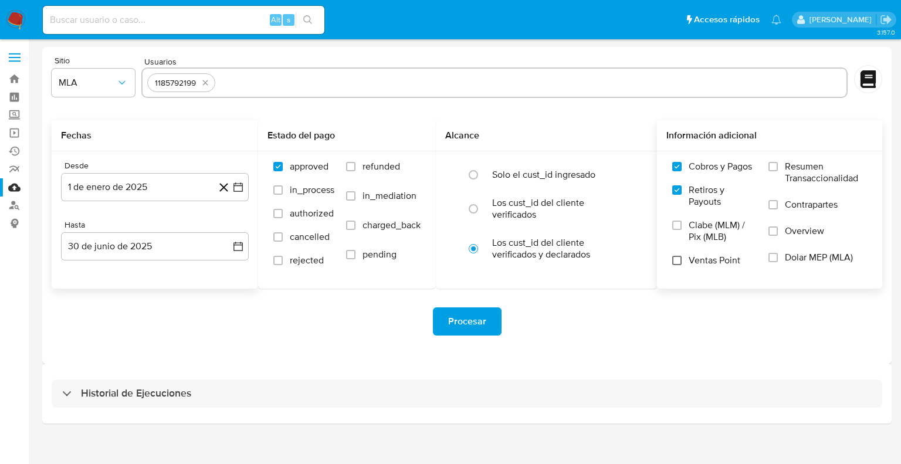
click at [676, 260] on input "Ventas Point" at bounding box center [676, 260] width 9 height 9
click at [773, 170] on input "Resumen Transaccionalidad" at bounding box center [773, 166] width 9 height 9
click at [775, 197] on label "Resumen Transaccionalidad" at bounding box center [818, 180] width 99 height 38
click at [775, 171] on input "Resumen Transaccionalidad" at bounding box center [773, 166] width 9 height 9
click at [775, 212] on label "Contrapartes" at bounding box center [818, 212] width 99 height 26
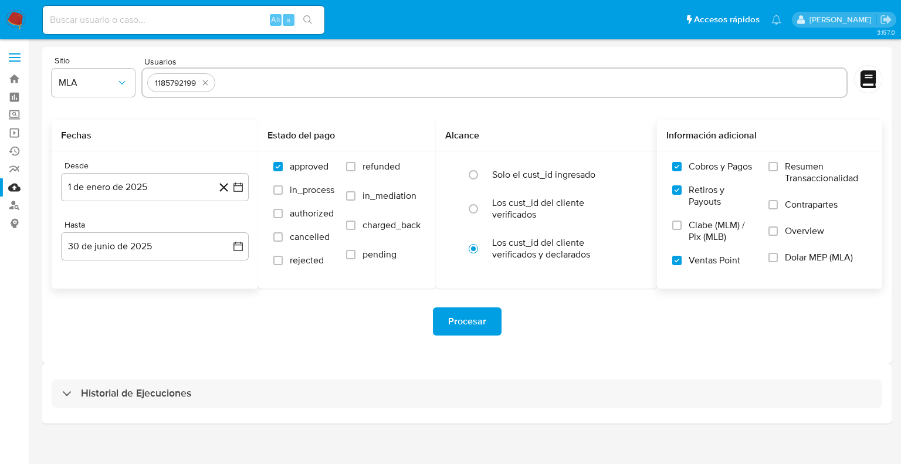
click at [775, 209] on input "Contrapartes" at bounding box center [773, 204] width 9 height 9
click at [772, 164] on input "Resumen Transaccionalidad" at bounding box center [773, 166] width 9 height 9
click at [774, 231] on input "Overview" at bounding box center [773, 230] width 9 height 9
click at [772, 261] on input "Dolar MEP (MLA)" at bounding box center [773, 257] width 9 height 9
click at [498, 313] on button "Procesar" at bounding box center [467, 321] width 69 height 28
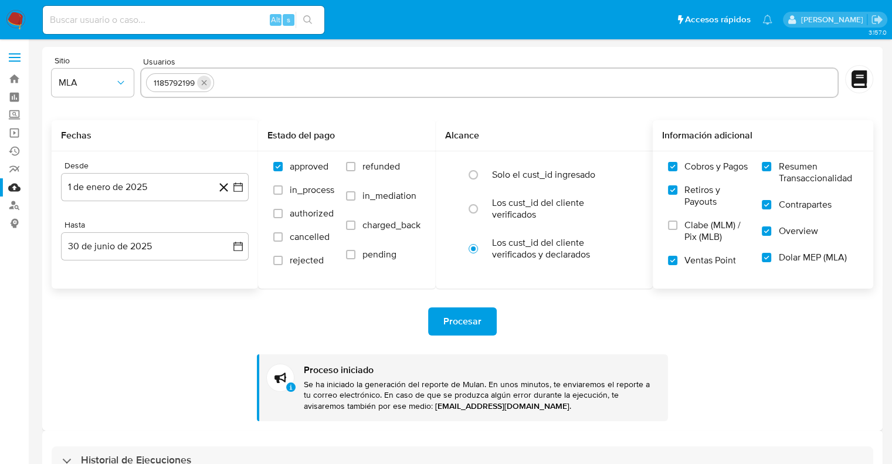
click at [201, 83] on icon "quitar 1185792199" at bounding box center [203, 82] width 9 height 9
click at [192, 84] on input "text" at bounding box center [489, 82] width 687 height 19
paste input "20330575442"
type input "20330575442"
click at [177, 86] on input "text" at bounding box center [489, 82] width 687 height 19
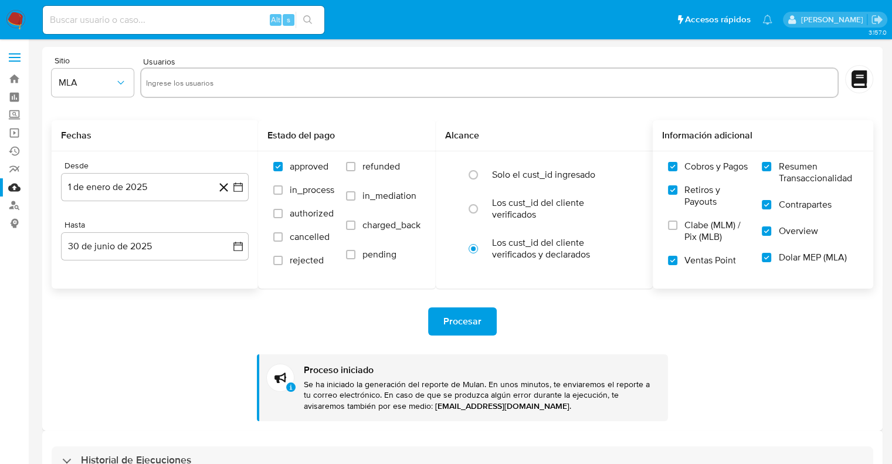
paste input "84522163"
type input "84522163"
paste input "84561716"
type input "84561716"
click at [216, 140] on h2 "Fechas" at bounding box center [155, 136] width 188 height 12
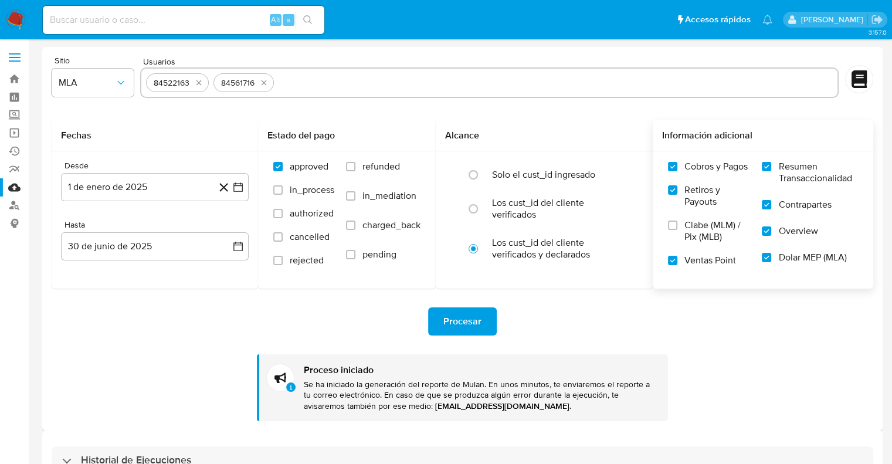
click at [465, 323] on span "Procesar" at bounding box center [463, 322] width 38 height 26
click at [267, 84] on icon "quitar 84561716" at bounding box center [263, 82] width 9 height 9
drag, startPoint x: 195, startPoint y: 82, endPoint x: 190, endPoint y: 91, distance: 10.0
click at [195, 82] on icon "quitar 84522163" at bounding box center [198, 82] width 9 height 9
click at [166, 79] on input "text" at bounding box center [489, 82] width 687 height 19
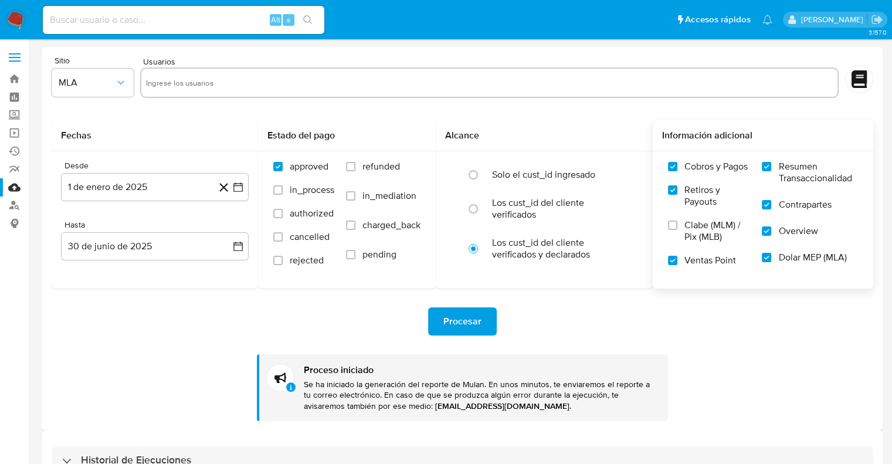
paste input "804746721"
type input "804746721"
click at [162, 119] on form "Sitio MLA Usuarios Fechas Desde 1 de enero de 2025 1-01-2025 Hasta 30 de junio …" at bounding box center [463, 238] width 822 height 365
click at [472, 326] on span "Procesar" at bounding box center [463, 322] width 38 height 26
click at [207, 85] on icon "quitar 804746721" at bounding box center [202, 82] width 9 height 9
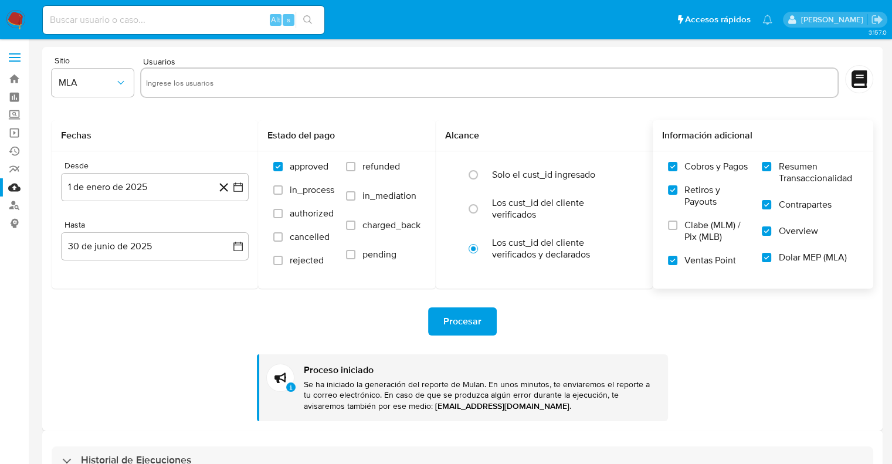
click at [221, 90] on input "text" at bounding box center [489, 82] width 687 height 19
paste input "1185792199"
type input "1185792199"
click at [172, 112] on form "Sitio MLA Usuarios 1185792199 Fechas Desde 1 de enero de 2025 1-01-2025 Hasta 3…" at bounding box center [463, 238] width 822 height 365
click at [234, 185] on icon "button" at bounding box center [238, 186] width 9 height 9
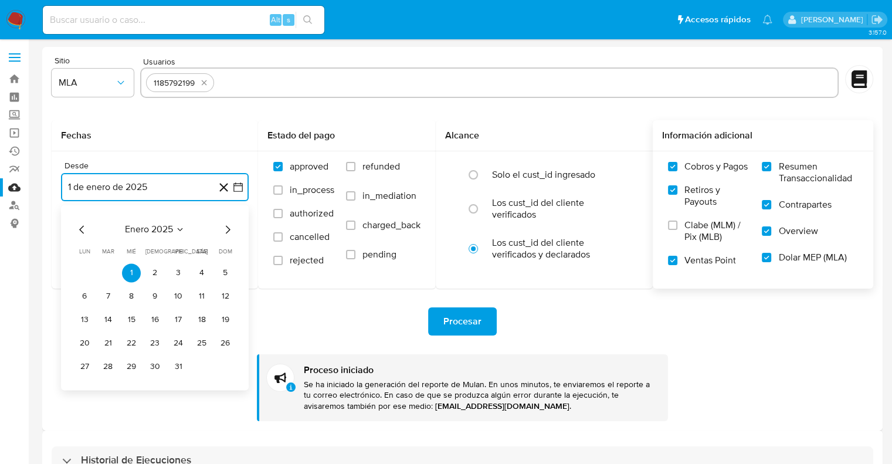
click at [228, 230] on icon "Mes siguiente" at bounding box center [228, 229] width 14 height 14
click at [200, 272] on button "1" at bounding box center [201, 272] width 19 height 19
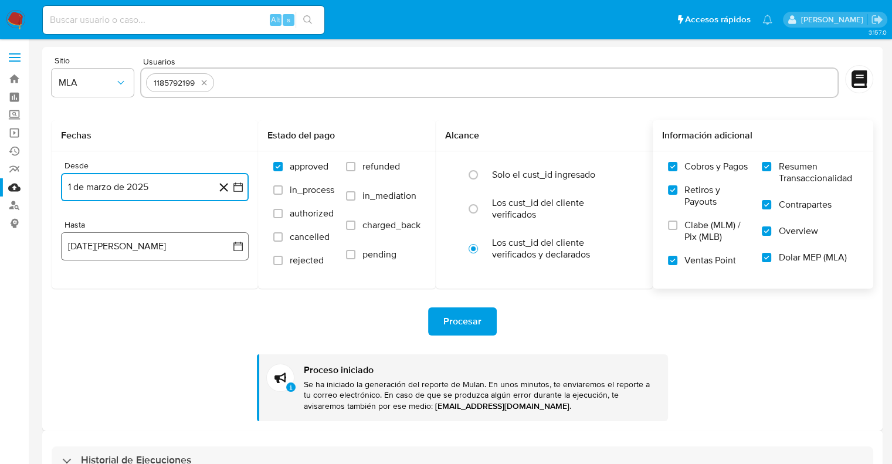
click at [233, 244] on icon "button" at bounding box center [238, 247] width 12 height 12
click at [77, 287] on icon "Mes anterior" at bounding box center [82, 289] width 14 height 14
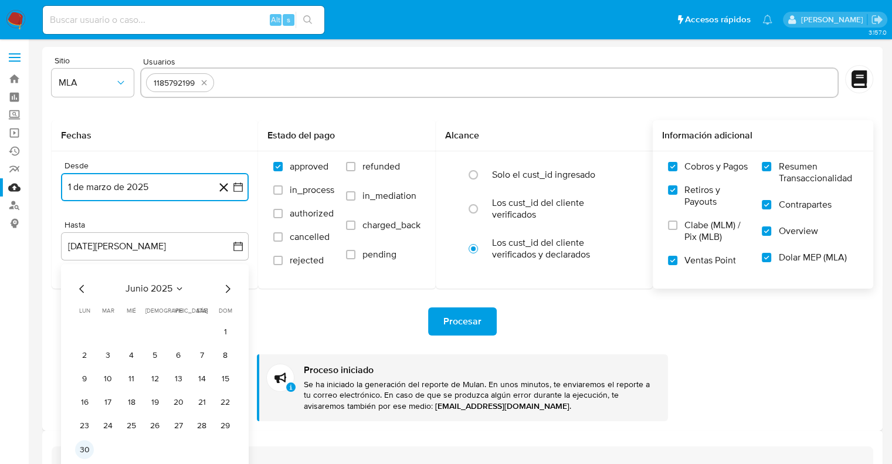
click at [80, 451] on button "30" at bounding box center [84, 449] width 19 height 19
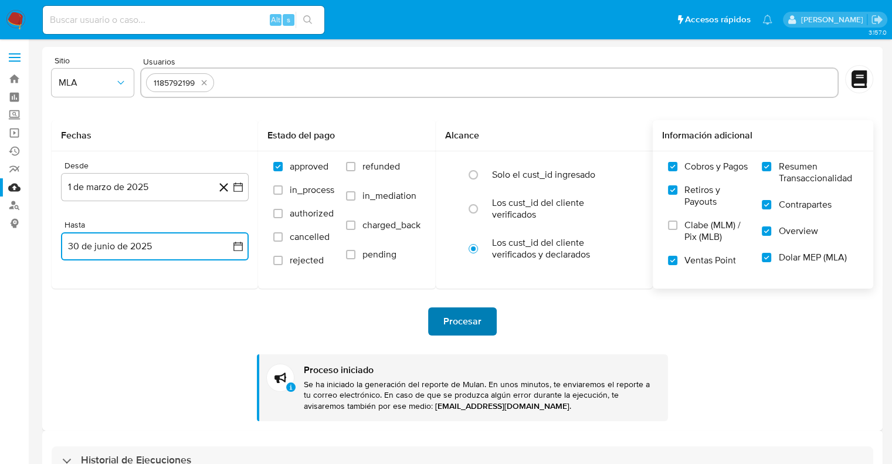
click at [462, 323] on span "Procesar" at bounding box center [463, 322] width 38 height 26
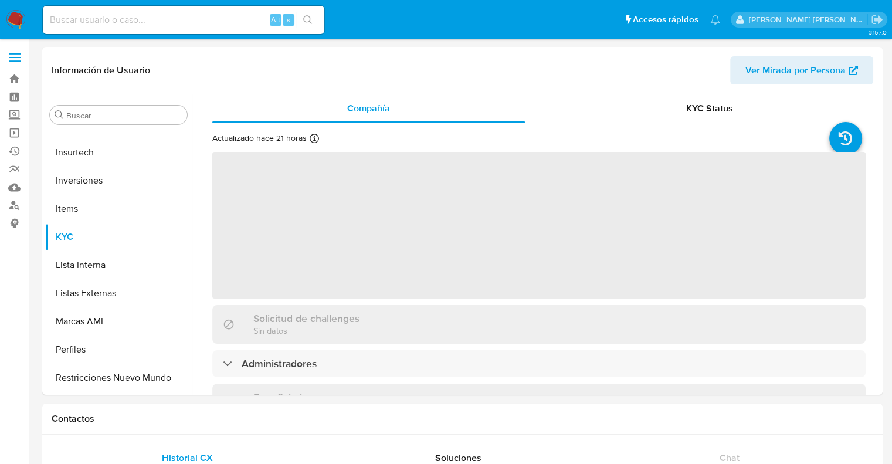
scroll to position [551, 0]
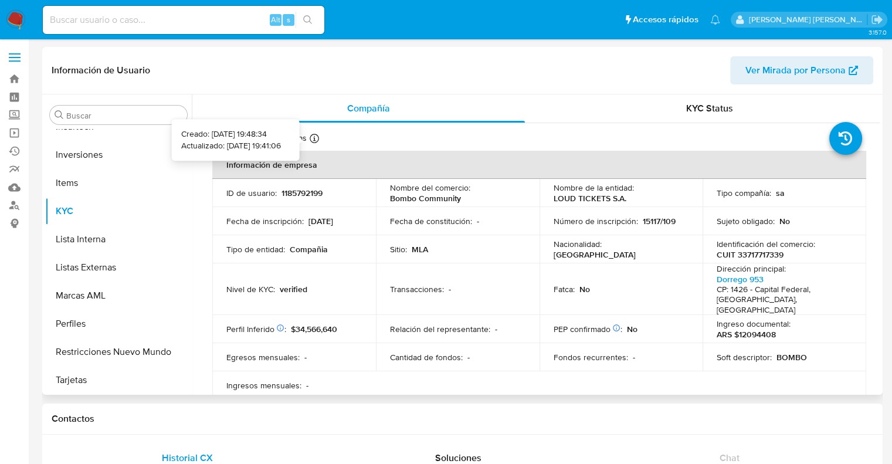
select select "10"
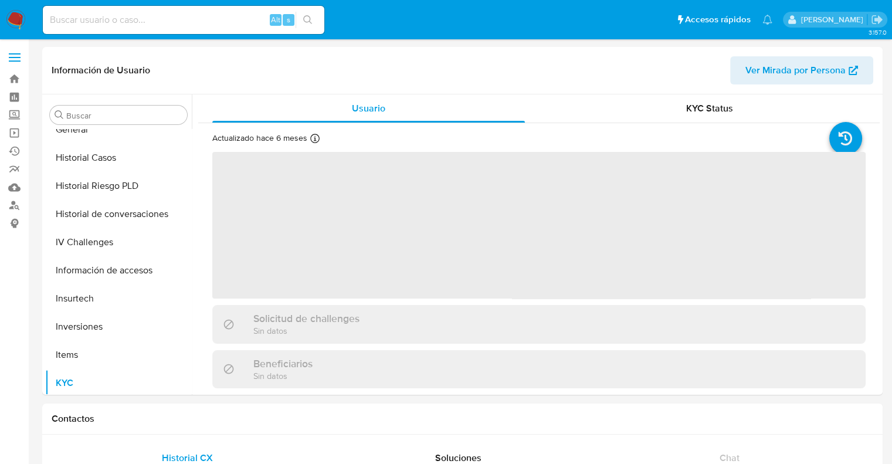
scroll to position [551, 0]
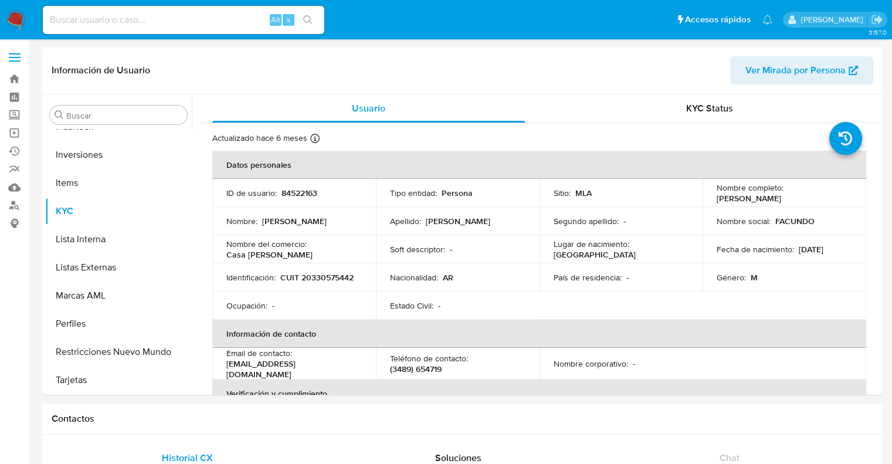
select select "10"
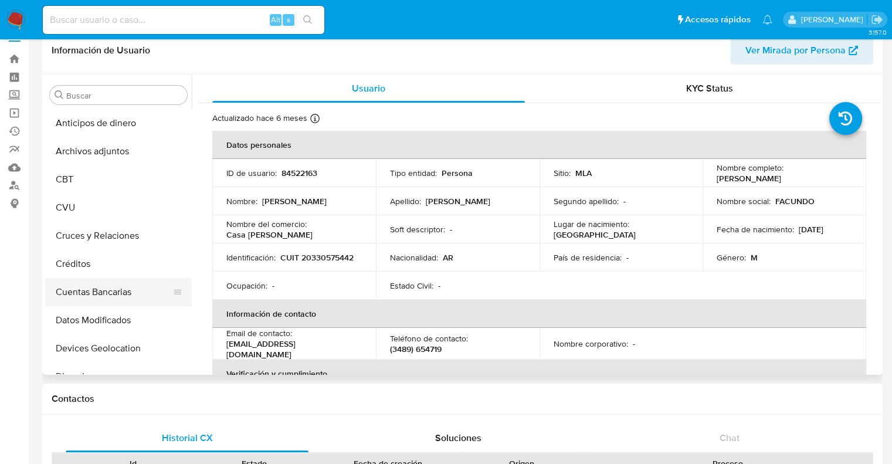
scroll to position [0, 0]
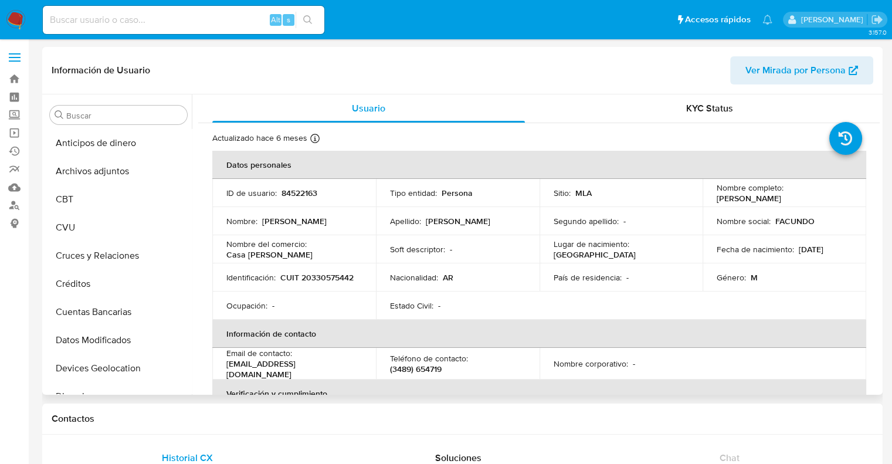
click at [302, 192] on p "84522163" at bounding box center [300, 193] width 36 height 11
copy p "84522163"
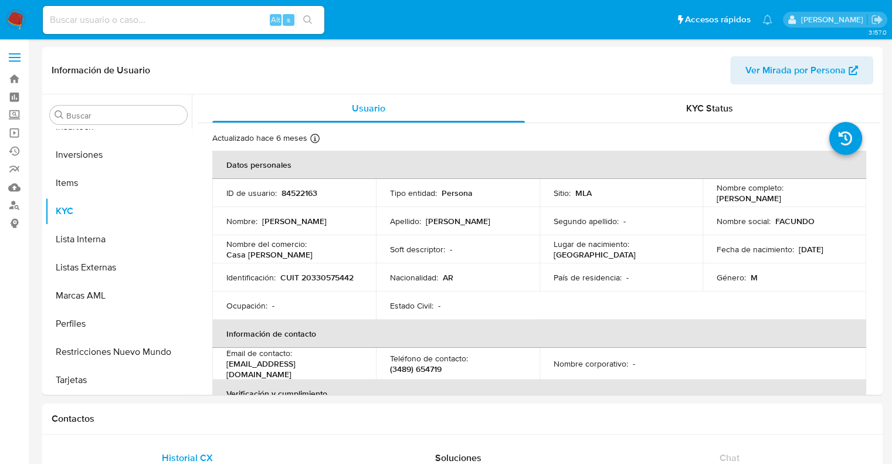
click at [111, 24] on input at bounding box center [184, 19] width 282 height 15
paste input "20944936530"
type input "20944936530"
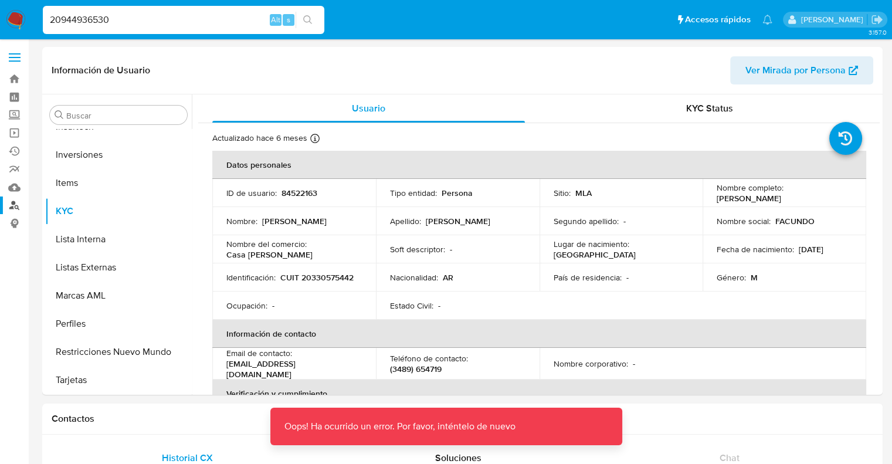
click at [17, 208] on link "Buscador de personas" at bounding box center [70, 206] width 140 height 18
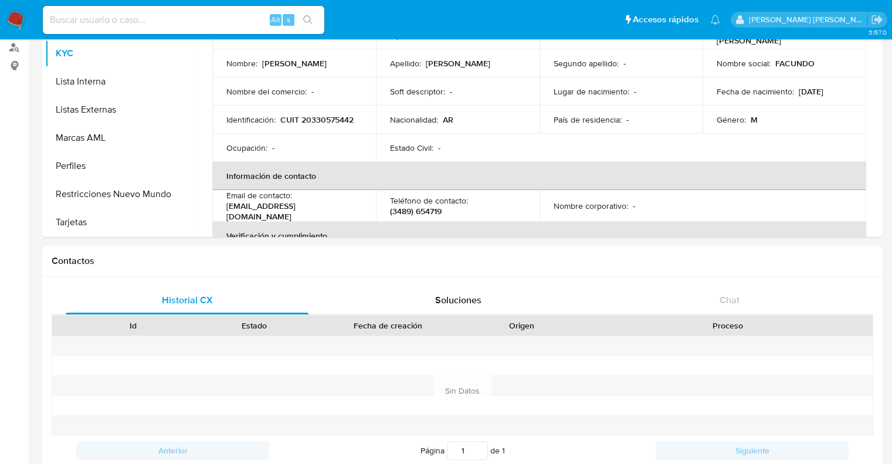
scroll to position [411, 0]
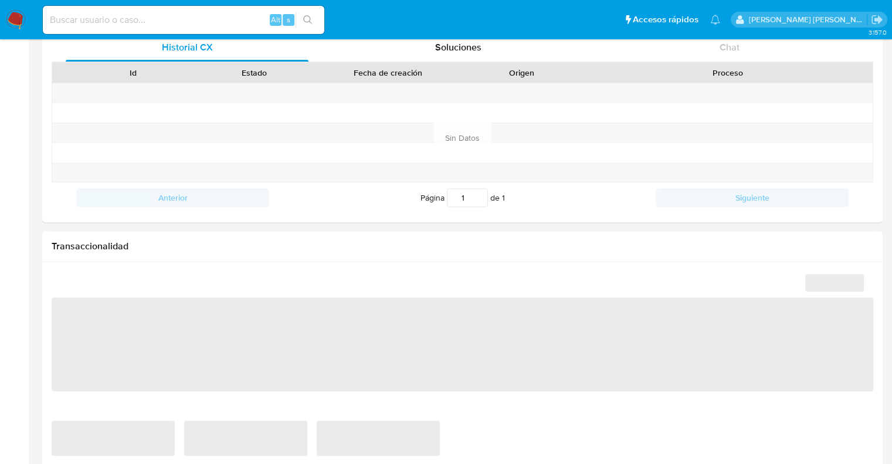
select select "10"
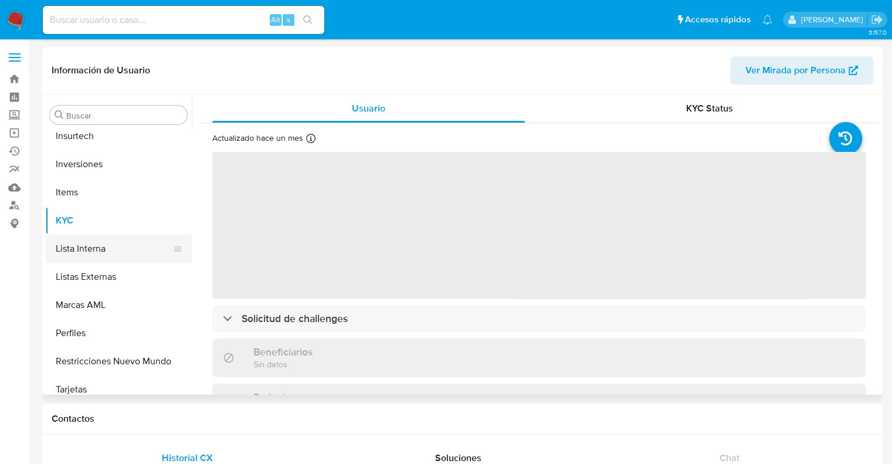
scroll to position [551, 0]
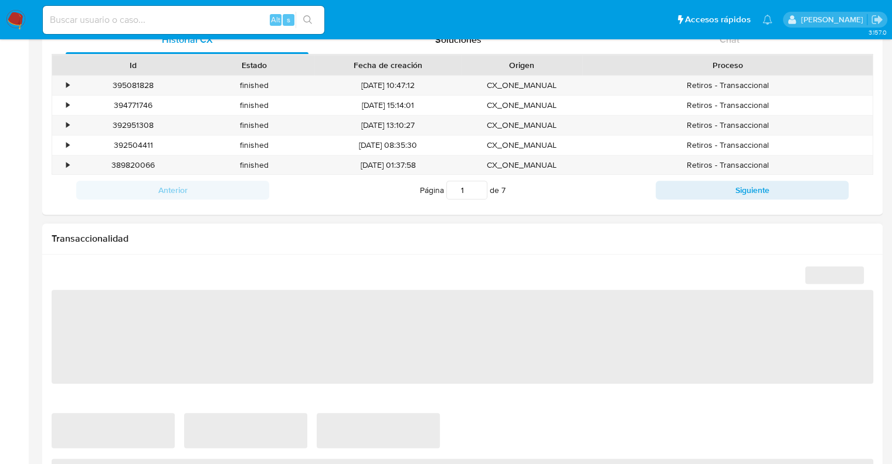
select select "10"
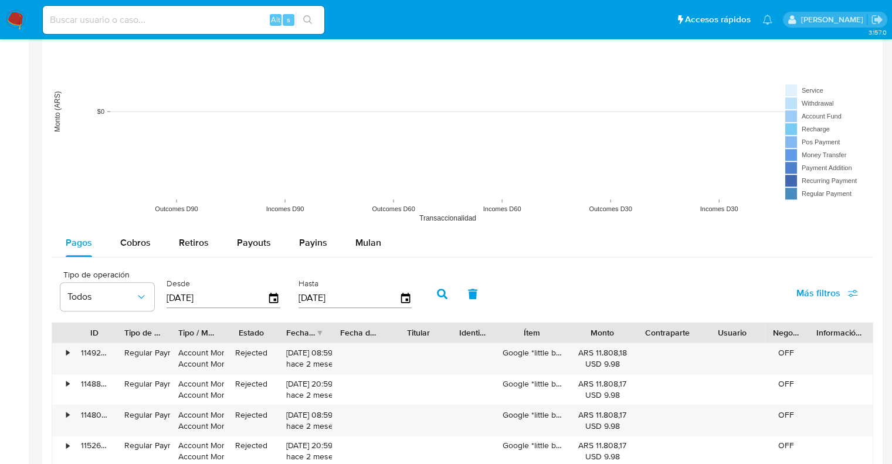
scroll to position [939, 0]
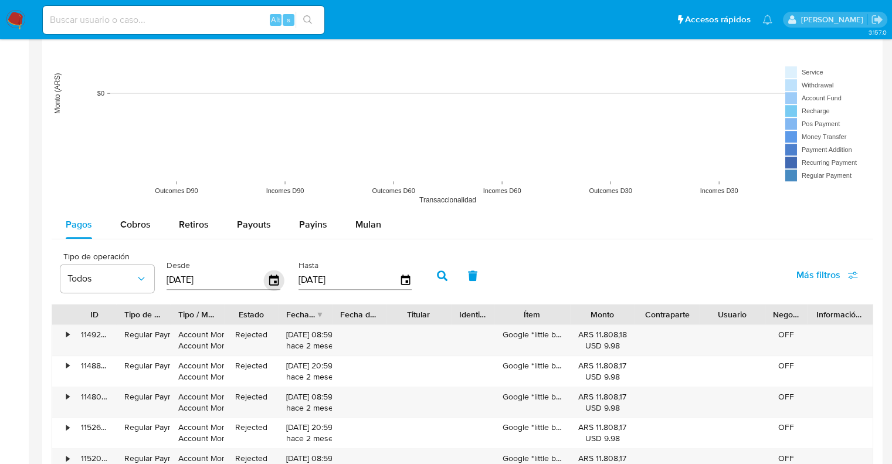
click at [270, 281] on icon "button" at bounding box center [274, 280] width 21 height 21
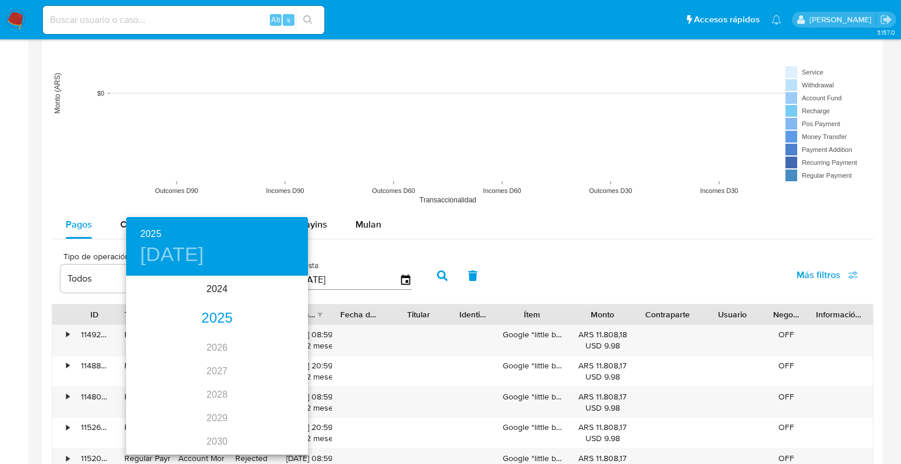
click at [216, 312] on div "2025" at bounding box center [217, 318] width 182 height 23
click at [156, 302] on div "ene." at bounding box center [156, 300] width 60 height 44
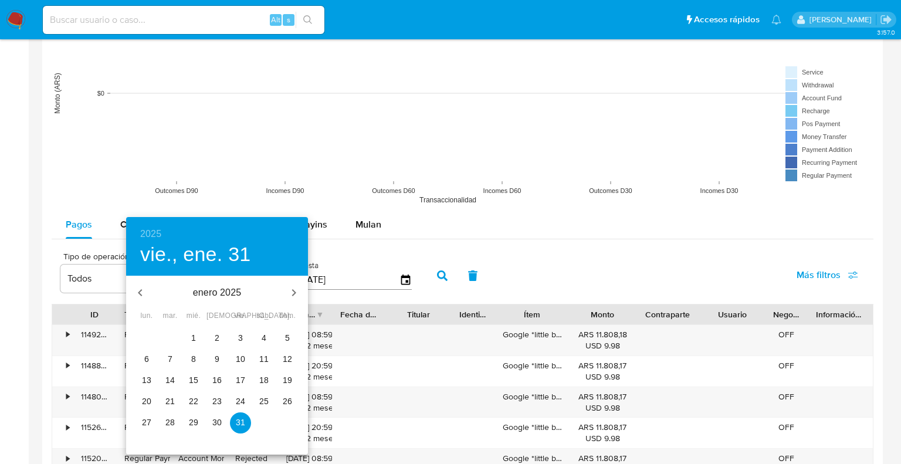
click at [192, 339] on p "1" at bounding box center [193, 338] width 5 height 12
type input "[DATE]"
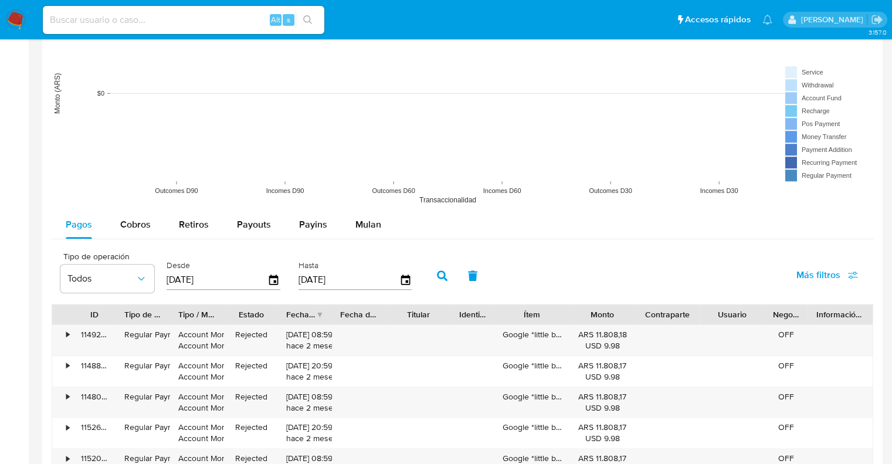
click at [441, 281] on button "button" at bounding box center [442, 276] width 31 height 28
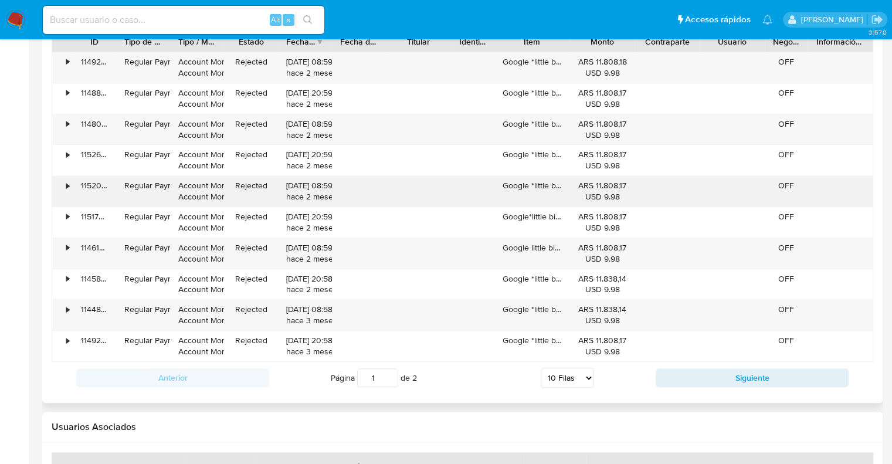
scroll to position [1232, 0]
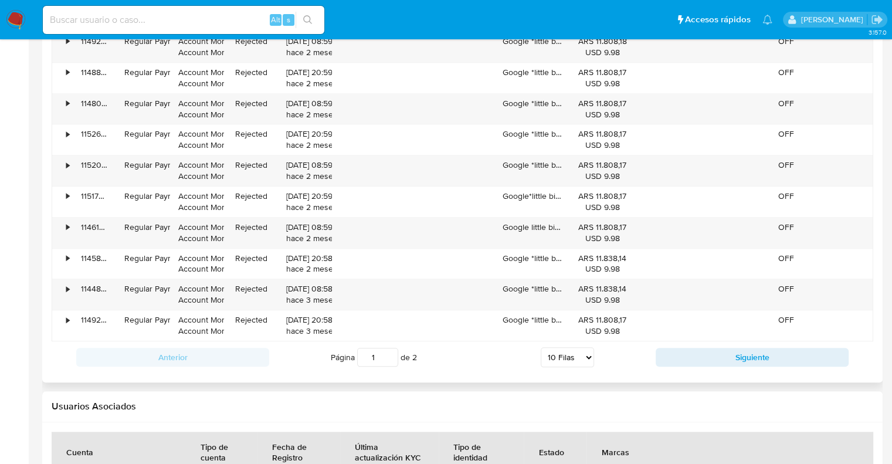
click at [561, 360] on select "5 Filas 10 Filas 20 Filas 25 Filas 50 Filas 100 Filas" at bounding box center [567, 357] width 53 height 20
select select "100"
click at [541, 347] on select "5 Filas 10 Filas 20 Filas 25 Filas 50 Filas 100 Filas" at bounding box center [567, 357] width 53 height 20
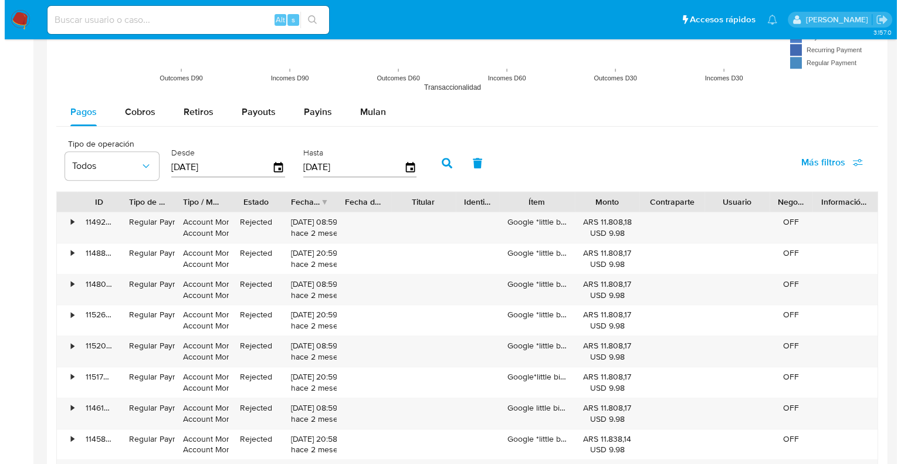
scroll to position [939, 0]
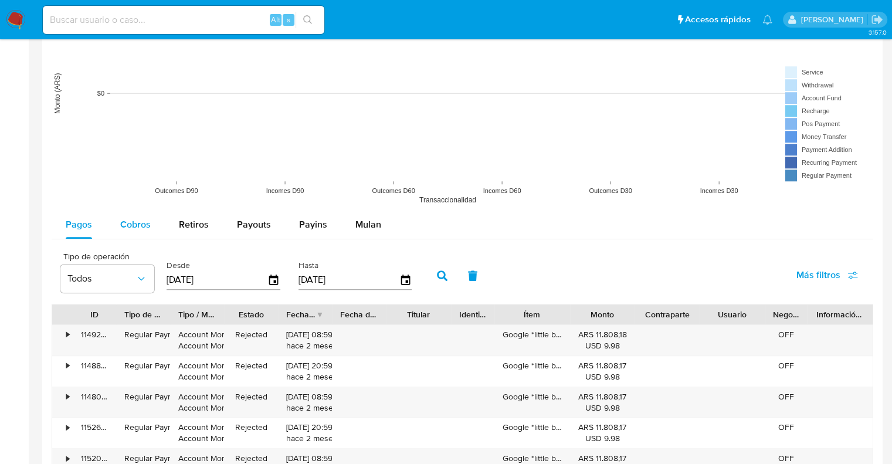
click at [146, 227] on span "Cobros" at bounding box center [135, 224] width 31 height 13
select select "10"
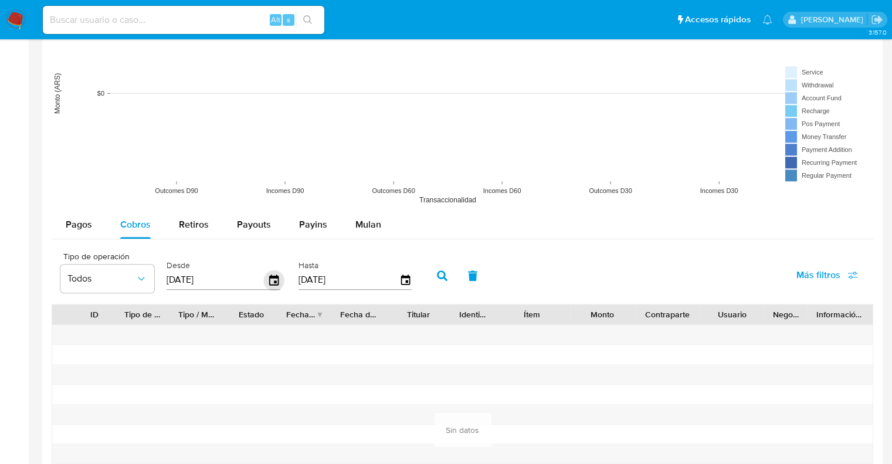
click at [269, 279] on icon "button" at bounding box center [273, 280] width 9 height 11
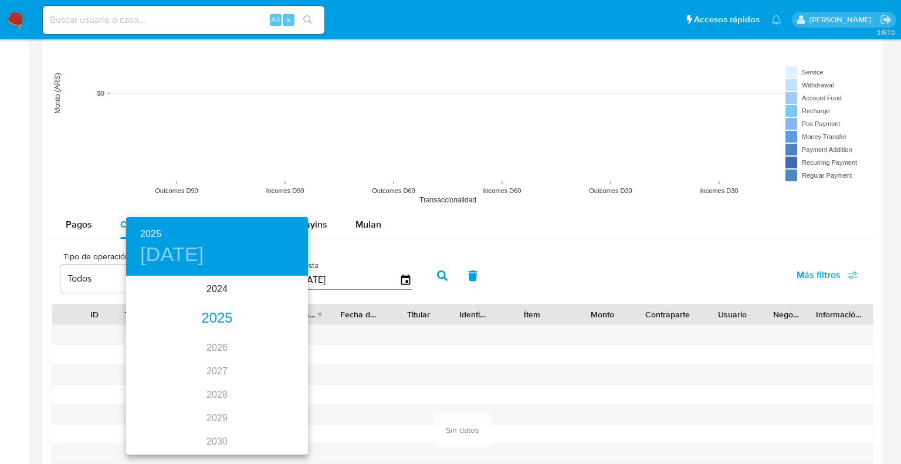
click at [208, 313] on div "2025" at bounding box center [217, 318] width 182 height 23
click at [151, 297] on div "ene." at bounding box center [156, 300] width 60 height 44
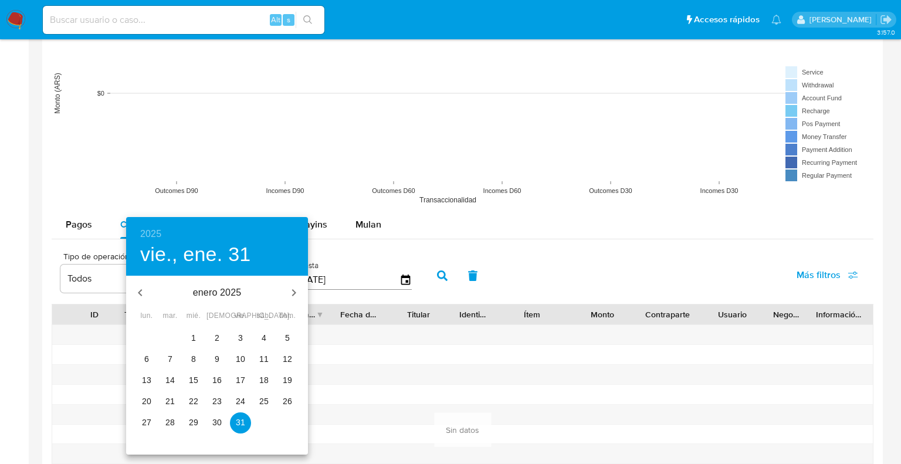
click at [195, 339] on p "1" at bounding box center [193, 338] width 5 height 12
type input "01/01/2025"
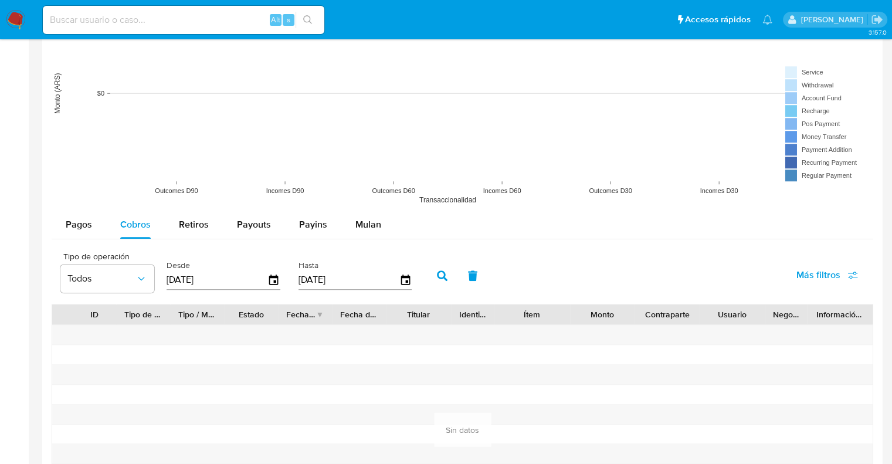
click at [442, 279] on icon "button" at bounding box center [442, 275] width 11 height 11
click at [199, 225] on span "Retiros" at bounding box center [194, 224] width 30 height 13
select select "10"
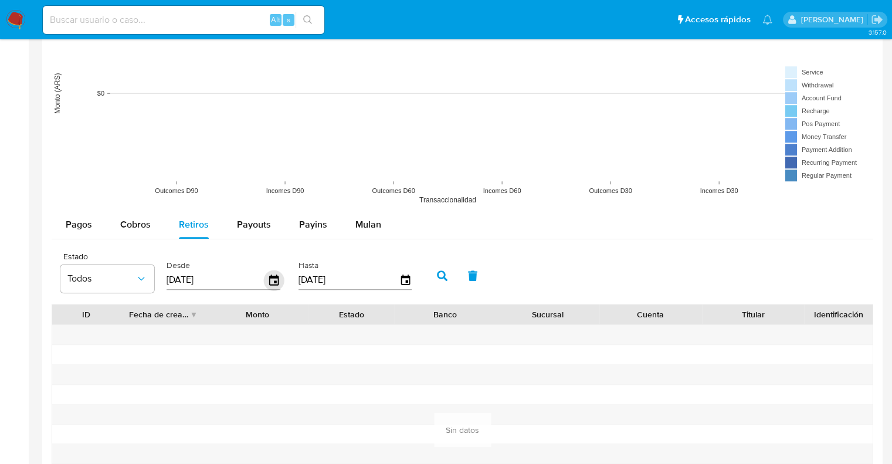
click at [274, 285] on icon "button" at bounding box center [274, 280] width 21 height 21
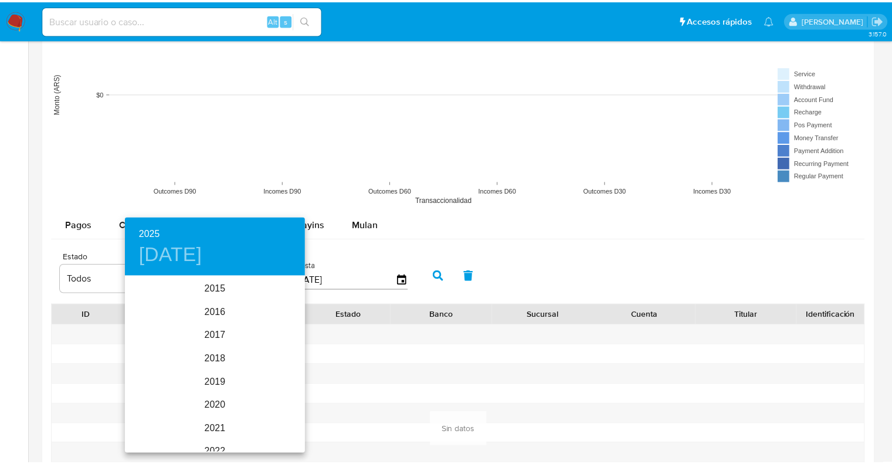
scroll to position [164, 0]
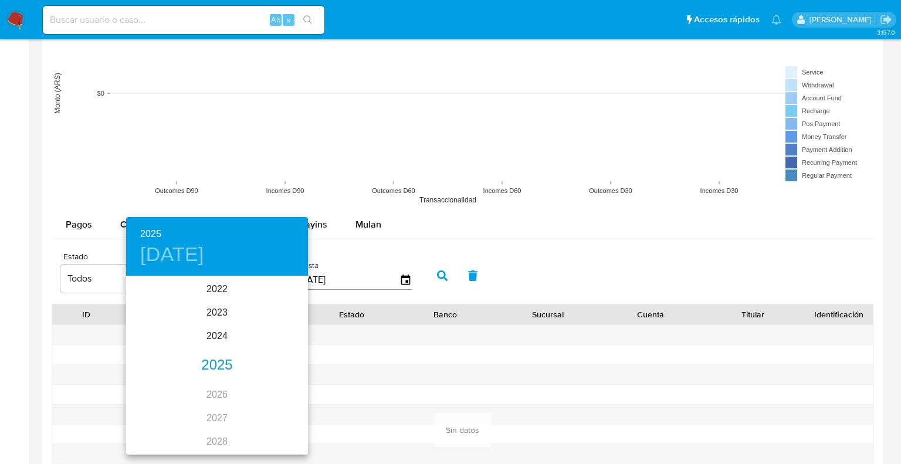
click at [209, 366] on div "2025" at bounding box center [217, 365] width 182 height 23
click at [159, 302] on div "ene." at bounding box center [156, 300] width 60 height 44
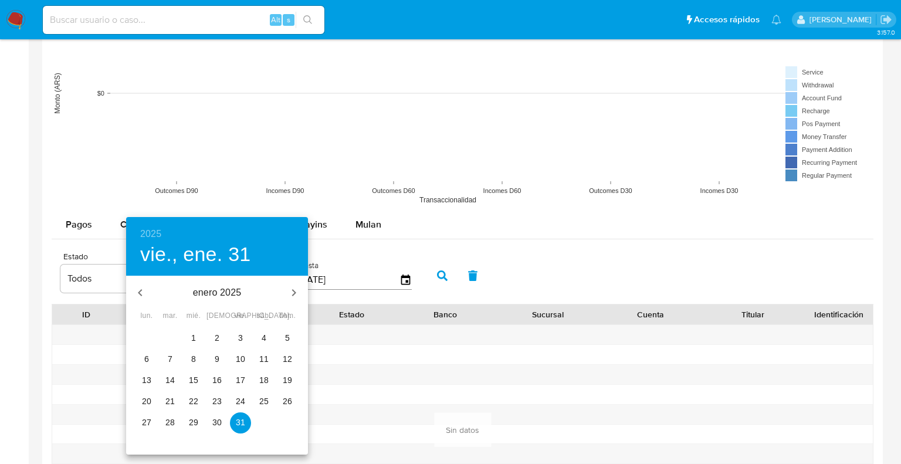
click at [190, 339] on span "1" at bounding box center [193, 338] width 21 height 12
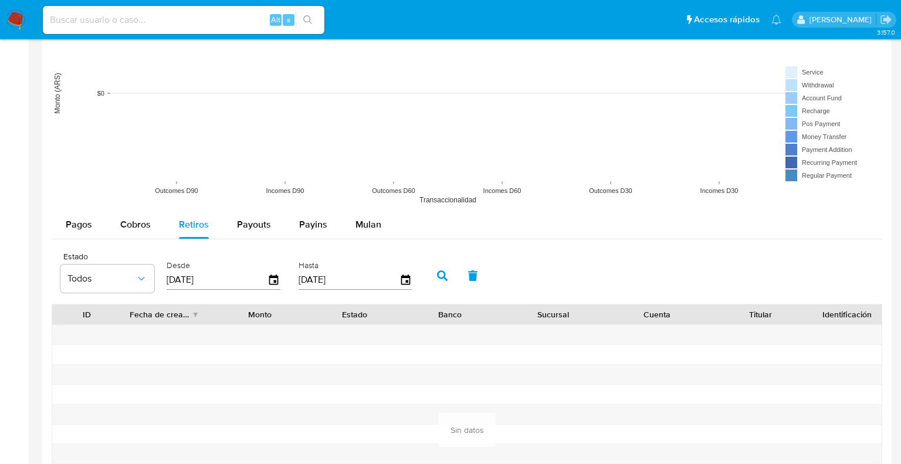
type input "01/01/2025"
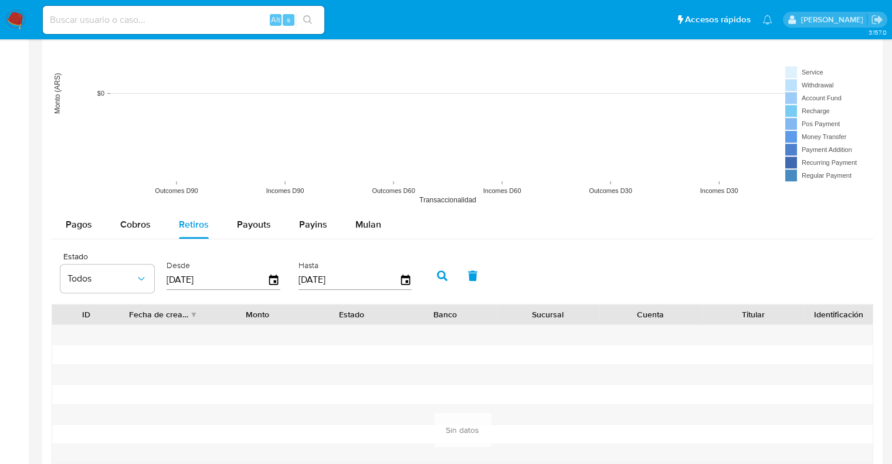
click at [439, 274] on icon "button" at bounding box center [442, 275] width 11 height 11
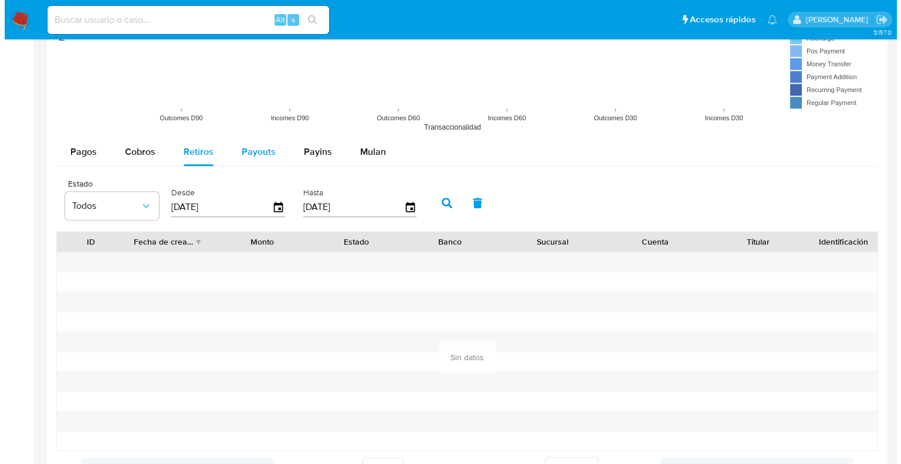
scroll to position [997, 0]
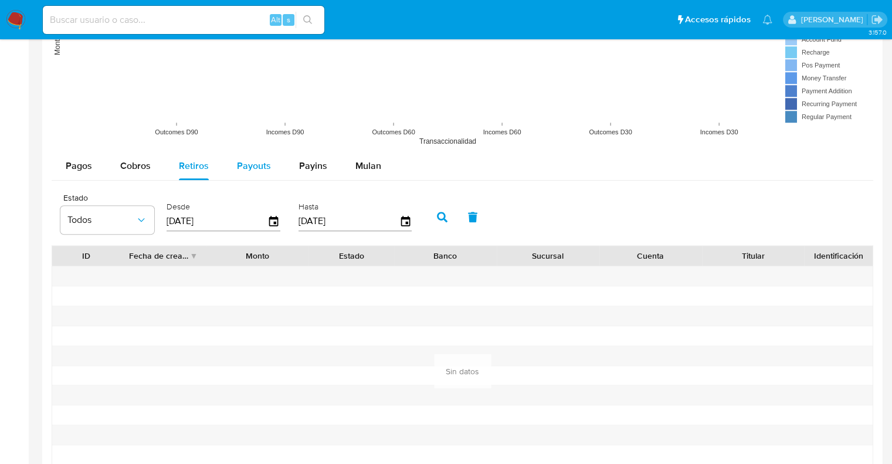
click at [250, 165] on span "Payouts" at bounding box center [254, 165] width 34 height 13
select select "10"
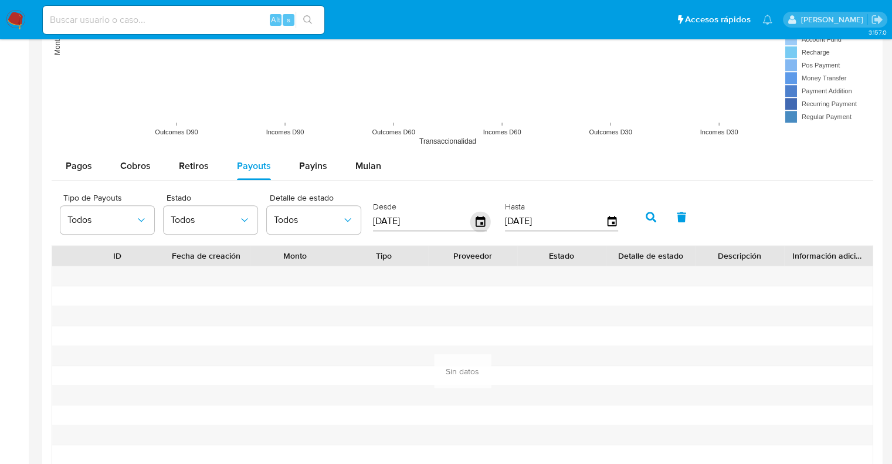
click at [479, 221] on icon "button" at bounding box center [481, 221] width 21 height 21
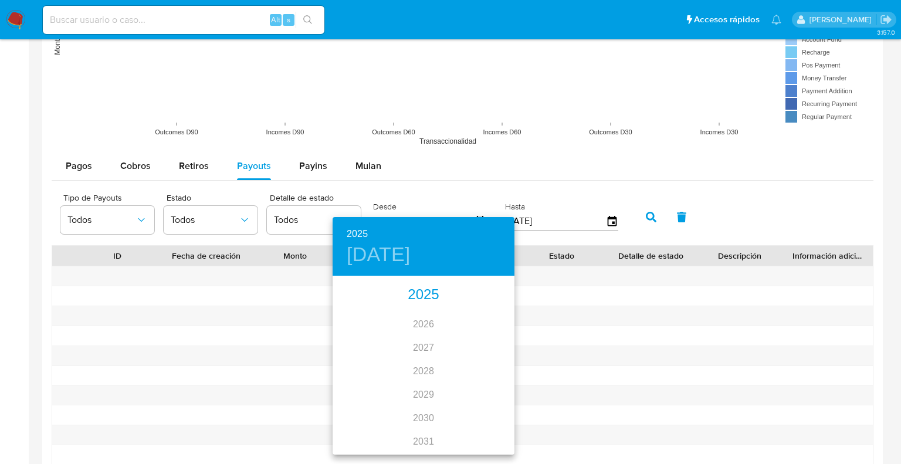
click at [406, 289] on div "2025" at bounding box center [424, 294] width 182 height 23
click at [425, 298] on div "feb." at bounding box center [423, 300] width 60 height 44
type input "28/02/2025"
click at [452, 424] on span "28" at bounding box center [447, 423] width 21 height 12
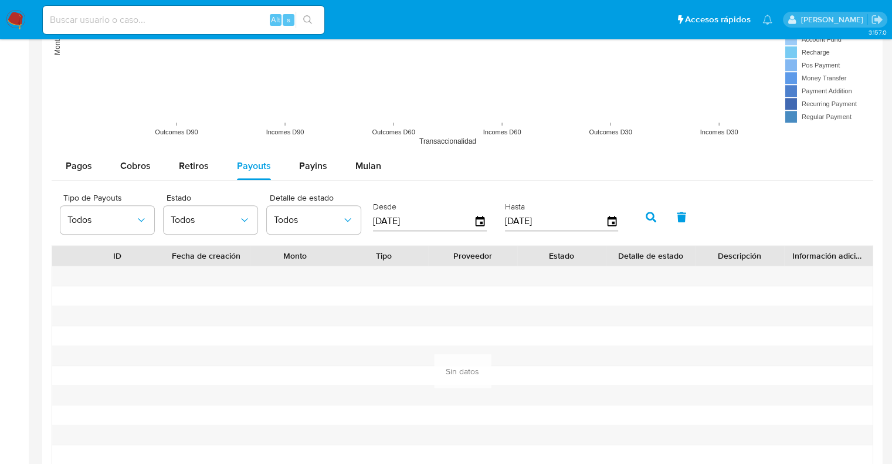
click at [650, 219] on icon "button" at bounding box center [651, 217] width 11 height 11
click at [313, 163] on span "Payins" at bounding box center [313, 165] width 28 height 13
select select "10"
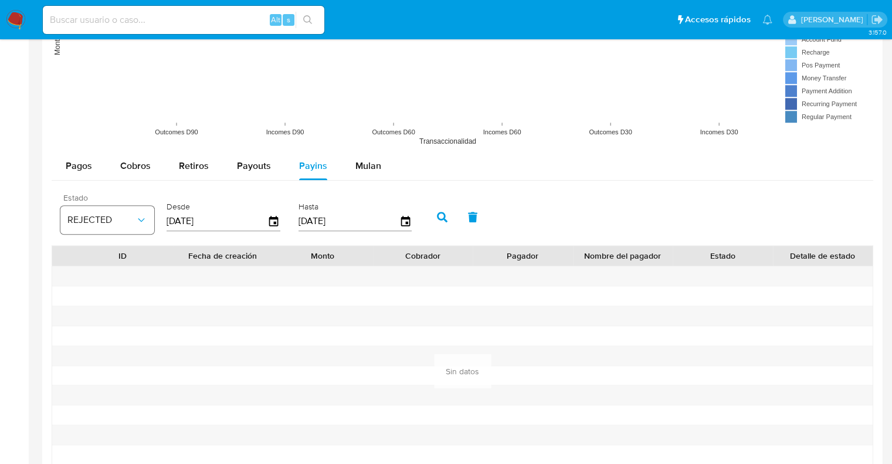
click at [127, 216] on span "REJECTED" at bounding box center [101, 220] width 68 height 12
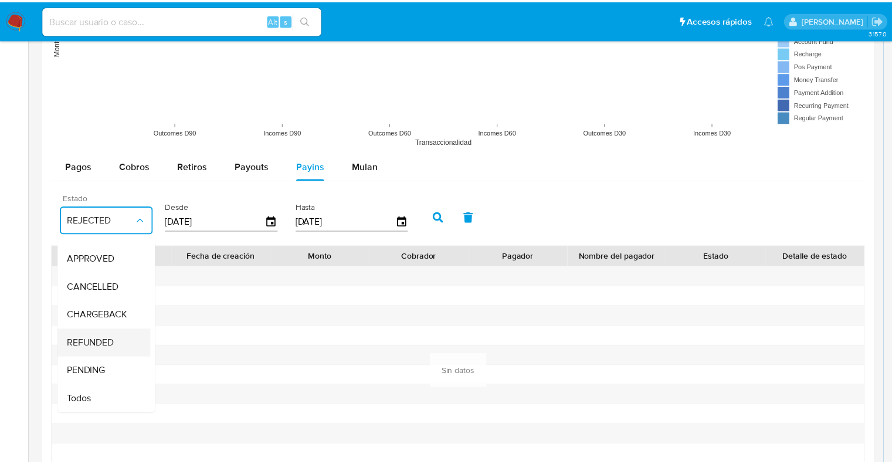
scroll to position [86, 0]
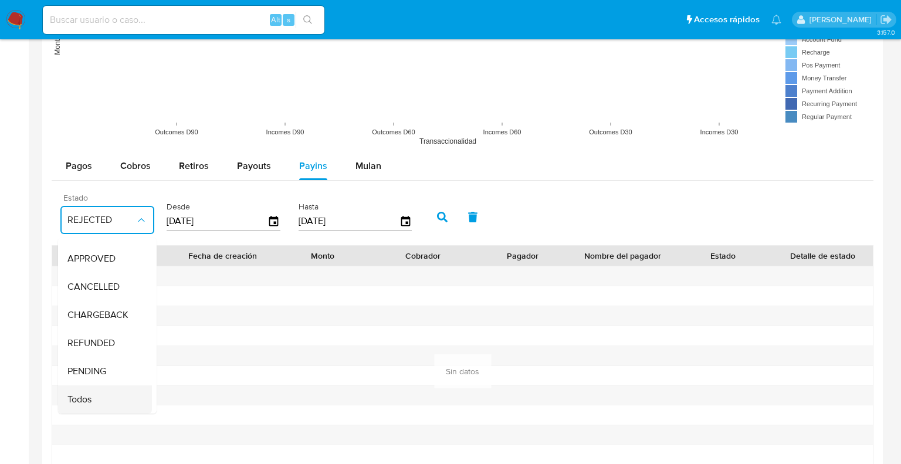
click at [87, 394] on span "Todos" at bounding box center [79, 400] width 24 height 12
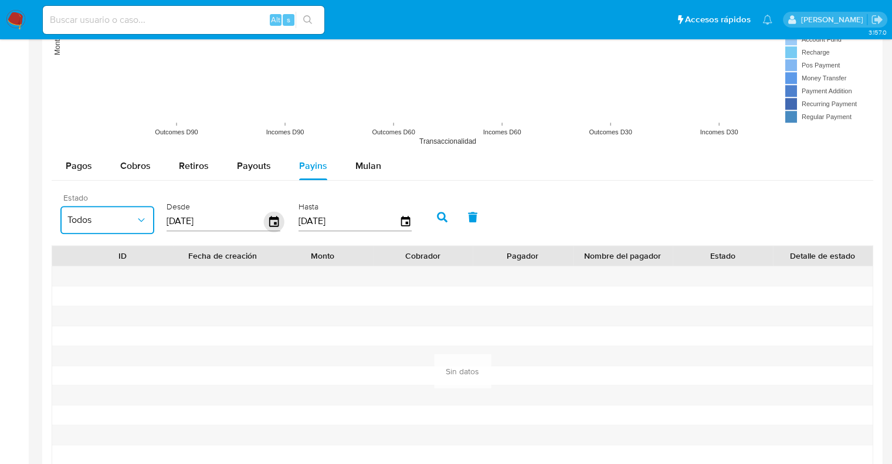
click at [276, 221] on icon "button" at bounding box center [274, 221] width 21 height 21
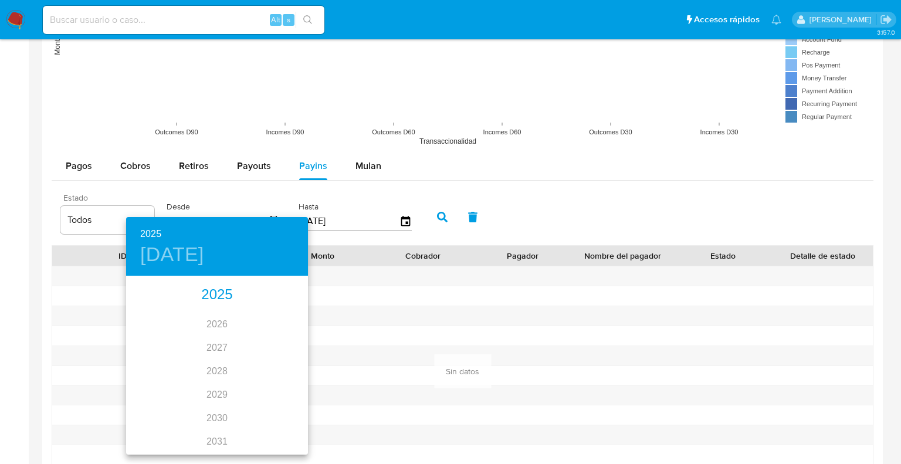
click at [221, 297] on div "2025" at bounding box center [217, 294] width 182 height 23
click at [214, 337] on div "may." at bounding box center [217, 344] width 60 height 44
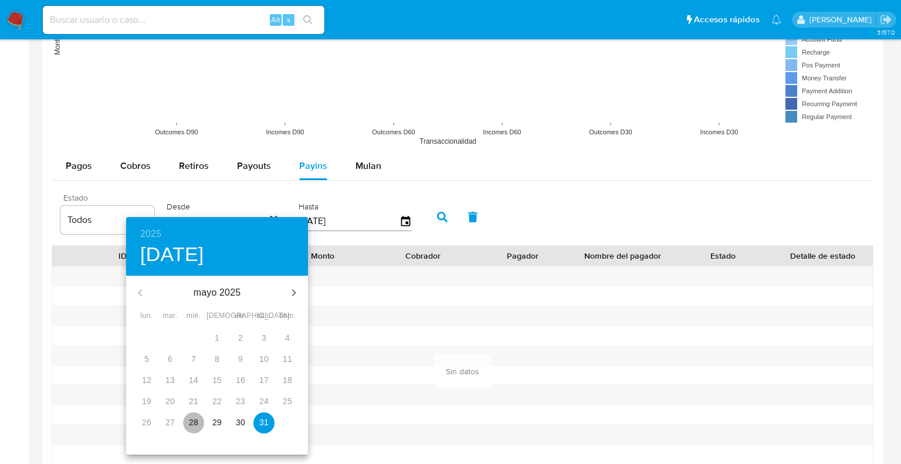
click at [194, 425] on p "28" at bounding box center [193, 423] width 9 height 12
type input "28/05/2025"
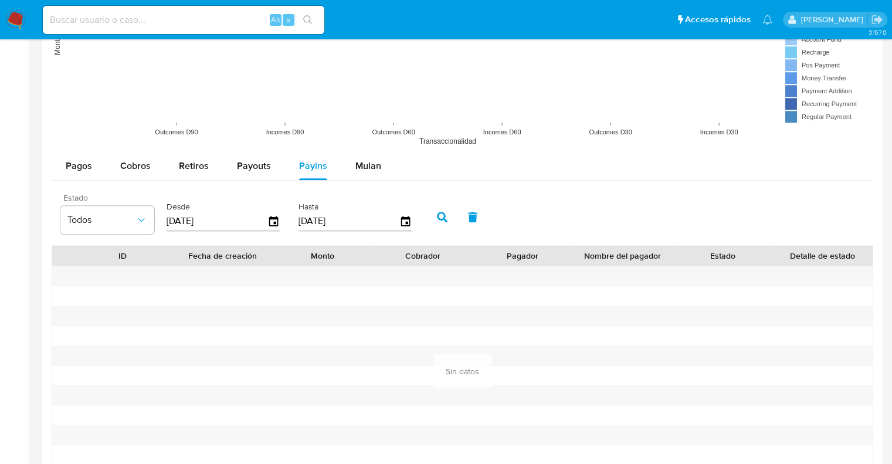
click at [438, 219] on icon "button" at bounding box center [442, 217] width 11 height 11
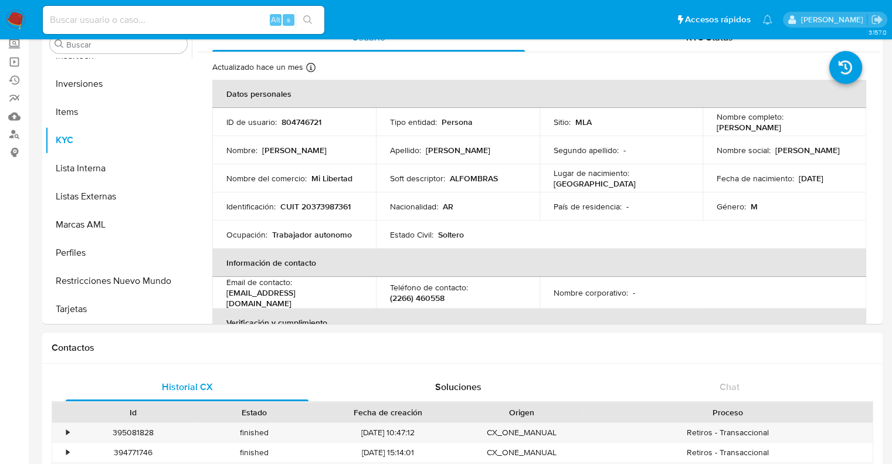
scroll to position [0, 0]
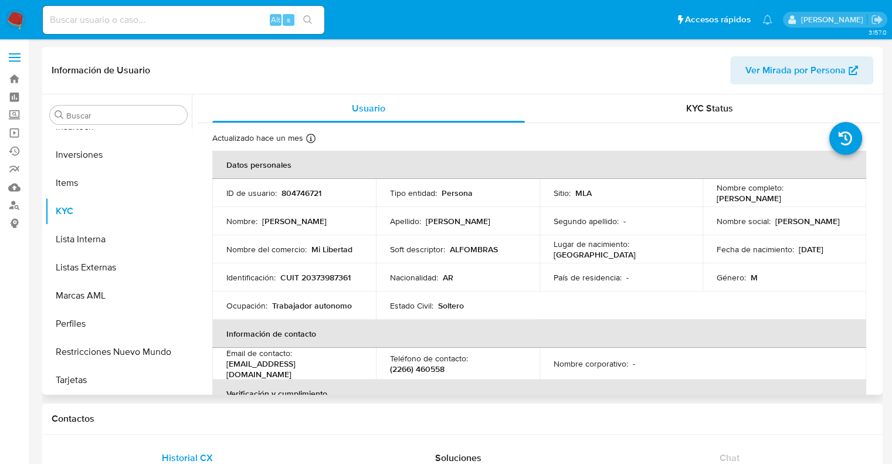
click at [304, 194] on p "804746721" at bounding box center [302, 193] width 40 height 11
click at [305, 193] on p "804746721" at bounding box center [302, 193] width 40 height 11
copy p "804746721"
drag, startPoint x: 615, startPoint y: 79, endPoint x: 657, endPoint y: 39, distance: 58.5
click at [615, 79] on header "Información de Usuario Ver Mirada por Persona" at bounding box center [463, 70] width 822 height 28
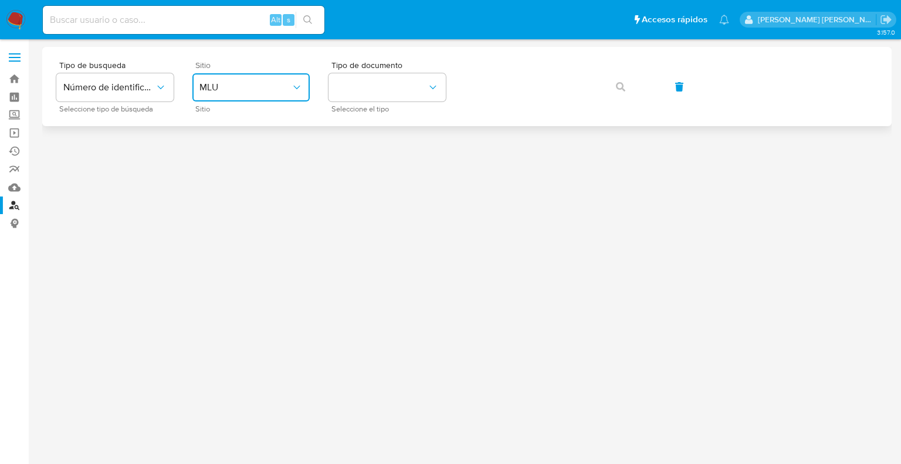
click at [235, 86] on span "MLU" at bounding box center [245, 88] width 92 height 12
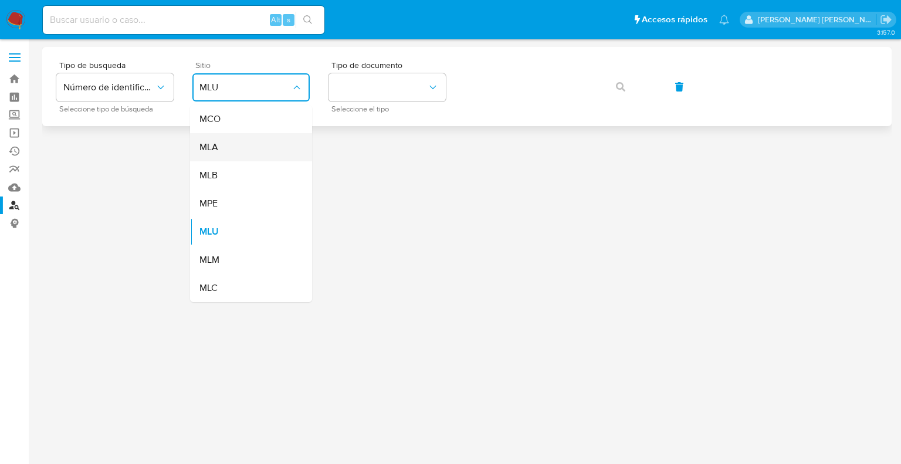
click at [221, 148] on div "MLA" at bounding box center [247, 147] width 96 height 28
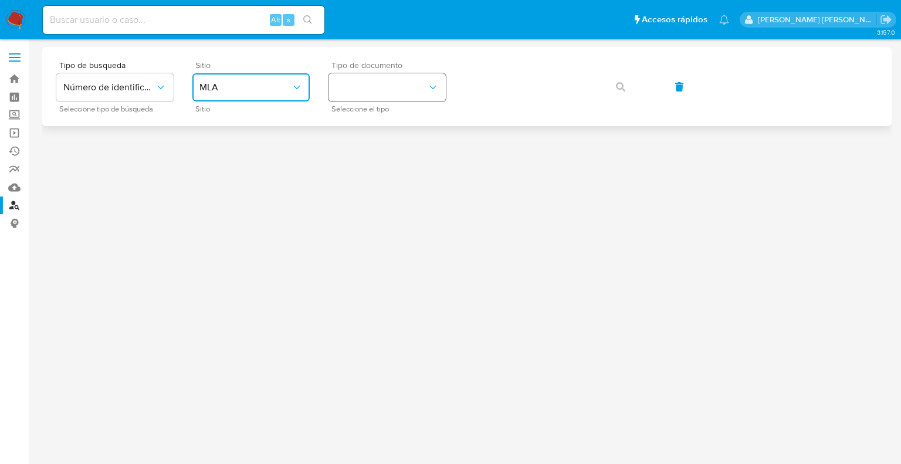
click at [387, 97] on button "identificationType" at bounding box center [387, 87] width 117 height 28
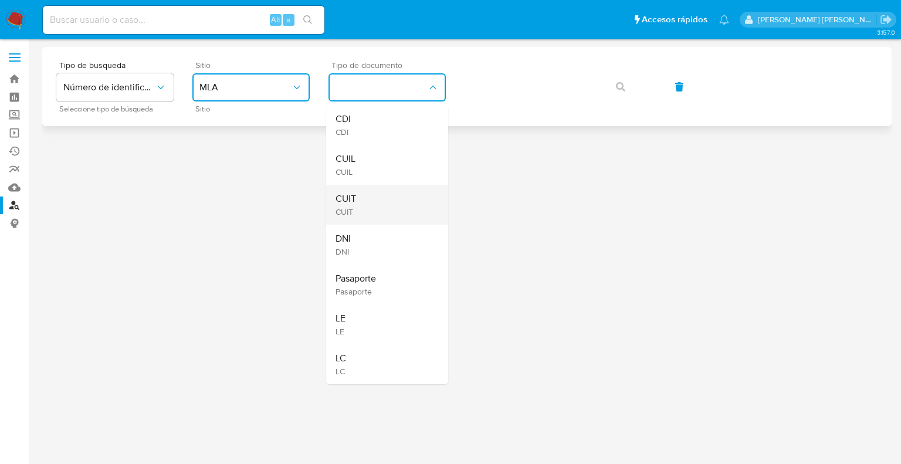
click at [357, 209] on div "CUIT CUIT" at bounding box center [384, 205] width 96 height 40
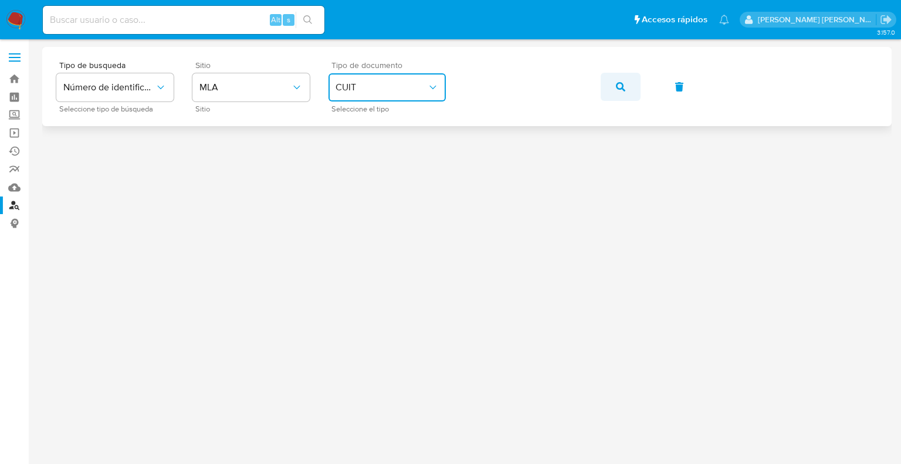
click at [628, 90] on button "button" at bounding box center [621, 87] width 40 height 28
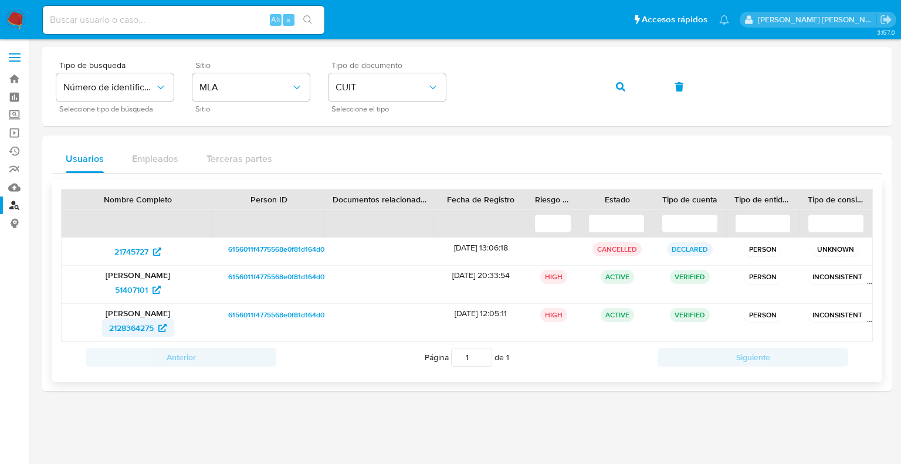
click at [134, 325] on span "2128364275" at bounding box center [131, 328] width 45 height 19
click at [412, 86] on div "Tipo de busqueda Número de identificación Seleccione tipo de búsqueda Sitio MLA…" at bounding box center [466, 86] width 821 height 51
click at [631, 85] on button "button" at bounding box center [621, 87] width 40 height 28
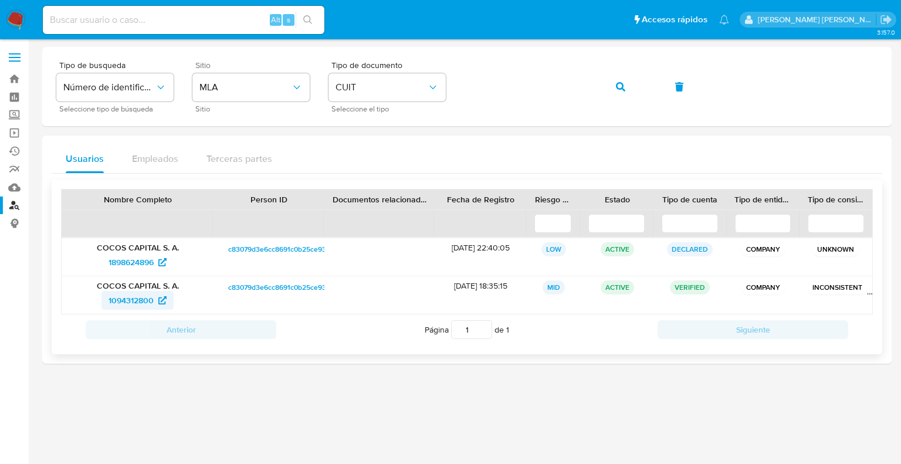
click at [141, 297] on span "1094312800" at bounding box center [131, 300] width 45 height 19
click at [619, 90] on icon "button" at bounding box center [620, 86] width 9 height 9
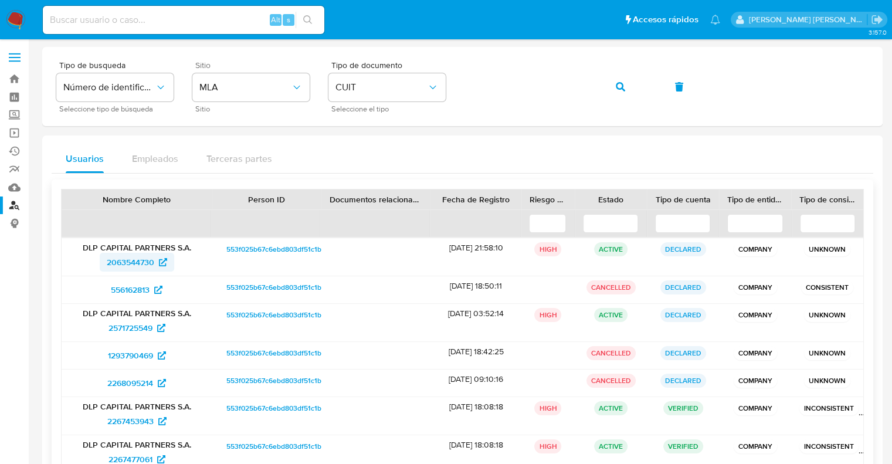
click at [129, 262] on span "2063544730" at bounding box center [131, 262] width 48 height 19
click at [620, 91] on icon "button" at bounding box center [620, 86] width 9 height 9
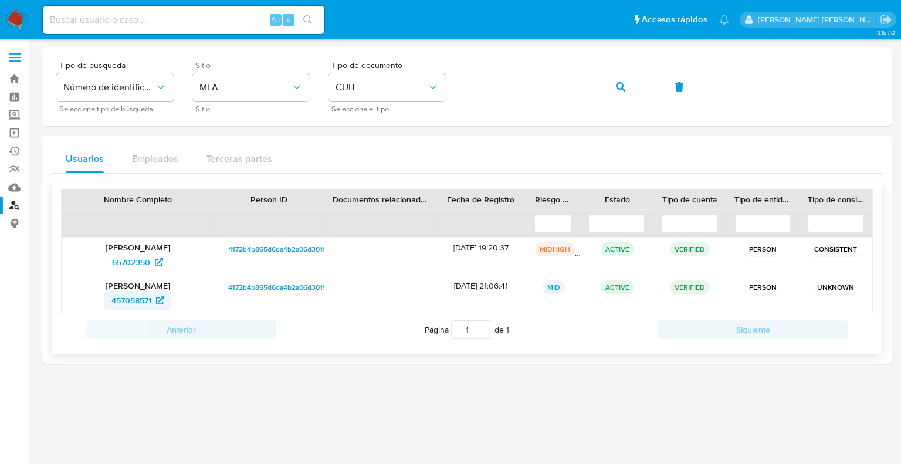
click at [132, 293] on span "457058571" at bounding box center [131, 300] width 40 height 19
click at [606, 89] on button "button" at bounding box center [621, 87] width 40 height 28
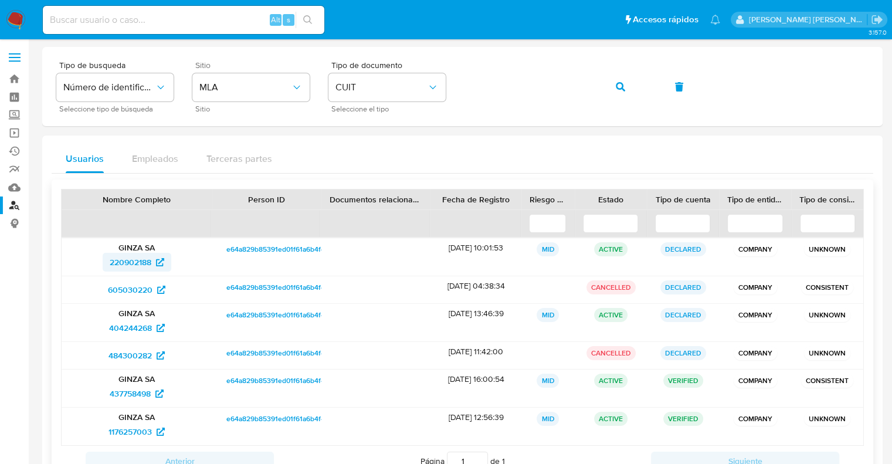
click at [138, 262] on span "220902188" at bounding box center [131, 262] width 42 height 19
click at [620, 86] on icon "button" at bounding box center [620, 86] width 9 height 9
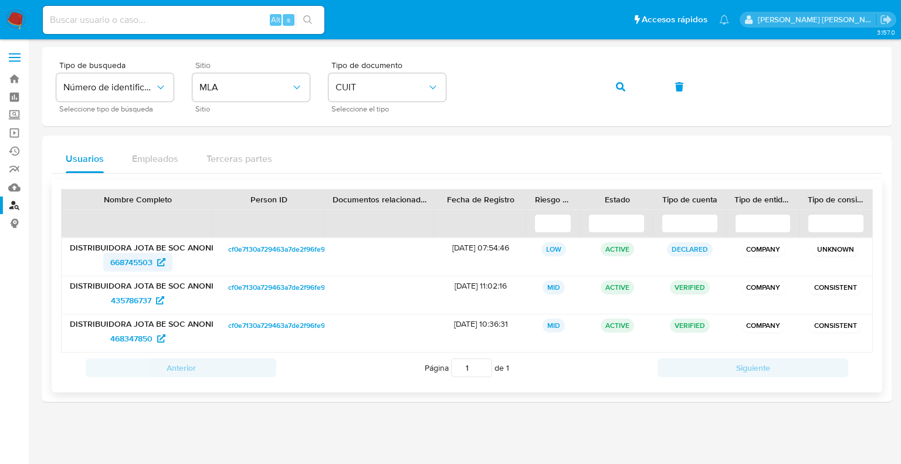
click at [138, 261] on span "668745503" at bounding box center [131, 262] width 42 height 19
click at [610, 85] on button "button" at bounding box center [621, 87] width 40 height 28
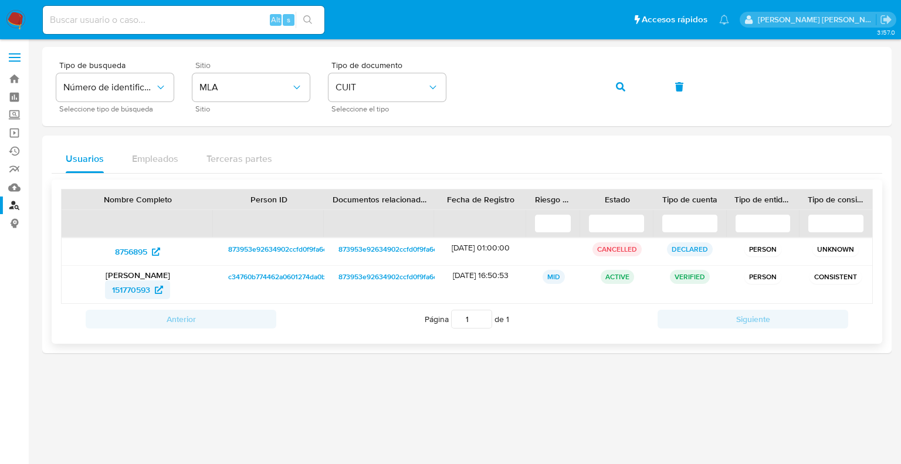
click at [133, 291] on span "151770593" at bounding box center [131, 289] width 38 height 19
click at [617, 93] on span "button" at bounding box center [620, 87] width 9 height 26
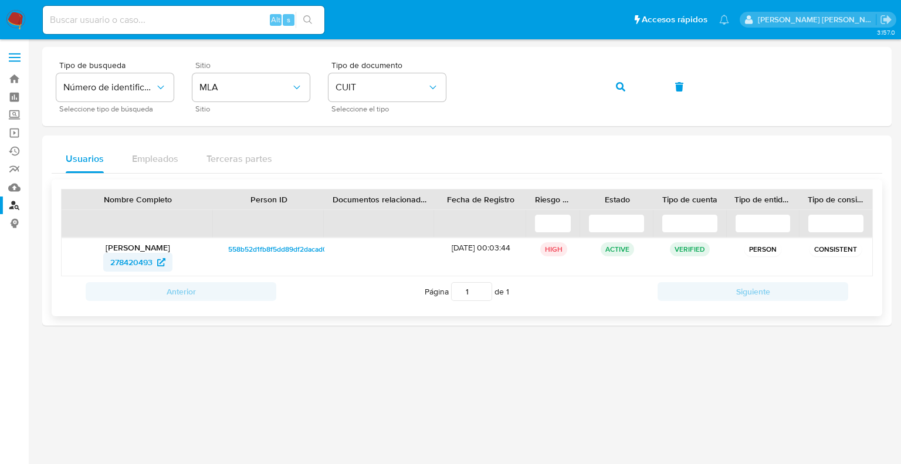
click at [136, 260] on span "278420493" at bounding box center [131, 262] width 42 height 19
drag, startPoint x: 98, startPoint y: 266, endPoint x: 155, endPoint y: 262, distance: 57.6
click at [155, 262] on div "278420493" at bounding box center [138, 262] width 136 height 19
click at [620, 87] on icon "button" at bounding box center [620, 86] width 9 height 9
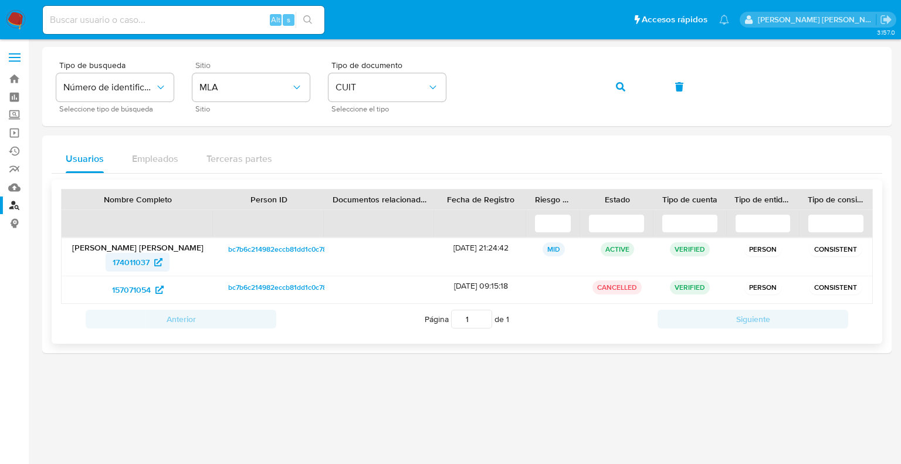
click at [135, 262] on span "174011037" at bounding box center [131, 262] width 37 height 19
click at [136, 290] on span "157071054" at bounding box center [131, 289] width 39 height 19
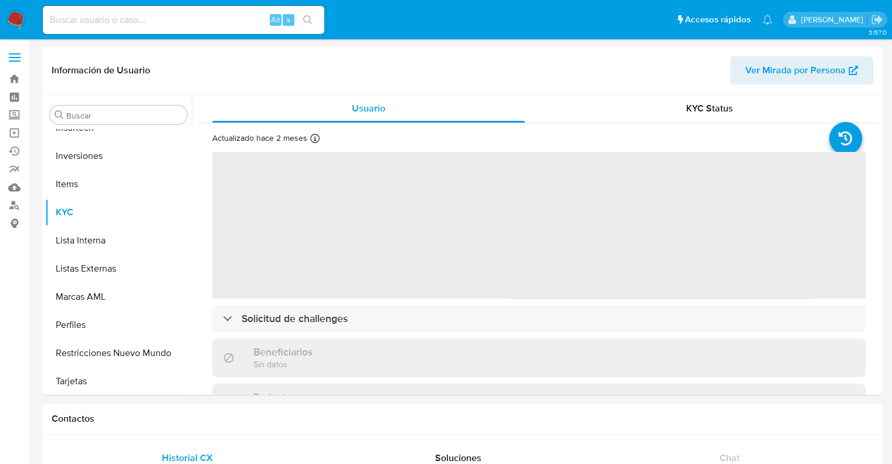
scroll to position [551, 0]
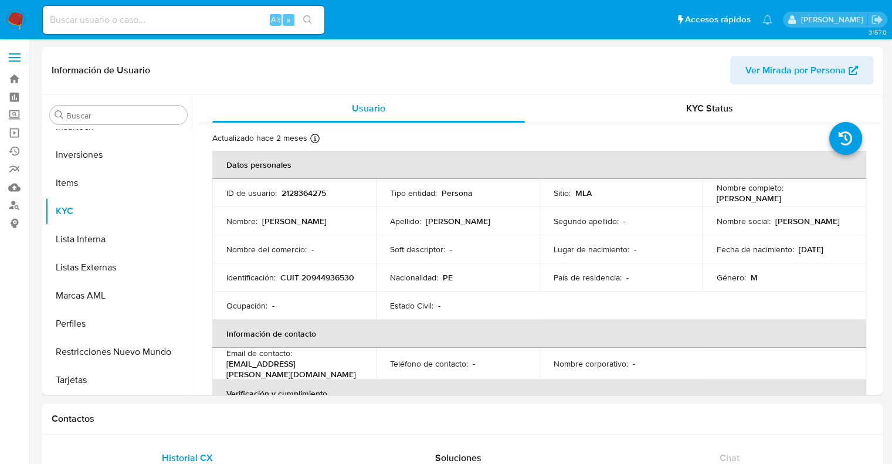
select select "10"
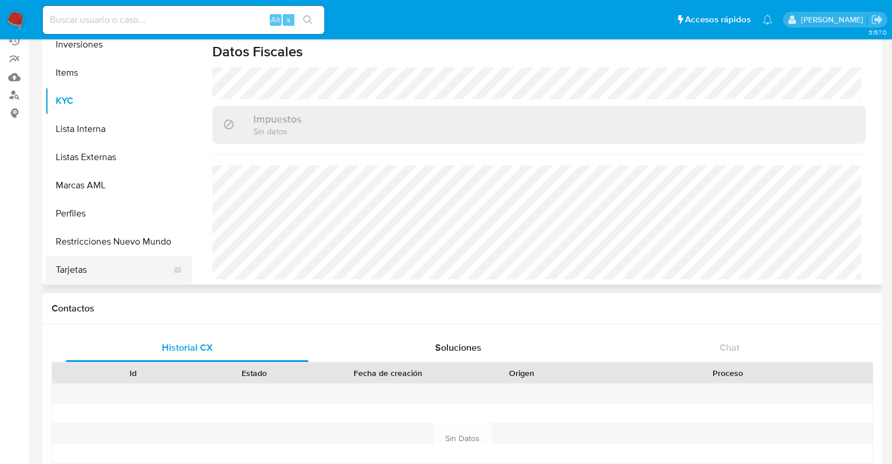
scroll to position [117, 0]
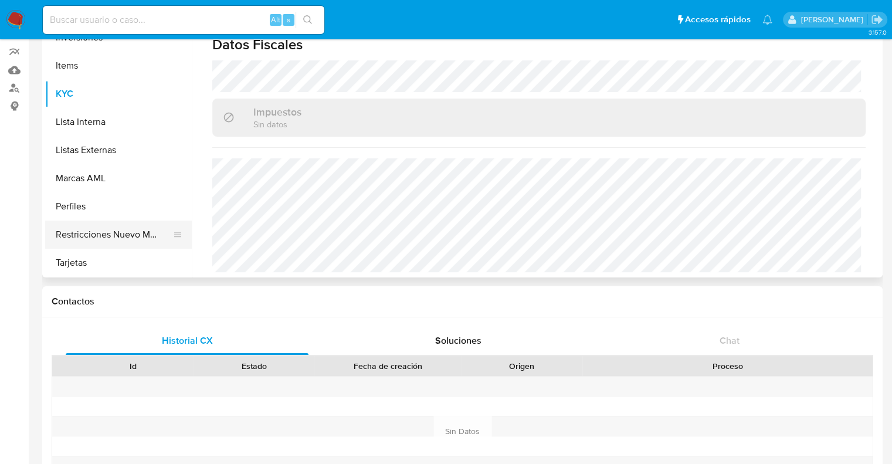
click at [111, 239] on button "Restricciones Nuevo Mundo" at bounding box center [113, 235] width 137 height 28
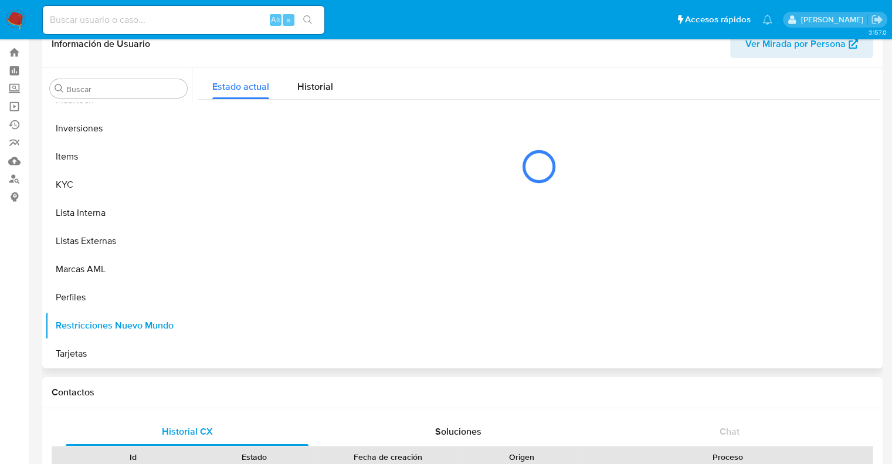
scroll to position [0, 0]
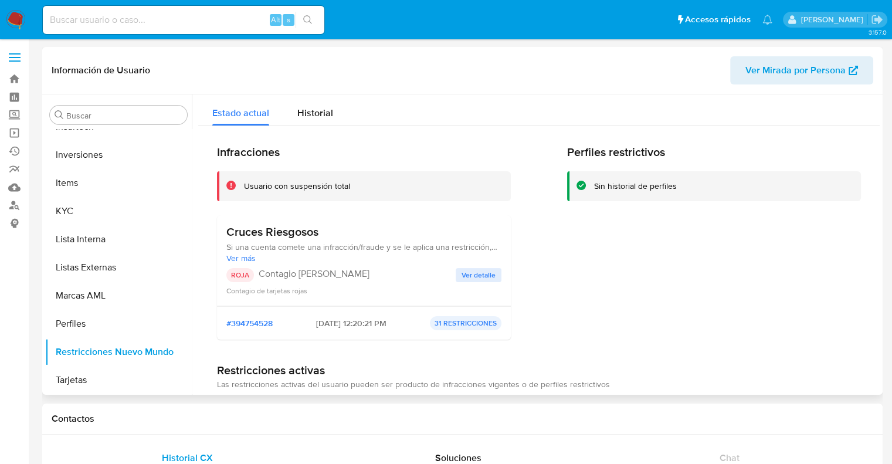
drag, startPoint x: 223, startPoint y: 235, endPoint x: 320, endPoint y: 231, distance: 97.5
click at [320, 231] on div "Cruces Riesgosos Si una cuenta comete una infracción/fraude y se le aplica una …" at bounding box center [364, 260] width 294 height 91
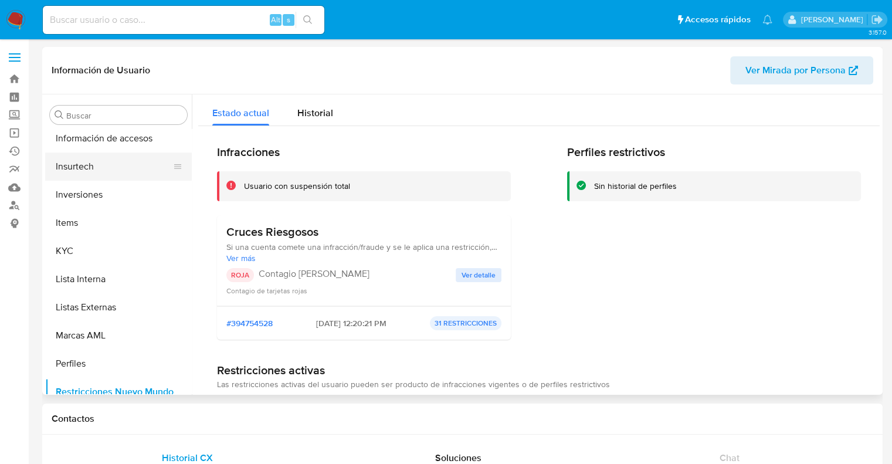
scroll to position [375, 0]
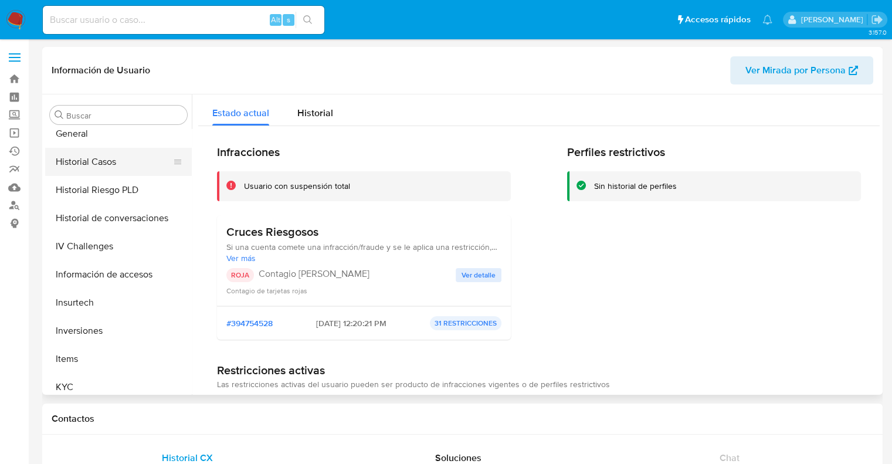
click at [107, 168] on button "Historial Casos" at bounding box center [113, 162] width 137 height 28
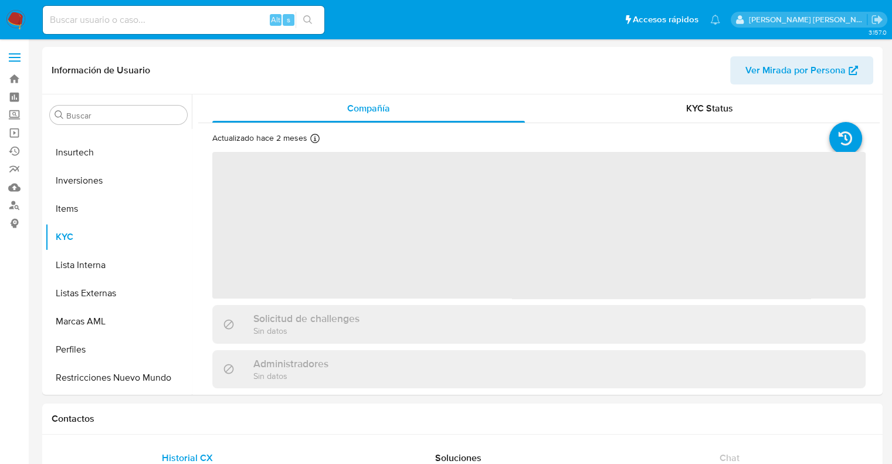
scroll to position [551, 0]
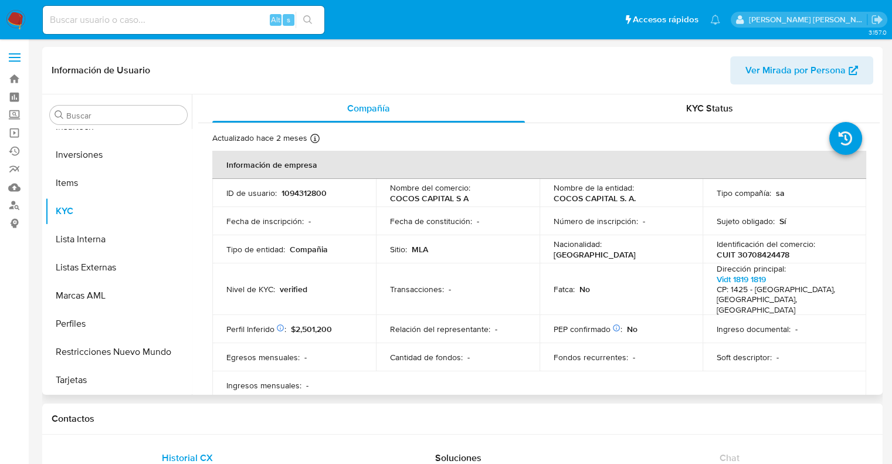
select select "10"
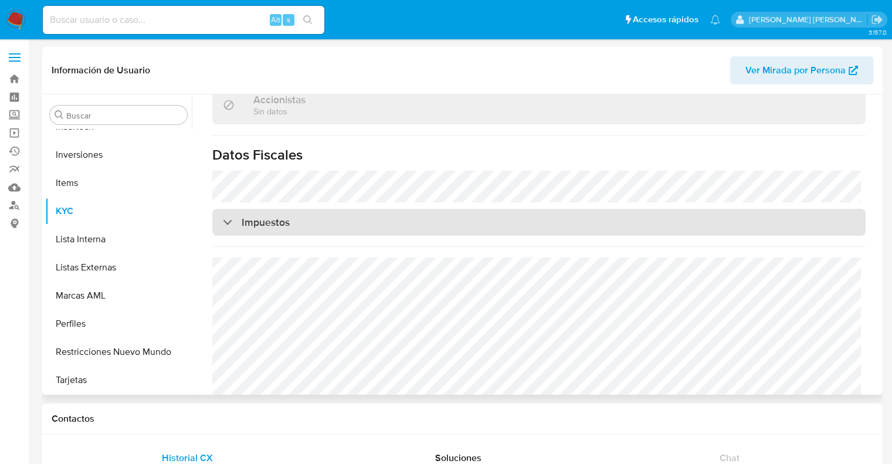
scroll to position [862, 0]
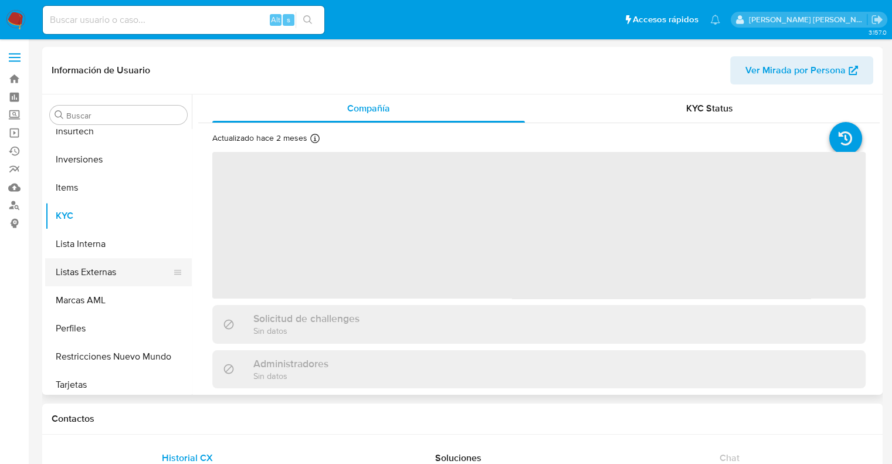
scroll to position [551, 0]
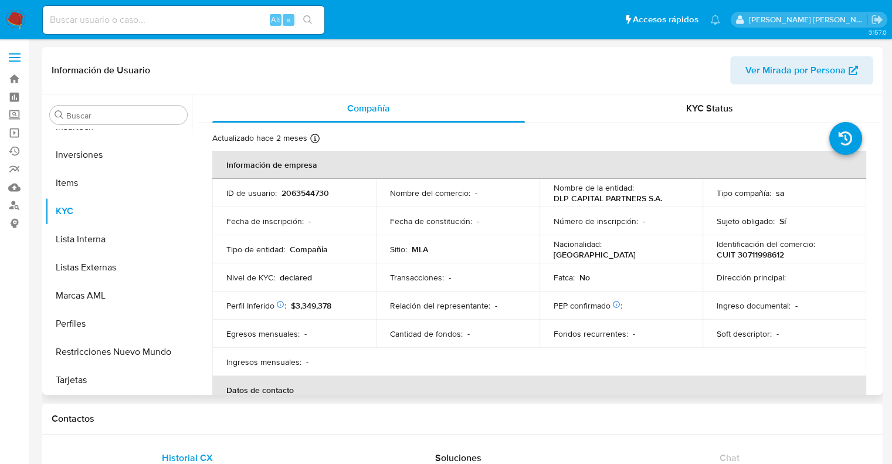
select select "10"
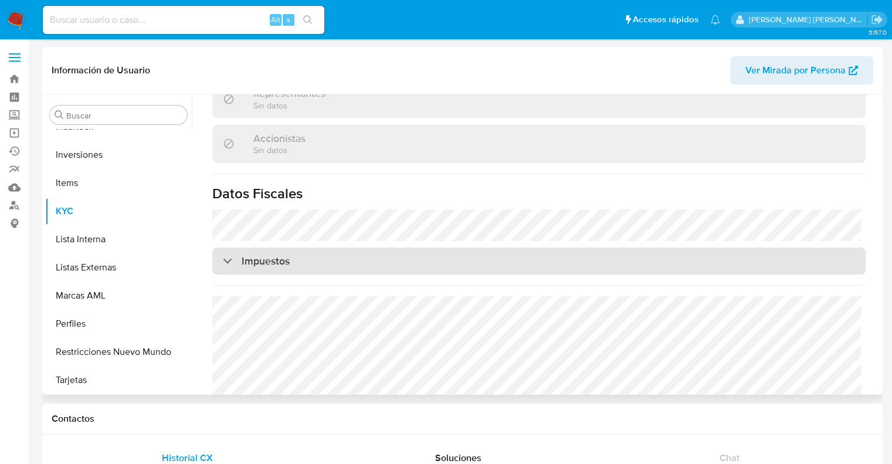
scroll to position [788, 0]
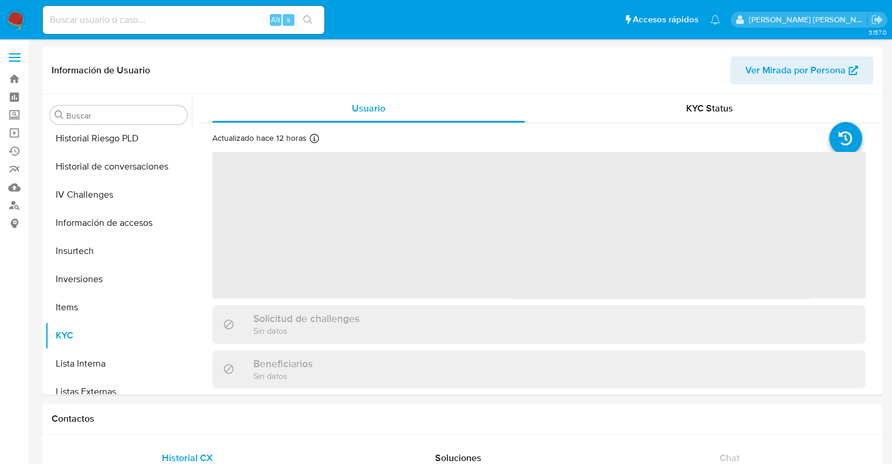
scroll to position [551, 0]
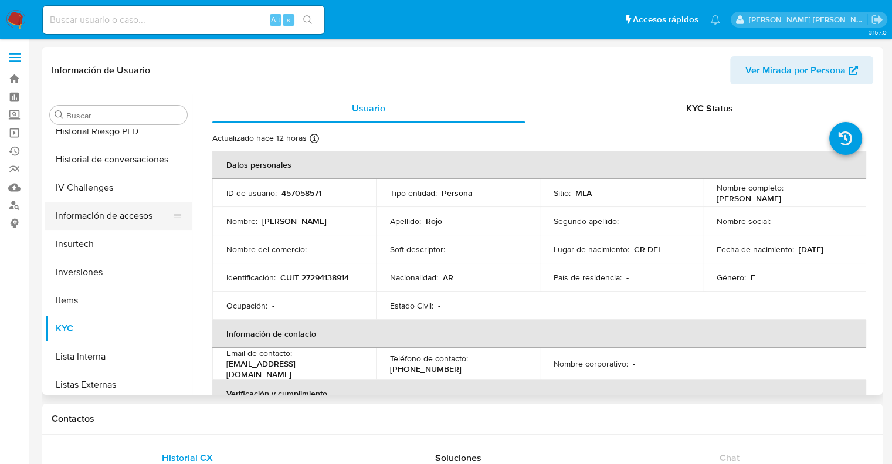
select select "10"
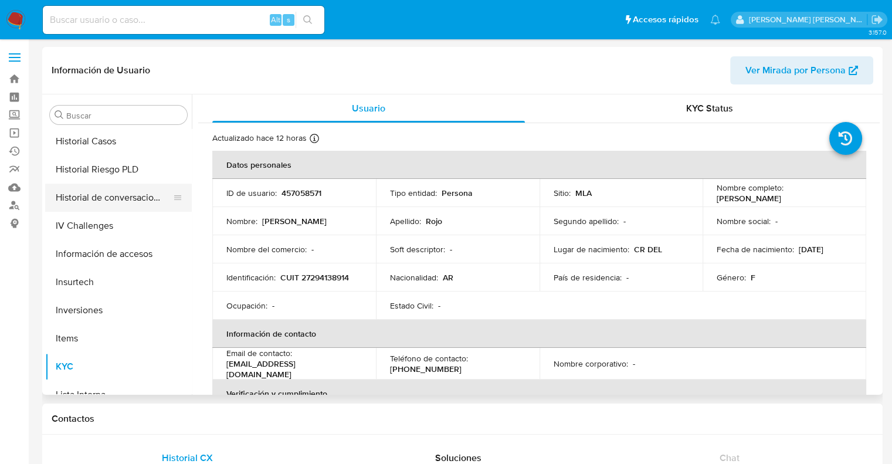
scroll to position [375, 0]
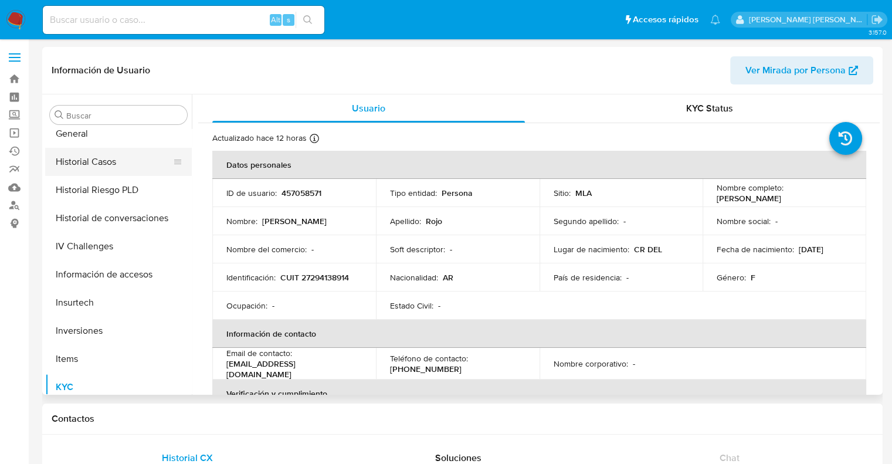
click at [109, 163] on button "Historial Casos" at bounding box center [113, 162] width 137 height 28
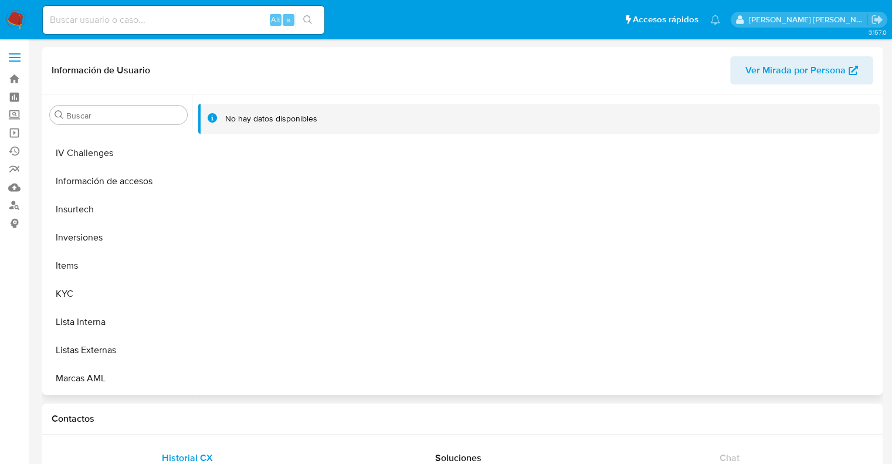
scroll to position [551, 0]
click at [106, 358] on button "Restricciones Nuevo Mundo" at bounding box center [113, 352] width 137 height 28
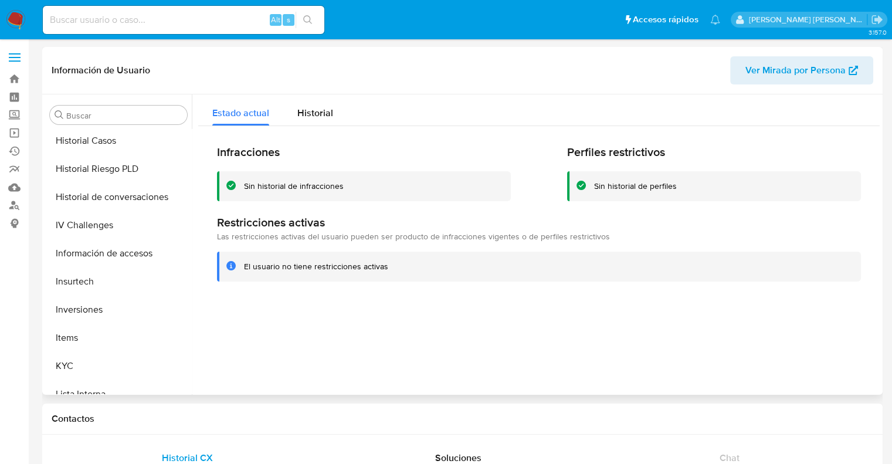
scroll to position [375, 0]
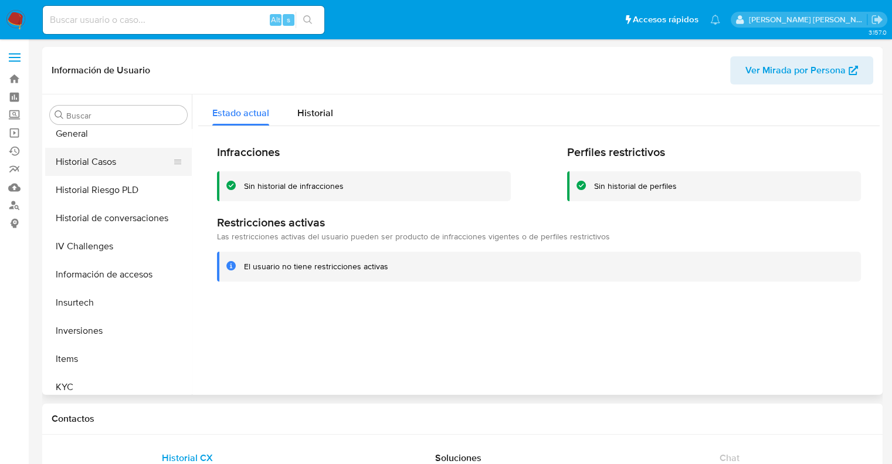
click at [120, 161] on button "Historial Casos" at bounding box center [113, 162] width 137 height 28
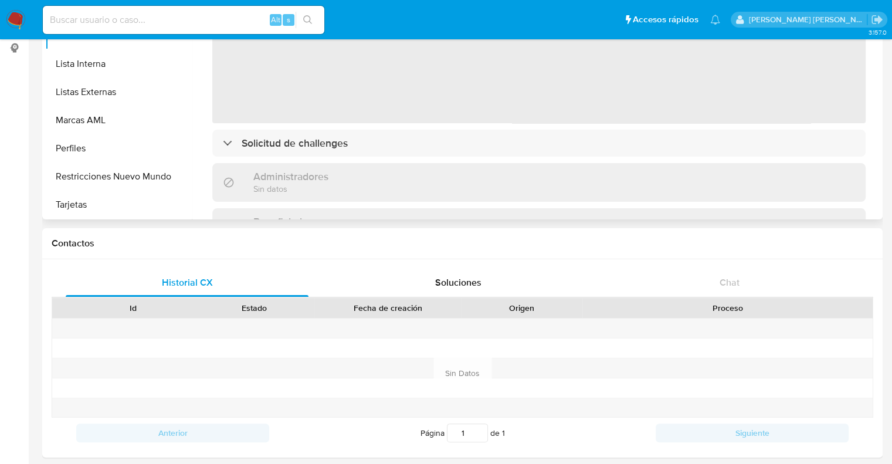
scroll to position [176, 0]
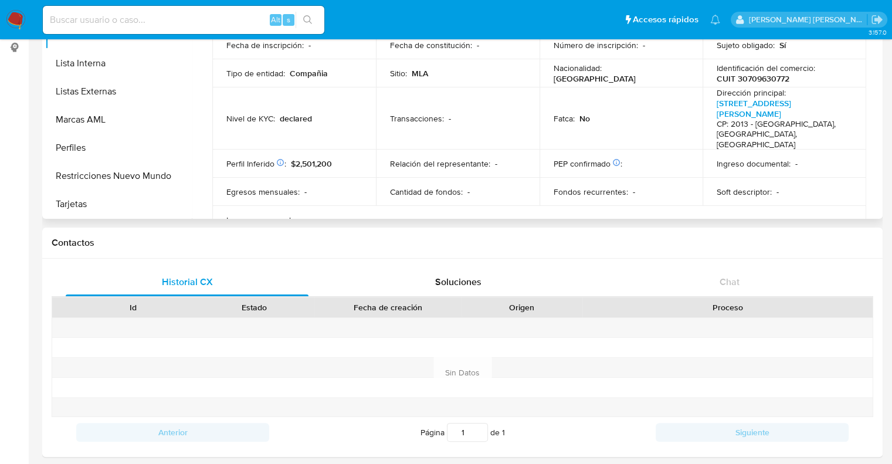
select select "10"
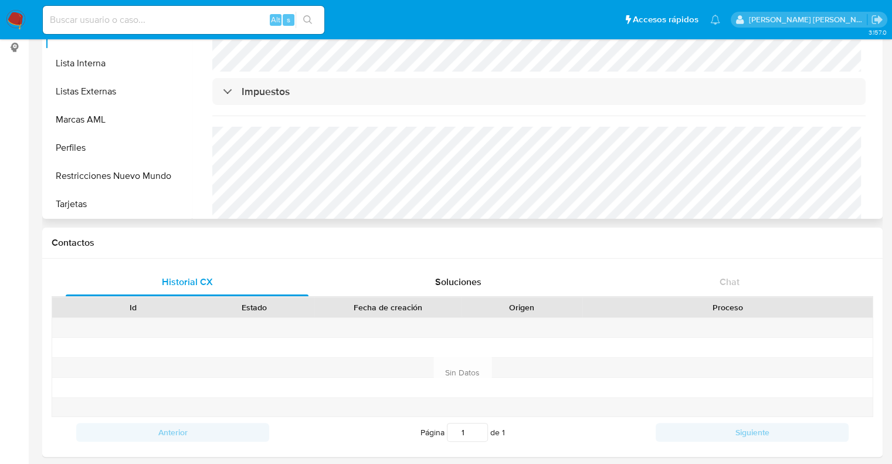
scroll to position [838, 0]
click at [117, 176] on button "Restricciones Nuevo Mundo" at bounding box center [113, 176] width 137 height 28
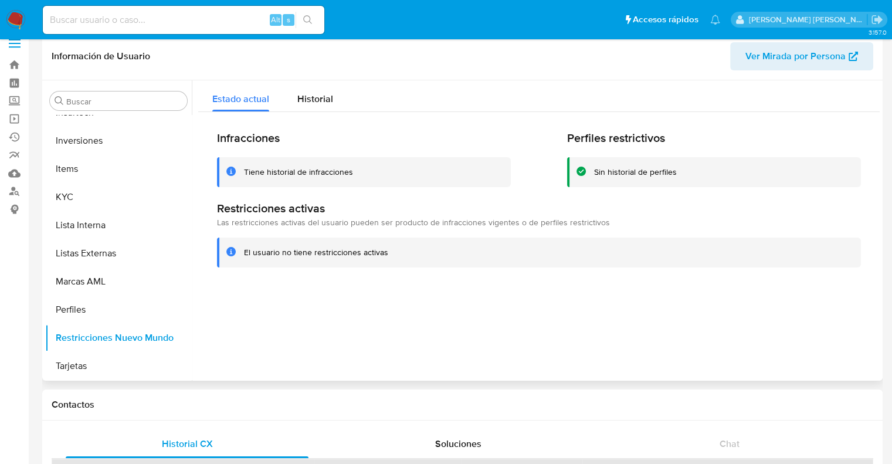
scroll to position [0, 0]
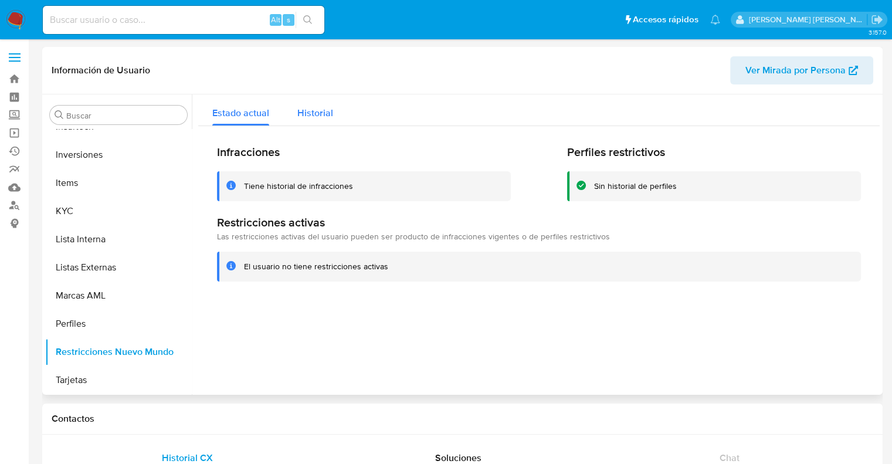
click at [317, 111] on span "Historial" at bounding box center [315, 112] width 36 height 13
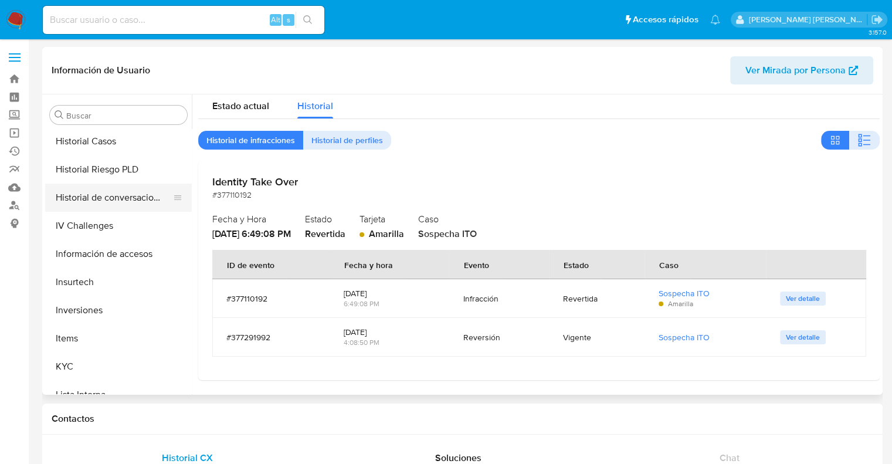
scroll to position [375, 0]
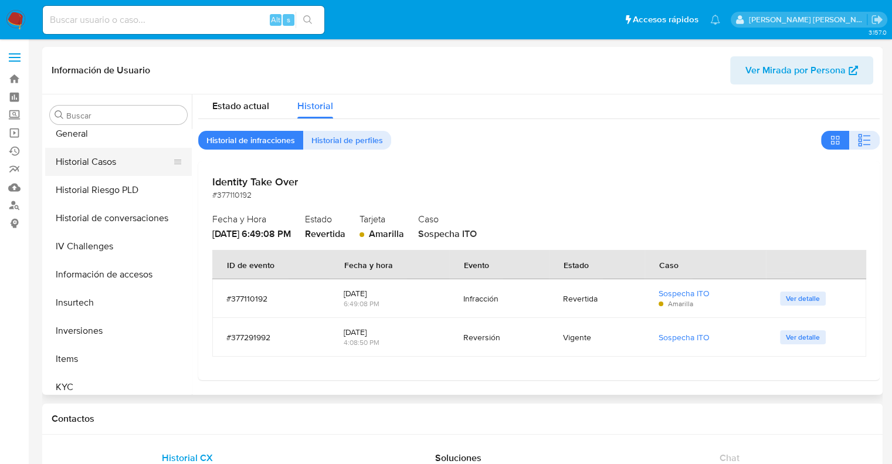
click at [110, 164] on button "Historial Casos" at bounding box center [113, 162] width 137 height 28
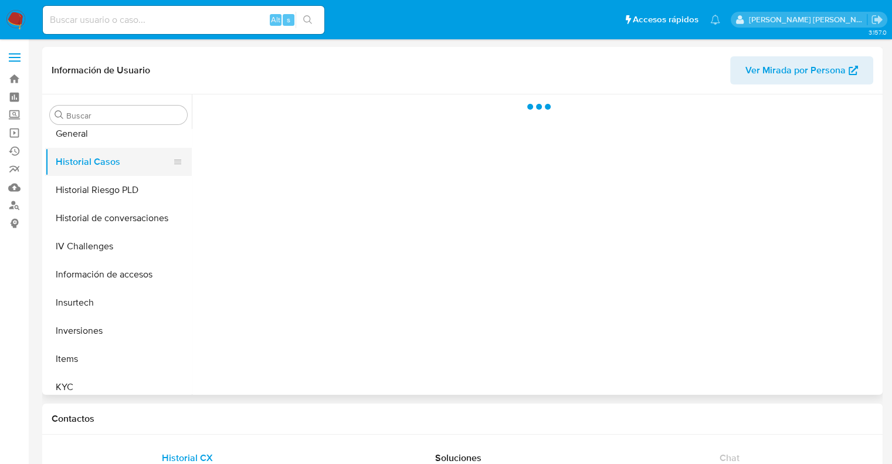
scroll to position [0, 0]
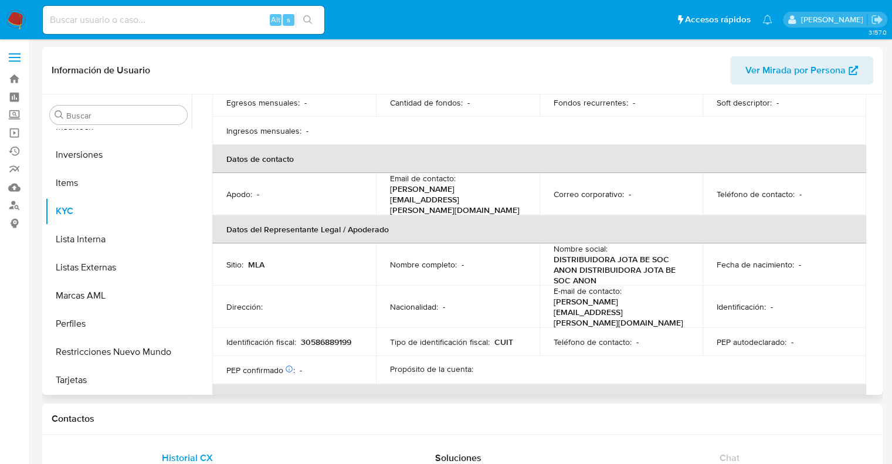
scroll to position [789, 0]
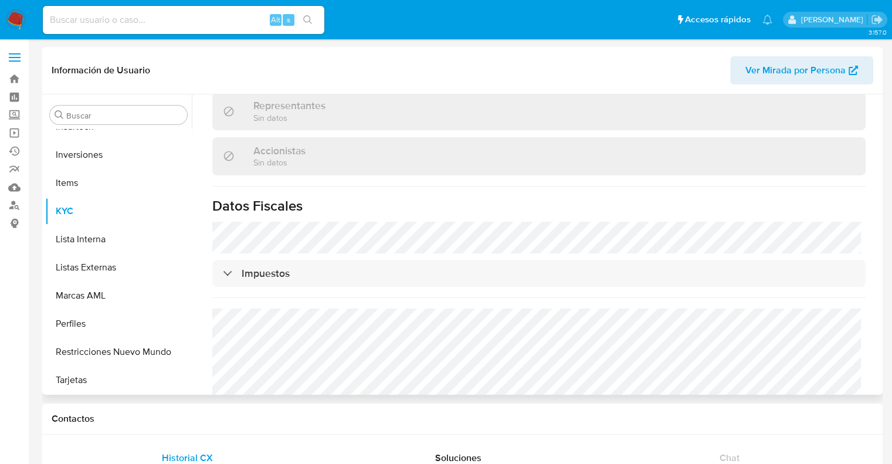
select select "10"
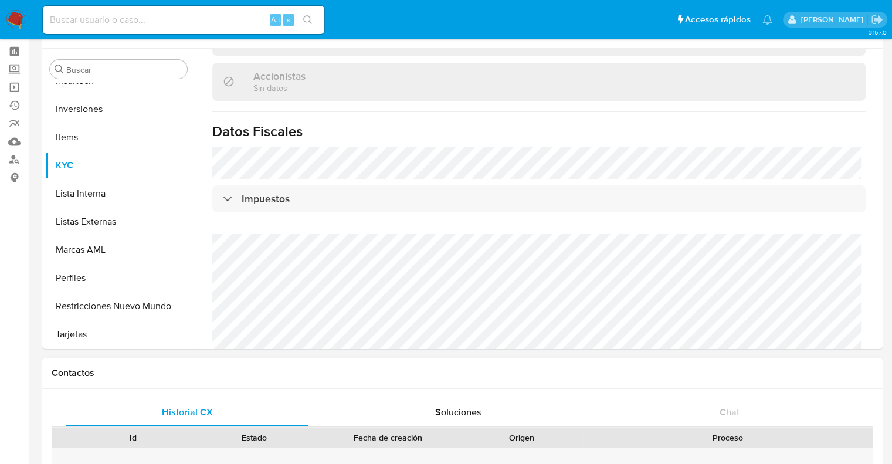
scroll to position [59, 0]
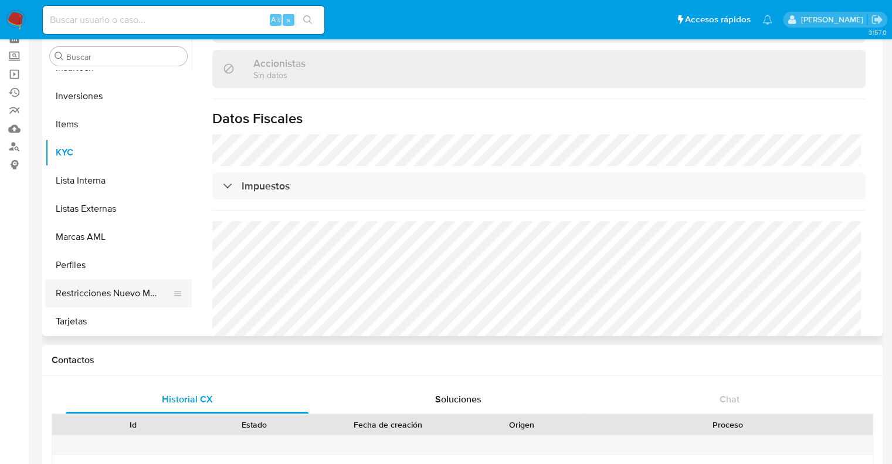
click at [95, 286] on button "Restricciones Nuevo Mundo" at bounding box center [113, 293] width 137 height 28
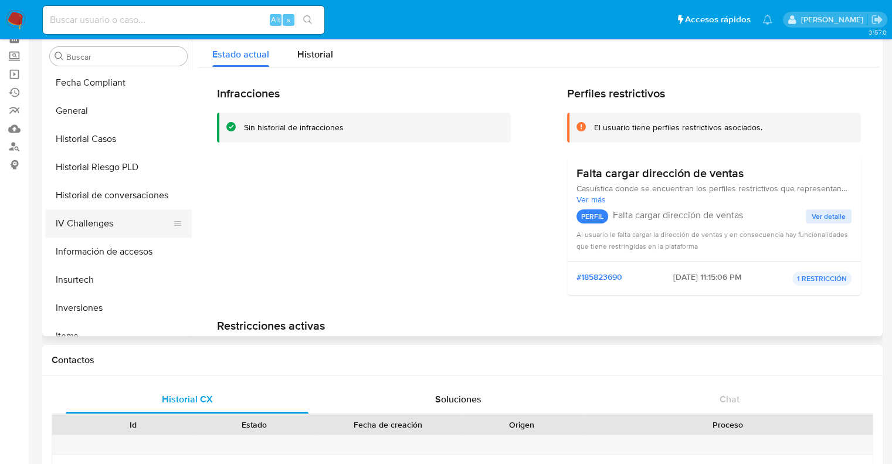
scroll to position [317, 0]
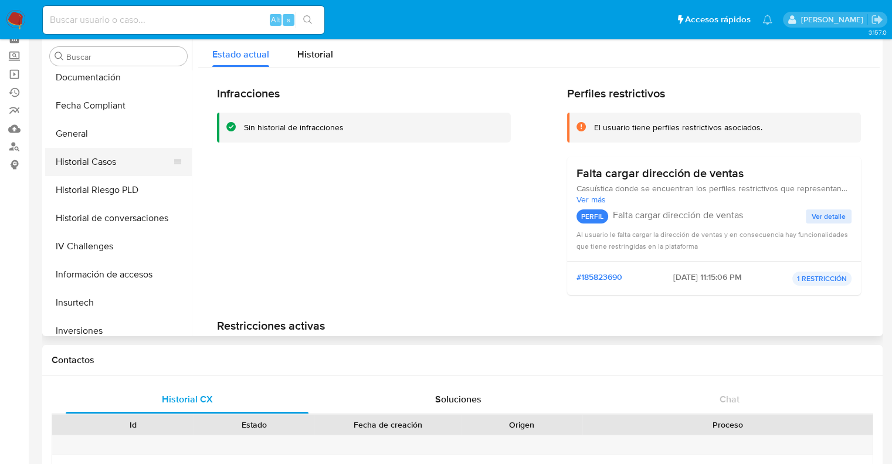
click at [99, 165] on button "Historial Casos" at bounding box center [113, 162] width 137 height 28
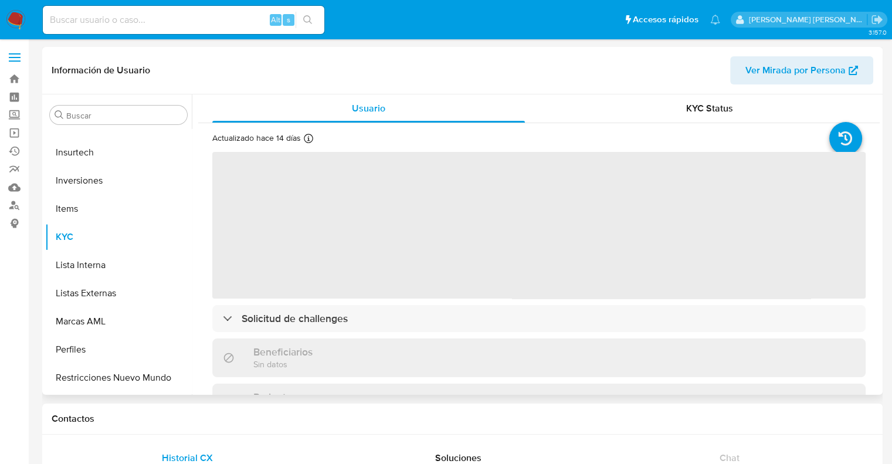
scroll to position [551, 0]
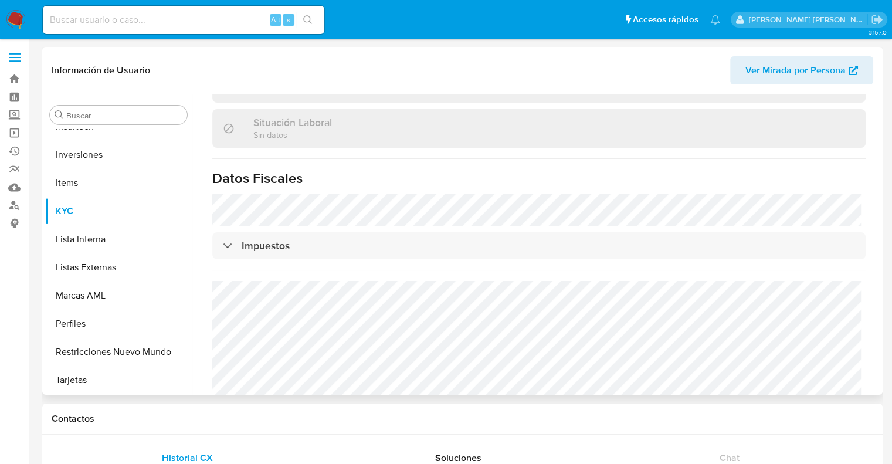
select select "10"
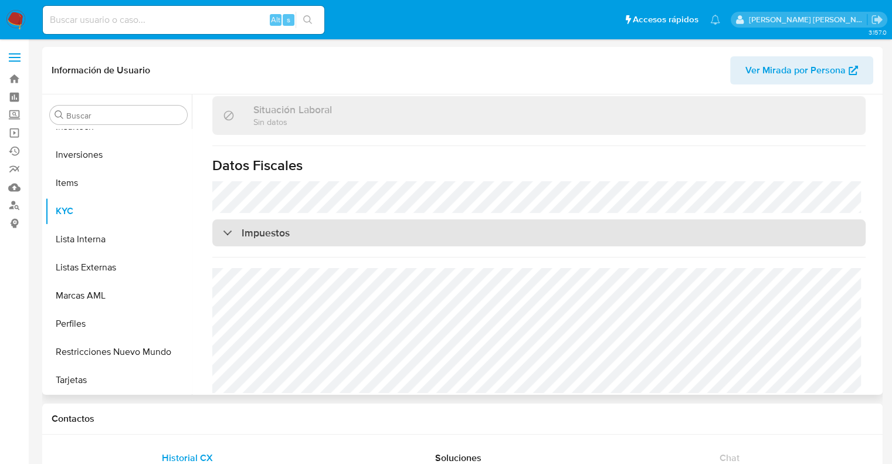
scroll to position [617, 0]
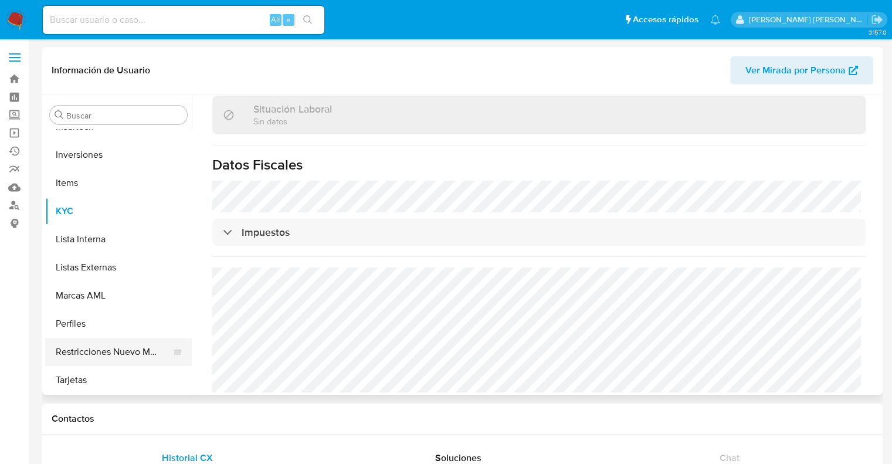
click at [130, 354] on button "Restricciones Nuevo Mundo" at bounding box center [113, 352] width 137 height 28
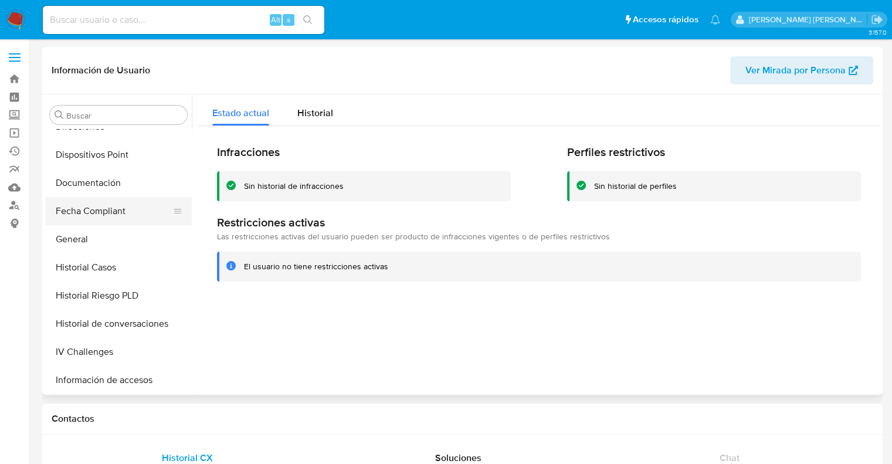
scroll to position [258, 0]
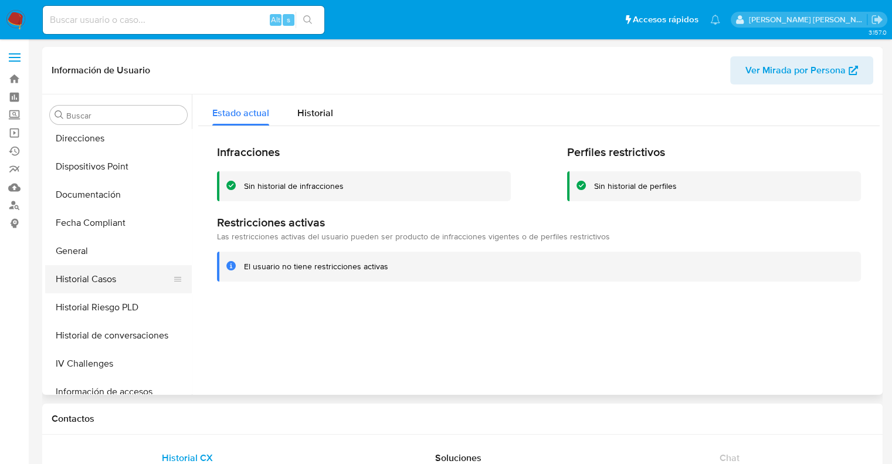
click at [105, 280] on button "Historial Casos" at bounding box center [113, 279] width 137 height 28
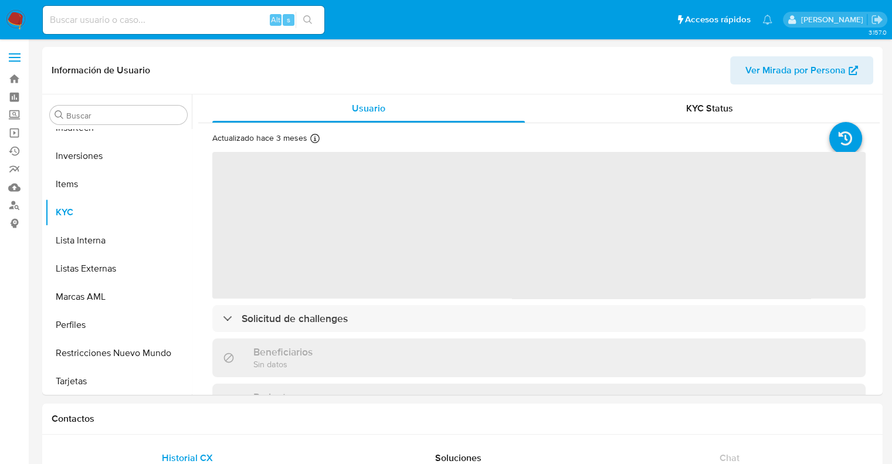
scroll to position [551, 0]
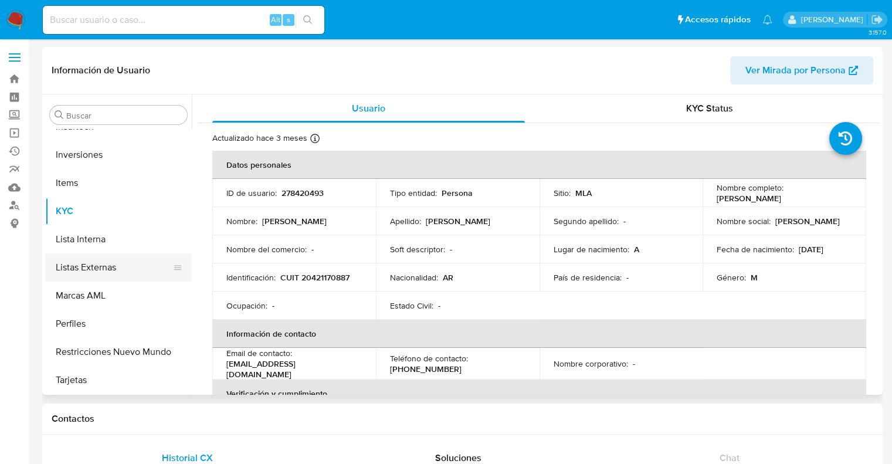
select select "10"
click at [311, 193] on p "278420493" at bounding box center [303, 193] width 42 height 11
copy p "278420493"
click at [21, 186] on link "Mulan" at bounding box center [70, 187] width 140 height 18
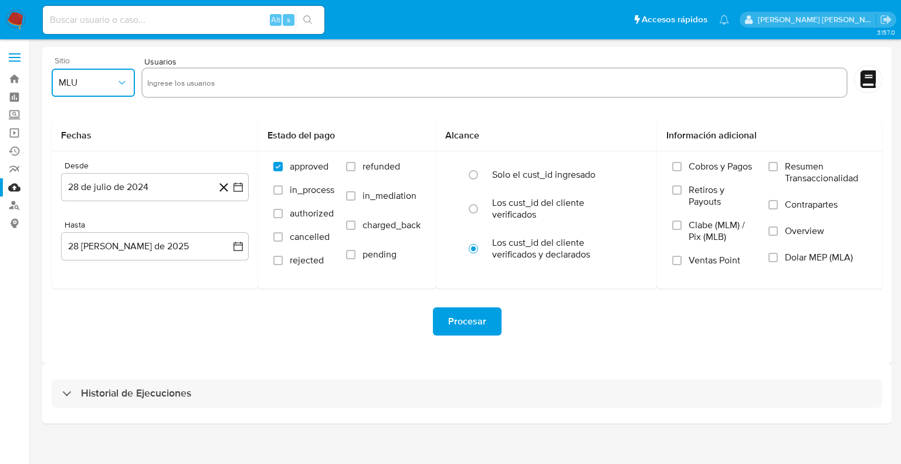
click at [101, 89] on button "MLU" at bounding box center [93, 83] width 83 height 28
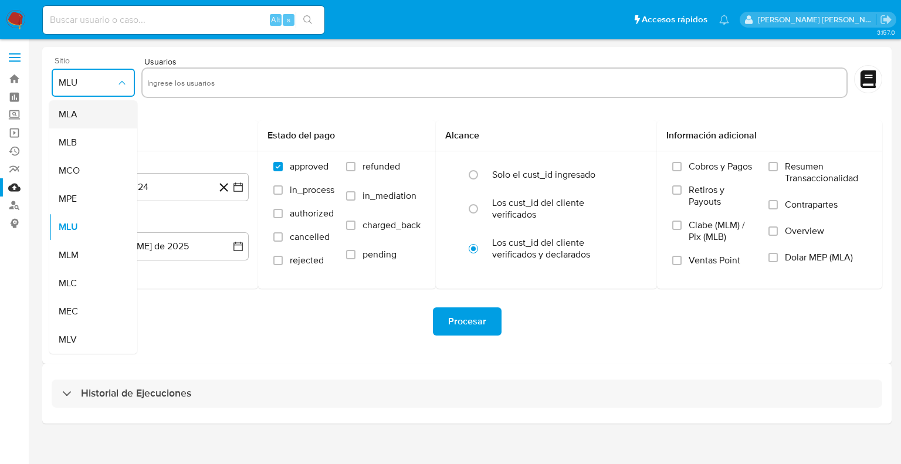
click at [73, 121] on div "MLA" at bounding box center [90, 114] width 62 height 28
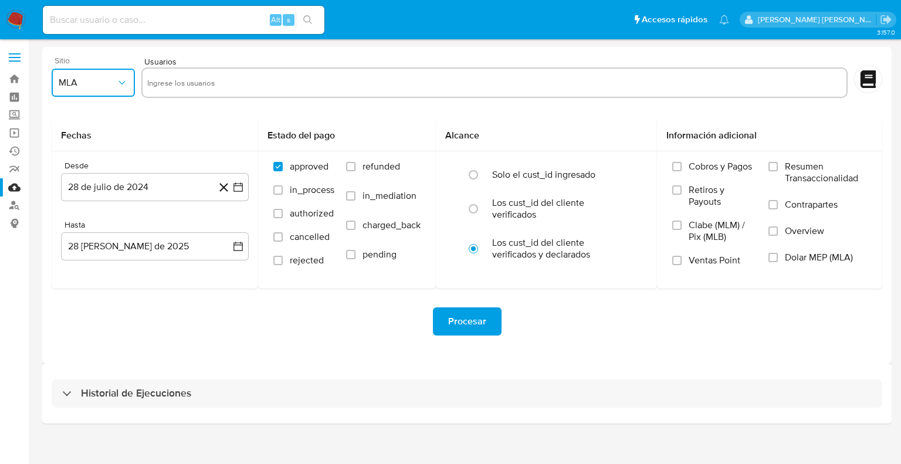
click at [159, 86] on input "text" at bounding box center [494, 82] width 695 height 19
type input "278420493"
click at [228, 187] on icon at bounding box center [223, 187] width 15 height 15
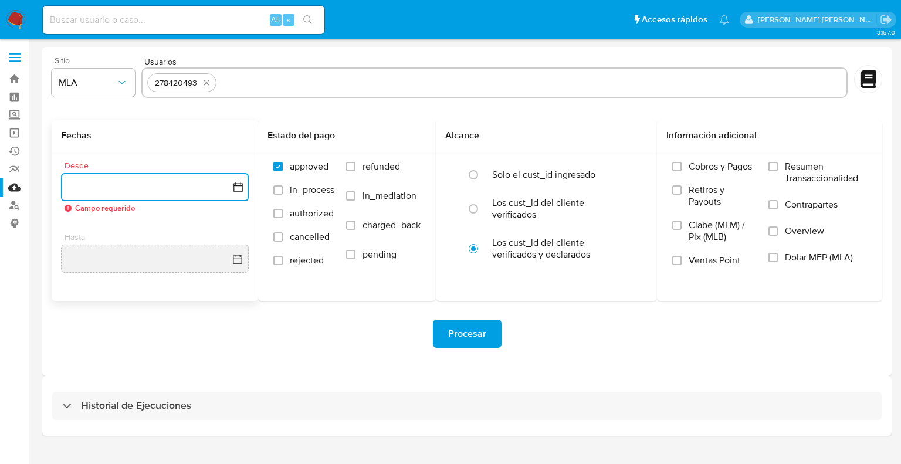
click at [237, 189] on icon "button" at bounding box center [238, 187] width 12 height 12
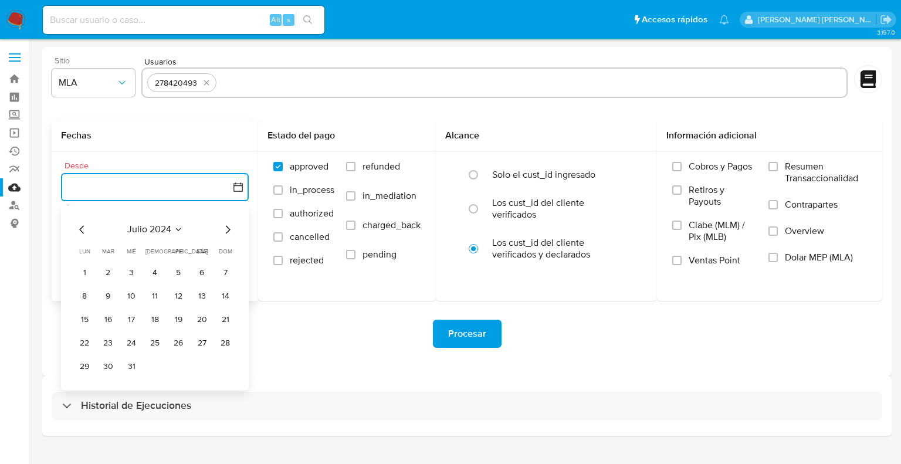
click at [224, 231] on icon "Mes siguiente" at bounding box center [228, 229] width 14 height 14
click at [227, 231] on icon "Mes siguiente" at bounding box center [228, 229] width 14 height 14
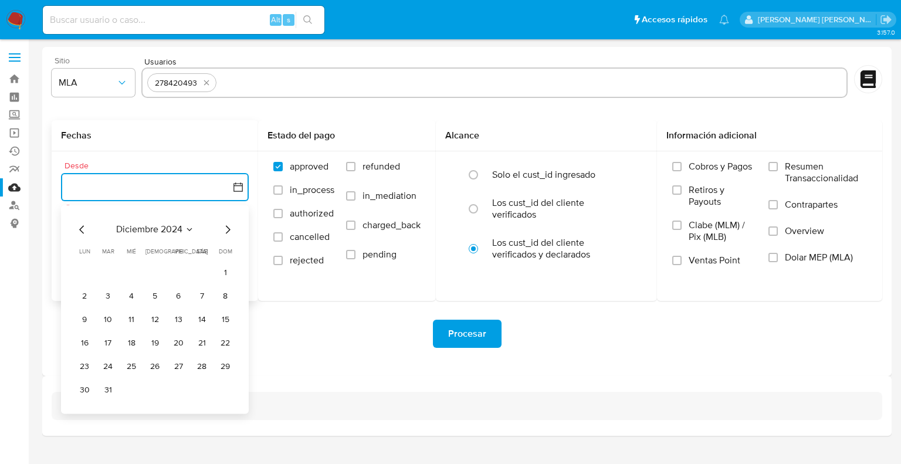
click at [241, 191] on icon "button" at bounding box center [238, 186] width 9 height 9
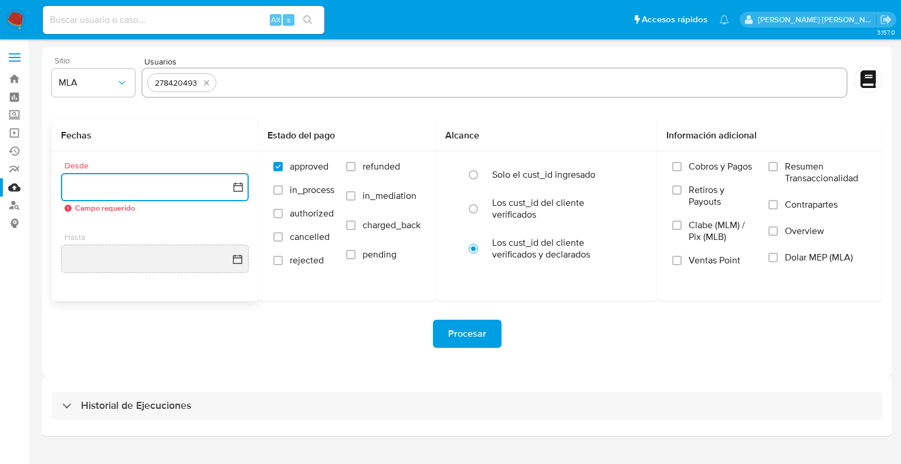
click at [241, 182] on icon "button" at bounding box center [238, 186] width 9 height 9
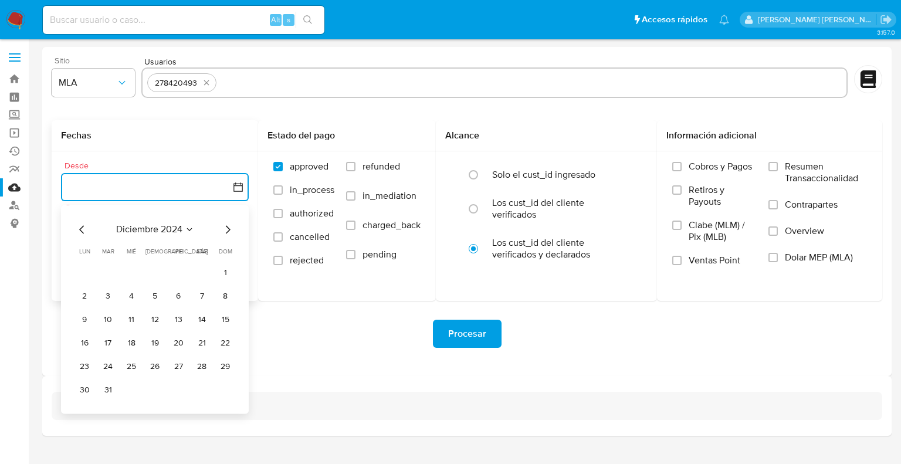
click at [224, 227] on icon "Mes siguiente" at bounding box center [228, 229] width 14 height 14
click at [130, 273] on button "1" at bounding box center [131, 272] width 19 height 19
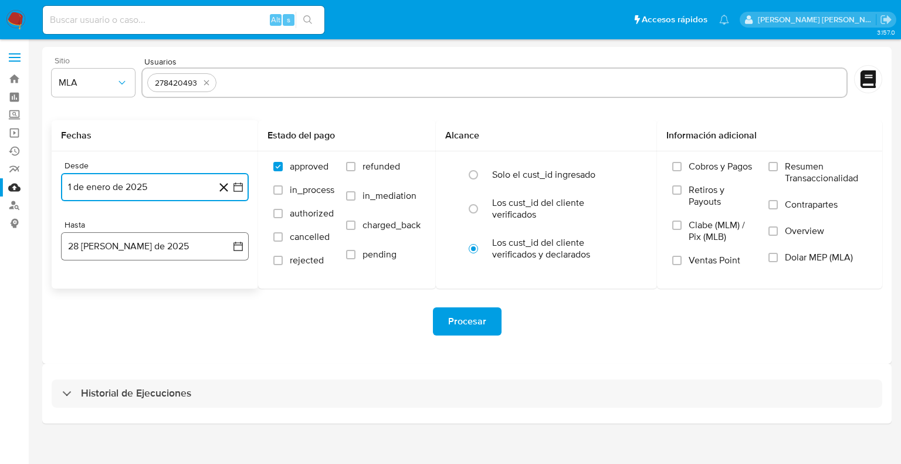
click at [232, 241] on button "28 de agosto de 2025" at bounding box center [155, 246] width 188 height 28
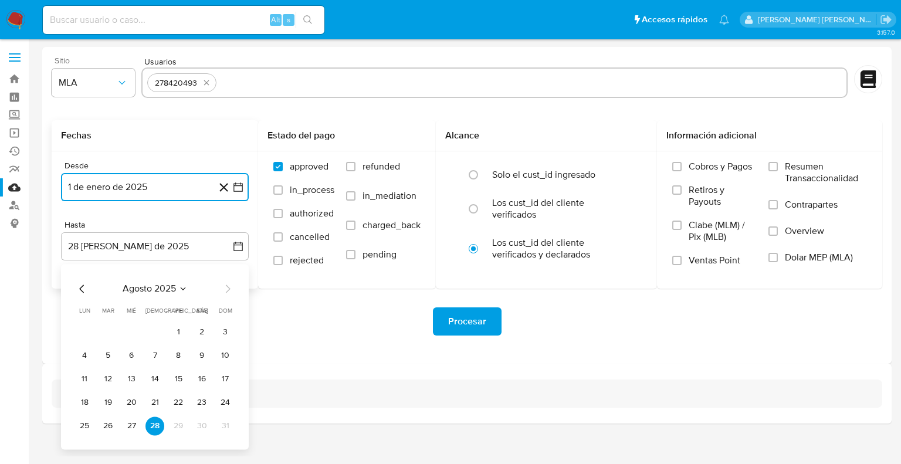
click at [87, 289] on icon "Mes anterior" at bounding box center [82, 289] width 14 height 14
click at [77, 289] on icon "Mes anterior" at bounding box center [82, 289] width 14 height 14
click at [231, 286] on icon "Mes siguiente" at bounding box center [228, 289] width 14 height 14
click at [87, 445] on button "30" at bounding box center [84, 449] width 19 height 19
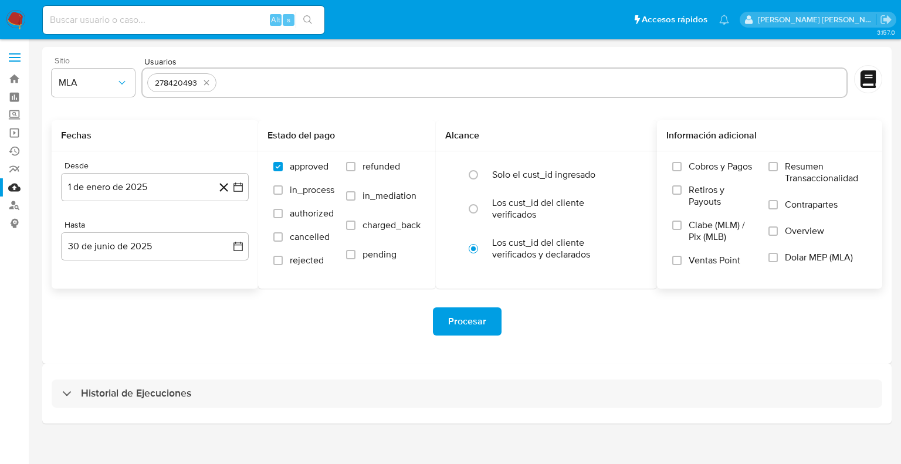
click at [680, 171] on label "Cobros y Pagos" at bounding box center [714, 172] width 84 height 23
click at [680, 171] on input "Cobros y Pagos" at bounding box center [676, 166] width 9 height 9
click at [676, 187] on input "Retiros y Payouts" at bounding box center [676, 189] width 9 height 9
click at [681, 262] on input "Ventas Point" at bounding box center [676, 260] width 9 height 9
click at [771, 168] on input "Resumen Transaccionalidad" at bounding box center [773, 166] width 9 height 9
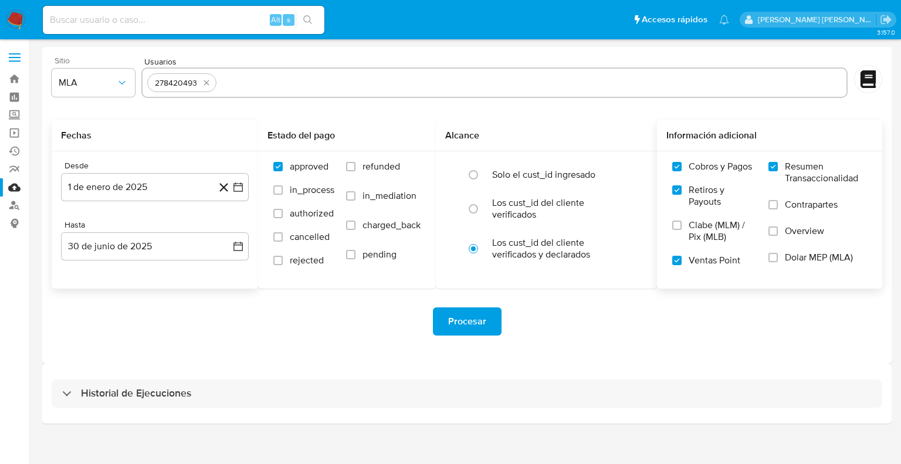
click at [774, 204] on input "Contrapartes" at bounding box center [773, 204] width 9 height 9
click at [779, 232] on label "Overview" at bounding box center [818, 238] width 99 height 26
click at [778, 232] on input "Overview" at bounding box center [773, 230] width 9 height 9
click at [774, 257] on input "Dolar MEP (MLA)" at bounding box center [773, 257] width 9 height 9
click at [471, 327] on span "Procesar" at bounding box center [467, 322] width 38 height 26
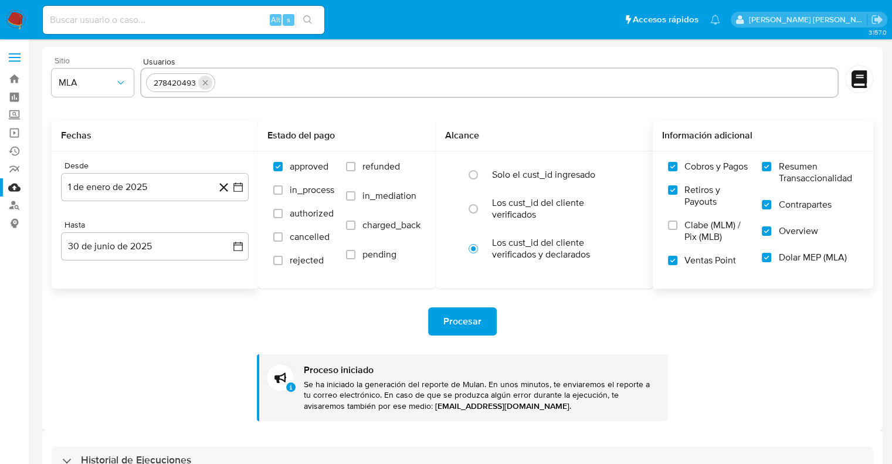
click at [205, 83] on icon "quitar 278420493" at bounding box center [205, 82] width 5 height 5
click at [174, 84] on input "text" at bounding box center [489, 82] width 687 height 19
paste input "174011037"
type input "174011037"
click at [451, 321] on span "Procesar" at bounding box center [463, 322] width 38 height 26
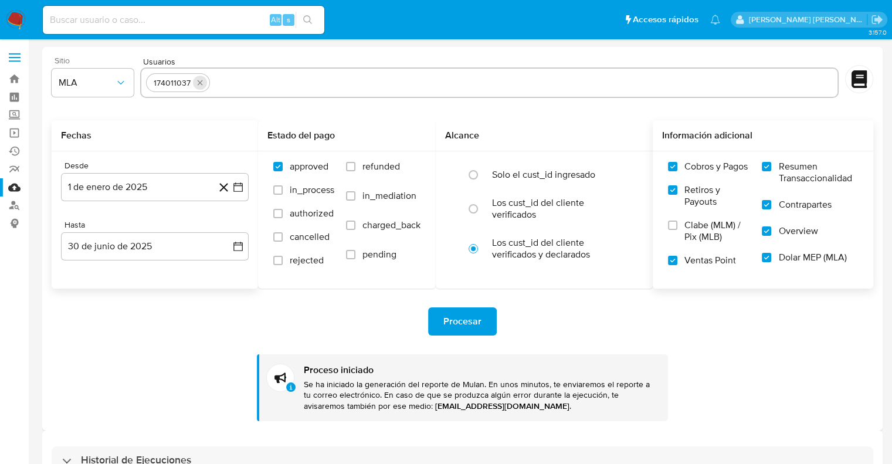
click at [199, 86] on icon "quitar 174011037" at bounding box center [199, 82] width 9 height 9
click at [203, 79] on input "text" at bounding box center [489, 82] width 687 height 19
paste input "1185792199"
type input "1185792199"
click at [237, 191] on icon "button" at bounding box center [238, 186] width 9 height 9
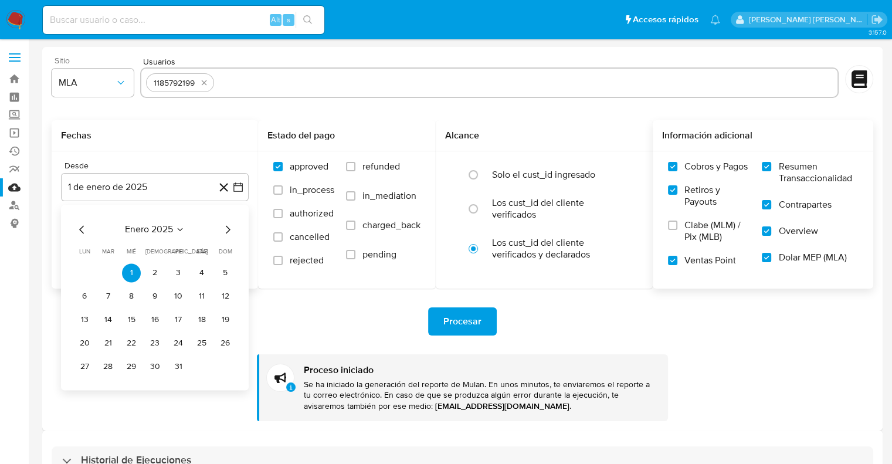
click at [226, 231] on icon "Mes siguiente" at bounding box center [228, 229] width 14 height 14
click at [108, 272] on button "1" at bounding box center [108, 272] width 19 height 19
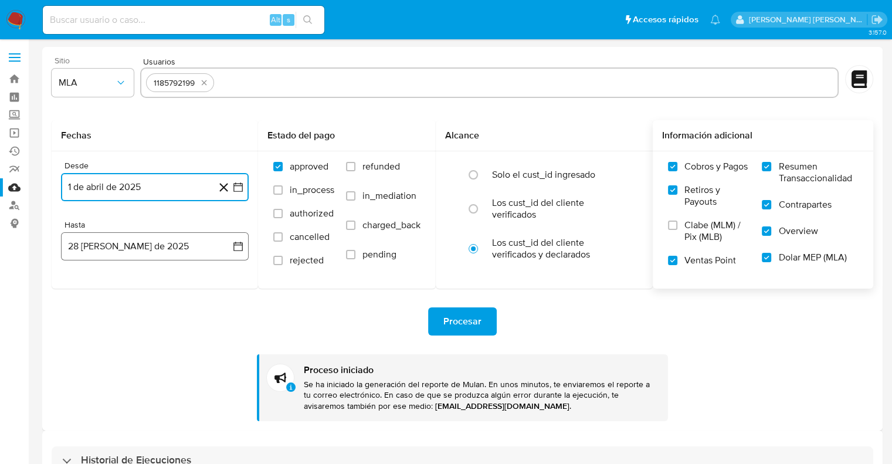
click at [239, 251] on icon "button" at bounding box center [238, 246] width 9 height 9
click at [82, 290] on icon "Mes anterior" at bounding box center [82, 289] width 14 height 14
click at [82, 290] on icon "Mes anterior" at bounding box center [81, 289] width 5 height 8
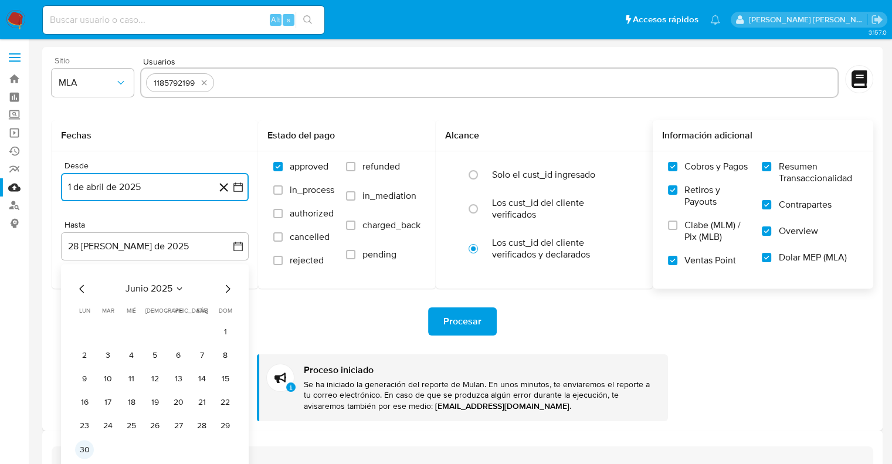
click at [90, 449] on button "30" at bounding box center [84, 449] width 19 height 19
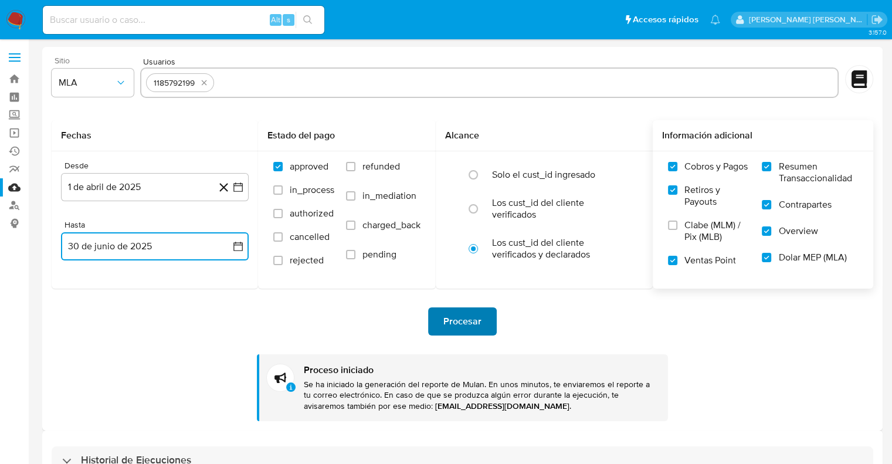
click at [467, 322] on span "Procesar" at bounding box center [463, 322] width 38 height 26
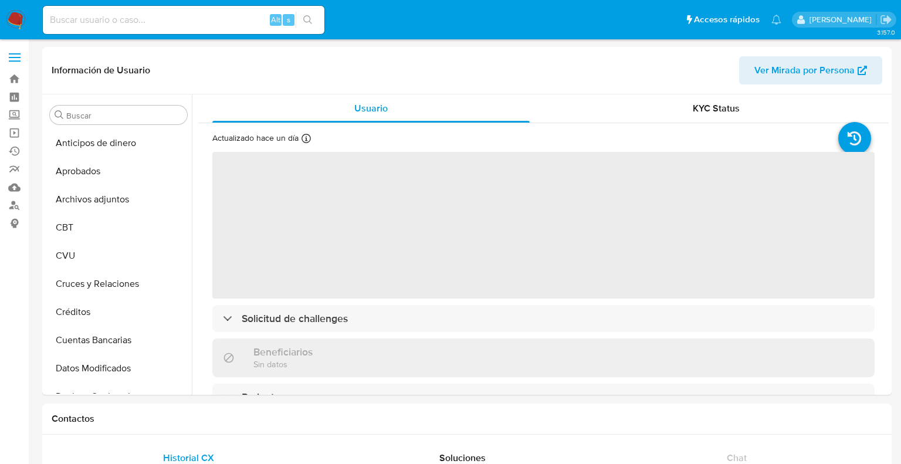
select select "10"
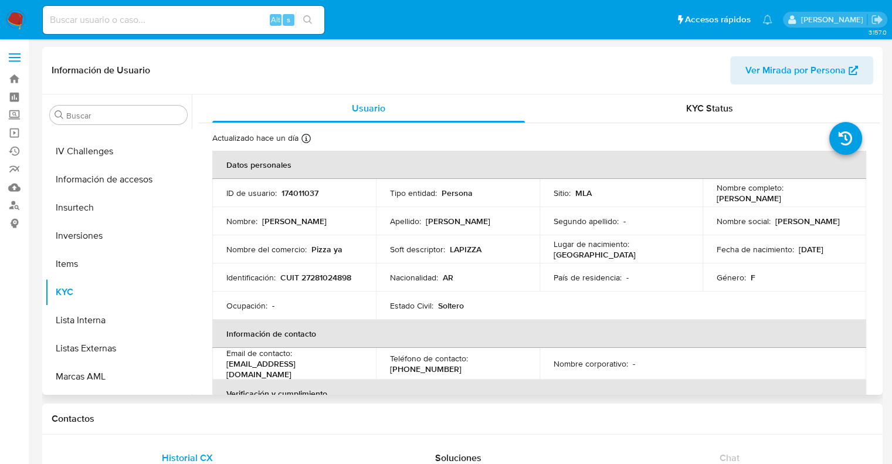
scroll to position [580, 0]
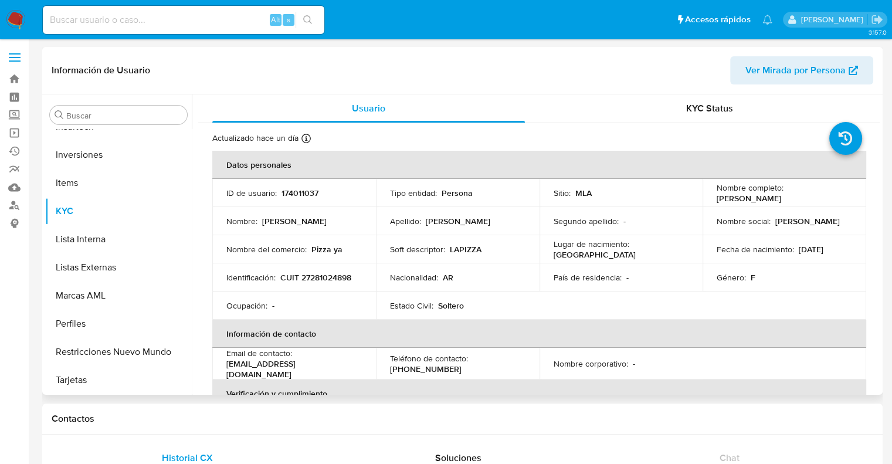
click at [289, 192] on p "174011037" at bounding box center [300, 193] width 37 height 11
copy p "174011037"
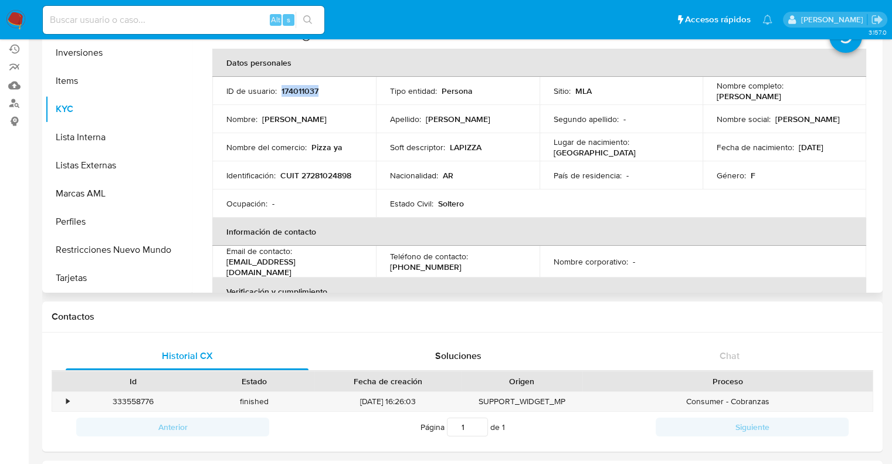
scroll to position [0, 0]
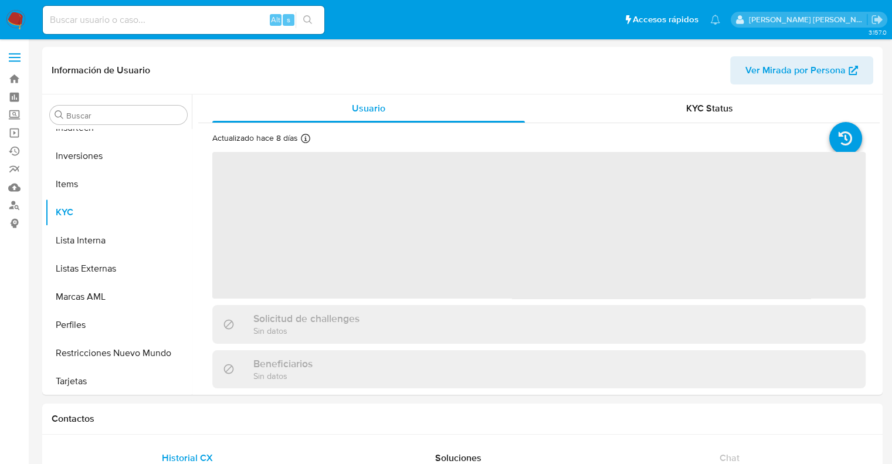
scroll to position [551, 0]
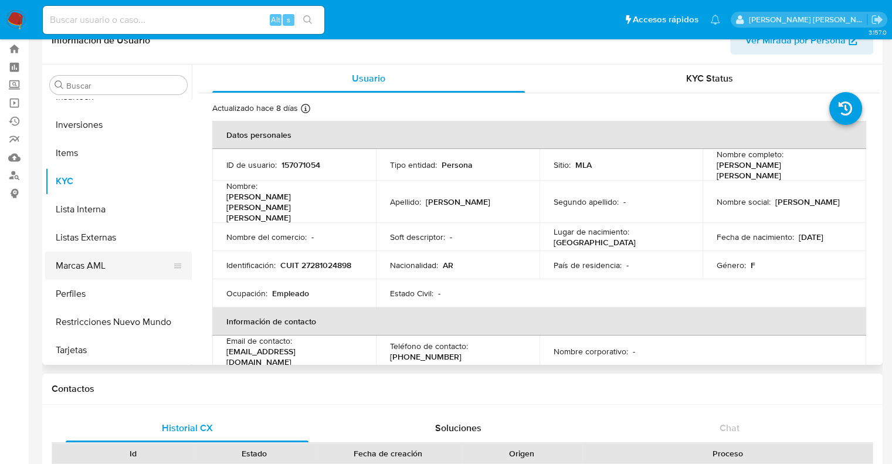
select select "10"
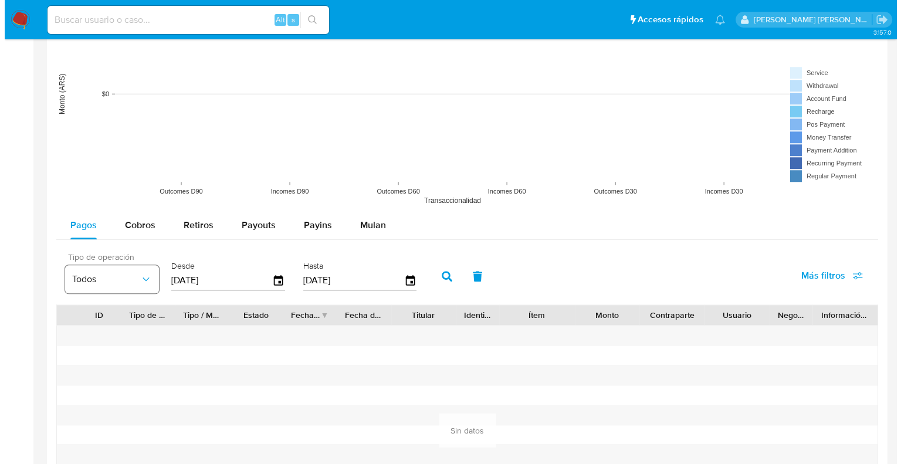
scroll to position [939, 0]
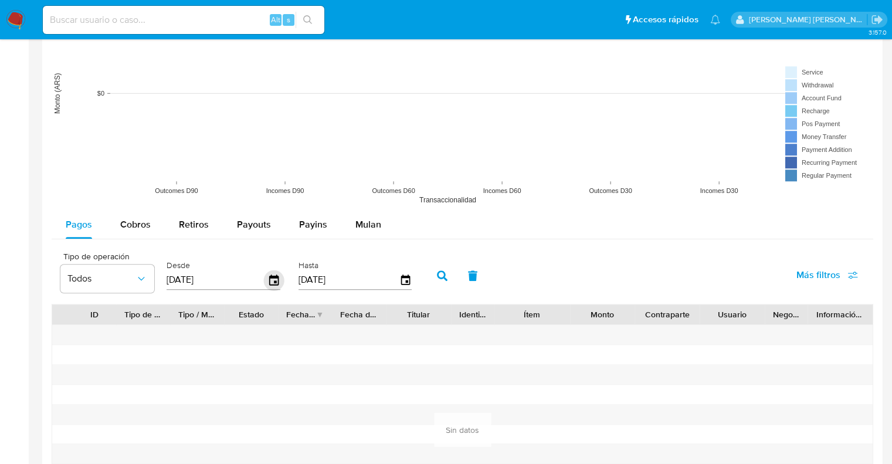
click at [273, 278] on icon "button" at bounding box center [274, 280] width 21 height 21
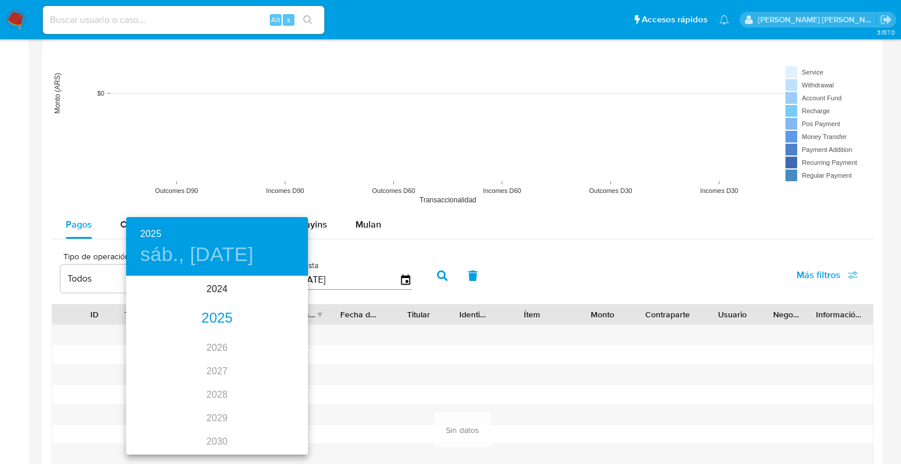
click at [212, 323] on div "2025" at bounding box center [217, 318] width 182 height 23
click at [160, 303] on div "ene." at bounding box center [156, 300] width 60 height 44
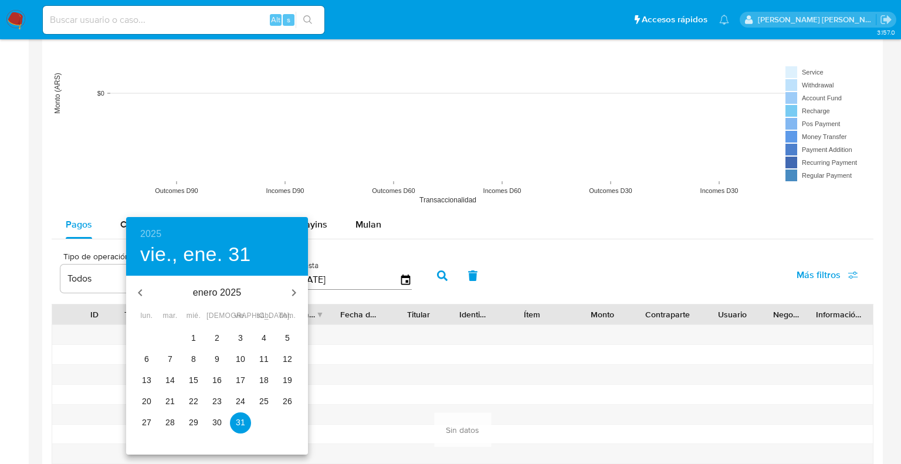
click at [192, 337] on p "1" at bounding box center [193, 338] width 5 height 12
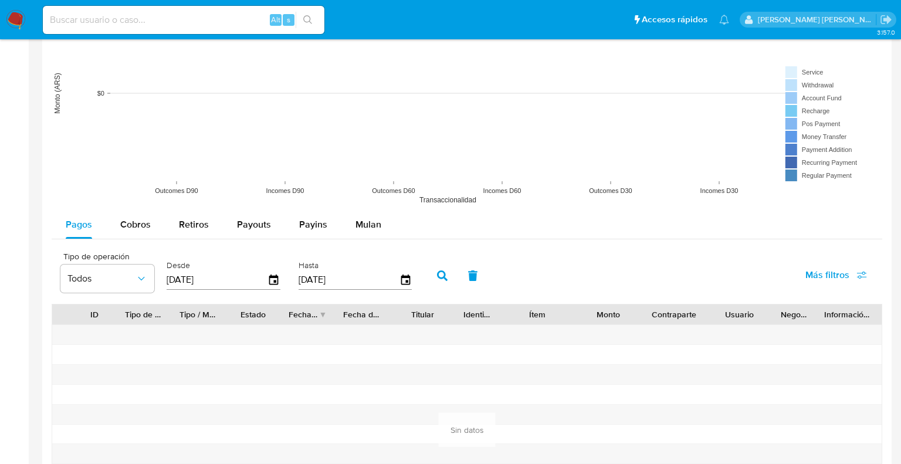
type input "[DATE]"
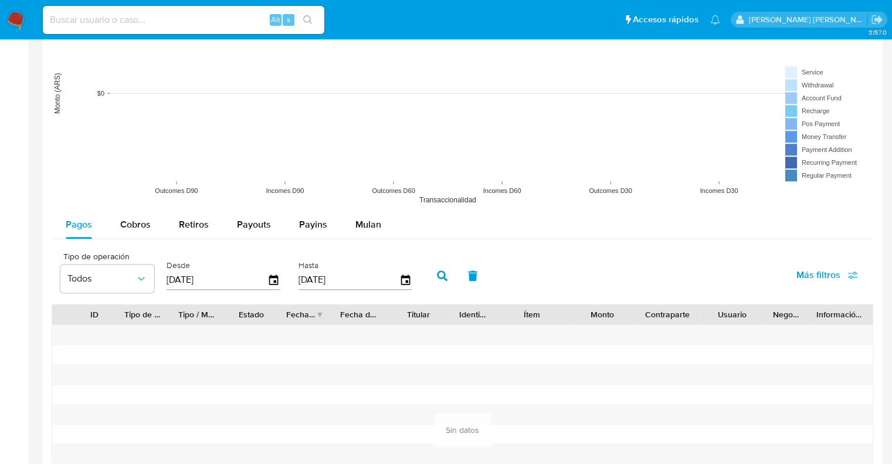
click at [439, 276] on icon "button" at bounding box center [442, 275] width 11 height 11
click at [134, 227] on span "Cobros" at bounding box center [135, 224] width 31 height 13
select select "10"
click at [277, 282] on icon "button" at bounding box center [274, 280] width 21 height 21
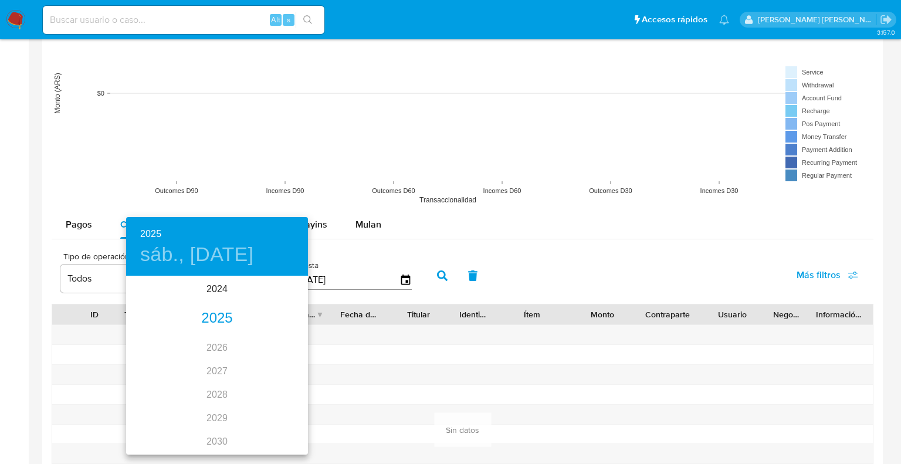
click at [208, 312] on div "2025" at bounding box center [217, 318] width 182 height 23
click at [165, 300] on div "ene." at bounding box center [156, 300] width 60 height 44
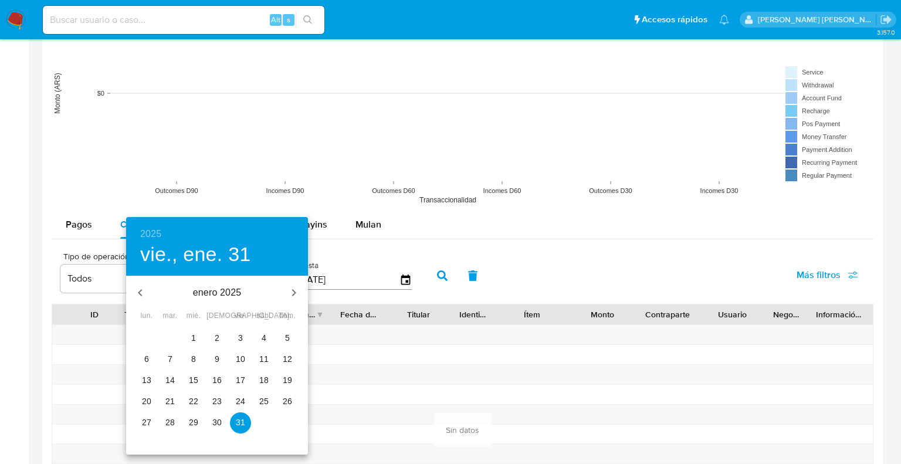
click at [197, 333] on span "1" at bounding box center [193, 338] width 21 height 12
type input "[DATE]"
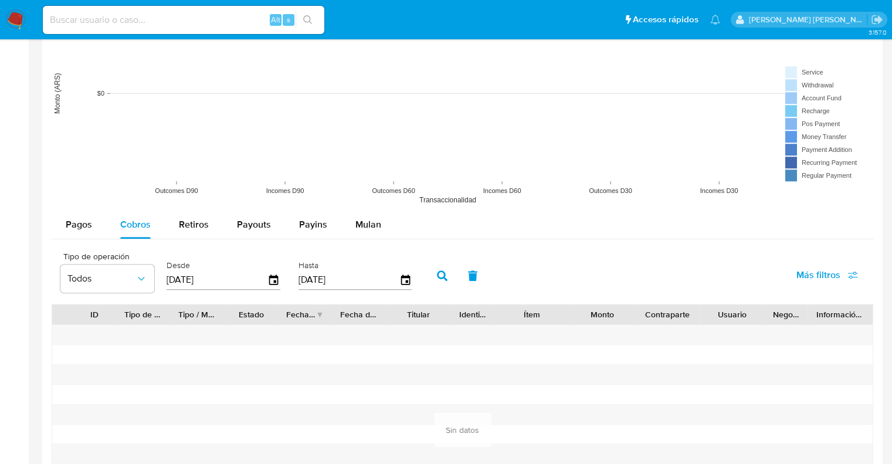
click at [445, 279] on icon "button" at bounding box center [442, 275] width 11 height 11
click at [193, 227] on span "Retiros" at bounding box center [194, 224] width 30 height 13
select select "10"
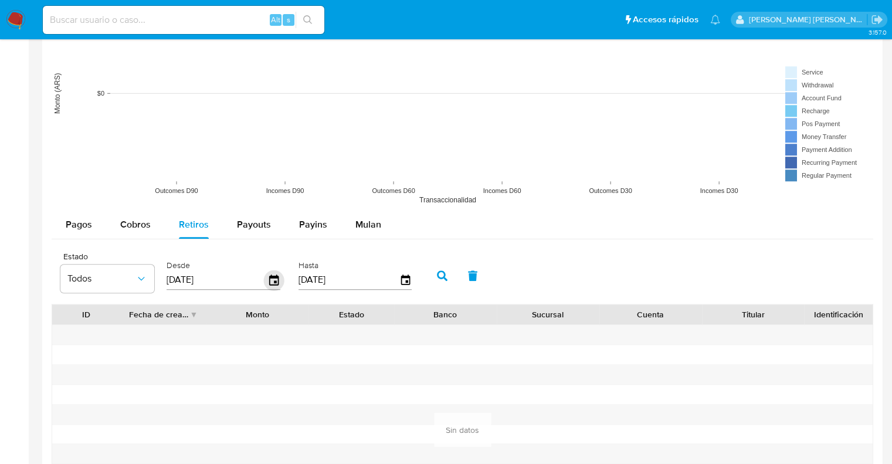
click at [270, 276] on icon "button" at bounding box center [273, 280] width 9 height 11
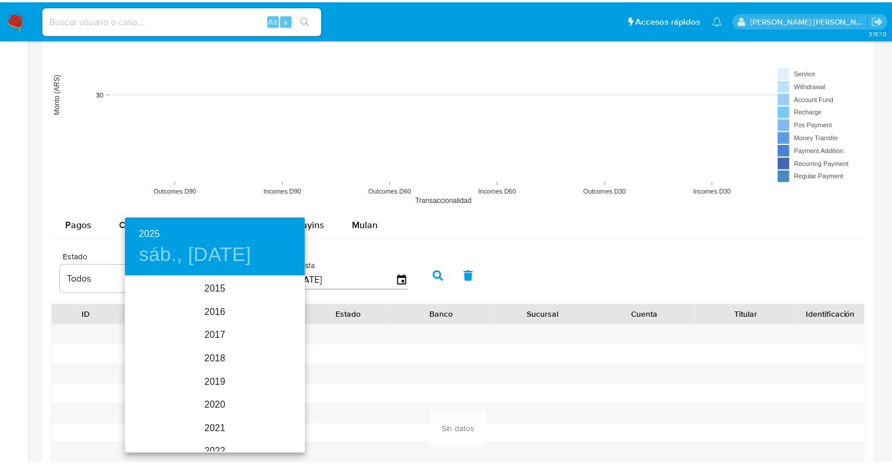
scroll to position [164, 0]
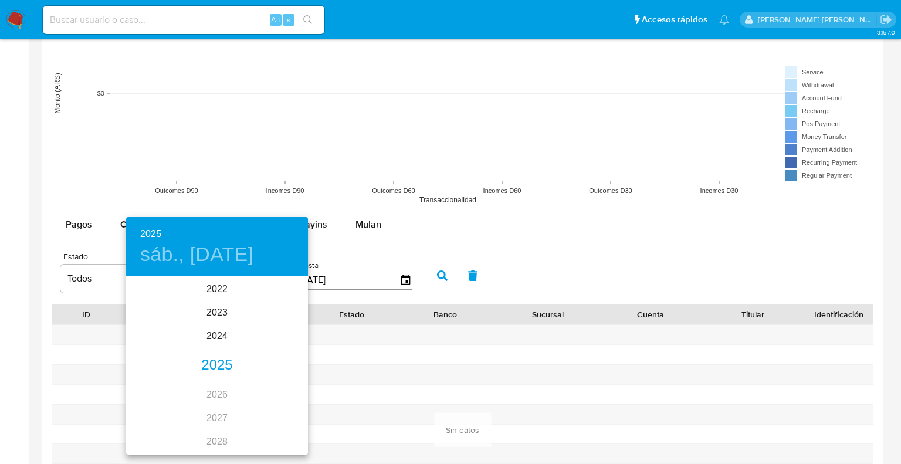
click at [209, 361] on div "2025" at bounding box center [217, 365] width 182 height 23
click at [155, 300] on div "ene." at bounding box center [156, 300] width 60 height 44
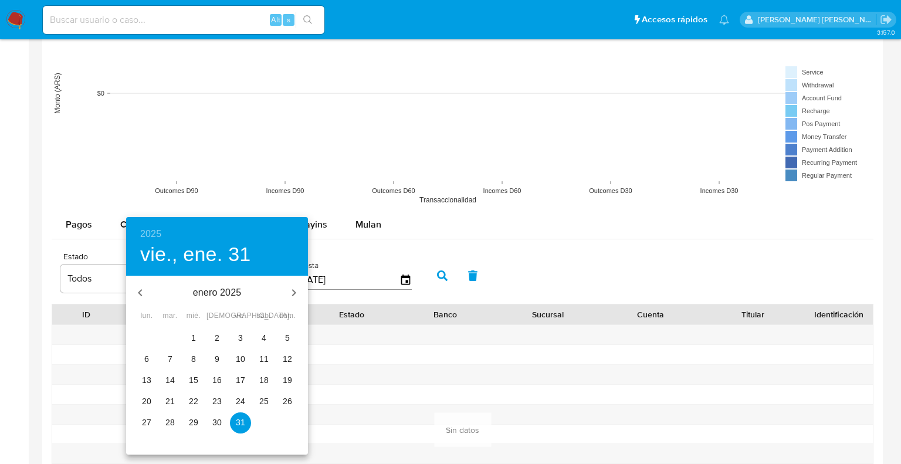
click at [190, 335] on span "1" at bounding box center [193, 338] width 21 height 12
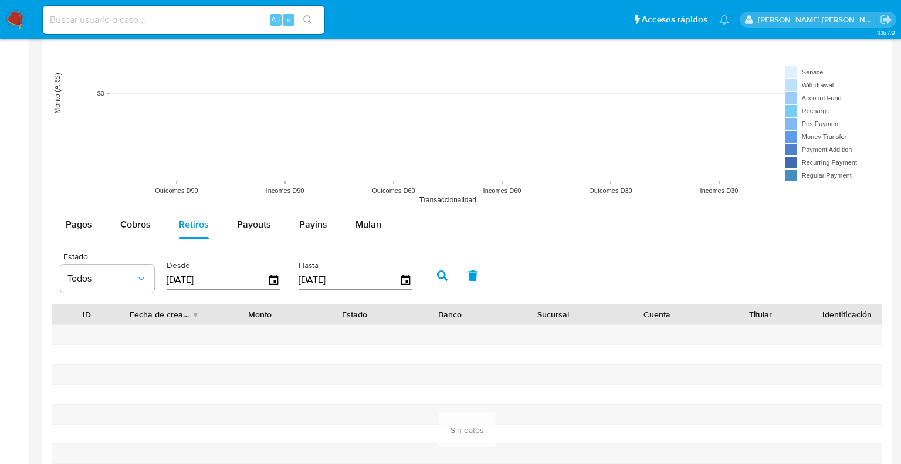
type input "[DATE]"
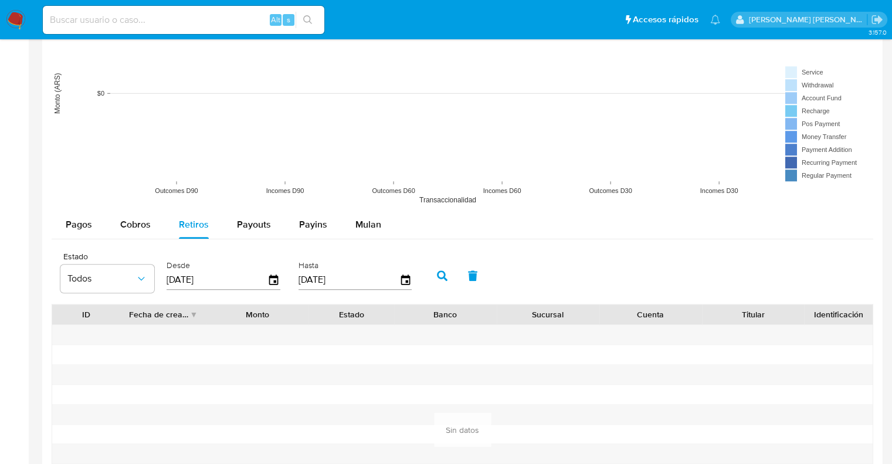
click at [435, 277] on button "button" at bounding box center [442, 276] width 31 height 28
click at [246, 225] on span "Payouts" at bounding box center [254, 224] width 34 height 13
select select "10"
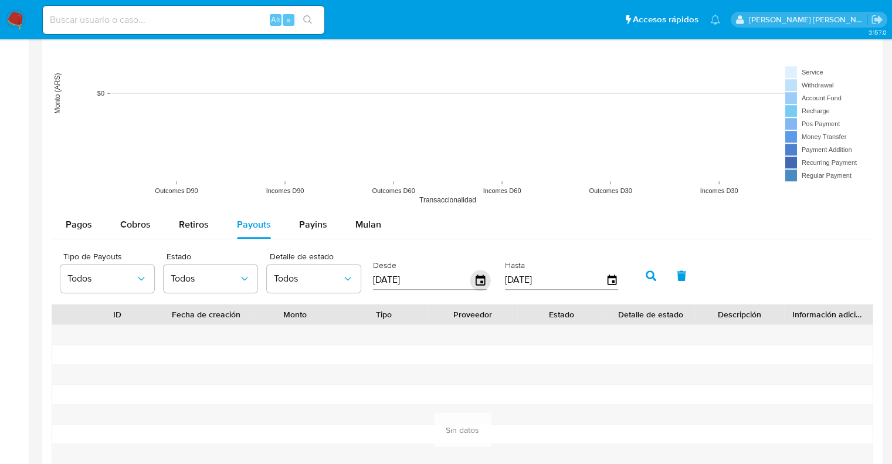
click at [481, 279] on icon "button" at bounding box center [481, 280] width 21 height 21
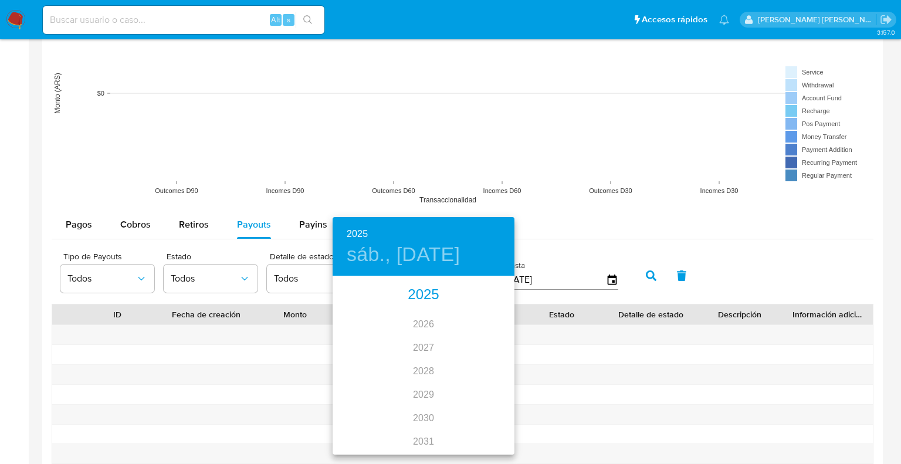
click at [416, 296] on div "2025" at bounding box center [424, 294] width 182 height 23
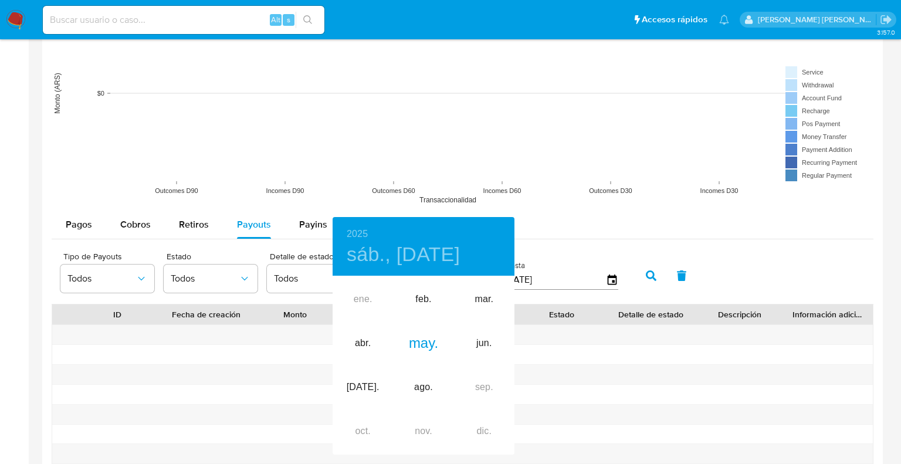
click at [356, 296] on div "ene. feb. mar. abr. may. jun. [DATE]. ago. sep. oct. nov. dic." at bounding box center [424, 366] width 182 height 176
click at [421, 296] on div "feb." at bounding box center [423, 300] width 60 height 44
type input "[DATE]"
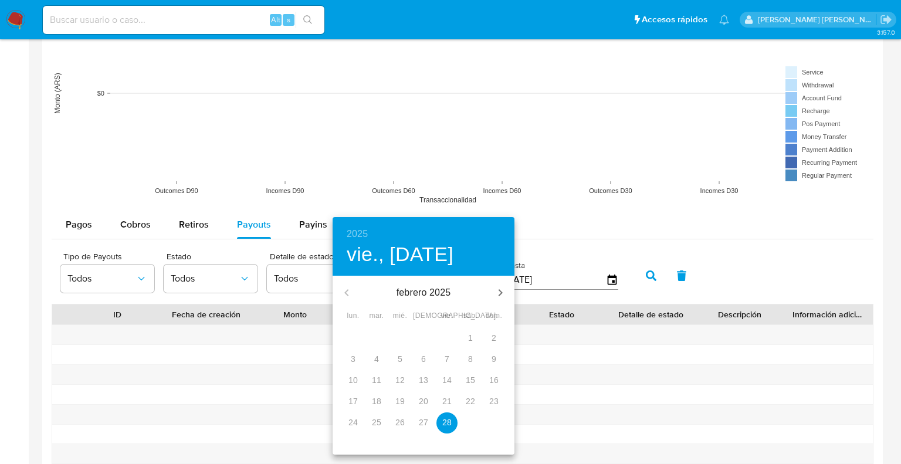
click at [446, 426] on p "28" at bounding box center [446, 423] width 9 height 12
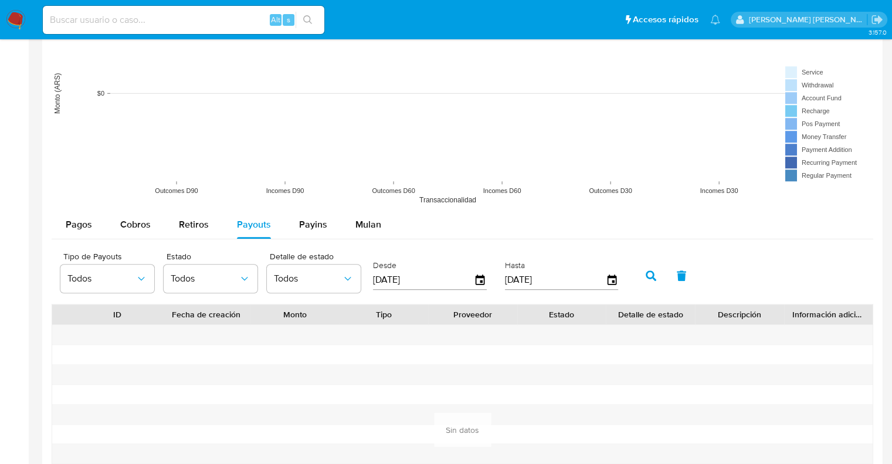
click at [654, 281] on button "button" at bounding box center [651, 276] width 31 height 28
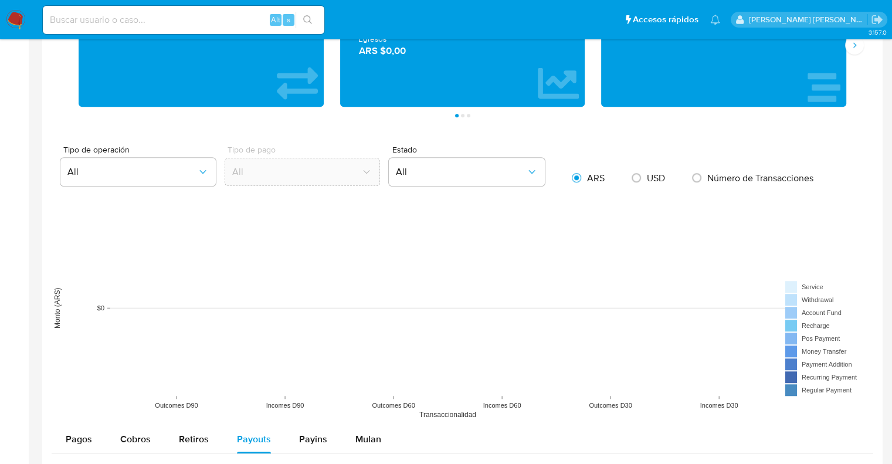
scroll to position [704, 0]
